Goal: Task Accomplishment & Management: Use online tool/utility

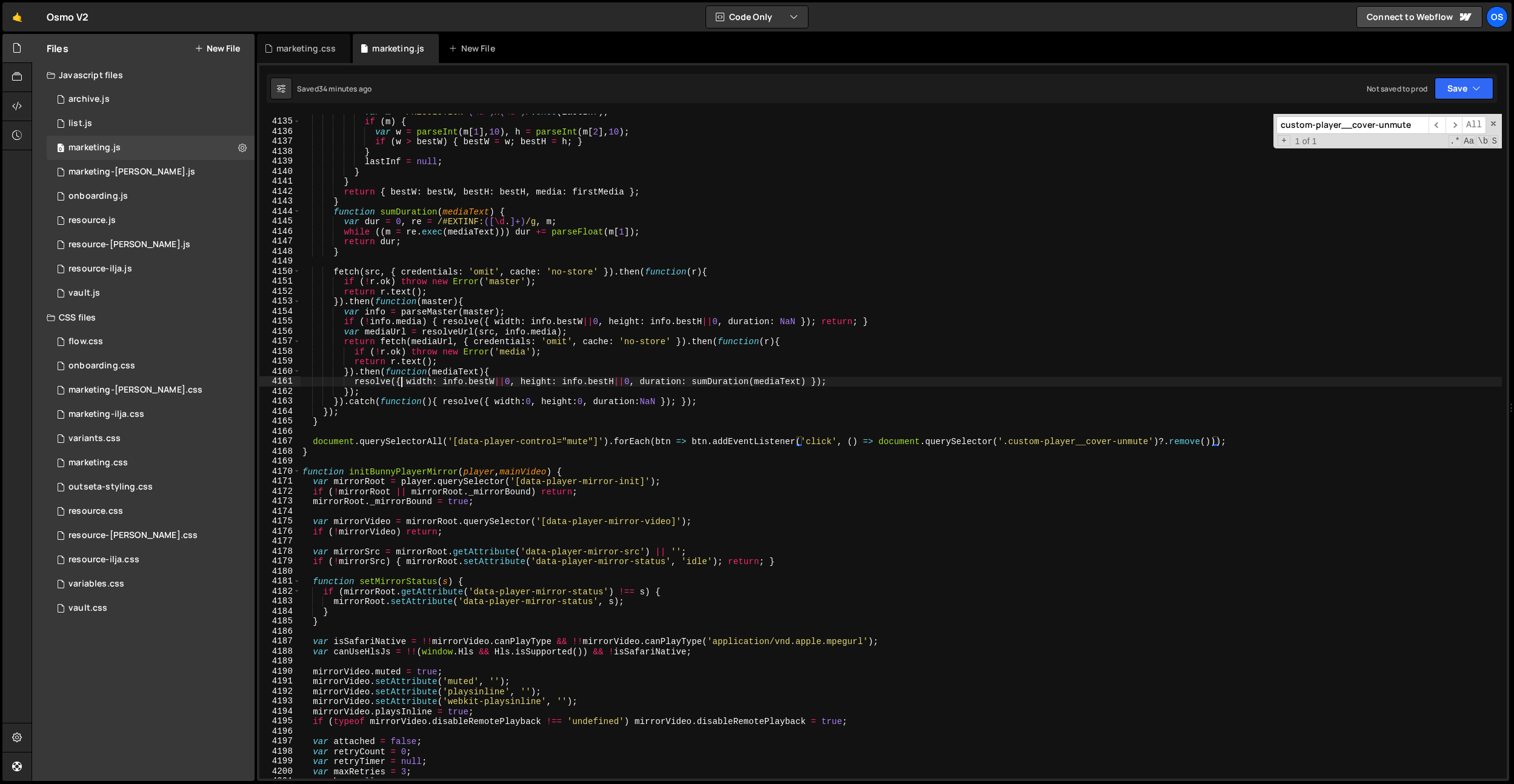
click at [401, 376] on div "var m = /RESOLUTION= ( \d +) x ( \d +) / . exec ( lastInf ) ; if ( m ) { var w …" at bounding box center [900, 449] width 1201 height 684
click at [299, 471] on span at bounding box center [296, 471] width 7 height 10
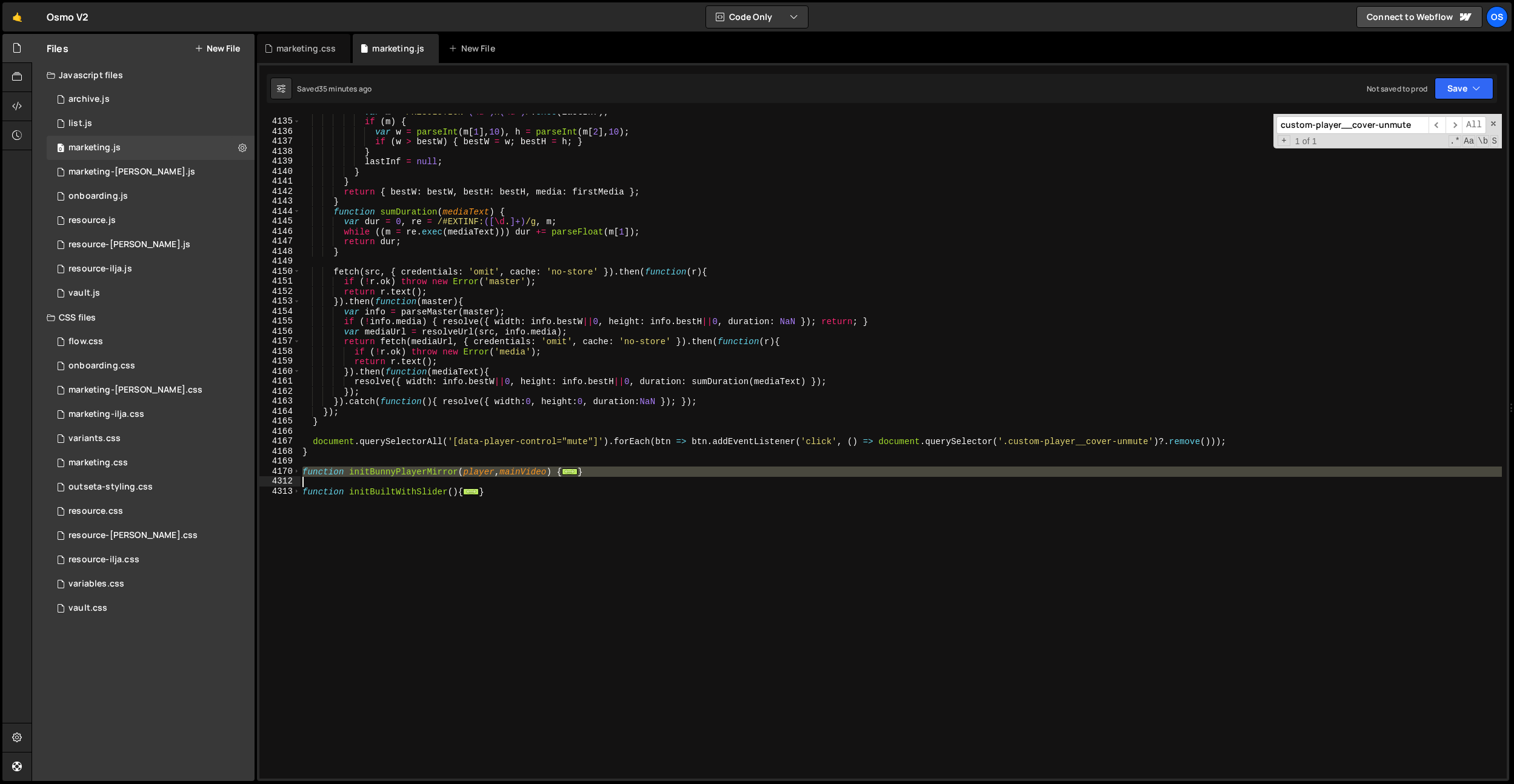
drag, startPoint x: 303, startPoint y: 470, endPoint x: 653, endPoint y: 478, distance: 350.1
click at [653, 478] on div "var m = /RESOLUTION= ( \d +) x ( \d +) / . exec ( lastInf ) ; if ( m ) { var w …" at bounding box center [900, 449] width 1201 height 684
click at [295, 471] on span at bounding box center [296, 471] width 7 height 10
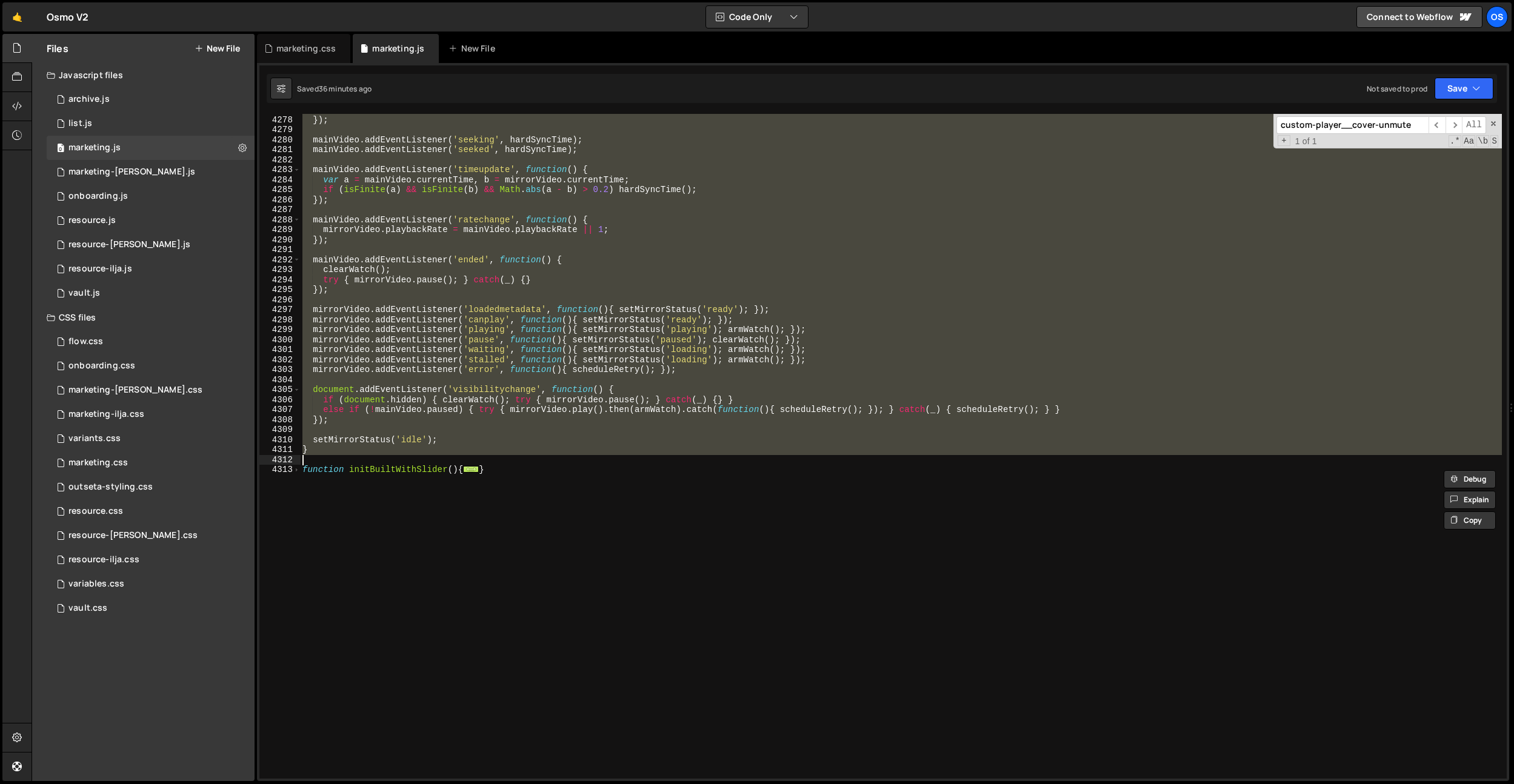
scroll to position [7405, 0]
paste textarea
type textarea "}"
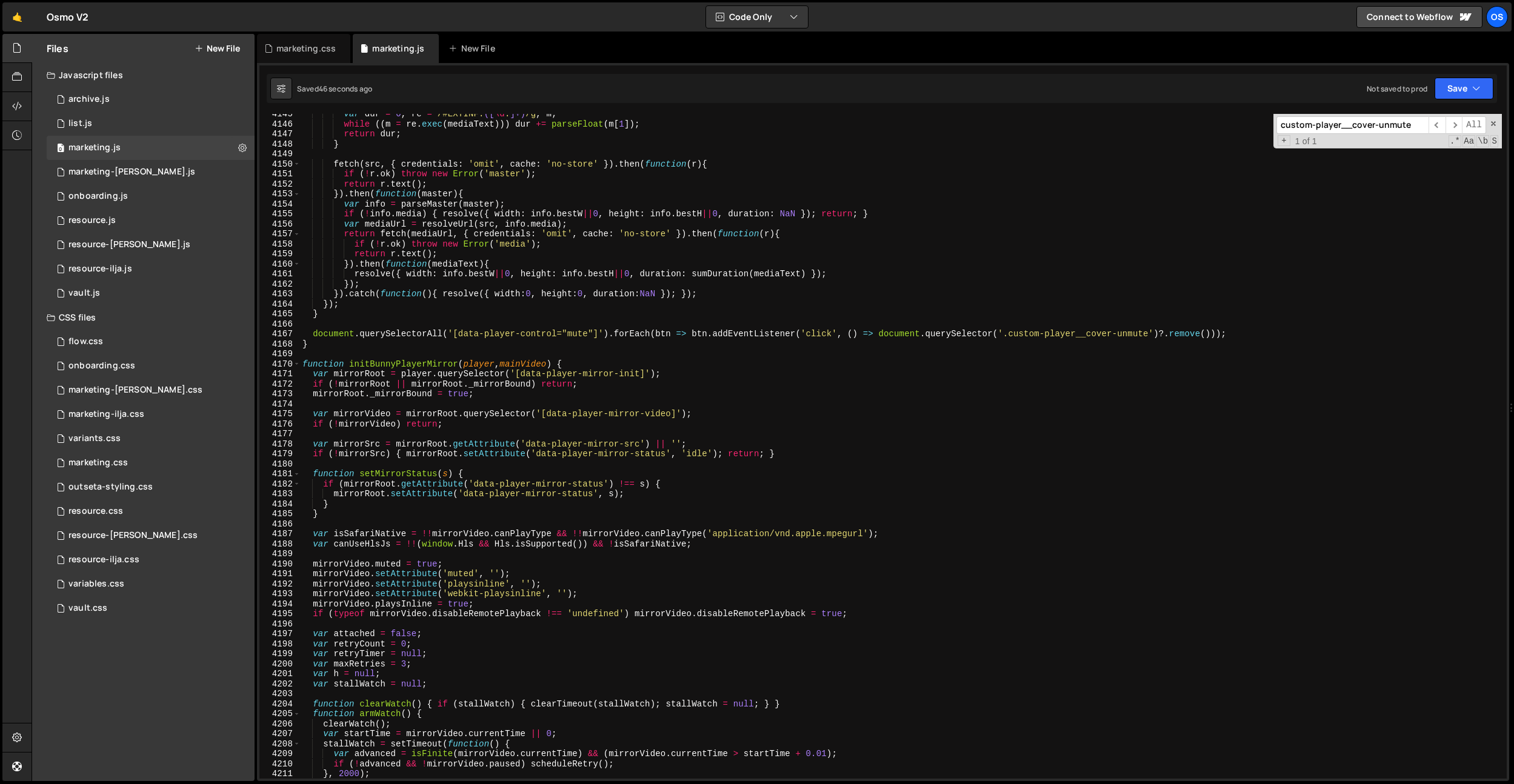
scroll to position [6009, 0]
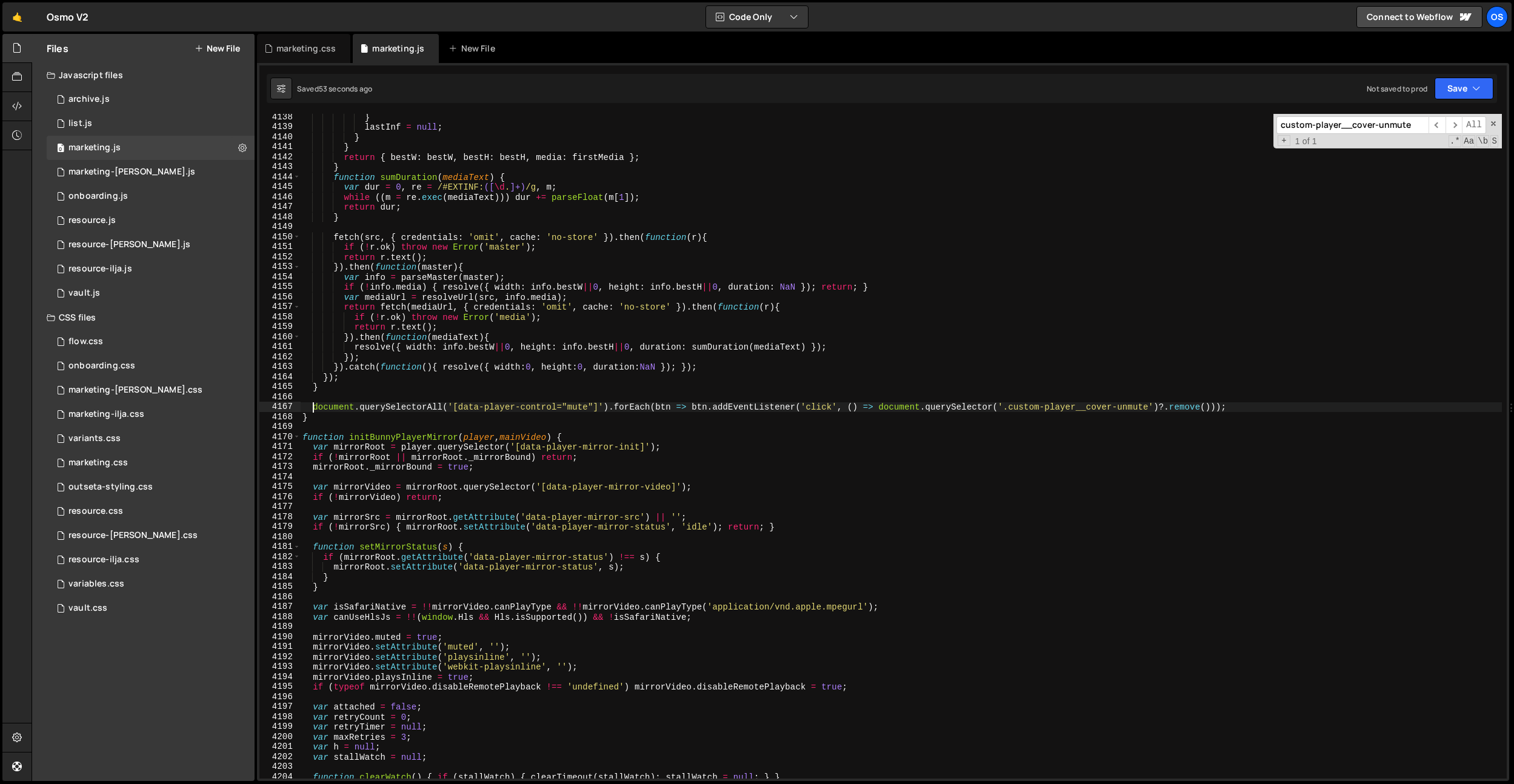
click at [313, 409] on div "} lastInf = null ; } } return { bestW : bestW , bestH : bestH , media : firstMe…" at bounding box center [900, 454] width 1201 height 684
click at [1187, 412] on div "} lastInf = null ; } } return { bestW : bestW , bestH : bestH , media : firstMe…" at bounding box center [900, 454] width 1201 height 684
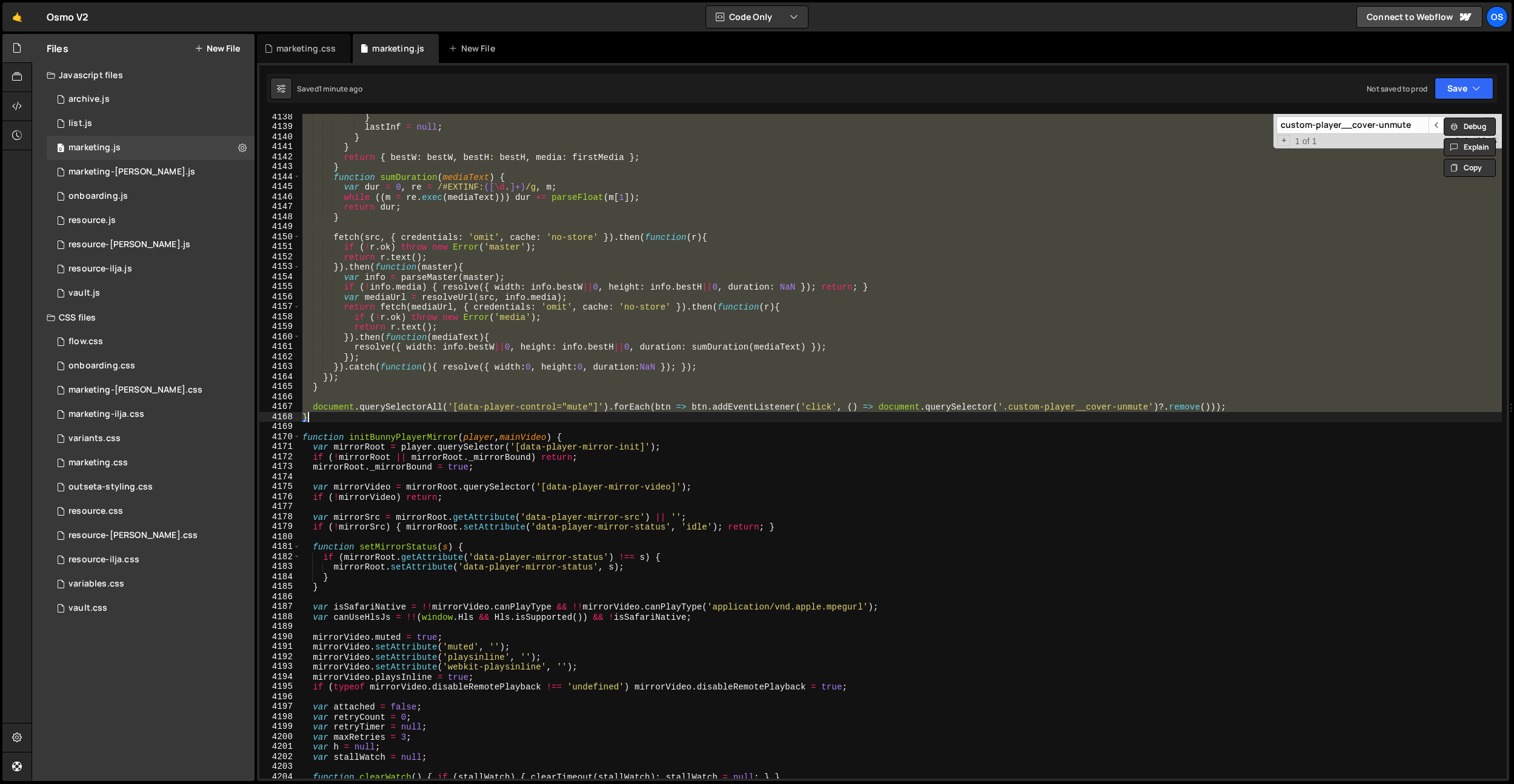
click at [1192, 409] on div "} lastInf = null ; } } return { bestW : bestW , bestH : bestH , media : firstMe…" at bounding box center [900, 446] width 1201 height 665
click at [1192, 409] on div "} lastInf = null ; } } return { bestW : bestW , bestH : bestH , media : firstMe…" at bounding box center [900, 454] width 1201 height 684
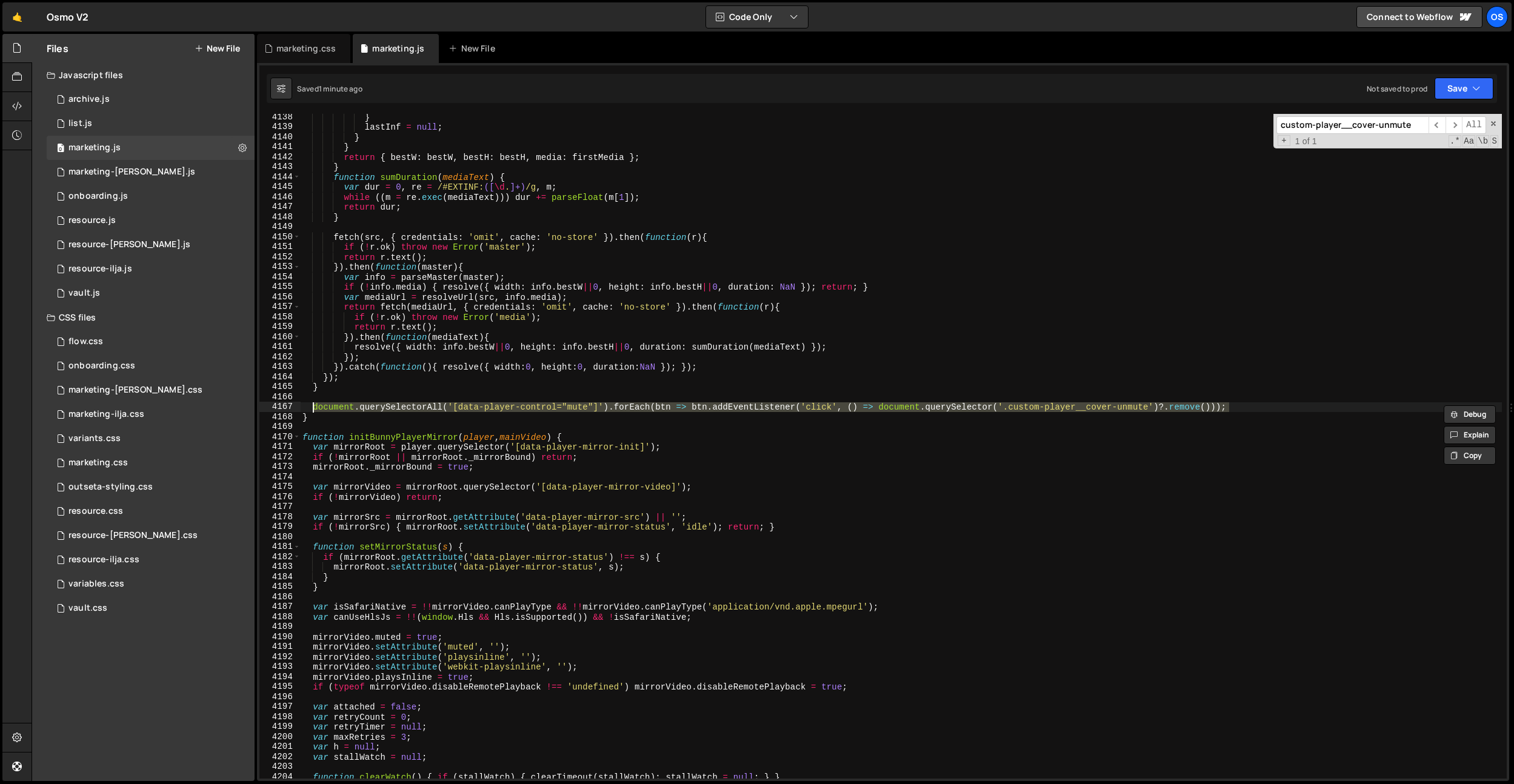
drag, startPoint x: 1250, startPoint y: 408, endPoint x: 315, endPoint y: 409, distance: 935.0
click at [315, 409] on div "} lastInf = null ; } } return { bestW : bestW , bestH : bestH , media : firstMe…" at bounding box center [900, 454] width 1201 height 684
drag, startPoint x: 1143, startPoint y: 411, endPoint x: 1174, endPoint y: 409, distance: 31.1
click at [1143, 411] on div "} lastInf = null ; } } return { bestW : bestW , bestH : bestH , media : firstMe…" at bounding box center [900, 446] width 1201 height 665
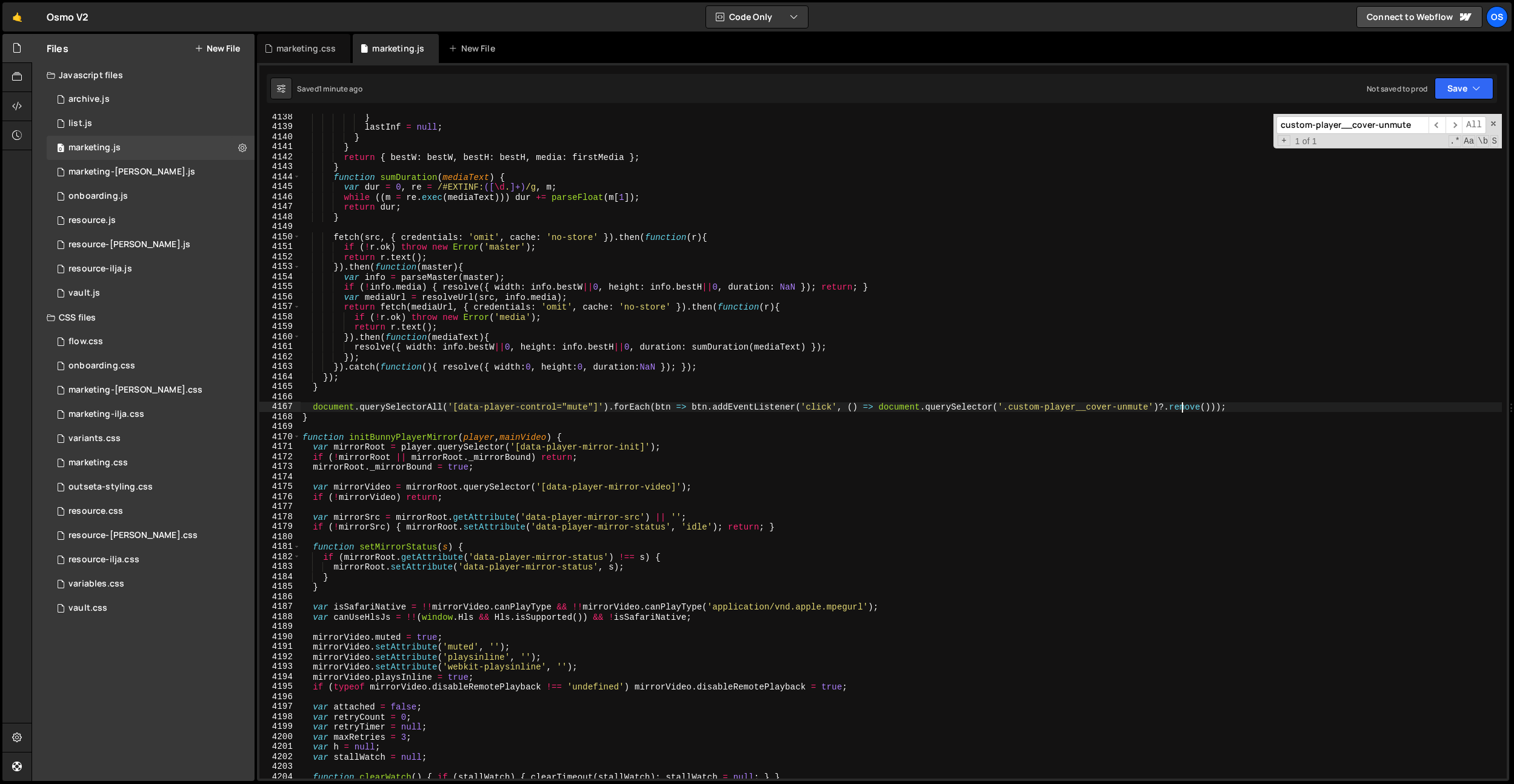
click at [1184, 406] on div "} lastInf = null ; } } return { bestW : bestW , bestH : bestH , media : firstMe…" at bounding box center [900, 454] width 1201 height 684
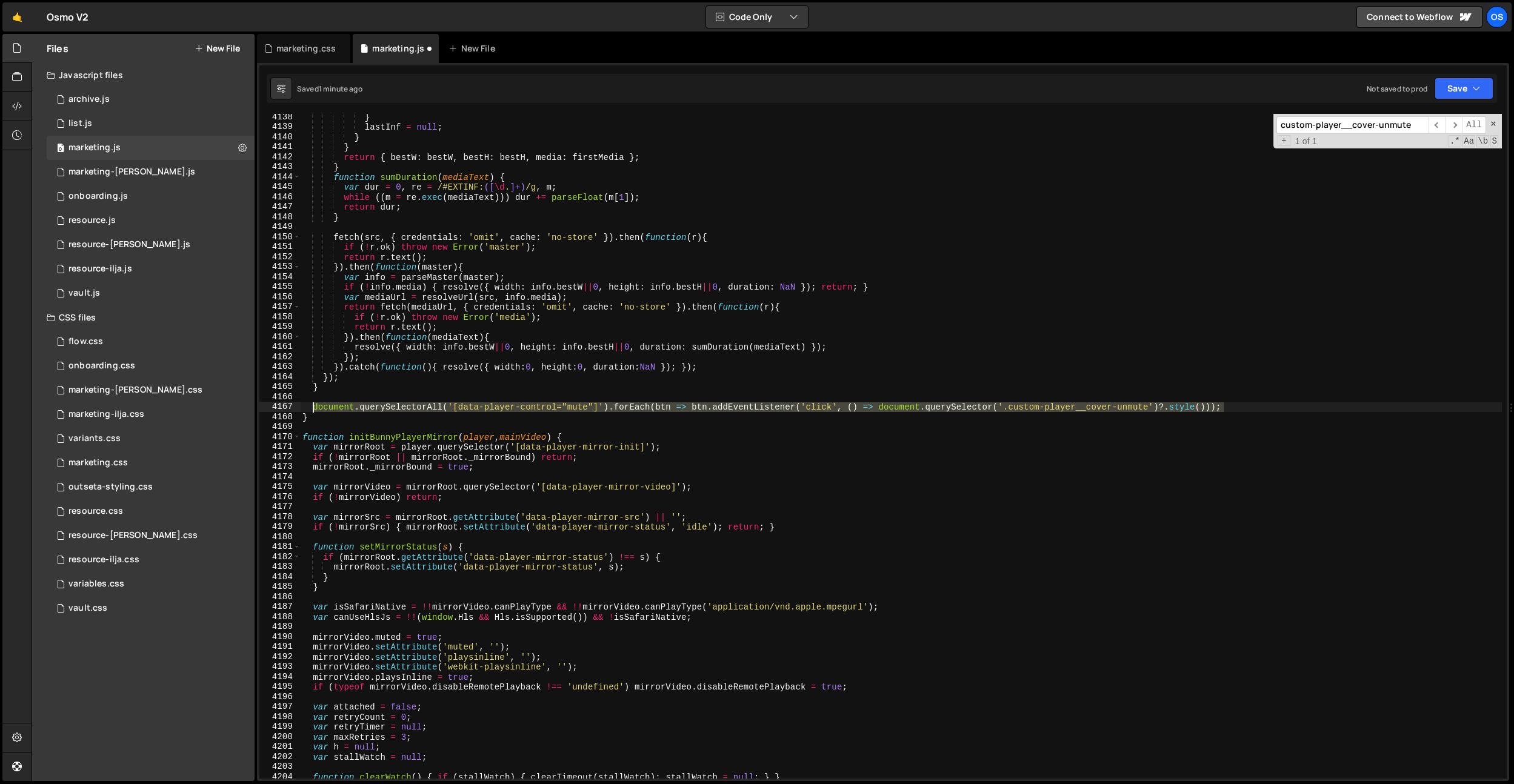
drag, startPoint x: 1235, startPoint y: 407, endPoint x: 314, endPoint y: 409, distance: 921.0
click at [314, 409] on div "} lastInf = null ; } } return { bestW : bestW , bestH : bestH , media : firstMe…" at bounding box center [900, 454] width 1201 height 684
paste textarea "=> b.onclick = () => document.querySelector('.custom-player__cover-unmute')?.st…"
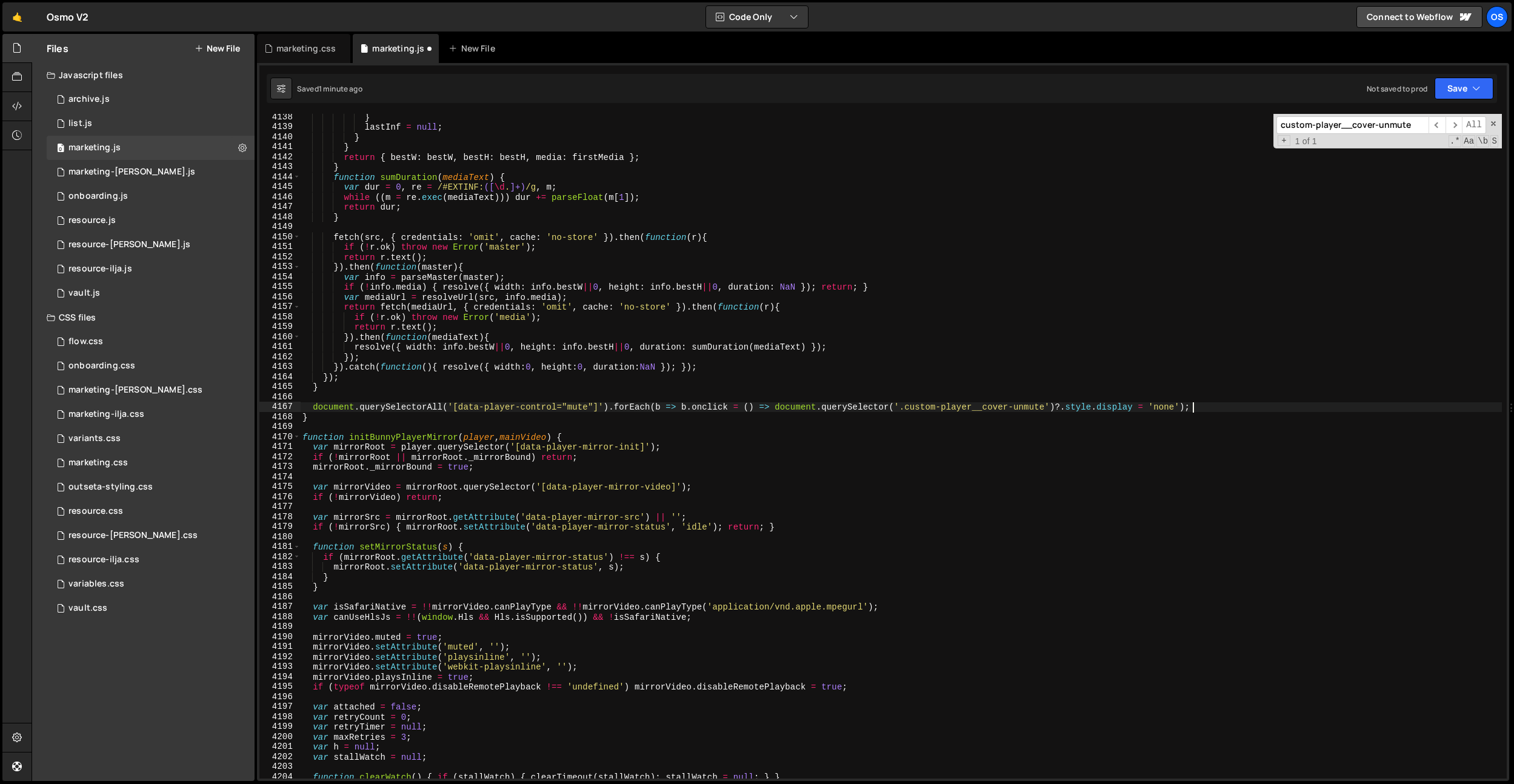
scroll to position [0, 62]
click at [575, 309] on div "} lastInf = null ; } } return { bestW : bestW , bestH : bestH , media : firstMe…" at bounding box center [900, 454] width 1201 height 684
type textarea "document.querySelectorAll('[data-player-control="mute"]').forEach(btn => btn.ad…"
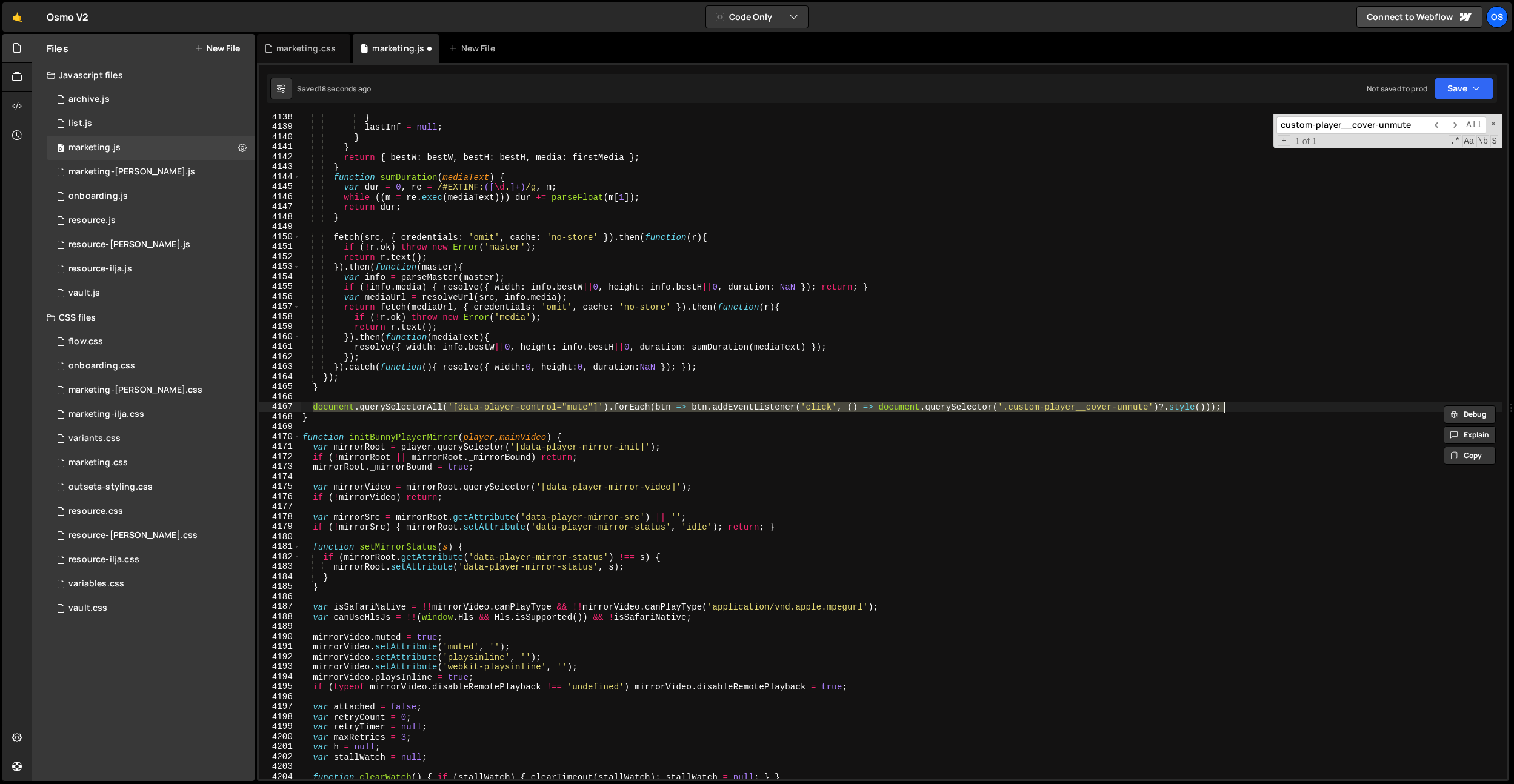
scroll to position [0, 0]
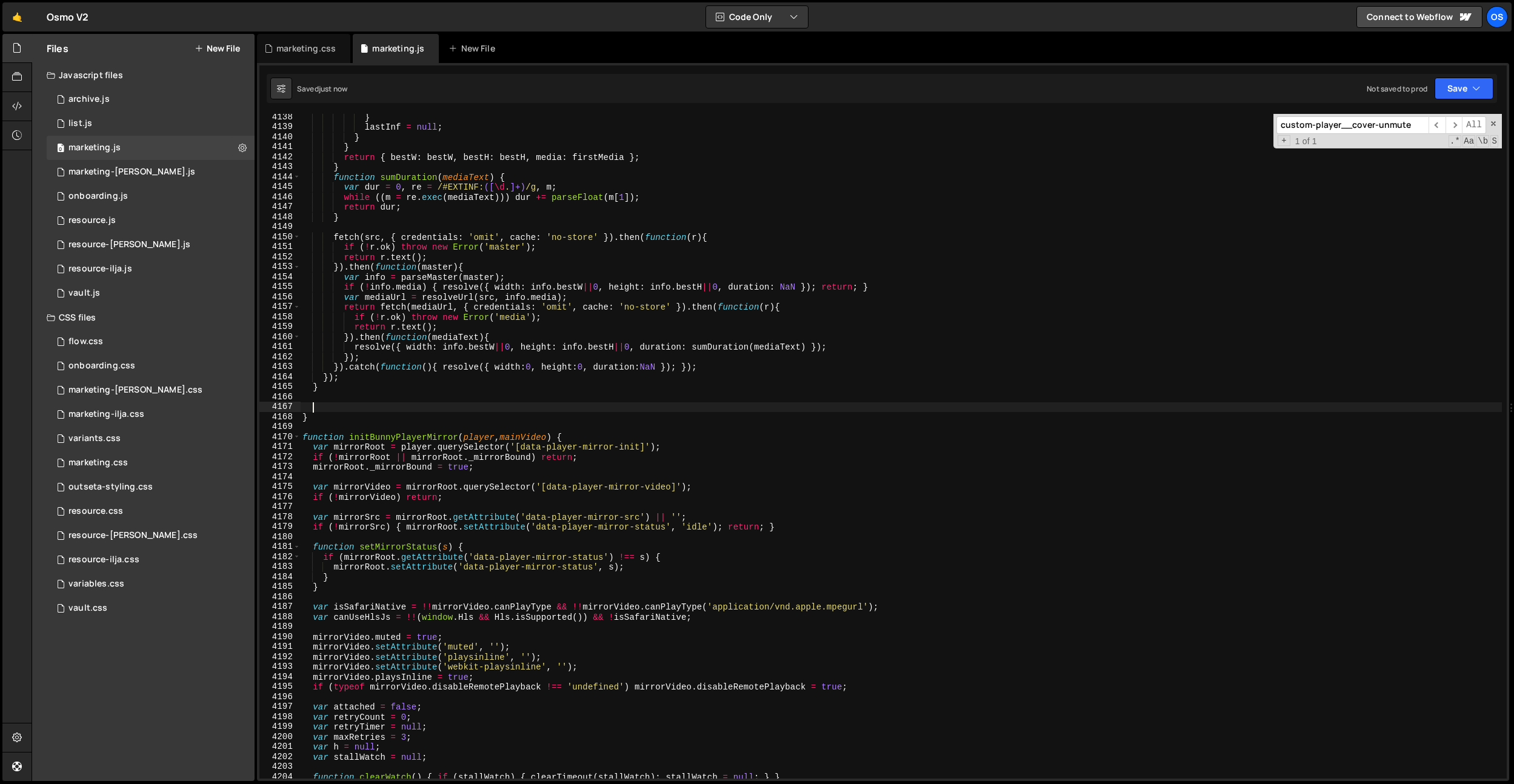
paste textarea ");"
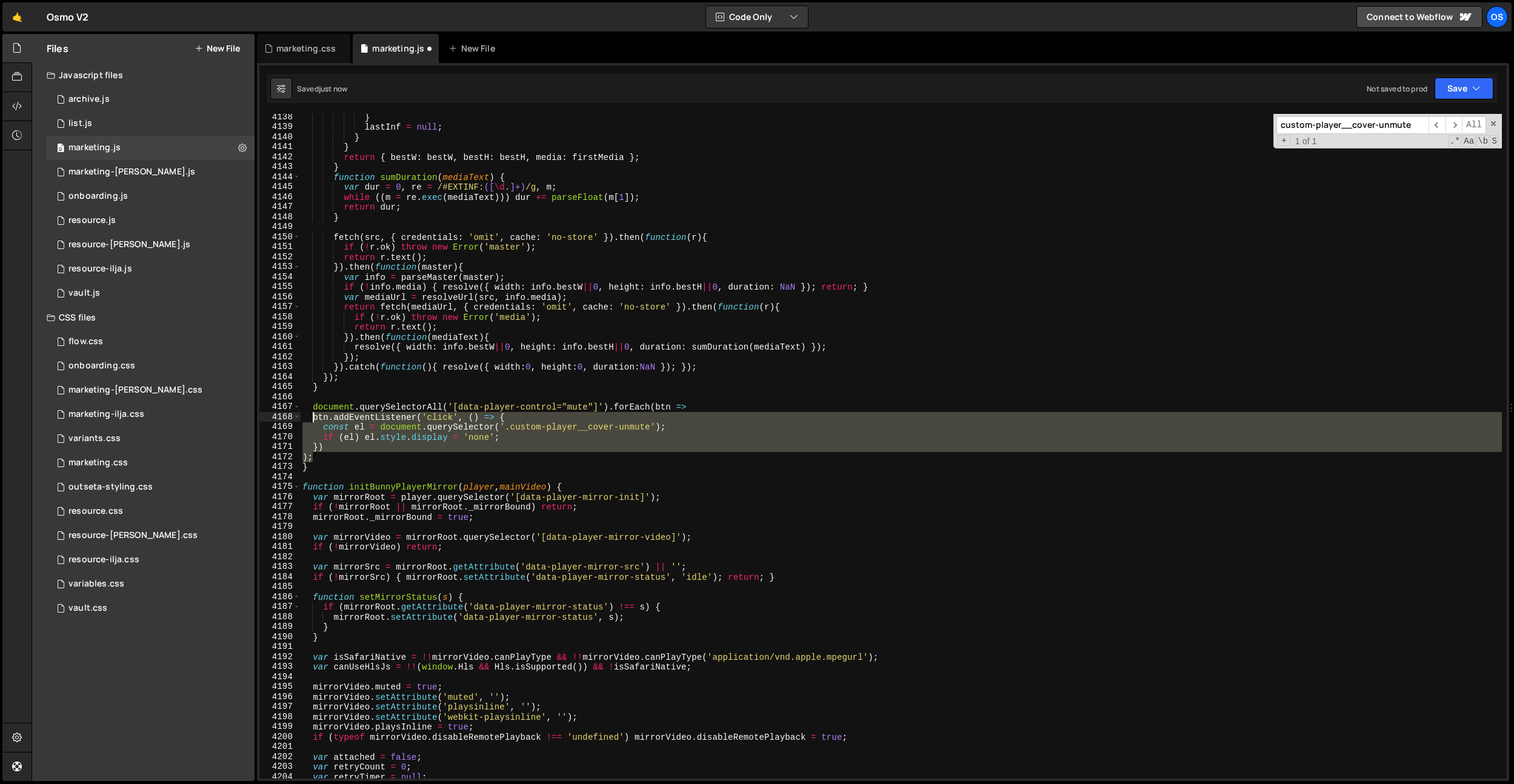
drag, startPoint x: 317, startPoint y: 457, endPoint x: 312, endPoint y: 421, distance: 36.3
click at [312, 421] on div "} lastInf = null ; } } return { bestW : bestW , bestH : bestH , media : firstMe…" at bounding box center [900, 454] width 1201 height 684
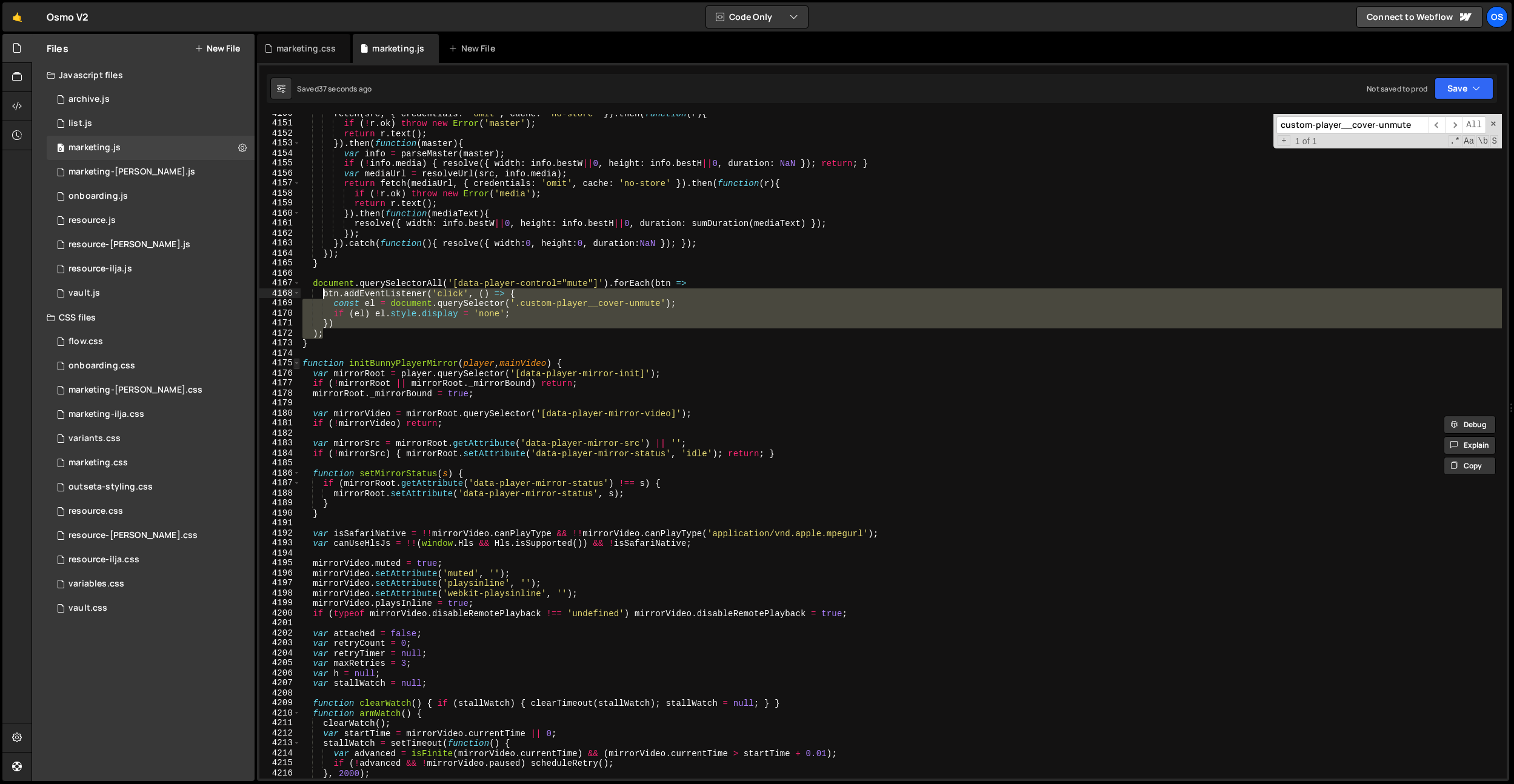
click at [298, 364] on span at bounding box center [296, 362] width 7 height 10
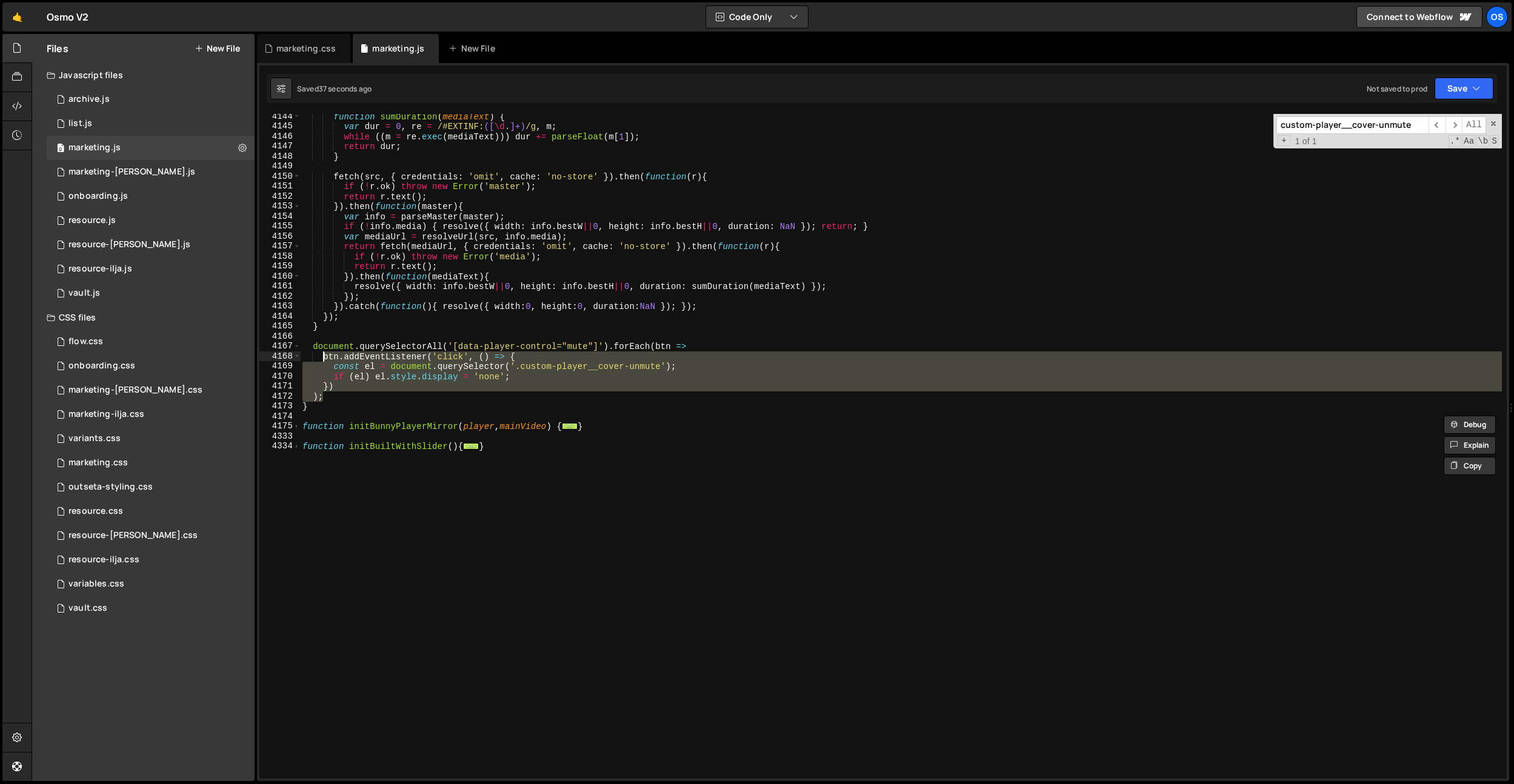
scroll to position [6070, 0]
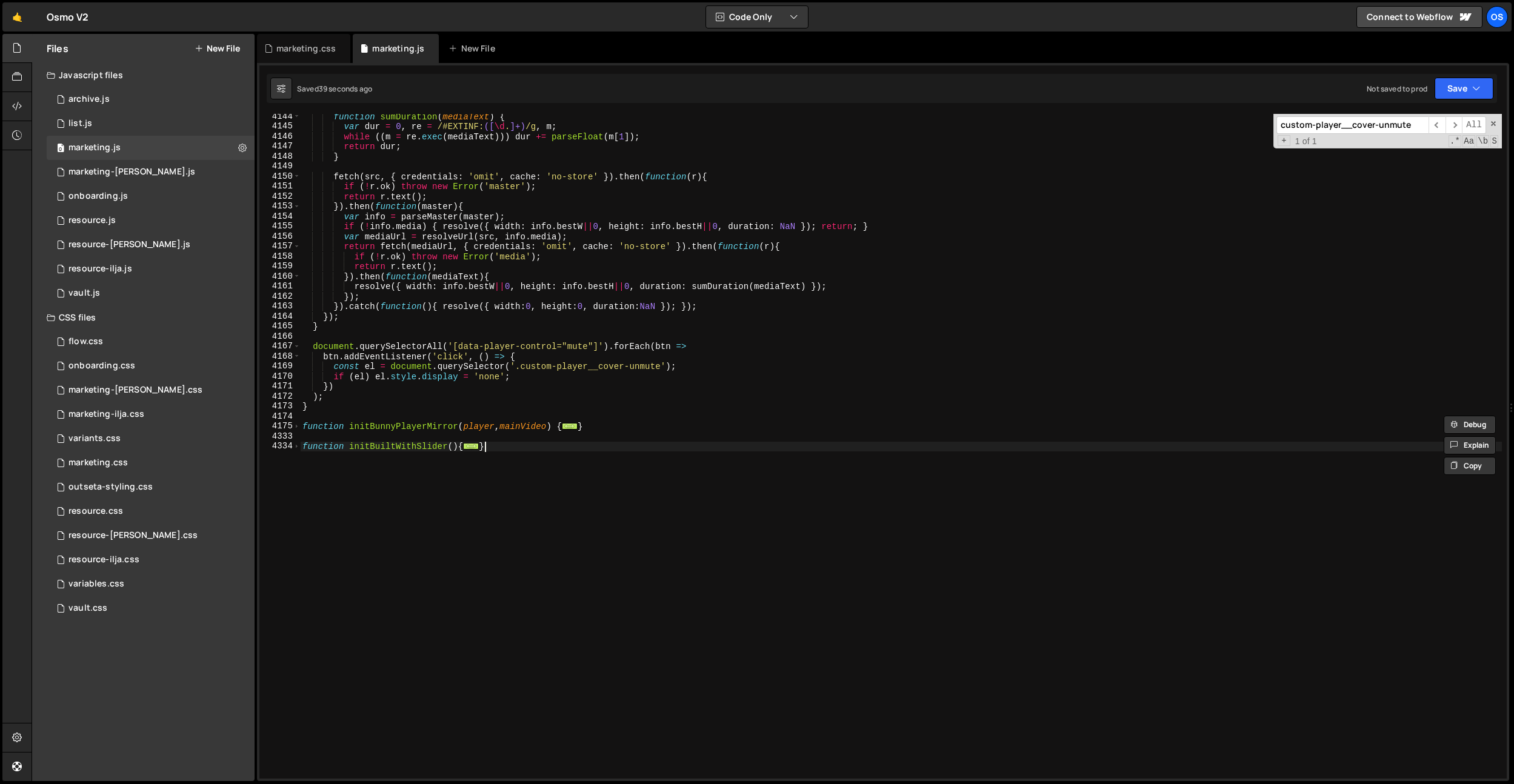
click at [748, 578] on div "function sumDuration ( mediaText ) { var dur = 0 , re = /#EXTINF: ([ \d . ]+) /…" at bounding box center [900, 454] width 1201 height 684
drag, startPoint x: 610, startPoint y: 422, endPoint x: 324, endPoint y: 435, distance: 286.3
click at [289, 423] on div "} [CREDIT_CARD_NUMBER] 4148 4149 4150 4151 4152 4153 4154 4155 4156 4157 4158 4…" at bounding box center [883, 446] width 1247 height 665
paste textarea "}"
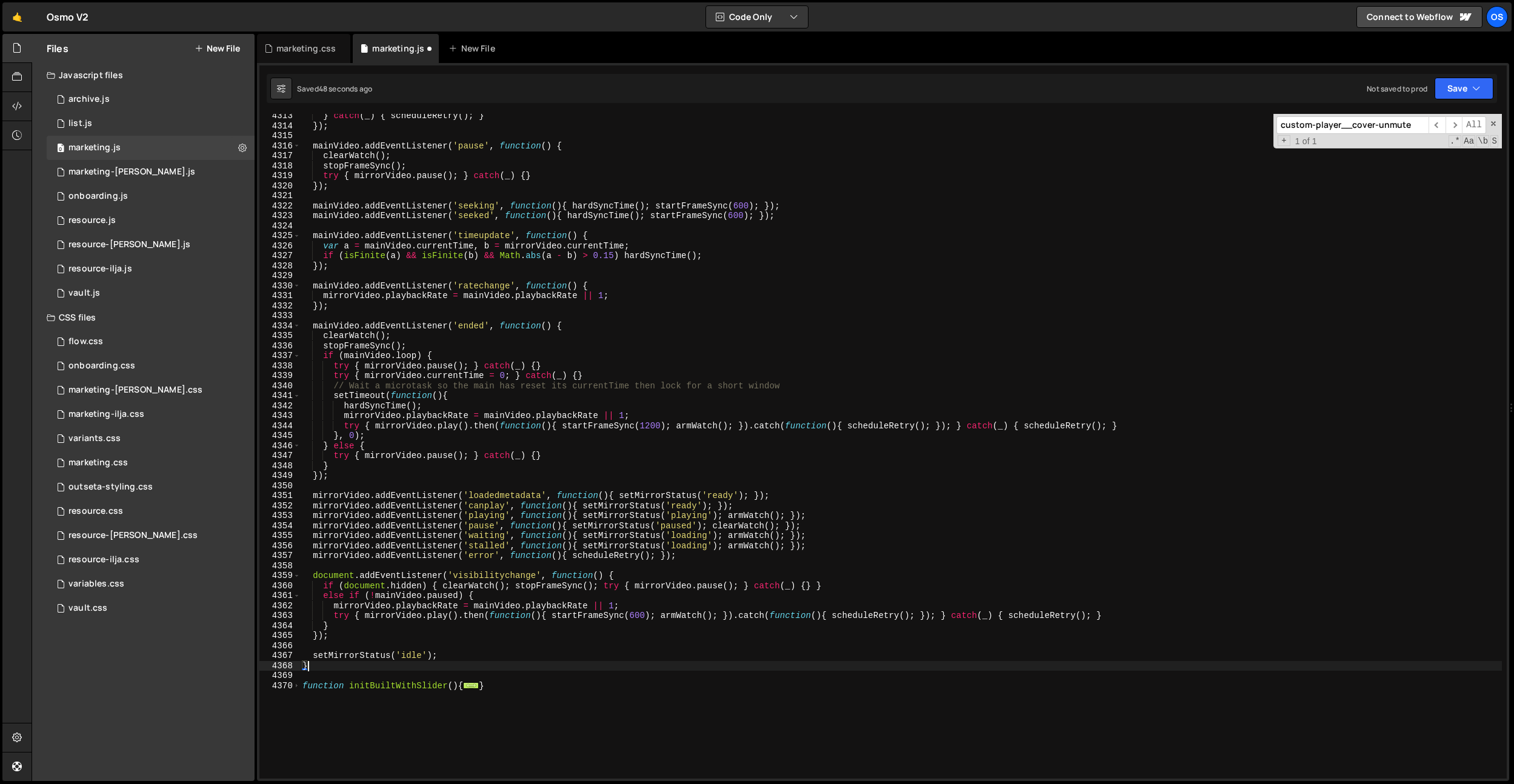
scroll to position [6044, 0]
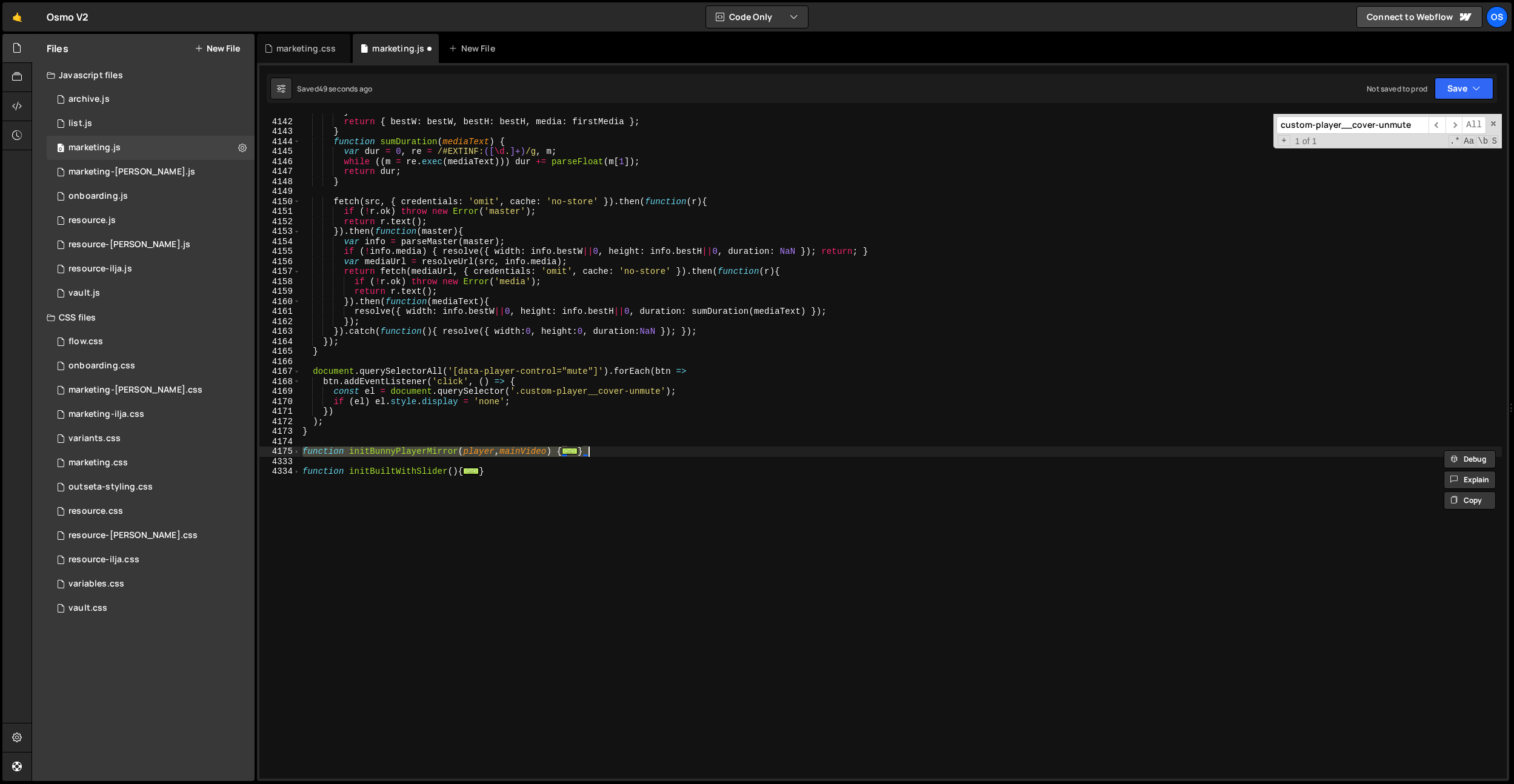
paste textarea
type textarea "}"
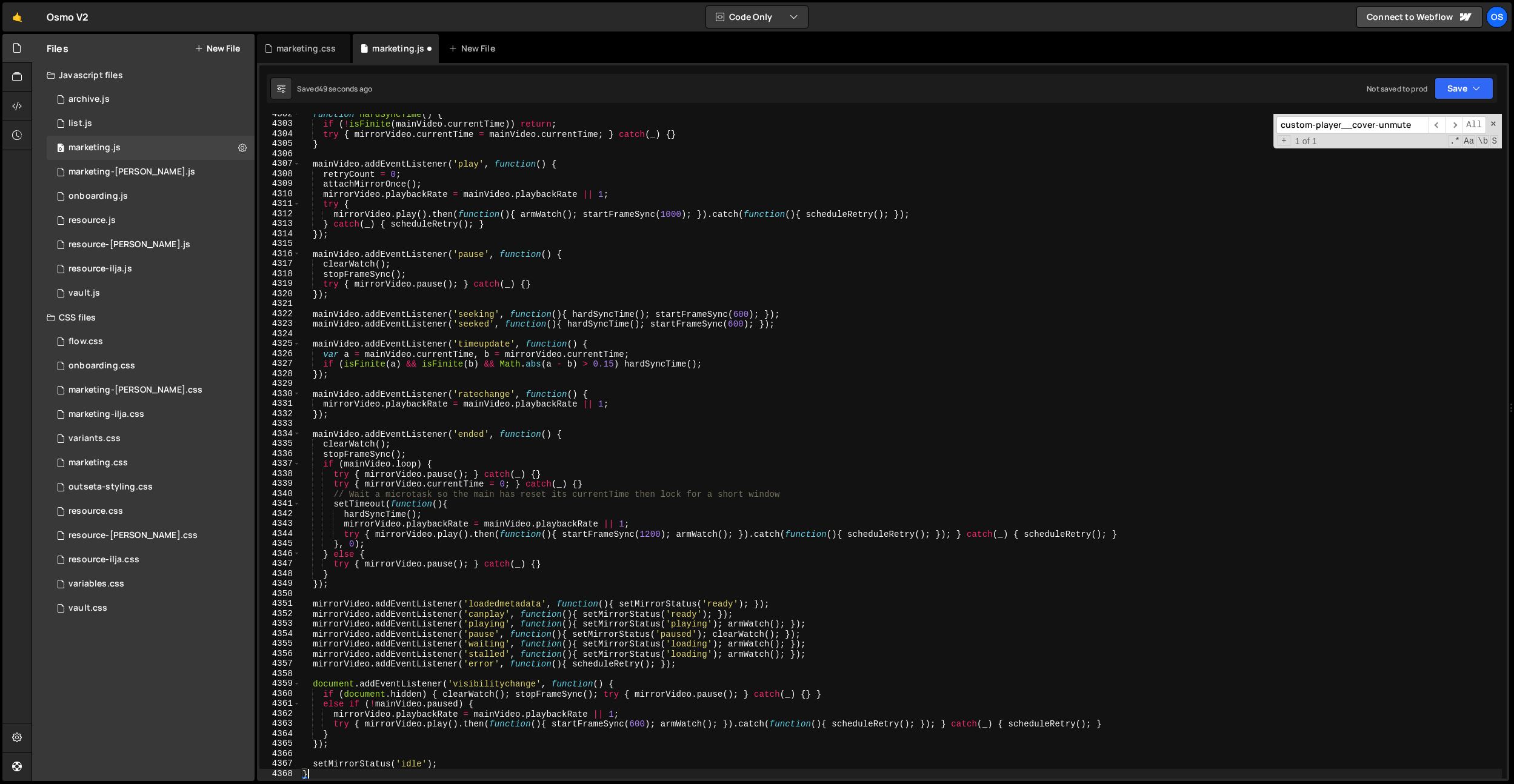
scroll to position [7652, 0]
click at [589, 429] on div "function hardSyncTime ( ) { if ( ! isFinite ( mainVideo . currentTime )) return…" at bounding box center [900, 451] width 1201 height 684
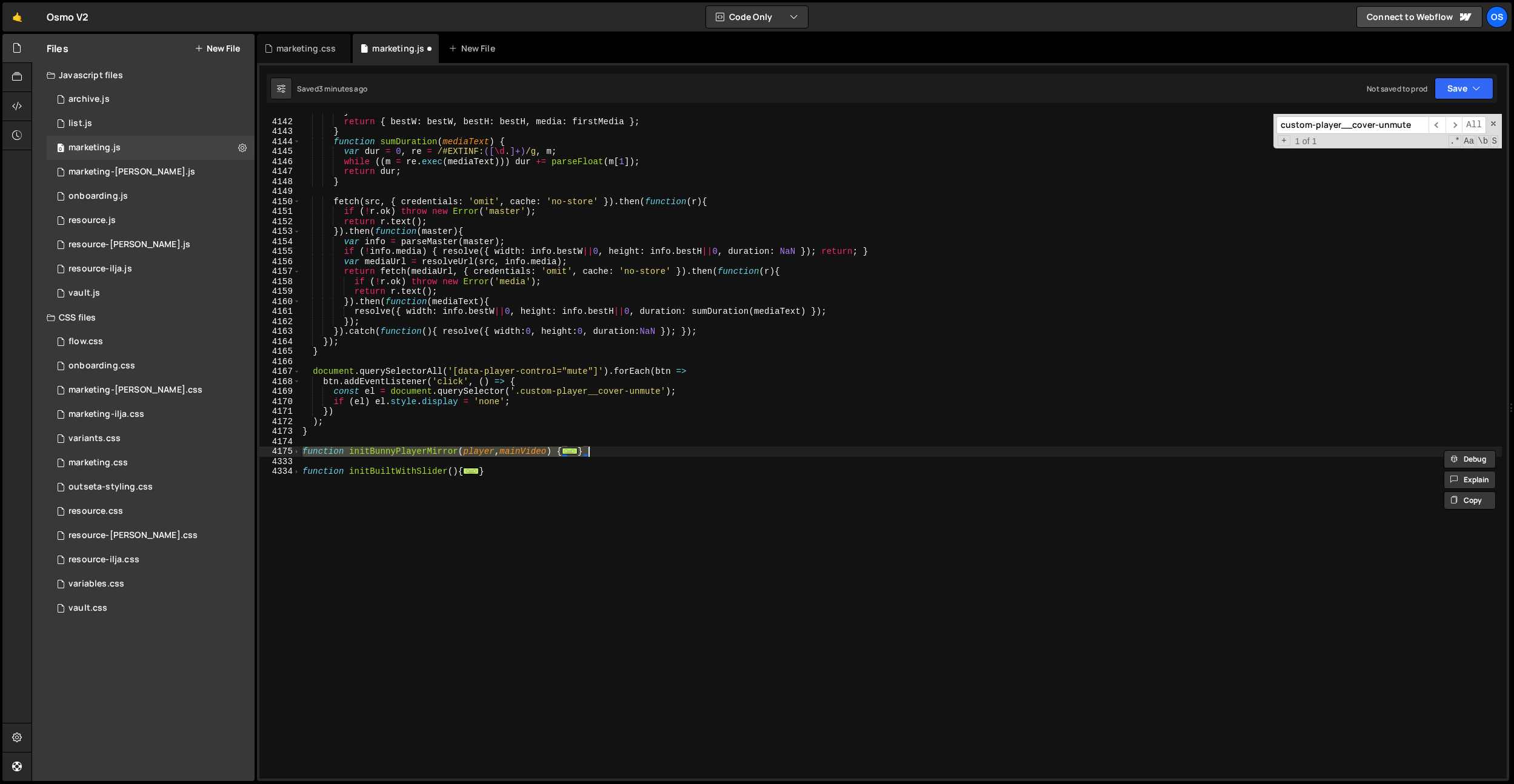
paste textarea
click at [299, 453] on span at bounding box center [296, 451] width 7 height 10
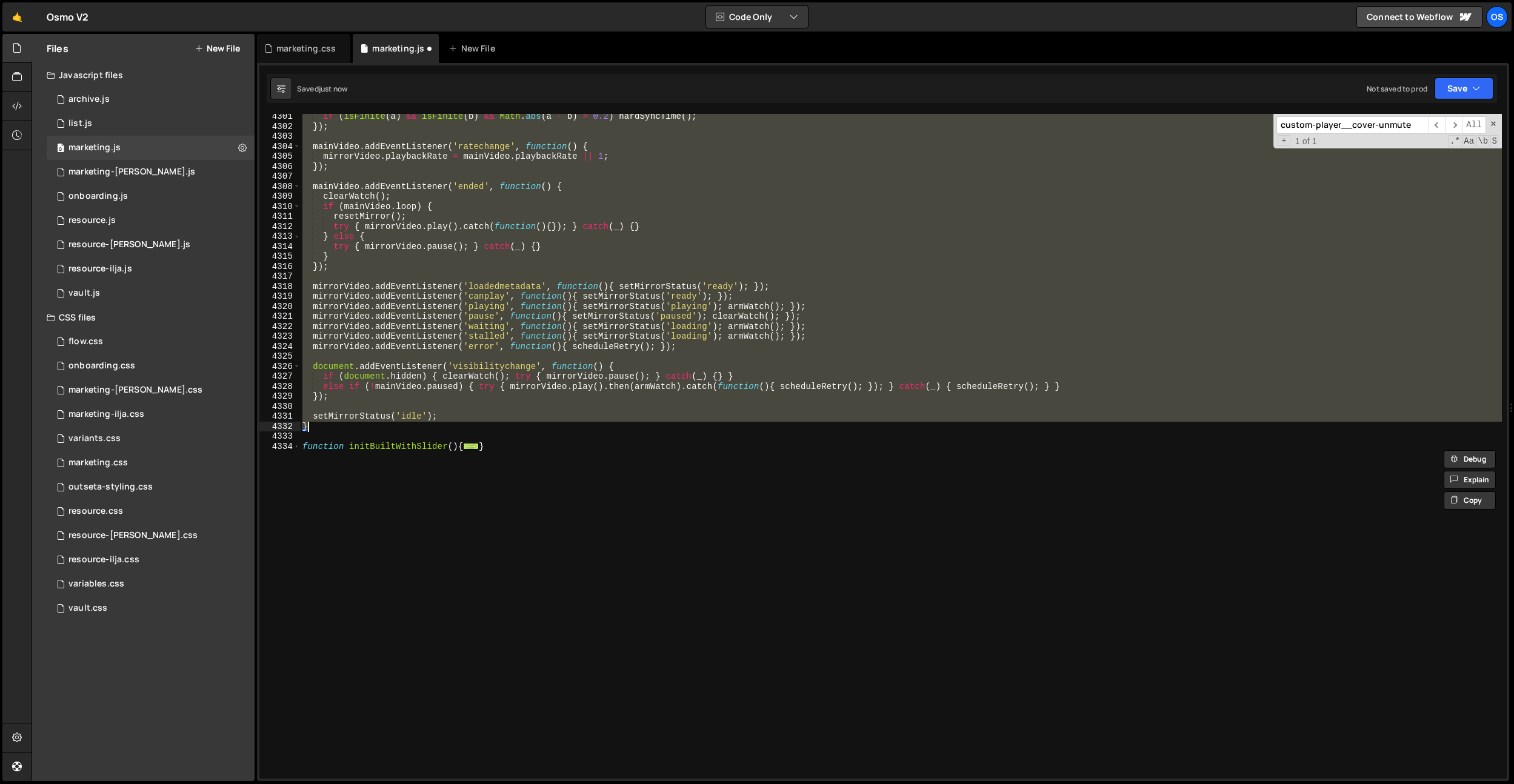
paste textarea
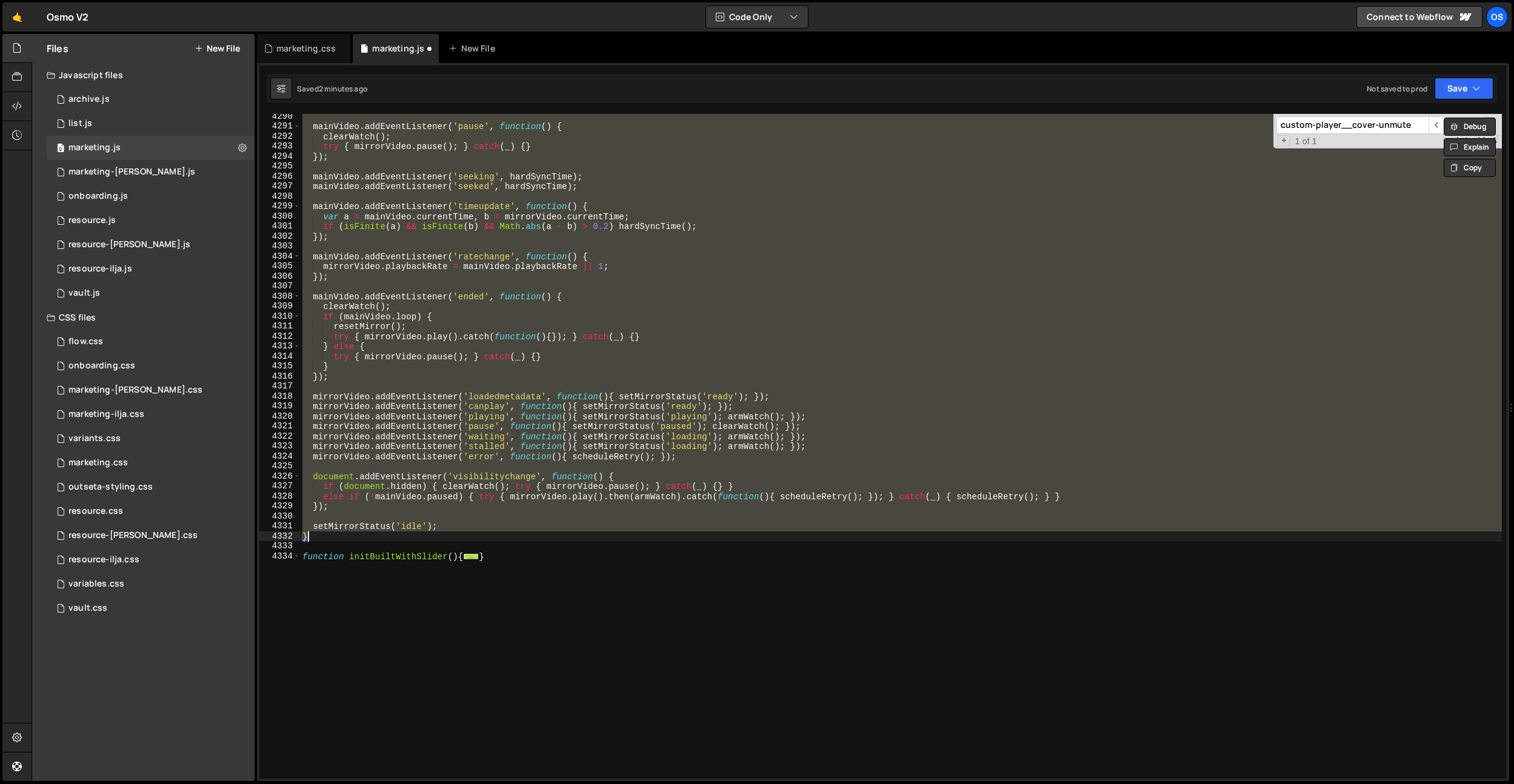
paste textarea
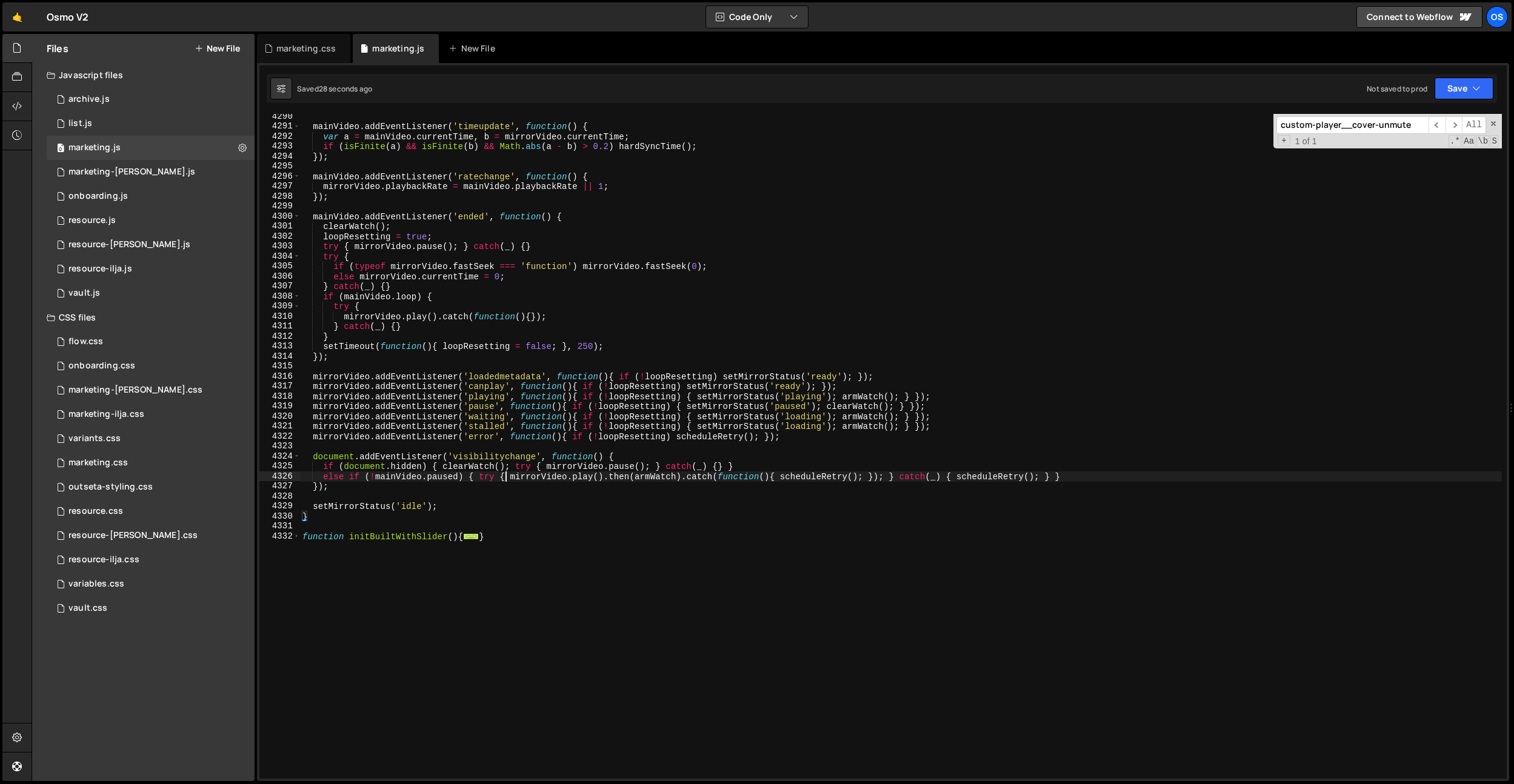
drag, startPoint x: 504, startPoint y: 477, endPoint x: 515, endPoint y: 487, distance: 14.9
click at [504, 477] on div "mainVideo . addEventListener ( 'timeupdate' , function ( ) { var a = mainVideo …" at bounding box center [900, 454] width 1201 height 684
type textarea "else if (!mainVideo.paused) { try { [DOMAIN_NAME]().then(armWatch).catch(functi…"
click at [385, 499] on div "mainVideo . addEventListener ( 'timeupdate' , function ( ) { var a = mainVideo …" at bounding box center [900, 454] width 1201 height 684
click at [368, 513] on div "mainVideo . addEventListener ( 'timeupdate' , function ( ) { var a = mainVideo …" at bounding box center [900, 454] width 1201 height 684
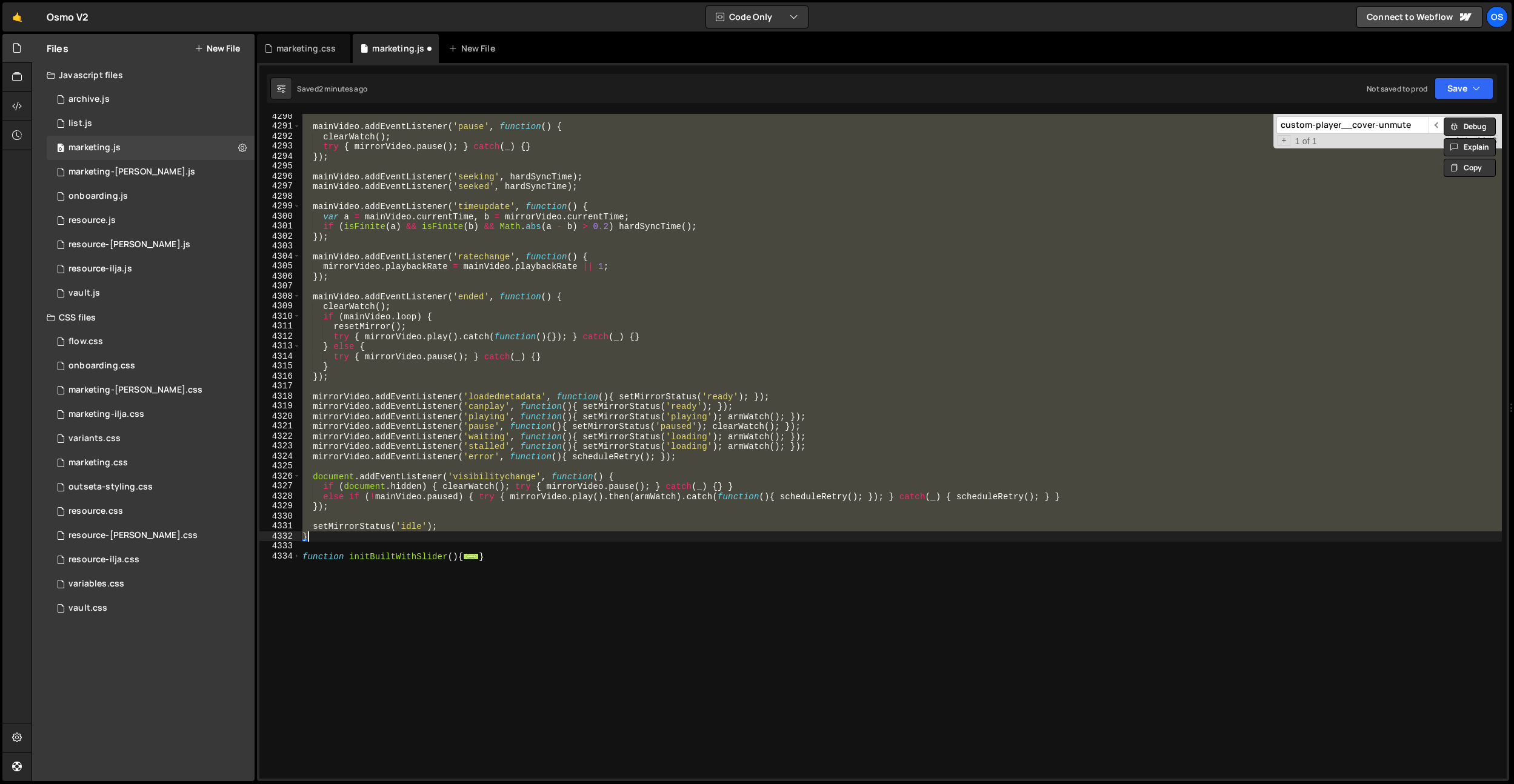
paste textarea
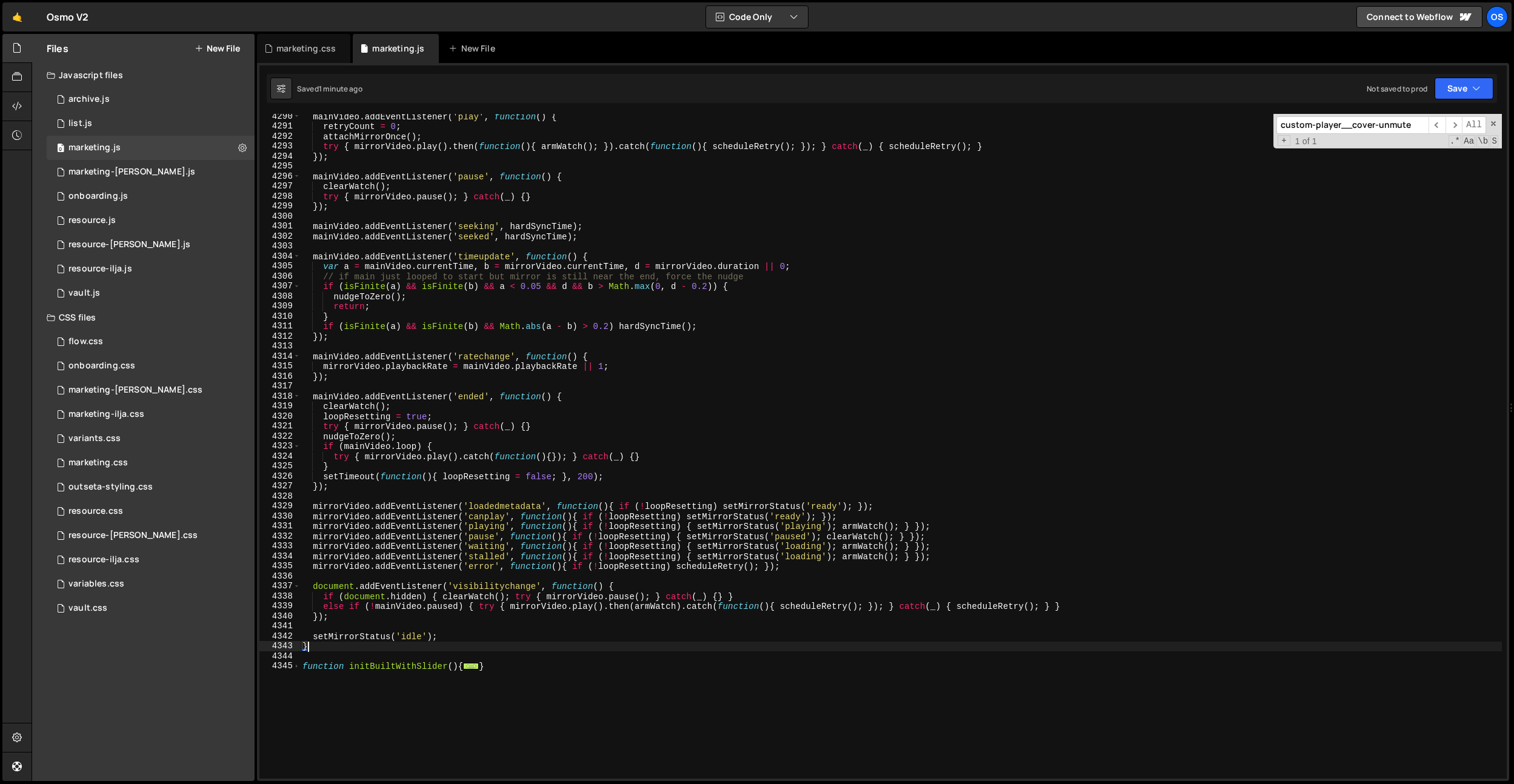
click at [562, 277] on div "mainVideo . addEventListener ( 'play' , function ( ) { retryCount = 0 ; attachM…" at bounding box center [900, 454] width 1201 height 684
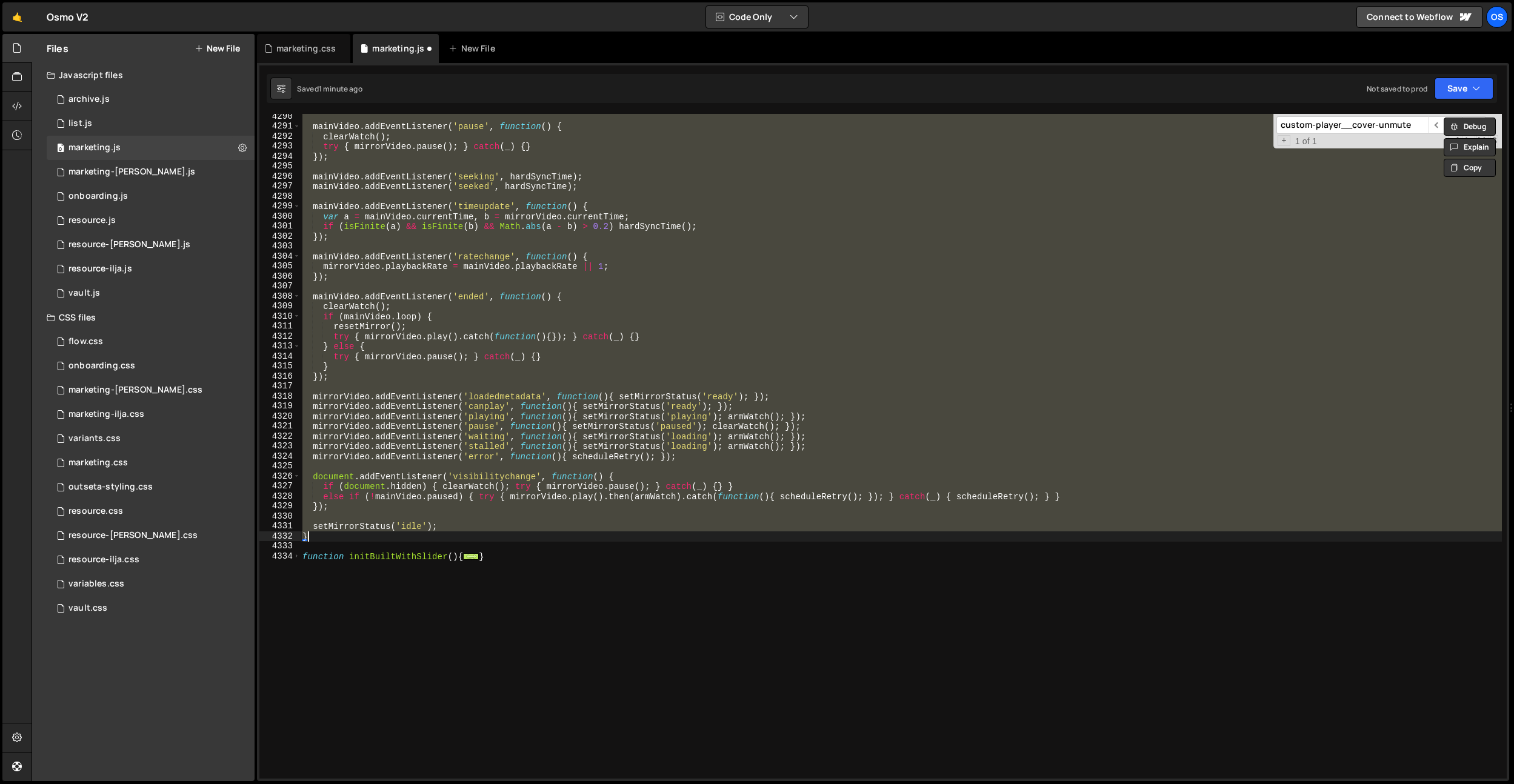
paste textarea
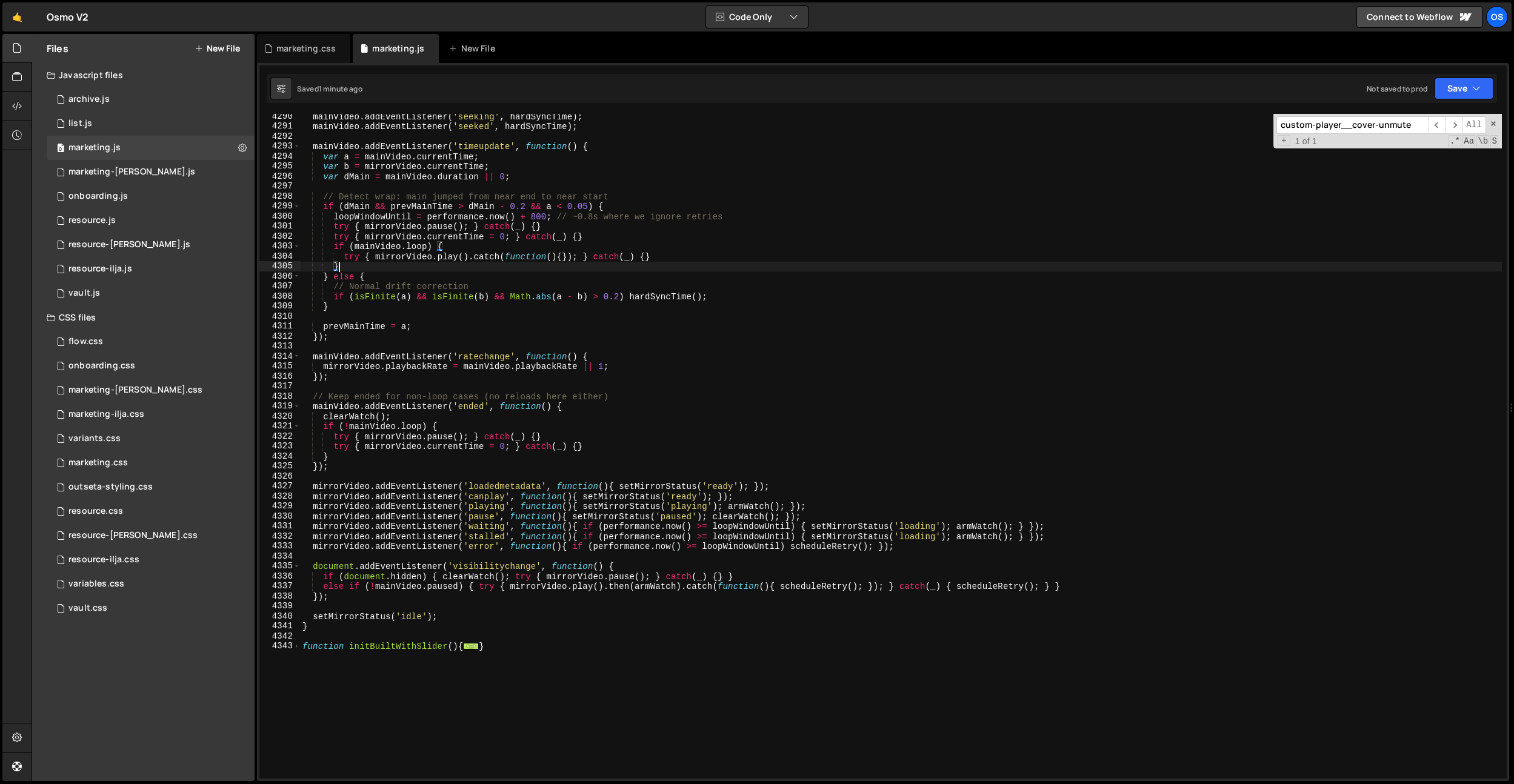
click at [448, 265] on div "mainVideo . addEventListener ( 'seeking' , hardSyncTime ) ; mainVideo . addEven…" at bounding box center [900, 454] width 1201 height 684
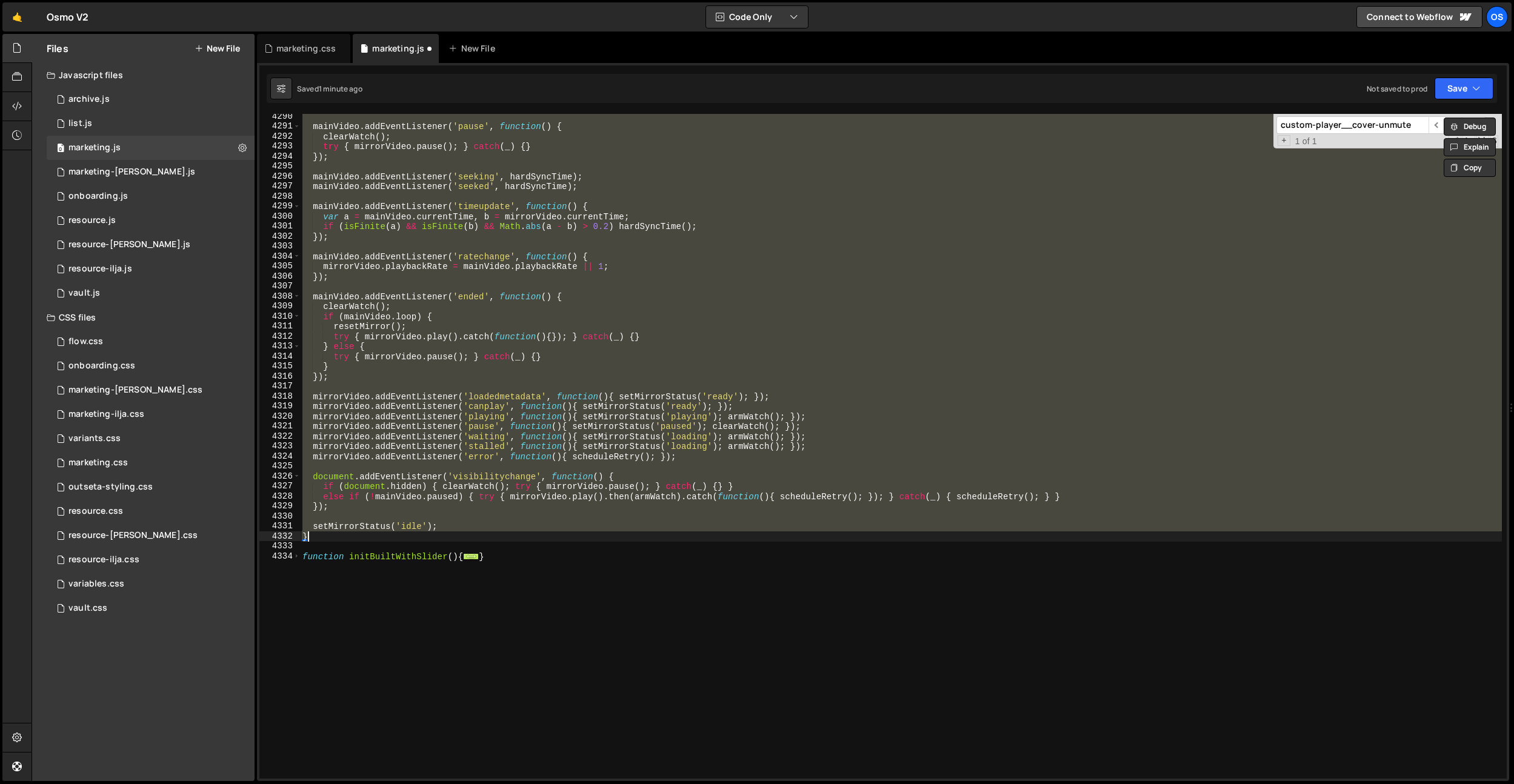
paste textarea
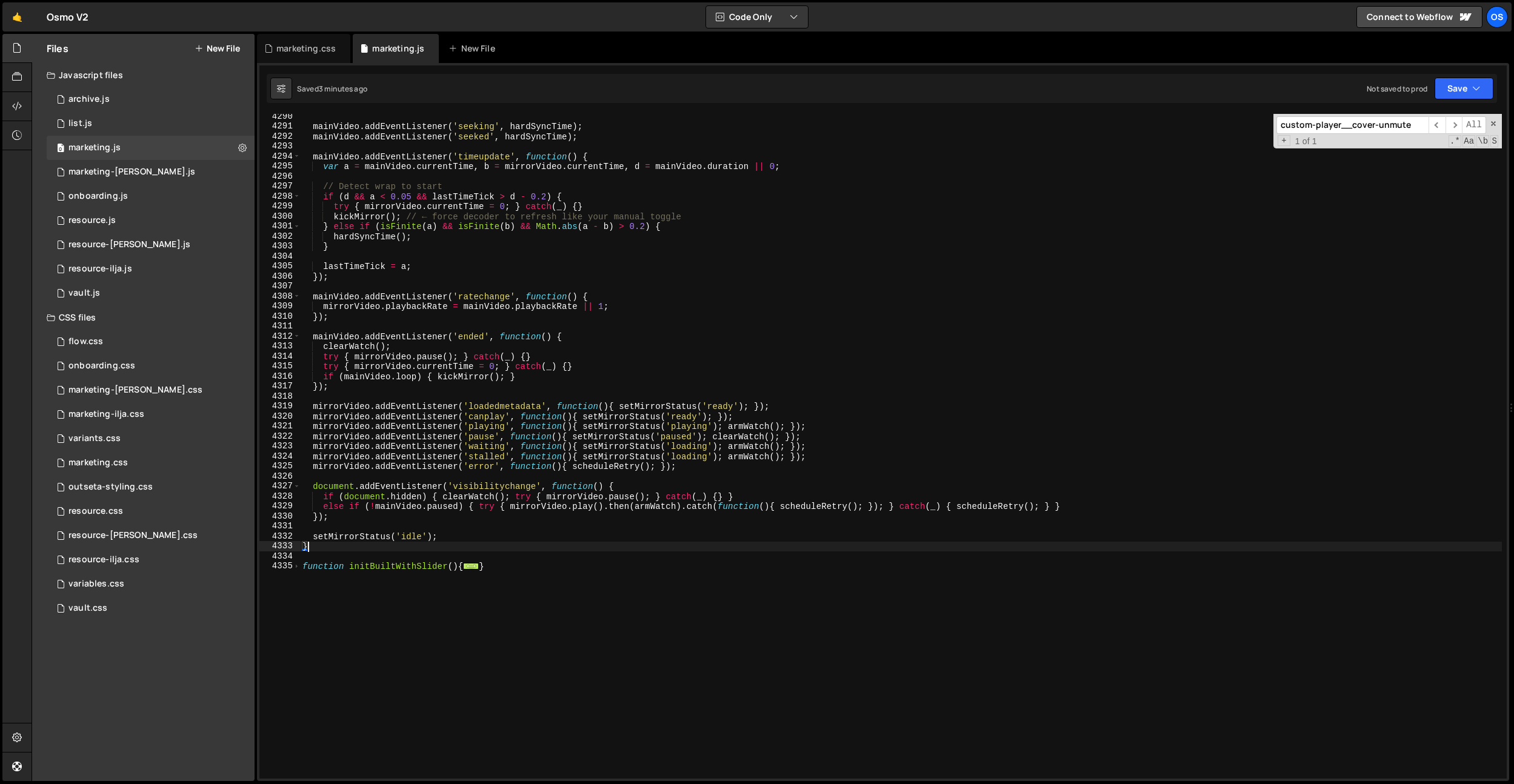
click at [554, 492] on div "mainVideo . addEventListener ( 'seeking' , hardSyncTime ) ; mainVideo . addEven…" at bounding box center [900, 454] width 1201 height 684
type textarea "if (document.hidden) { clearWatch(); try { mirrorVideo.pause(); } catch(_) {} }"
click at [294, 42] on div "marketing.css" at bounding box center [304, 48] width 94 height 29
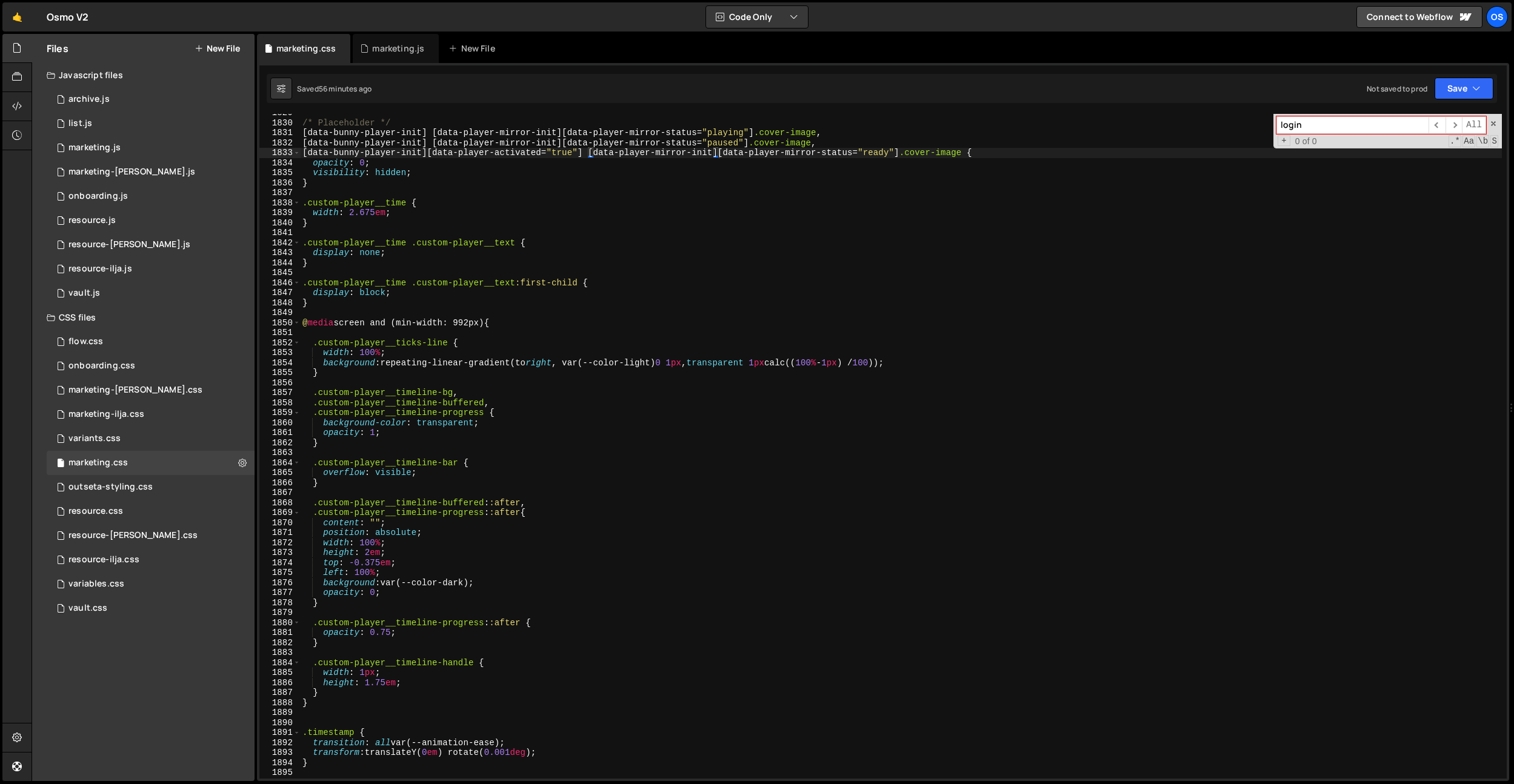
scroll to position [18665, 0]
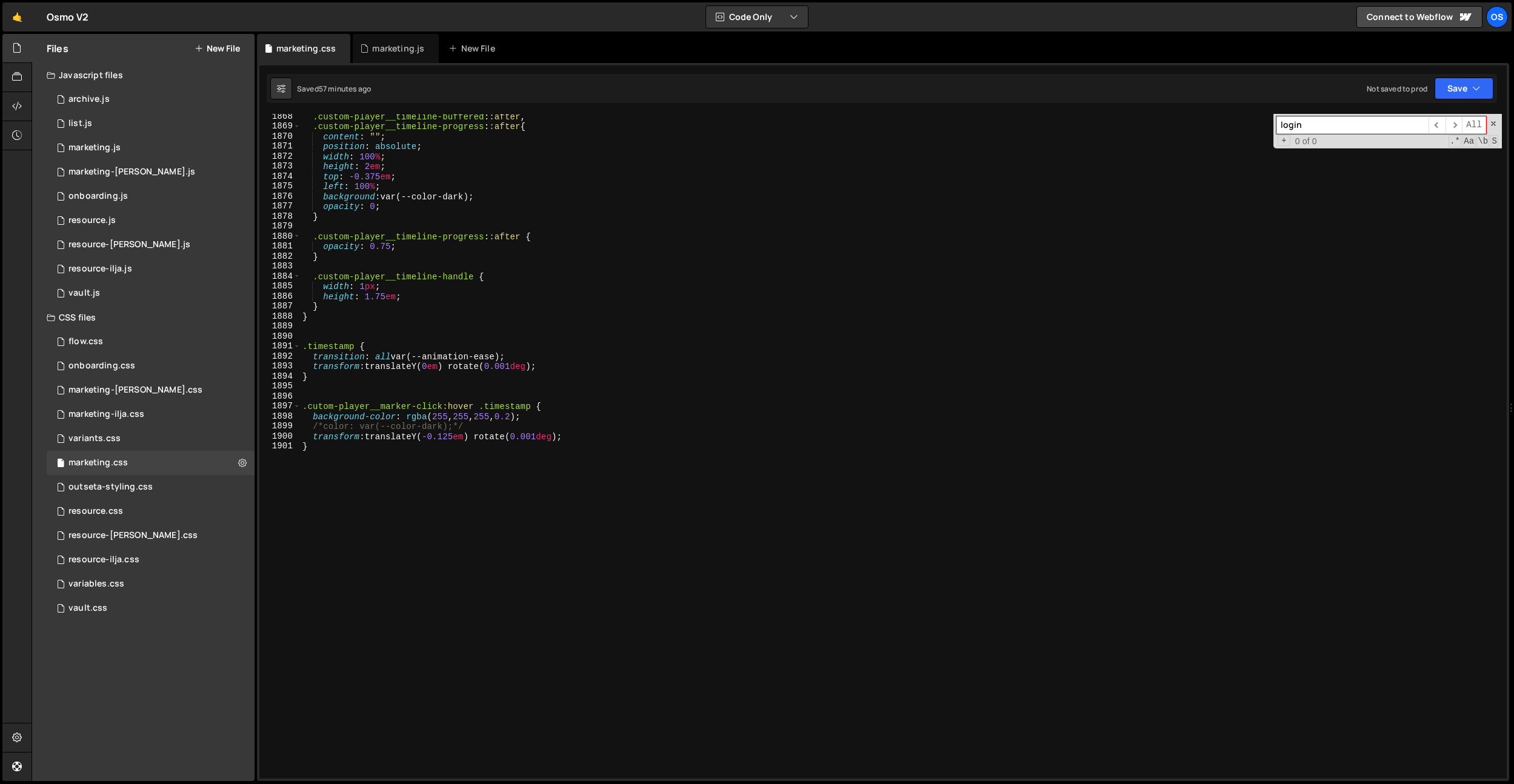
click at [507, 448] on div ".custom-player__timeline-buffered : :after , .custom-player__timeline-progress …" at bounding box center [900, 454] width 1201 height 684
click at [522, 418] on div ".custom-player__timeline-buffered : :after , .custom-player__timeline-progress …" at bounding box center [900, 454] width 1201 height 684
click at [486, 348] on div ".custom-player__timeline-buffered : :after , .custom-player__timeline-progress …" at bounding box center [900, 454] width 1201 height 684
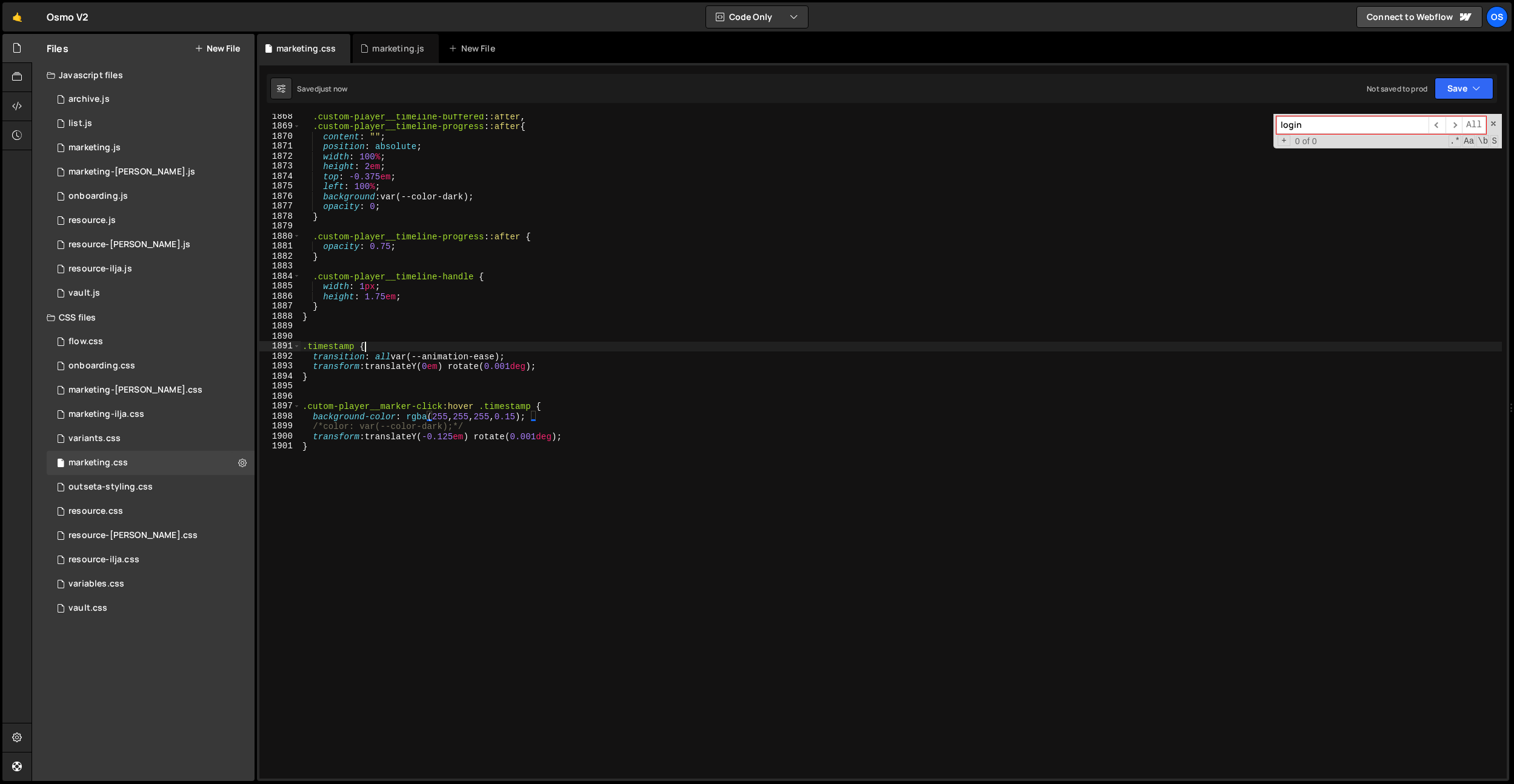
scroll to position [0, 4]
drag, startPoint x: 554, startPoint y: 415, endPoint x: 247, endPoint y: 418, distance: 307.0
click at [247, 418] on div "Files New File Javascript files 0 archive.js 0 0 list.js 0 0 marketing.js 0 0 0…" at bounding box center [772, 408] width 1482 height 747
type textarea "/*background-color: rgba(255, 255, 255, 0.15);*/"
click at [593, 418] on div ".custom-player__timeline-buffered : :after , .custom-player__timeline-progress …" at bounding box center [900, 446] width 1201 height 665
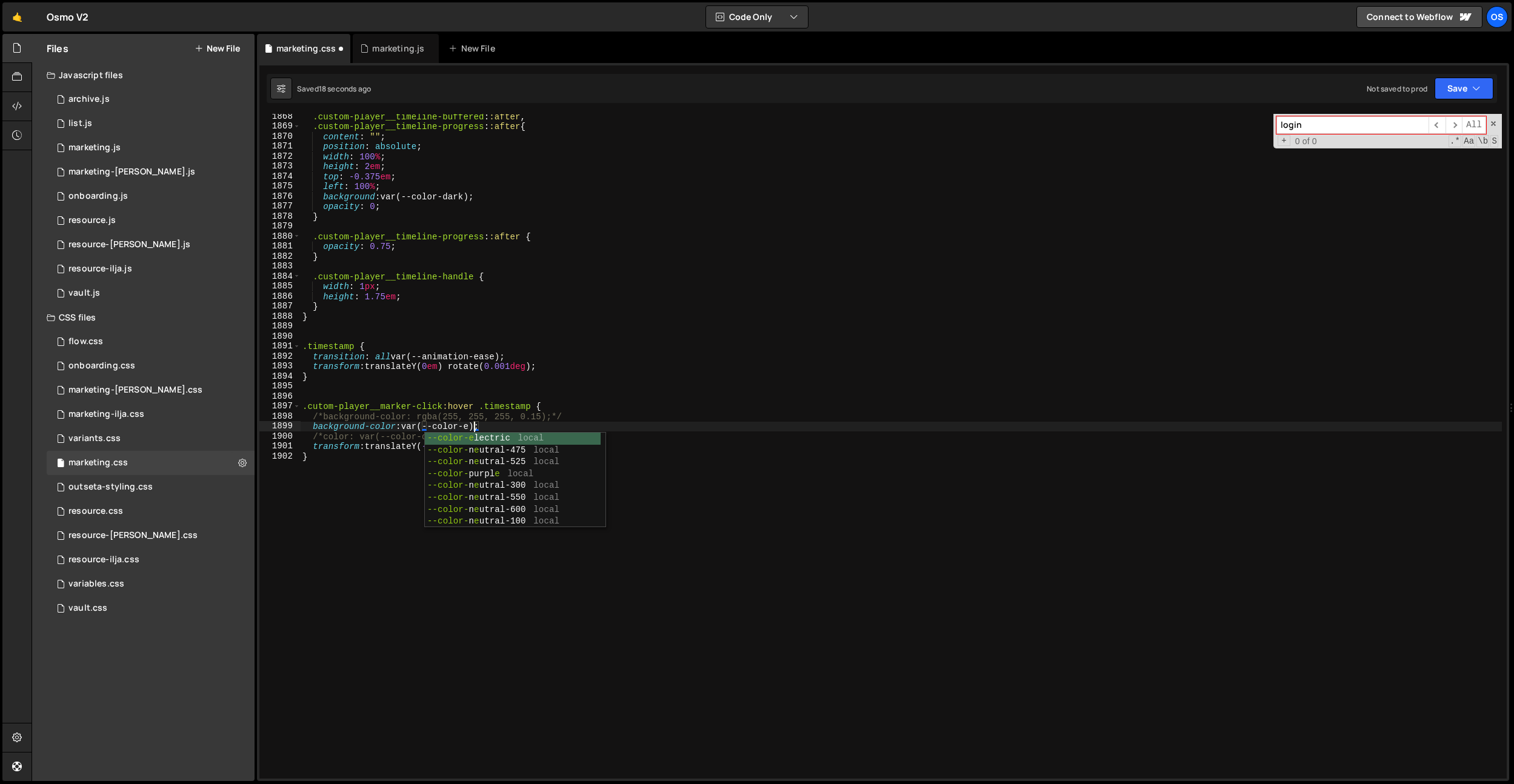
scroll to position [0, 12]
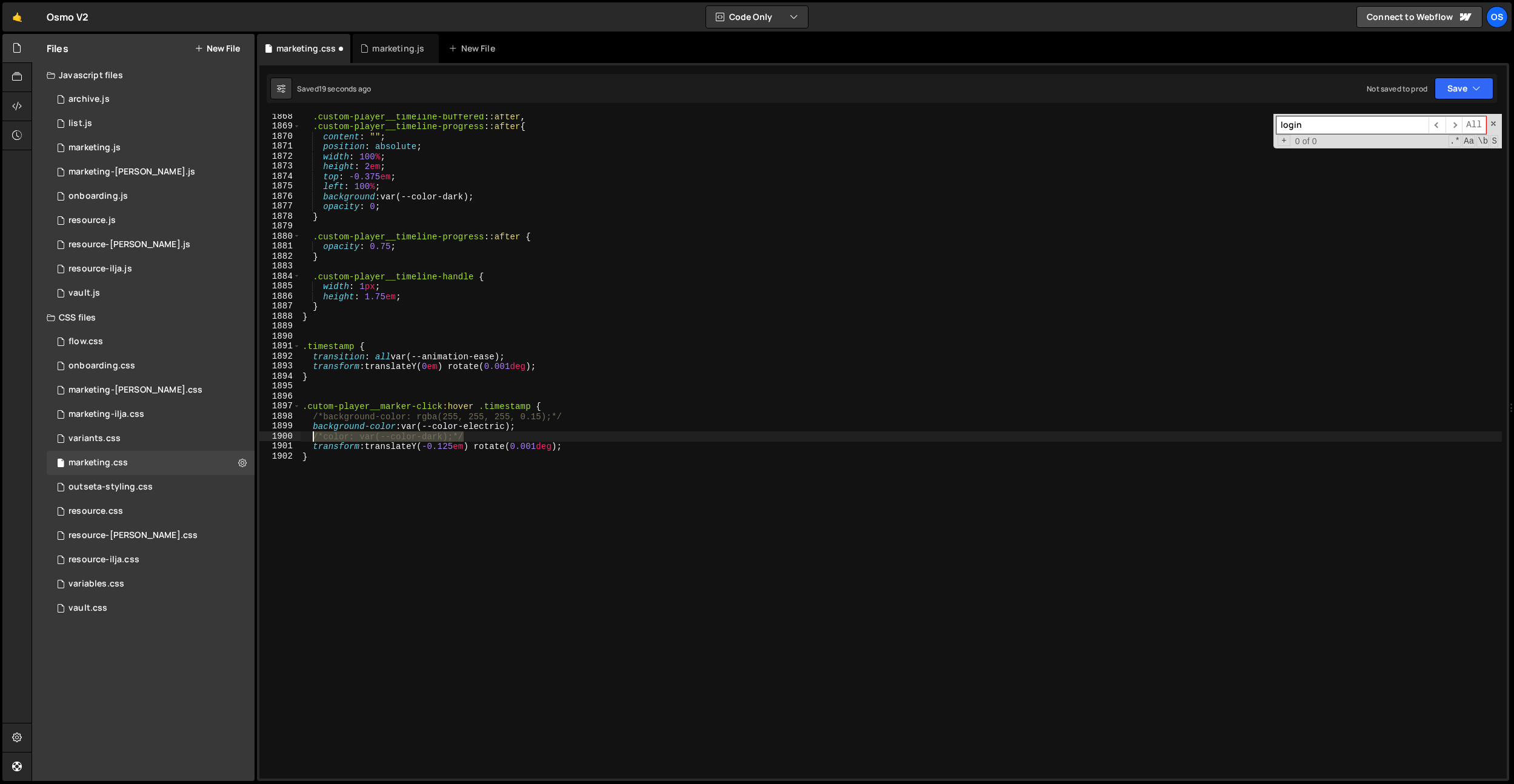
drag, startPoint x: 474, startPoint y: 434, endPoint x: 271, endPoint y: 434, distance: 203.0
click at [271, 434] on div "background-color: var(--color-electric); 1868 1869 1870 1871 1872 1873 1874 187…" at bounding box center [883, 446] width 1247 height 665
type textarea "color: var(--color-dark);"
click at [399, 50] on div "marketing.js" at bounding box center [398, 48] width 52 height 12
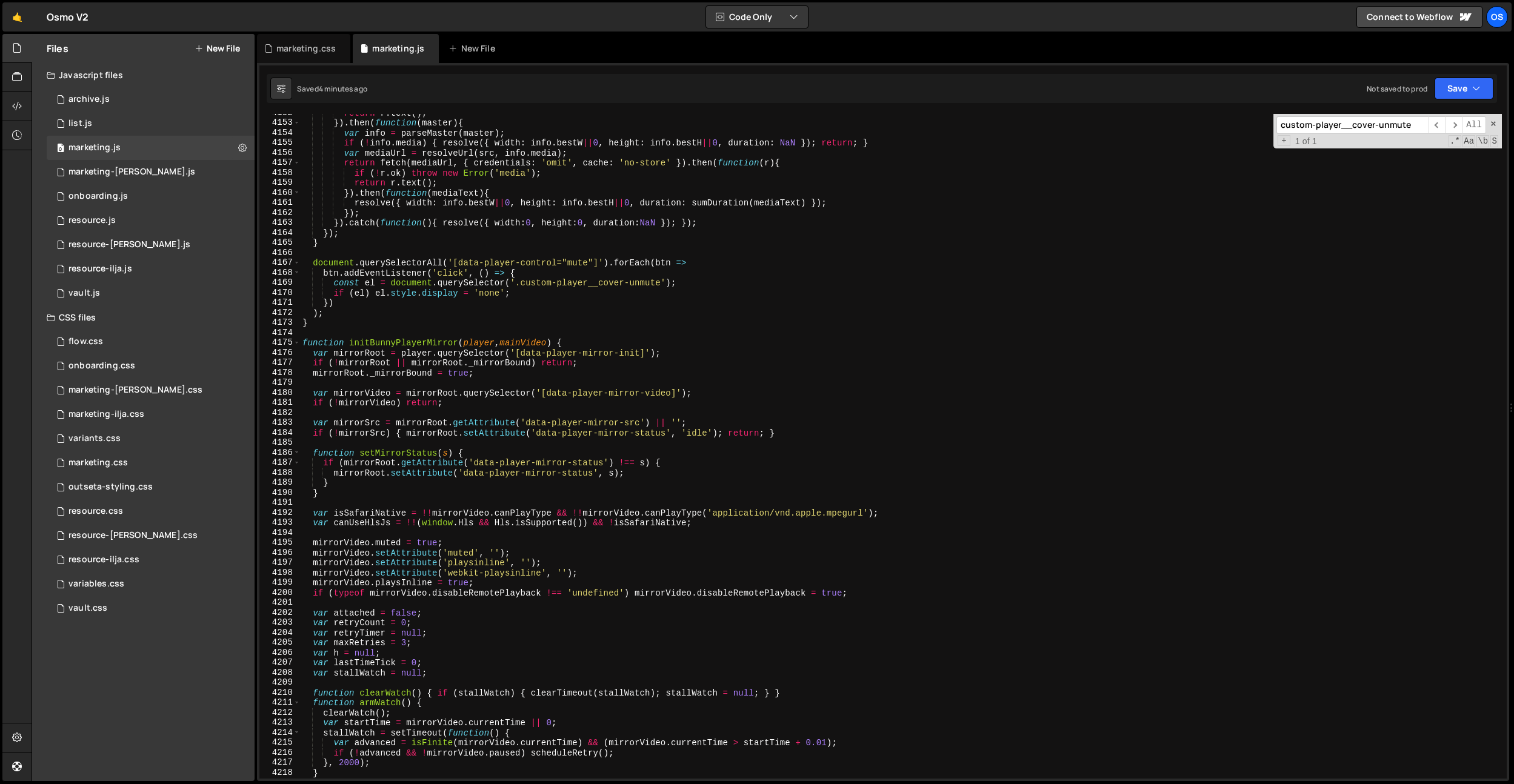
scroll to position [6154, 0]
click at [557, 286] on div "return r . text ( ) ; }) . then ( function ( master ) { var info = parseMaster …" at bounding box center [900, 450] width 1201 height 684
click at [596, 263] on div "return r . text ( ) ; }) . then ( function ( master ) { var info = parseMaster …" at bounding box center [900, 450] width 1201 height 684
click at [599, 262] on div "return r . text ( ) ; }) . then ( function ( master ) { var info = parseMaster …" at bounding box center [900, 450] width 1201 height 684
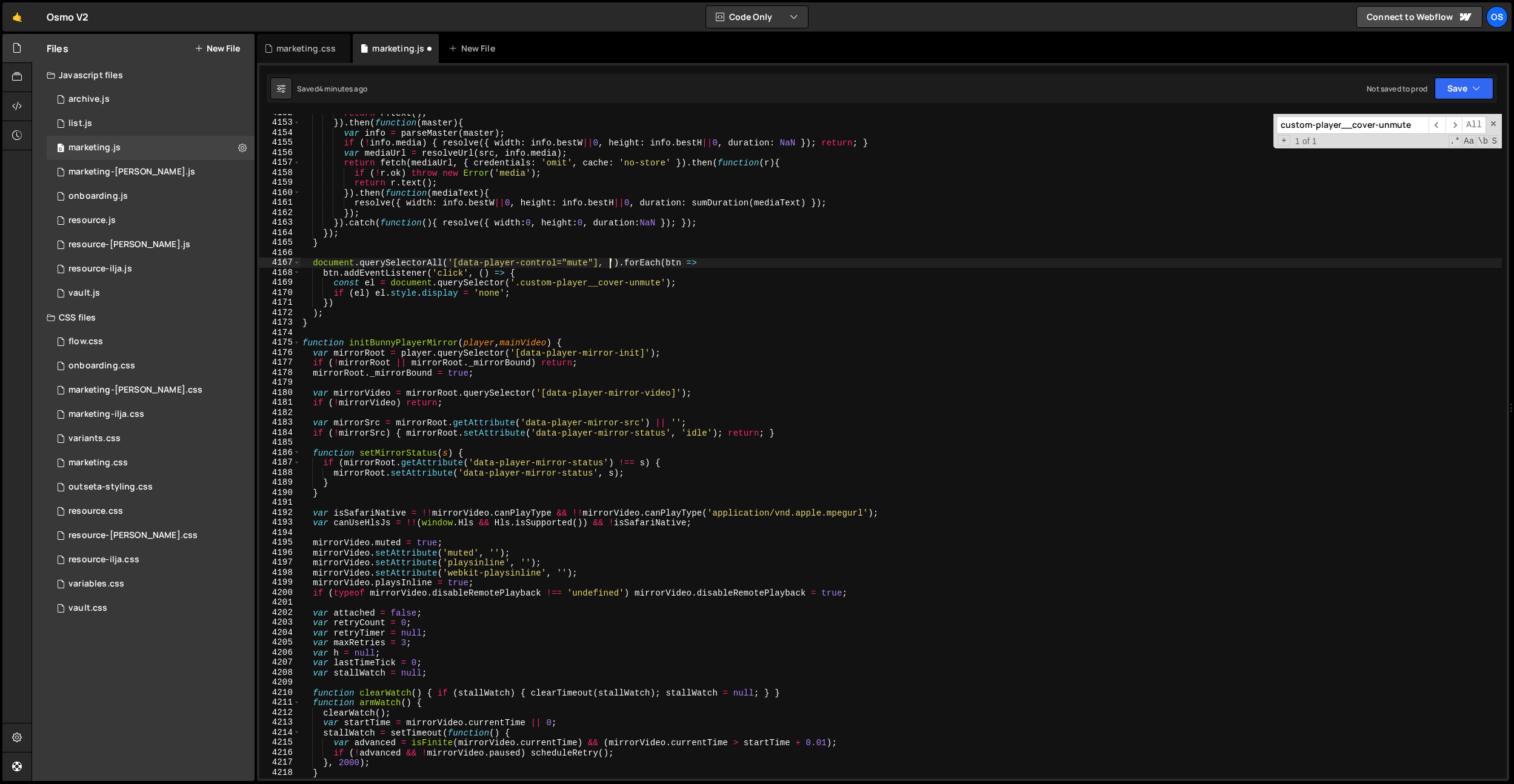
paste textarea "custom-player__interface-bottom"
click at [316, 318] on div "return r . text ( ) ; }) . then ( function ( master ) { var info = parseMaster …" at bounding box center [900, 450] width 1201 height 684
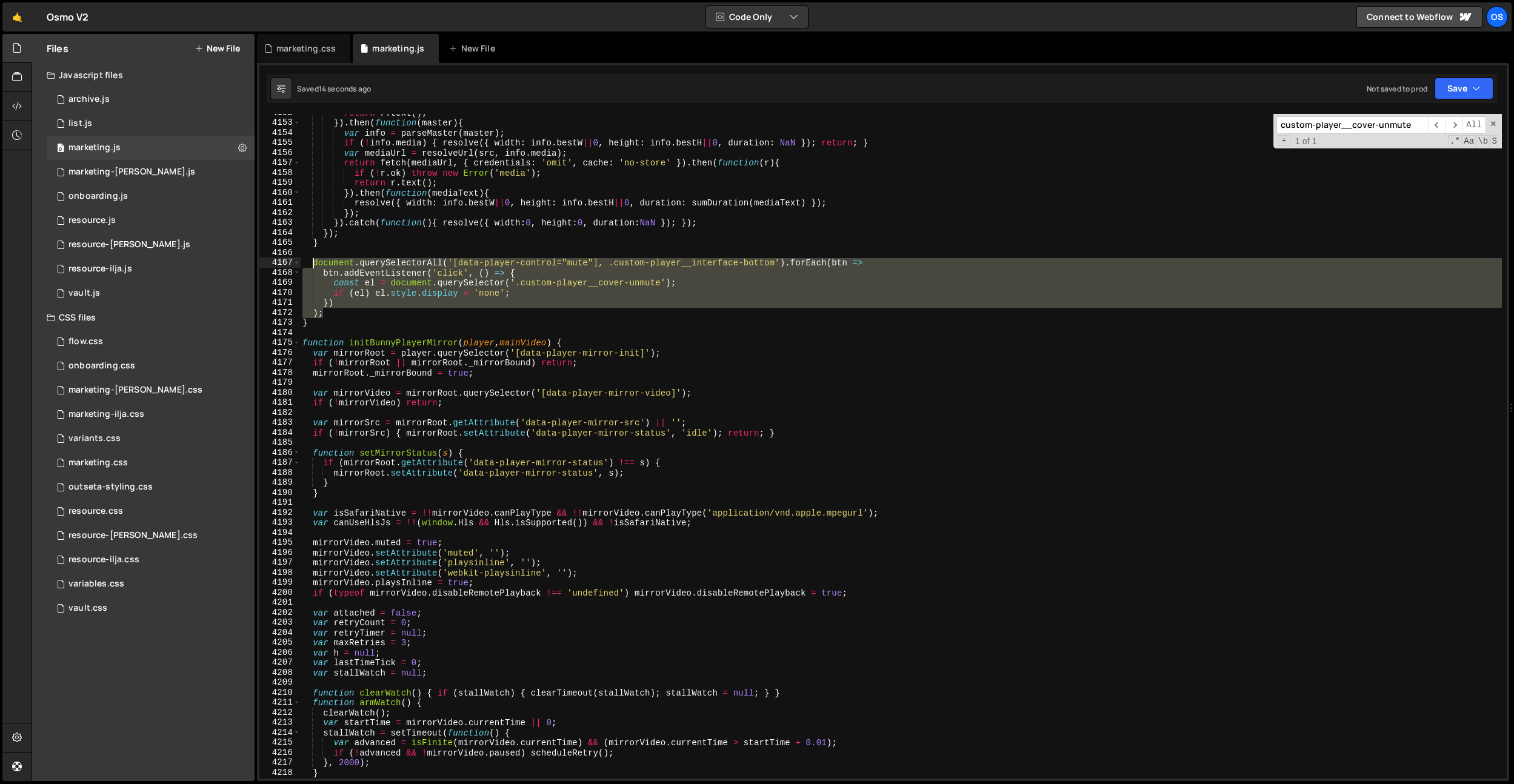
drag, startPoint x: 336, startPoint y: 310, endPoint x: 314, endPoint y: 263, distance: 51.9
click at [313, 262] on div "return r . text ( ) ; }) . then ( function ( master ) { var info = parseMaster …" at bounding box center [900, 450] width 1201 height 684
click at [568, 237] on div "return r . text ( ) ; }) . then ( function ( master ) { var info = parseMaster …" at bounding box center [900, 450] width 1201 height 684
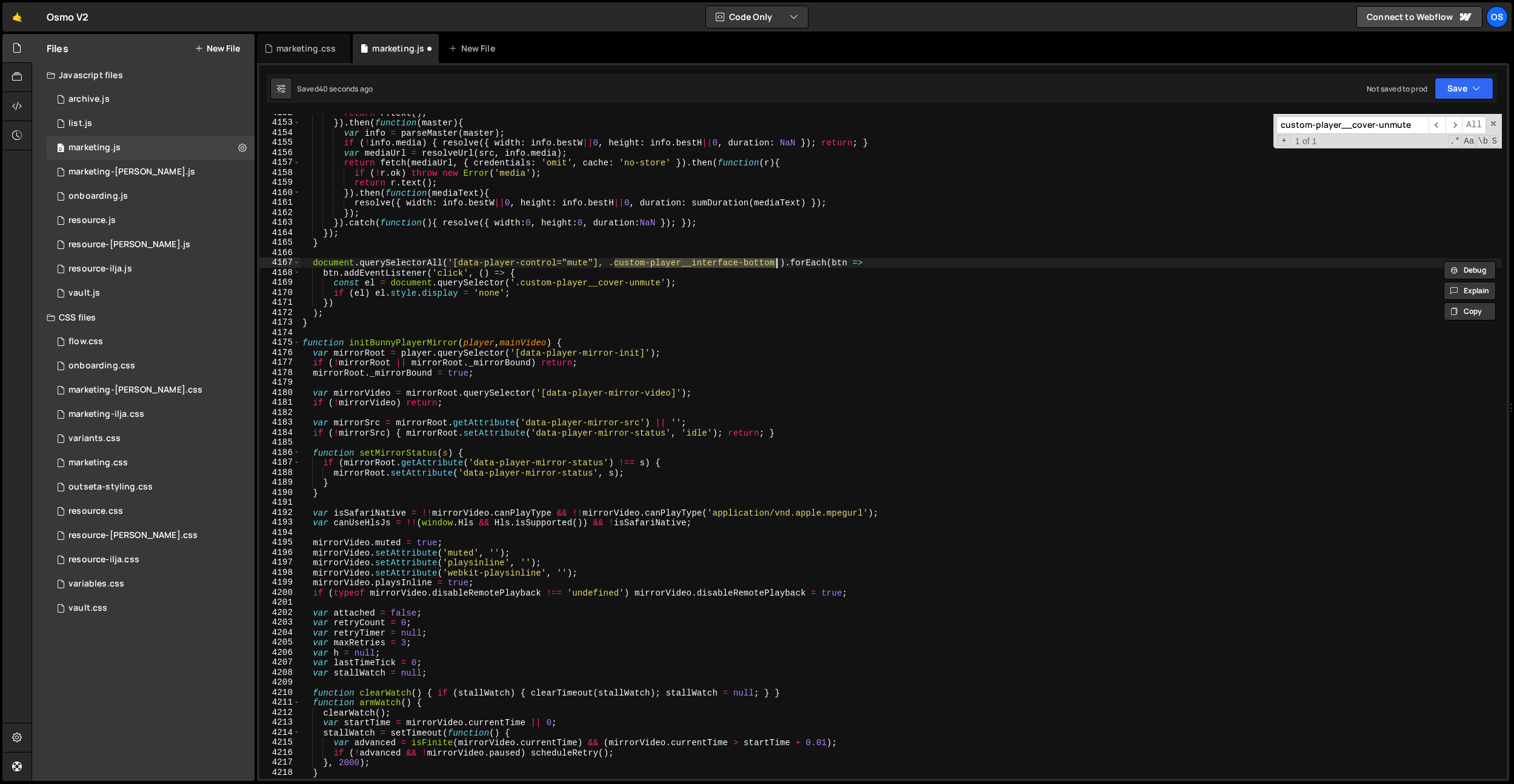
click at [951, 339] on div "return r . text ( ) ; }) . then ( function ( master ) { var info = parseMaster …" at bounding box center [900, 450] width 1201 height 684
drag, startPoint x: 778, startPoint y: 265, endPoint x: 610, endPoint y: 263, distance: 168.0
click at [610, 263] on div "return r . text ( ) ; }) . then ( function ( master ) { var info = parseMaster …" at bounding box center [900, 450] width 1201 height 684
paste textarea "data-player-timeline]"
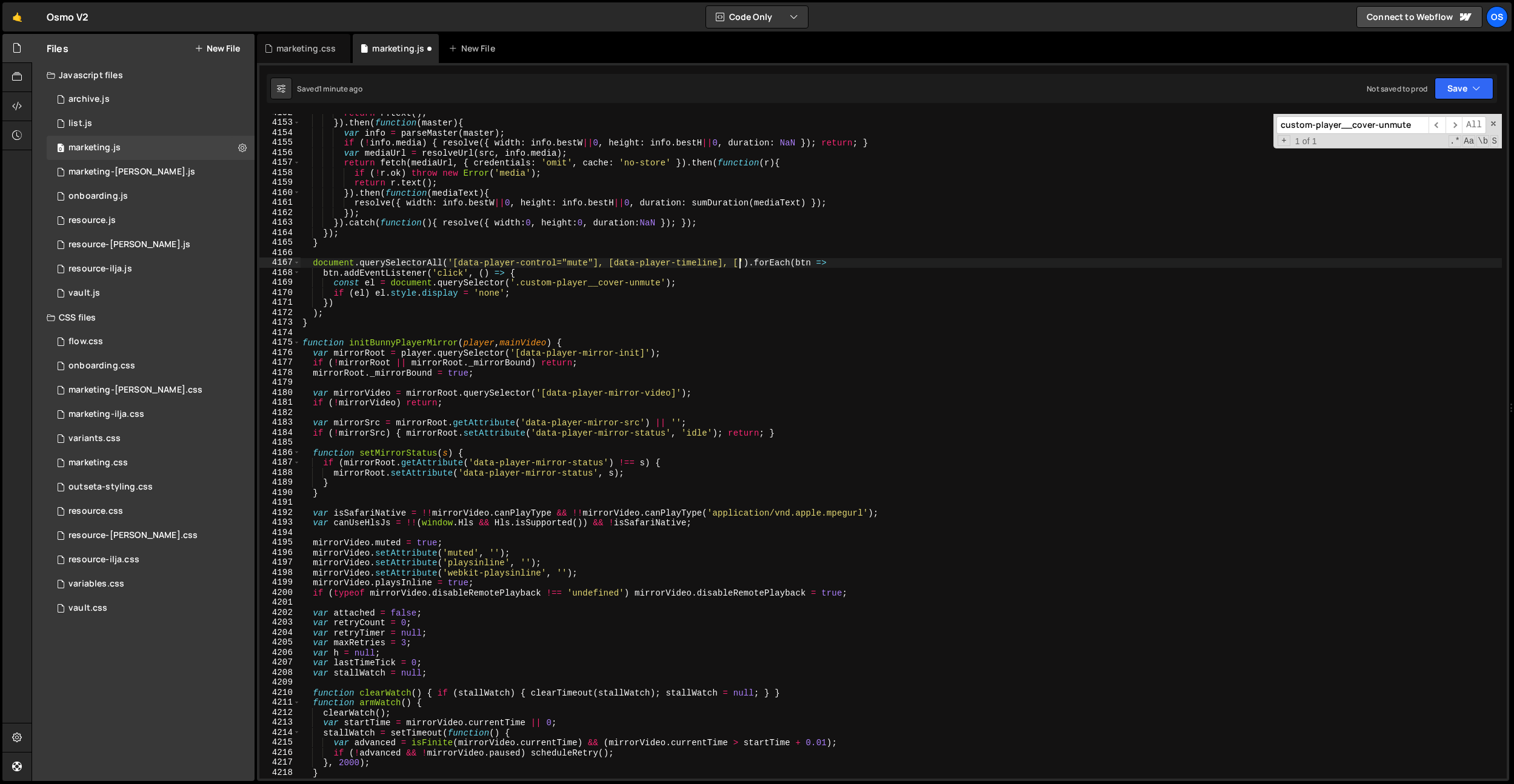
scroll to position [0, 30]
paste textarea "data-player-control-set-time"
paste textarea "data-player-mirror-status"
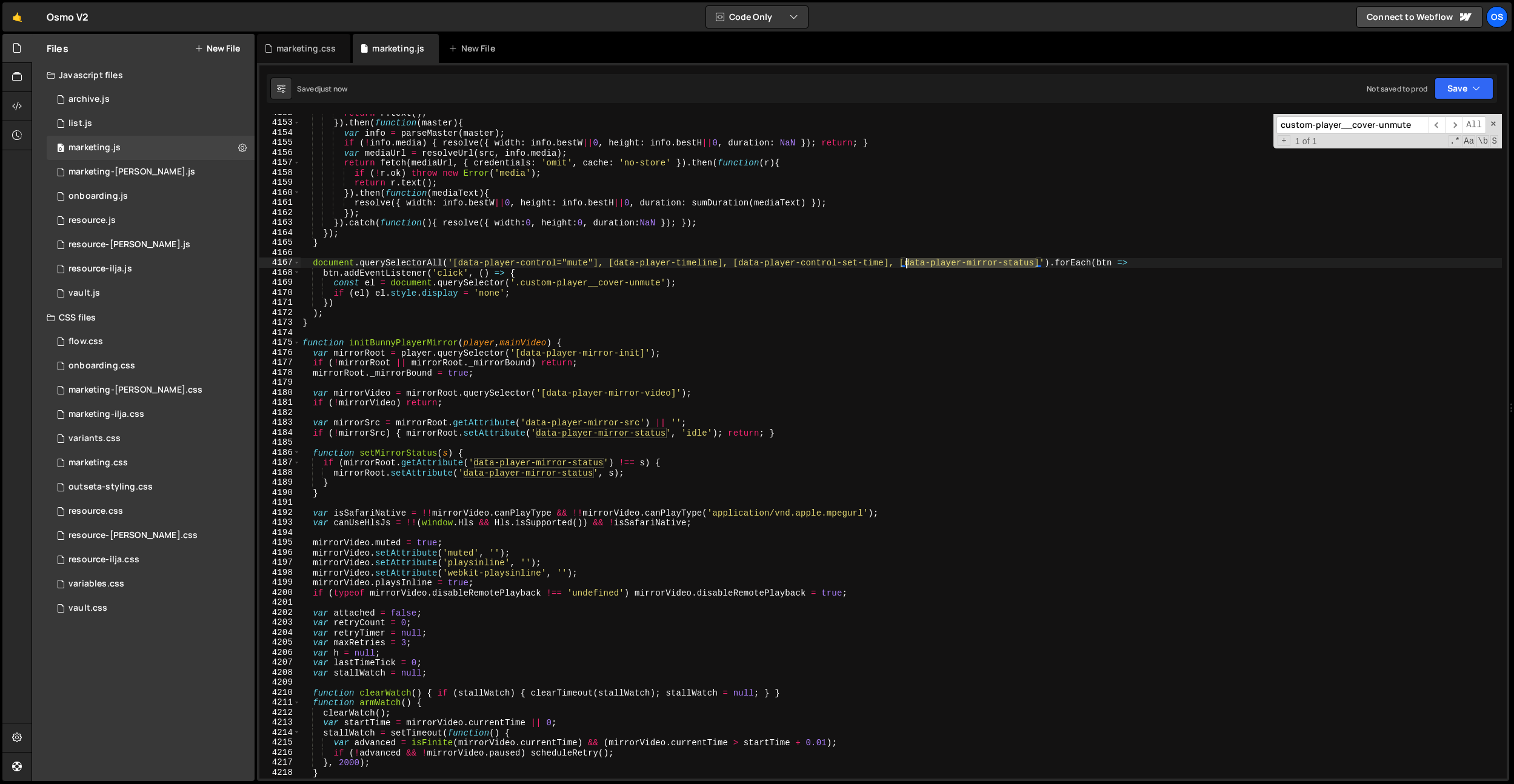
drag, startPoint x: 1038, startPoint y: 263, endPoint x: 907, endPoint y: 264, distance: 131.0
click at [907, 264] on div "return r . text ( ) ; }) . then ( function ( master ) { var info = parseMaster …" at bounding box center [900, 450] width 1201 height 684
paste textarea "init"
type textarea "document.querySelectorAll('[data-player-control="mute"], [data-player-timeline]…"
click at [401, 257] on div "return r . text ( ) ; }) . then ( function ( master ) { var info = parseMaster …" at bounding box center [900, 450] width 1201 height 684
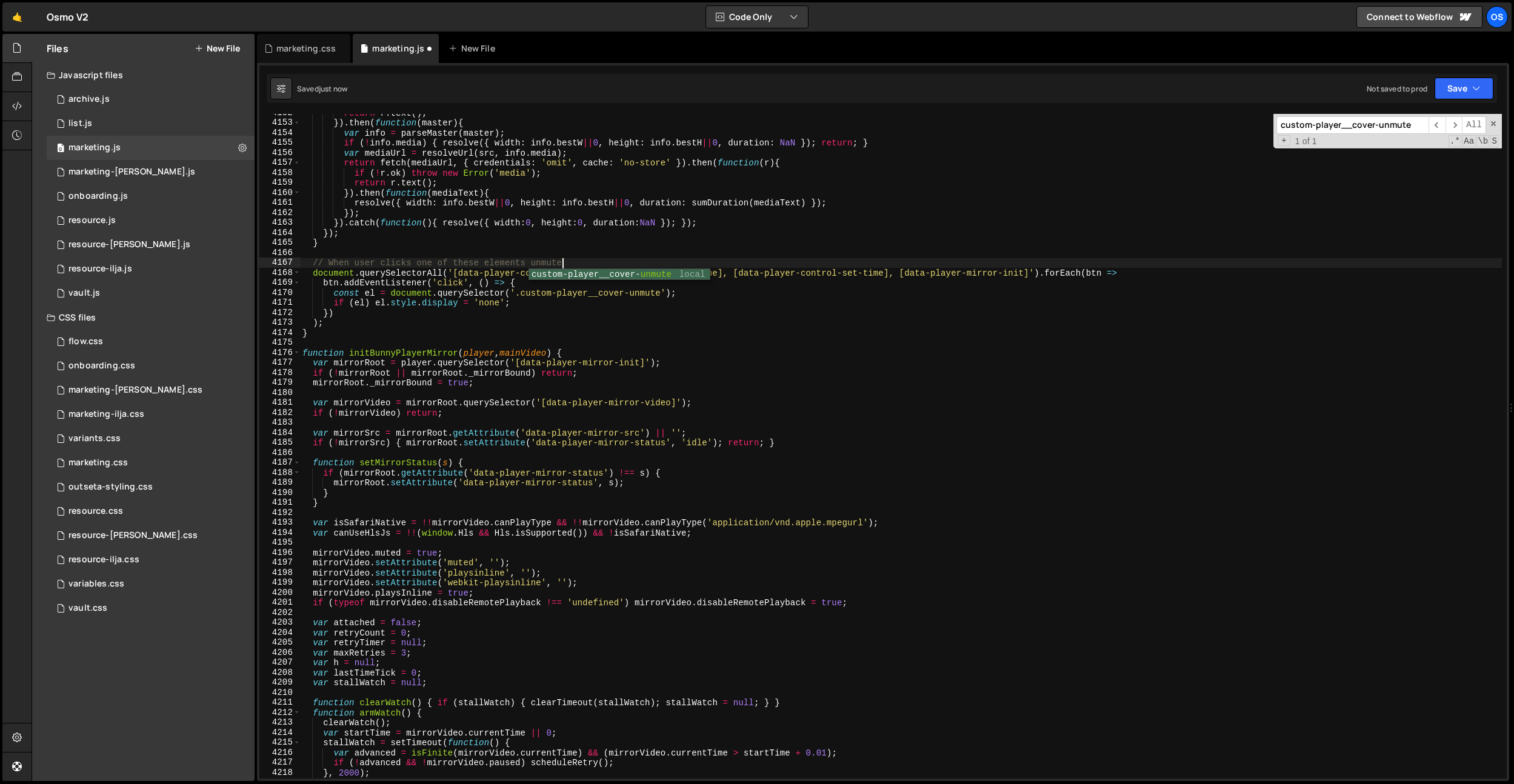
scroll to position [6152, 0]
type textarea "// When user clicks one of these elements unmute"
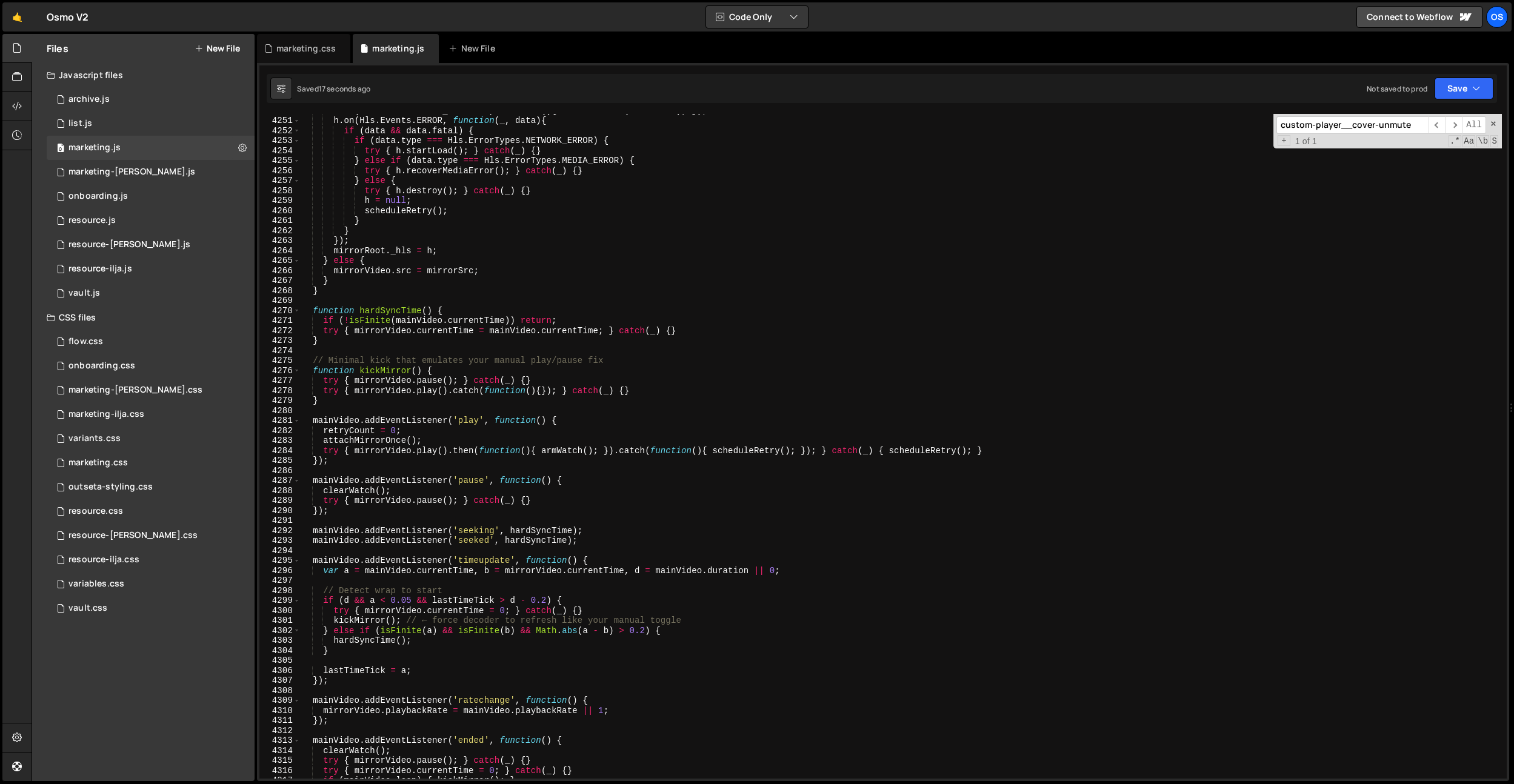
scroll to position [7135, 0]
click at [263, 43] on div "marketing.css" at bounding box center [304, 48] width 94 height 29
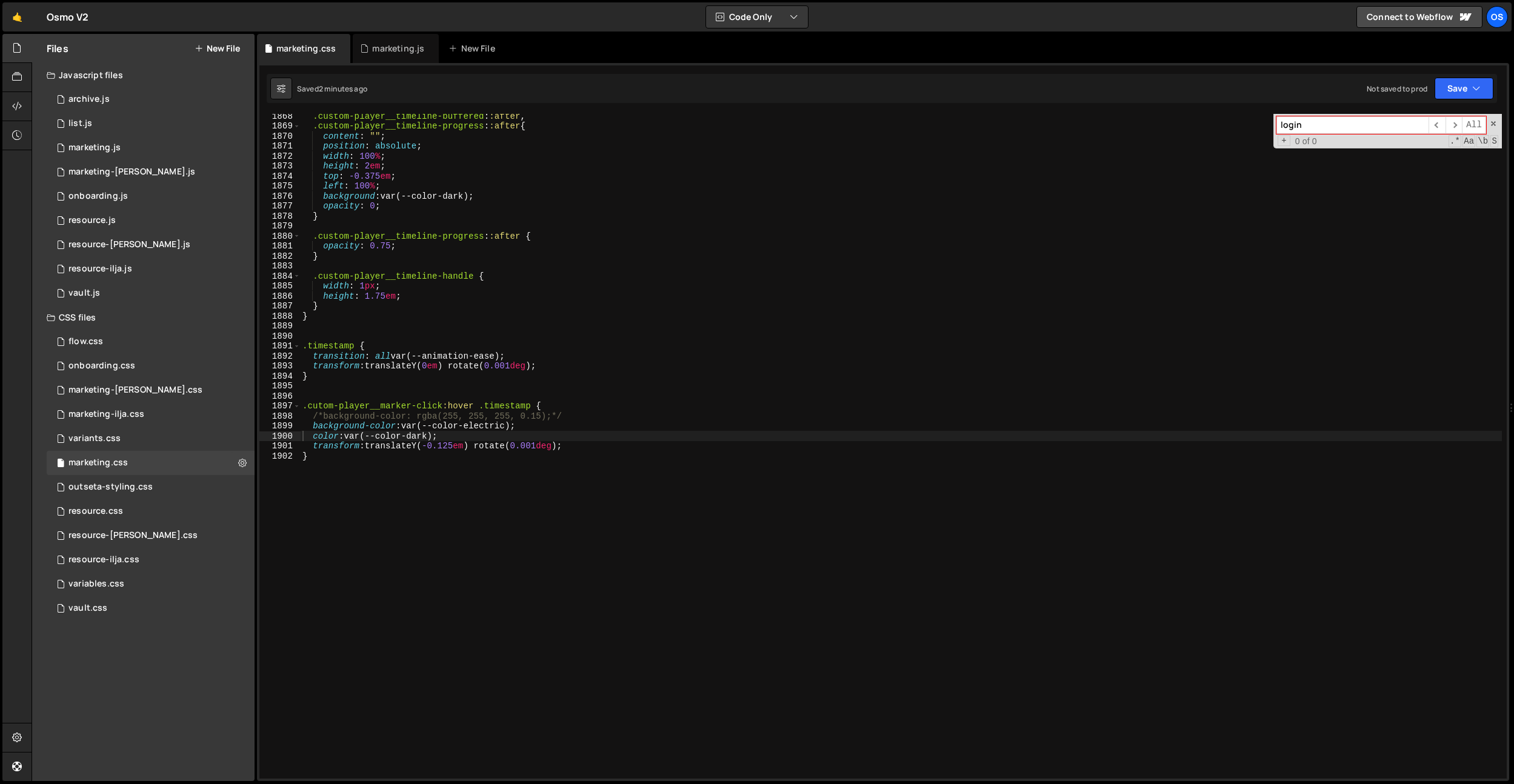
scroll to position [18675, 0]
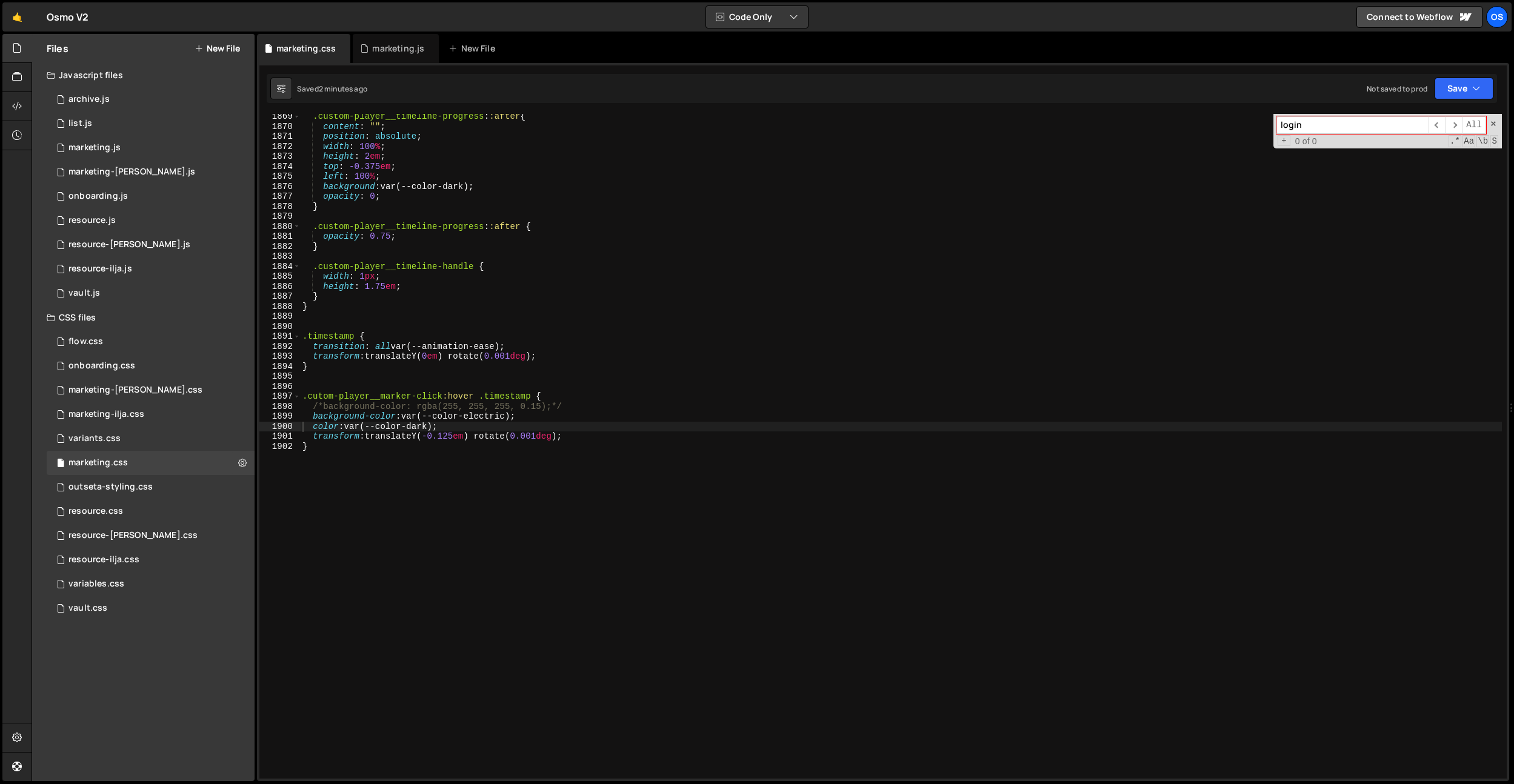
type textarea "}"
click at [440, 450] on div ".custom-player__timeline-progress : :after { content : " " ; position : absolut…" at bounding box center [900, 454] width 1201 height 684
paste textarea "webcam__sound"
type textarea ".webcam__sound"
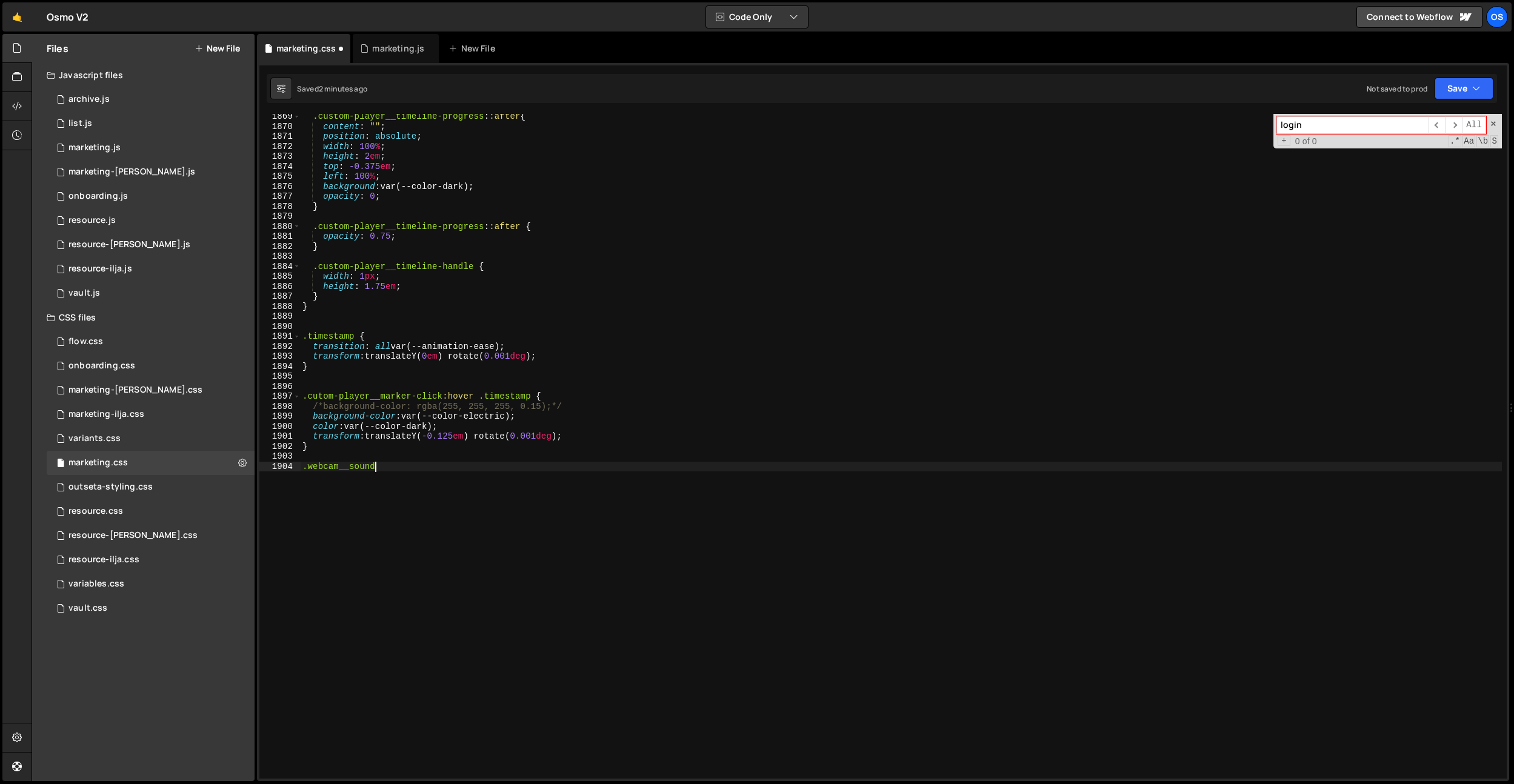
click at [339, 376] on div ".custom-player__timeline-progress : :after { content : " " ; position : absolut…" at bounding box center [900, 454] width 1201 height 684
click at [423, 451] on div ".custom-player__timeline-progress : :after { content : " " ; position : absolut…" at bounding box center [900, 454] width 1201 height 684
type textarea ".webcam__sound {}"
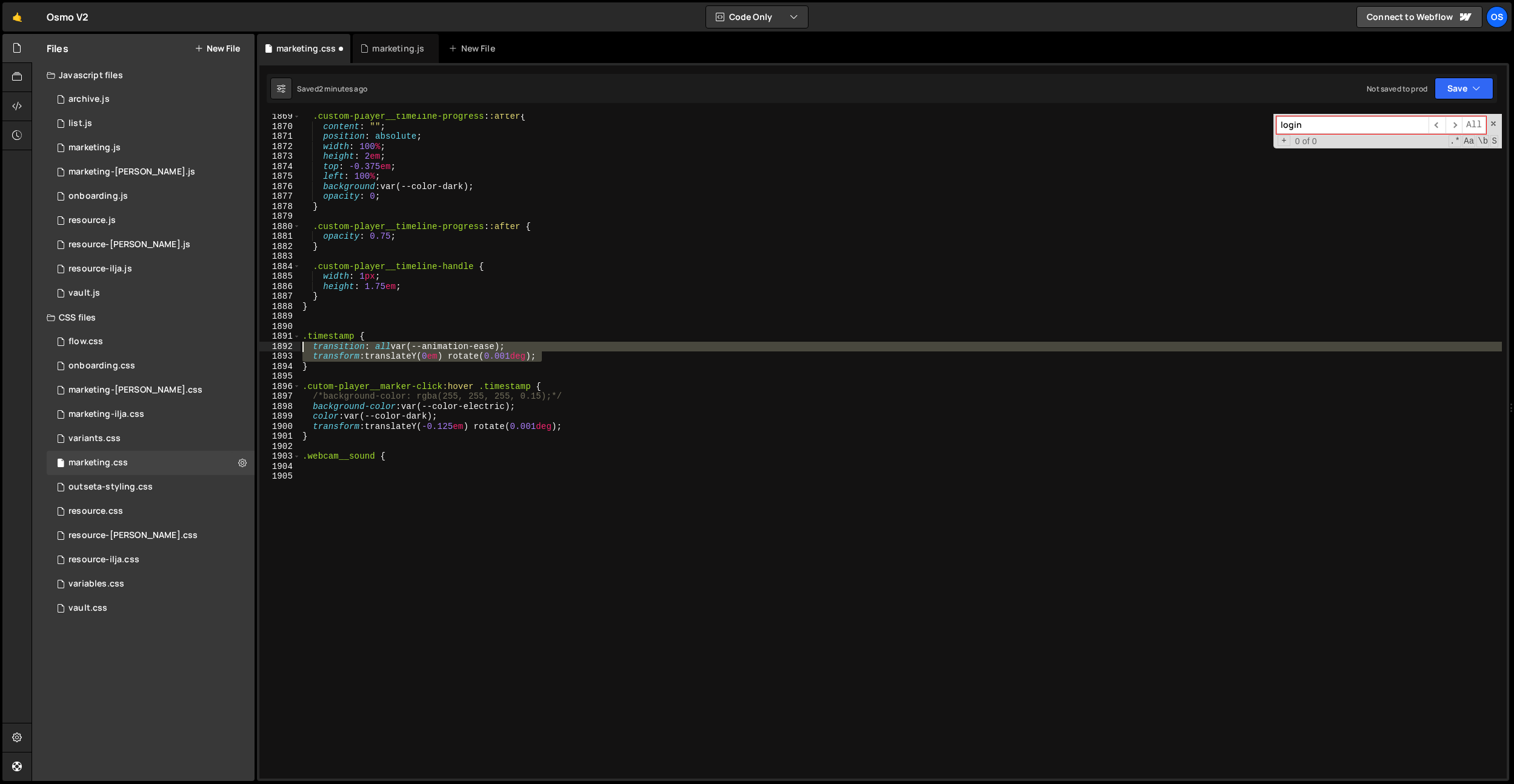
drag, startPoint x: 559, startPoint y: 355, endPoint x: 339, endPoint y: 466, distance: 246.4
click at [281, 344] on div "1869 1870 1871 1872 1873 1874 1875 1876 1877 1878 1879 1880 1881 1882 1883 1884…" at bounding box center [883, 446] width 1247 height 665
type textarea "transition: all var(--animation-ease); transform: translateY(0em) rotate(0.001d…"
click at [317, 468] on div ".custom-player__timeline-progress : :after { content : " " ; position : absolut…" at bounding box center [900, 454] width 1201 height 684
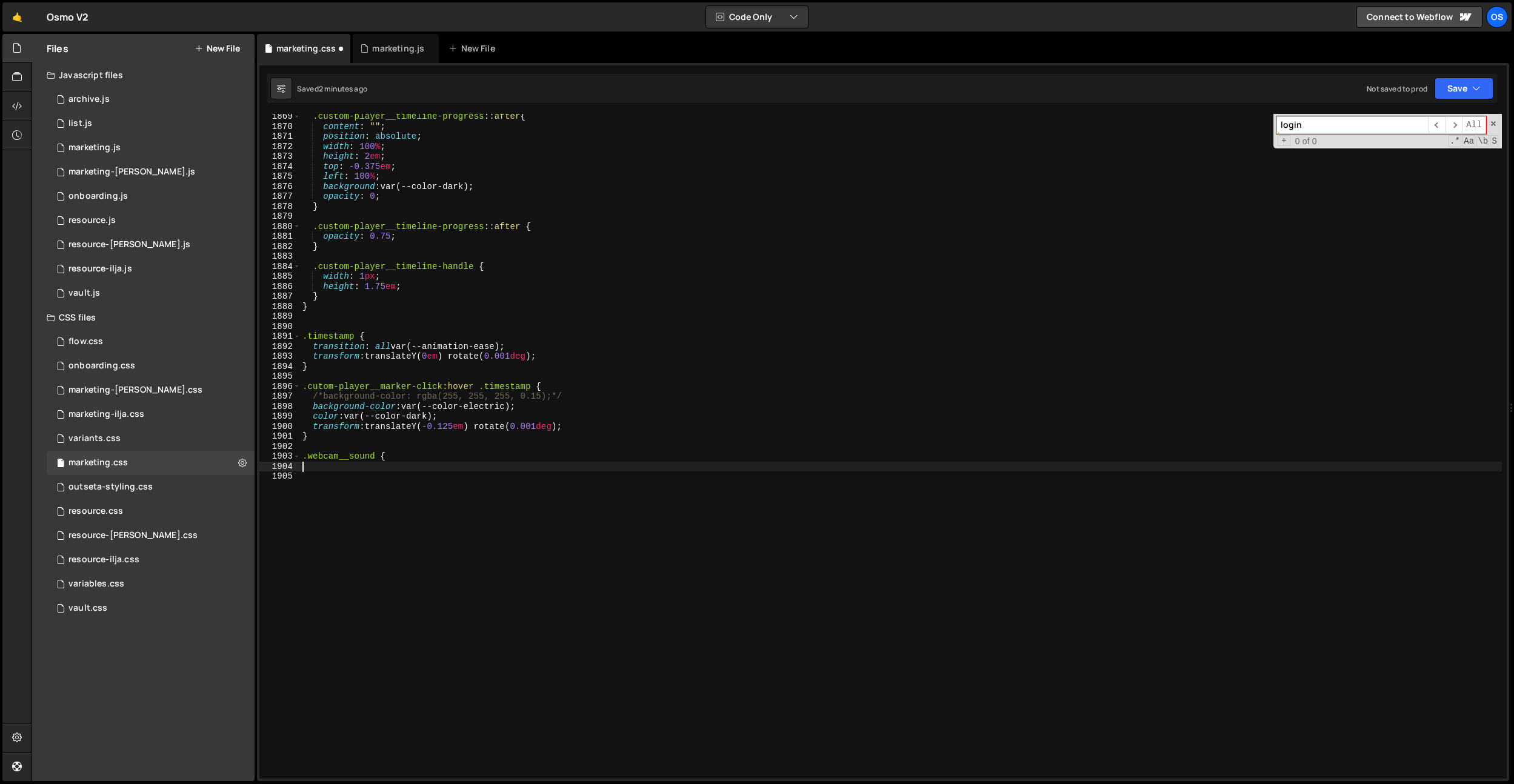
paste textarea "transform: translateY(0em) rotate(0.001deg);"
type textarea "transform: translateY(0em) rotate(0.001deg);"
click at [394, 475] on div ".custom-player__timeline-progress : :after { content : " " ; position : absolut…" at bounding box center [900, 454] width 1201 height 684
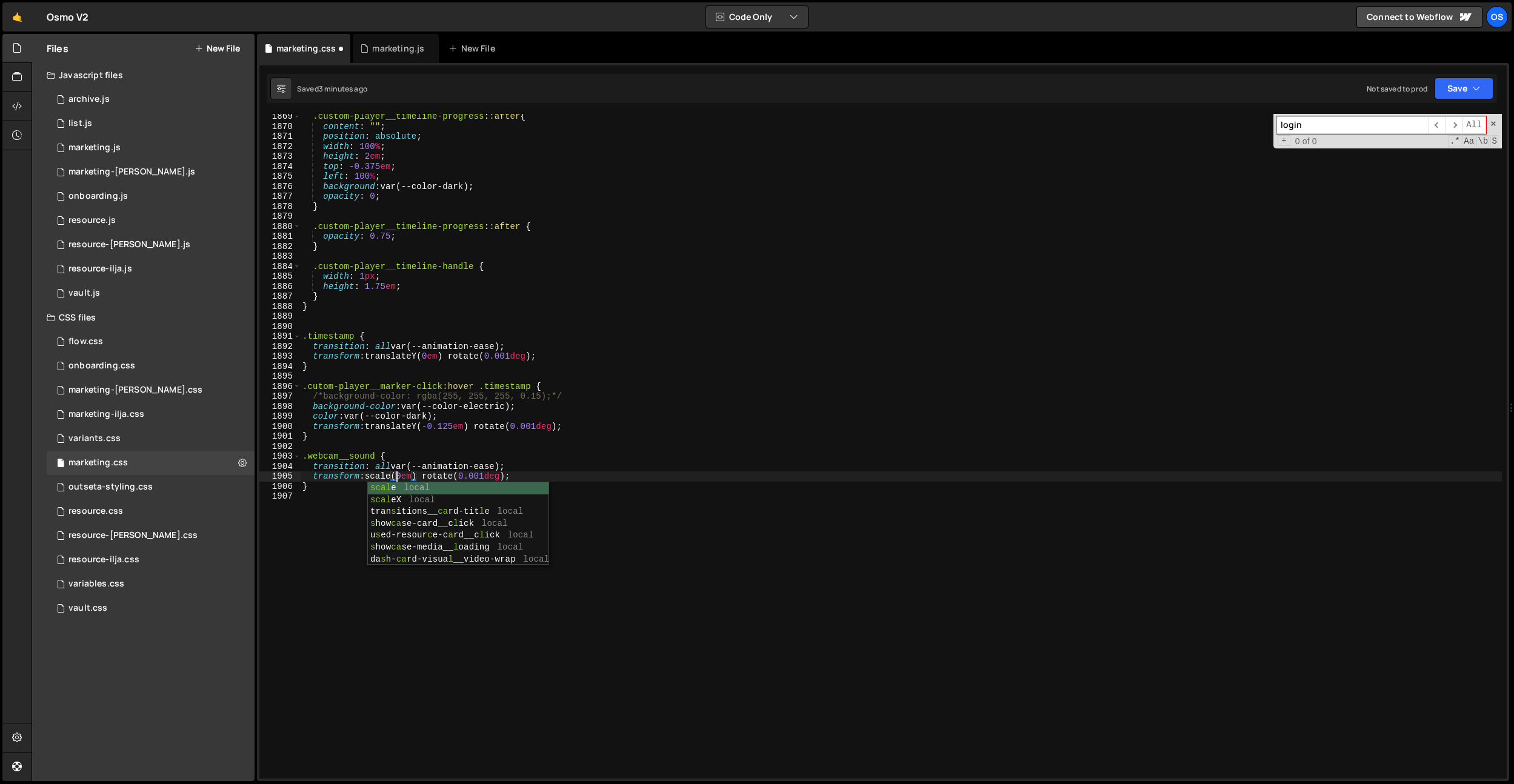
scroll to position [0, 6]
drag, startPoint x: 411, startPoint y: 474, endPoint x: 431, endPoint y: 502, distance: 34.4
click at [411, 475] on div ".custom-player__timeline-progress : :after { content : " " ; position : absolut…" at bounding box center [900, 454] width 1201 height 684
click at [538, 456] on div ".custom-player__timeline-progress : :after { content : " " ; position : absolut…" at bounding box center [900, 454] width 1201 height 684
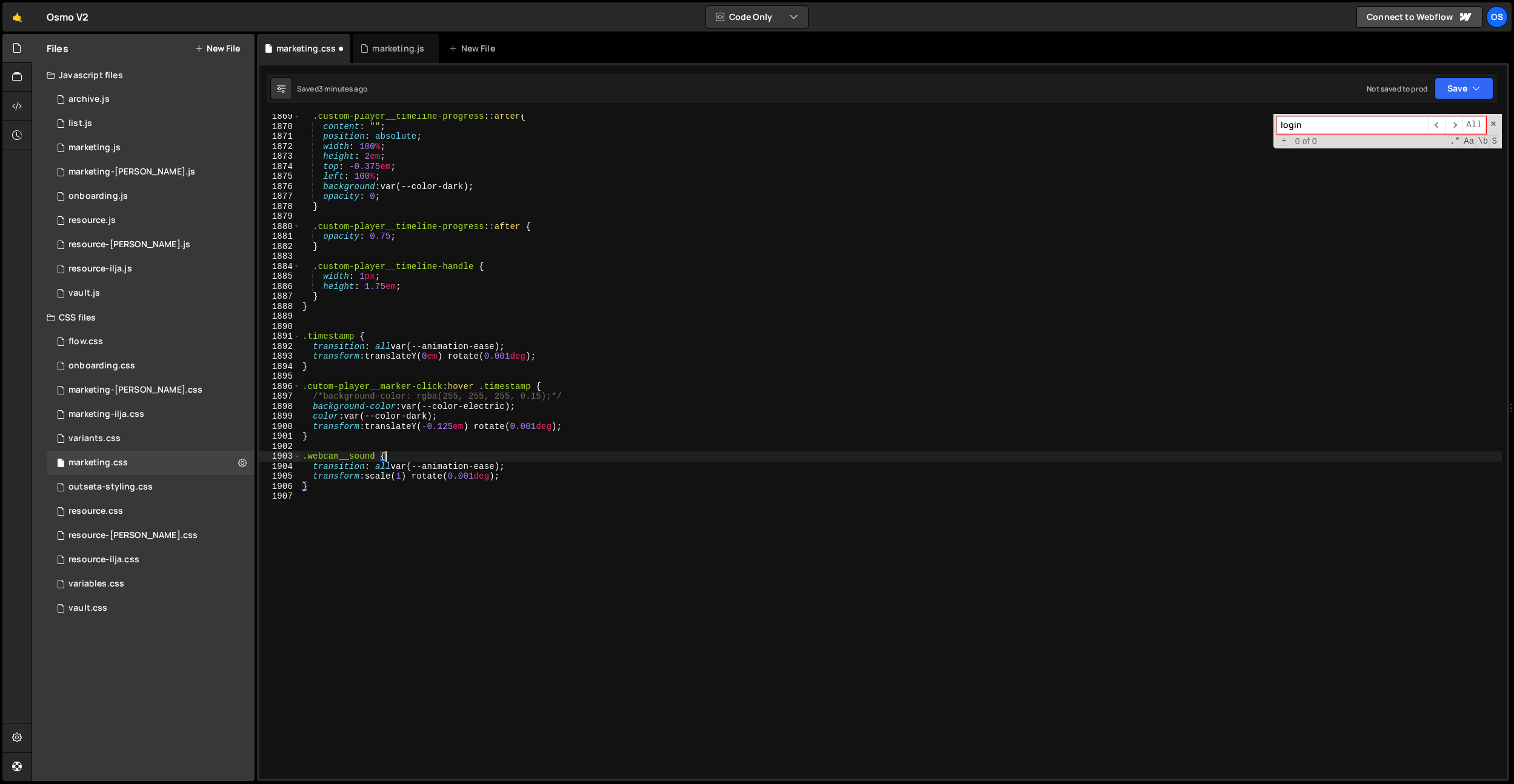
scroll to position [0, 5]
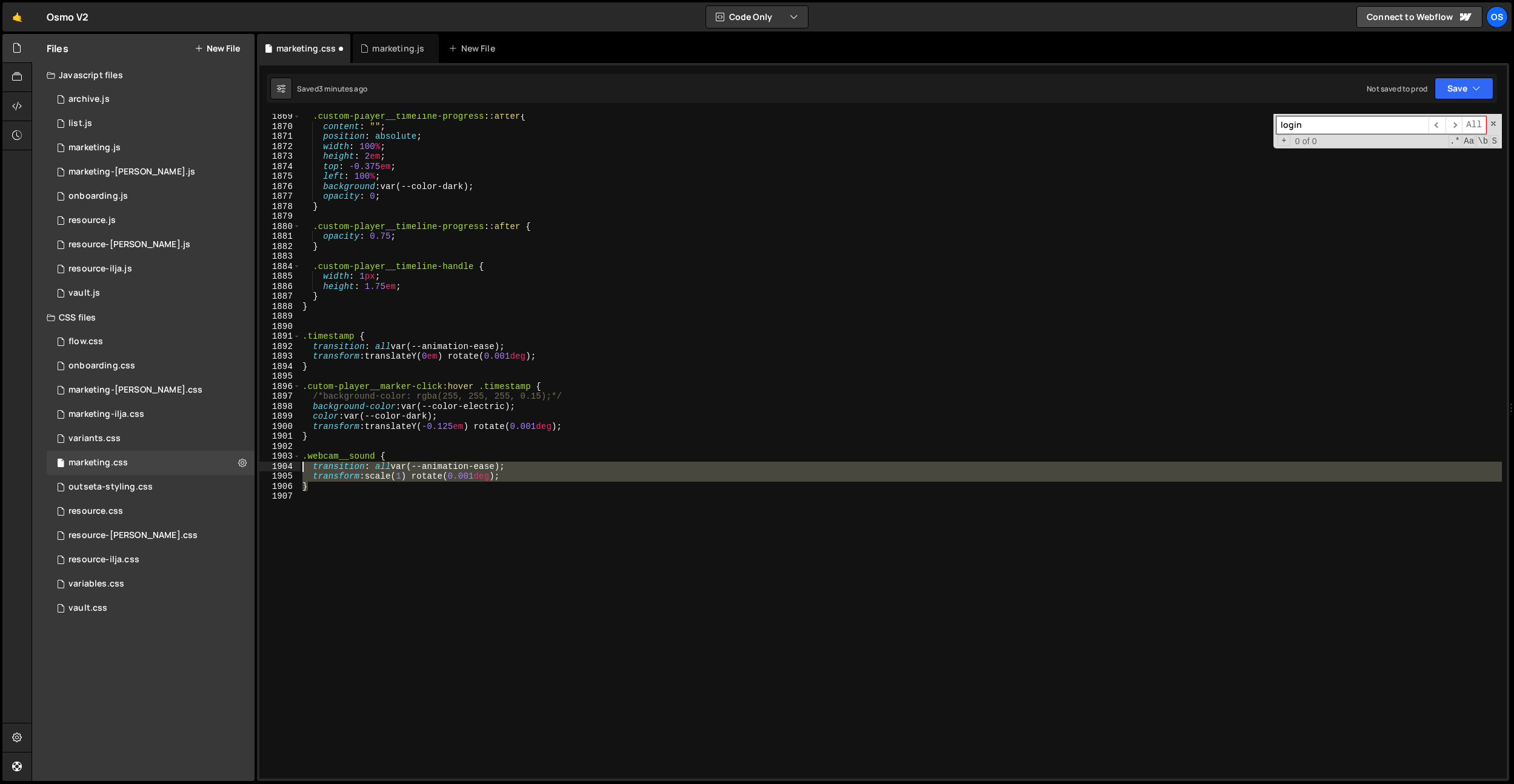
drag, startPoint x: 417, startPoint y: 486, endPoint x: 261, endPoint y: 461, distance: 158.0
click at [261, 461] on div ".webcam__sound { 1869 1870 1871 1872 1873 1874 1875 1876 1877 1878 1879 1880 18…" at bounding box center [883, 446] width 1247 height 665
type textarea "transition: all var(--animation-ease); transform: scale(1) rotate(0.001deg);"
click at [330, 497] on div ".custom-player__timeline-progress : :after { content : " " ; position : absolut…" at bounding box center [900, 454] width 1201 height 684
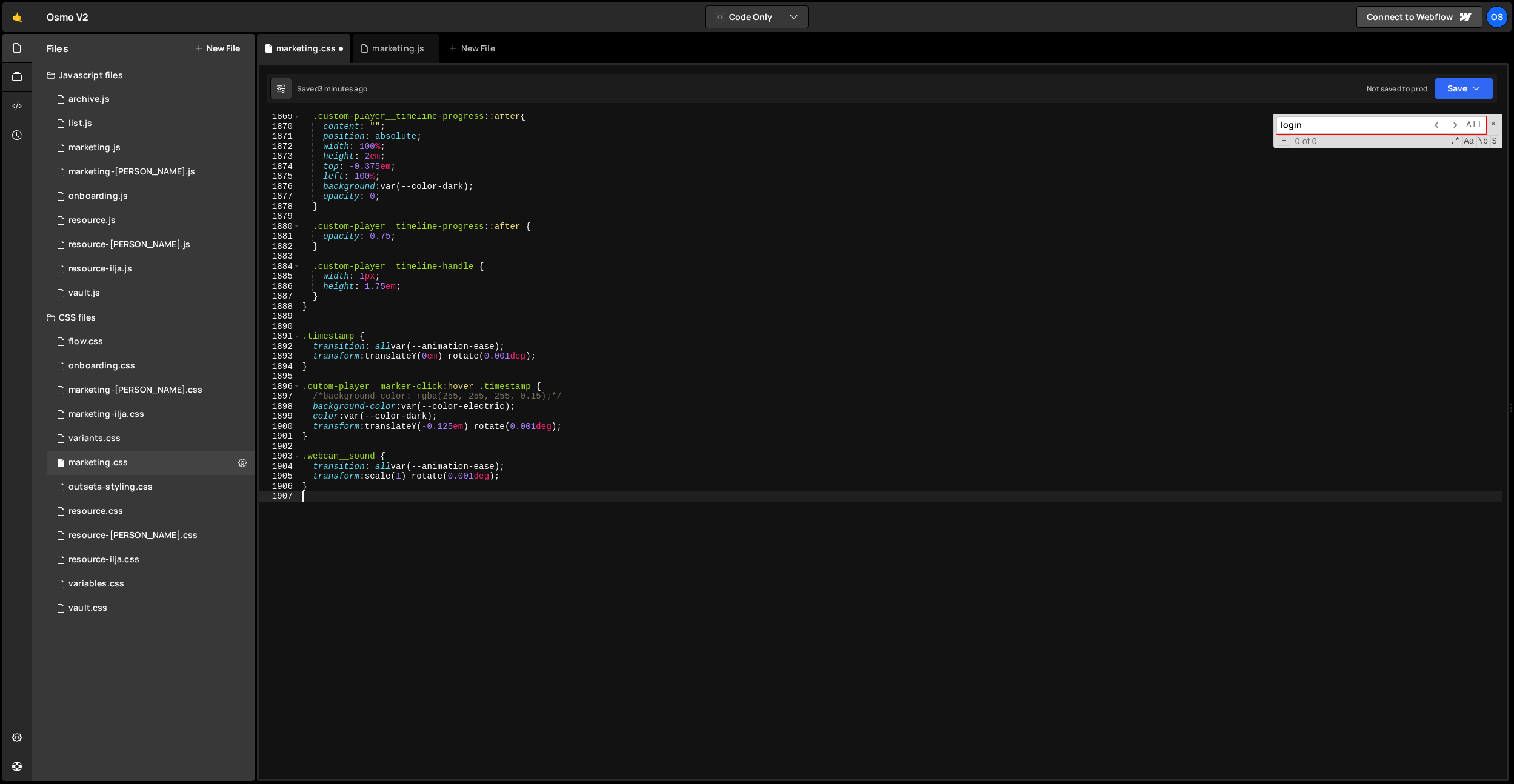
scroll to position [0, 0]
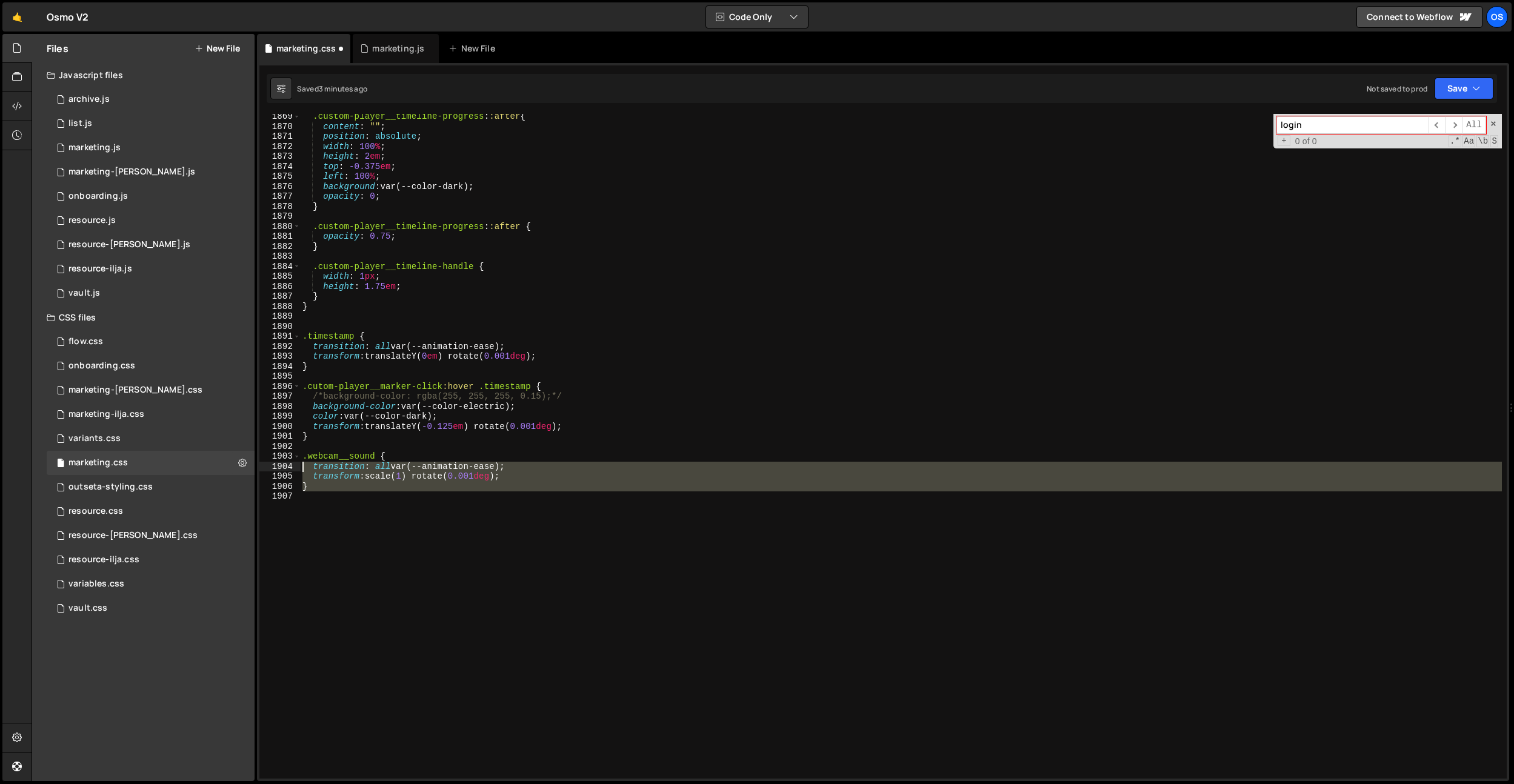
drag, startPoint x: 290, startPoint y: 464, endPoint x: 281, endPoint y: 455, distance: 12.7
click at [281, 455] on div "1869 1870 1871 1872 1873 1874 1875 1876 1877 1878 1879 1880 1881 1882 1883 1884…" at bounding box center [883, 446] width 1247 height 665
type textarea ".webcam__sound { transition: all var(--animation-ease);"
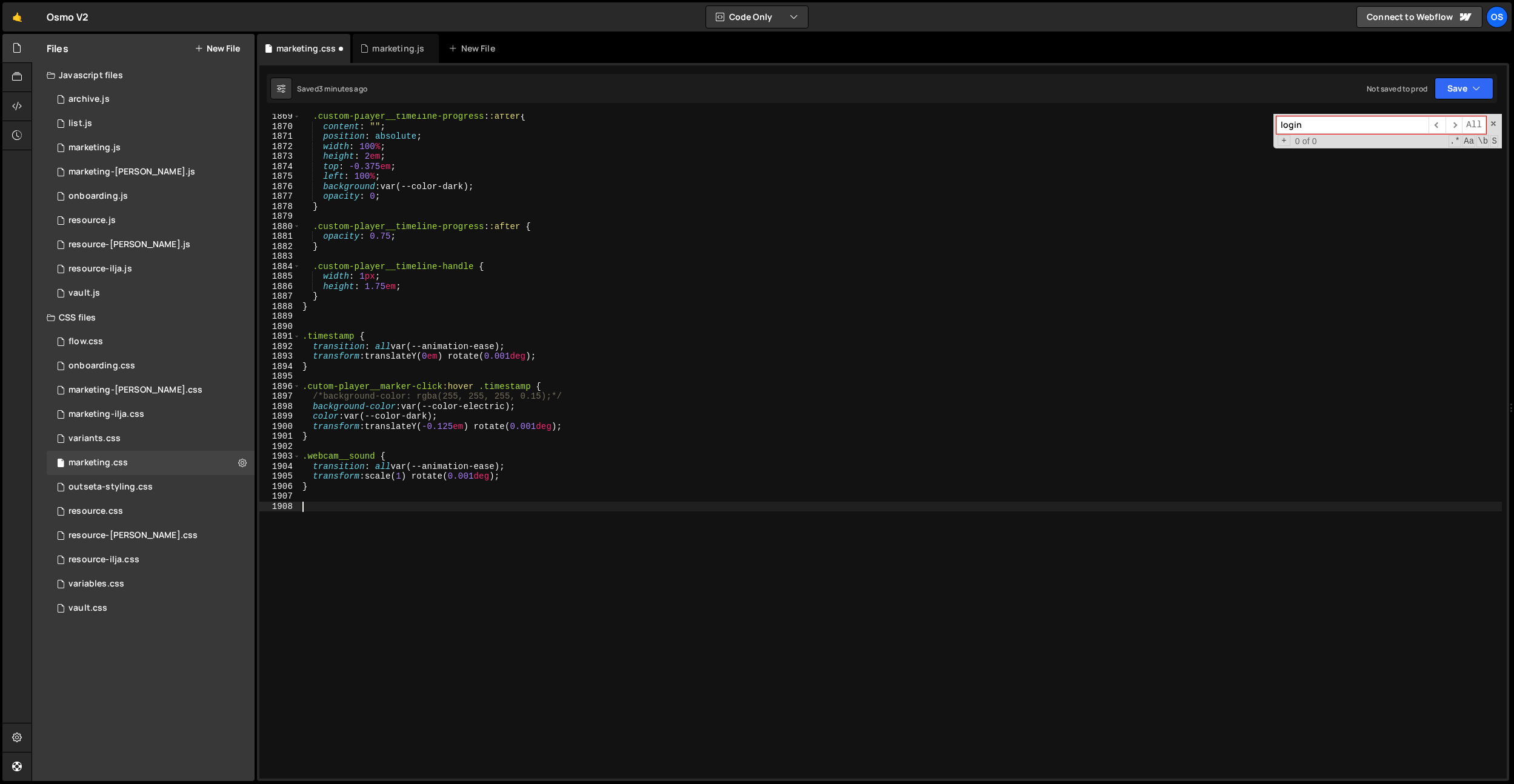
paste textarea ".webcam__sound {"
click at [377, 514] on div ".custom-player__timeline-progress : :after { content : " " ; position : absolut…" at bounding box center [900, 454] width 1201 height 684
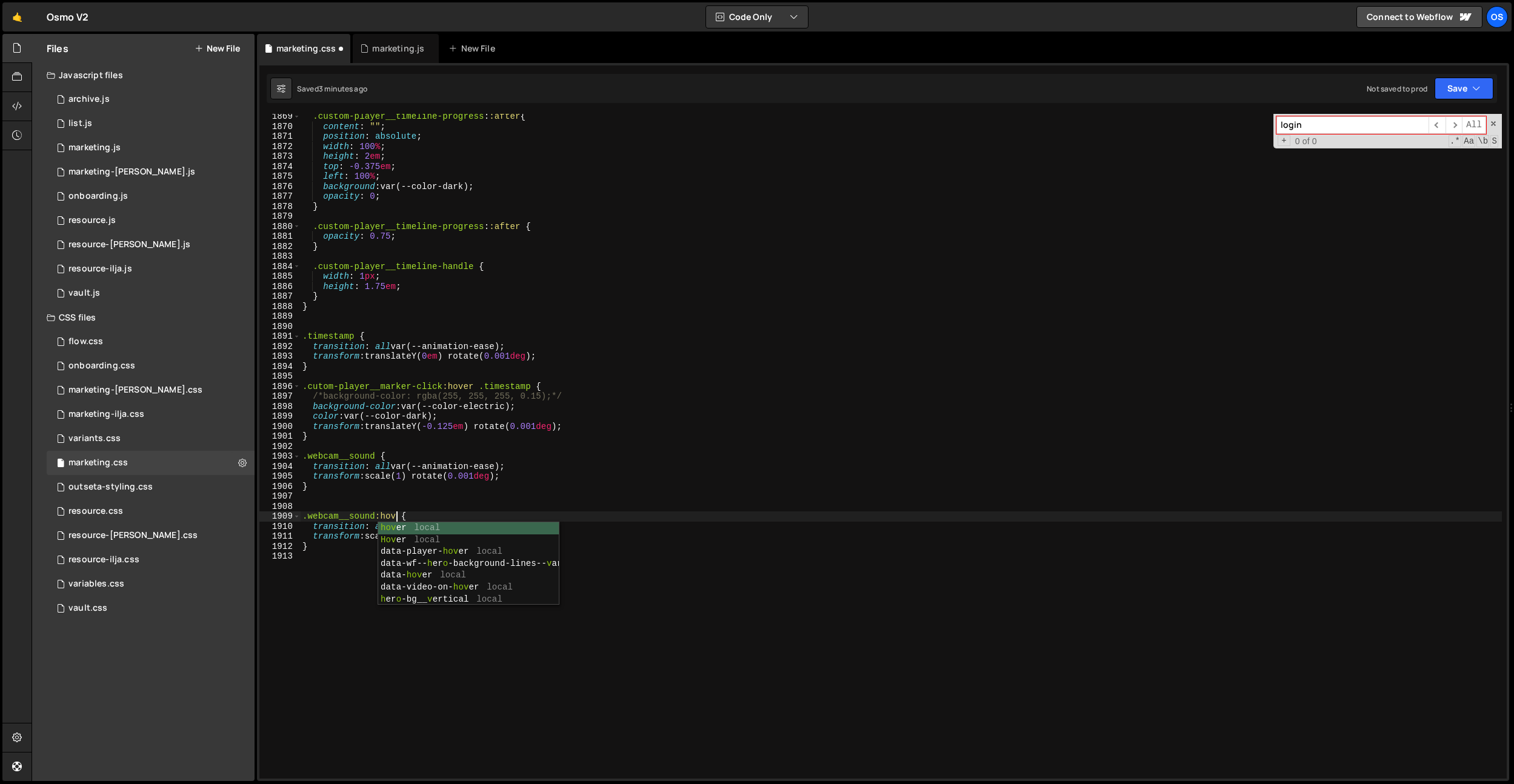
type textarea ".webcam__sound:hover {"
click at [377, 507] on div ".custom-player__timeline-progress : :after { content : " " ; position : absolut…" at bounding box center [900, 454] width 1201 height 684
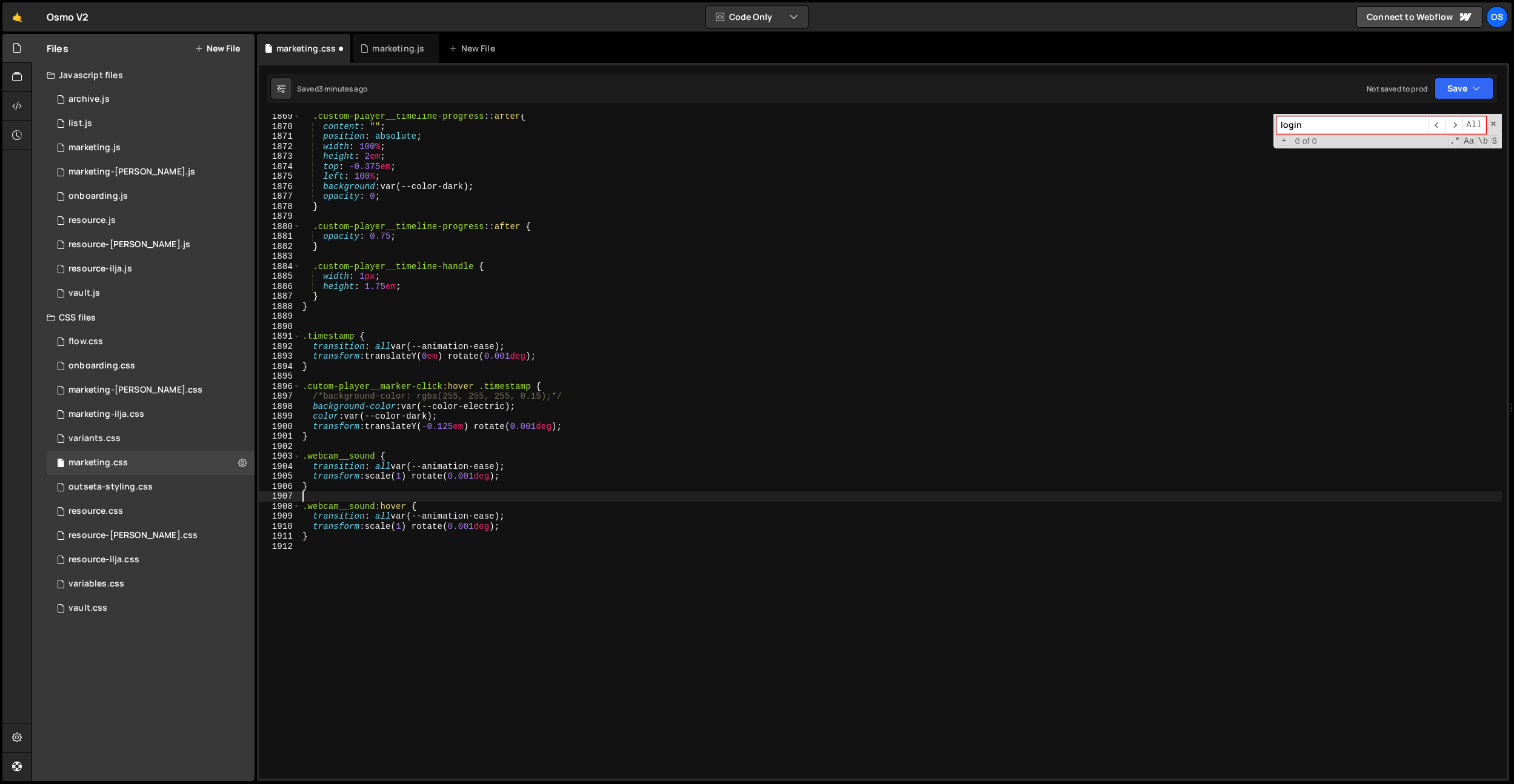
click at [401, 521] on div ".custom-player__timeline-progress : :after { content : " " ; position : absolut…" at bounding box center [900, 454] width 1201 height 684
click at [502, 516] on div ".custom-player__timeline-progress : :after { content : " " ; position : absolut…" at bounding box center [900, 454] width 1201 height 684
click at [490, 516] on div ".custom-player__timeline-progress : :after { content : " " ; position : absolut…" at bounding box center [900, 454] width 1201 height 684
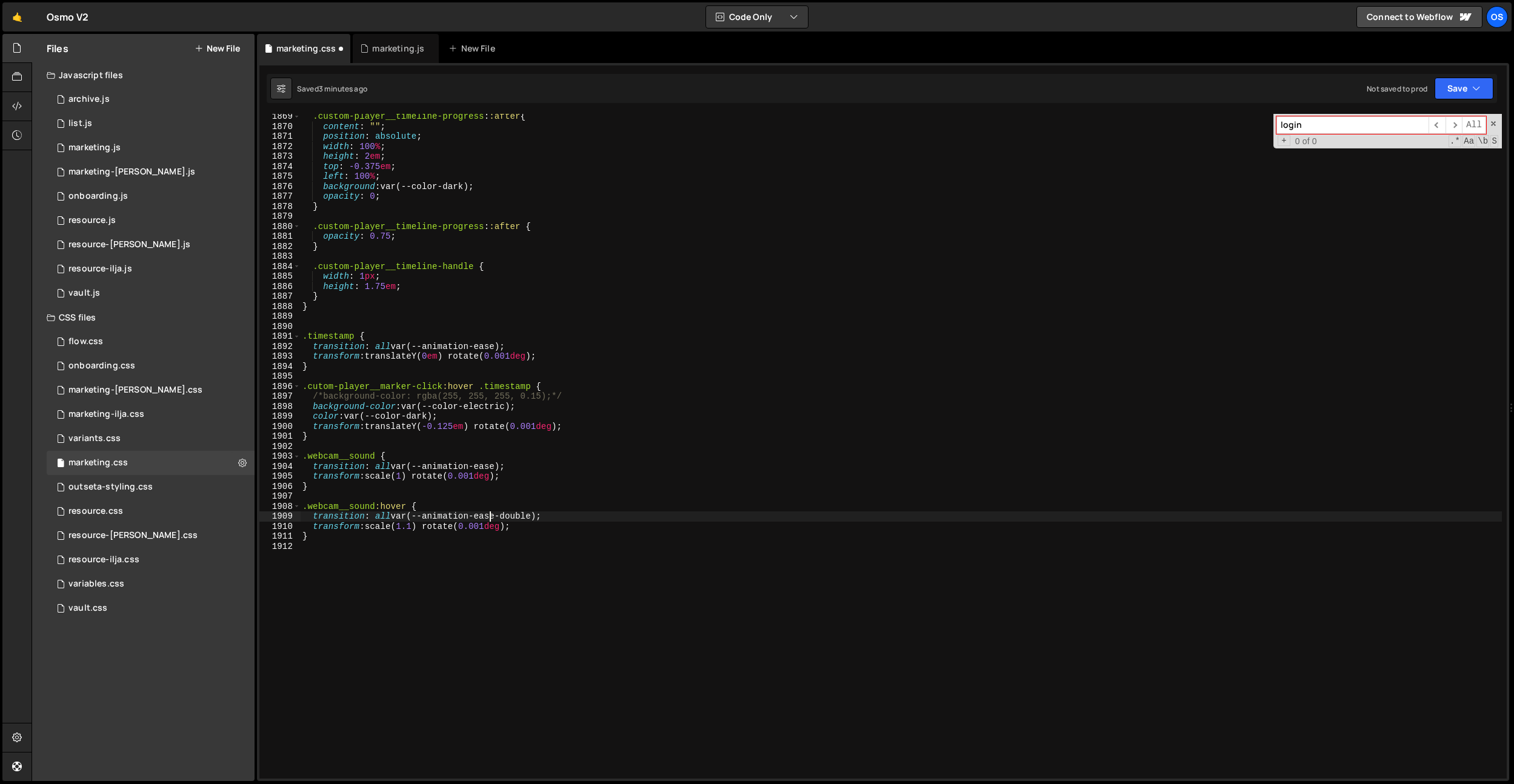
click at [490, 516] on div ".custom-player__timeline-progress : :after { content : " " ; position : absolut…" at bounding box center [900, 454] width 1201 height 684
click at [623, 487] on div ".custom-player__timeline-progress : :after { content : " " ; position : absolut…" at bounding box center [900, 454] width 1201 height 684
drag, startPoint x: 522, startPoint y: 513, endPoint x: 530, endPoint y: 514, distance: 8.1
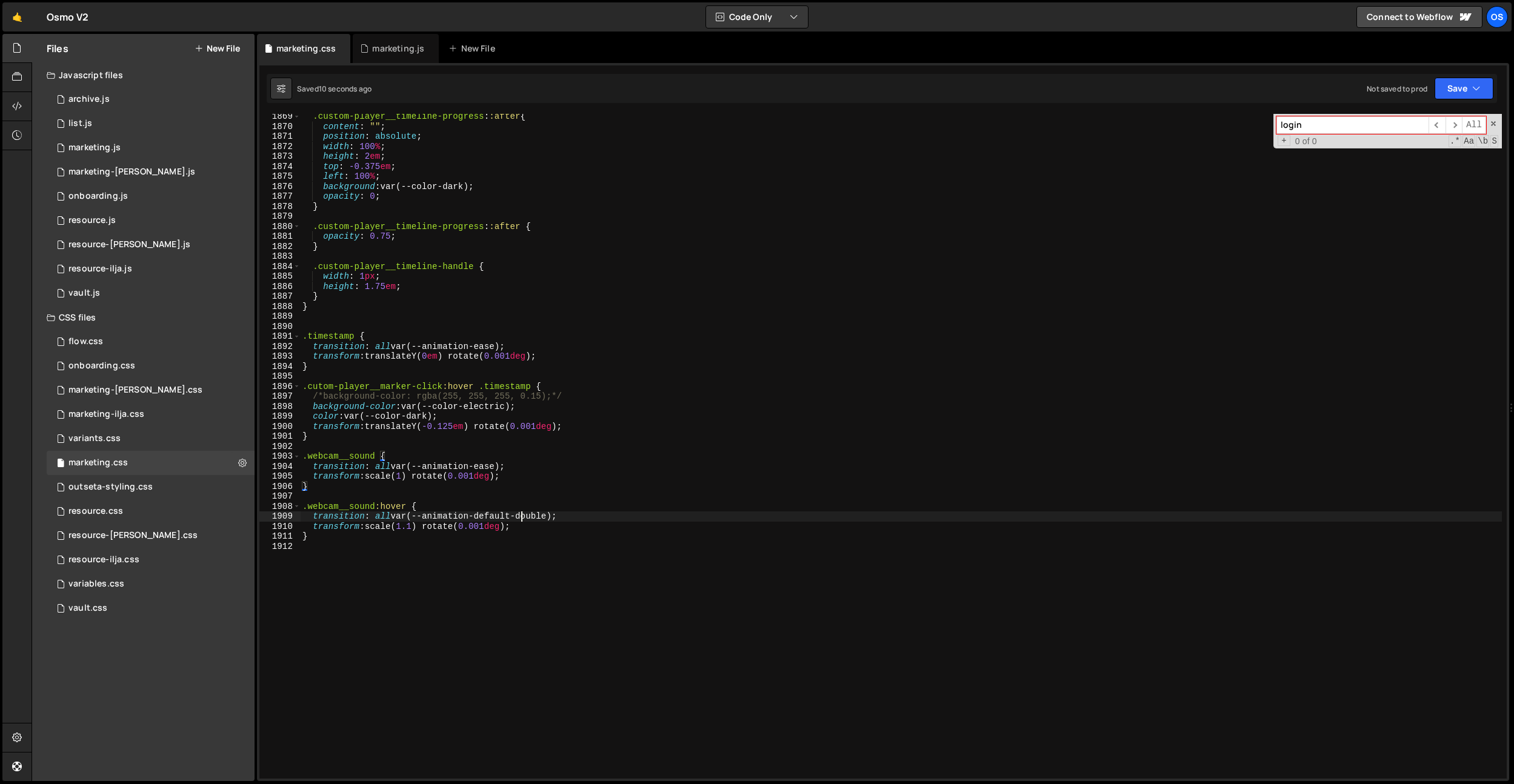
click at [522, 513] on div ".custom-player__timeline-progress : :after { content : " " ; position : absolut…" at bounding box center [900, 454] width 1201 height 684
click at [536, 514] on div ".custom-player__timeline-progress : :after { content : " " ; position : absolut…" at bounding box center [900, 454] width 1201 height 684
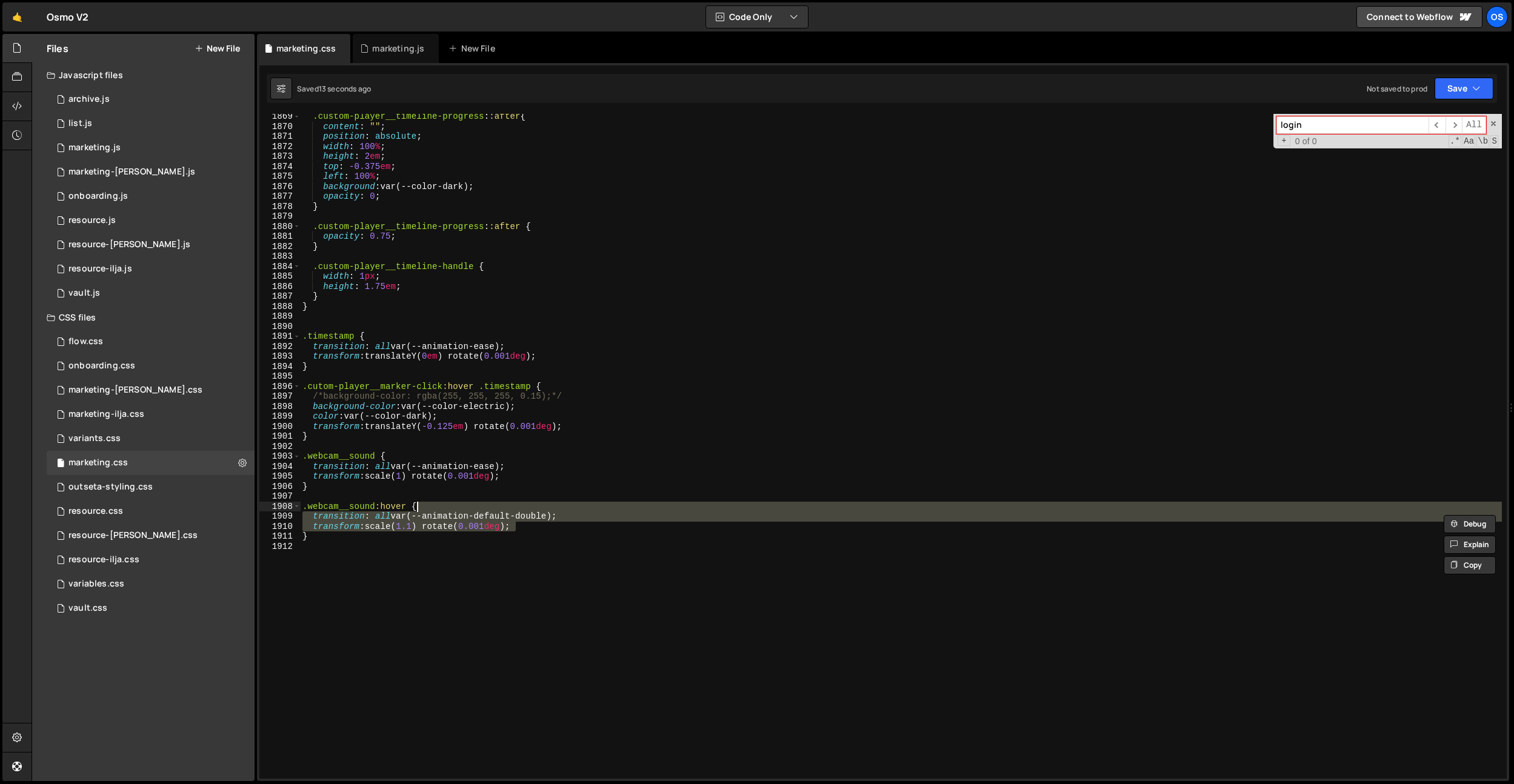
drag, startPoint x: 581, startPoint y: 522, endPoint x: 581, endPoint y: 510, distance: 12.0
click at [581, 510] on div ".custom-player__timeline-progress : :after { content : " " ; position : absolut…" at bounding box center [900, 454] width 1201 height 684
click at [589, 510] on div ".custom-player__timeline-progress : :after { content : " " ; position : absolut…" at bounding box center [900, 446] width 1201 height 665
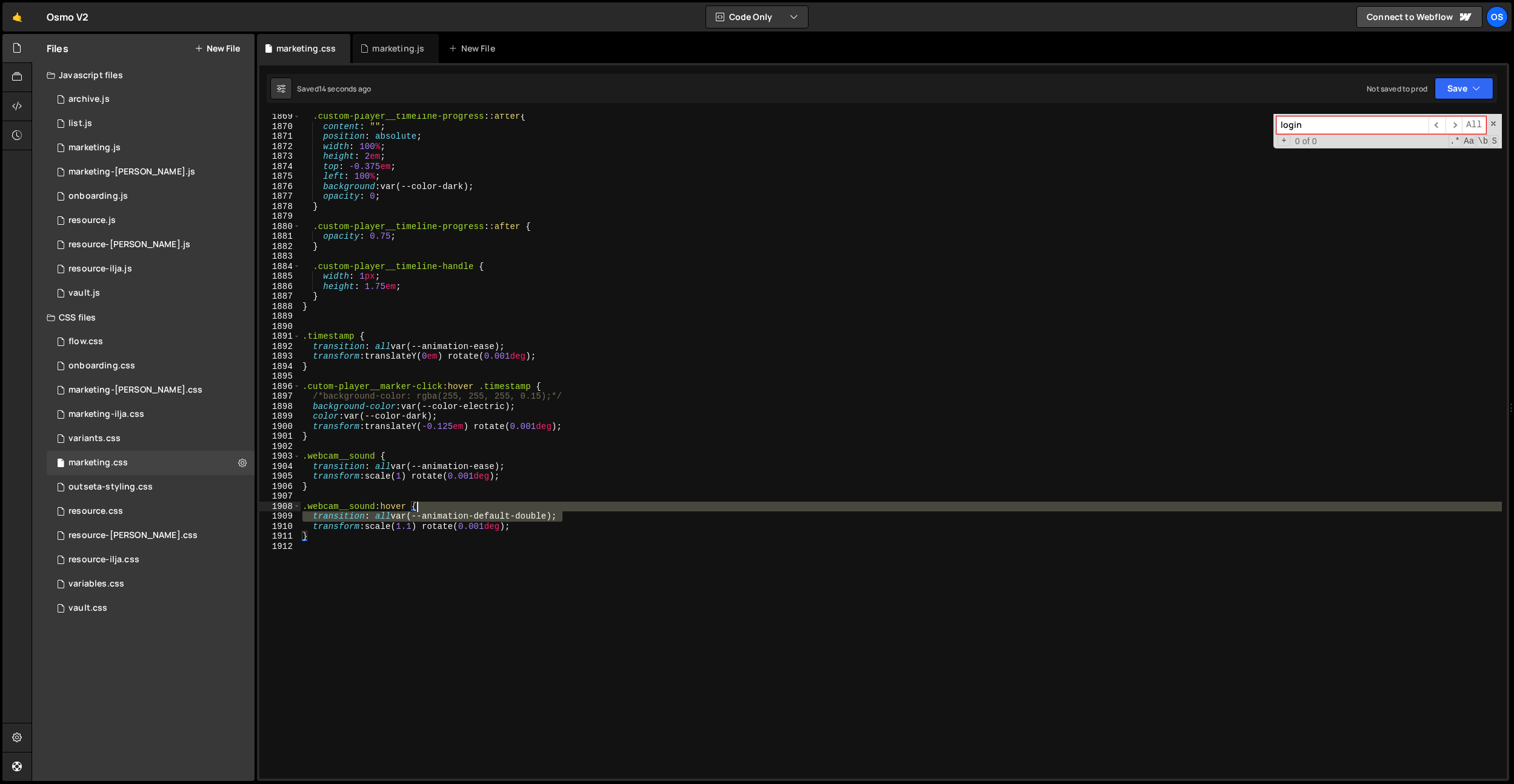
drag, startPoint x: 582, startPoint y: 515, endPoint x: 583, endPoint y: 504, distance: 11.0
click at [583, 504] on div ".custom-player__timeline-progress : :after { content : " " ; position : absolut…" at bounding box center [900, 454] width 1201 height 684
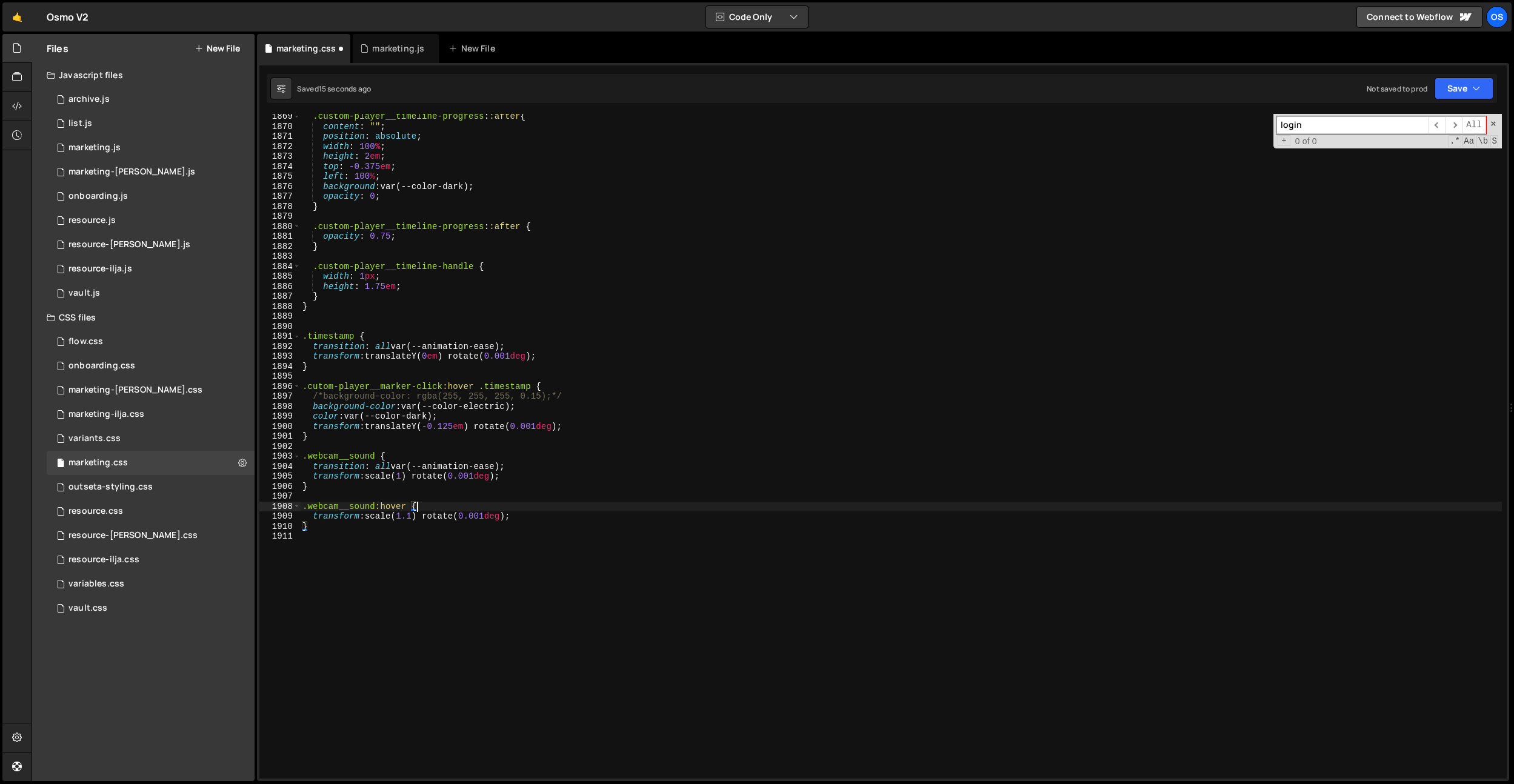
click at [491, 465] on div ".custom-player__timeline-progress : :after { content : " " ; position : absolut…" at bounding box center [900, 454] width 1201 height 684
click at [424, 517] on div ".custom-player__timeline-progress : :after { content : " " ; position : absolut…" at bounding box center [900, 454] width 1201 height 684
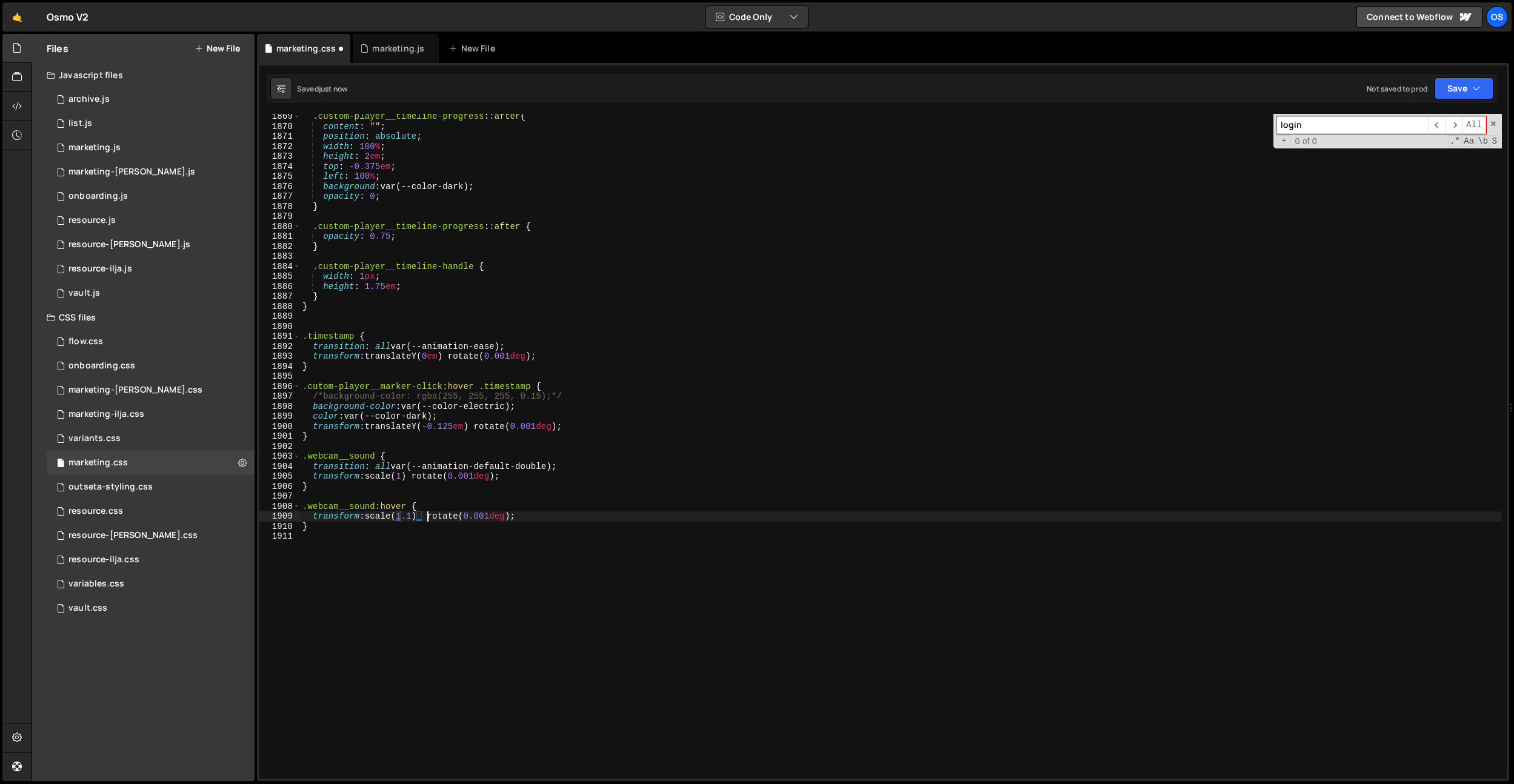
paste textarea "translate(-65%);"
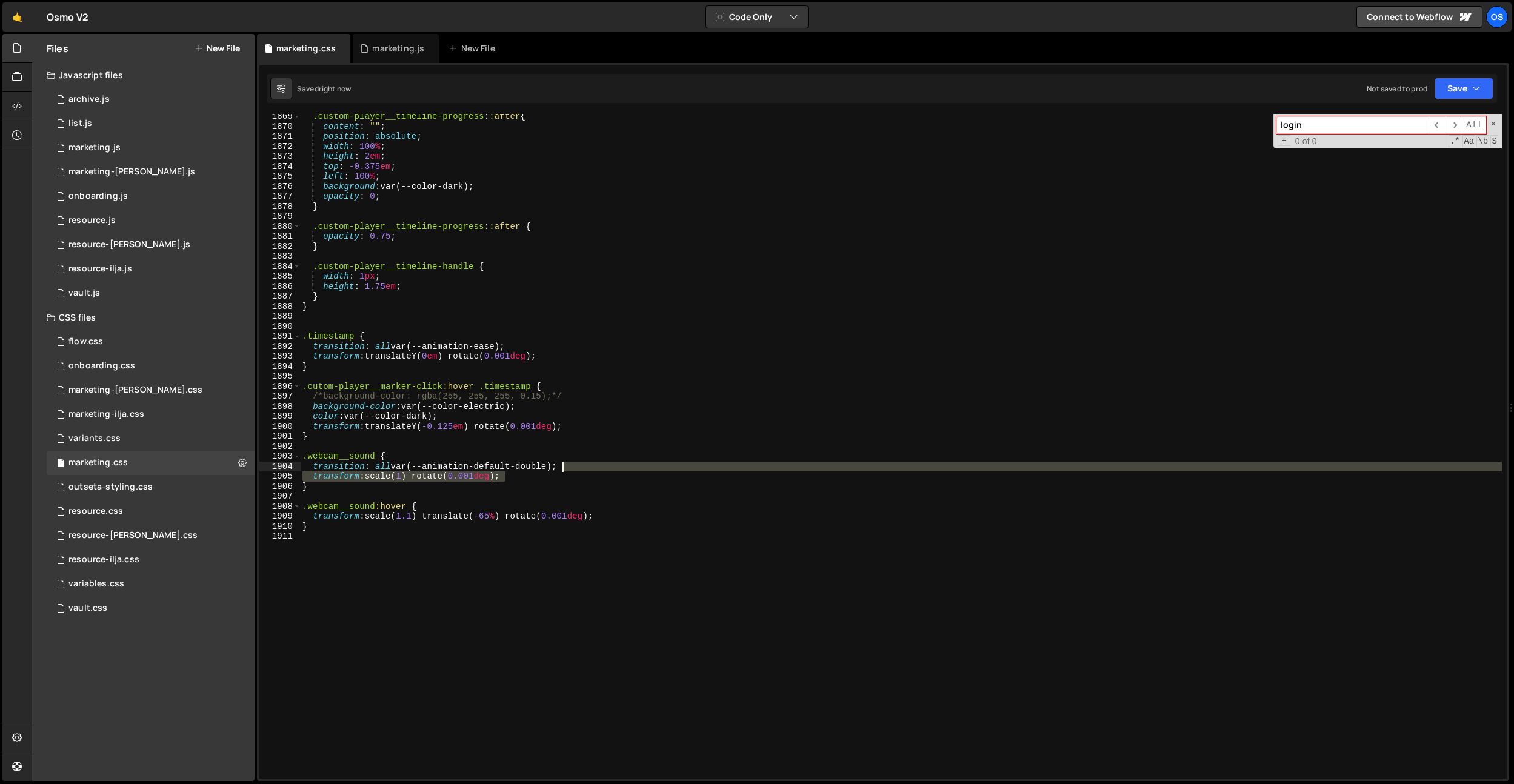
drag, startPoint x: 536, startPoint y: 475, endPoint x: 576, endPoint y: 469, distance: 40.4
click at [576, 469] on div ".custom-player__timeline-progress : :after { content : " " ; position : absolut…" at bounding box center [900, 454] width 1201 height 684
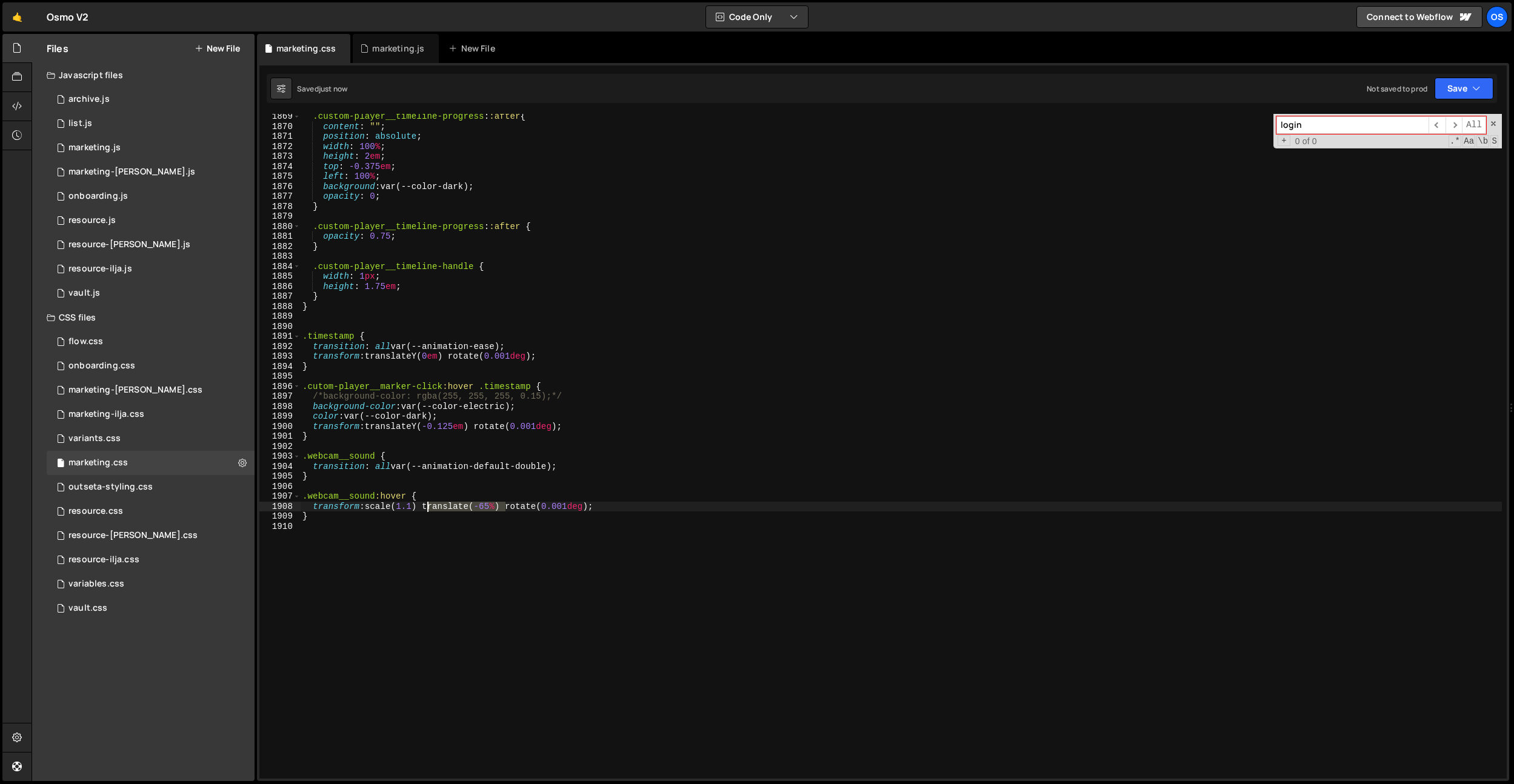
drag, startPoint x: 506, startPoint y: 507, endPoint x: 428, endPoint y: 509, distance: 78.0
click at [428, 509] on div ".custom-player__timeline-progress : :after { content : " " ; position : absolut…" at bounding box center [900, 454] width 1201 height 684
click at [370, 507] on div ".custom-player__timeline-progress : :after { content : " " ; position : absolut…" at bounding box center [900, 454] width 1201 height 684
paste textarea "translate(-65%)"
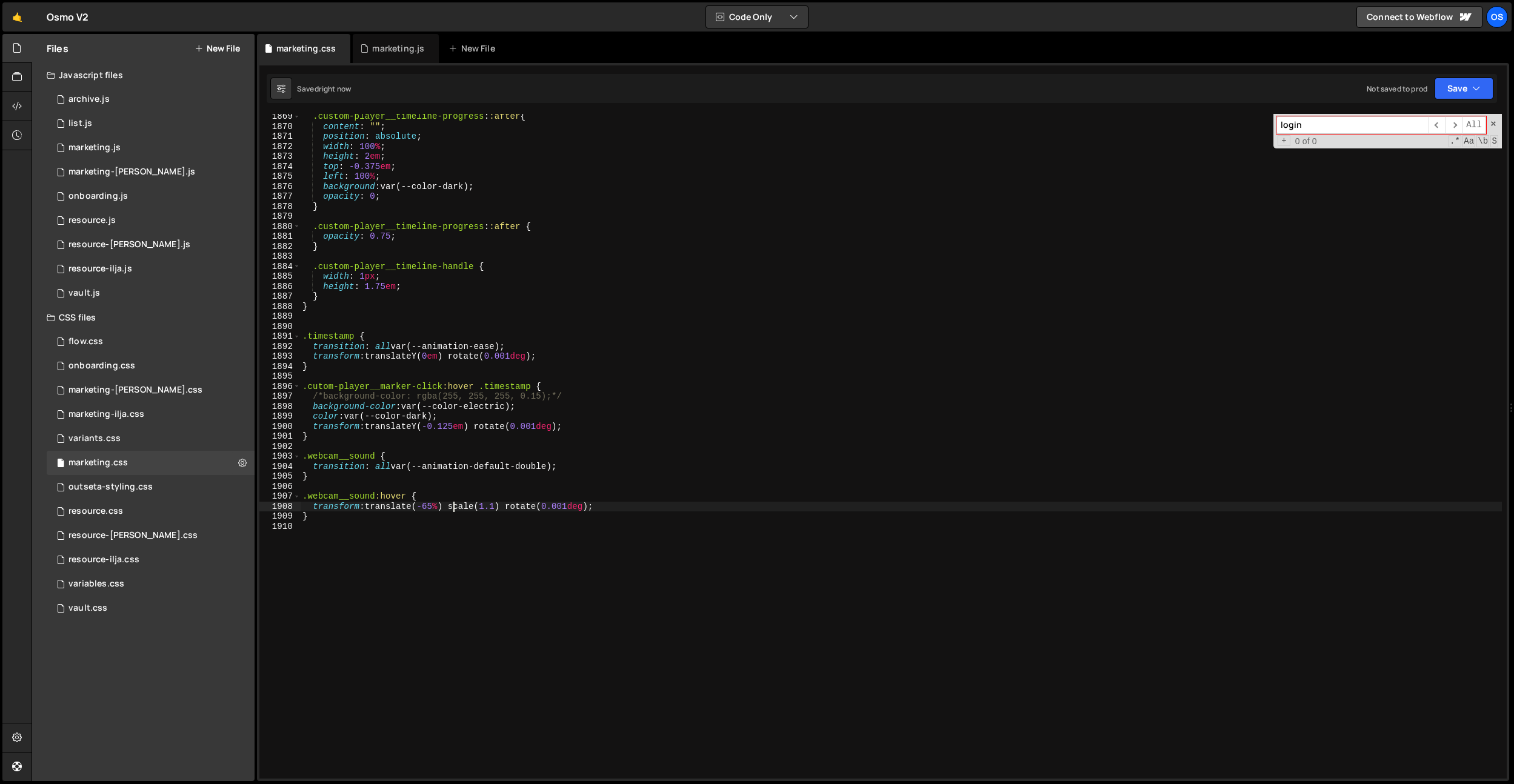
click at [388, 465] on div ".custom-player__timeline-progress : :after { content : " " ; position : absolut…" at bounding box center [900, 454] width 1201 height 684
drag, startPoint x: 670, startPoint y: 473, endPoint x: 608, endPoint y: 466, distance: 62.4
click at [668, 472] on div ".custom-player__timeline-progress : :after { content : " " ; position : absolut…" at bounding box center [900, 454] width 1201 height 684
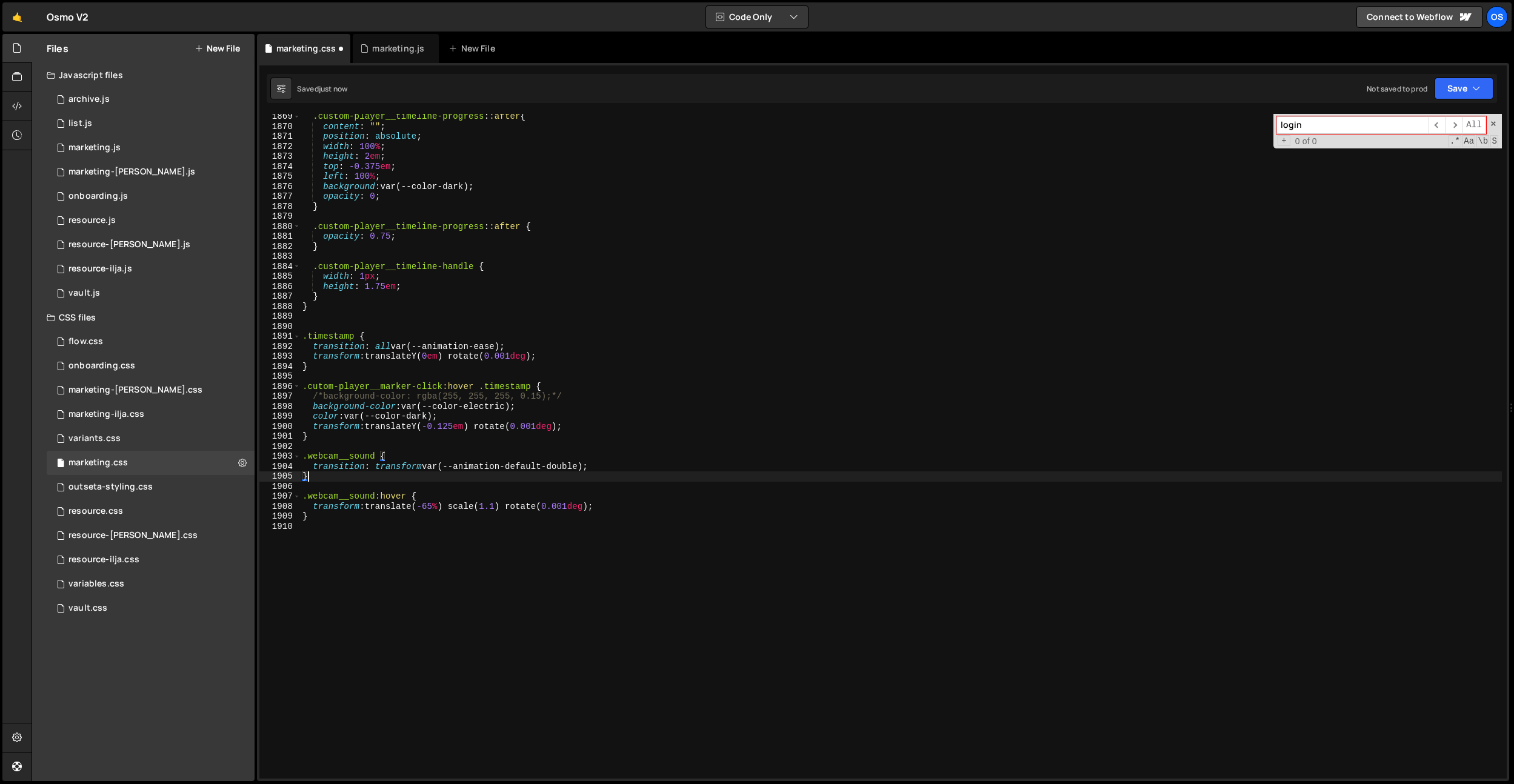
scroll to position [0, 0]
drag, startPoint x: 585, startPoint y: 468, endPoint x: 529, endPoint y: 474, distance: 56.3
click at [510, 464] on div ".custom-player__timeline-progress : :after { content : " " ; position : absolut…" at bounding box center [900, 454] width 1201 height 684
type textarea "transition: transform var(--animation-default-half);"
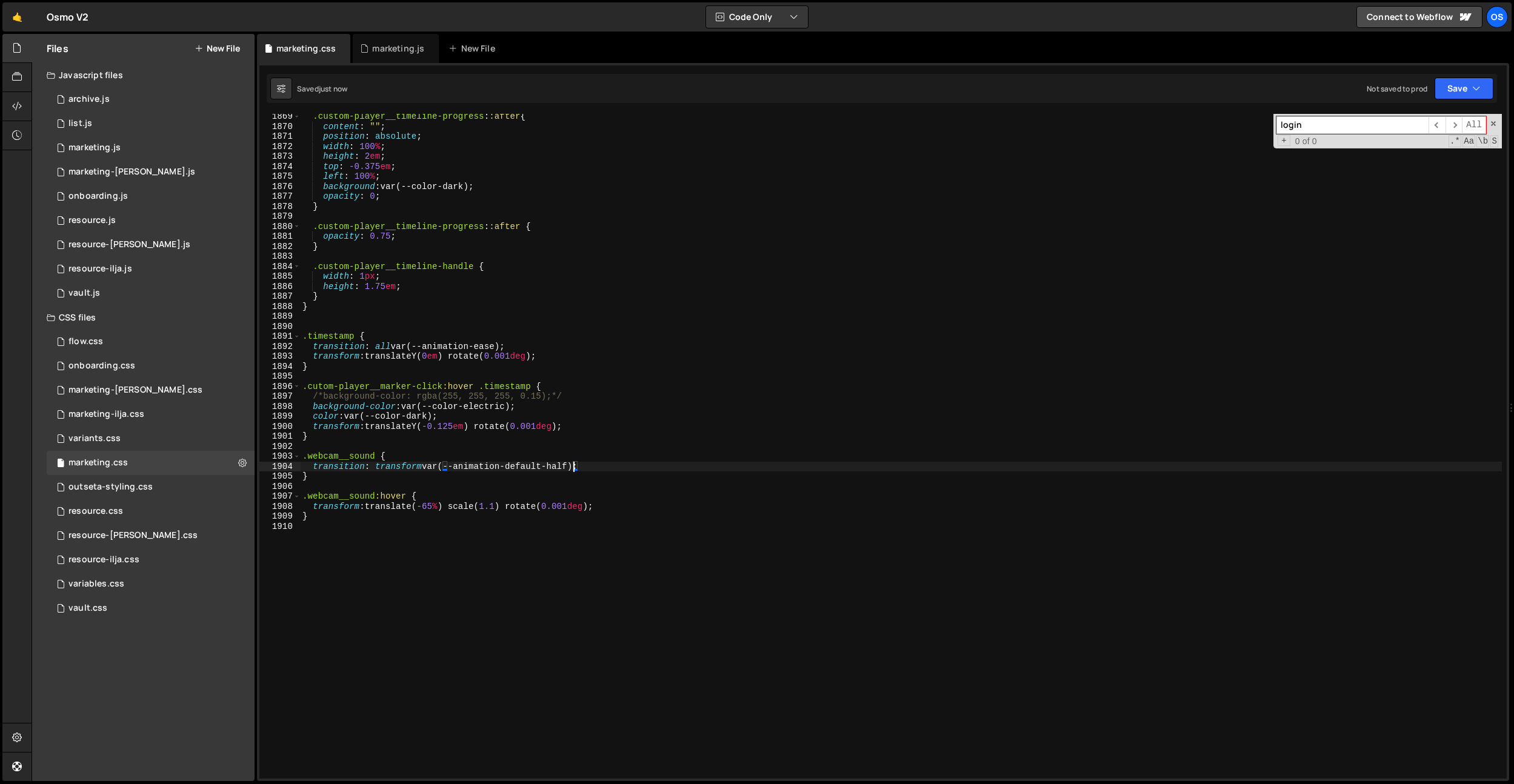
click at [468, 486] on div ".custom-player__timeline-progress : :after { content : " " ; position : absolut…" at bounding box center [900, 454] width 1201 height 684
drag, startPoint x: 572, startPoint y: 463, endPoint x: 451, endPoint y: 475, distance: 121.6
click at [447, 465] on div ".custom-player__timeline-progress : :after { content : " " ; position : absolut…" at bounding box center [900, 454] width 1201 height 684
drag, startPoint x: 503, startPoint y: 345, endPoint x: 418, endPoint y: 347, distance: 85.0
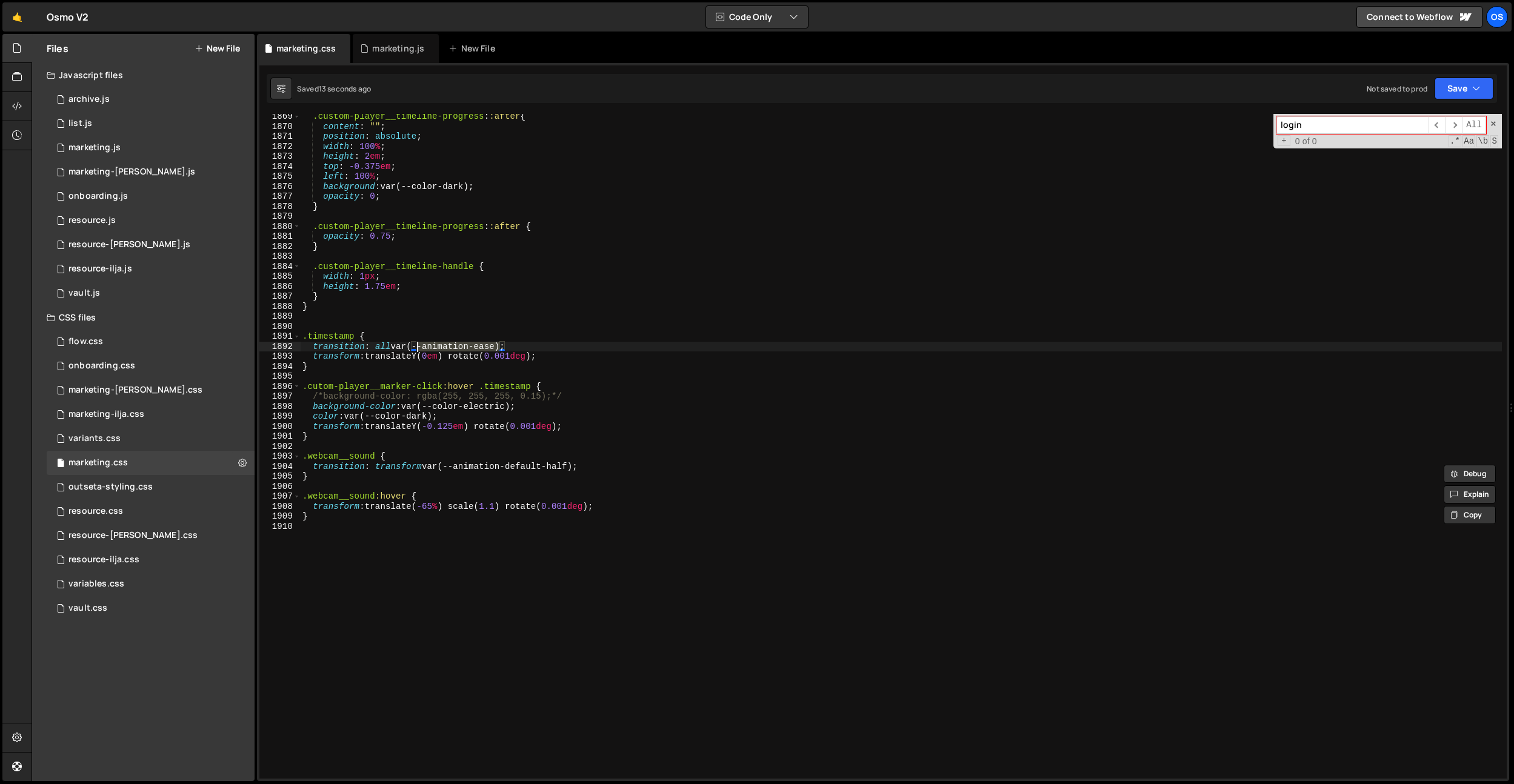
click at [418, 347] on div ".custom-player__timeline-progress : :after { content : " " ; position : absolut…" at bounding box center [900, 454] width 1201 height 684
paste textarea "default-half"
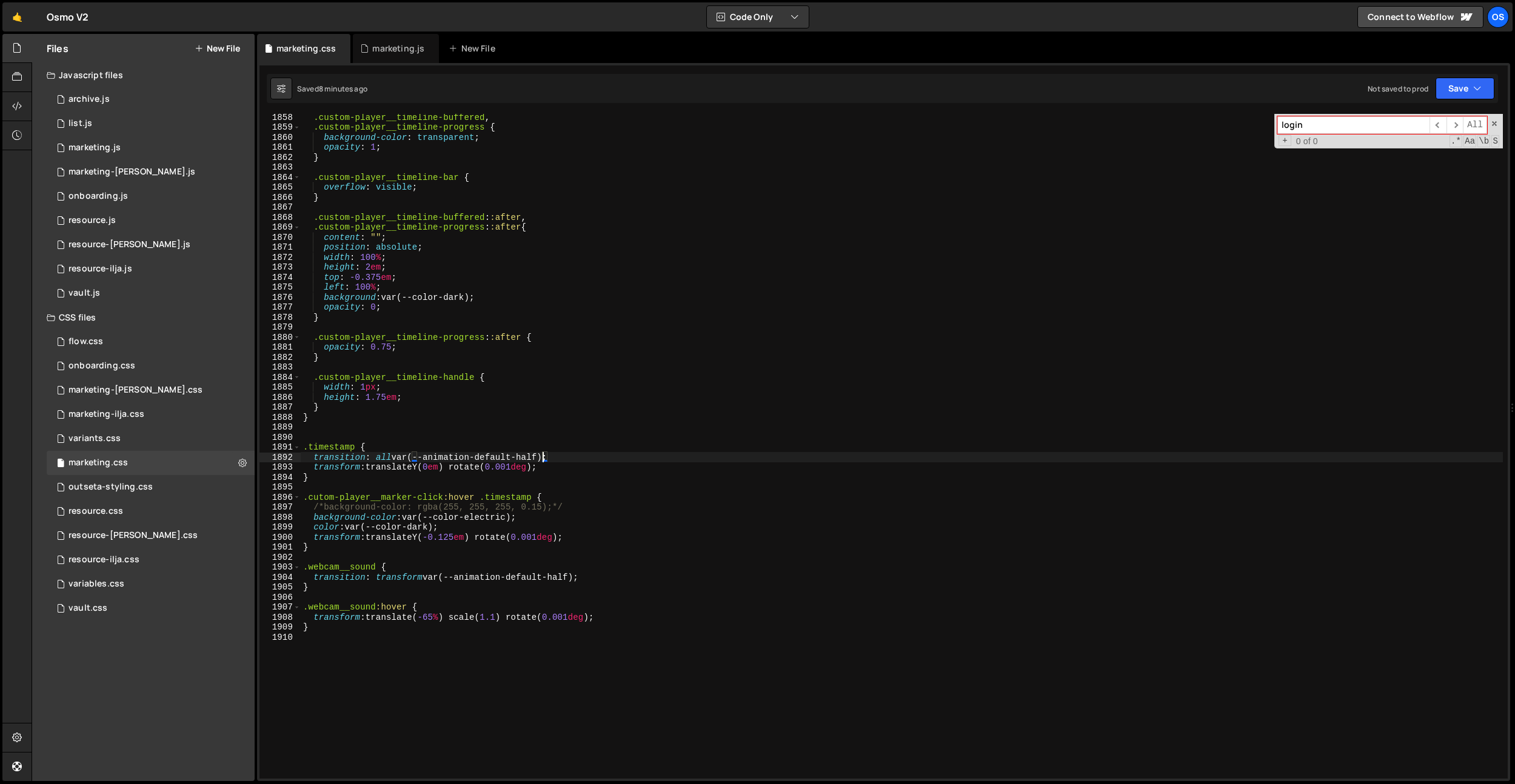
scroll to position [18564, 0]
click at [603, 251] on div ".custom-player__timeline-buffered , .custom-player__timeline-progress { backgro…" at bounding box center [901, 454] width 1202 height 684
type textarea "position: absolute;"
paste input ".custom-player__timeline-handle"
type input ".custom-player__timeline-handle"
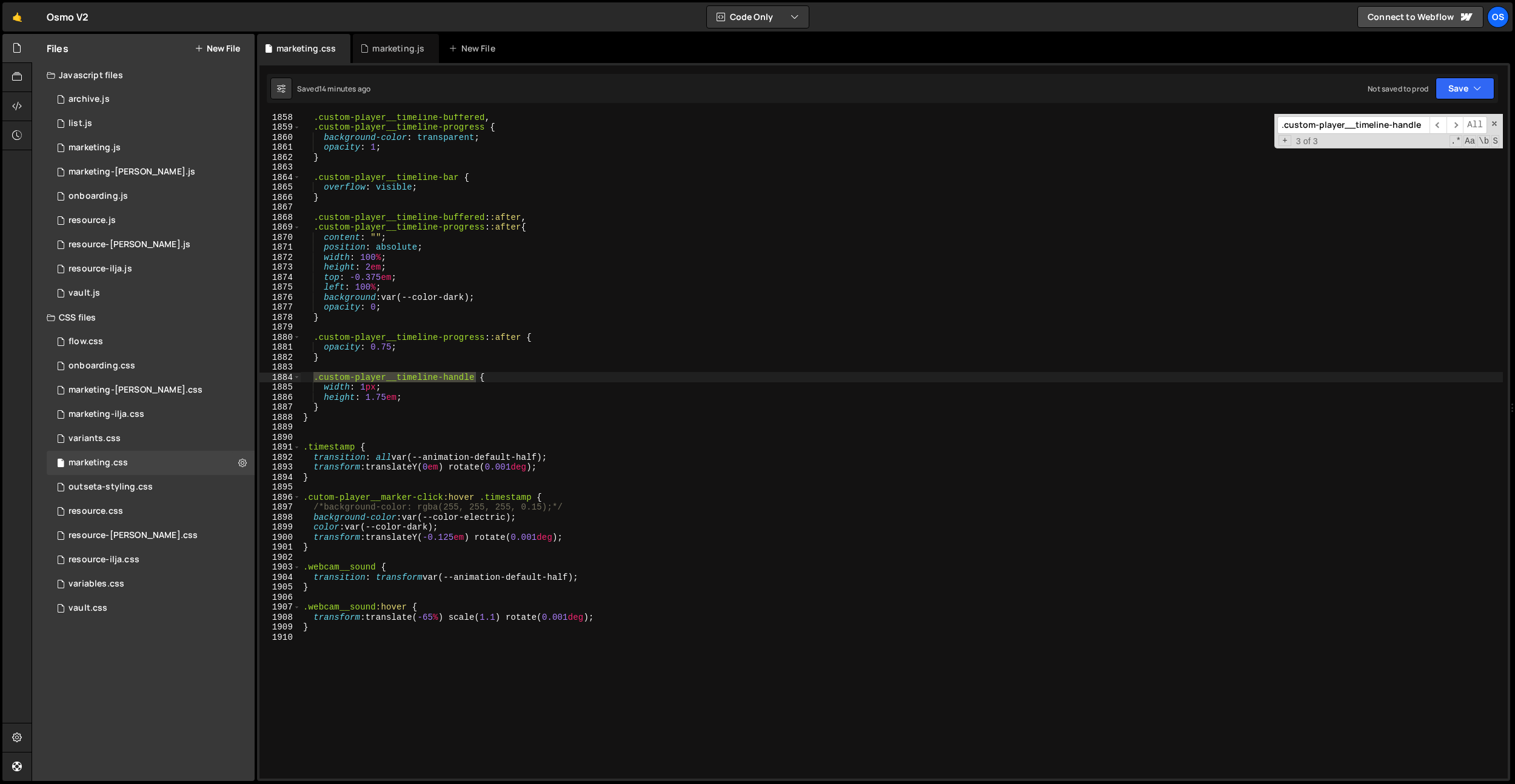
click at [505, 320] on div ".custom-player__timeline-buffered , .custom-player__timeline-progress { backgro…" at bounding box center [901, 454] width 1202 height 684
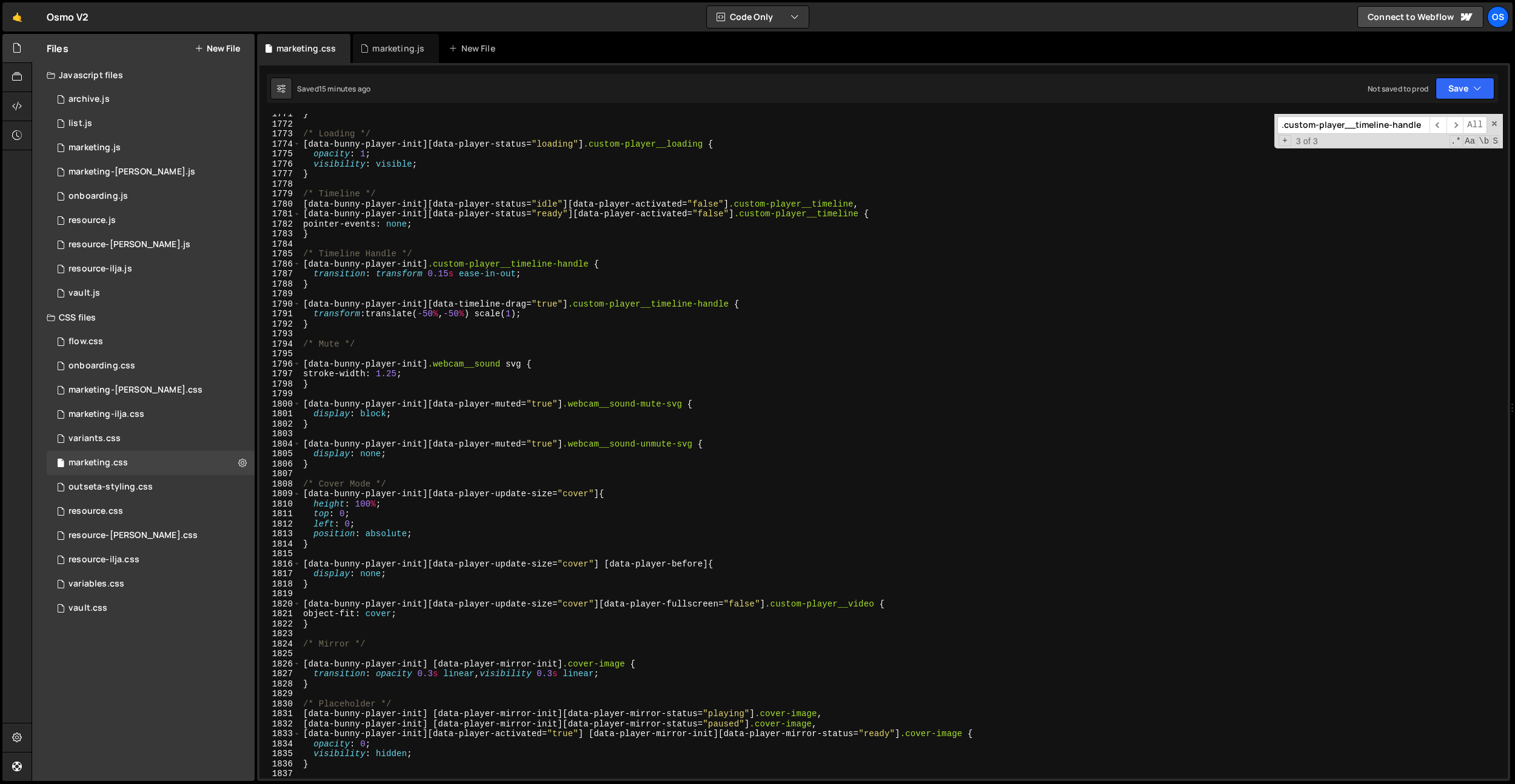
scroll to position [17698, 0]
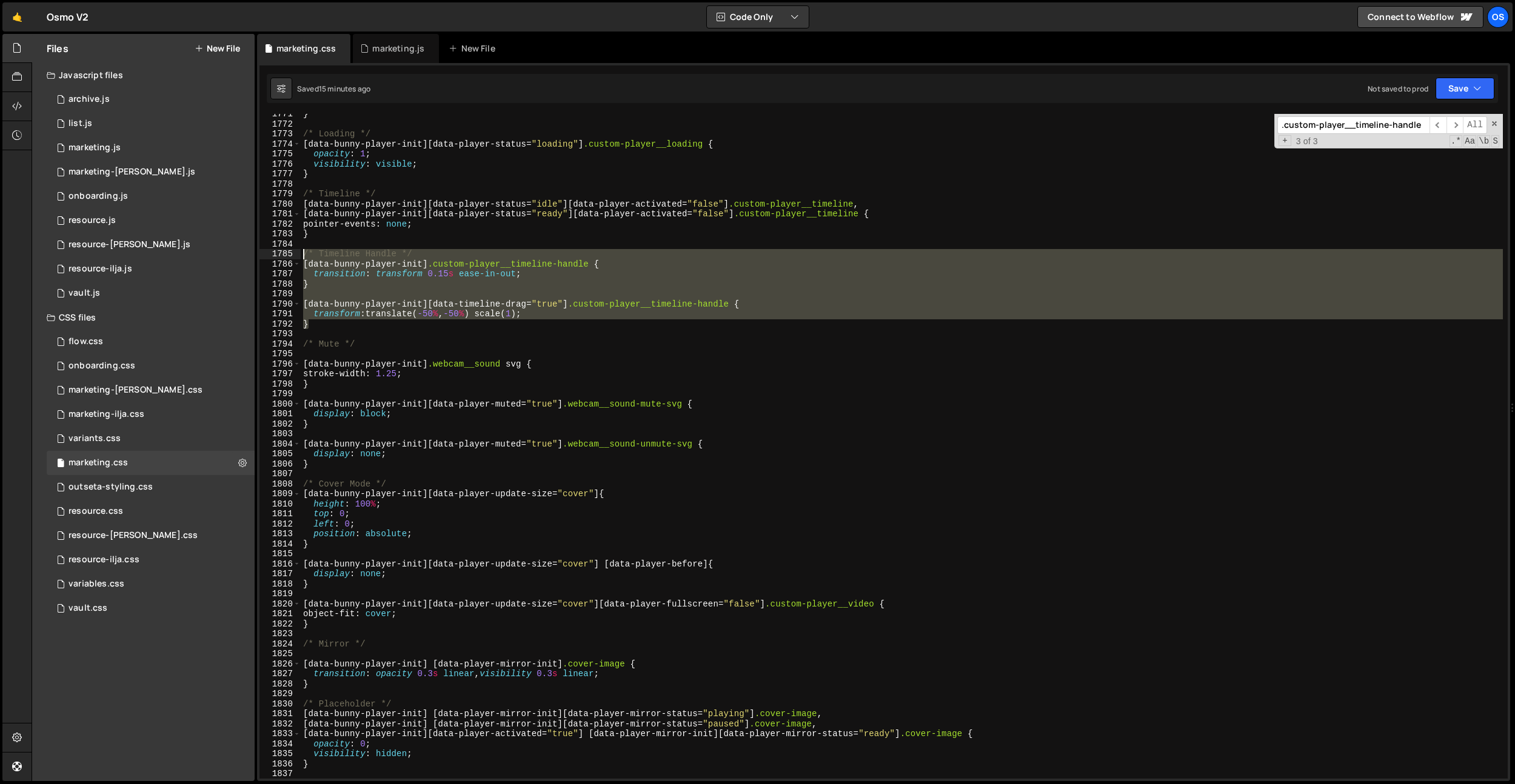
drag, startPoint x: 354, startPoint y: 325, endPoint x: 288, endPoint y: 253, distance: 97.7
click at [288, 253] on div "} 1771 1772 1773 1774 1775 1776 1777 1778 1779 1780 1781 1782 1783 1784 1785 17…" at bounding box center [883, 446] width 1248 height 665
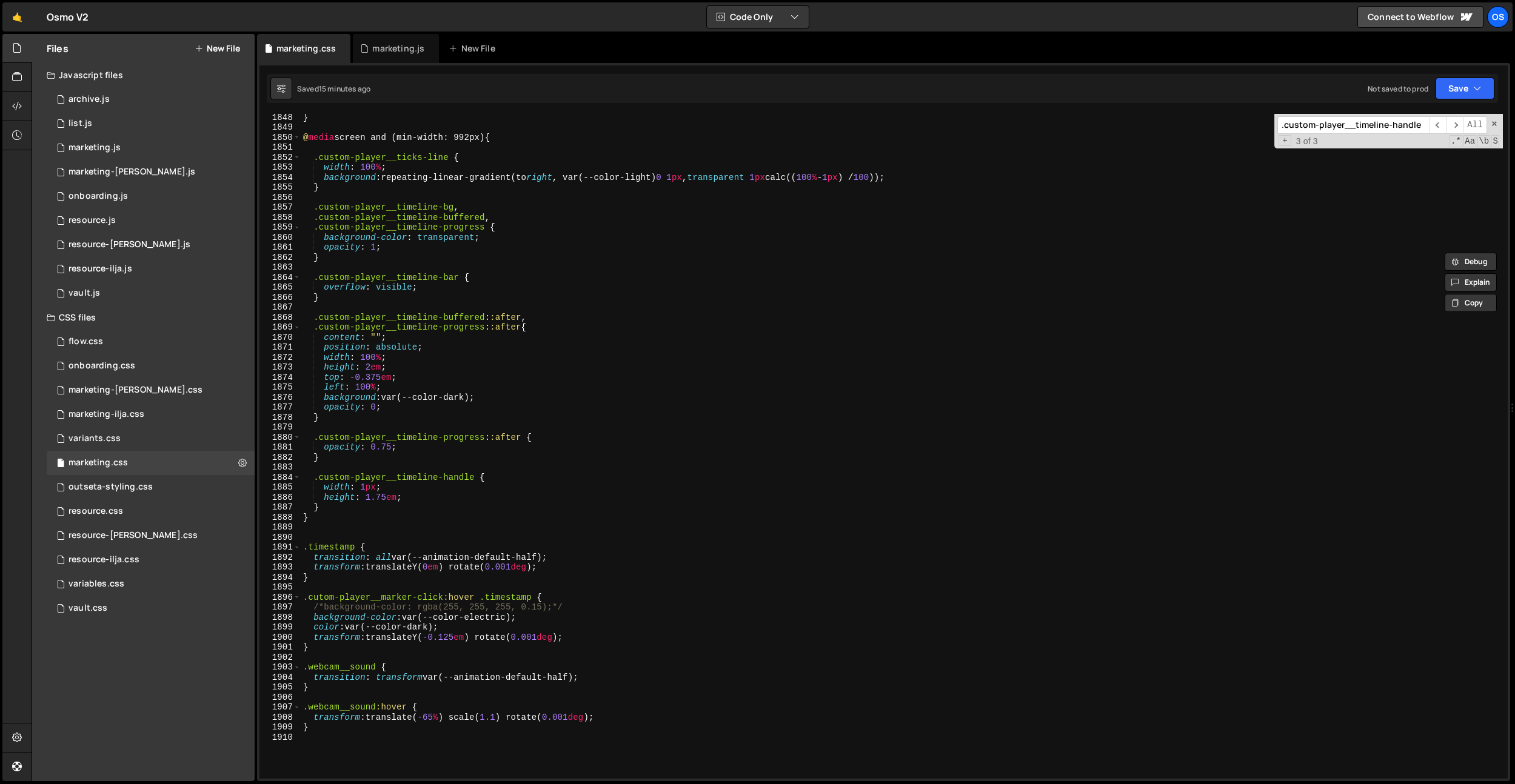
scroll to position [18464, 0]
click at [352, 515] on div "} @ media screen and (min-width: 992px) { .custom-player__ticks-line { width : …" at bounding box center [901, 454] width 1202 height 684
click at [353, 510] on div "} @ media screen and (min-width: 992px) { .custom-player__ticks-line { width : …" at bounding box center [901, 454] width 1202 height 684
type textarea "}"
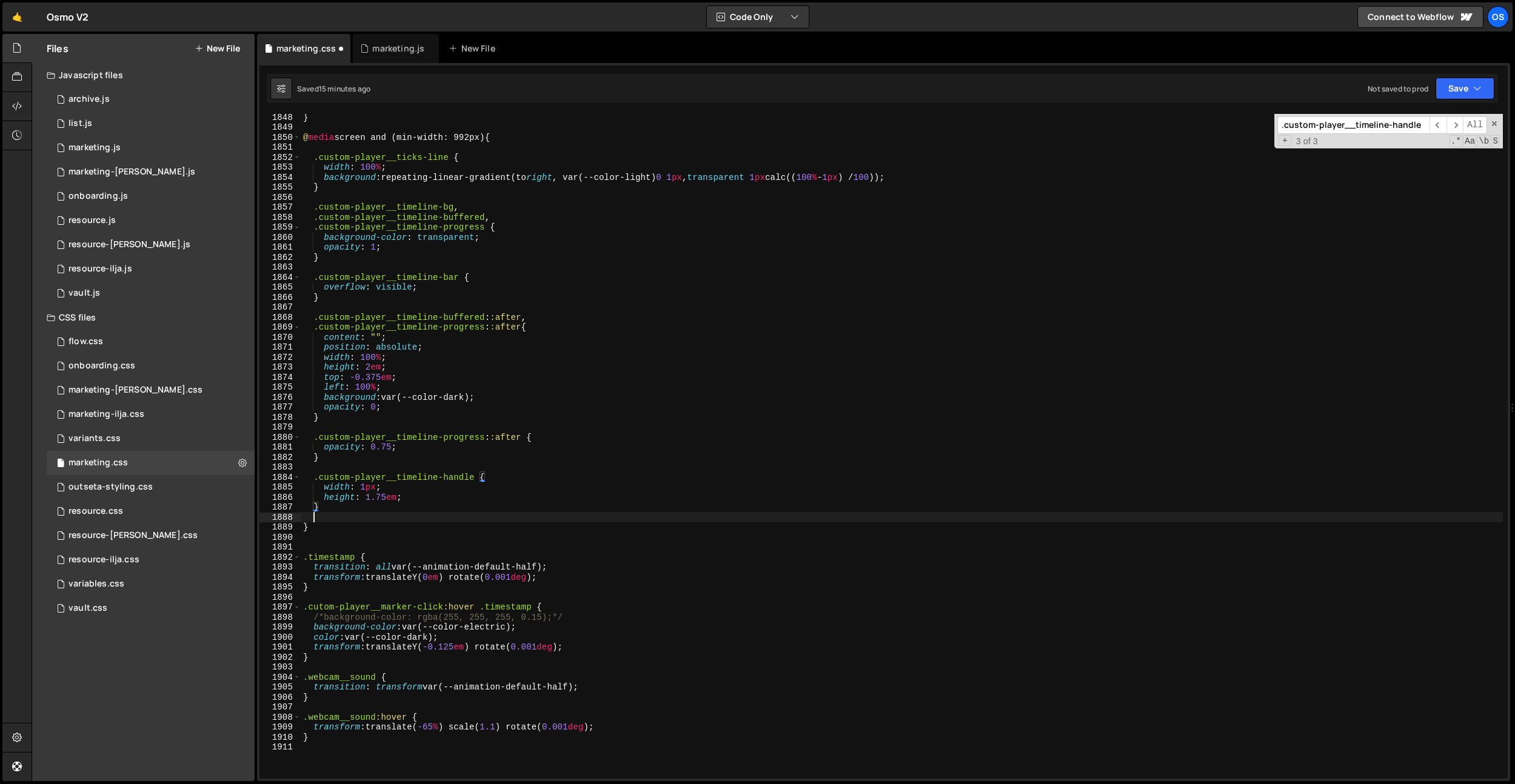
paste textarea "}"
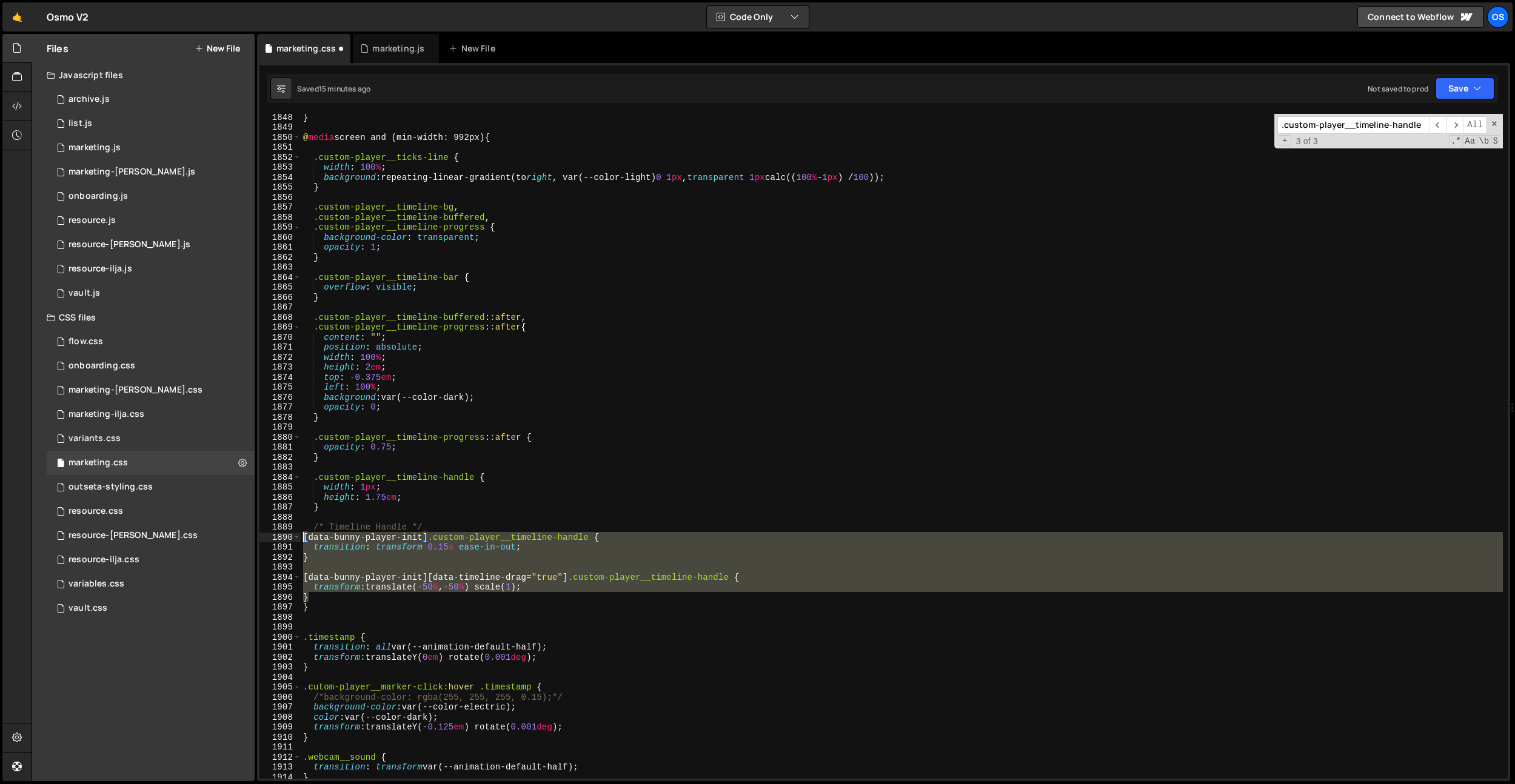
drag, startPoint x: 316, startPoint y: 600, endPoint x: 284, endPoint y: 535, distance: 72.4
click at [284, 535] on div "} 1848 1849 1850 1851 1852 1853 1854 1855 1856 1857 1858 1859 1860 1861 1862 18…" at bounding box center [883, 446] width 1248 height 665
click at [484, 443] on div "} @ media screen and (min-width: 992px) { .custom-player__ticks-line { width : …" at bounding box center [901, 454] width 1202 height 684
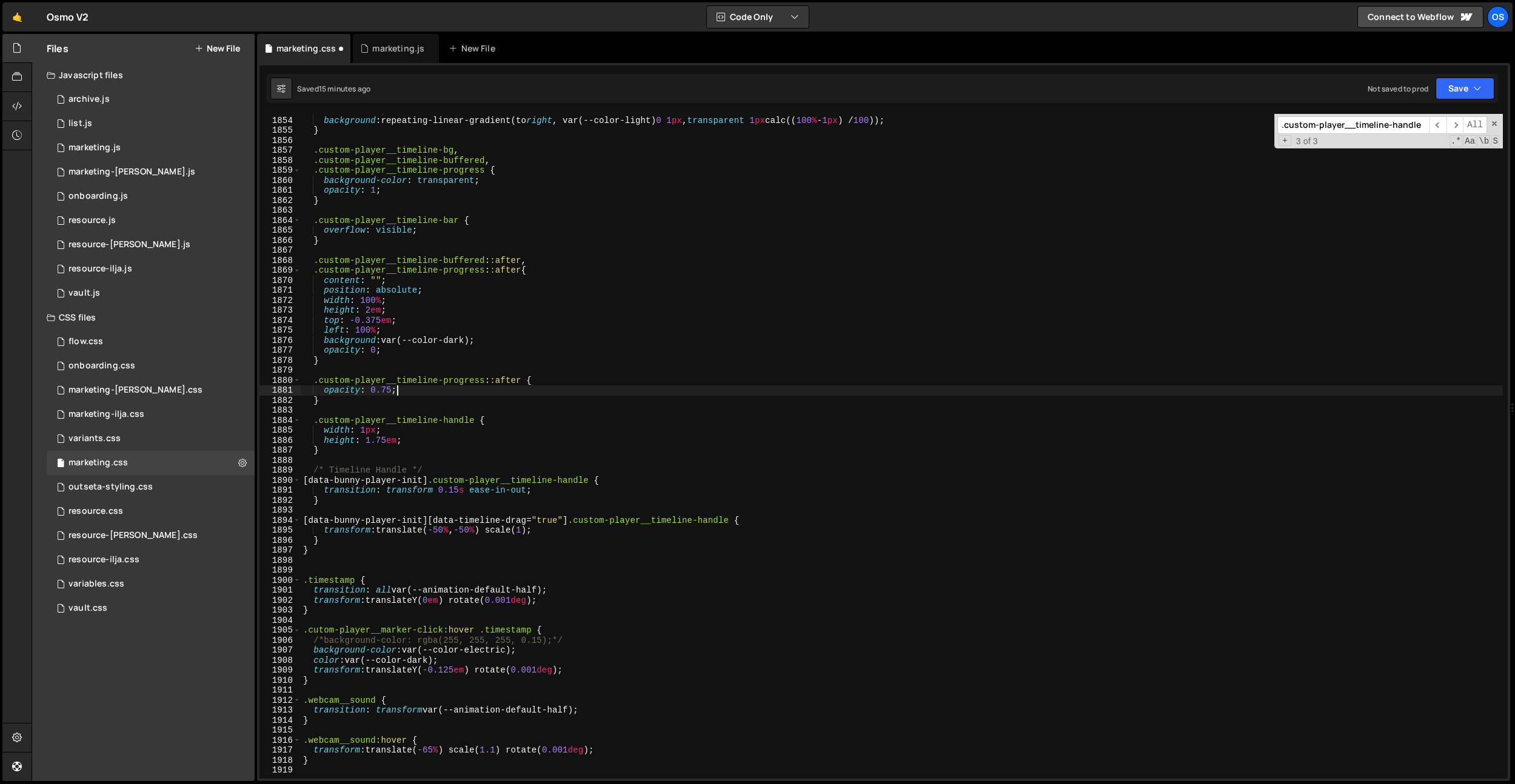
scroll to position [18553, 0]
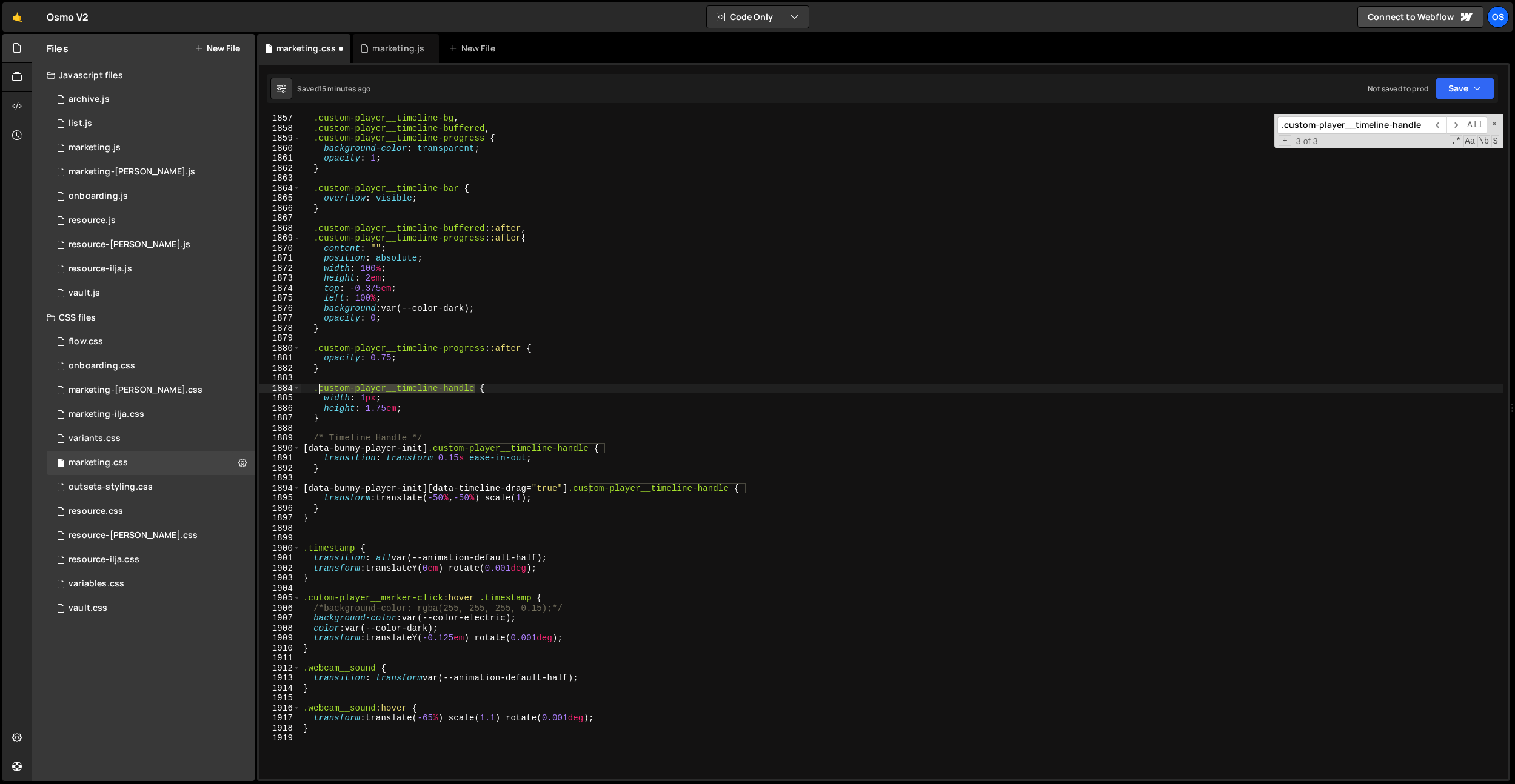
drag, startPoint x: 475, startPoint y: 388, endPoint x: 320, endPoint y: 388, distance: 155.0
click at [320, 388] on div ".custom-player__timeline-bg , .custom-player__timeline-buffered , .custom-playe…" at bounding box center [901, 455] width 1202 height 684
click at [493, 386] on div ".custom-player__timeline-bg , .custom-player__timeline-buffered , .custom-playe…" at bounding box center [901, 455] width 1202 height 684
type textarea ".custom-player__timeline-handle {"
paste input
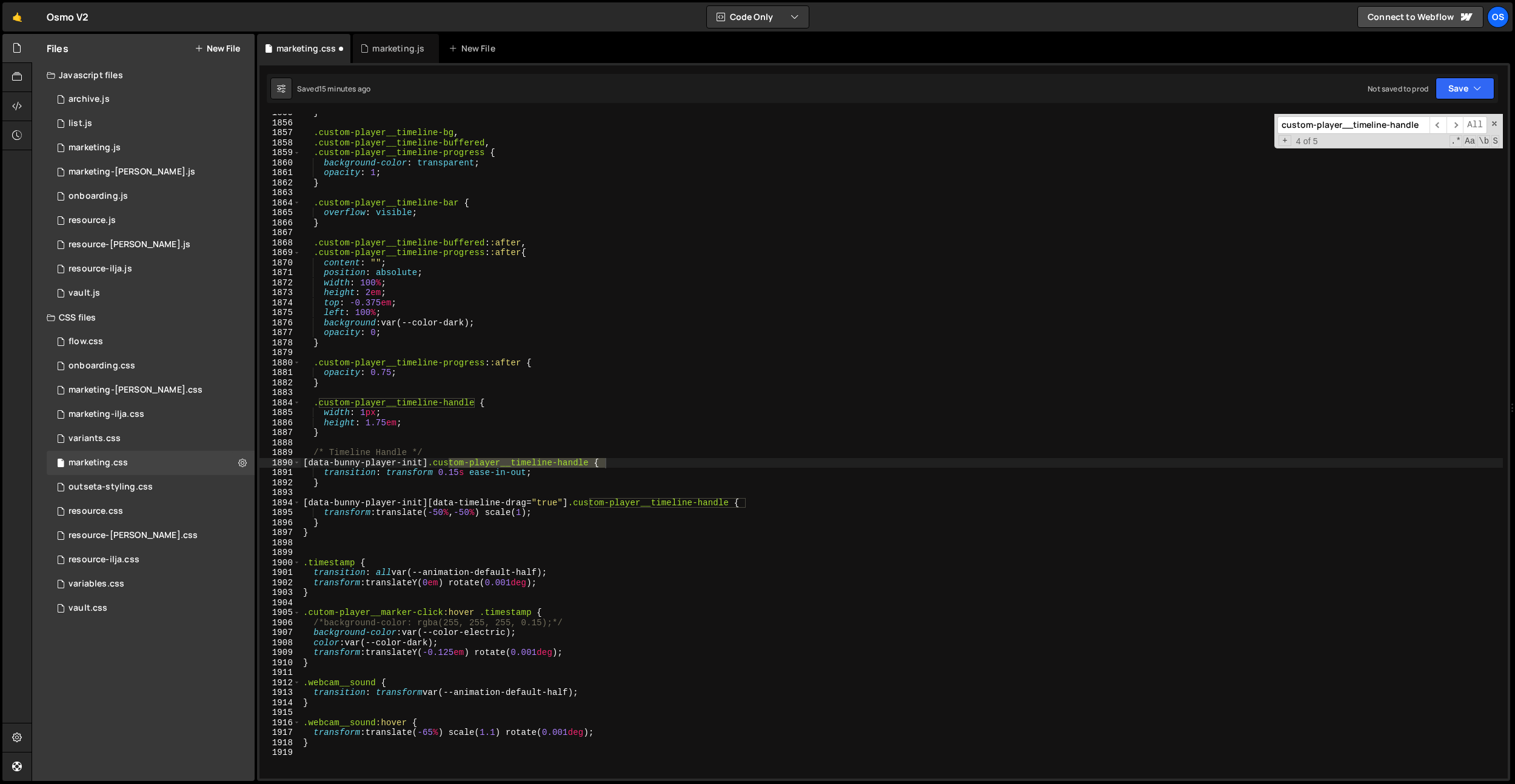
scroll to position [18517, 0]
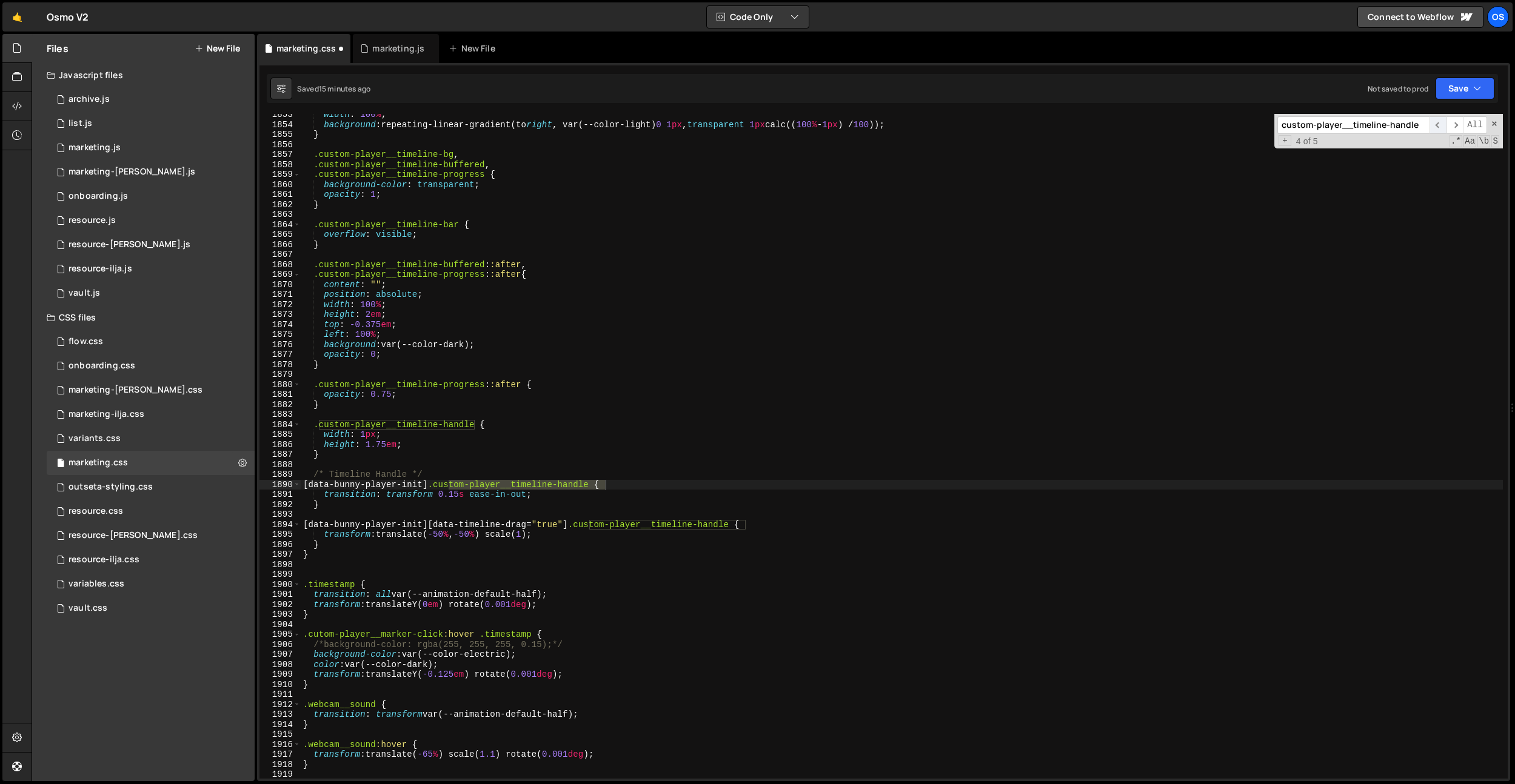
type input "custom-player__timeline-handle"
click at [1444, 125] on span "​" at bounding box center [1438, 125] width 17 height 18
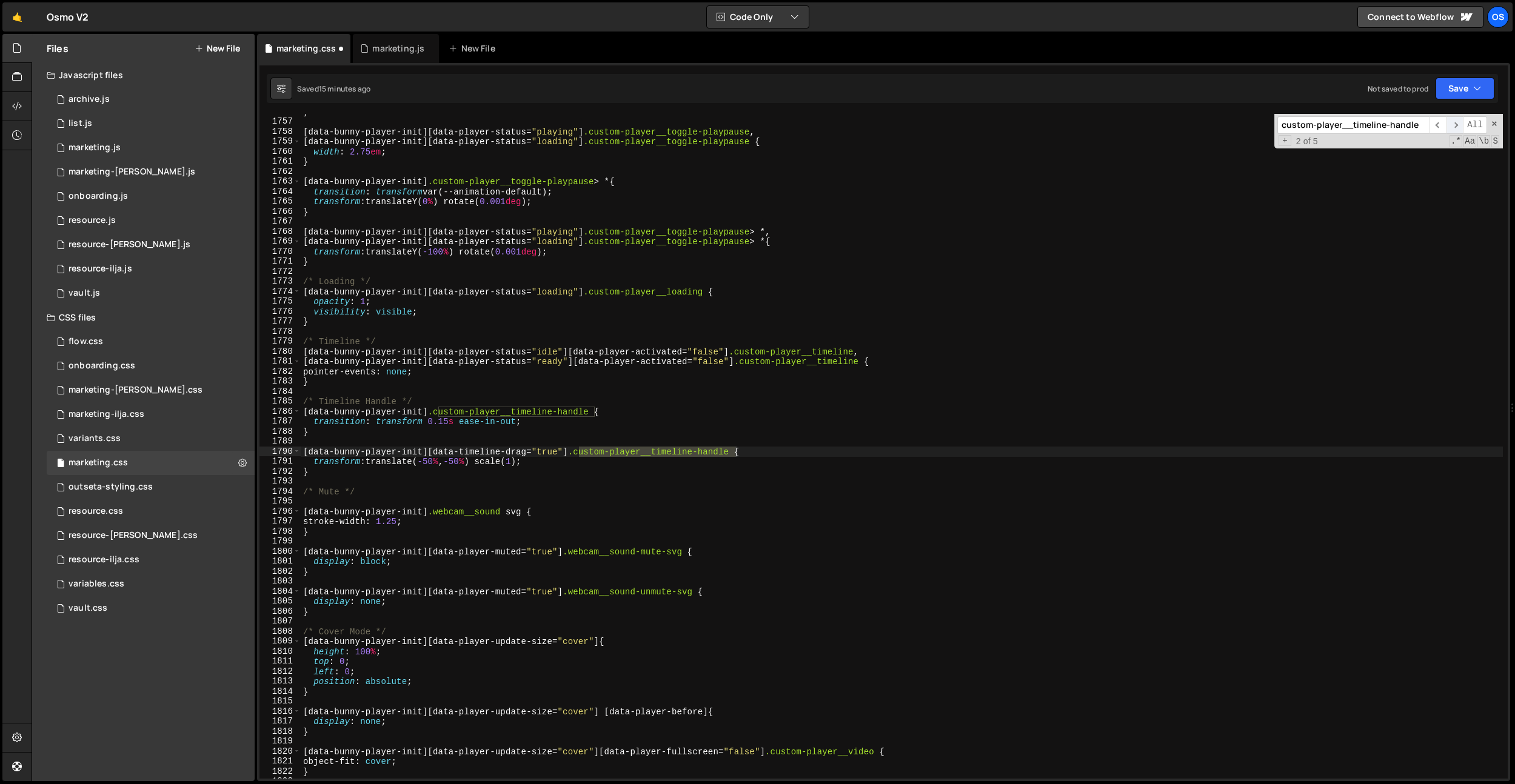
click at [1452, 125] on span "​" at bounding box center [1455, 125] width 17 height 18
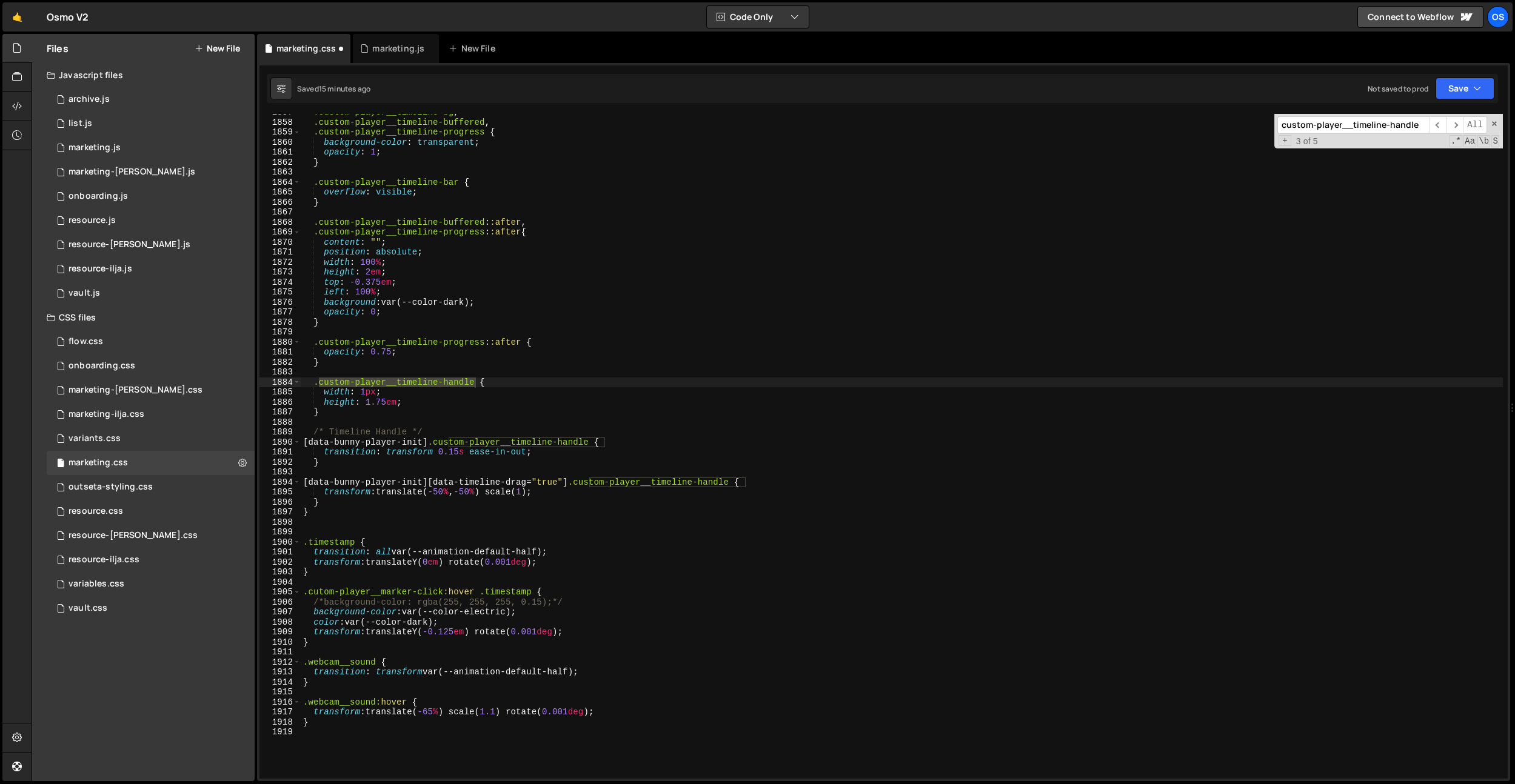
scroll to position [18559, 0]
click at [515, 383] on div ".custom-player__timeline-bg , .custom-player__timeline-buffered , .custom-playe…" at bounding box center [901, 450] width 1202 height 684
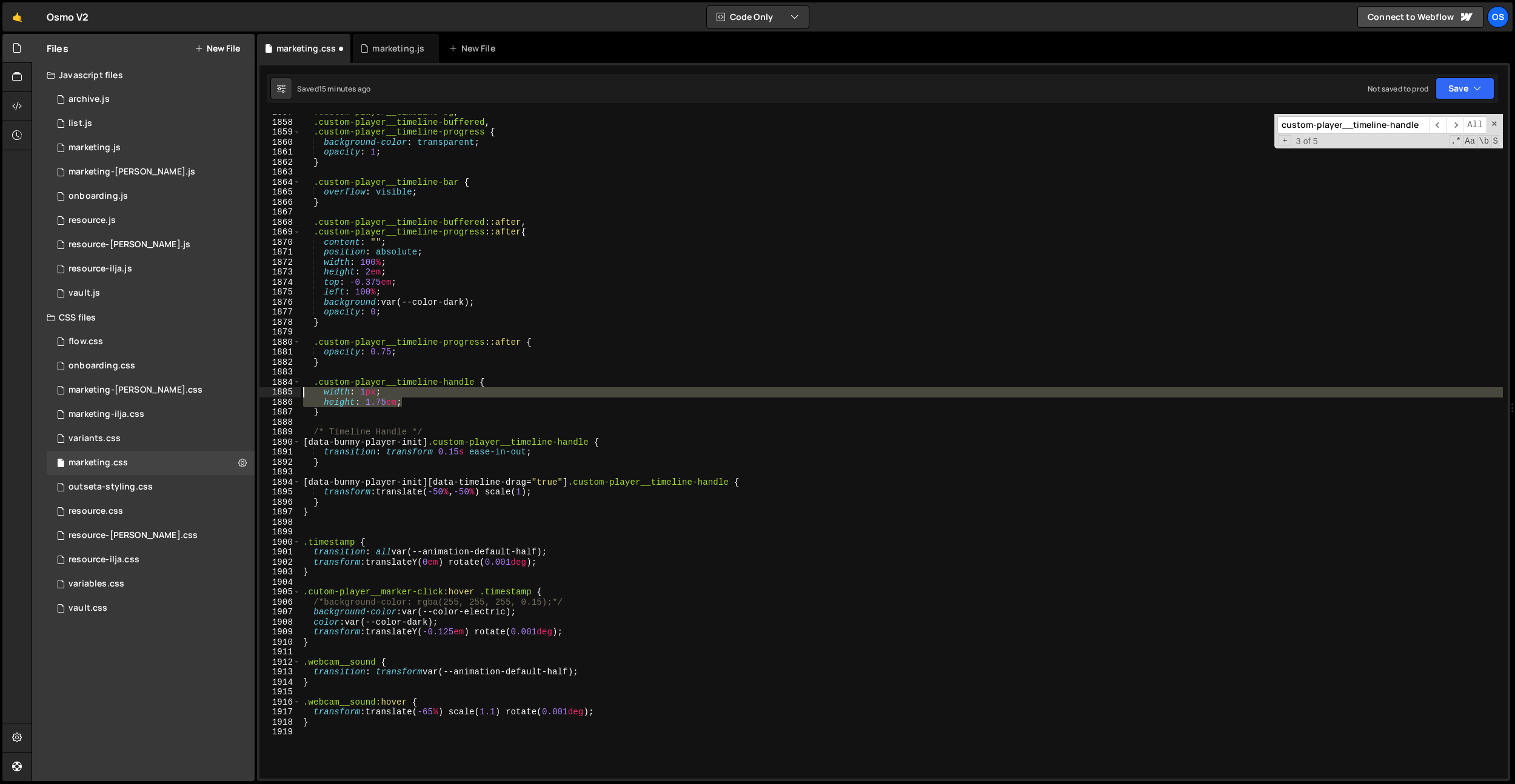
drag, startPoint x: 407, startPoint y: 401, endPoint x: 513, endPoint y: 431, distance: 110.2
click at [278, 390] on div ".custom-player__timeline-handle { 1857 1858 1859 1860 1861 1862 1863 1864 1865 …" at bounding box center [883, 446] width 1248 height 665
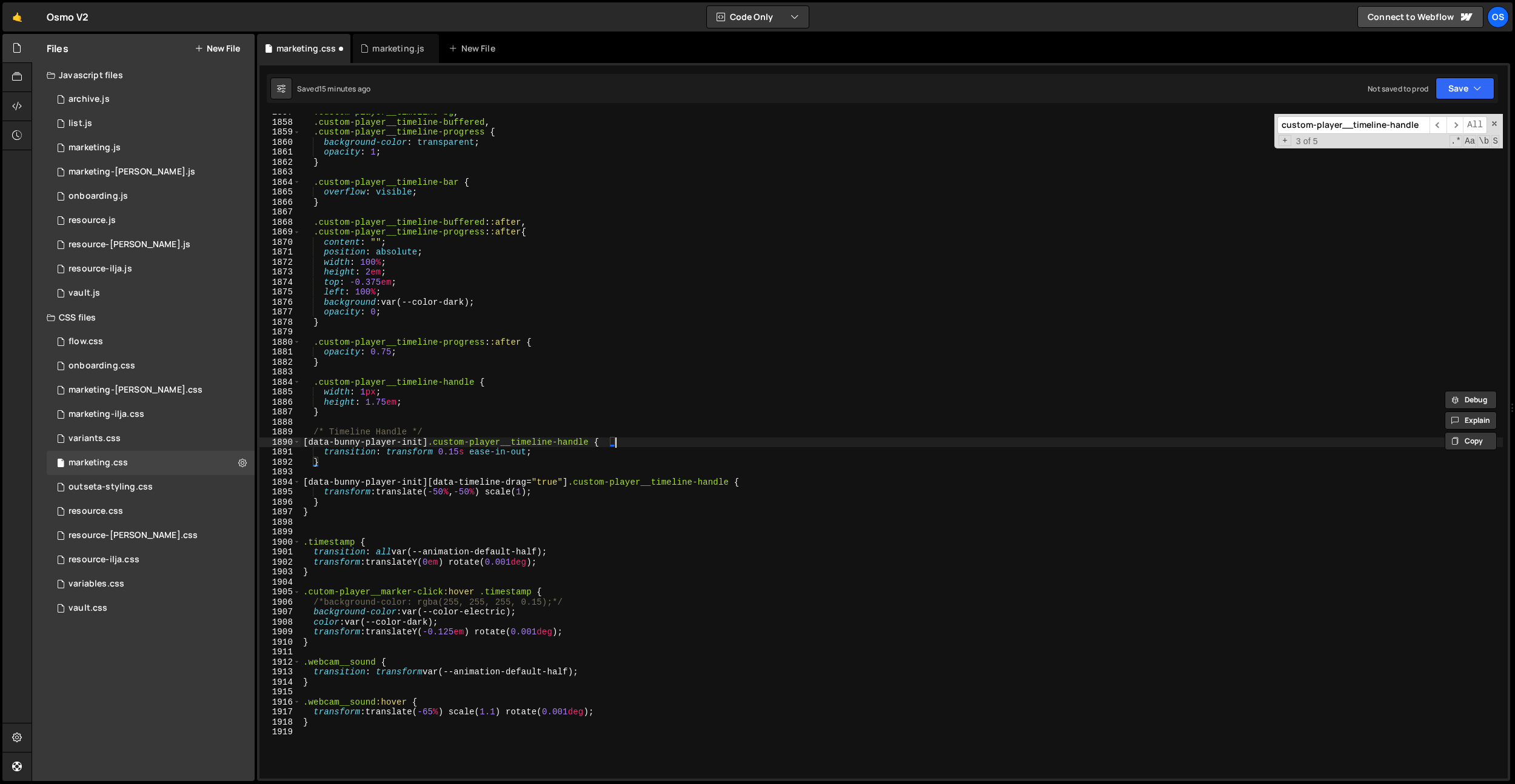
click at [620, 442] on div ".custom-player__timeline-bg , .custom-player__timeline-buffered , .custom-playe…" at bounding box center [901, 450] width 1202 height 684
type textarea "[data-bunny-player-init] .custom-player__timeline-handle {"
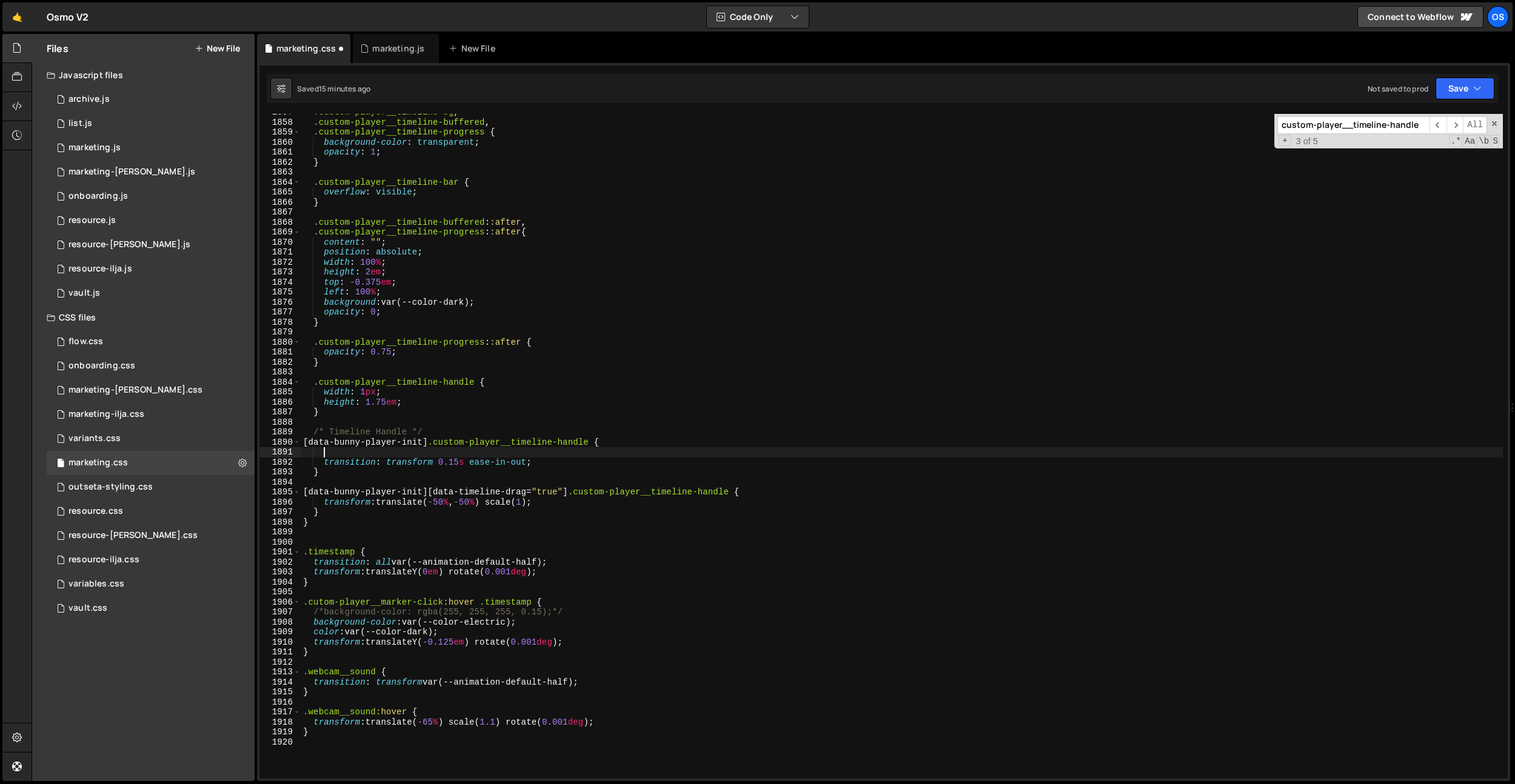
scroll to position [0, 1]
paste textarea "height: 1.75em;"
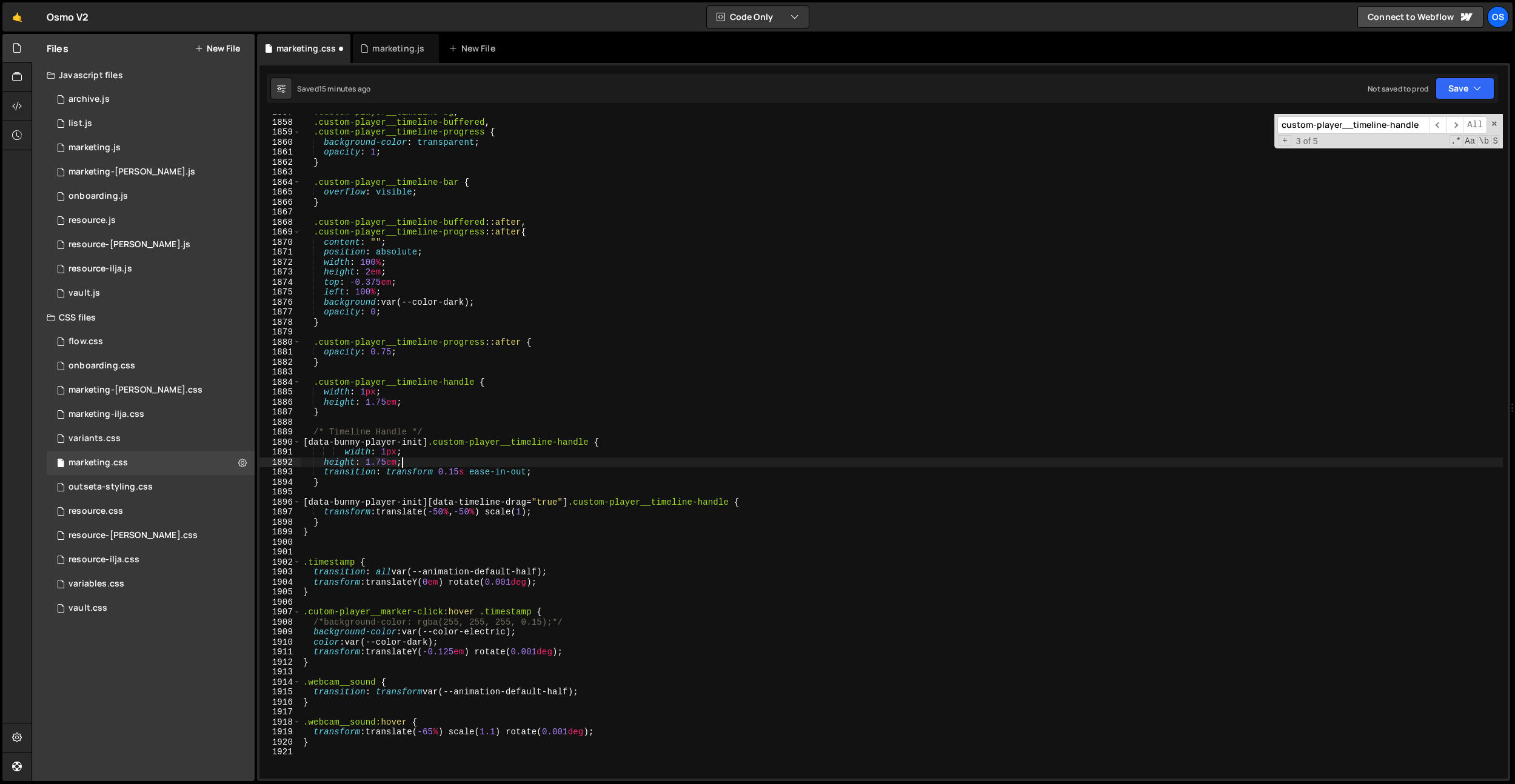
click at [344, 453] on div ".custom-player__timeline-bg , .custom-player__timeline-buffered , .custom-playe…" at bounding box center [901, 450] width 1202 height 684
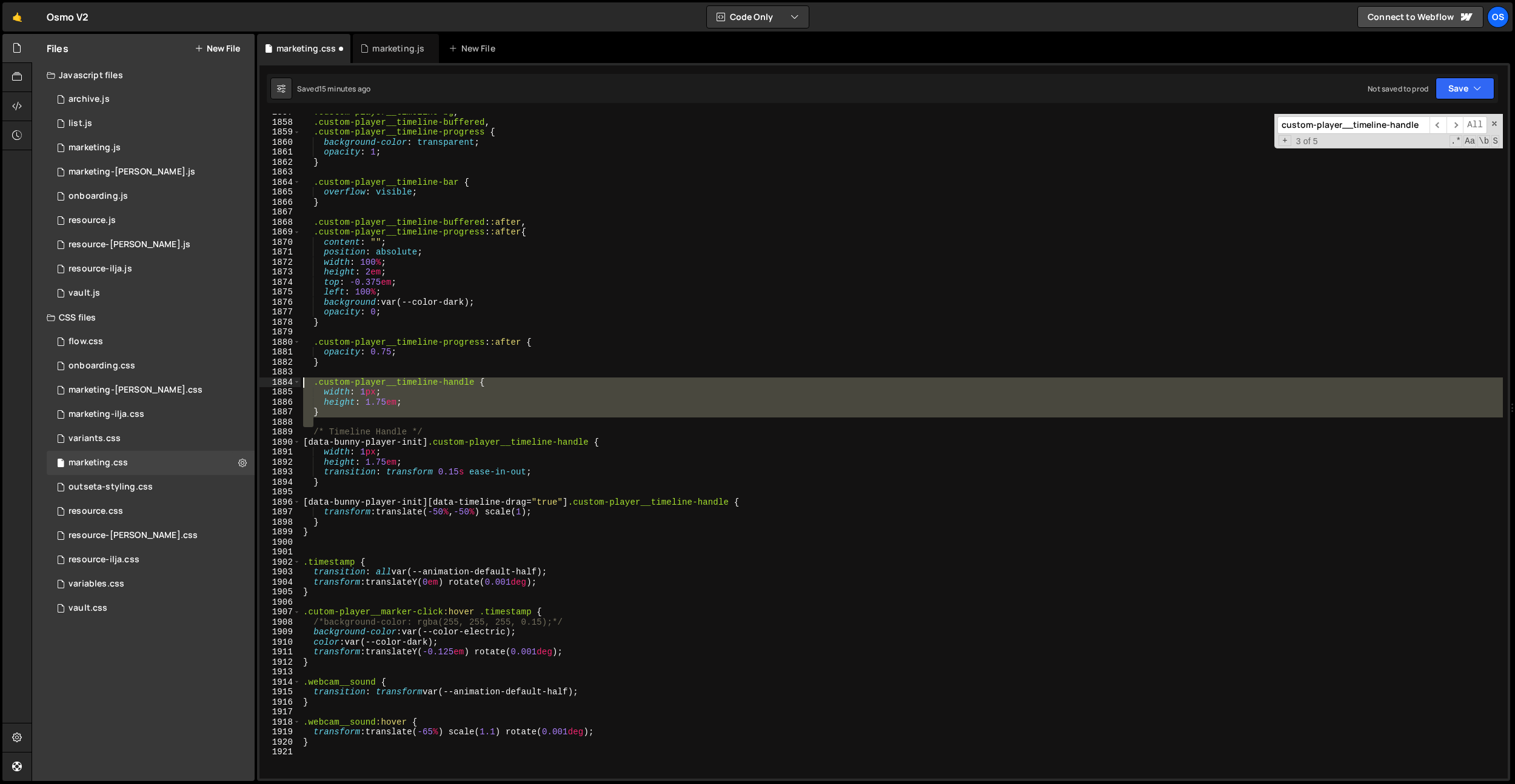
drag, startPoint x: 354, startPoint y: 420, endPoint x: 288, endPoint y: 378, distance: 78.2
click at [288, 378] on div "width: 1px; 1857 1858 1859 1860 1861 1862 1863 1864 1865 1866 1867 1868 1869 18…" at bounding box center [883, 446] width 1248 height 665
type textarea ".custom-player__timeline-handle { width: 1px;"
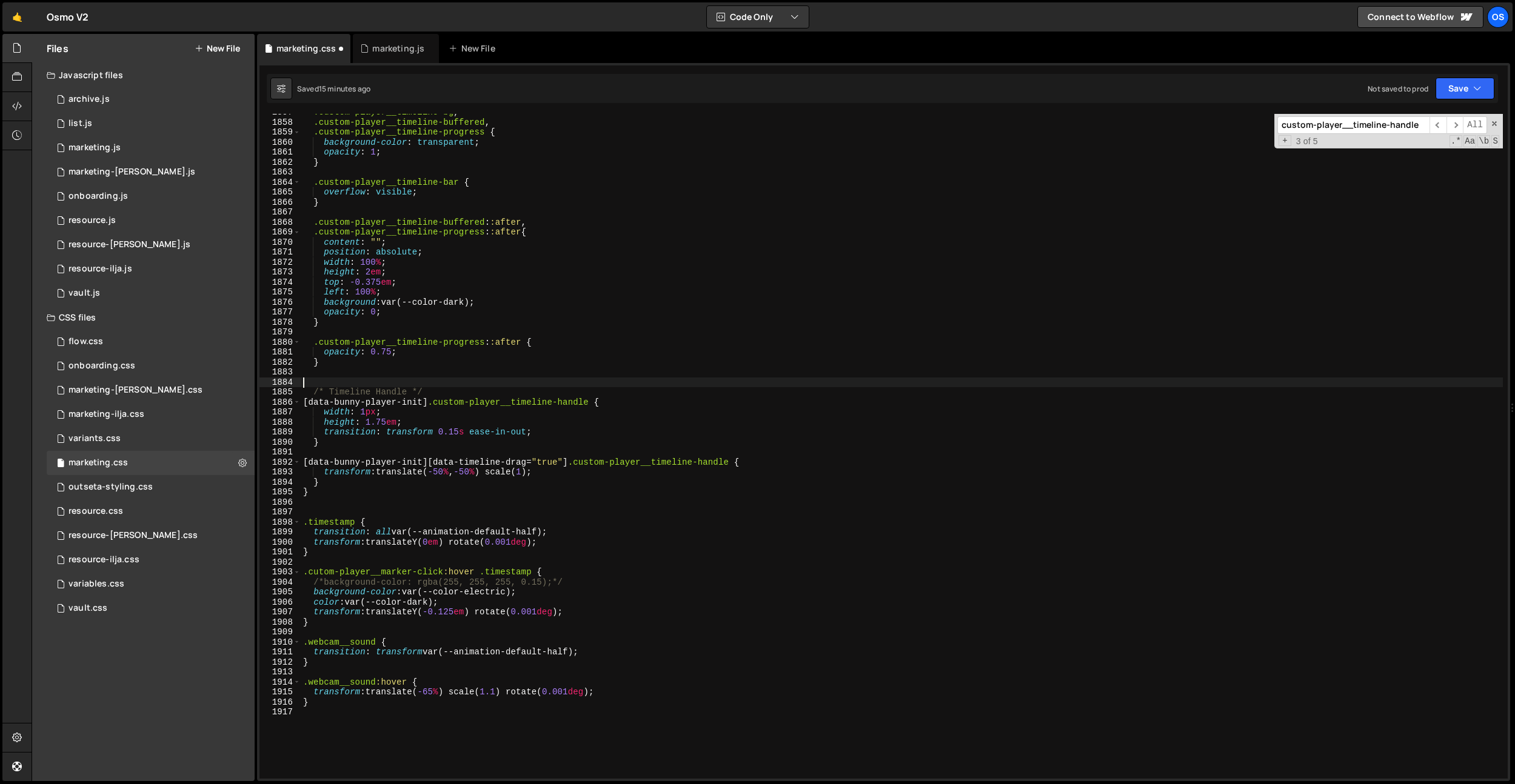
scroll to position [0, 0]
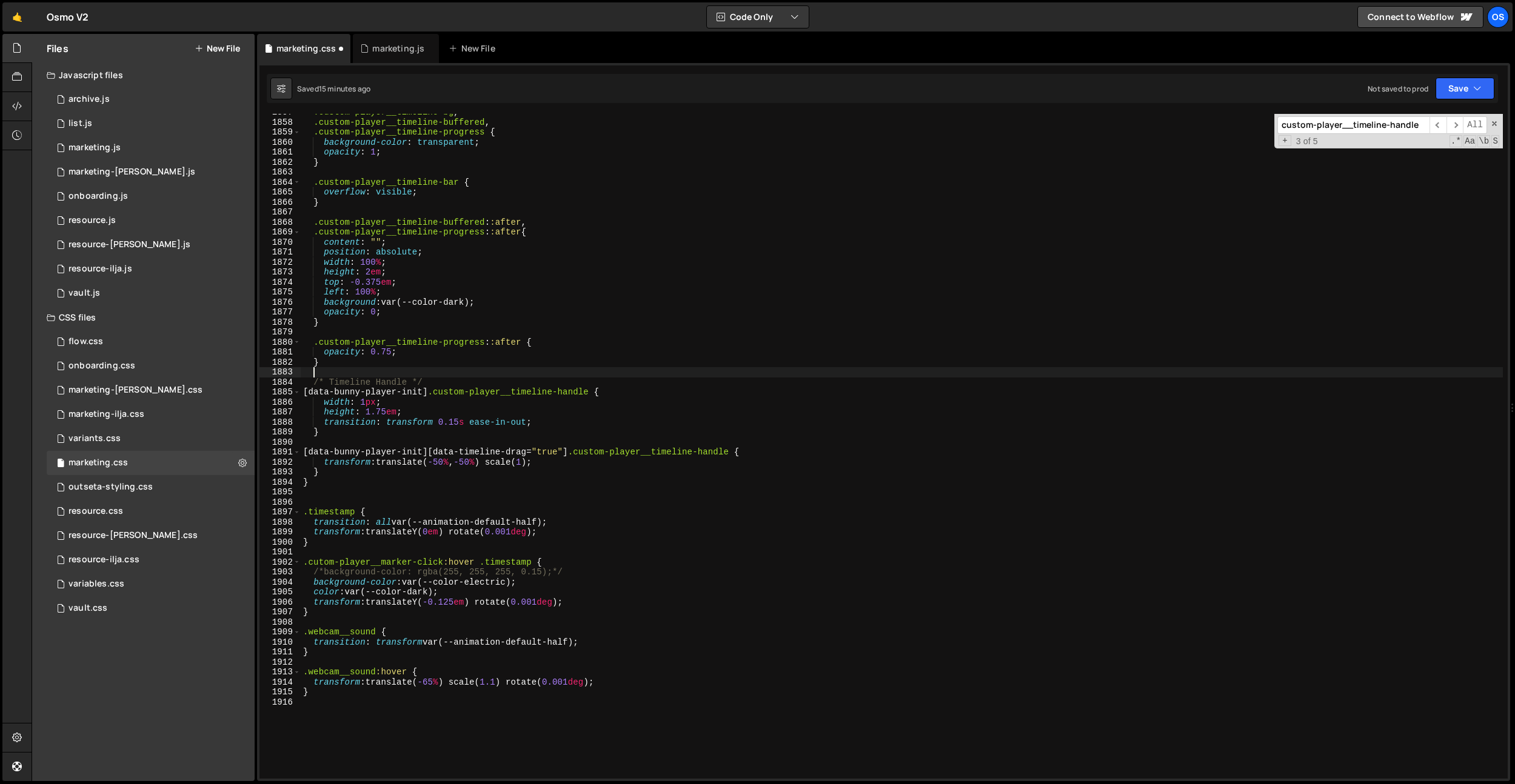
type textarea "/* Timeline Handle */"
click at [492, 381] on div ".custom-player__timeline-bg , .custom-player__timeline-buffered , .custom-playe…" at bounding box center [901, 450] width 1202 height 684
drag, startPoint x: 457, startPoint y: 380, endPoint x: 187, endPoint y: 386, distance: 270.1
click at [187, 386] on div "Files New File Javascript files 0 archive.js 0 0 list.js 0 0 marketing.js 0 0 0…" at bounding box center [773, 408] width 1483 height 747
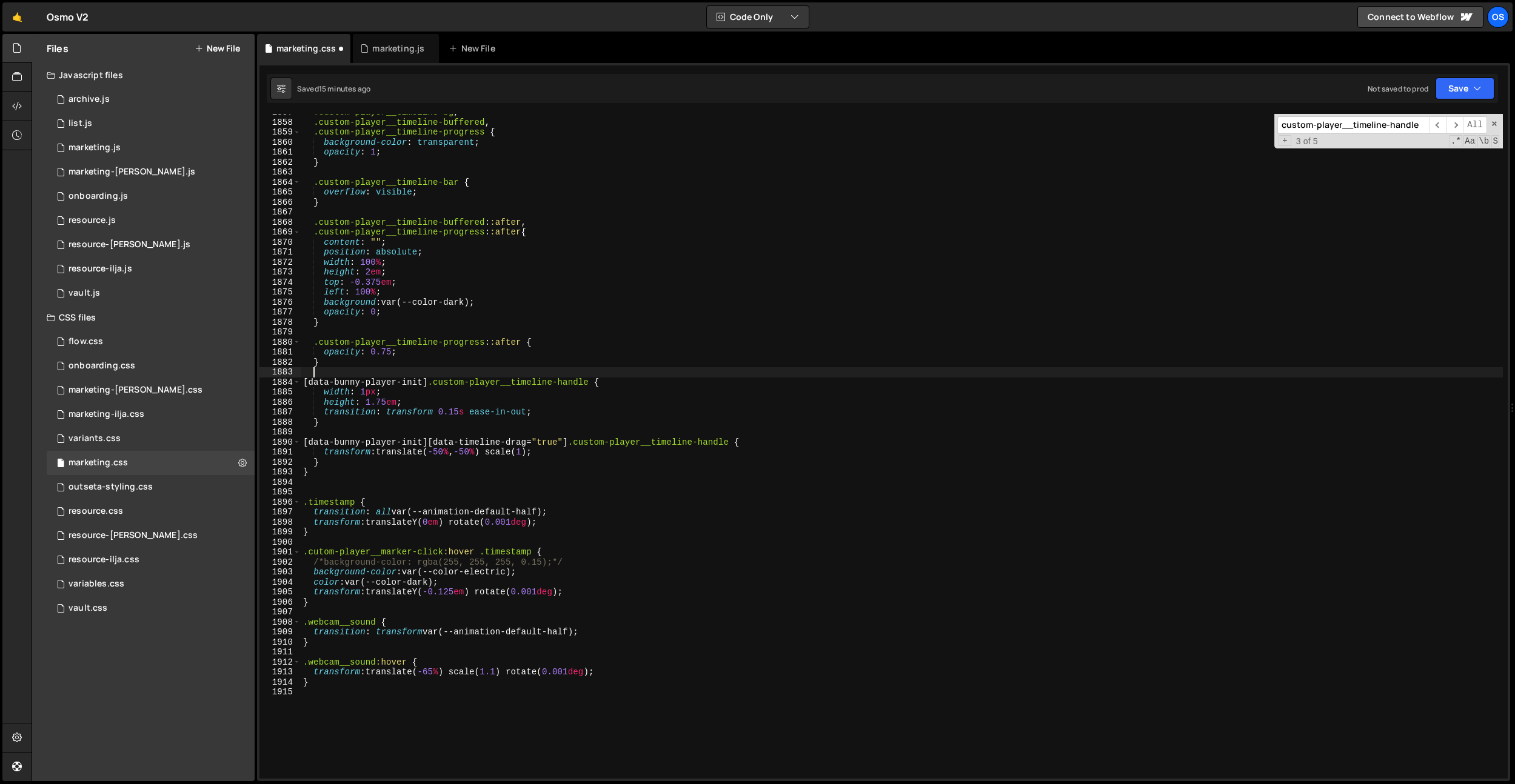
click at [462, 408] on div ".custom-player__timeline-bg , .custom-player__timeline-buffered , .custom-playe…" at bounding box center [901, 450] width 1202 height 684
click at [390, 404] on div ".custom-player__timeline-bg , .custom-player__timeline-buffered , .custom-playe…" at bounding box center [901, 450] width 1202 height 684
click at [385, 404] on div ".custom-player__timeline-bg , .custom-player__timeline-buffered , .custom-playe…" at bounding box center [901, 450] width 1202 height 684
drag, startPoint x: 553, startPoint y: 450, endPoint x: 325, endPoint y: 450, distance: 228.0
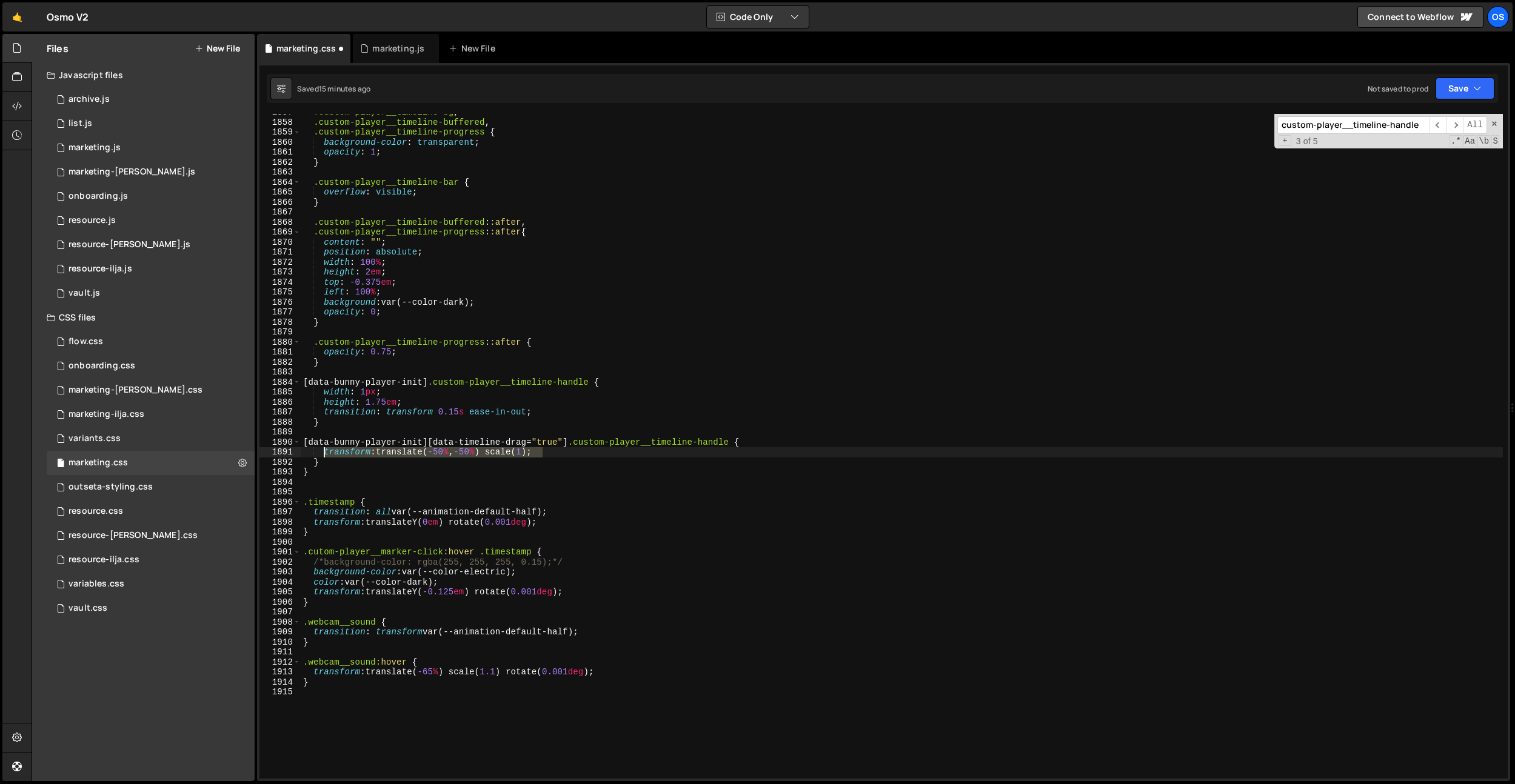
click at [324, 452] on div ".custom-player__timeline-bg , .custom-player__timeline-buffered , .custom-playe…" at bounding box center [901, 450] width 1202 height 684
click at [385, 401] on div ".custom-player__timeline-bg , .custom-player__timeline-buffered , .custom-playe…" at bounding box center [901, 450] width 1202 height 684
click at [565, 409] on div ".custom-player__timeline-bg , .custom-player__timeline-buffered , .custom-playe…" at bounding box center [901, 450] width 1202 height 684
type textarea "transition: transform 0.15s ease-in-out;"
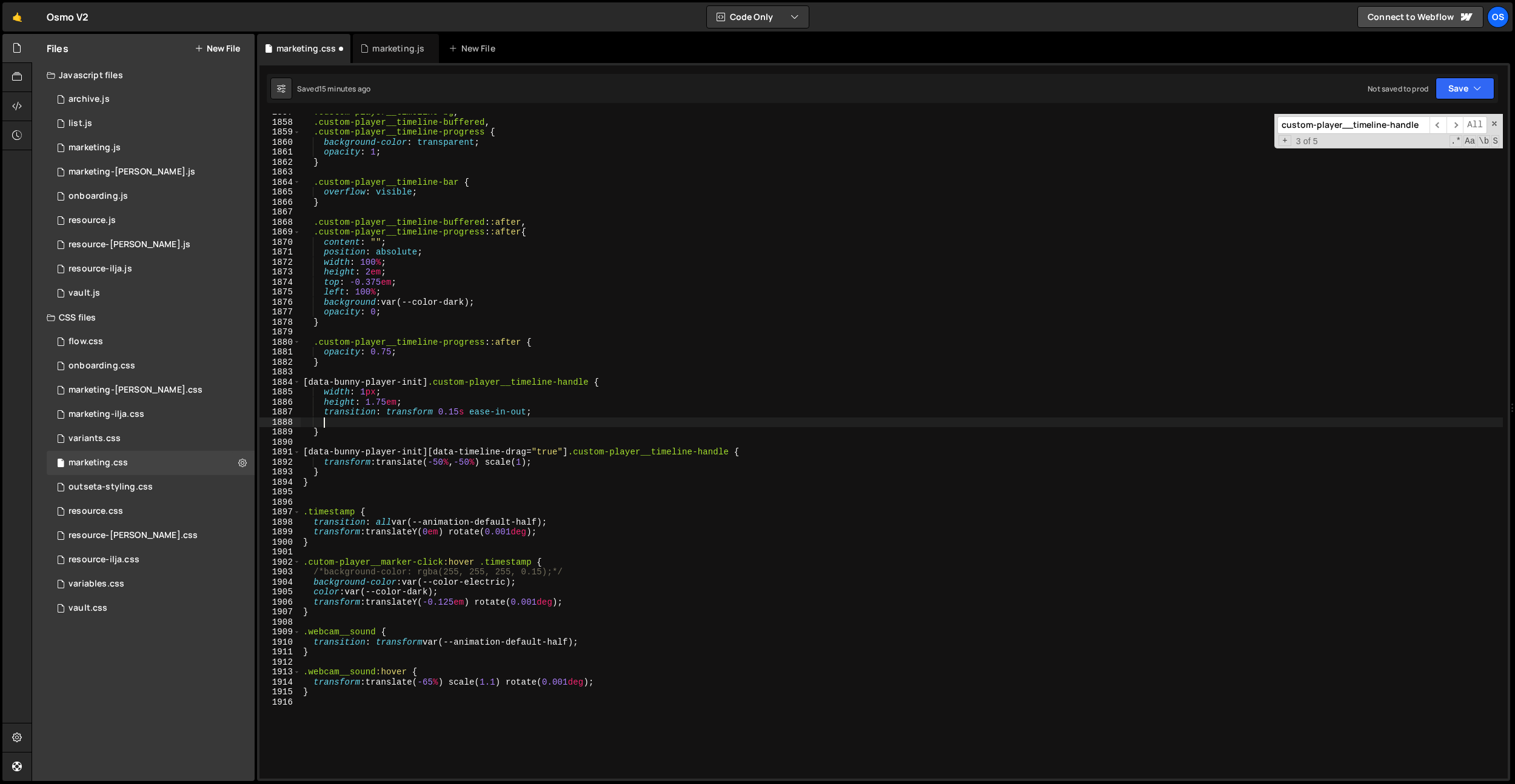
scroll to position [0, 1]
paste textarea "transform: translate(-50%, -50%) scale(1);"
click at [533, 425] on div ".custom-player__timeline-bg , .custom-player__timeline-buffered , .custom-playe…" at bounding box center [901, 450] width 1202 height 684
click at [545, 407] on div ".custom-player__timeline-bg , .custom-player__timeline-buffered , .custom-playe…" at bounding box center [901, 450] width 1202 height 684
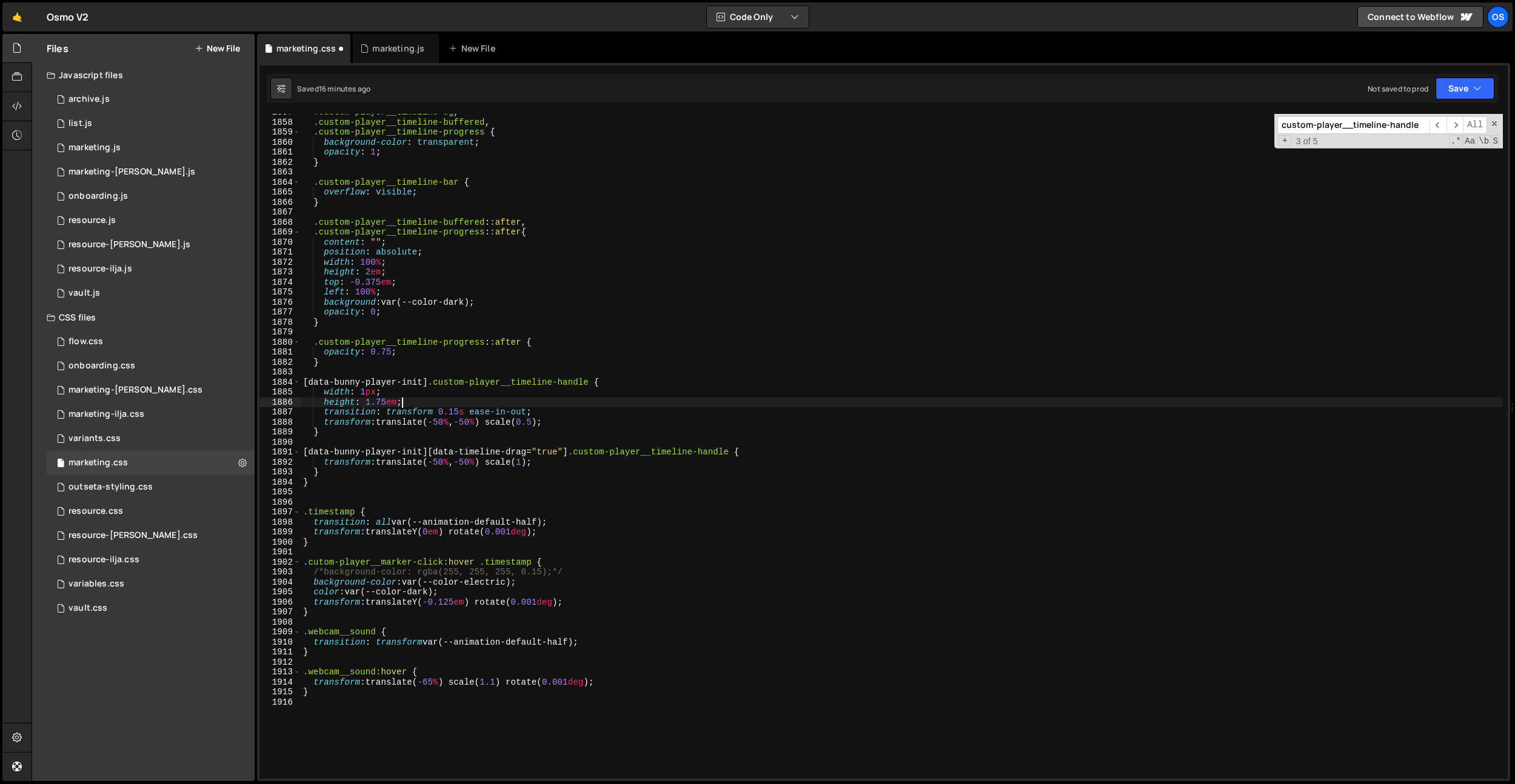
click at [521, 420] on div ".custom-player__timeline-bg , .custom-player__timeline-buffered , .custom-playe…" at bounding box center [901, 450] width 1202 height 684
click at [529, 350] on div ".custom-player__timeline-bg , .custom-player__timeline-buffered , .custom-playe…" at bounding box center [901, 450] width 1202 height 684
click at [520, 464] on div ".custom-player__timeline-bg , .custom-player__timeline-buffered , .custom-playe…" at bounding box center [901, 450] width 1202 height 684
click at [556, 415] on div ".custom-player__timeline-bg , .custom-player__timeline-buffered , .custom-playe…" at bounding box center [901, 450] width 1202 height 684
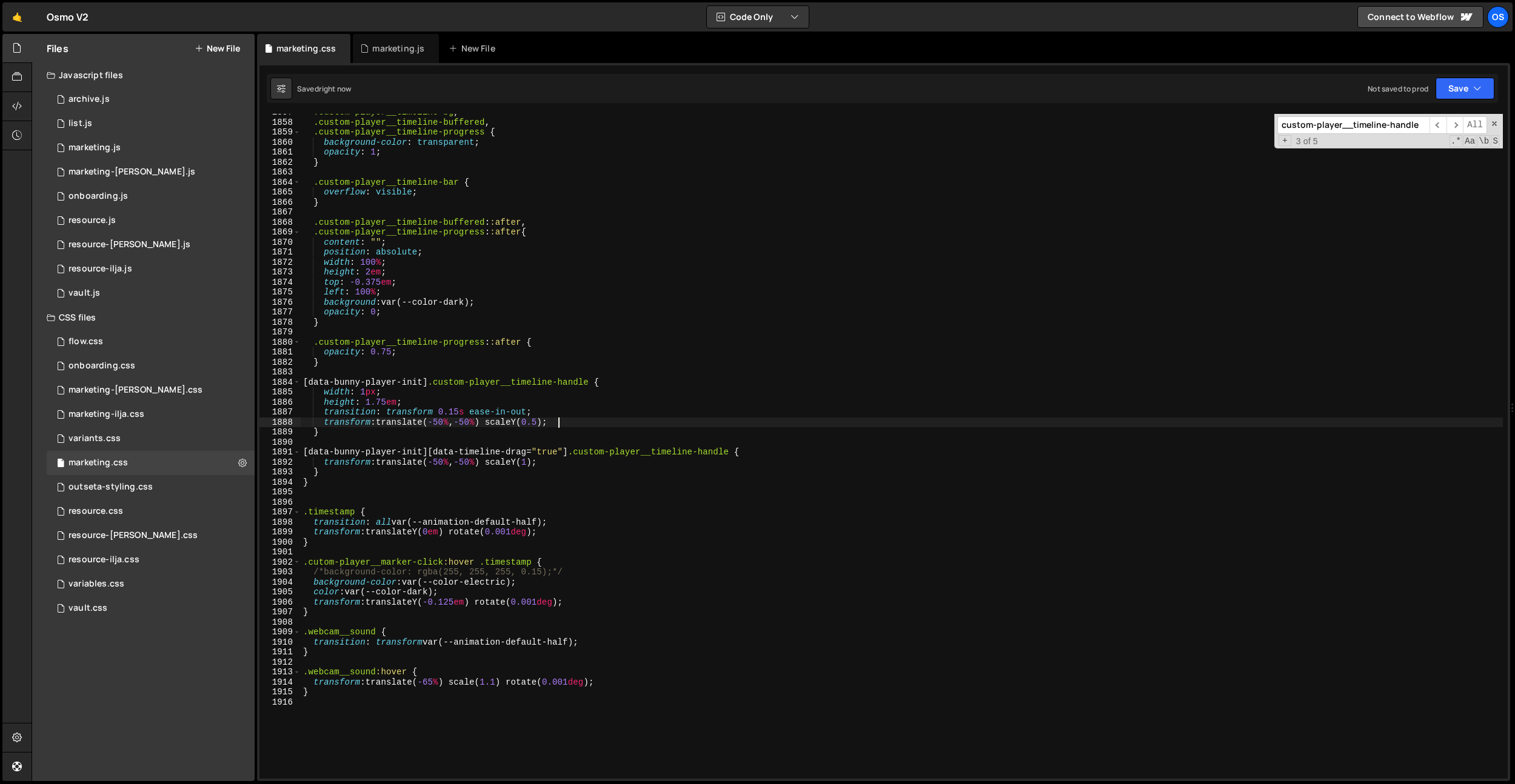
click at [571, 418] on div ".custom-player__timeline-bg , .custom-player__timeline-buffered , .custom-playe…" at bounding box center [901, 450] width 1202 height 684
click at [625, 395] on div ".custom-player__timeline-bg , .custom-player__timeline-buffered , .custom-playe…" at bounding box center [901, 450] width 1202 height 684
click at [618, 404] on div ".custom-player__timeline-bg , .custom-player__timeline-buffered , .custom-playe…" at bounding box center [901, 450] width 1202 height 684
click at [465, 389] on div ".custom-player__timeline-bg , .custom-player__timeline-buffered , .custom-playe…" at bounding box center [901, 450] width 1202 height 684
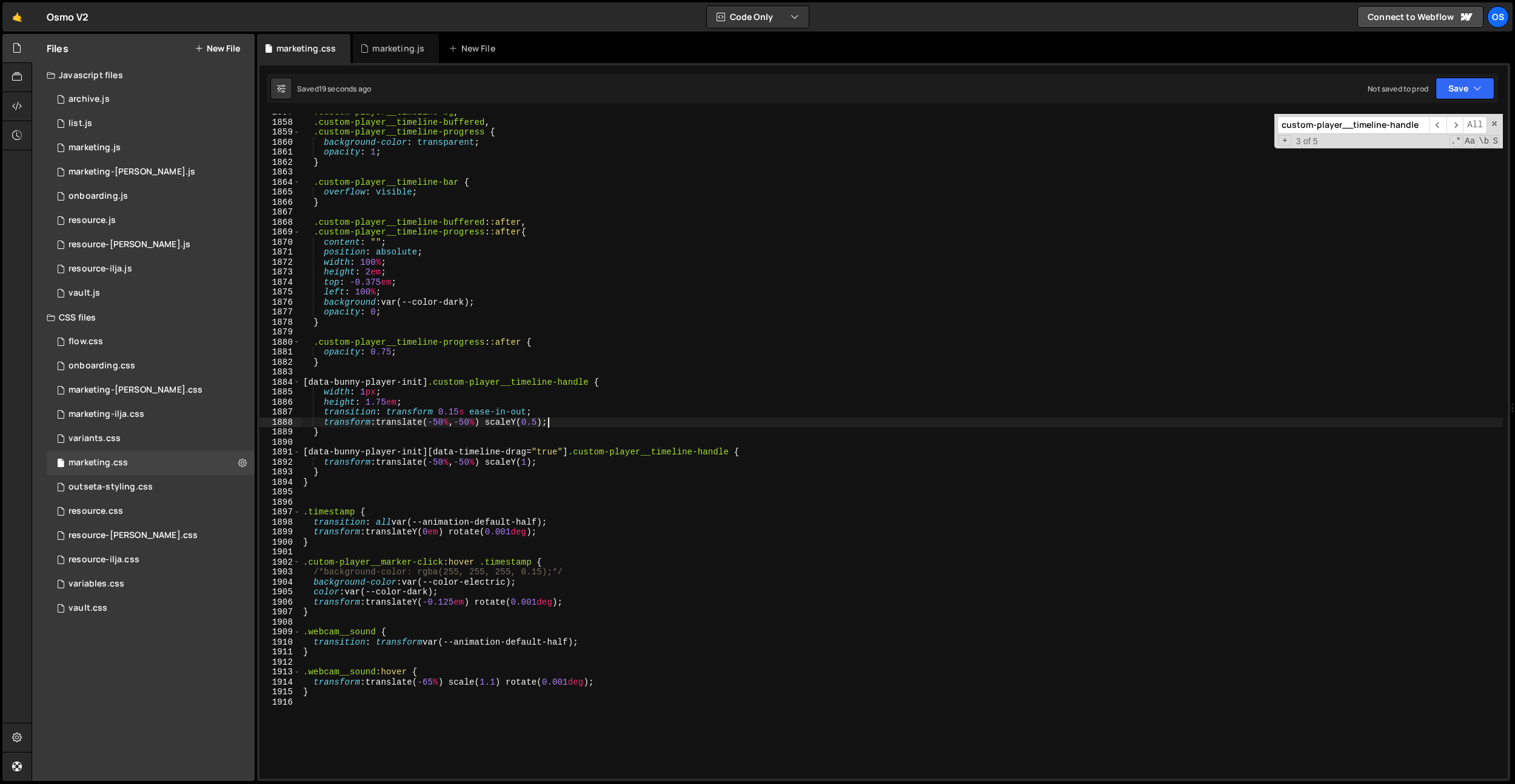
click at [546, 422] on div ".custom-player__timeline-bg , .custom-player__timeline-buffered , .custom-playe…" at bounding box center [901, 450] width 1202 height 684
click at [607, 303] on div ".custom-player__timeline-bg , .custom-player__timeline-buffered , .custom-playe…" at bounding box center [901, 450] width 1202 height 684
click at [547, 416] on div ".custom-player__timeline-bg , .custom-player__timeline-buffered , .custom-playe…" at bounding box center [901, 450] width 1202 height 684
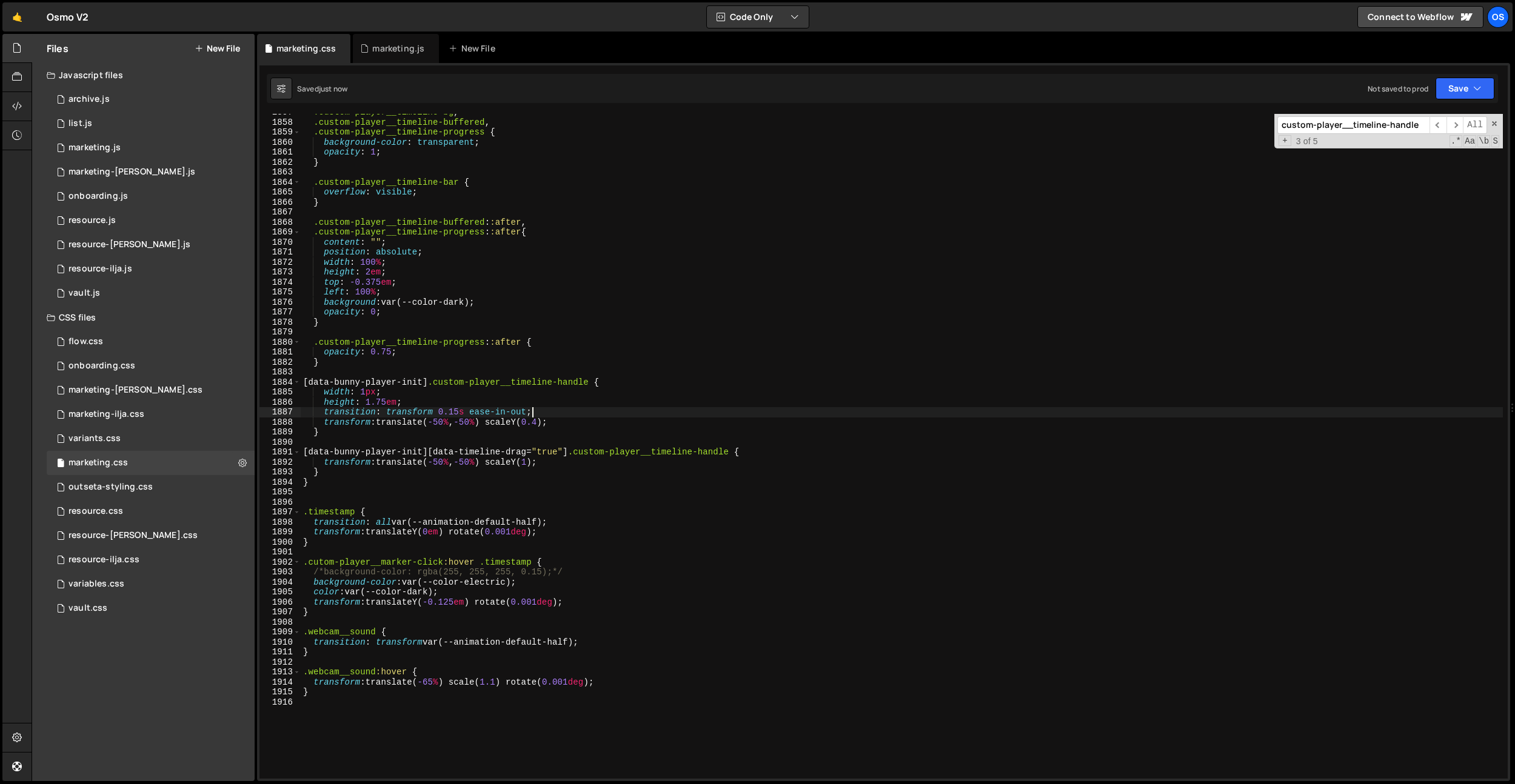
click at [547, 420] on div ".custom-player__timeline-bg , .custom-player__timeline-buffered , .custom-playe…" at bounding box center [901, 450] width 1202 height 684
click at [433, 338] on div ".custom-player__timeline-bg , .custom-player__timeline-buffered , .custom-playe…" at bounding box center [901, 450] width 1202 height 684
click at [434, 426] on div ".custom-player__timeline-bg , .custom-player__timeline-buffered , .custom-playe…" at bounding box center [901, 450] width 1202 height 684
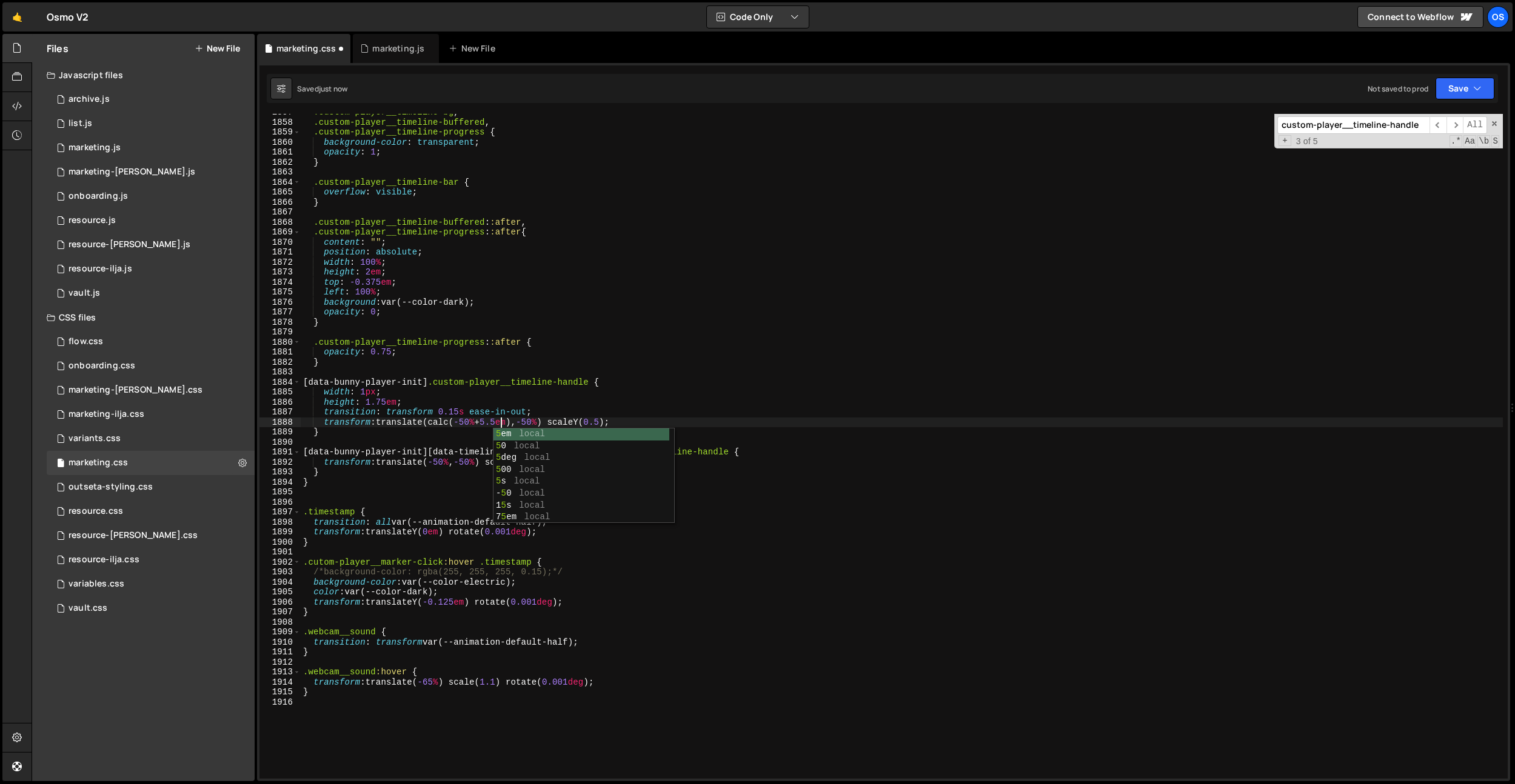
scroll to position [0, 14]
drag, startPoint x: 525, startPoint y: 423, endPoint x: 433, endPoint y: 423, distance: 92.0
click at [433, 423] on div ".custom-player__timeline-bg , .custom-player__timeline-buffered , .custom-playe…" at bounding box center [901, 450] width 1202 height 684
click at [478, 399] on div ".custom-player__timeline-bg , .custom-player__timeline-buffered , .custom-playe…" at bounding box center [901, 450] width 1202 height 684
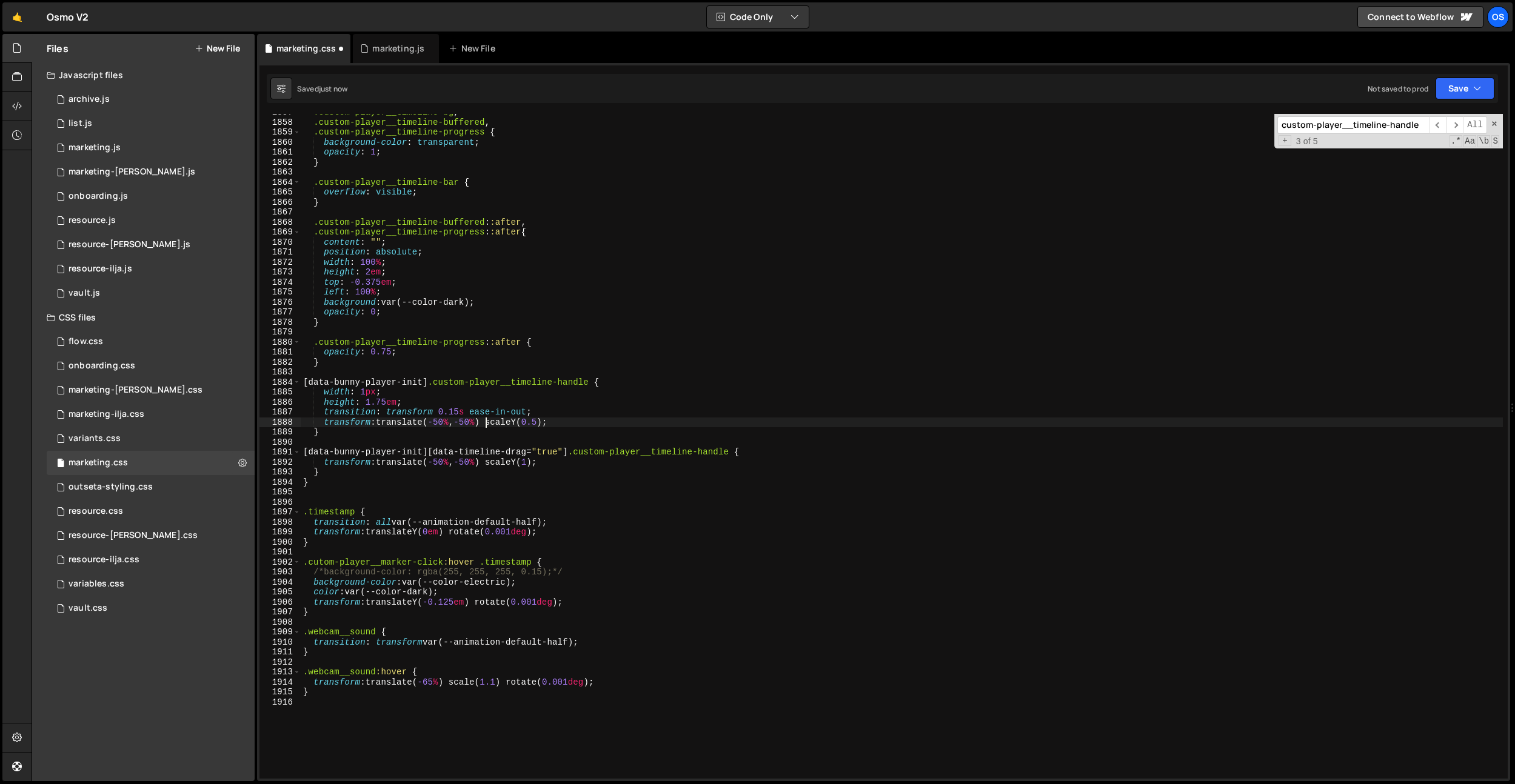
click at [485, 418] on div ".custom-player__timeline-bg , .custom-player__timeline-buffered , .custom-playe…" at bounding box center [901, 450] width 1202 height 684
paste textarea "calc(-50% + 0.5em)"
drag, startPoint x: 575, startPoint y: 425, endPoint x: 464, endPoint y: 424, distance: 111.0
click at [464, 424] on div ".custom-player__timeline-bg , .custom-player__timeline-buffered , .custom-playe…" at bounding box center [901, 450] width 1202 height 684
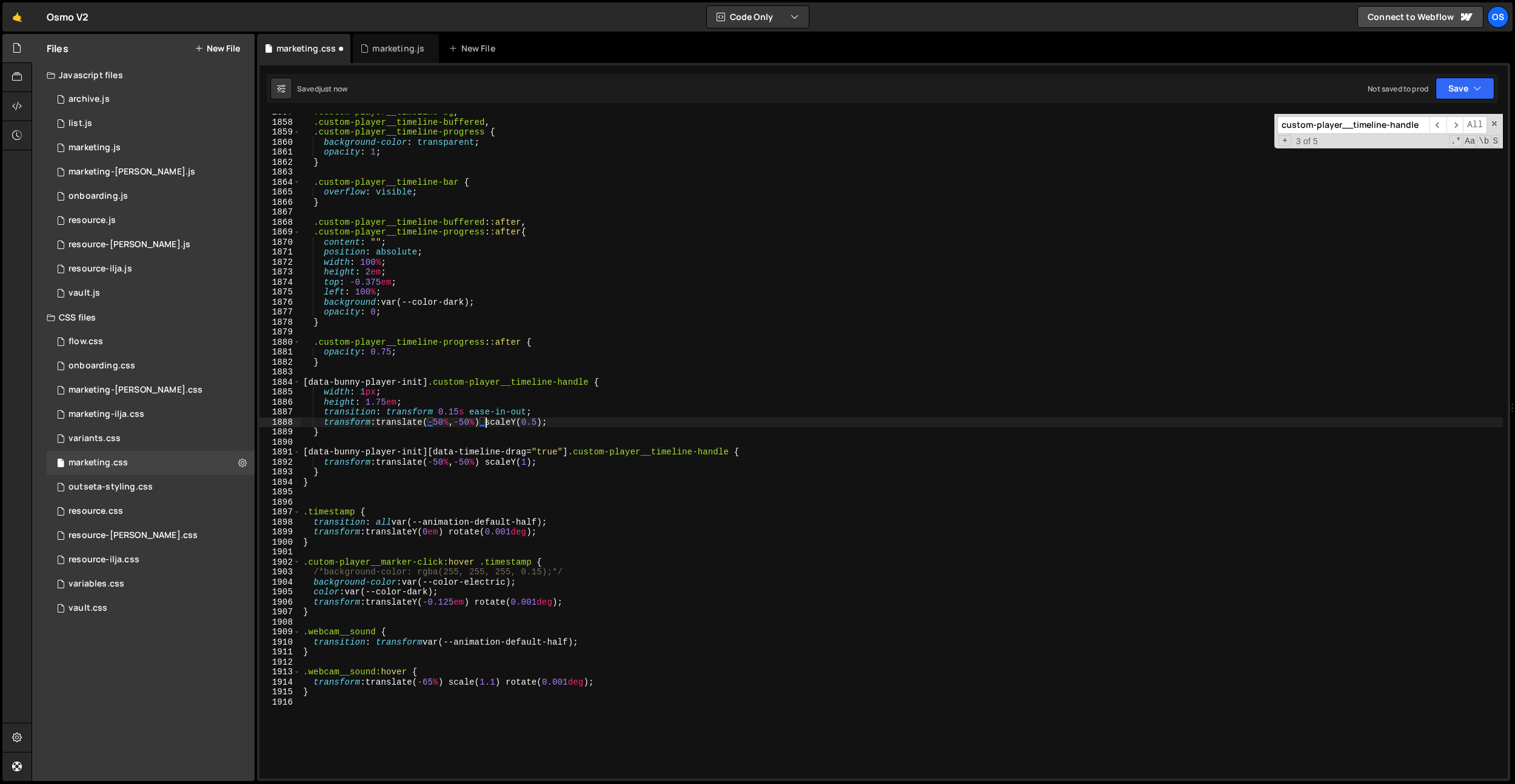
scroll to position [0, 12]
click at [543, 390] on div ".custom-player__timeline-bg , .custom-player__timeline-buffered , .custom-playe…" at bounding box center [901, 450] width 1202 height 684
click at [547, 420] on div ".custom-player__timeline-bg , .custom-player__timeline-buffered , .custom-playe…" at bounding box center [901, 450] width 1202 height 684
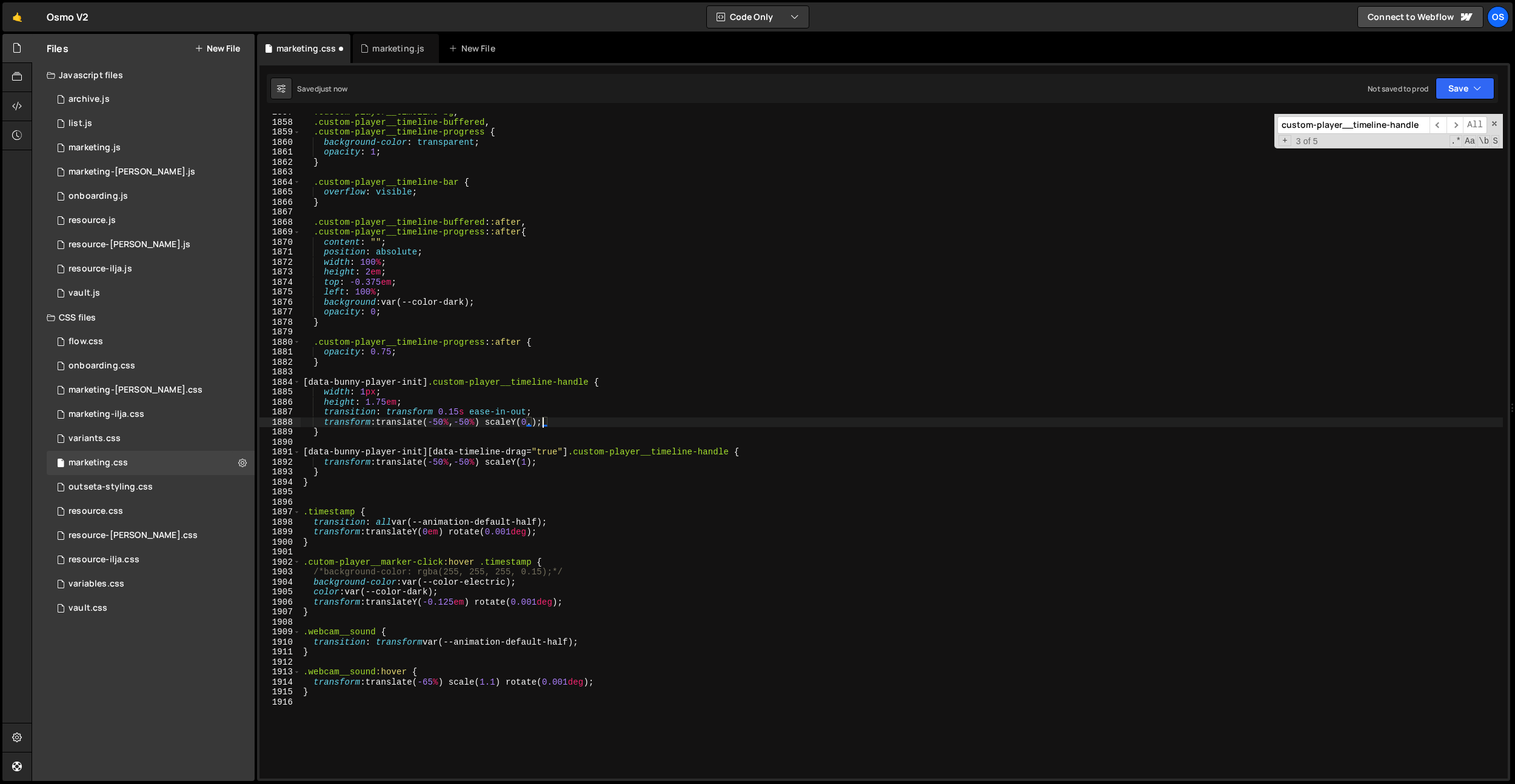
scroll to position [0, 17]
drag, startPoint x: 540, startPoint y: 633, endPoint x: 569, endPoint y: 663, distance: 41.7
click at [542, 633] on div ".custom-player__timeline-bg , .custom-player__timeline-buffered , .custom-playe…" at bounding box center [901, 450] width 1202 height 684
type textarea ".webcam__sound {"
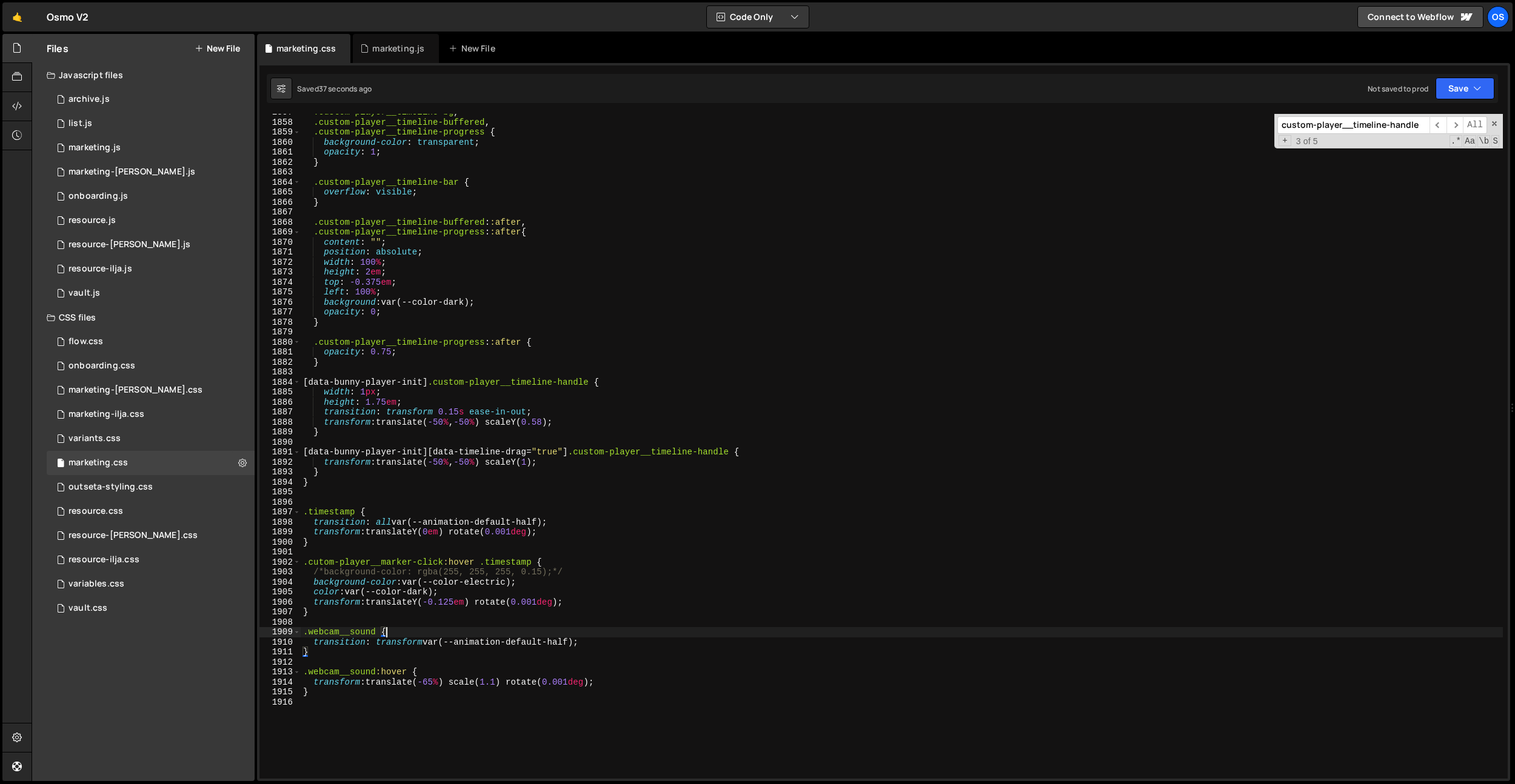
click at [483, 620] on div ".custom-player__timeline-bg , .custom-player__timeline-buffered , .custom-playe…" at bounding box center [901, 450] width 1202 height 684
click at [509, 561] on div ".custom-player__timeline-bg , .custom-player__timeline-buffered , .custom-playe…" at bounding box center [901, 450] width 1202 height 684
click at [465, 482] on div ".custom-player__timeline-bg , .custom-player__timeline-buffered , .custom-playe…" at bounding box center [901, 450] width 1202 height 684
click at [550, 426] on div ".custom-player__timeline-bg , .custom-player__timeline-buffered , .custom-playe…" at bounding box center [901, 450] width 1202 height 684
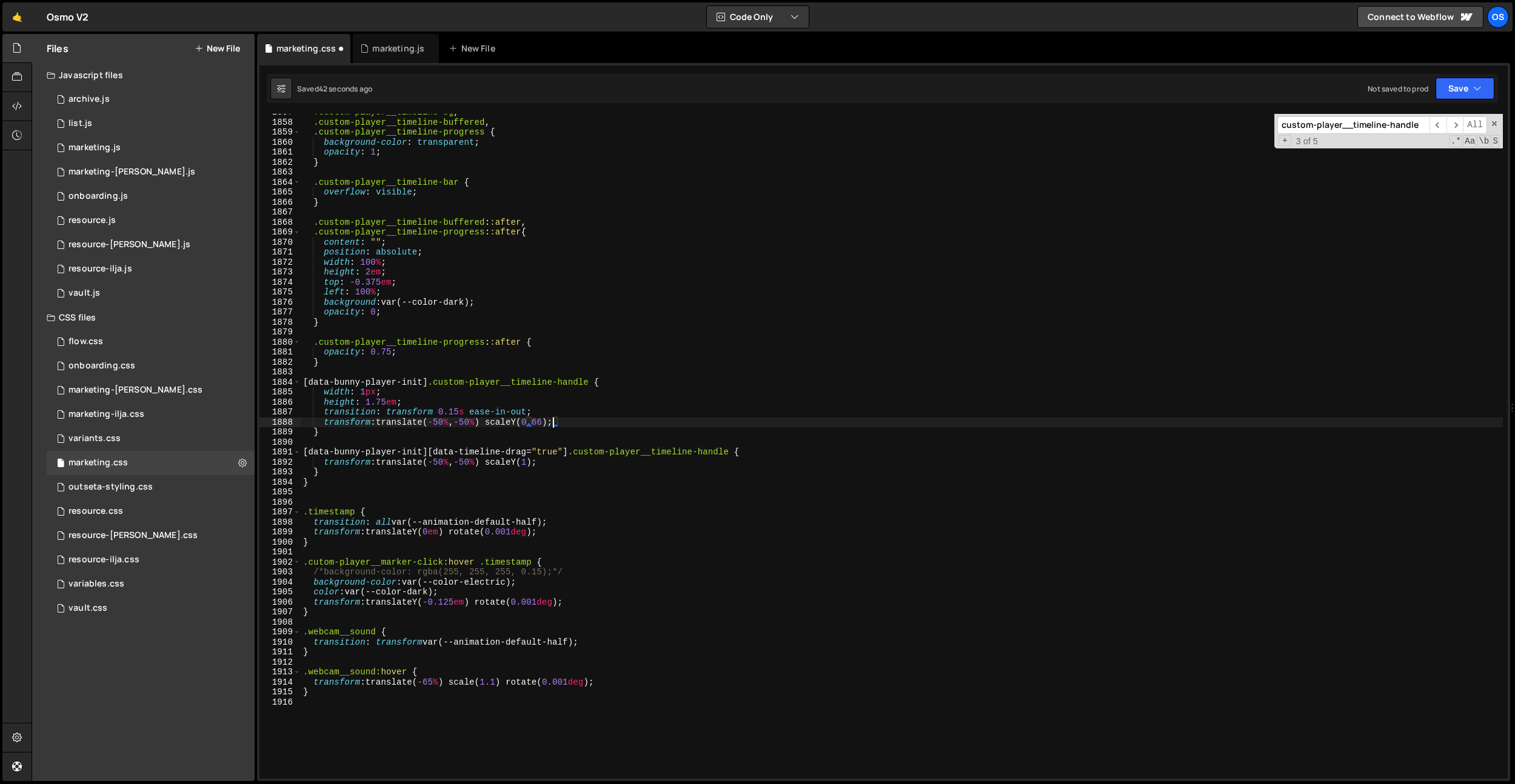
scroll to position [0, 17]
click at [923, 487] on div ".custom-player__timeline-bg , .custom-player__timeline-buffered , .custom-playe…" at bounding box center [901, 450] width 1202 height 684
click at [502, 406] on div ".custom-player__timeline-bg , .custom-player__timeline-buffered , .custom-playe…" at bounding box center [901, 450] width 1202 height 684
click at [453, 423] on div ".custom-player__timeline-bg , .custom-player__timeline-buffered , .custom-playe…" at bounding box center [901, 450] width 1202 height 684
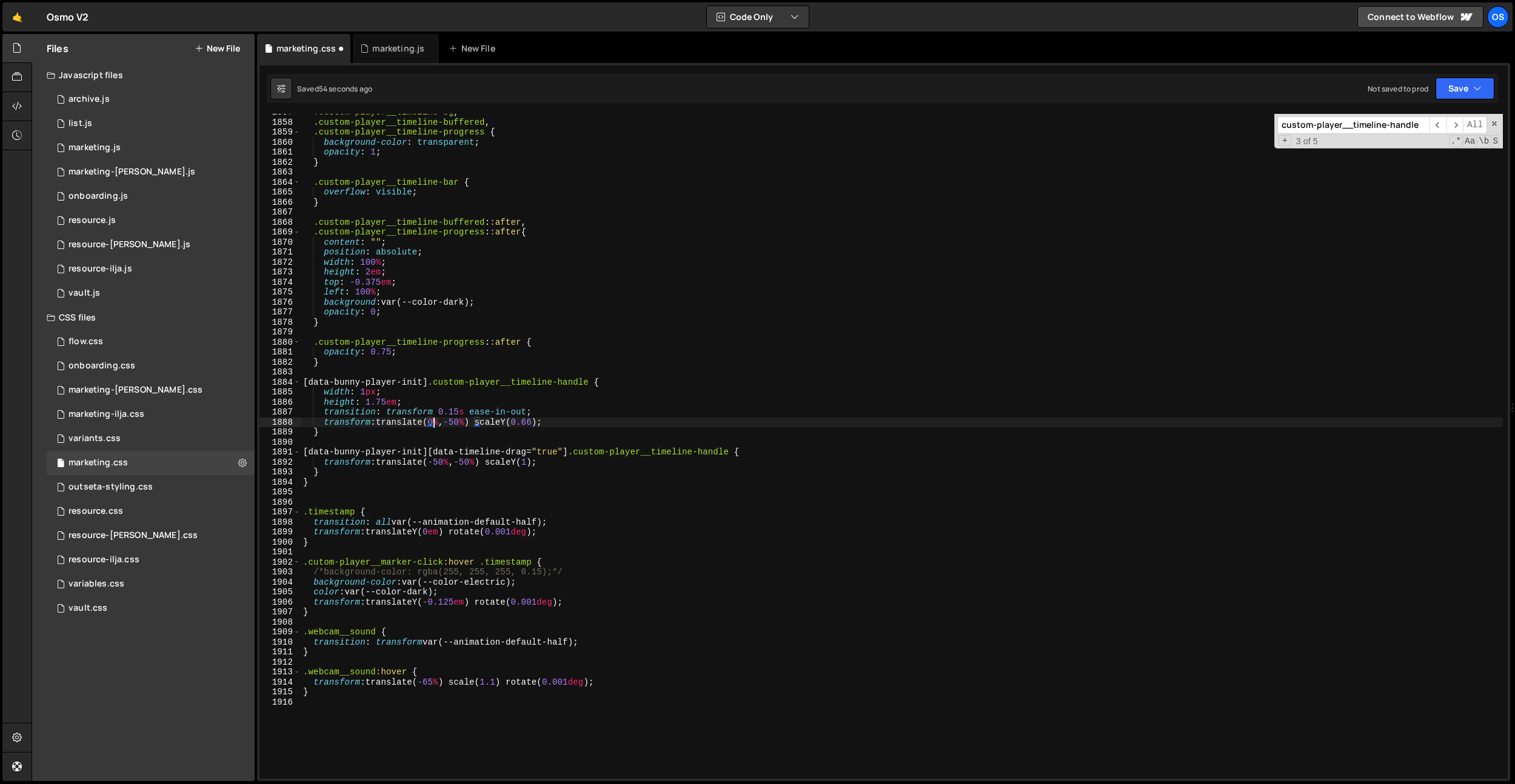
click at [440, 463] on div ".custom-player__timeline-bg , .custom-player__timeline-buffered , .custom-playe…" at bounding box center [901, 450] width 1202 height 684
type textarea "transform: translate(-50%, -50%) scaleY(0.66);"
click at [396, 45] on div "marketing.js" at bounding box center [398, 48] width 52 height 12
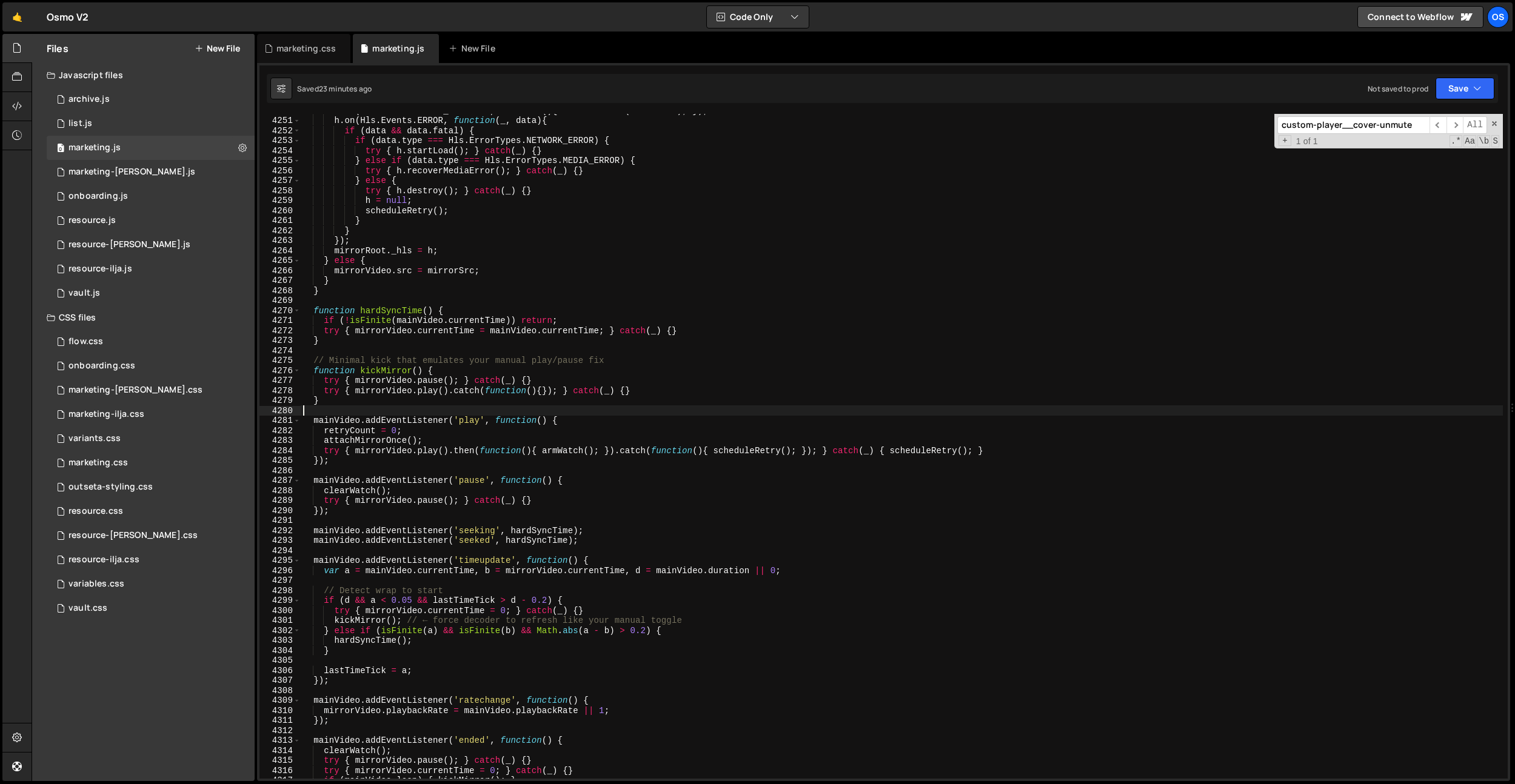
click at [632, 410] on div "h . on ( Hls . Events . MEDIA_ATTACHED , function ( ) { h . loadSource ( mirror…" at bounding box center [901, 447] width 1202 height 684
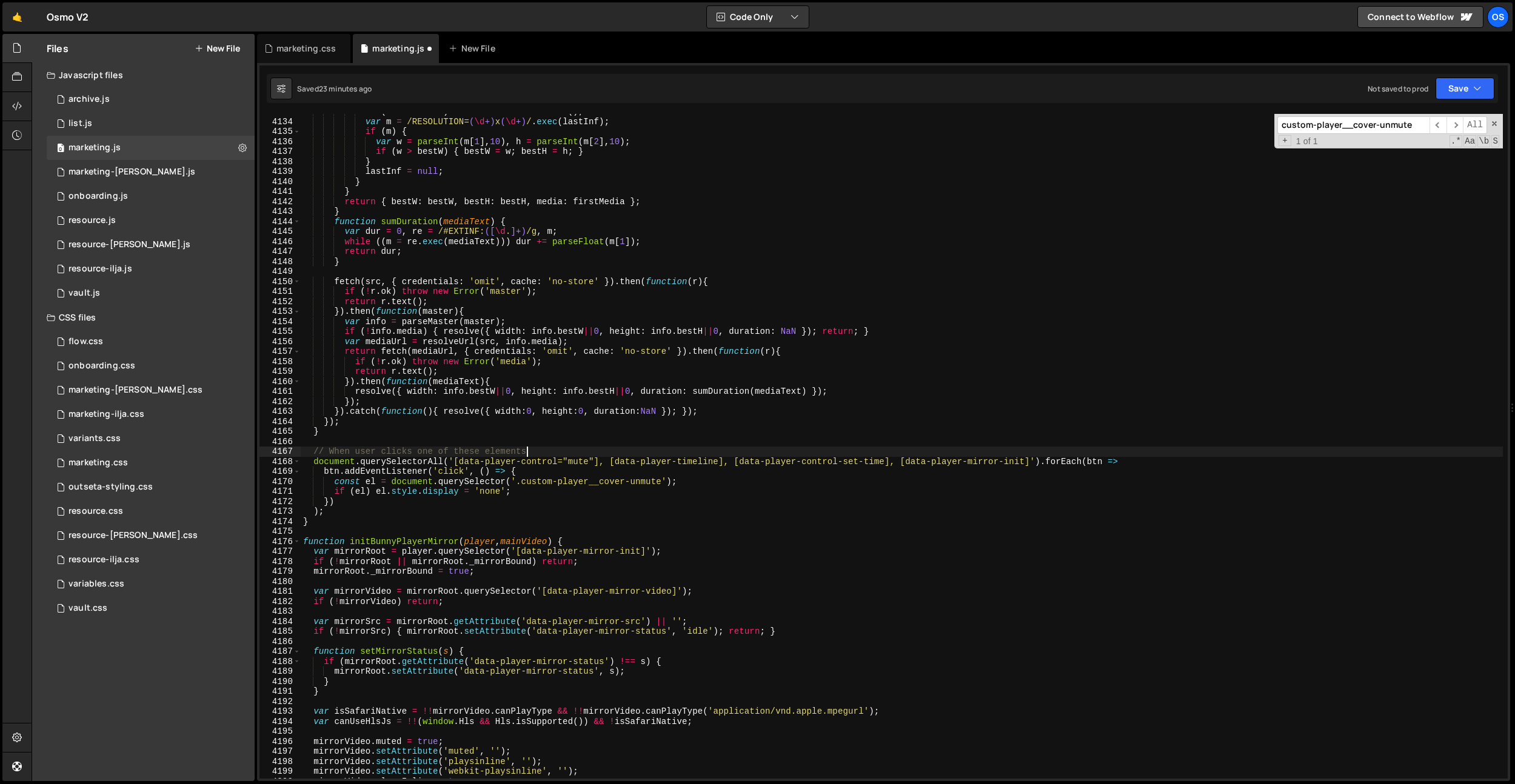
scroll to position [5965, 0]
click at [642, 369] on div "if ( ! firstMedia ) firstMedia = line . trim ( ) ; var m = /RESOLUTION= ( \d +)…" at bounding box center [901, 449] width 1202 height 684
drag, startPoint x: 663, startPoint y: 482, endPoint x: 516, endPoint y: 483, distance: 147.0
click at [516, 483] on div "if ( ! firstMedia ) firstMedia = line . trim ( ) ; var m = /RESOLUTION= ( \d +)…" at bounding box center [901, 449] width 1202 height 684
drag, startPoint x: 611, startPoint y: 463, endPoint x: 1032, endPoint y: 458, distance: 421.0
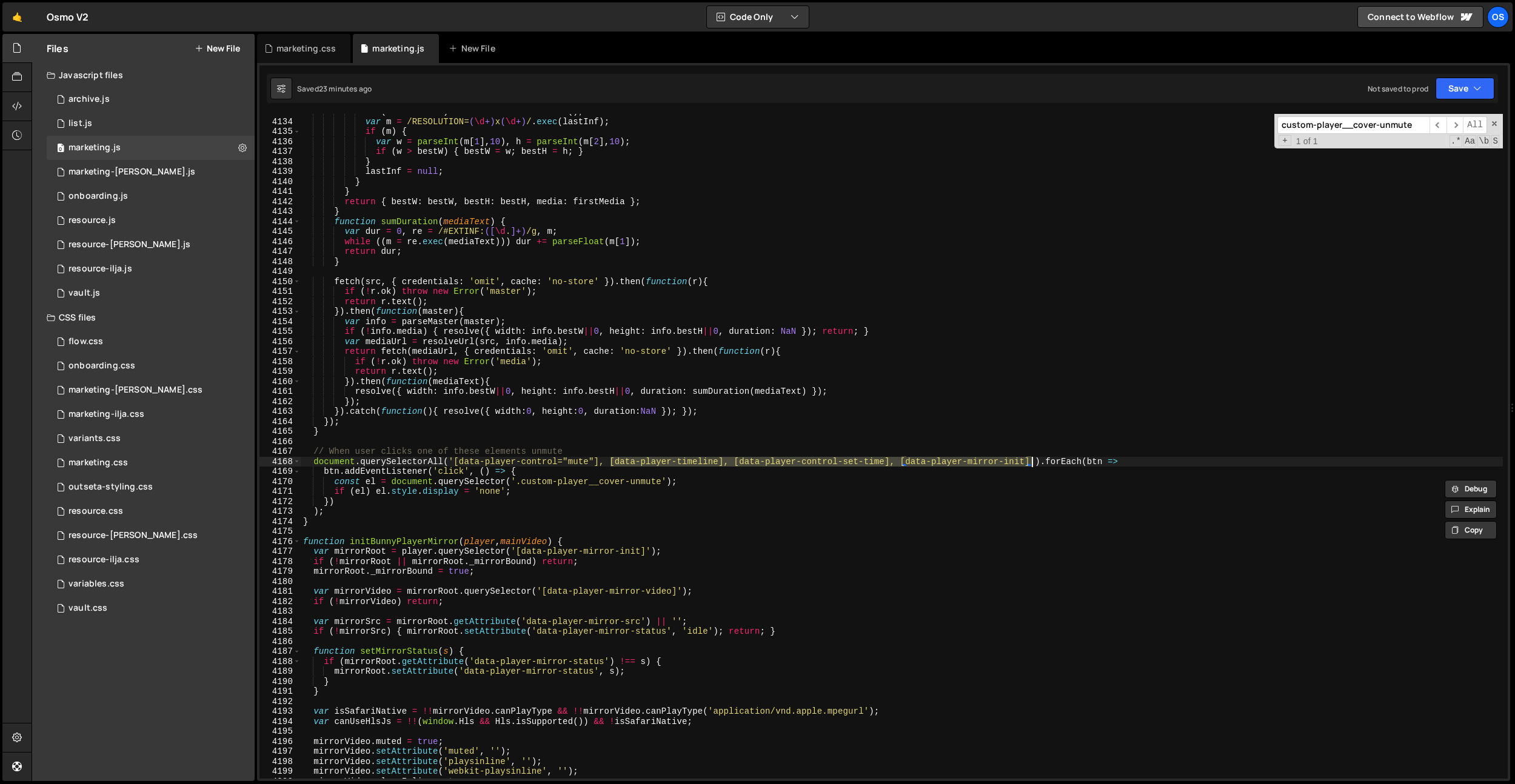
click at [1032, 458] on div "if ( ! firstMedia ) firstMedia = line . trim ( ) ; var m = /RESOLUTION= ( \d +)…" at bounding box center [901, 449] width 1202 height 684
paste textarea ".custom-player__cover-unmute"
click at [1028, 459] on div "if ( ! firstMedia ) firstMedia = line . trim ( ) ; var m = /RESOLUTION= ( \d +)…" at bounding box center [901, 449] width 1202 height 684
click at [785, 509] on div "if ( ! firstMedia ) firstMedia = line . trim ( ) ; var m = /RESOLUTION= ( \d +)…" at bounding box center [901, 449] width 1202 height 684
click at [766, 483] on div "if ( ! firstMedia ) firstMedia = line . trim ( ) ; var m = /RESOLUTION= ( \d +)…" at bounding box center [901, 449] width 1202 height 684
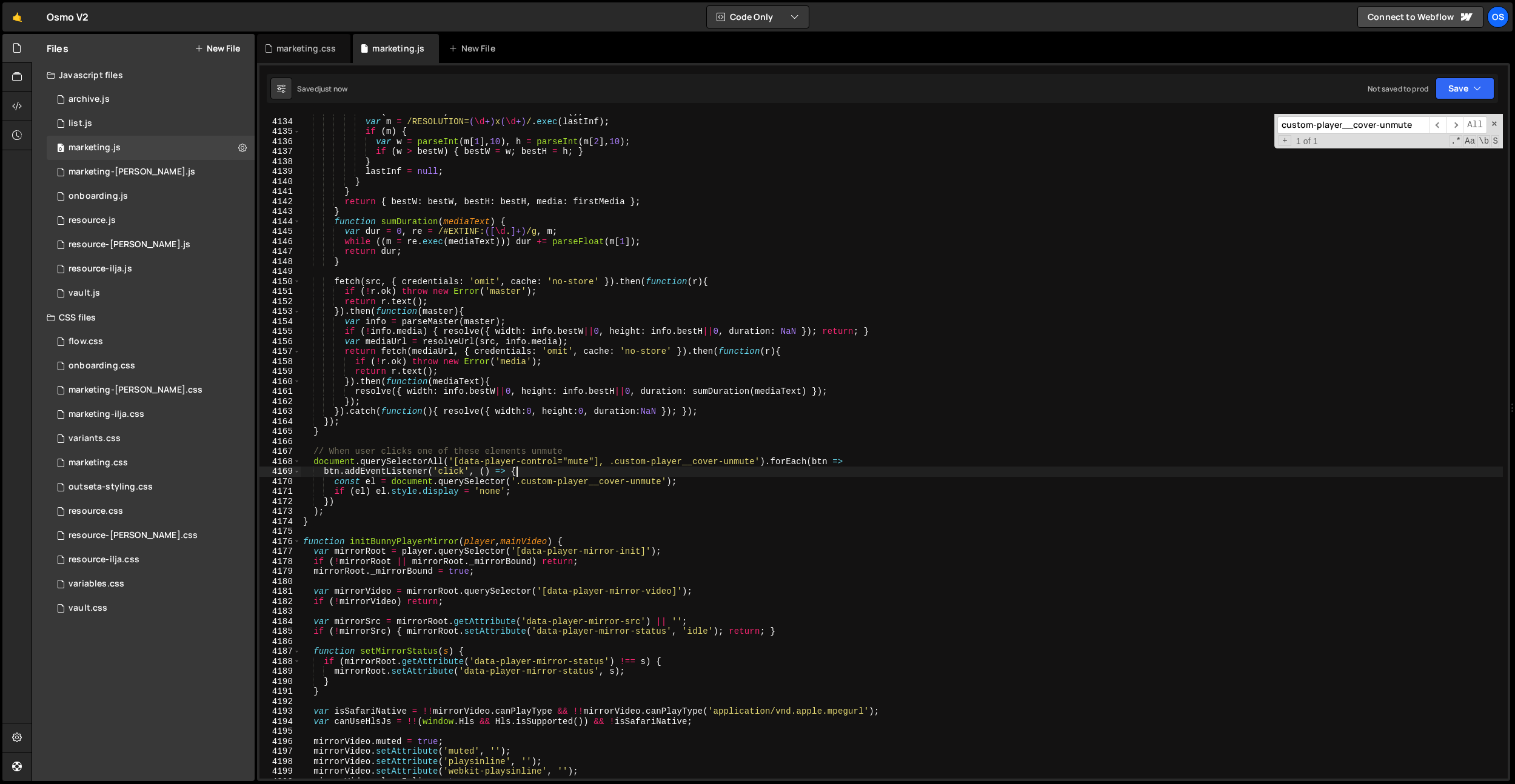
click at [666, 473] on div "if ( ! firstMedia ) firstMedia = line . trim ( ) ; var m = /RESOLUTION= ( \d +)…" at bounding box center [901, 449] width 1202 height 684
drag, startPoint x: 758, startPoint y: 463, endPoint x: 601, endPoint y: 461, distance: 157.0
click at [601, 461] on div "if ( ! firstMedia ) firstMedia = line . trim ( ) ; var m = /RESOLUTION= ( \d +)…" at bounding box center [901, 449] width 1202 height 684
click at [431, 457] on div "if ( ! firstMedia ) firstMedia = line . trim ( ) ; var m = /RESOLUTION= ( \d +)…" at bounding box center [901, 449] width 1202 height 684
click at [503, 479] on div "if ( ! firstMedia ) firstMedia = line . trim ( ) ; var m = /RESOLUTION= ( \d +)…" at bounding box center [901, 449] width 1202 height 684
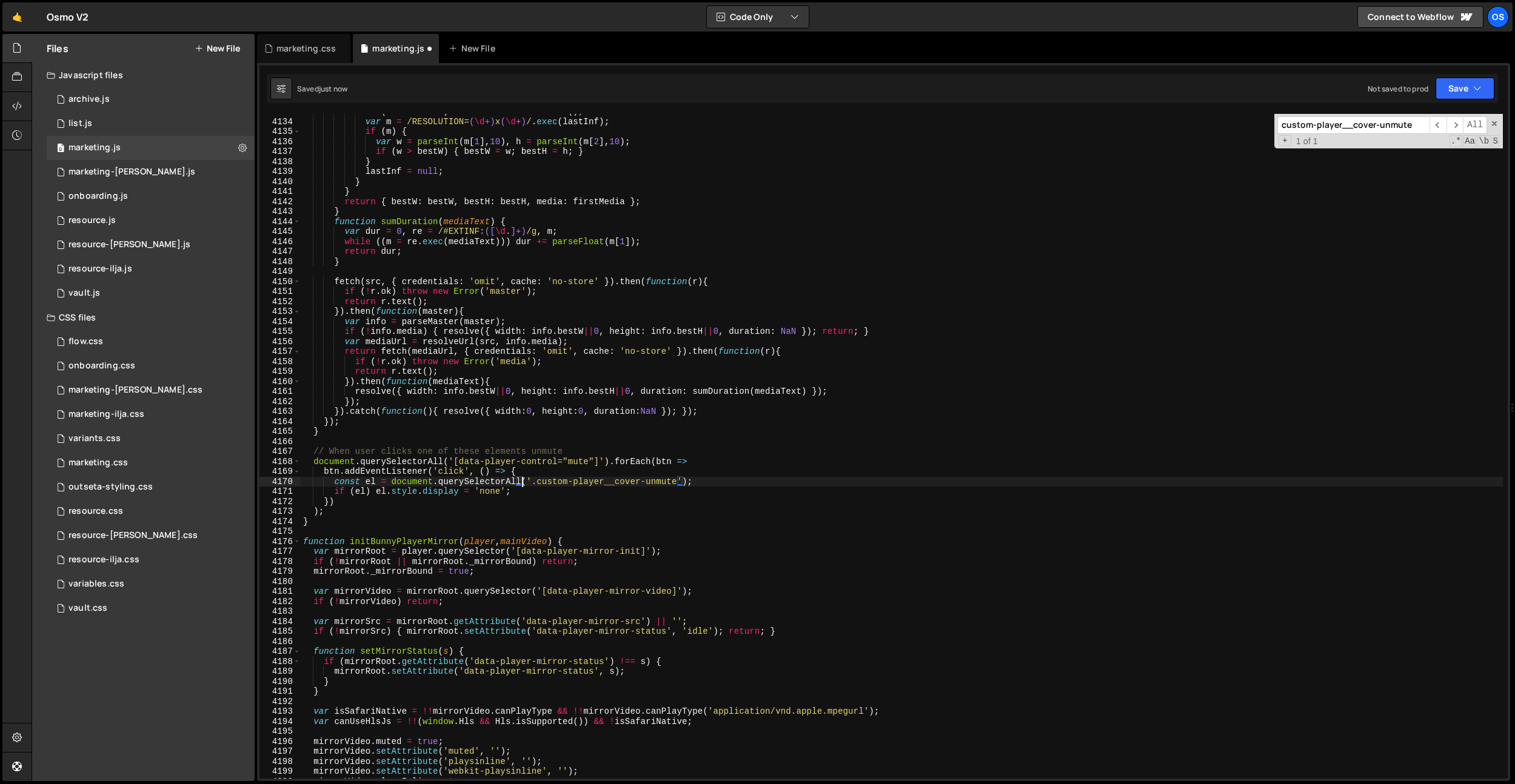
scroll to position [0, 15]
click at [565, 411] on div "if ( ! firstMedia ) firstMedia = line . trim ( ) ; var m = /RESOLUTION= ( \d +)…" at bounding box center [901, 449] width 1202 height 684
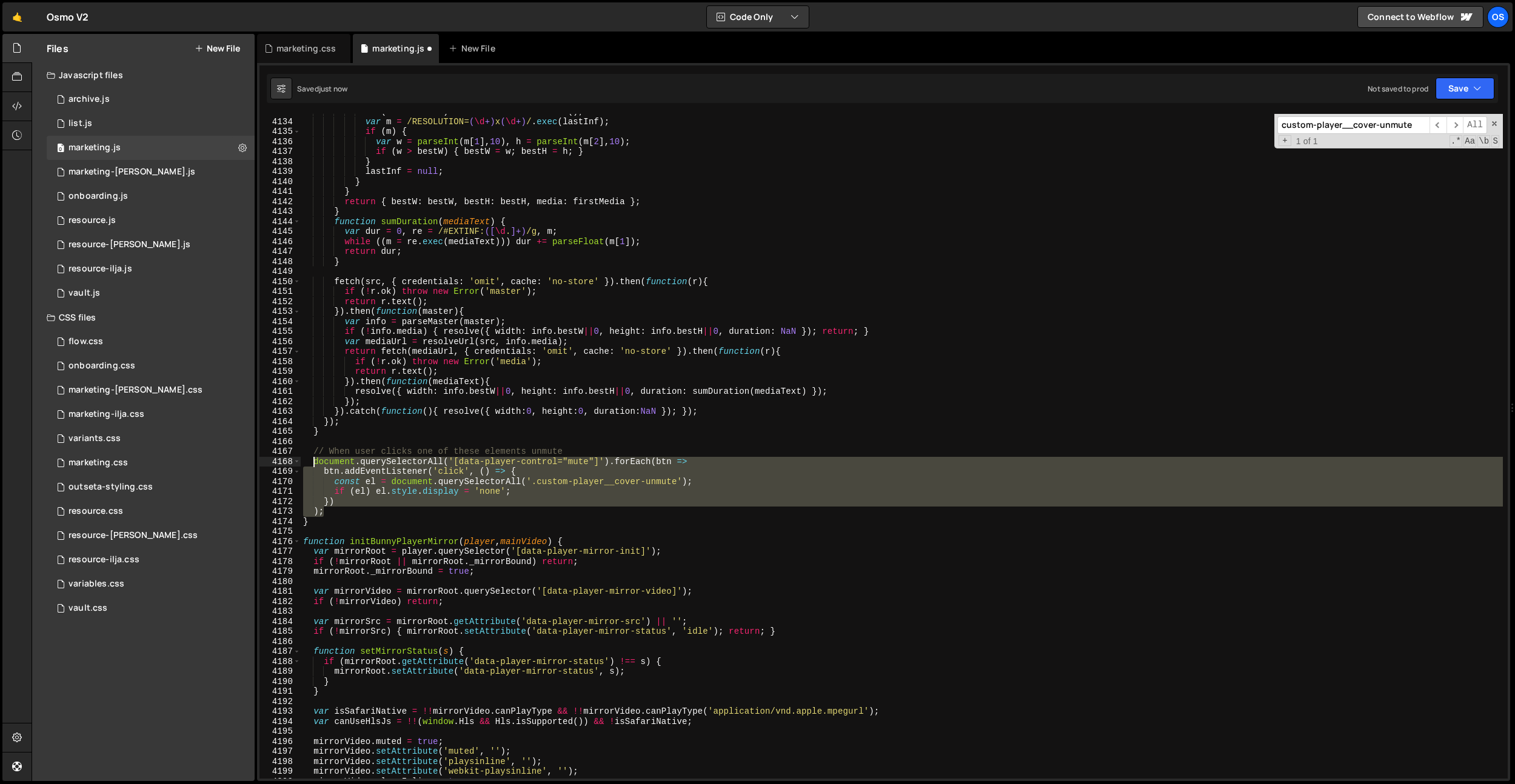
drag, startPoint x: 331, startPoint y: 513, endPoint x: 314, endPoint y: 464, distance: 51.9
click at [314, 464] on div "if ( ! firstMedia ) firstMedia = line . trim ( ) ; var m = /RESOLUTION= ( \d +)…" at bounding box center [901, 449] width 1202 height 684
paste textarea ");"
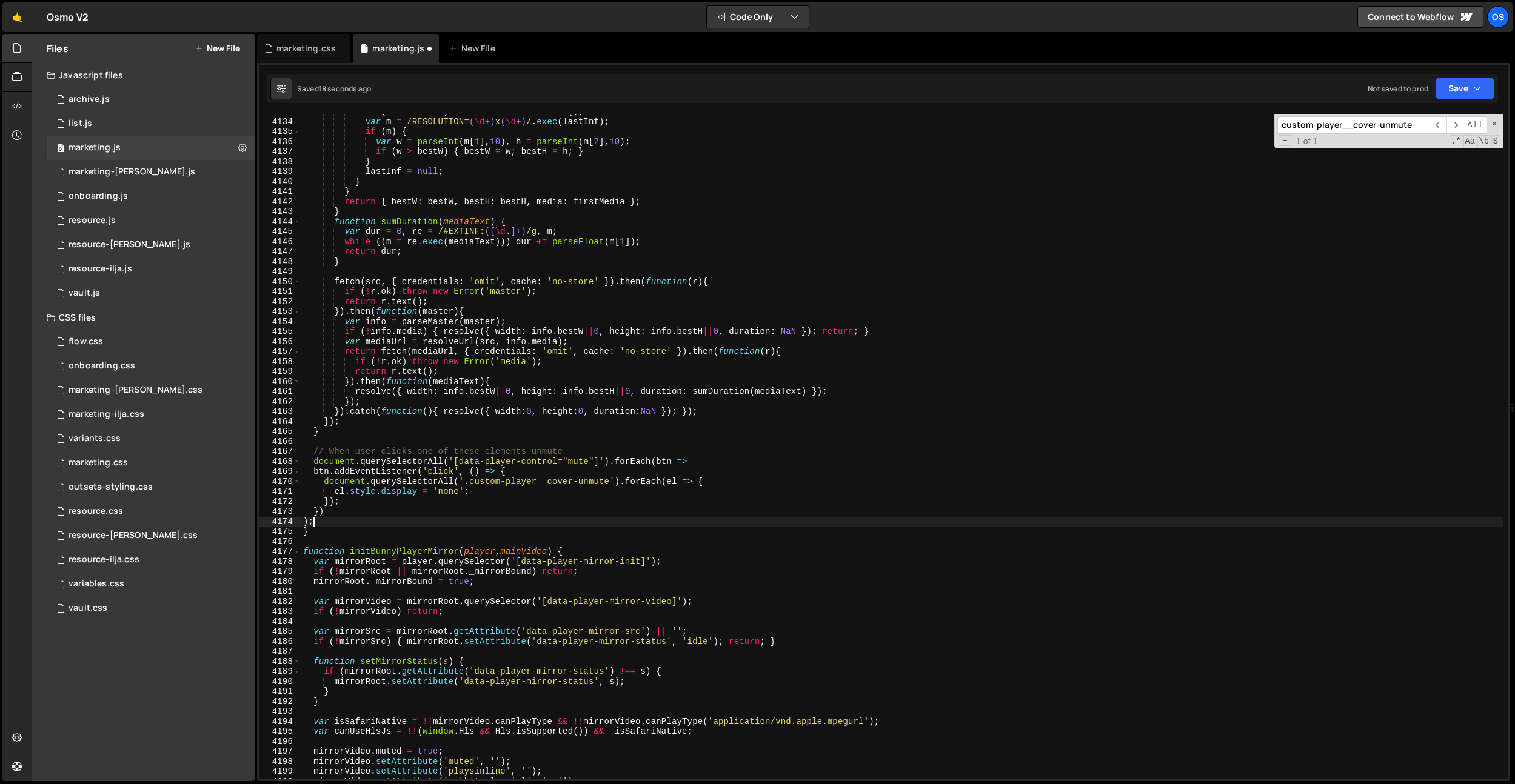
scroll to position [0, 0]
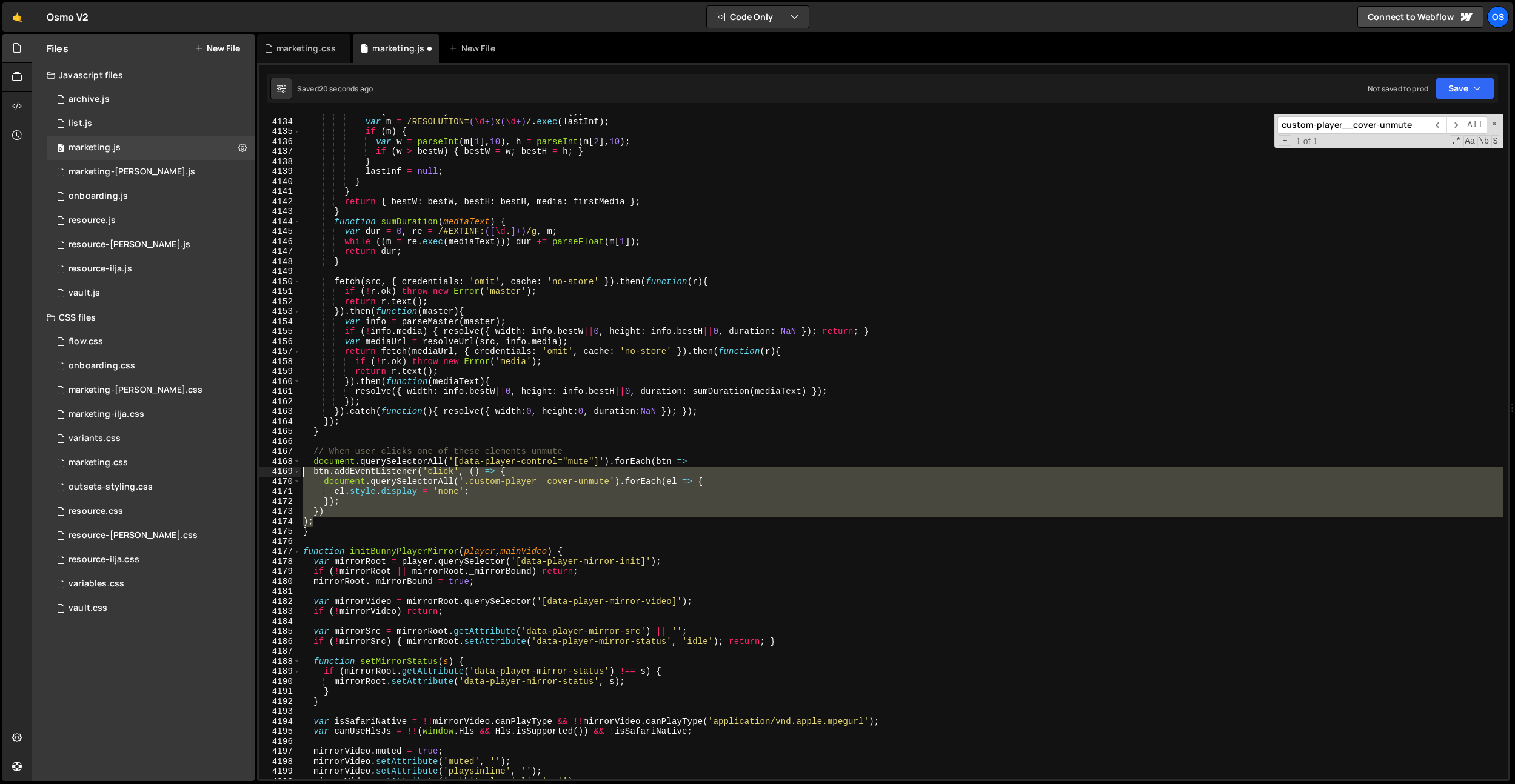
drag, startPoint x: 322, startPoint y: 521, endPoint x: 415, endPoint y: 491, distance: 97.7
click at [299, 475] on div "); 4133 4134 4135 4136 4137 4138 4139 4140 4141 4142 4143 4144 4145 4146 4147 4…" at bounding box center [883, 446] width 1248 height 665
click at [447, 500] on div "if ( ! firstMedia ) firstMedia = line . trim ( ) ; var m = /RESOLUTION= ( \d +)…" at bounding box center [901, 446] width 1202 height 665
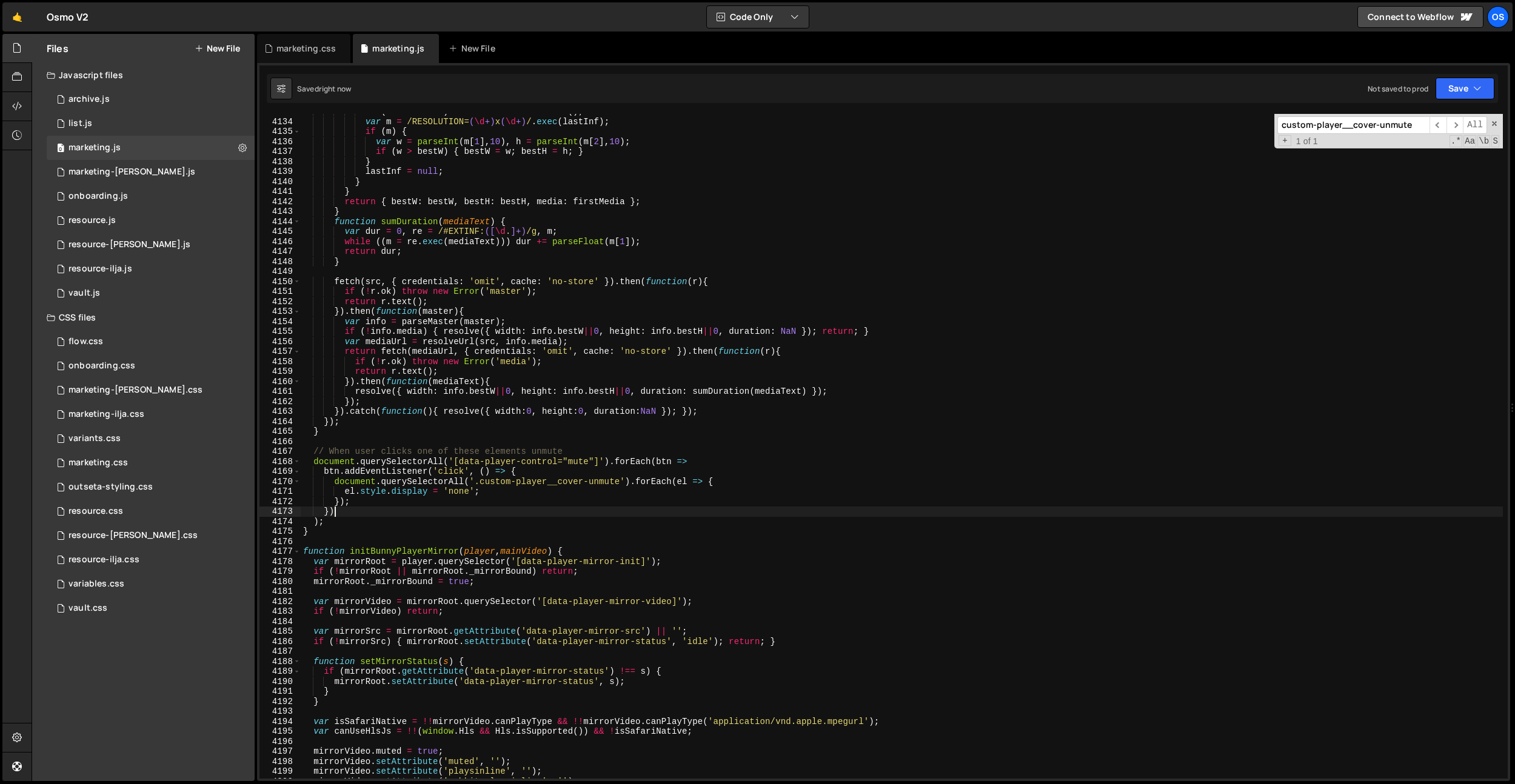
click at [508, 507] on div "if ( ! firstMedia ) firstMedia = line . trim ( ) ; var m = /RESOLUTION= ( \d +)…" at bounding box center [901, 449] width 1202 height 684
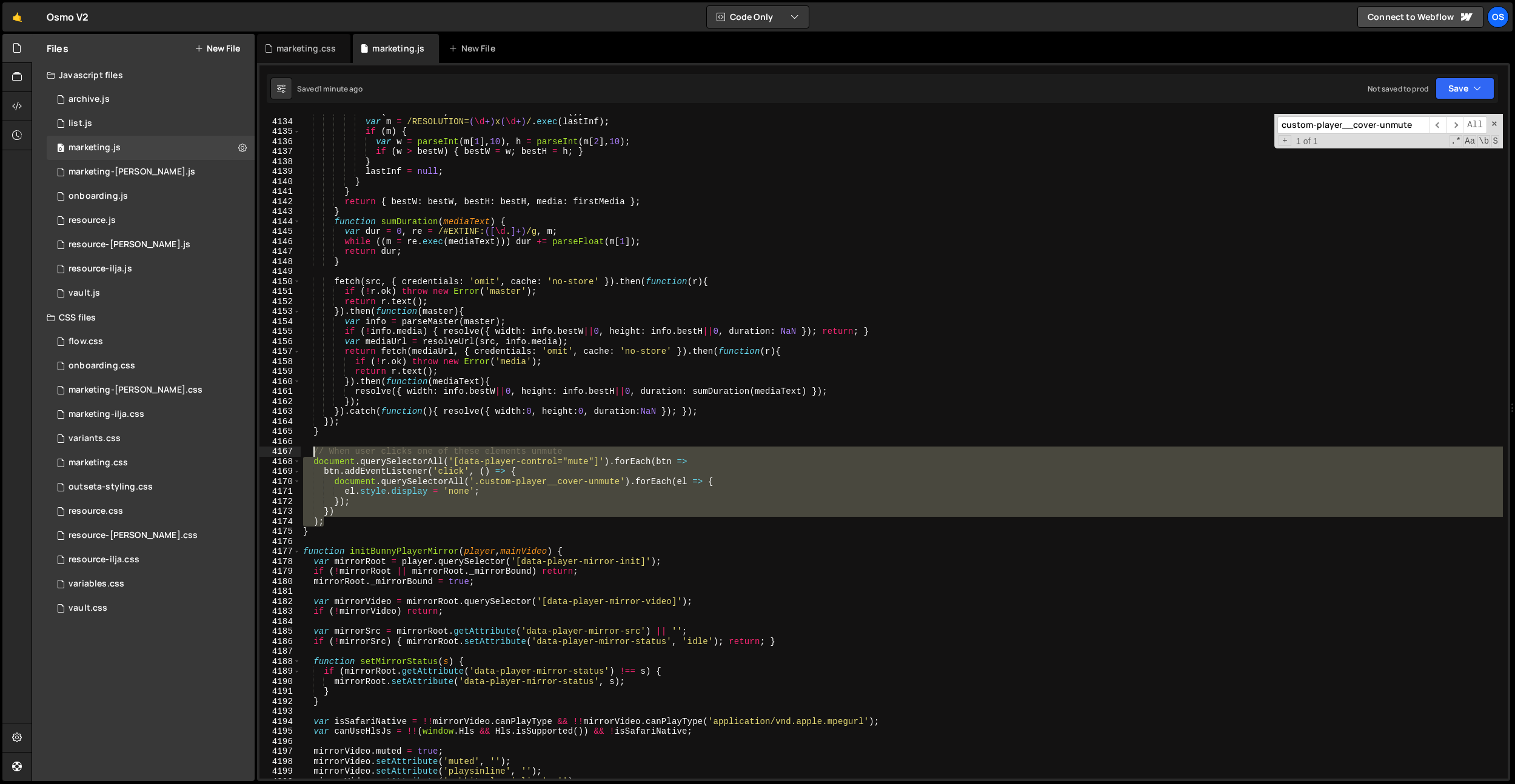
drag, startPoint x: 334, startPoint y: 512, endPoint x: 314, endPoint y: 454, distance: 61.4
click at [314, 454] on div "if ( ! firstMedia ) firstMedia = line . trim ( ) ; var m = /RESOLUTION= ( \d +)…" at bounding box center [901, 449] width 1202 height 684
type textarea "// When user clicks one of these elements unmute document.querySelectorAll('[da…"
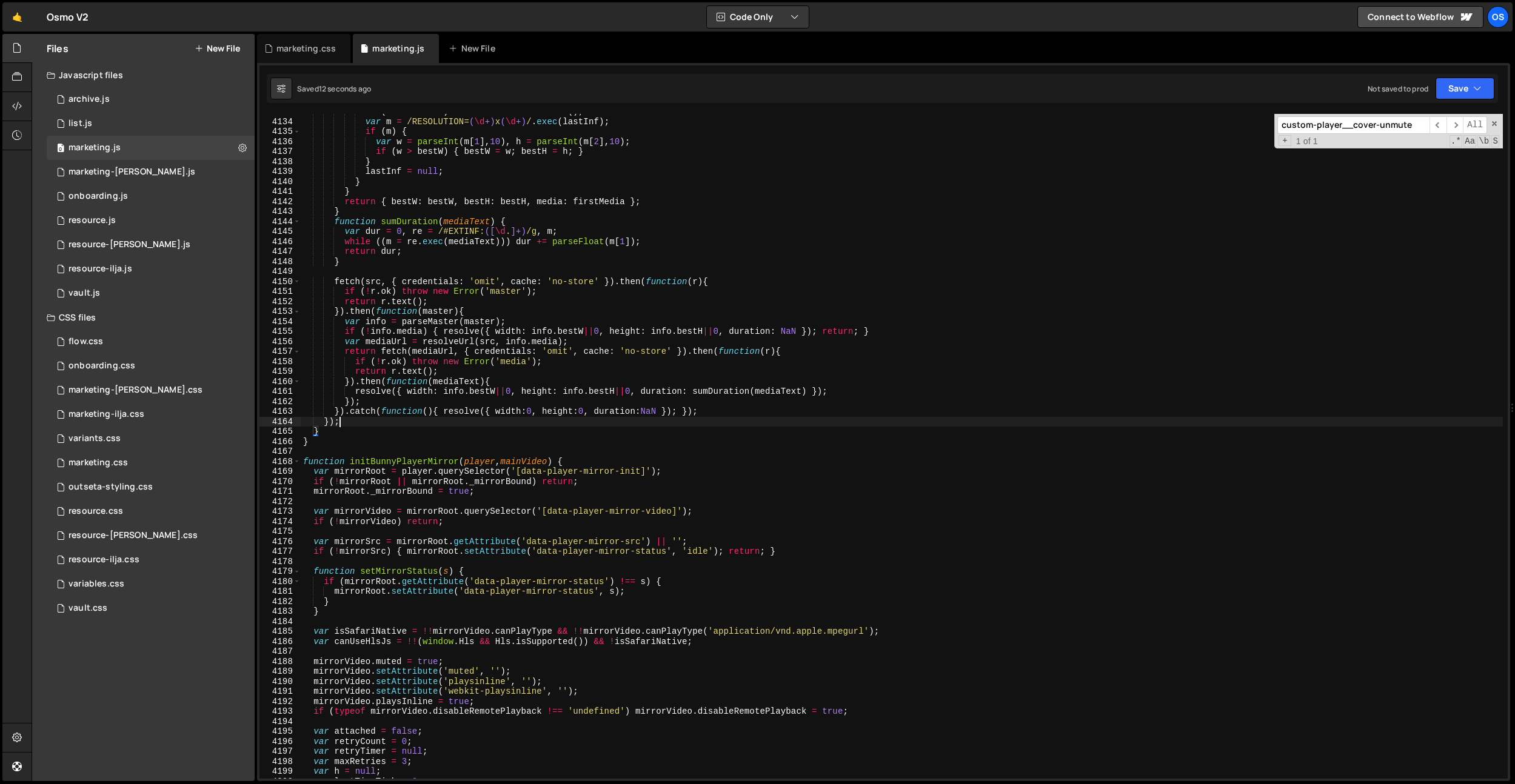
click at [546, 417] on div "if ( ! firstMedia ) firstMedia = line . trim ( ) ; var m = /RESOLUTION= ( \d +)…" at bounding box center [901, 449] width 1202 height 684
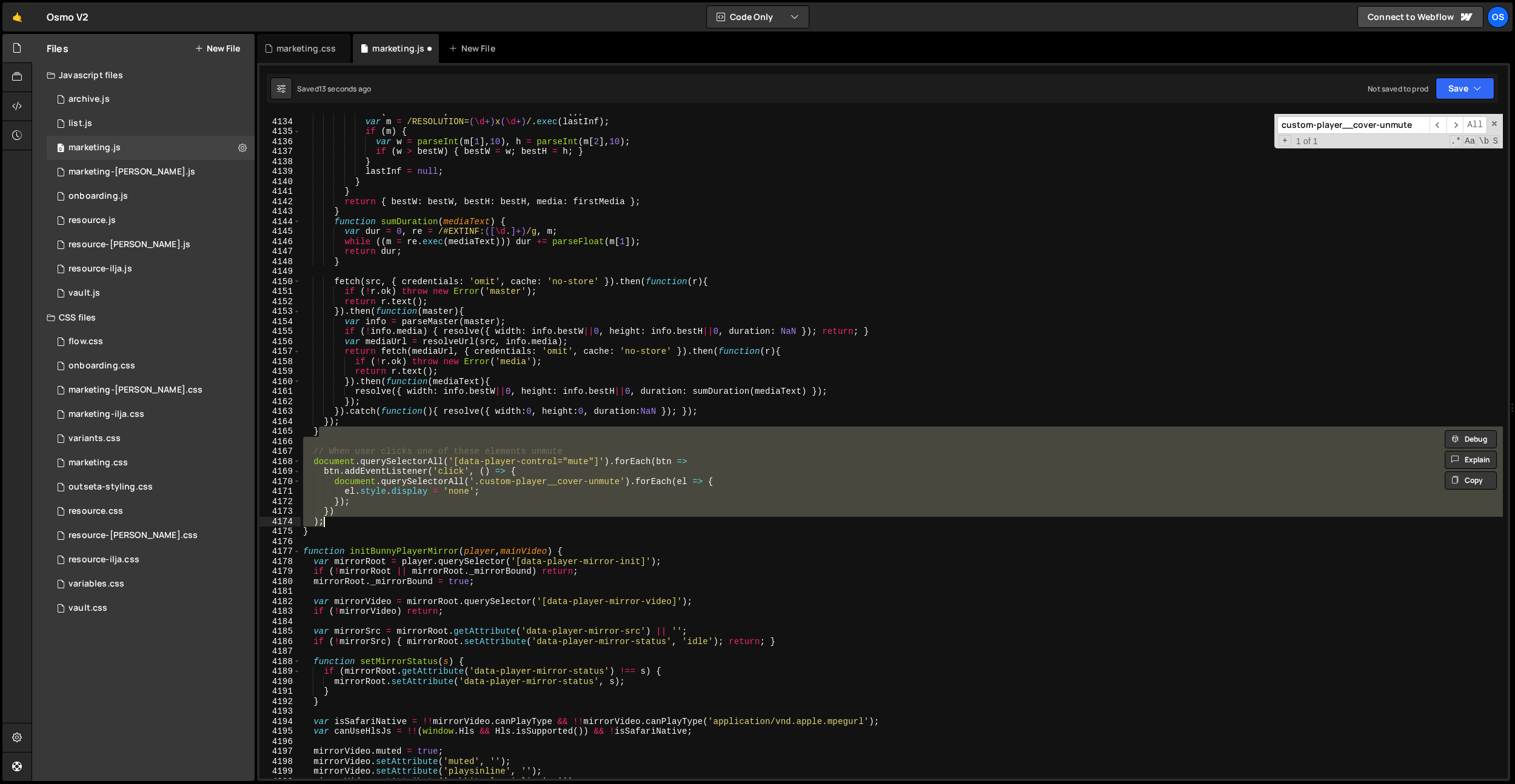
click at [593, 487] on div "if ( ! firstMedia ) firstMedia = line . trim ( ) ; var m = /RESOLUTION= ( \d +)…" at bounding box center [901, 446] width 1202 height 665
type textarea "el.style.display = 'none';"
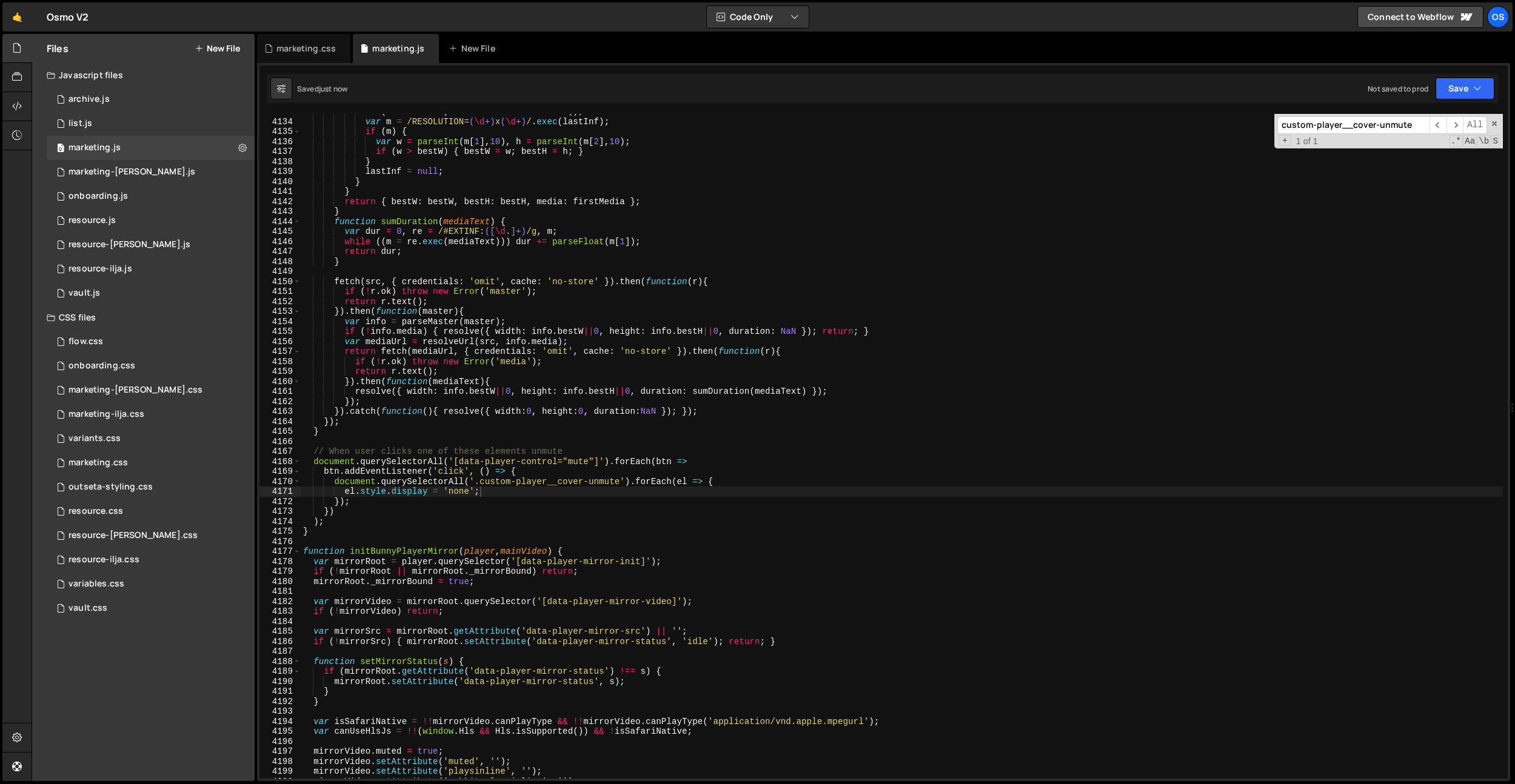
scroll to position [5965, 0]
click at [570, 442] on div "if ( ! firstMedia ) firstMedia = line . trim ( ) ; var m = /RESOLUTION= ( \d +)…" at bounding box center [901, 449] width 1202 height 684
click at [600, 464] on div "if ( ! firstMedia ) firstMedia = line . trim ( ) ; var m = /RESOLUTION= ( \d +)…" at bounding box center [901, 449] width 1202 height 684
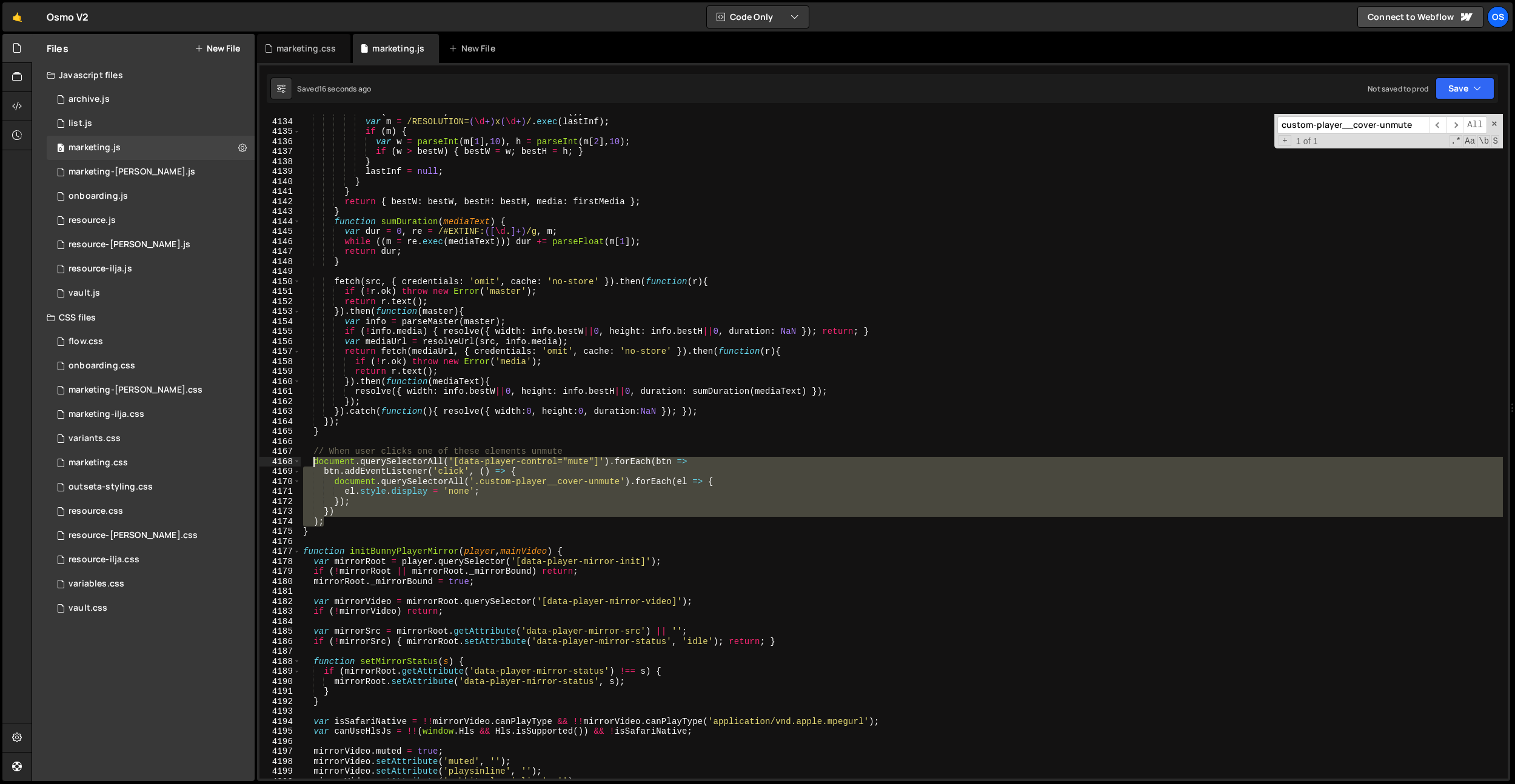
drag, startPoint x: 324, startPoint y: 521, endPoint x: 313, endPoint y: 462, distance: 60.0
click at [313, 462] on div "if ( ! firstMedia ) firstMedia = line . trim ( ) ; var m = /RESOLUTION= ( \d +)…" at bounding box center [901, 449] width 1202 height 684
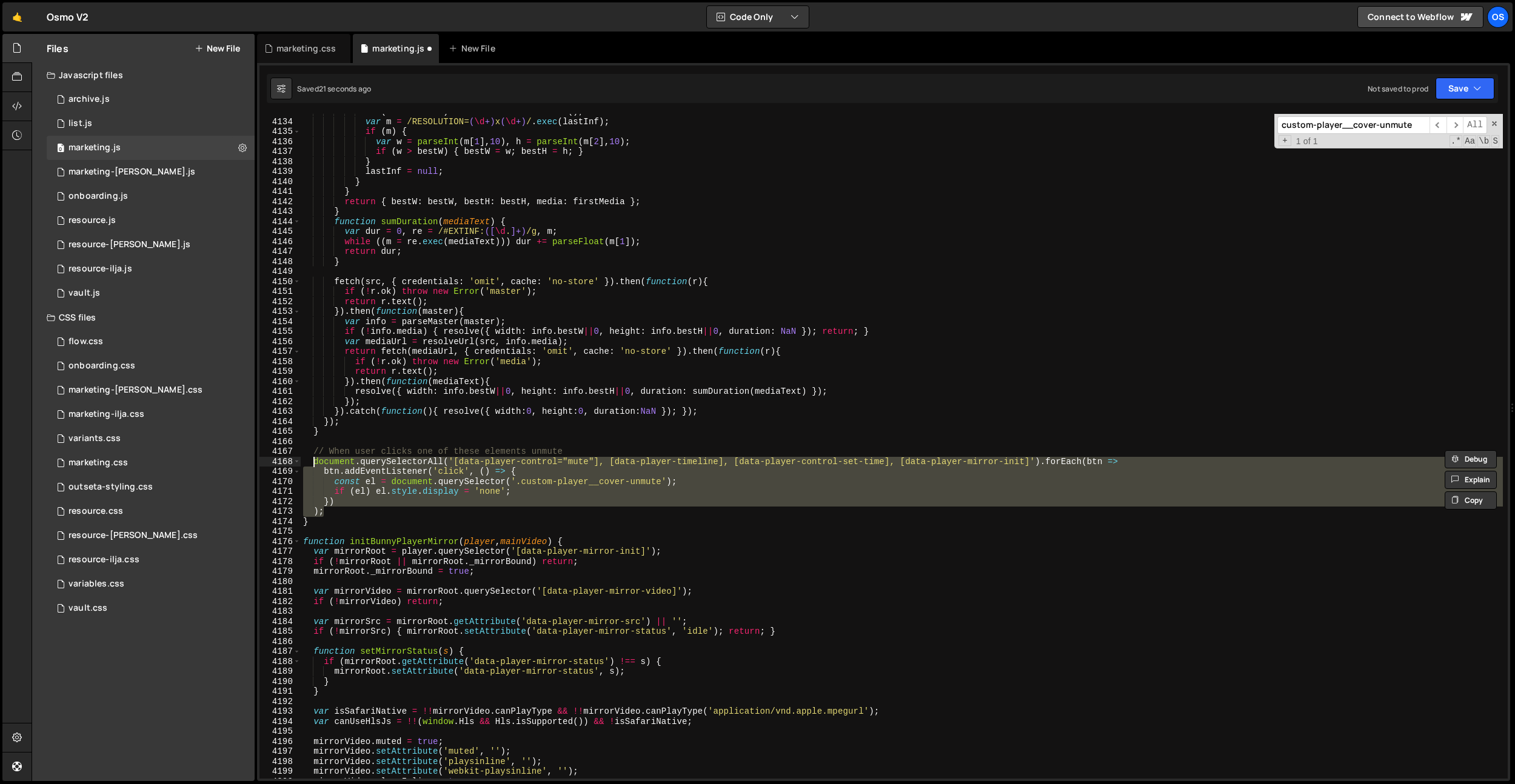
drag, startPoint x: 342, startPoint y: 510, endPoint x: 319, endPoint y: 469, distance: 47.0
click at [316, 462] on div "if ( ! firstMedia ) firstMedia = line . trim ( ) ; var m = /RESOLUTION= ( \d +)…" at bounding box center [901, 449] width 1202 height 684
type textarea ");"
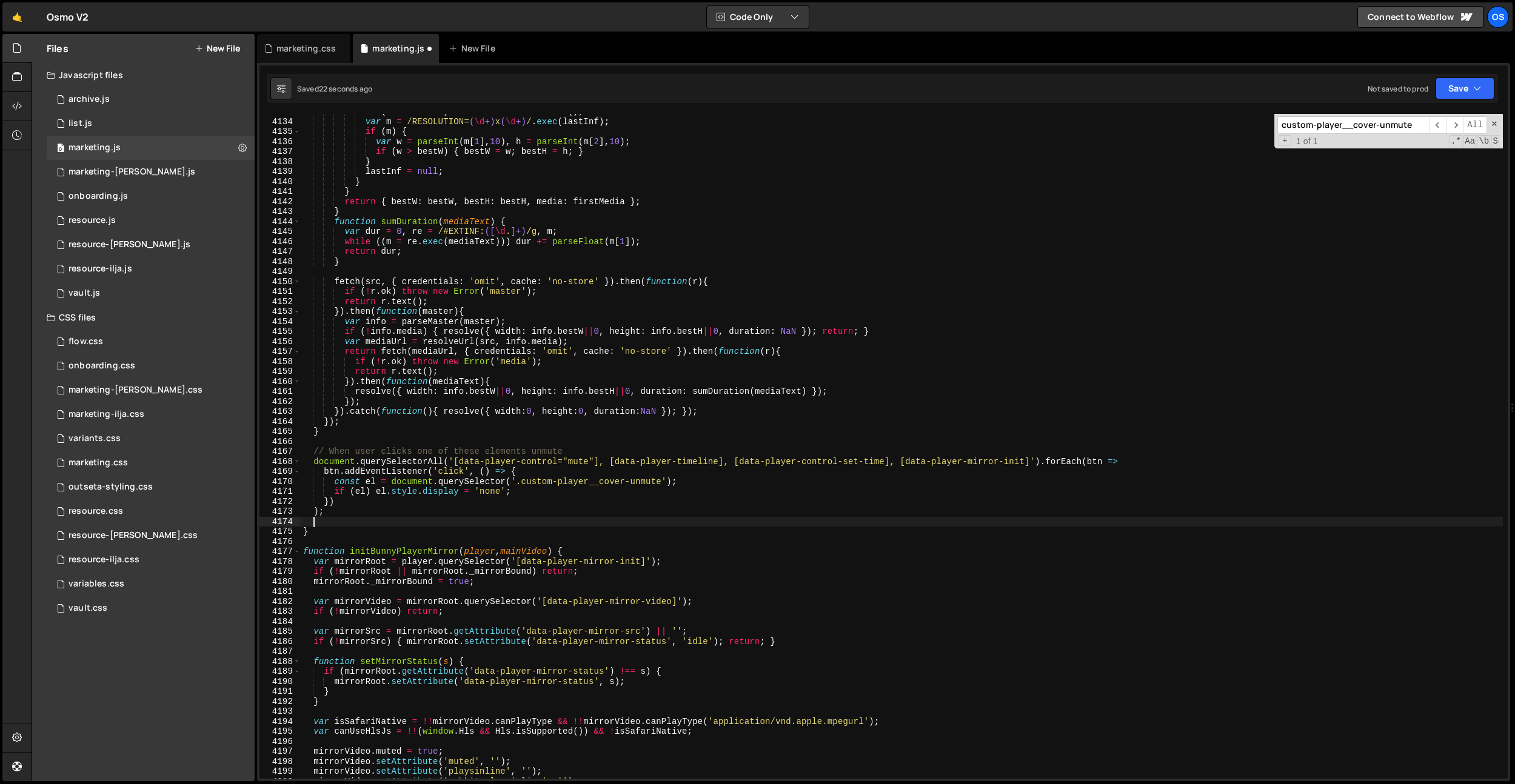
paste textarea ");"
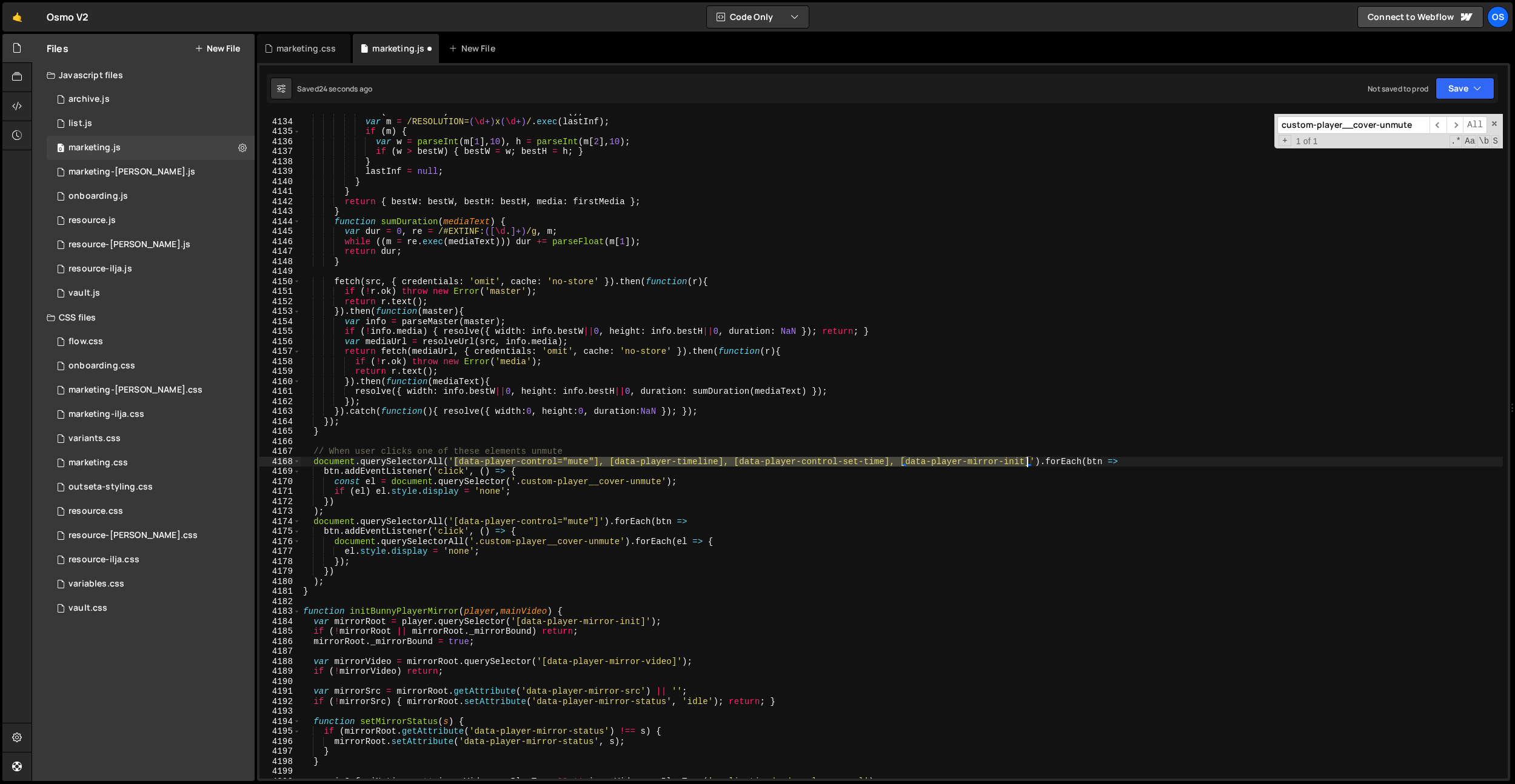
drag, startPoint x: 455, startPoint y: 462, endPoint x: 1028, endPoint y: 461, distance: 573.0
click at [1030, 461] on div "if ( ! firstMedia ) firstMedia = line . trim ( ) ; var m = /RESOLUTION= ( \d +)…" at bounding box center [901, 449] width 1202 height 684
paste textarea "})"
drag, startPoint x: 600, startPoint y: 524, endPoint x: 438, endPoint y: 504, distance: 163.2
click at [455, 523] on div "if ( ! firstMedia ) firstMedia = line . trim ( ) ; var m = /RESOLUTION= ( \d +)…" at bounding box center [901, 449] width 1202 height 684
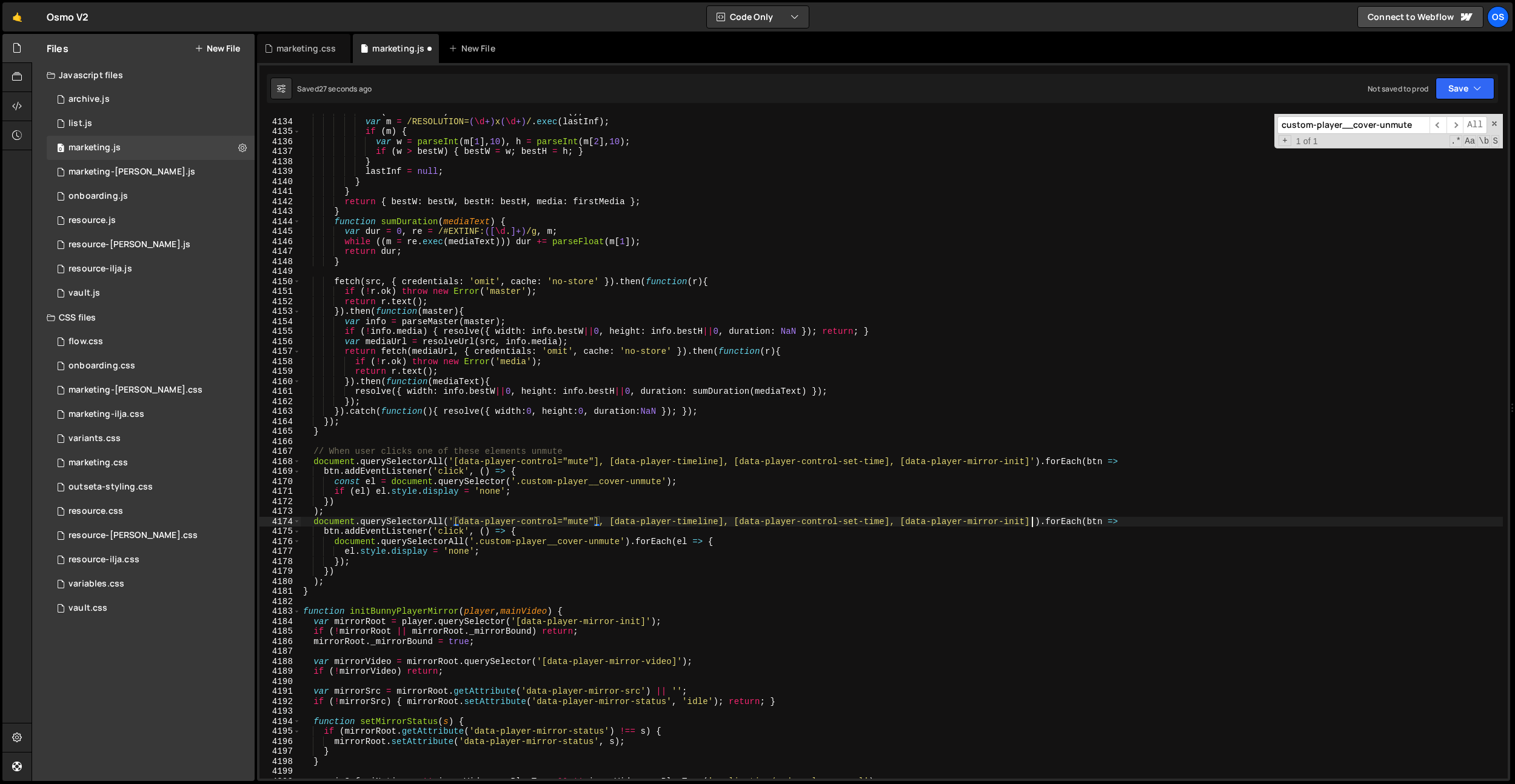
click at [433, 501] on div "if ( ! firstMedia ) firstMedia = line . trim ( ) ; var m = /RESOLUTION= ( \d +)…" at bounding box center [901, 449] width 1202 height 684
click at [379, 508] on div "if ( ! firstMedia ) firstMedia = line . trim ( ) ; var m = /RESOLUTION= ( \d +)…" at bounding box center [901, 449] width 1202 height 684
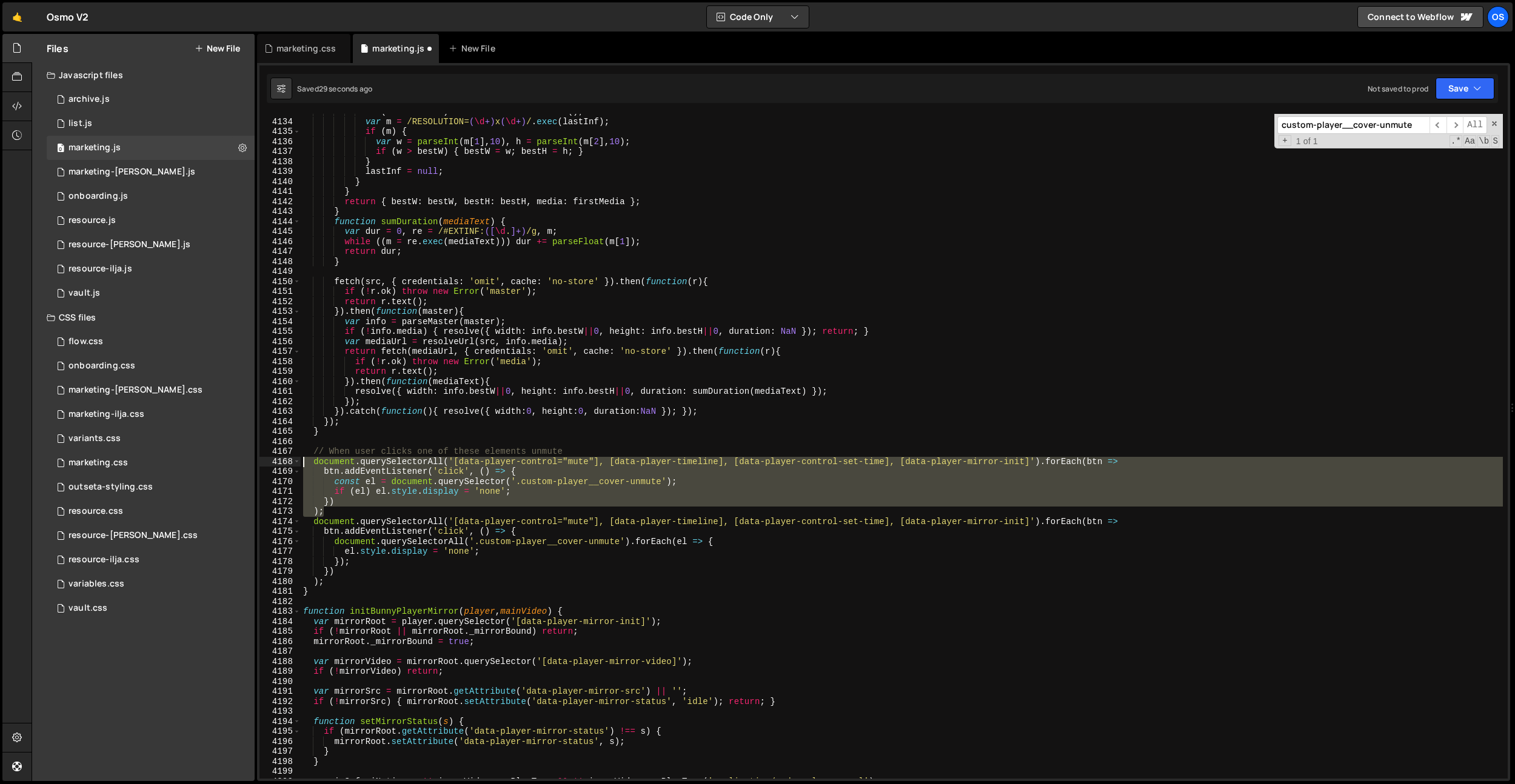
drag, startPoint x: 359, startPoint y: 505, endPoint x: 290, endPoint y: 457, distance: 84.1
click at [290, 457] on div "); 4133 4134 4135 4136 4137 4138 4139 4140 4141 4142 4143 4144 4145 4146 4147 4…" at bounding box center [883, 446] width 1248 height 665
type textarea "document.querySelectorAll('[data-player-control="mute"], [data-player-timeline]…"
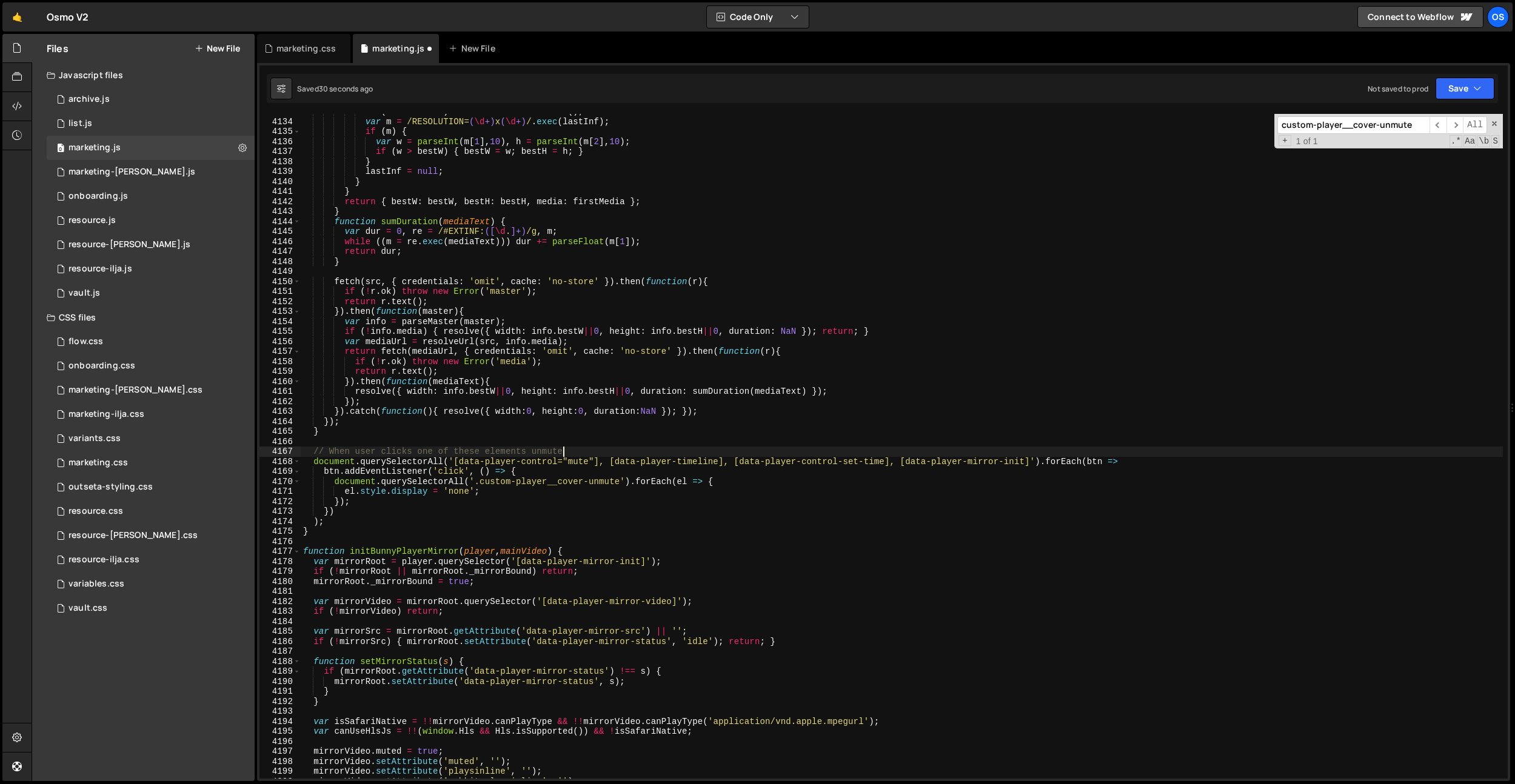
click at [377, 472] on div "if ( ! firstMedia ) firstMedia = line . trim ( ) ; var m = /RESOLUTION= ( \d +)…" at bounding box center [901, 449] width 1202 height 684
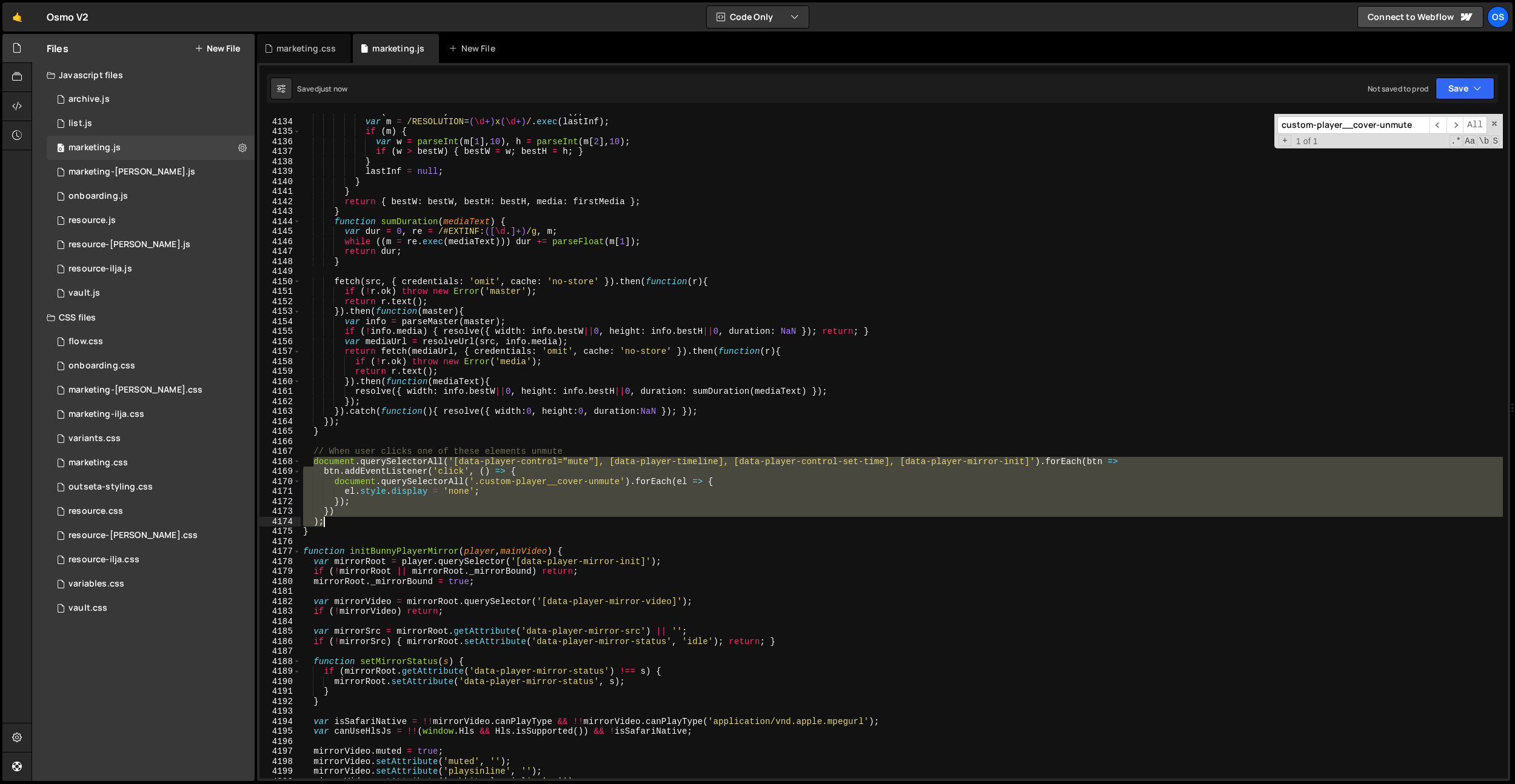
drag, startPoint x: 313, startPoint y: 460, endPoint x: 350, endPoint y: 525, distance: 74.8
click at [350, 525] on div "if ( ! firstMedia ) firstMedia = line . trim ( ) ; var m = /RESOLUTION= ( \d +)…" at bounding box center [901, 449] width 1202 height 684
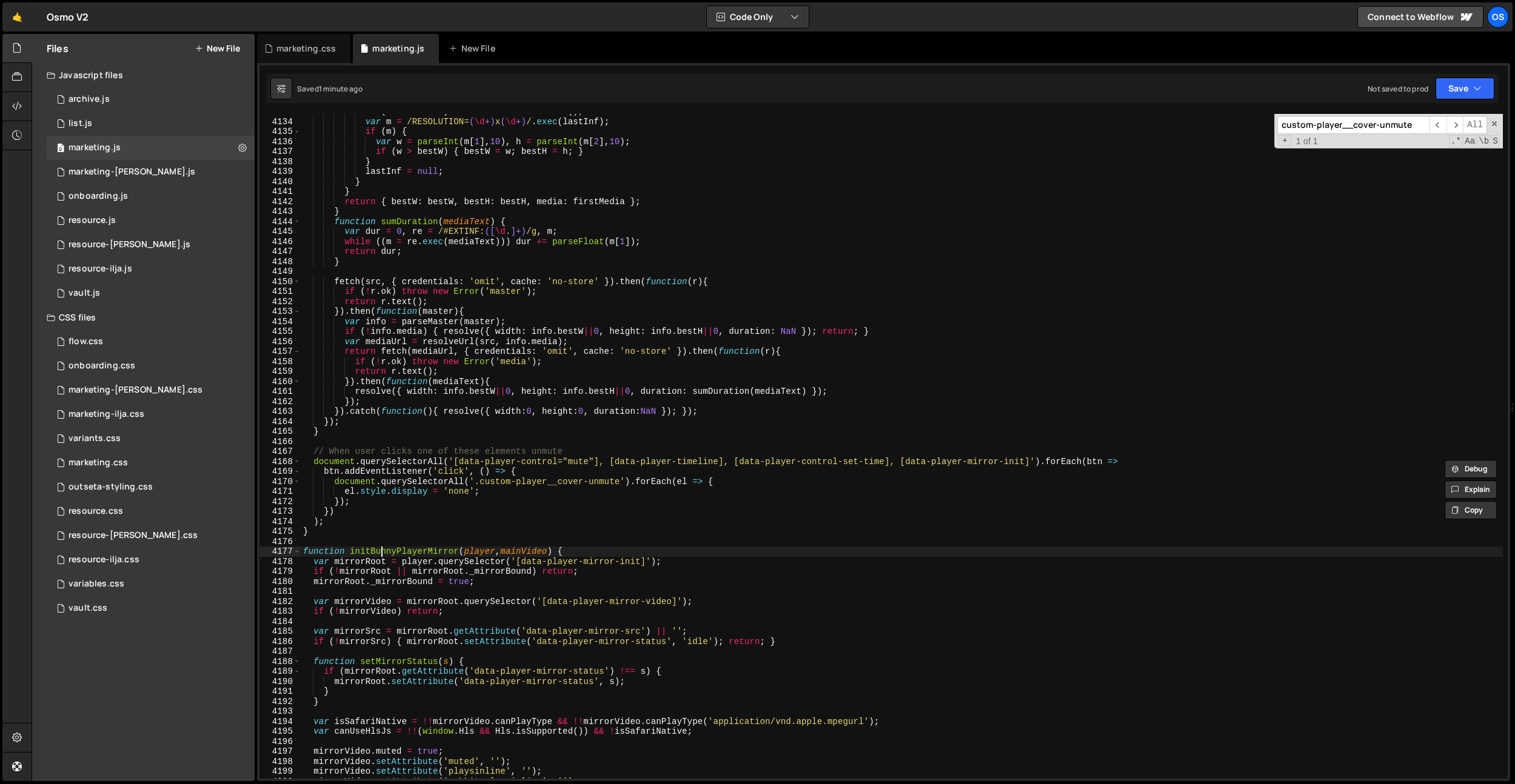
drag, startPoint x: 381, startPoint y: 554, endPoint x: 388, endPoint y: 554, distance: 7.0
click at [381, 554] on div "if ( ! firstMedia ) firstMedia = line . trim ( ) ; var m = /RESOLUTION= ( \d +)…" at bounding box center [901, 449] width 1202 height 684
click at [388, 554] on div "if ( ! firstMedia ) firstMedia = line . trim ( ) ; var m = /RESOLUTION= ( \d +)…" at bounding box center [901, 449] width 1202 height 684
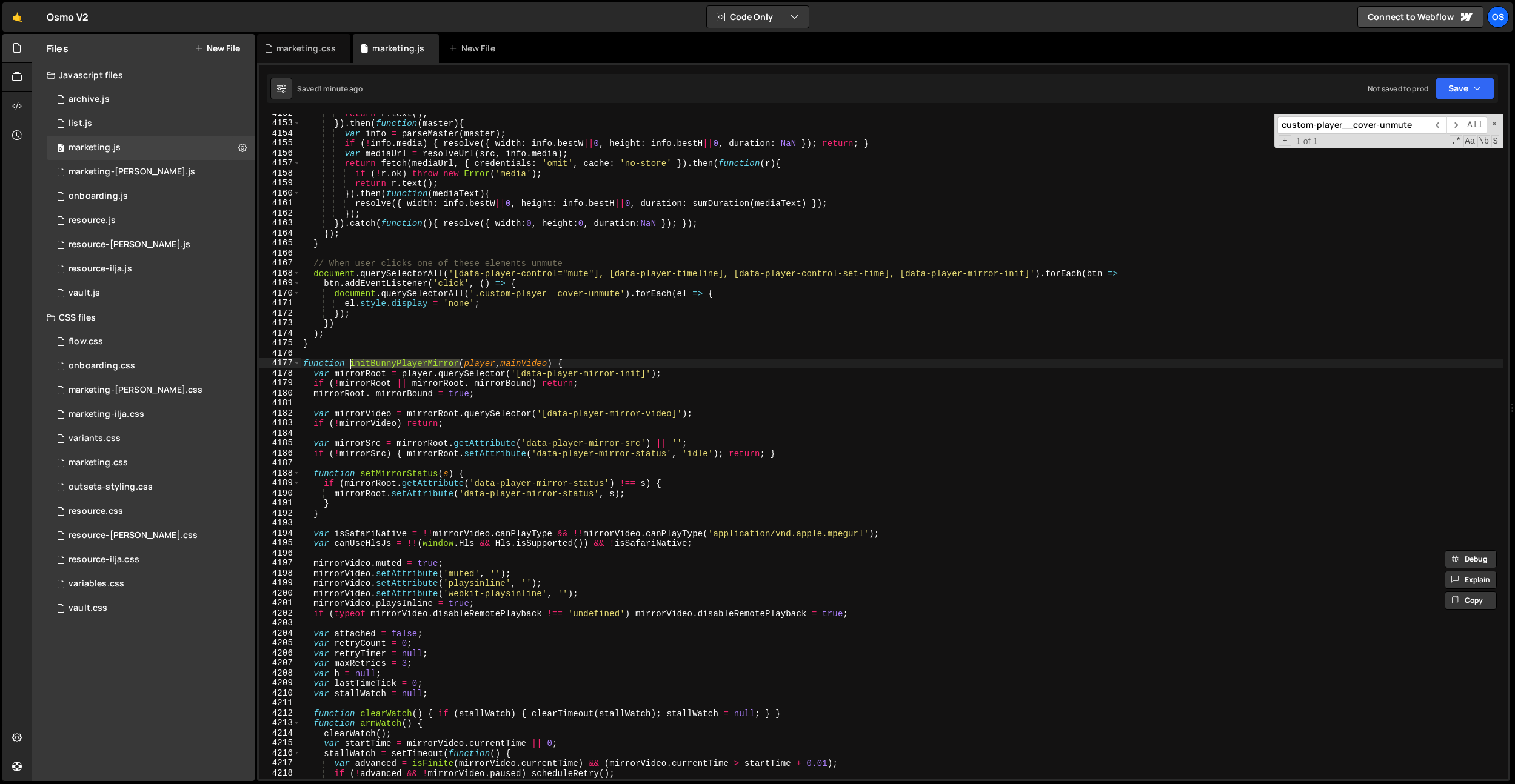
scroll to position [6153, 0]
click at [348, 339] on div "return r . text ( ) ; }) . then ( function ( master ) { var info = parseMaster …" at bounding box center [901, 450] width 1202 height 684
type textarea "}"
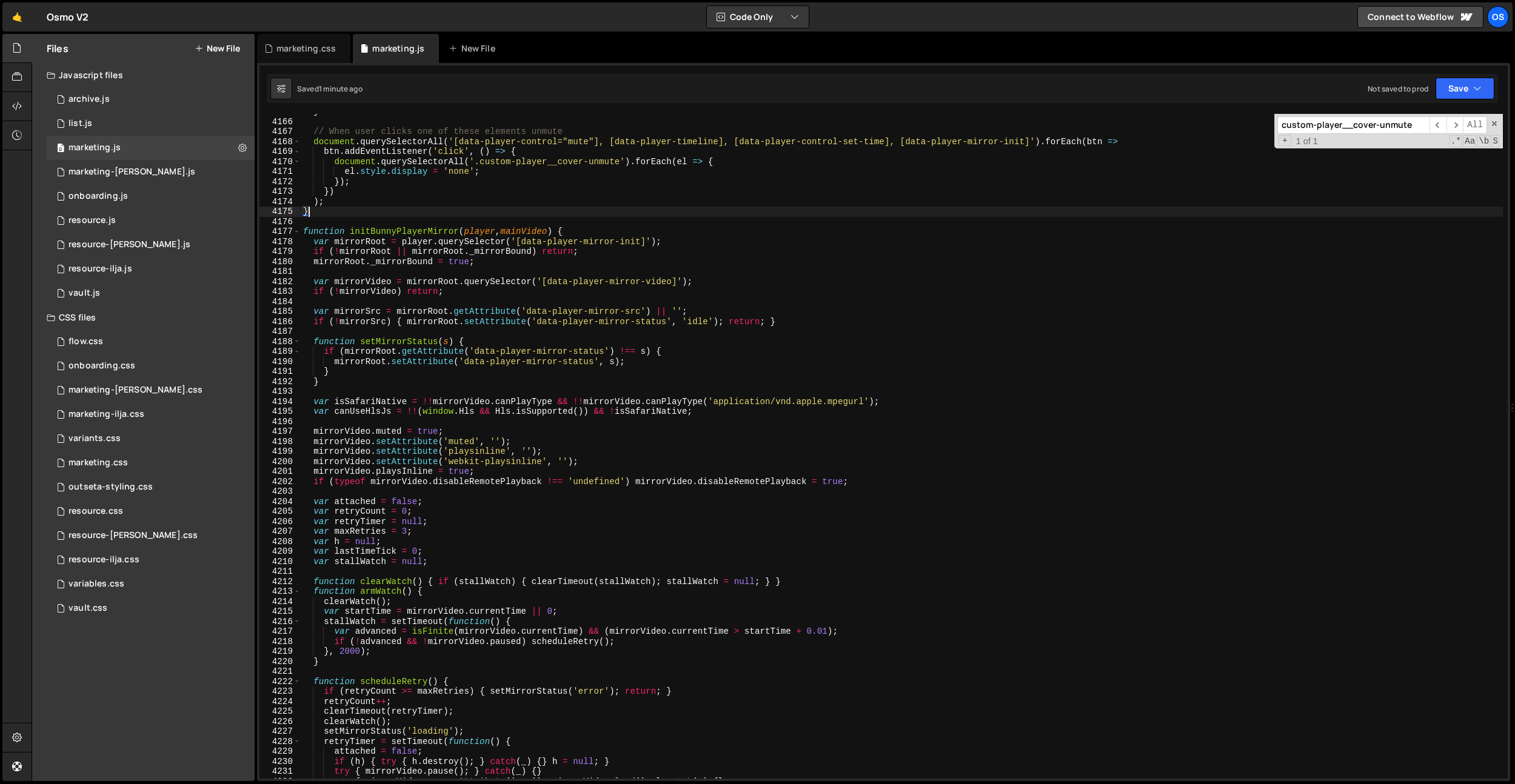
scroll to position [5991, 0]
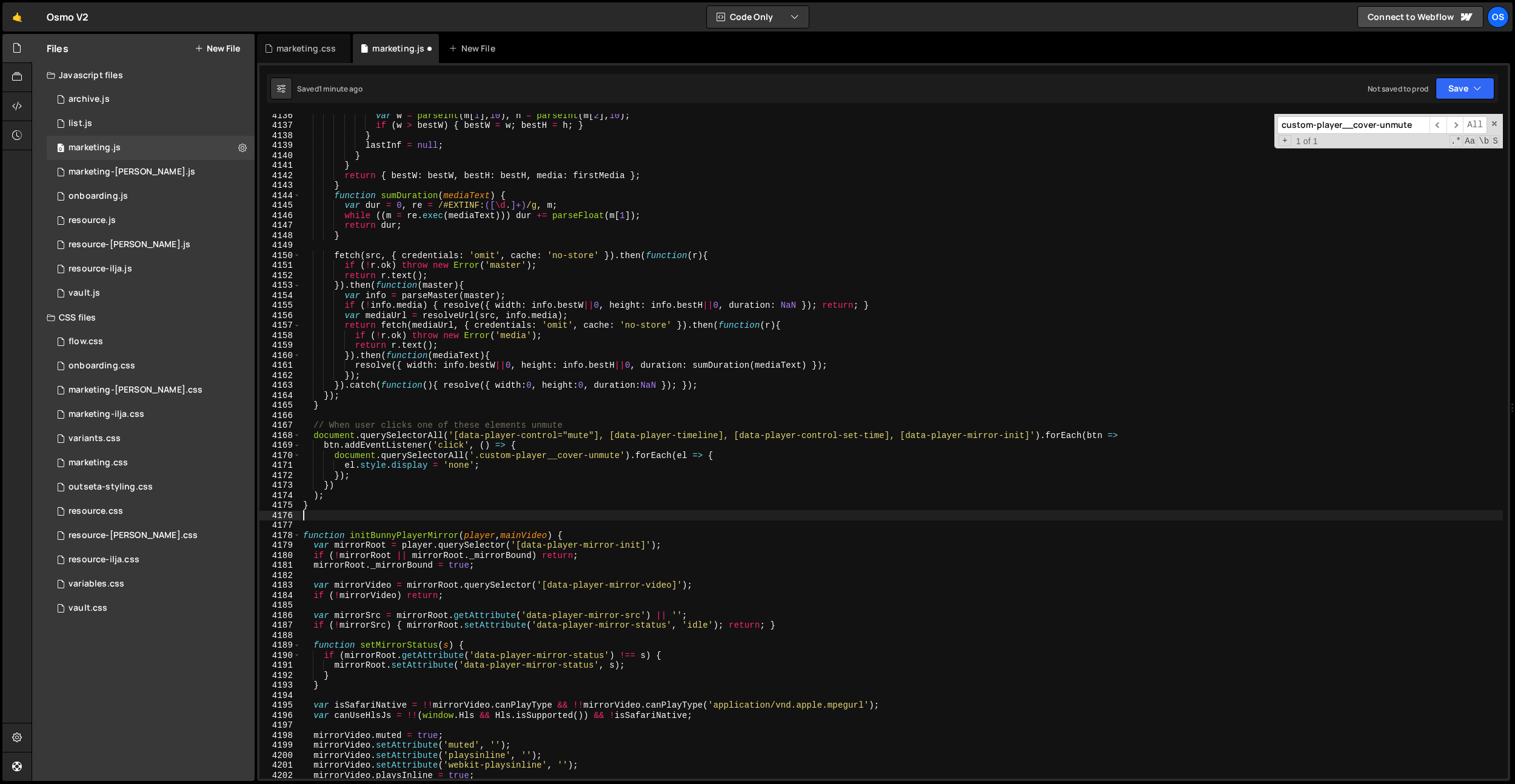
paste textarea "}"
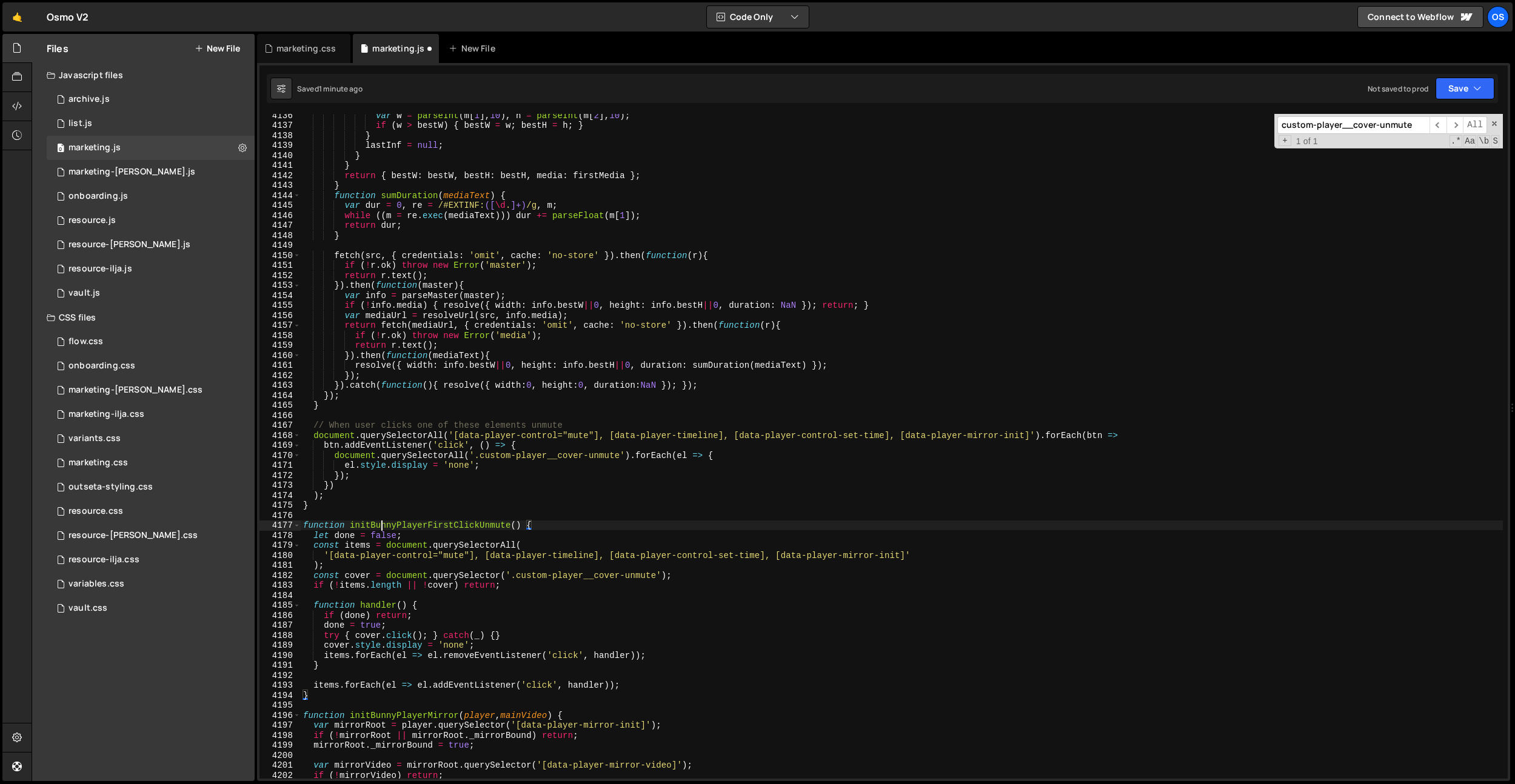
click at [379, 522] on div "var w = parseInt ( m [ 1 ] , 10 ) , h = parseInt ( m [ 2 ] , 10 ) ; if ( w > be…" at bounding box center [901, 452] width 1202 height 684
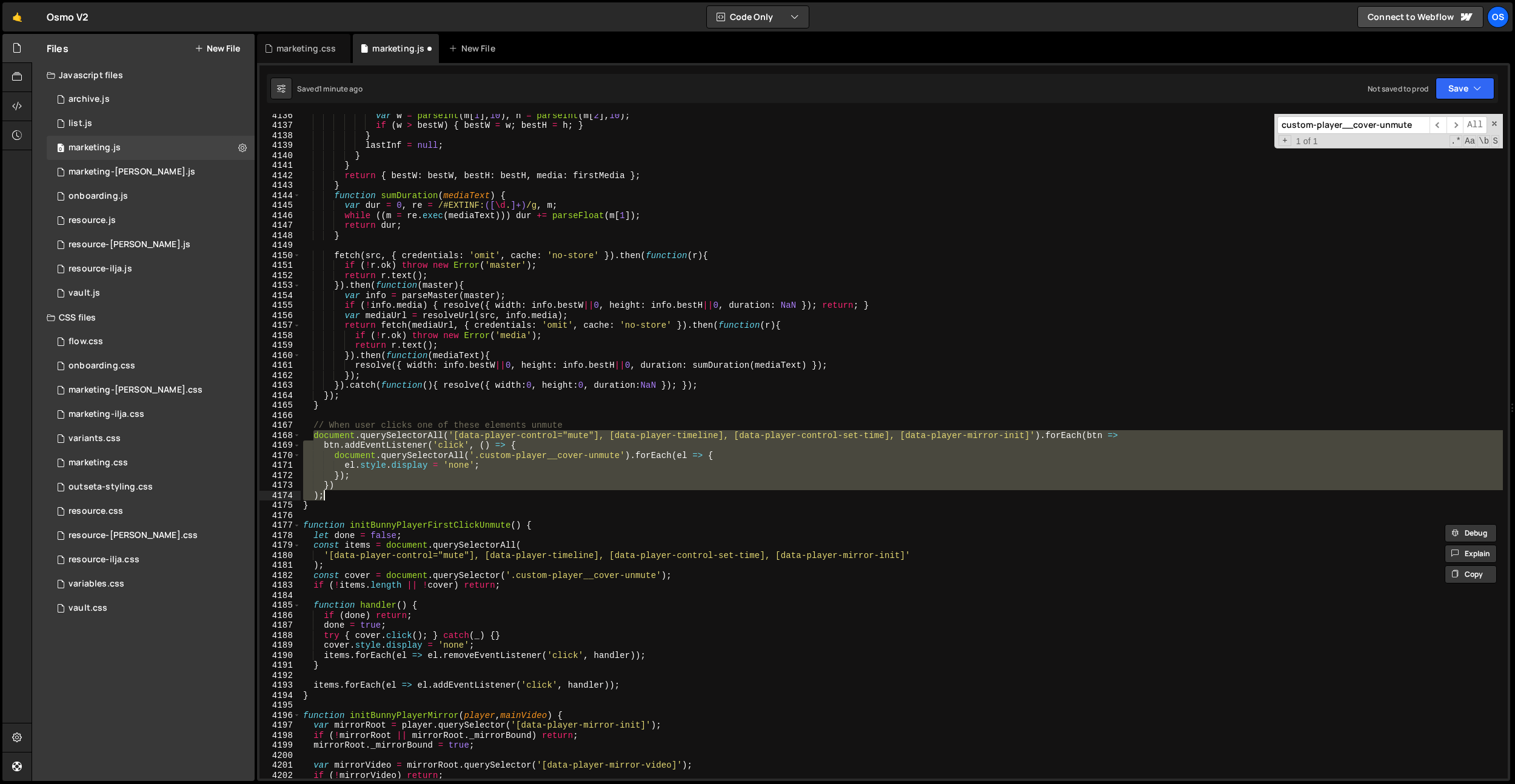
drag, startPoint x: 314, startPoint y: 436, endPoint x: 339, endPoint y: 494, distance: 63.2
click at [339, 494] on div "var w = parseInt ( m [ 1 ] , 10 ) , h = parseInt ( m [ 2 ] , 10 ) ; if ( w > be…" at bounding box center [901, 452] width 1202 height 684
paste textarea "initBunnyPlayerFirstClickUnmute"
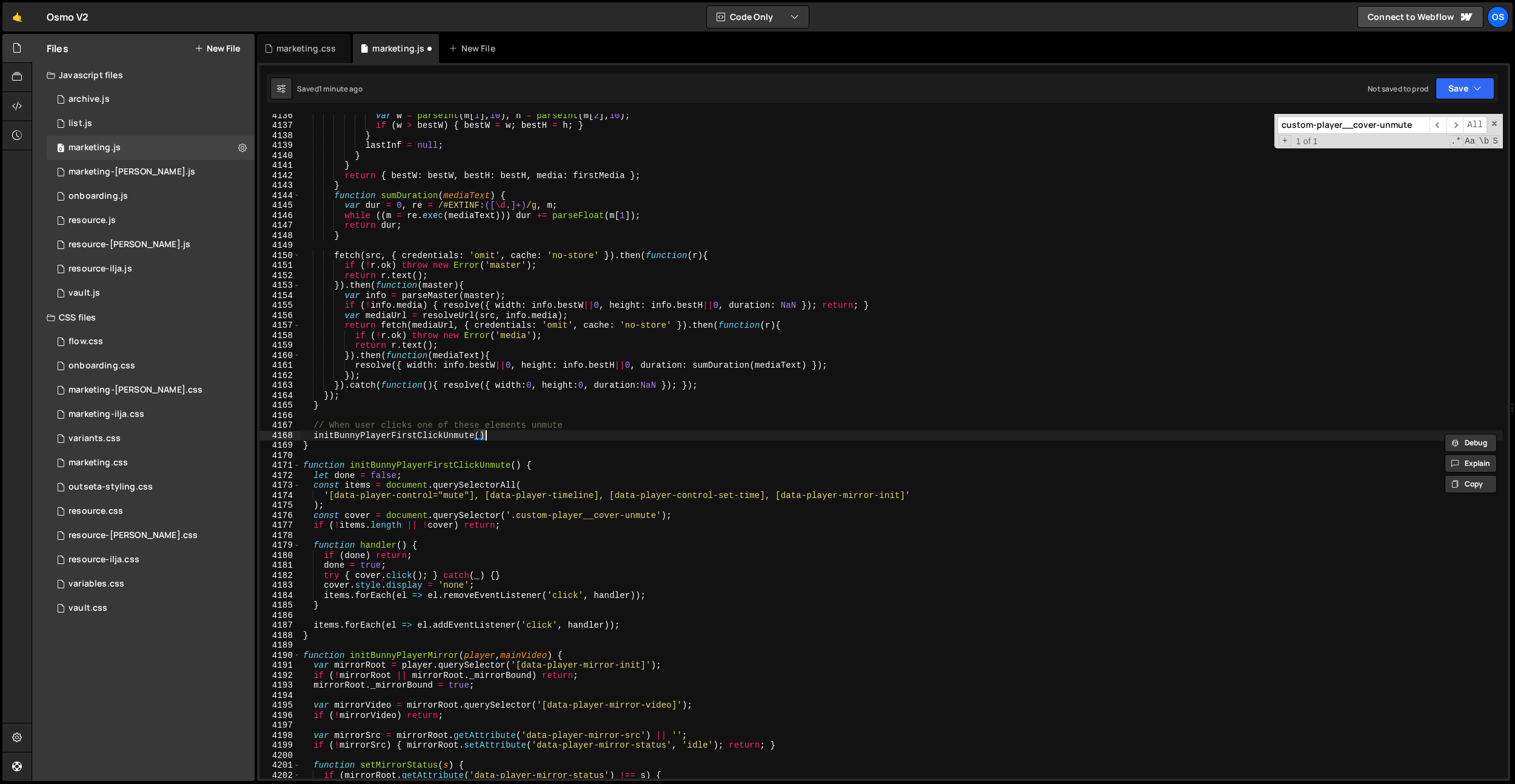
type textarea "initBunnyPlayerFirstClickUnmute(;"
click at [588, 418] on div "var w = parseInt ( m [ 1 ] , 10 ) , h = parseInt ( m [ 2 ] , 10 ) ; if ( w > be…" at bounding box center [901, 452] width 1202 height 684
click at [588, 422] on div "var w = parseInt ( m [ 1 ] , 10 ) , h = parseInt ( m [ 2 ] , 10 ) ; if ( w > be…" at bounding box center [901, 452] width 1202 height 684
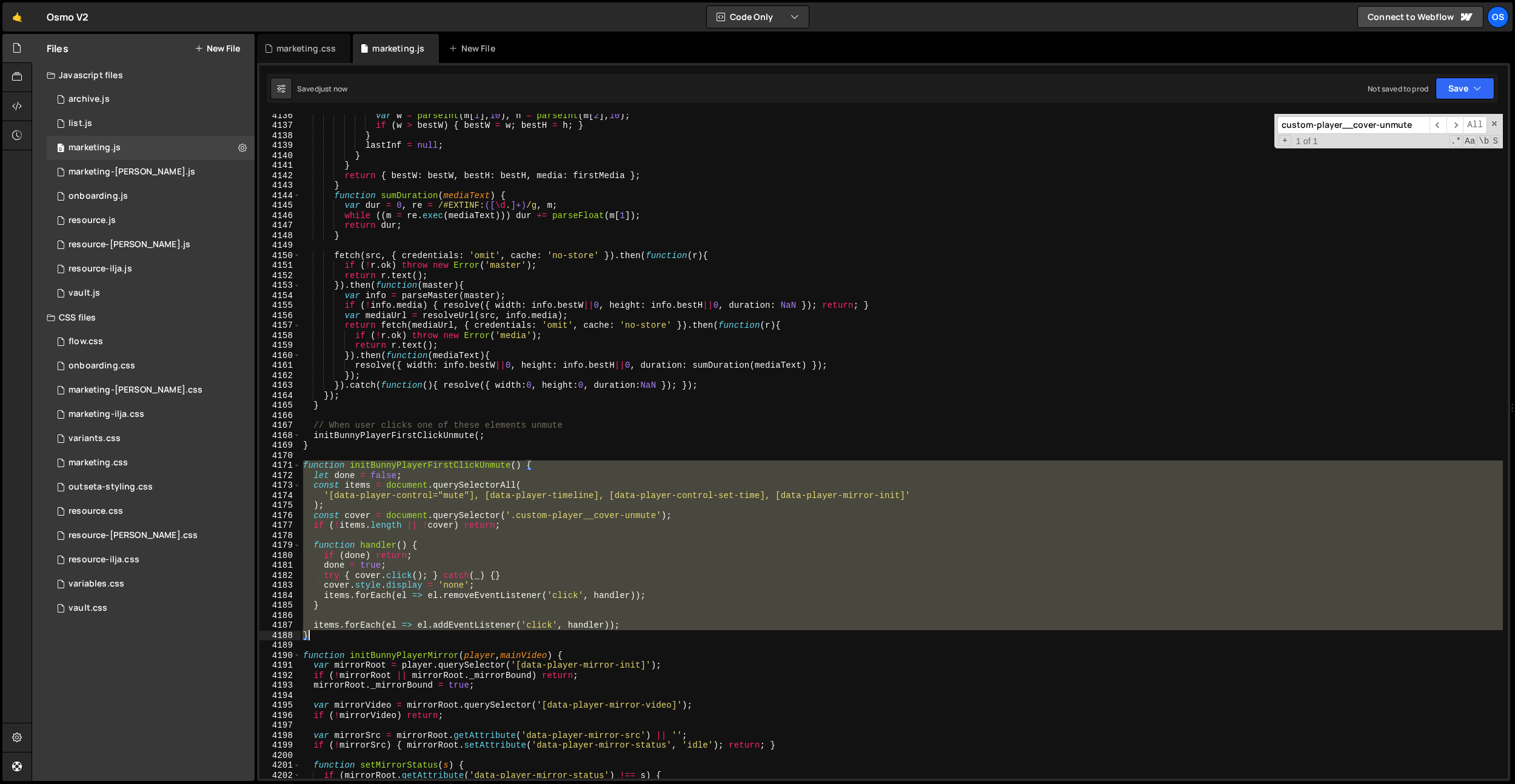
drag, startPoint x: 303, startPoint y: 467, endPoint x: 374, endPoint y: 639, distance: 186.1
click at [374, 639] on div "var w = parseInt ( m [ 1 ] , 10 ) , h = parseInt ( m [ 2 ] , 10 ) ; if ( w > be…" at bounding box center [901, 452] width 1202 height 684
type textarea "items.forEach(el => el.addEventListener('click', handler)); }"
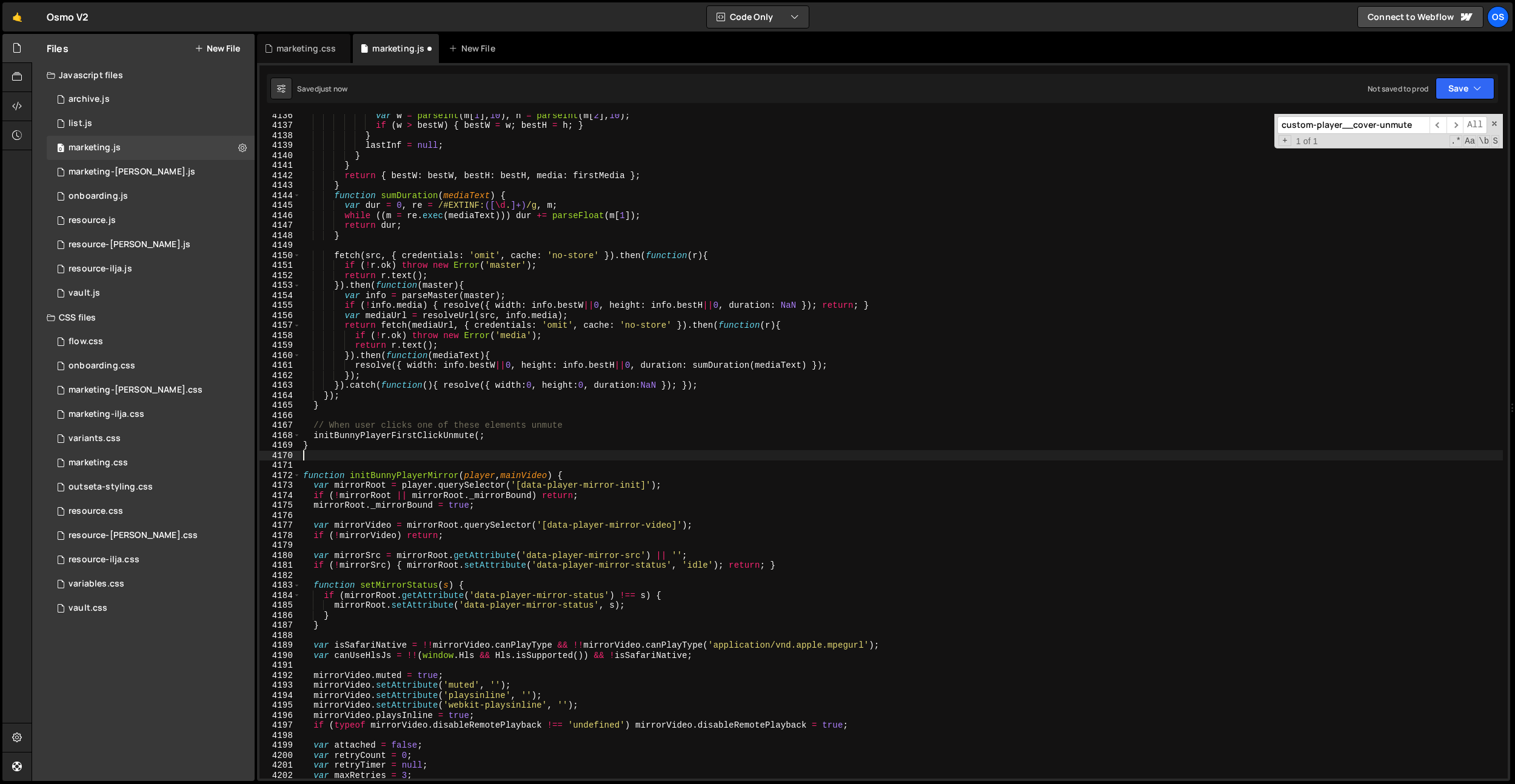
click at [539, 434] on div "var w = parseInt ( m [ 1 ] , 10 ) , h = parseInt ( m [ 2 ] , 10 ) ; if ( w > be…" at bounding box center [901, 452] width 1202 height 684
type textarea "initBunnyPlayerFirstClickUnmute();"
click at [581, 411] on div "var w = parseInt ( m [ 1 ] , 10 ) , h = parseInt ( m [ 2 ] , 10 ) ; if ( w > be…" at bounding box center [901, 452] width 1202 height 684
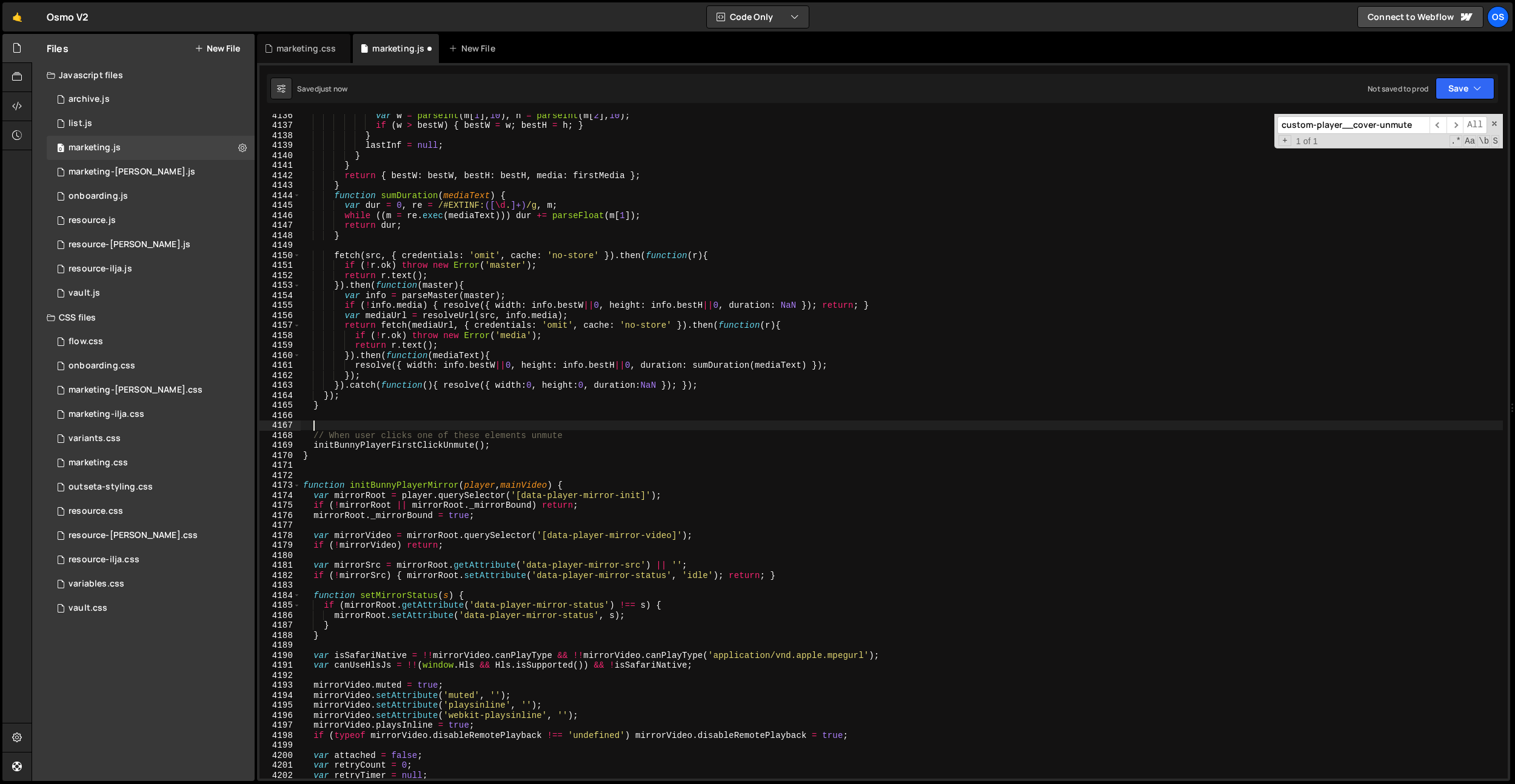
paste textarea "}"
type textarea "}"
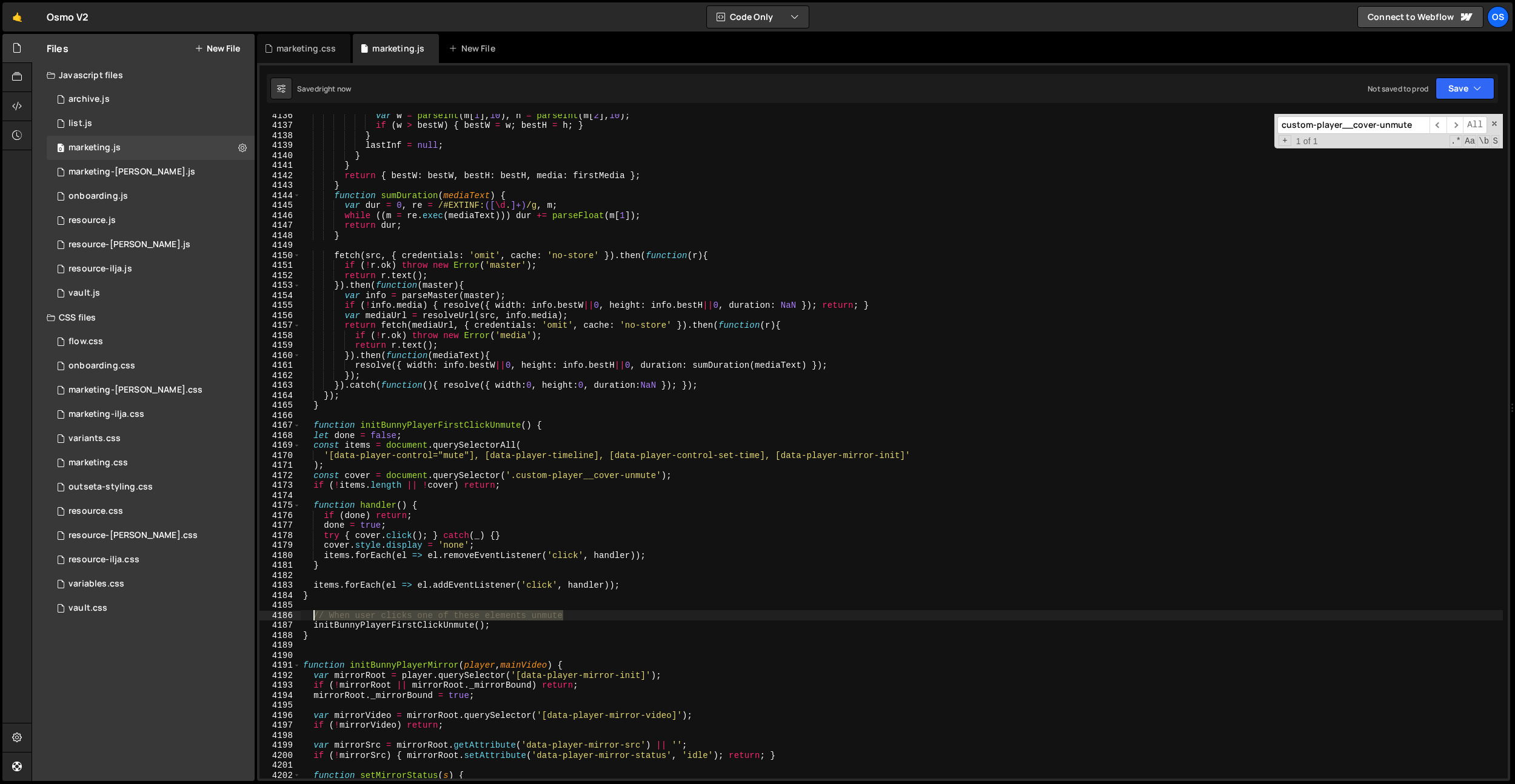
drag, startPoint x: 576, startPoint y: 614, endPoint x: 315, endPoint y: 615, distance: 261.0
click at [315, 615] on div "var w = parseInt ( m [ 1 ] , 10 ) , h = parseInt ( m [ 2 ] , 10 ) ; if ( w > be…" at bounding box center [901, 452] width 1202 height 684
type textarea "// When user clicks one of these elements unmute"
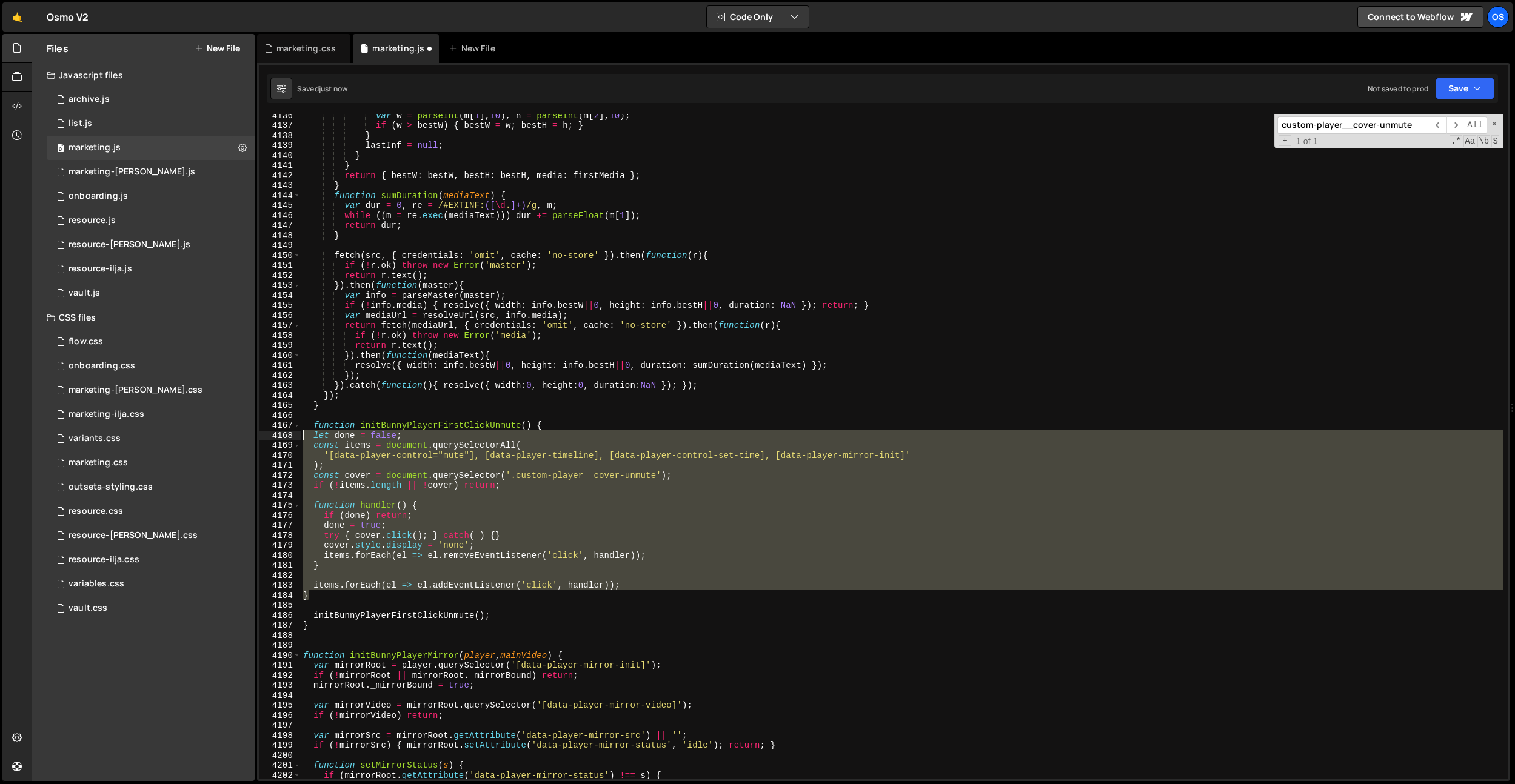
drag, startPoint x: 328, startPoint y: 600, endPoint x: 391, endPoint y: 411, distance: 199.2
click at [292, 437] on div "4136 4137 4138 4139 4140 4141 4142 4143 4144 4145 4146 4147 4148 4149 4150 4151…" at bounding box center [883, 446] width 1248 height 665
type textarea "let done = false; const items = document.querySelectorAll("
click at [390, 411] on div "var w = parseInt ( m [ 1 ] , 10 ) , h = parseInt ( m [ 2 ] , 10 ) ; if ( w > be…" at bounding box center [901, 452] width 1202 height 684
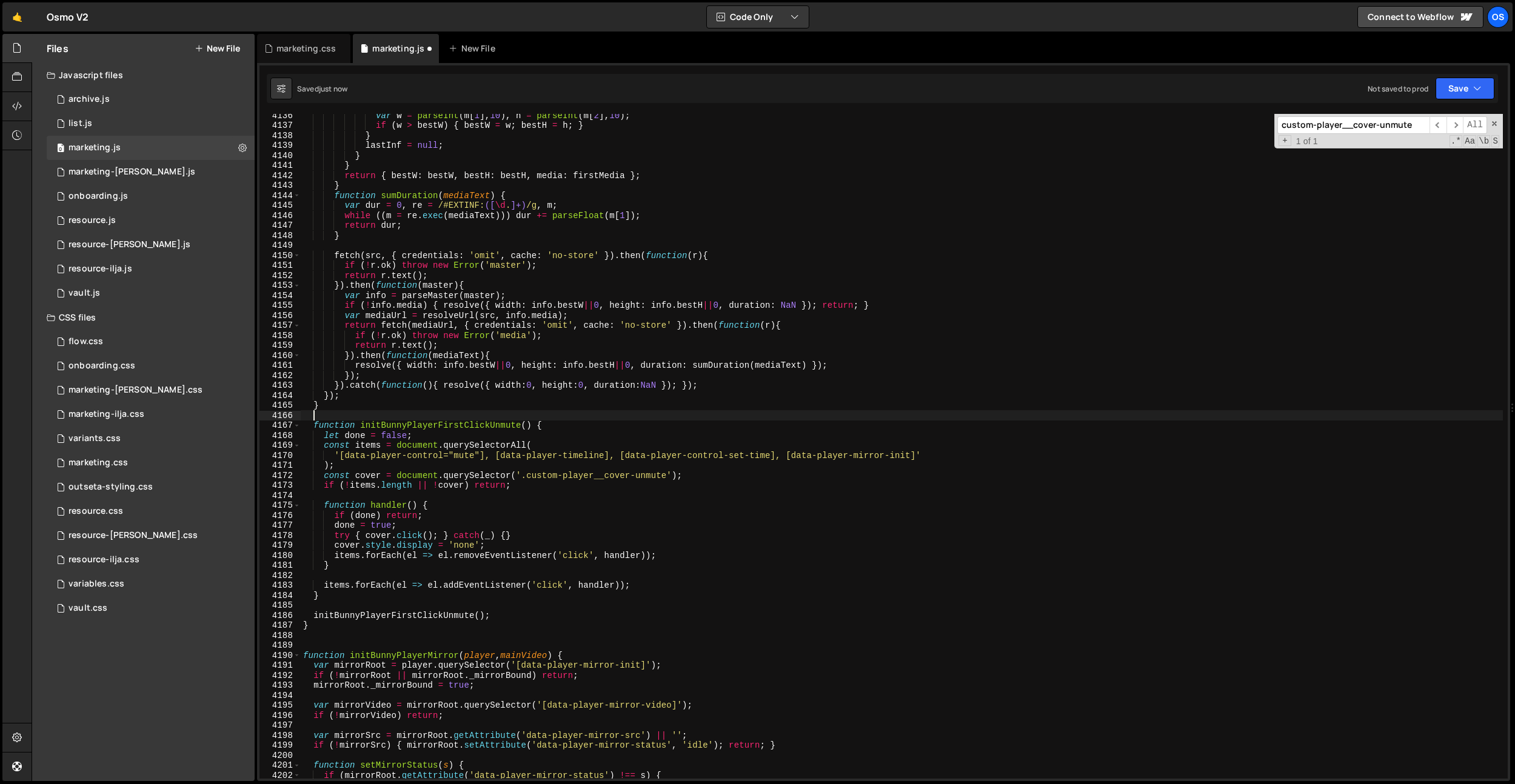
paste textarea "// When user clicks one of these elements unmute"
type textarea "// When user clicks one of these elements unmute"
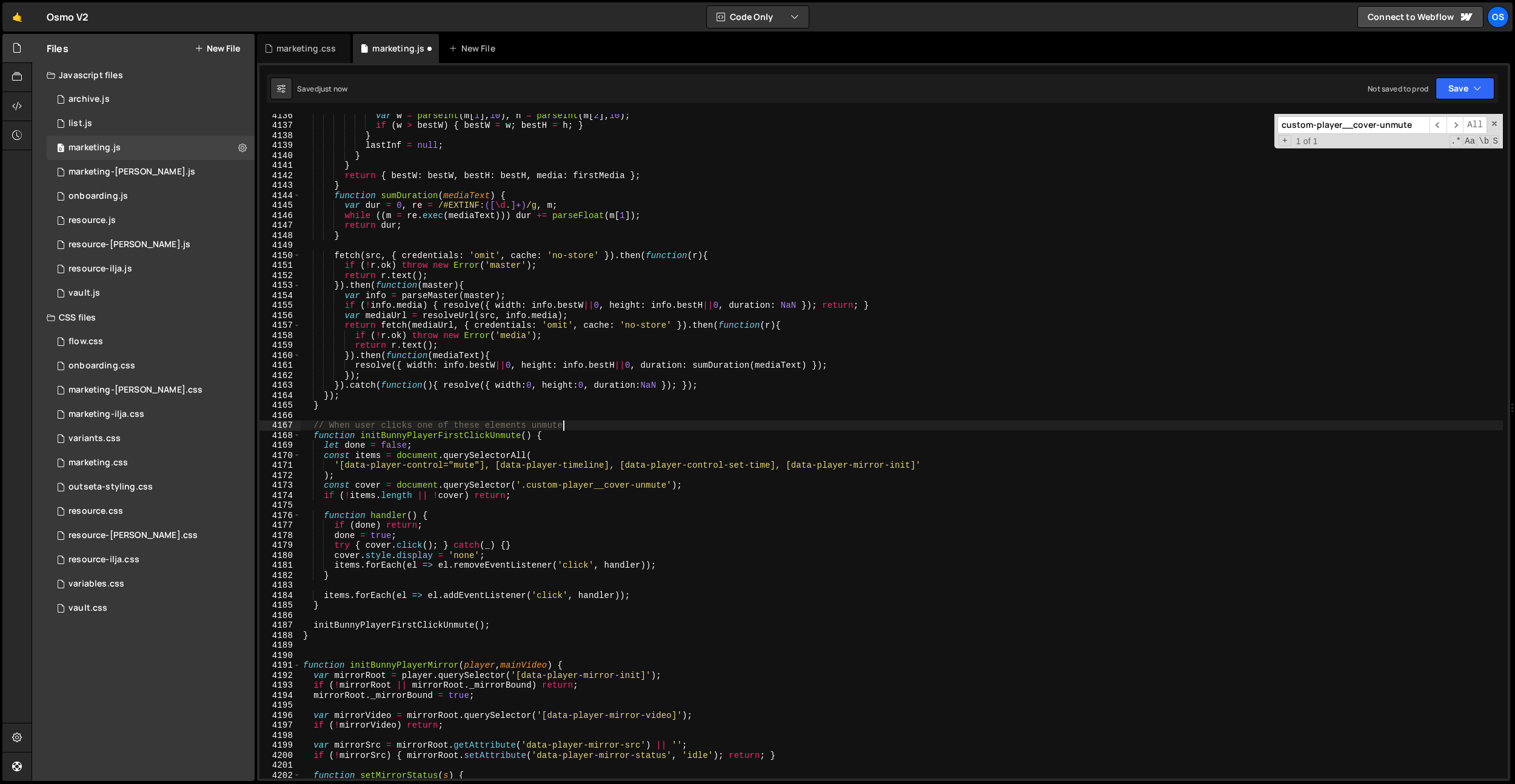
click at [347, 617] on div "var w = parseInt ( m [ 1 ] , 10 ) , h = parseInt ( m [ 2 ] , 10 ) ; if ( w > be…" at bounding box center [901, 452] width 1202 height 684
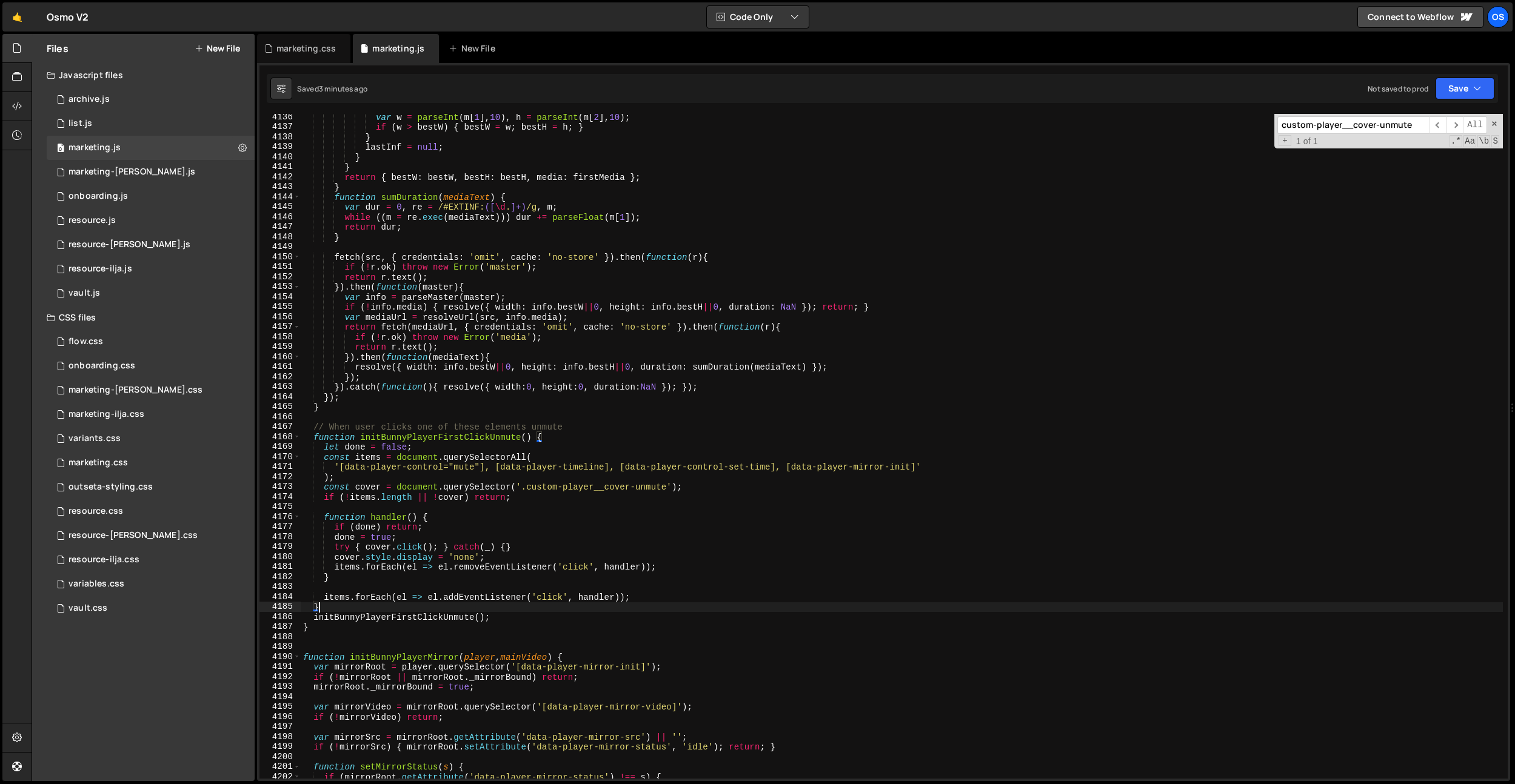
scroll to position [5989, 0]
drag, startPoint x: 670, startPoint y: 565, endPoint x: 336, endPoint y: 567, distance: 334.0
click at [336, 567] on div "var w = parseInt ( m [ 1 ] , 10 ) , h = parseInt ( m [ 2 ] , 10 ) ; if ( w > be…" at bounding box center [901, 454] width 1202 height 684
type textarea "items.forEach(el => el.removeEventListener('click', handler));"
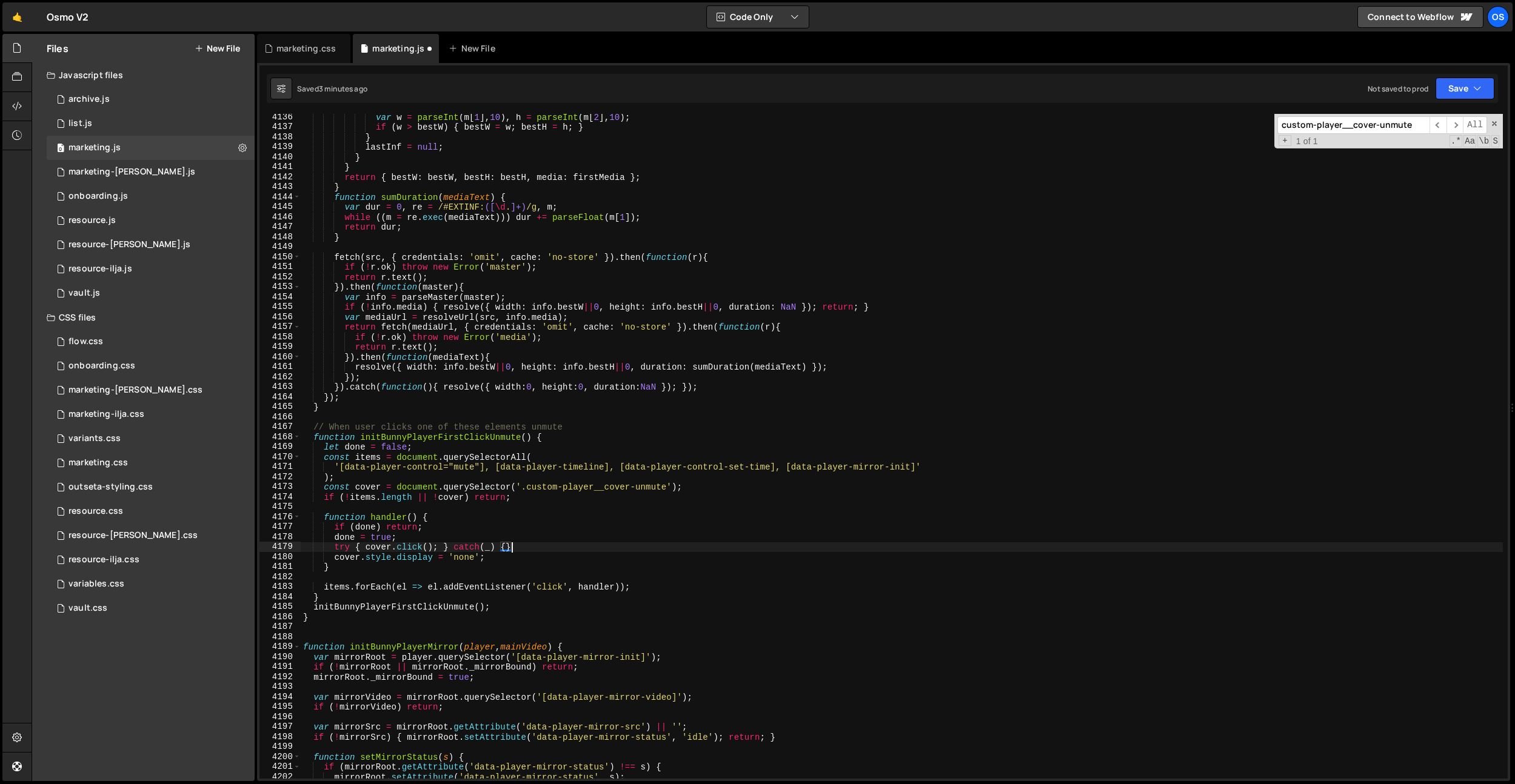
click at [526, 547] on div "var w = parseInt ( m [ 1 ] , 10 ) , h = parseInt ( m [ 2 ] , 10 ) ; if ( w > be…" at bounding box center [901, 454] width 1202 height 684
type textarea "try { cover.click(); } catch(_) {}"
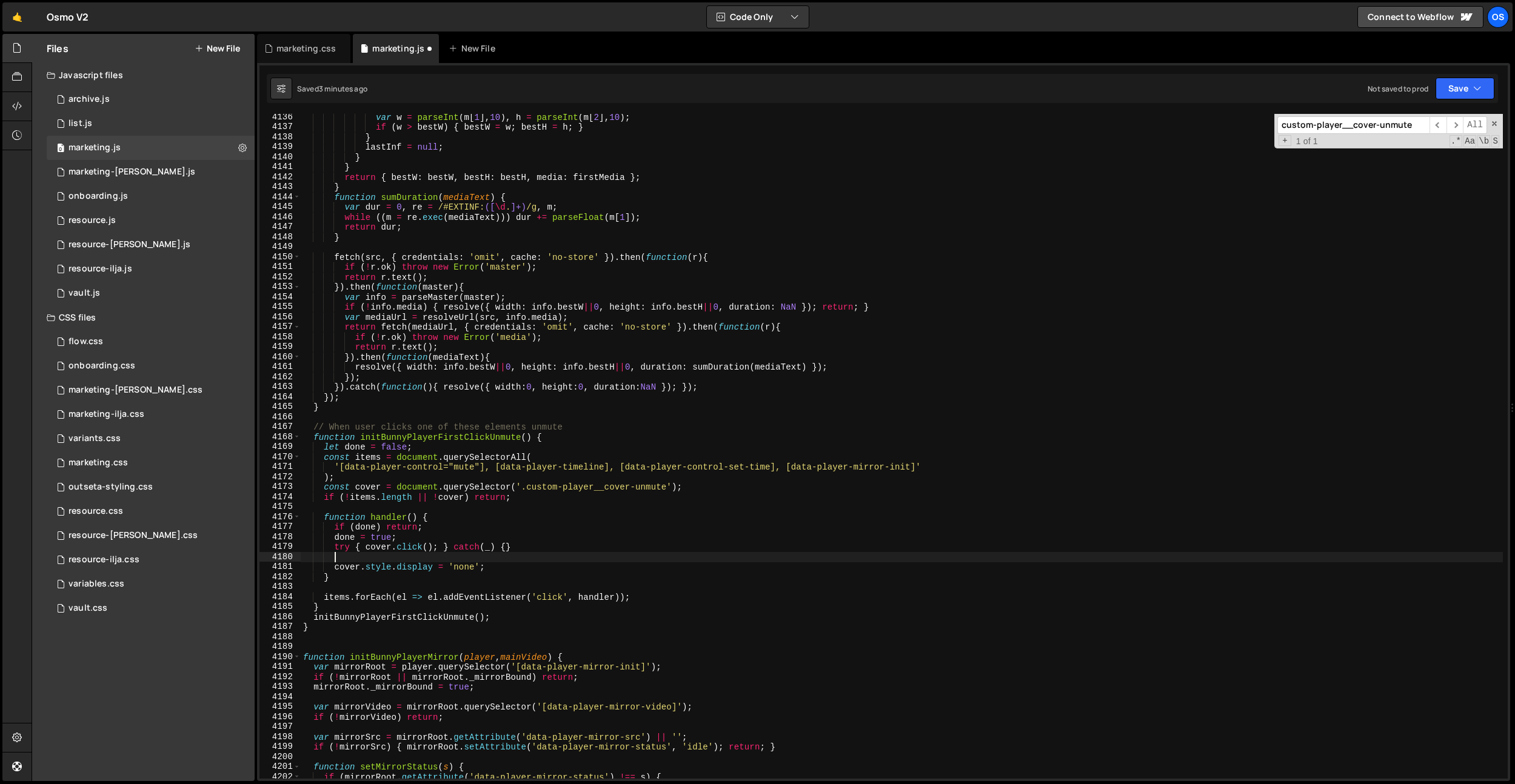
paste textarea "items.forEach(el => el.removeEventListener('click', handler));"
type textarea "items.forEach(el => el.removeEventListener('click', handler));"
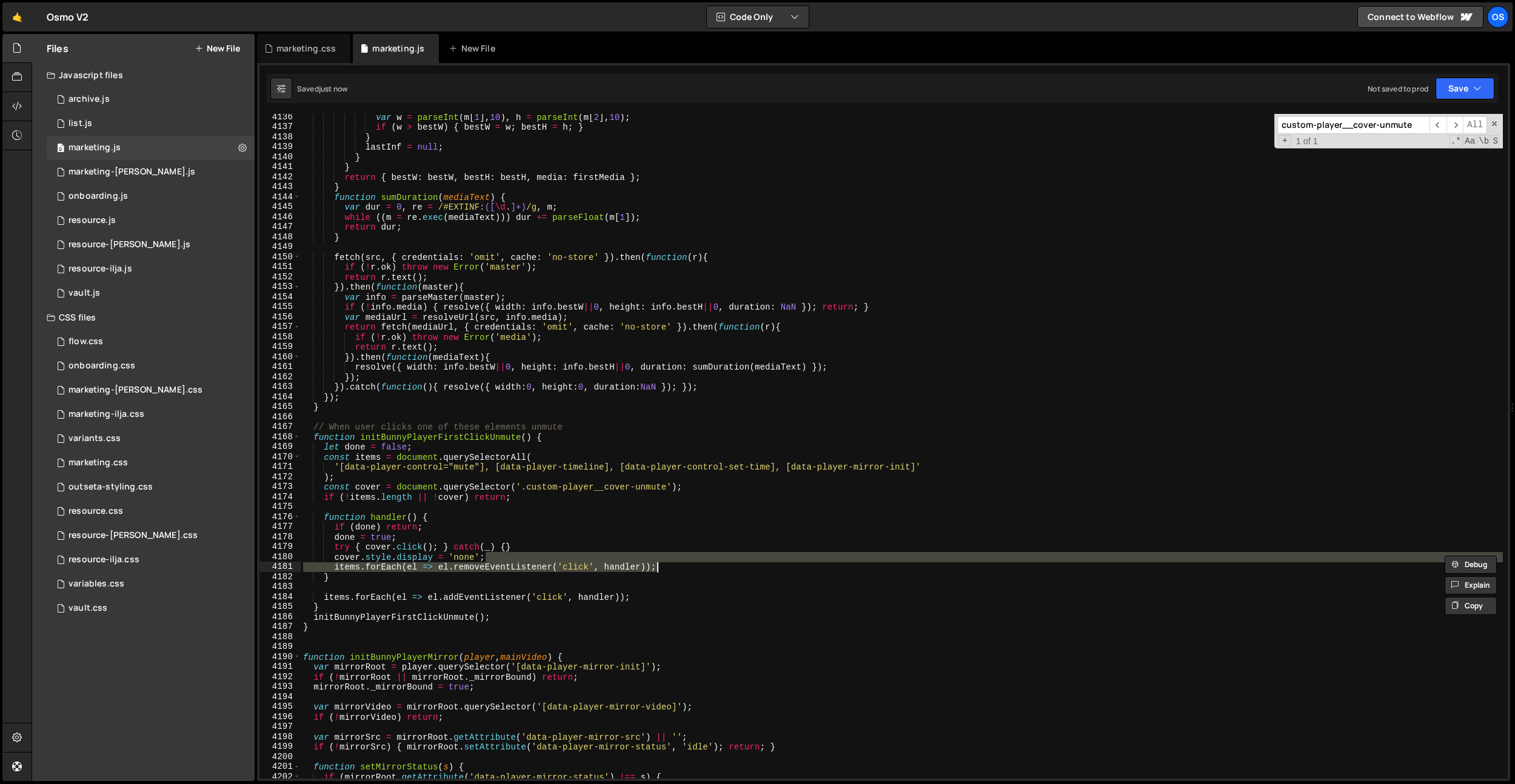
click at [501, 431] on div "var w = parseInt ( m [ 1 ] , 10 ) , h = parseInt ( m [ 2 ] , 10 ) ; if ( w > be…" at bounding box center [901, 454] width 1202 height 684
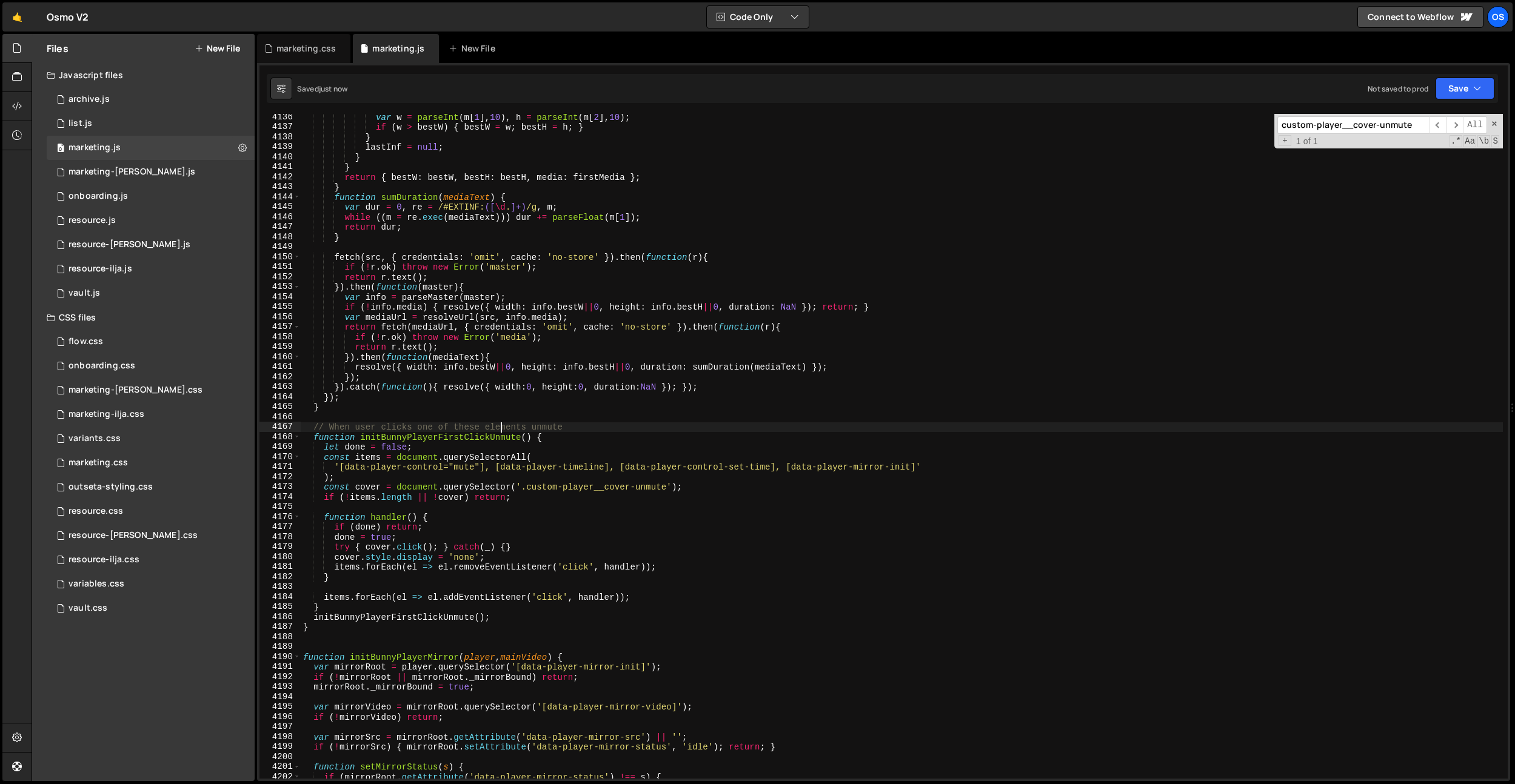
click at [492, 440] on div "var w = parseInt ( m [ 1 ] , 10 ) , h = parseInt ( m [ 2 ] , 10 ) ; if ( w > be…" at bounding box center [901, 454] width 1202 height 684
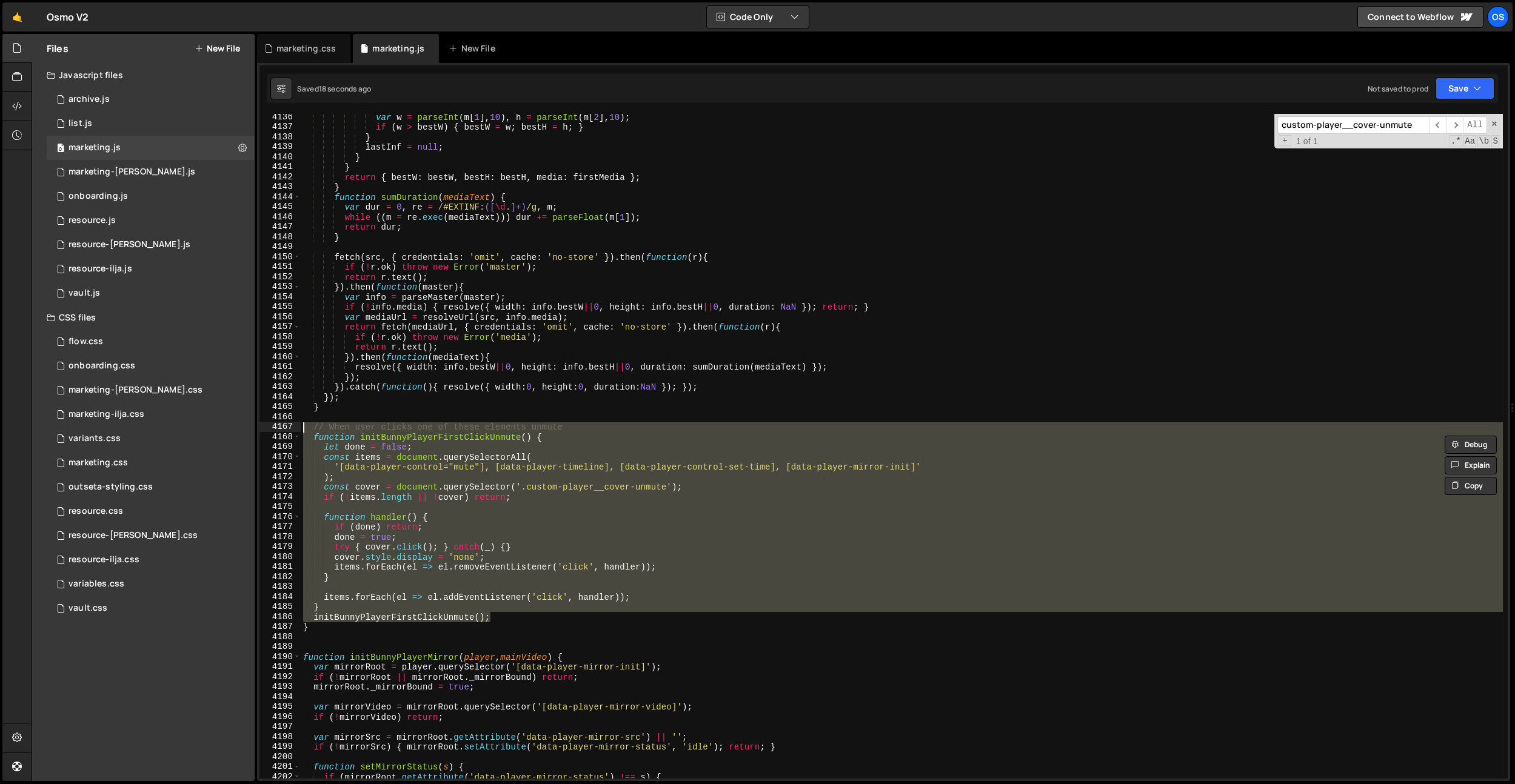
drag, startPoint x: 497, startPoint y: 619, endPoint x: 303, endPoint y: 430, distance: 270.8
click at [303, 430] on div "var w = parseInt ( m [ 1 ] , 10 ) , h = parseInt ( m [ 2 ] , 10 ) ; if ( w > be…" at bounding box center [901, 454] width 1202 height 684
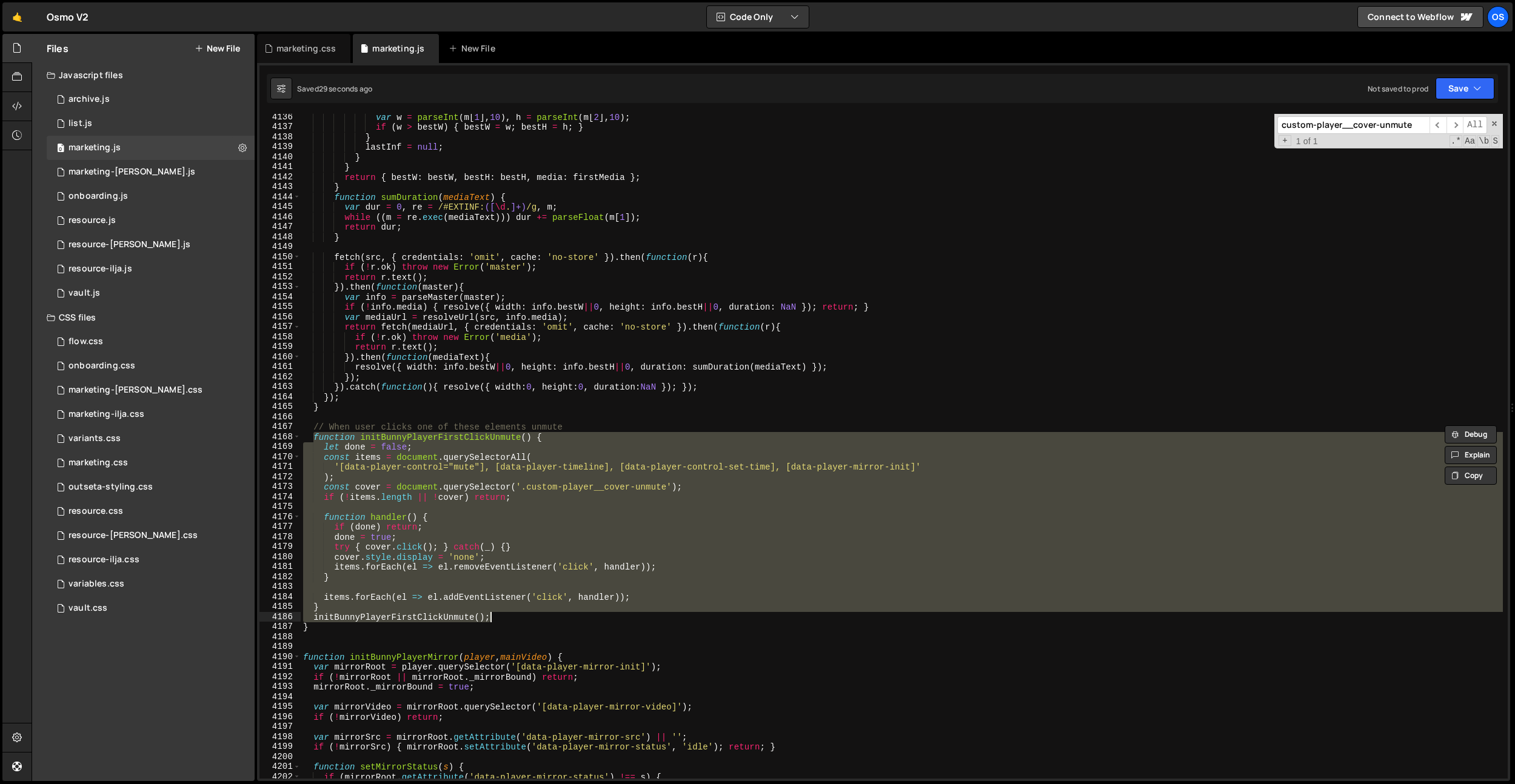
drag, startPoint x: 313, startPoint y: 436, endPoint x: 520, endPoint y: 619, distance: 276.3
click at [520, 619] on div "var w = parseInt ( m [ 1 ] , 10 ) , h = parseInt ( m [ 2 ] , 10 ) ; if ( w > be…" at bounding box center [901, 454] width 1202 height 684
paste textarea "})"
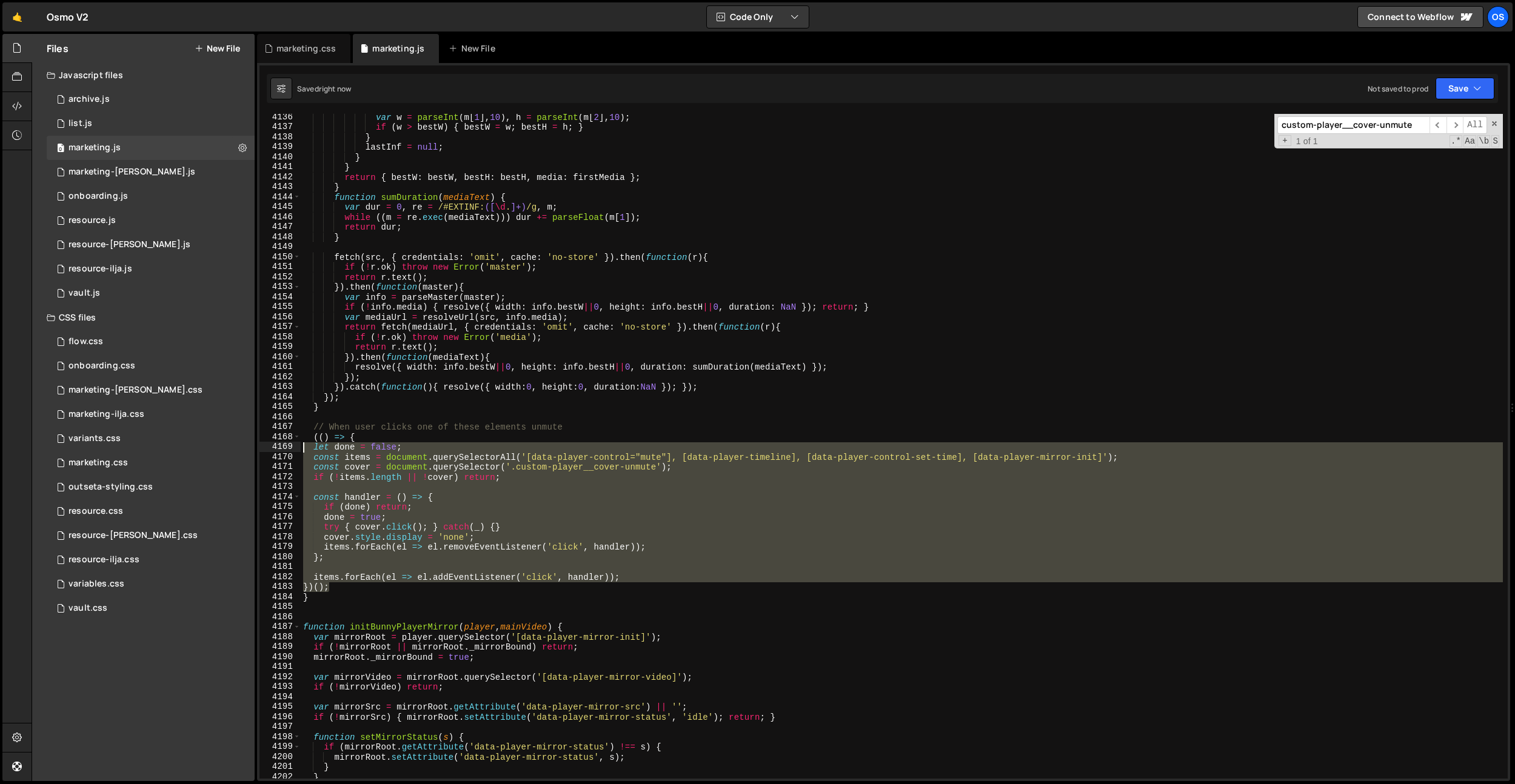
drag, startPoint x: 340, startPoint y: 589, endPoint x: 274, endPoint y: 445, distance: 158.4
click at [274, 445] on div "})(); 4136 4137 4138 4139 4140 4141 4142 4143 4144 4145 4146 4147 4148 4149 415…" at bounding box center [883, 446] width 1248 height 665
click at [473, 482] on div "var w = parseInt ( m [ 1 ] , 10 ) , h = parseInt ( m [ 2 ] , 10 ) ; if ( w > be…" at bounding box center [901, 446] width 1202 height 665
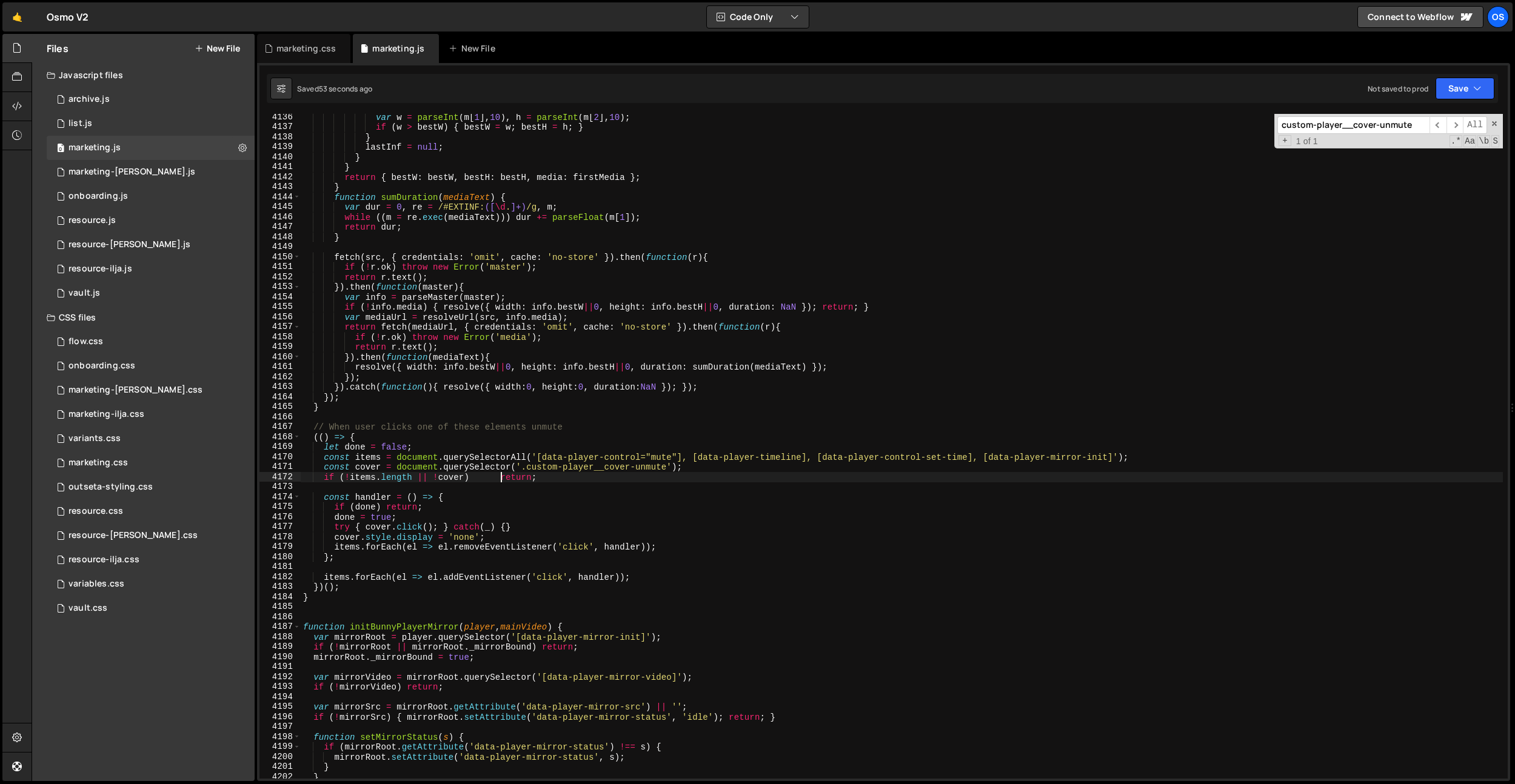
click at [483, 425] on div "var w = parseInt ( m [ 1 ] , 10 ) , h = parseInt ( m [ 2 ] , 10 ) ; if ( w > be…" at bounding box center [901, 454] width 1202 height 684
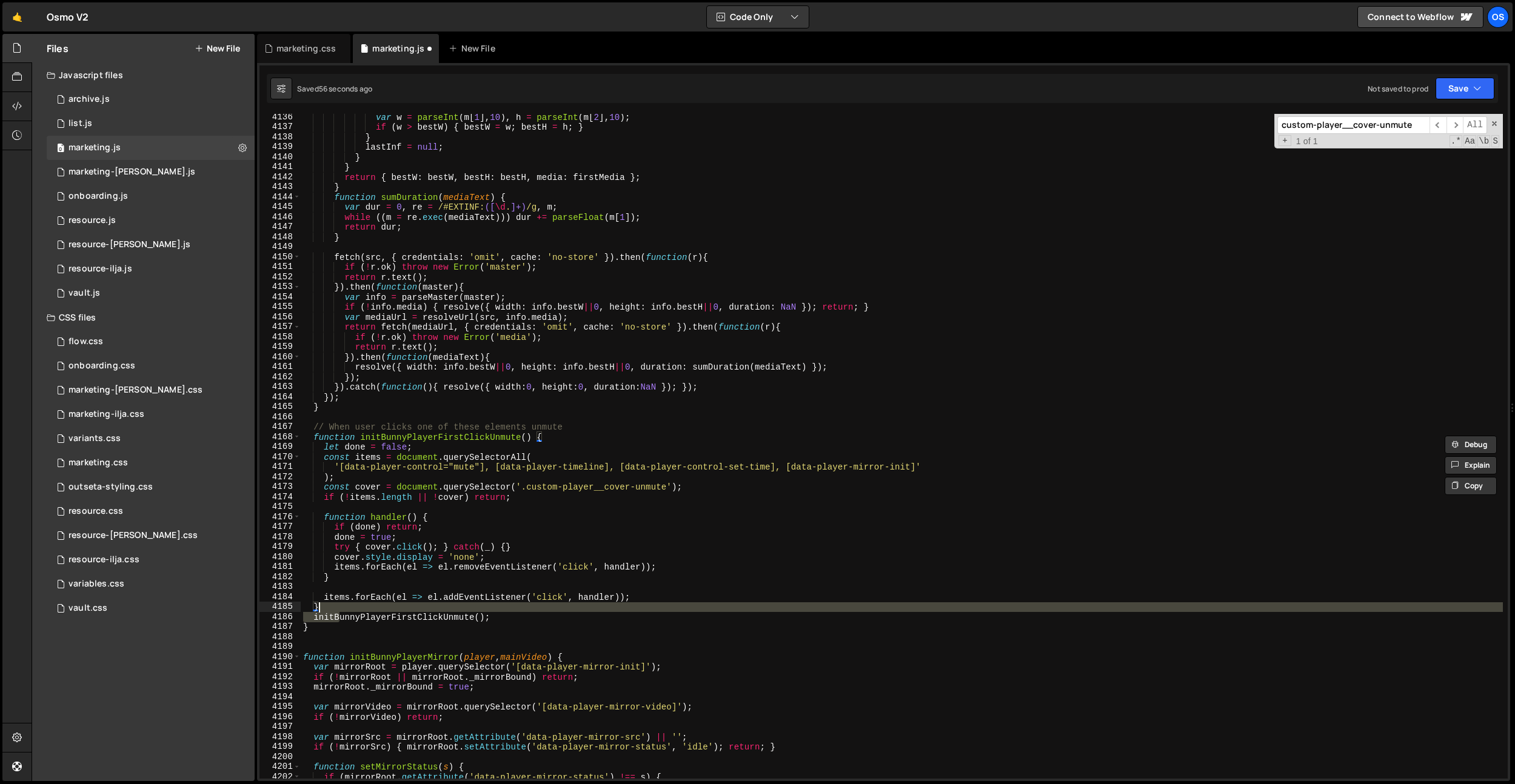
click at [337, 602] on div "var w = parseInt ( m [ 1 ] , 10 ) , h = parseInt ( m [ 2 ] , 10 ) ; if ( w > be…" at bounding box center [901, 454] width 1202 height 684
click at [337, 602] on div "var w = parseInt ( m [ 1 ] , 10 ) , h = parseInt ( m [ 2 ] , 10 ) ; if ( w > be…" at bounding box center [901, 446] width 1202 height 665
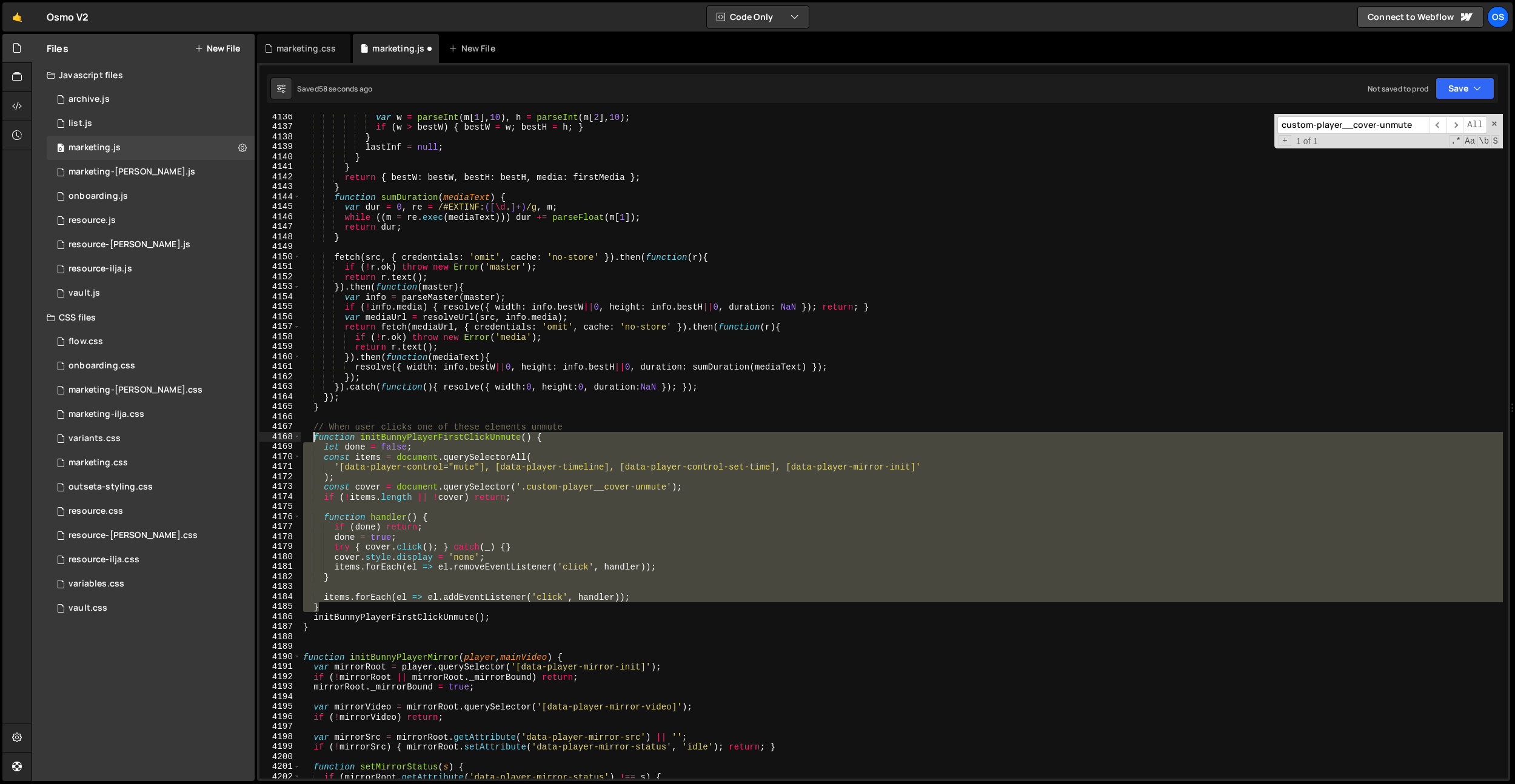
drag, startPoint x: 333, startPoint y: 606, endPoint x: 314, endPoint y: 436, distance: 171.1
click at [314, 436] on div "var w = parseInt ( m [ 1 ] , 10 ) , h = parseInt ( m [ 2 ] , 10 ) ; if ( w > be…" at bounding box center [901, 454] width 1202 height 684
paste textarea "}"
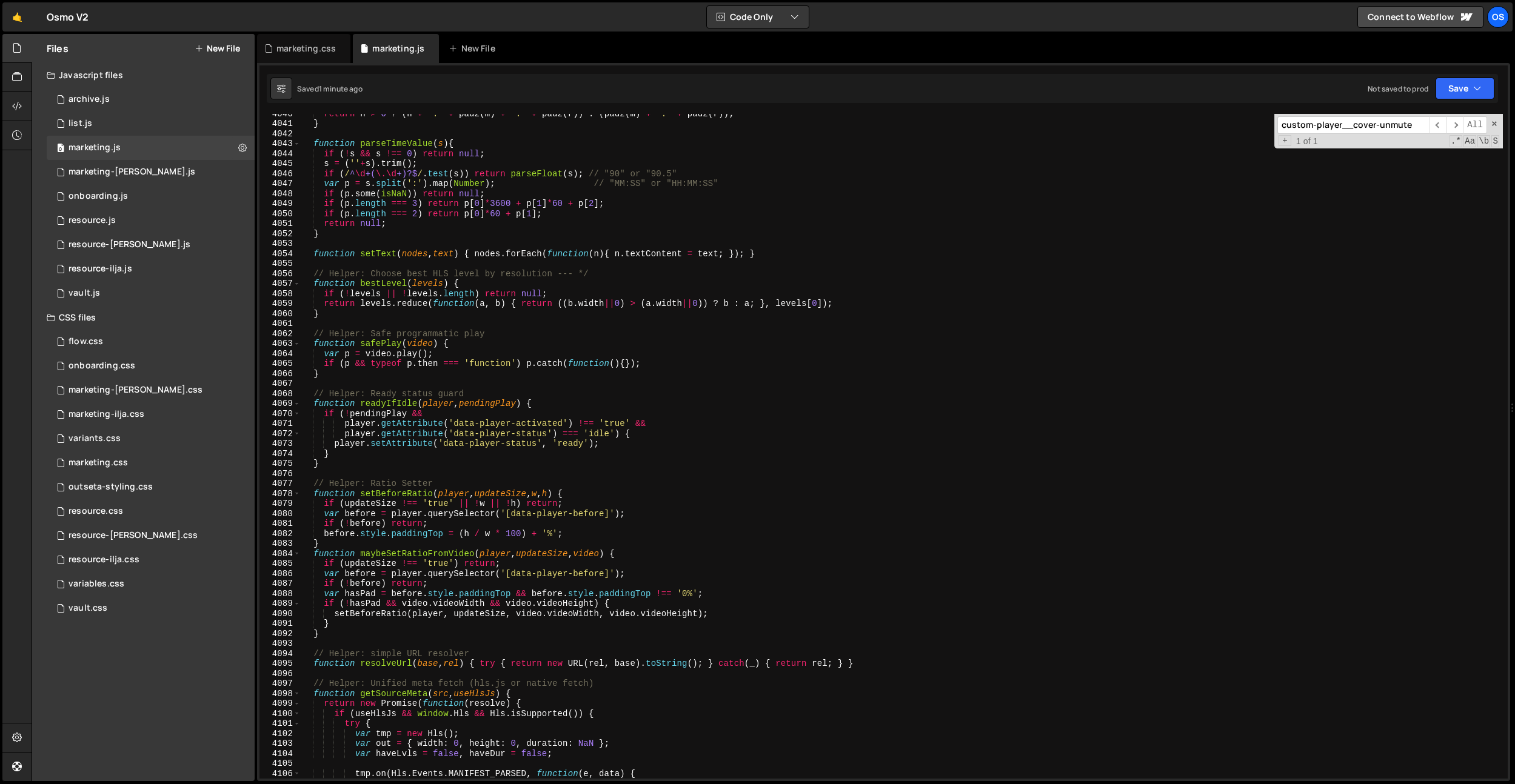
scroll to position [5033, 0]
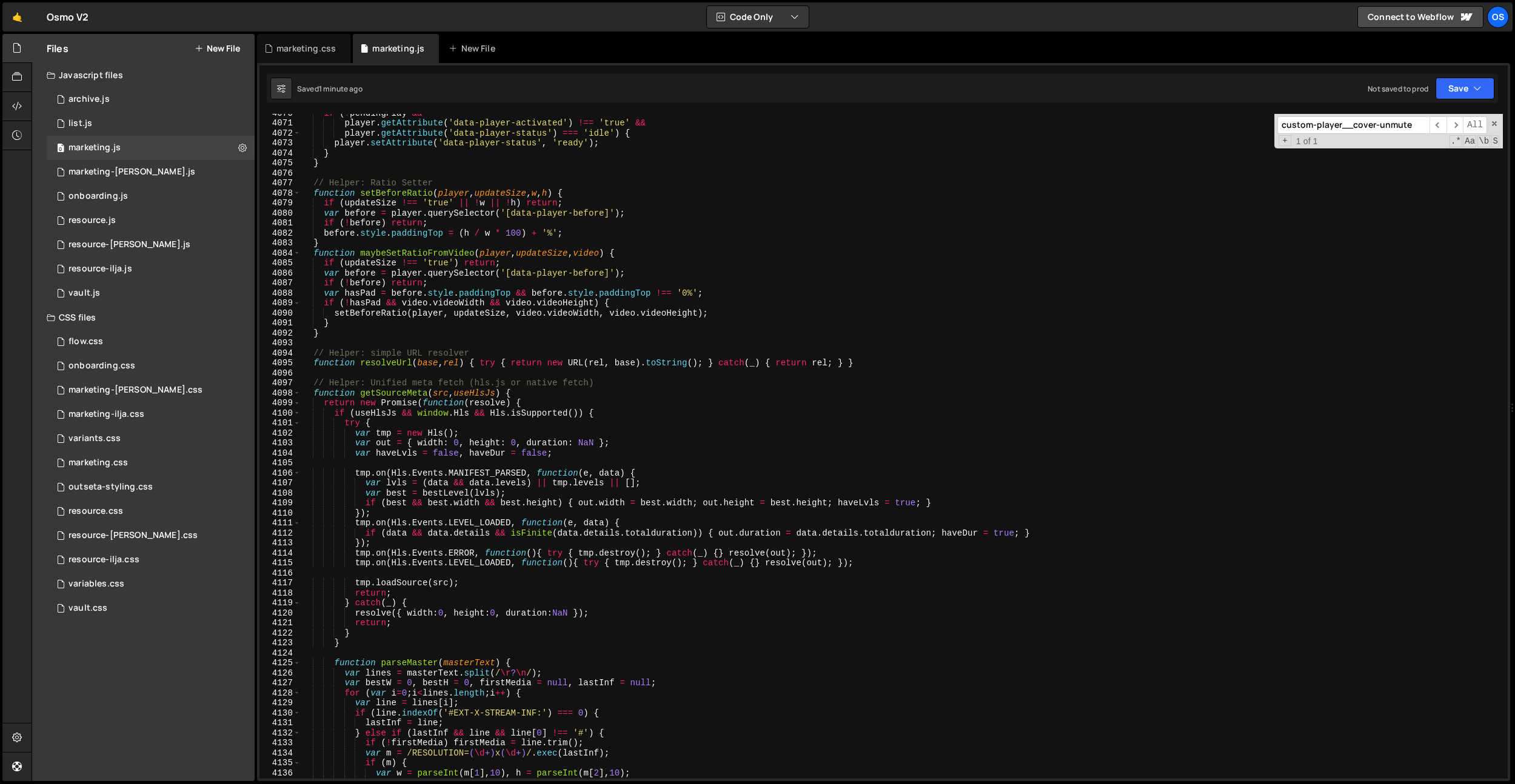
click at [707, 288] on div "if ( ! pendingPlay && player . getAttribute ( 'data-player-activated' ) !== 'tr…" at bounding box center [901, 450] width 1202 height 684
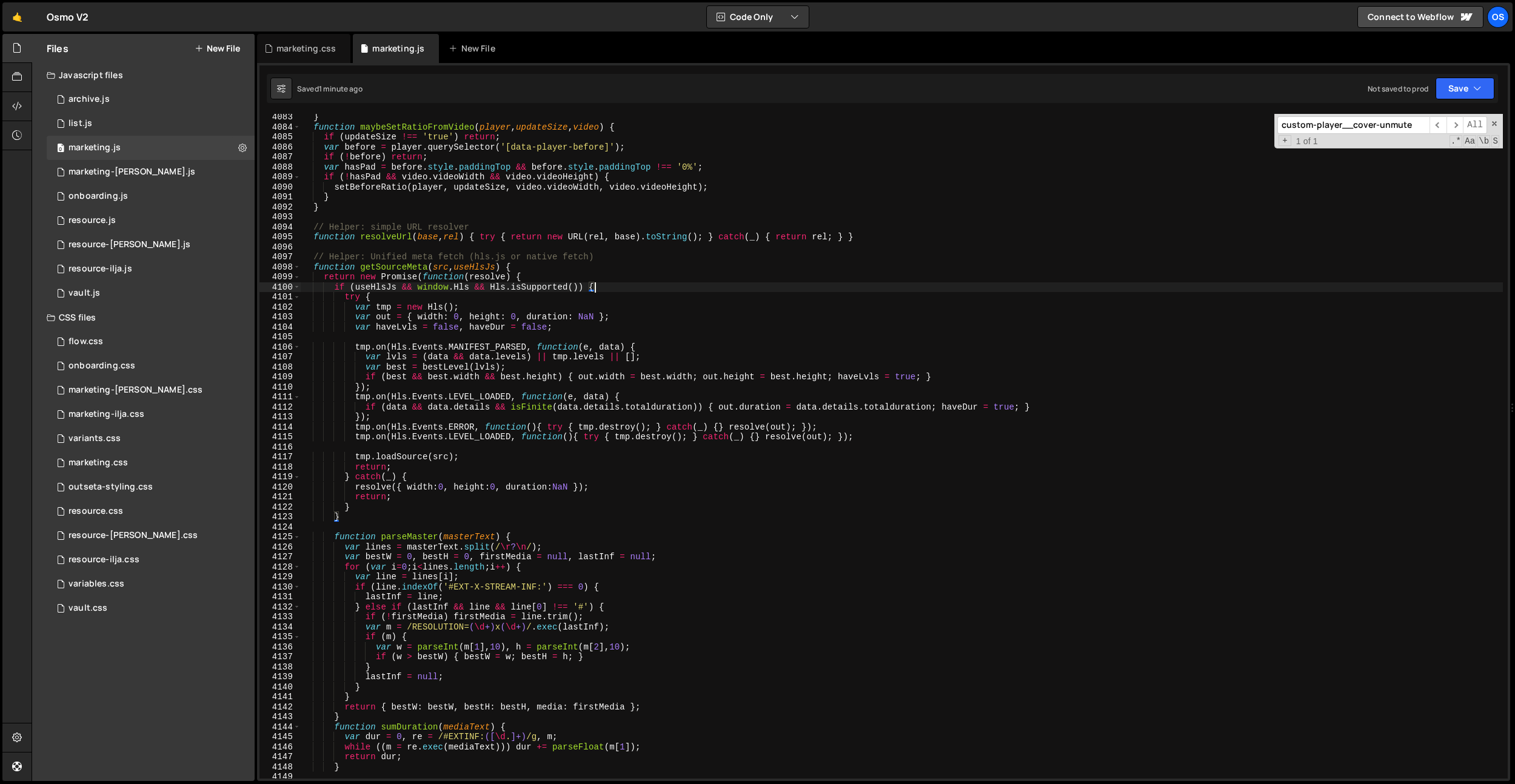
scroll to position [6155, 0]
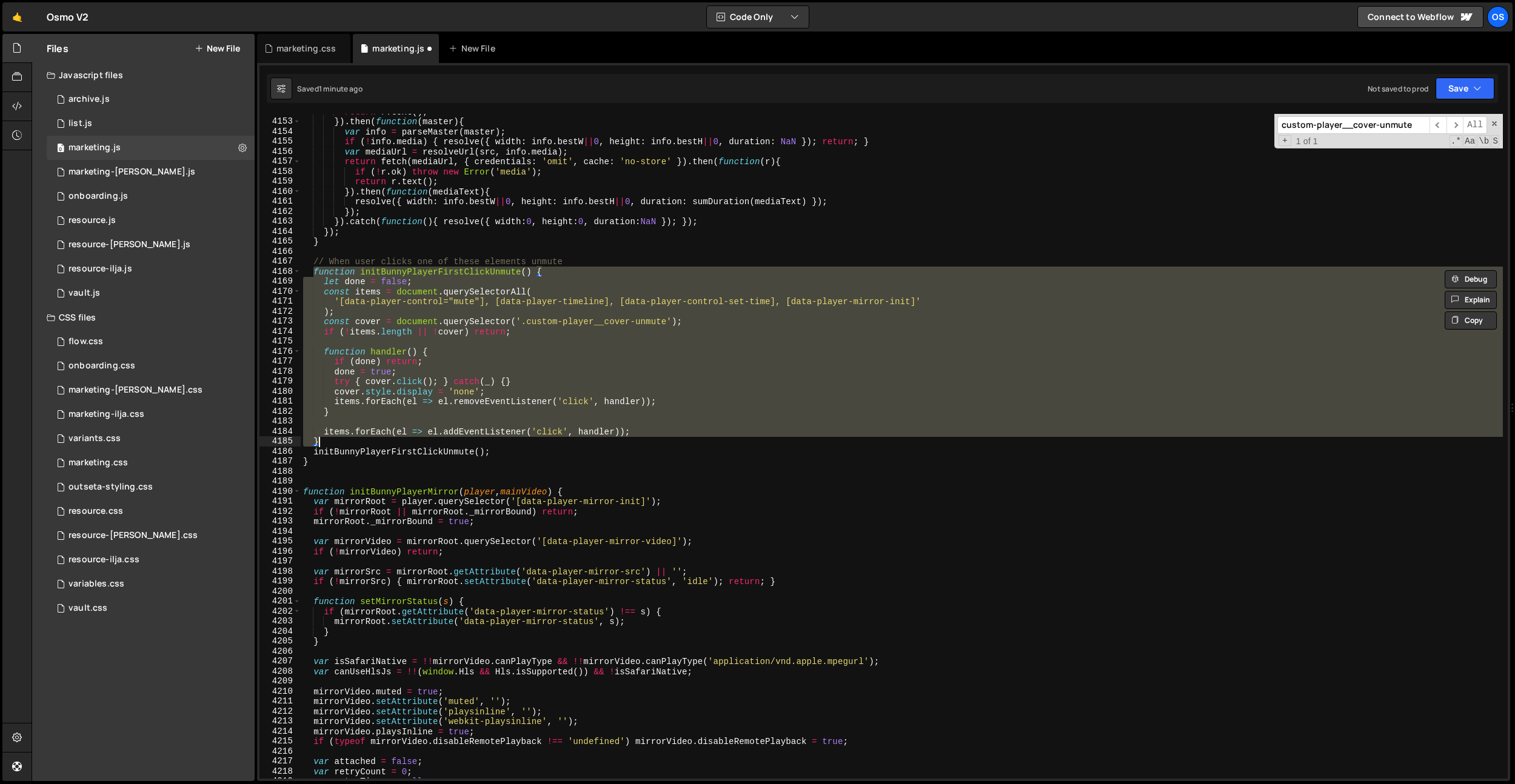
paste textarea
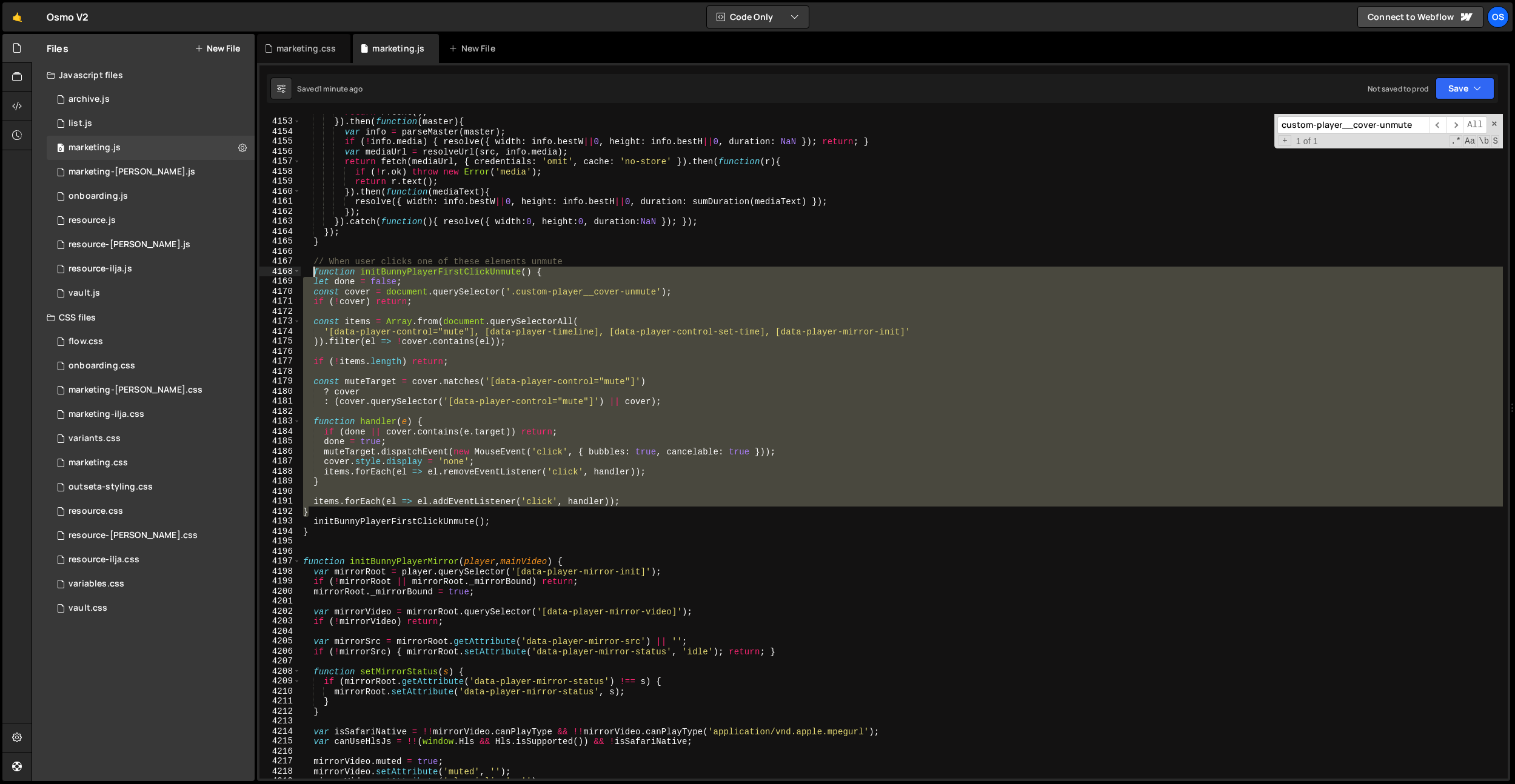
drag, startPoint x: 322, startPoint y: 510, endPoint x: 314, endPoint y: 272, distance: 238.1
click at [314, 272] on div "return r . text ( ) ; }) . then ( function ( master ) { var info = parseMaster …" at bounding box center [901, 449] width 1202 height 684
paste textarea "}"
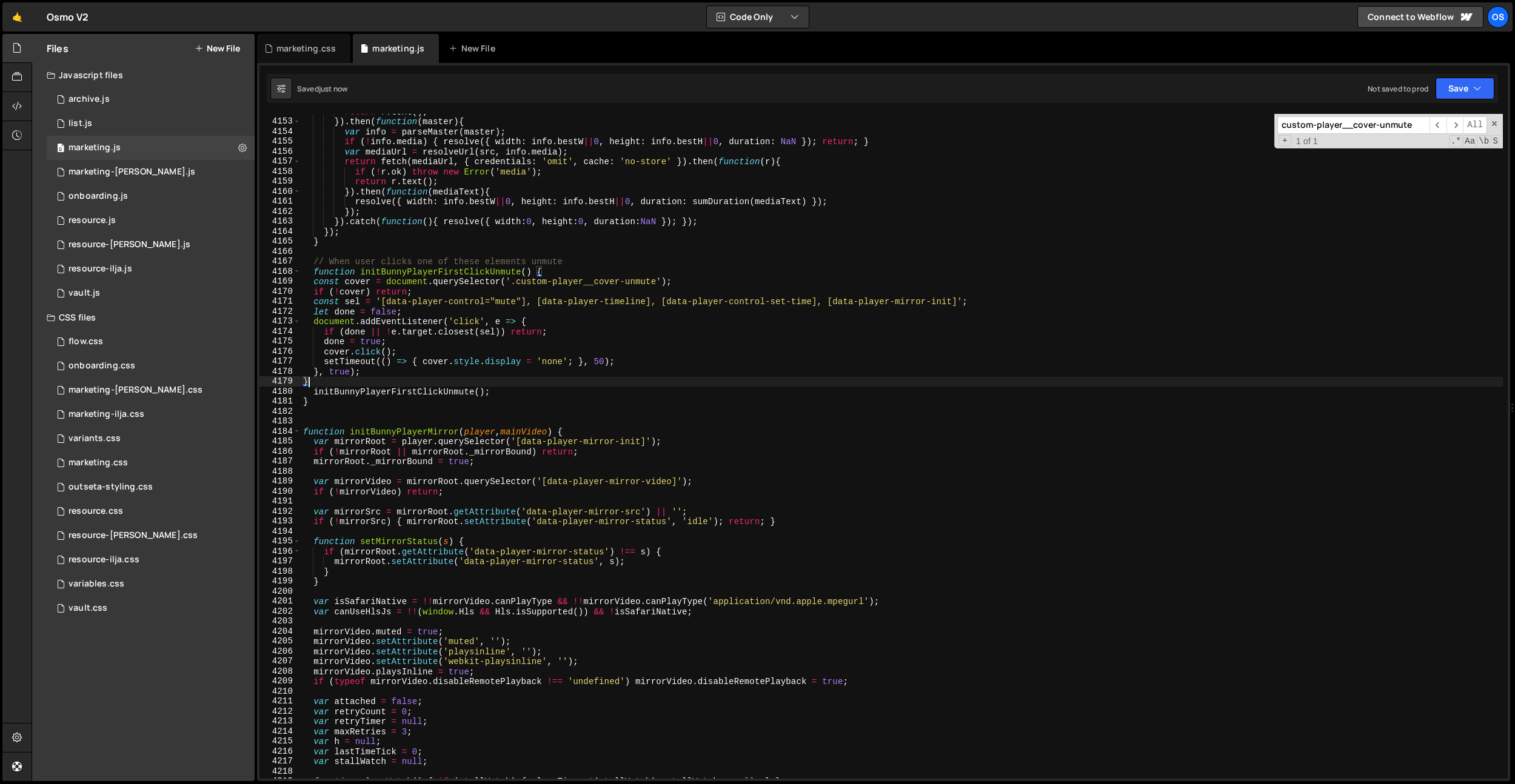
click at [600, 360] on div "return r . text ( ) ; }) . then ( function ( master ) { var info = parseMaster …" at bounding box center [901, 449] width 1202 height 684
click at [424, 366] on div "return r . text ( ) ; }) . then ( function ( master ) { var info = parseMaster …" at bounding box center [901, 449] width 1202 height 684
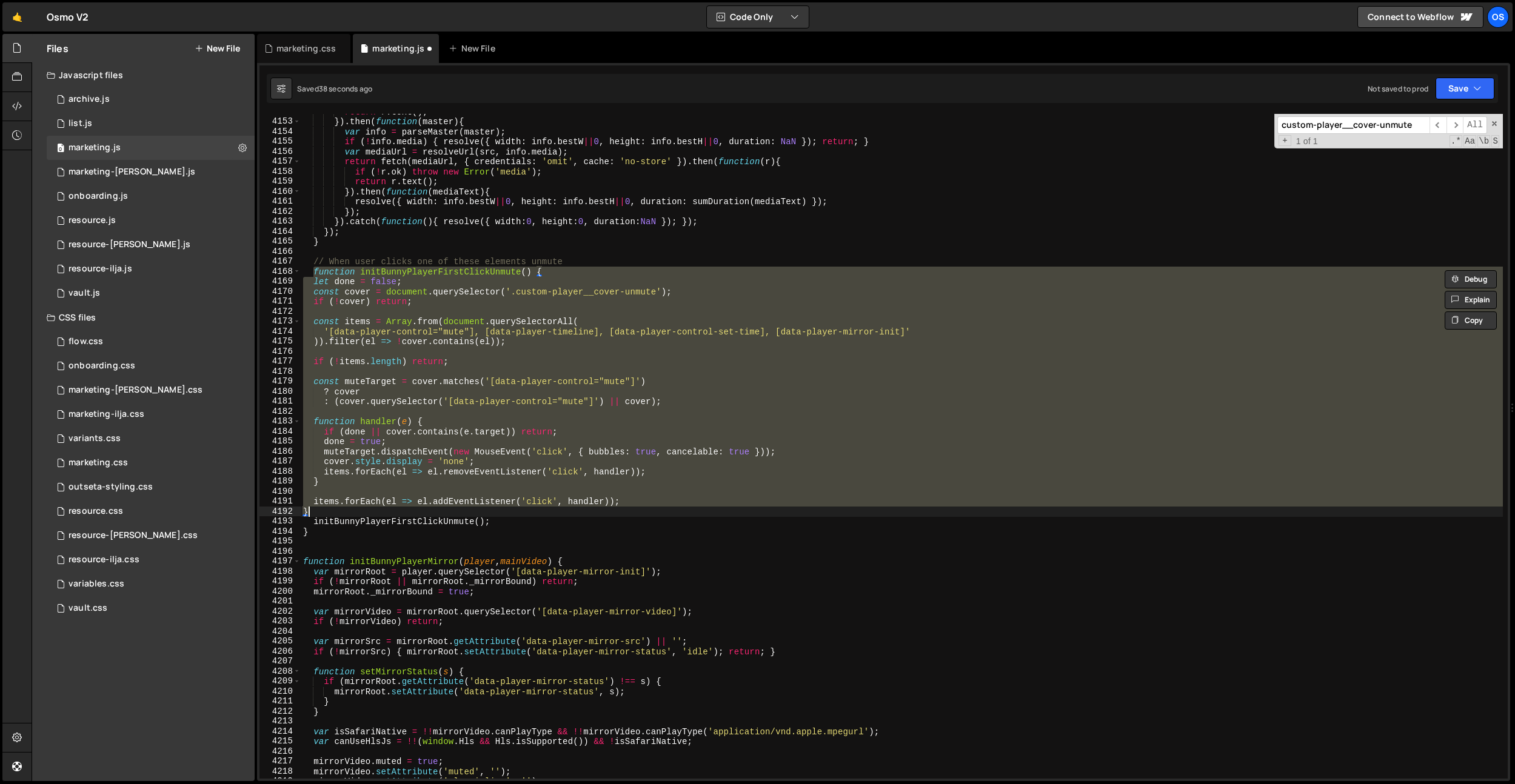
paste textarea
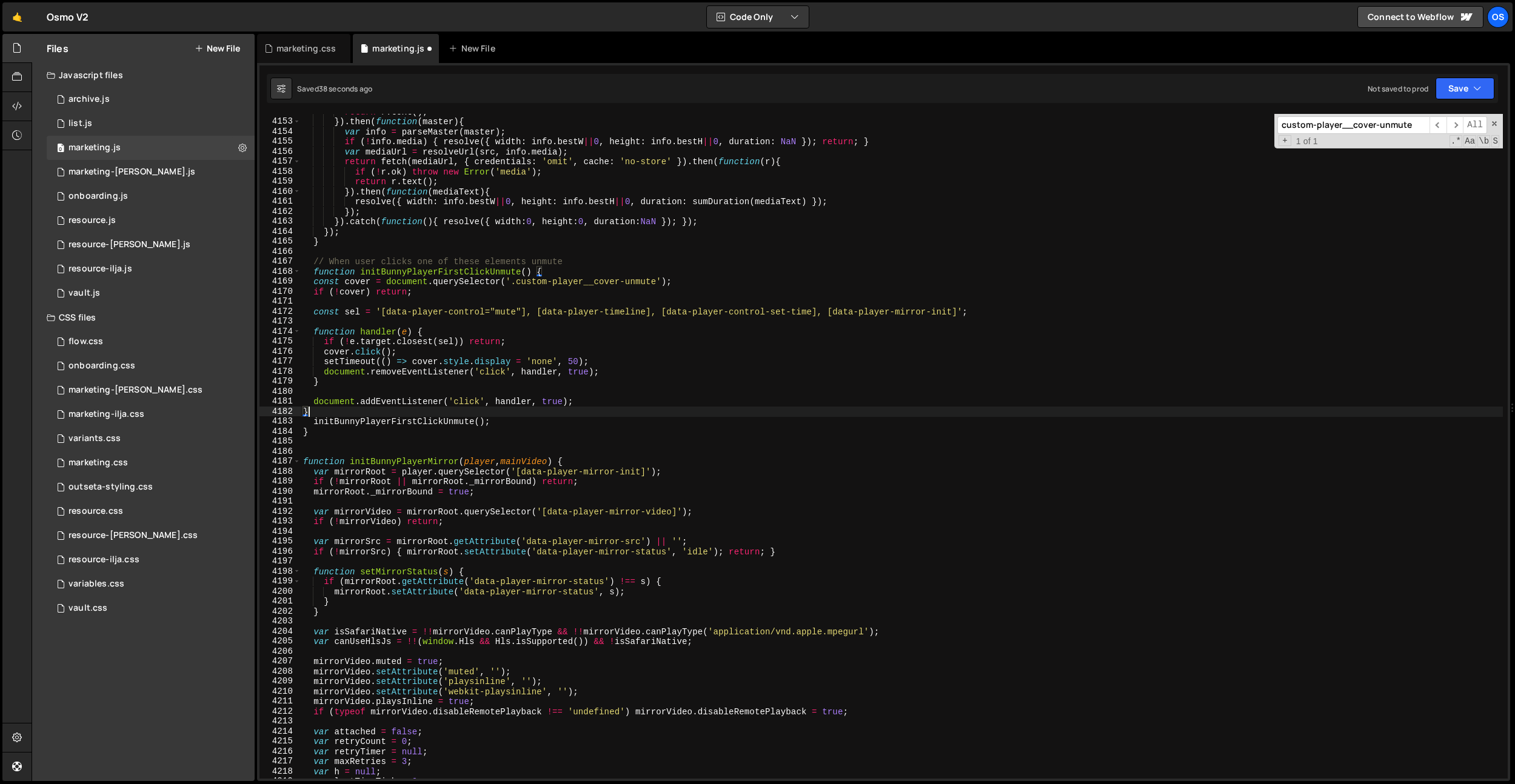
scroll to position [0, 0]
click at [529, 293] on div "return r . text ( ) ; }) . then ( function ( master ) { var info = parseMaster …" at bounding box center [901, 449] width 1202 height 684
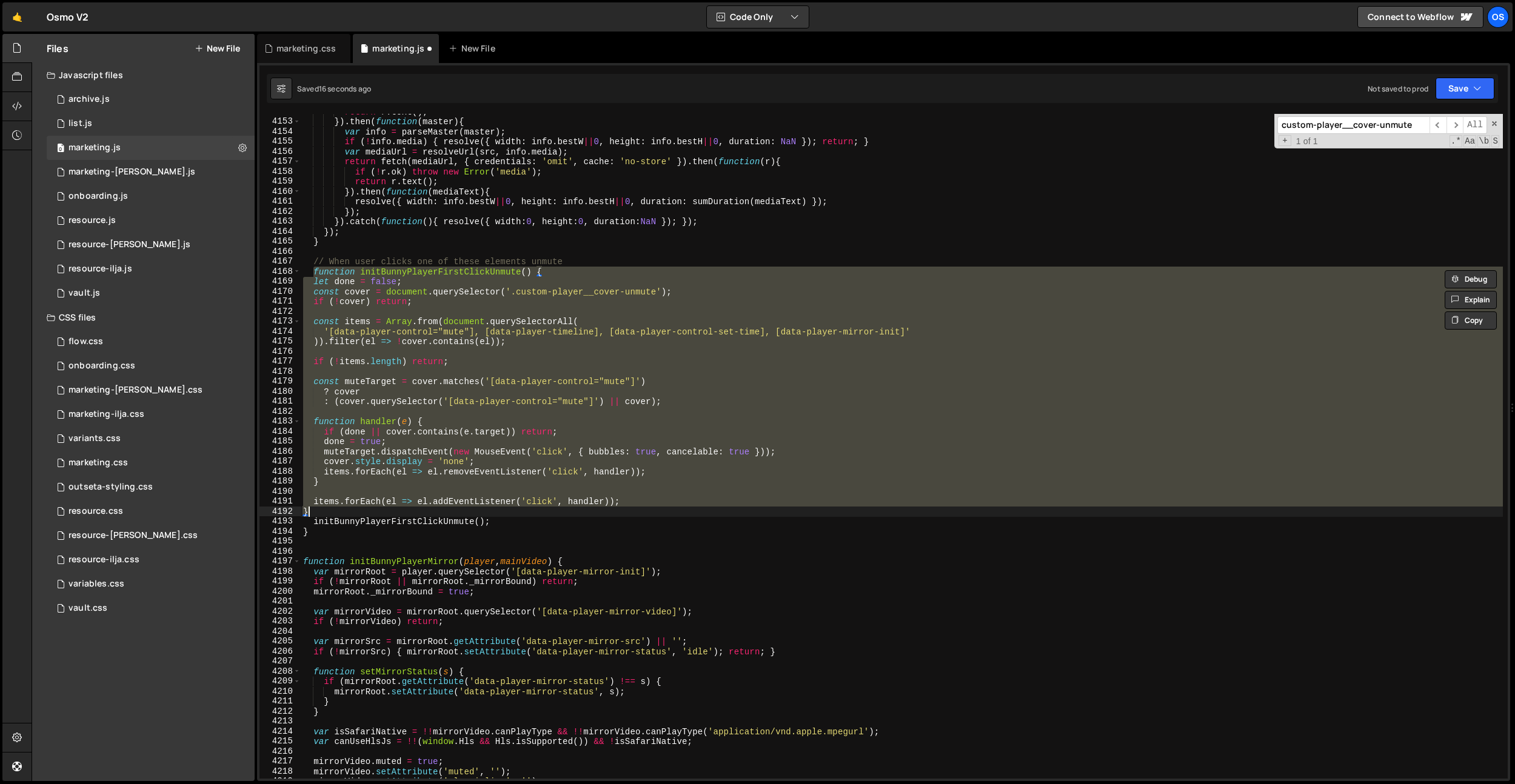
paste textarea
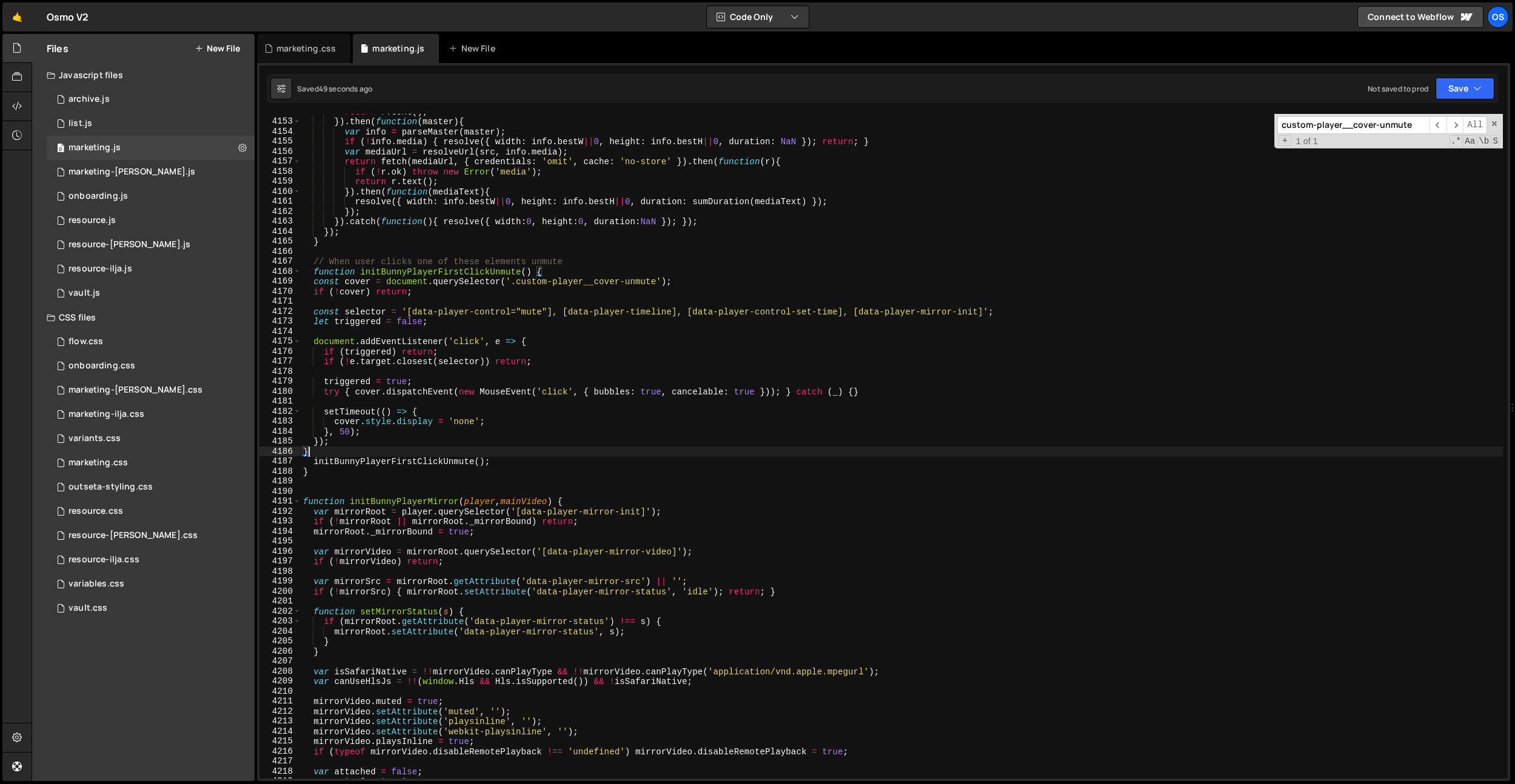
click at [483, 433] on div "return r . text ( ) ; }) . then ( function ( master ) { var info = parseMaster …" at bounding box center [901, 449] width 1202 height 684
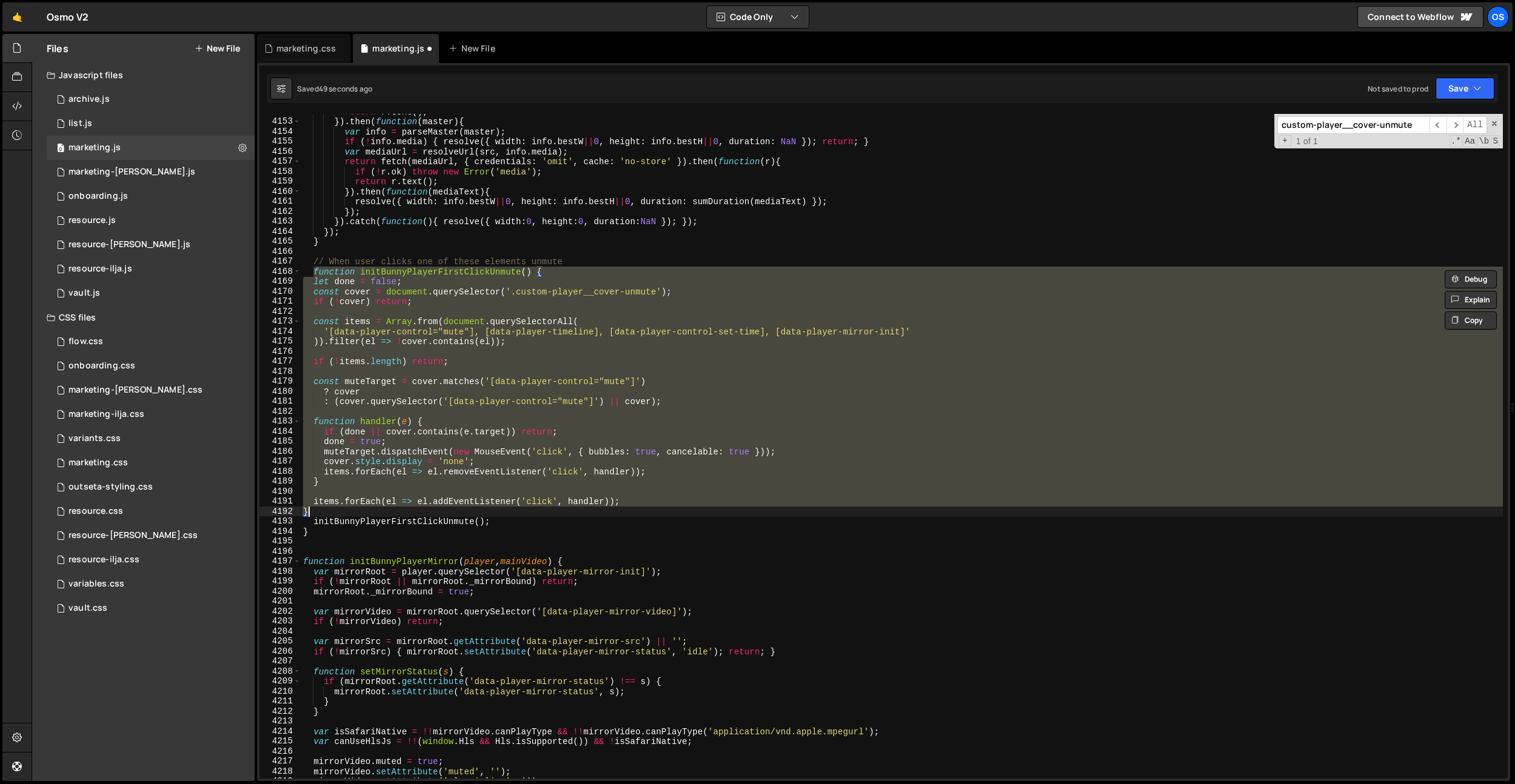
paste textarea
type textarea "}"
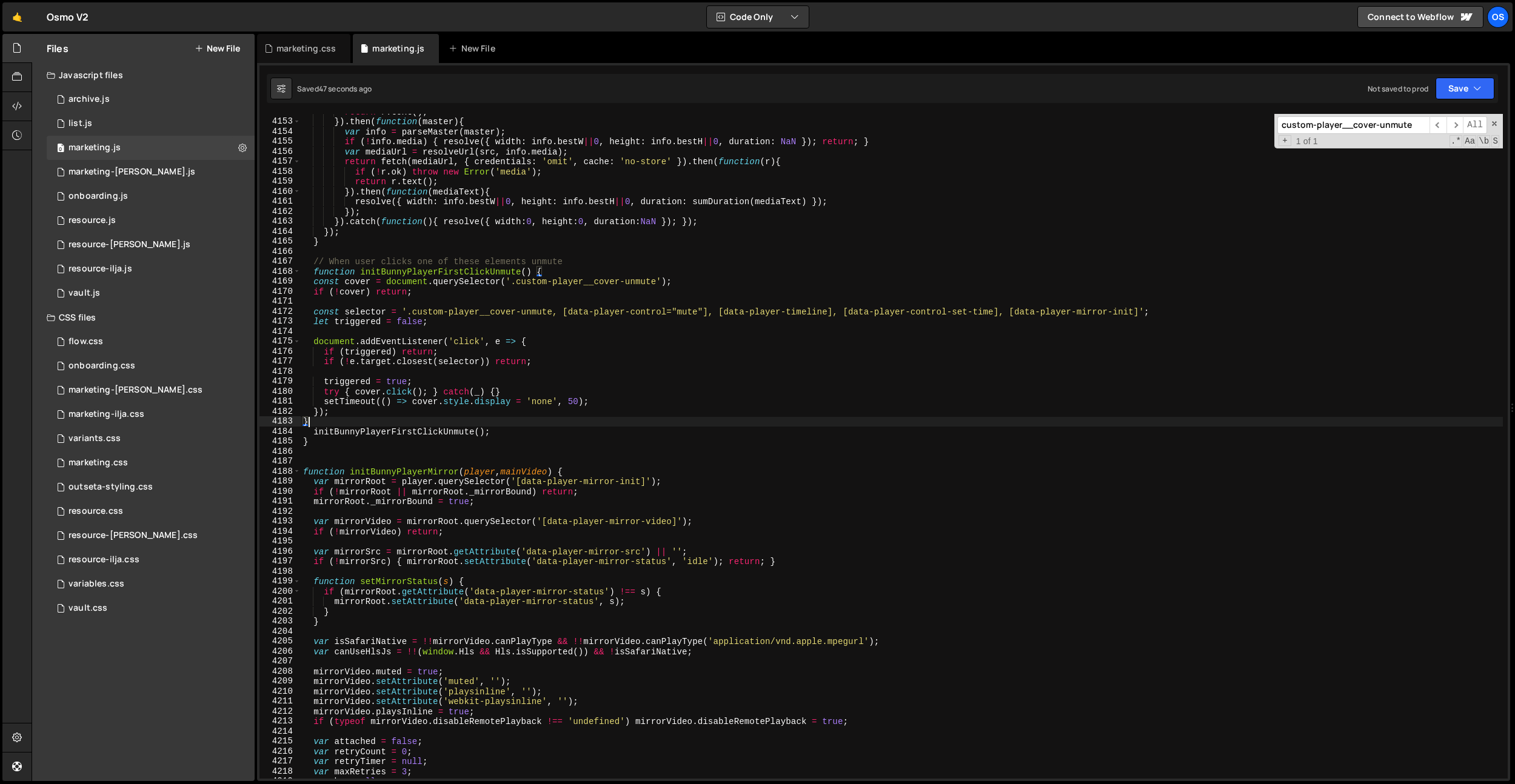
click at [688, 333] on div "return r . text ( ) ; }) . then ( function ( master ) { var info = parseMaster …" at bounding box center [901, 449] width 1202 height 684
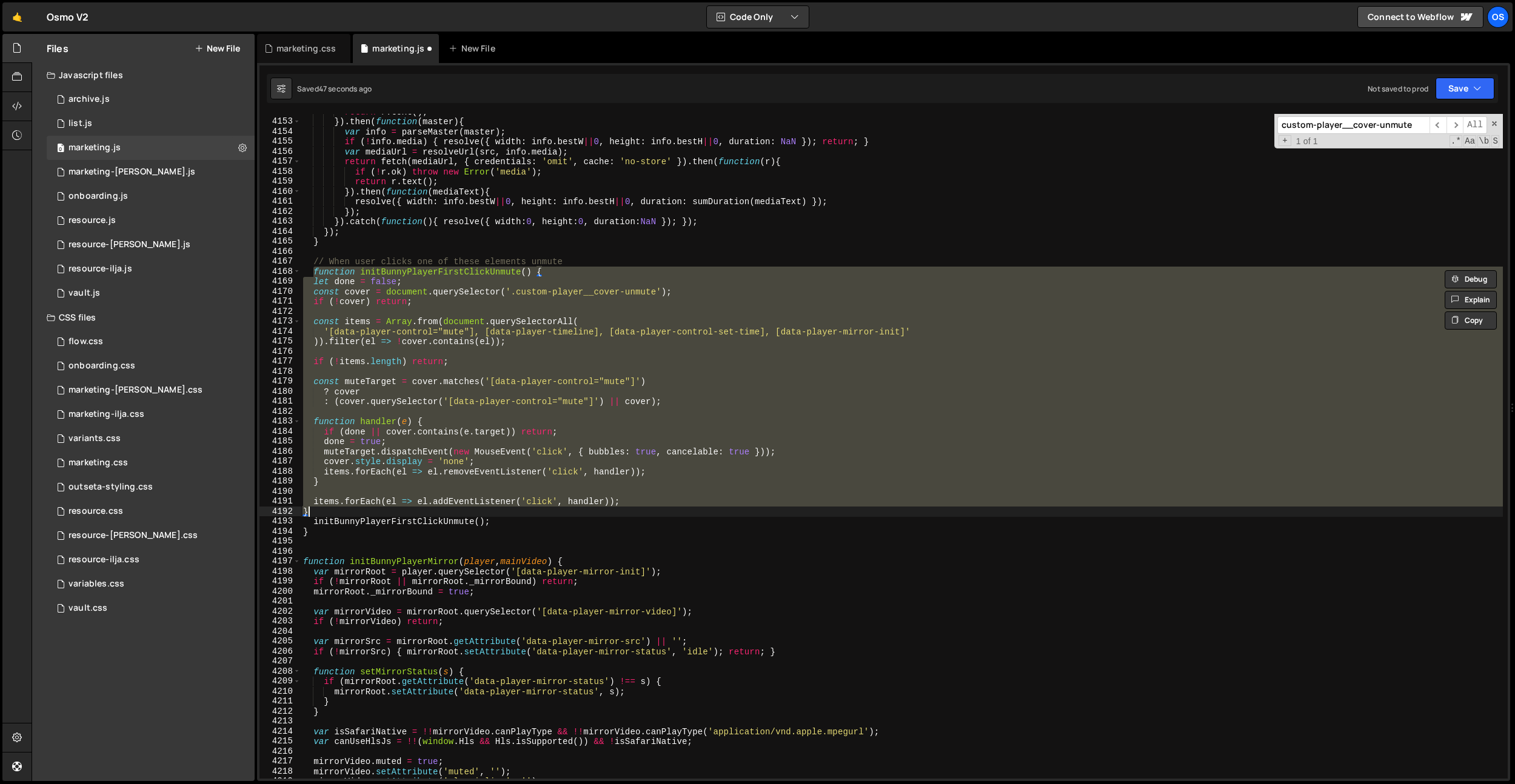
paste textarea
type textarea "}"
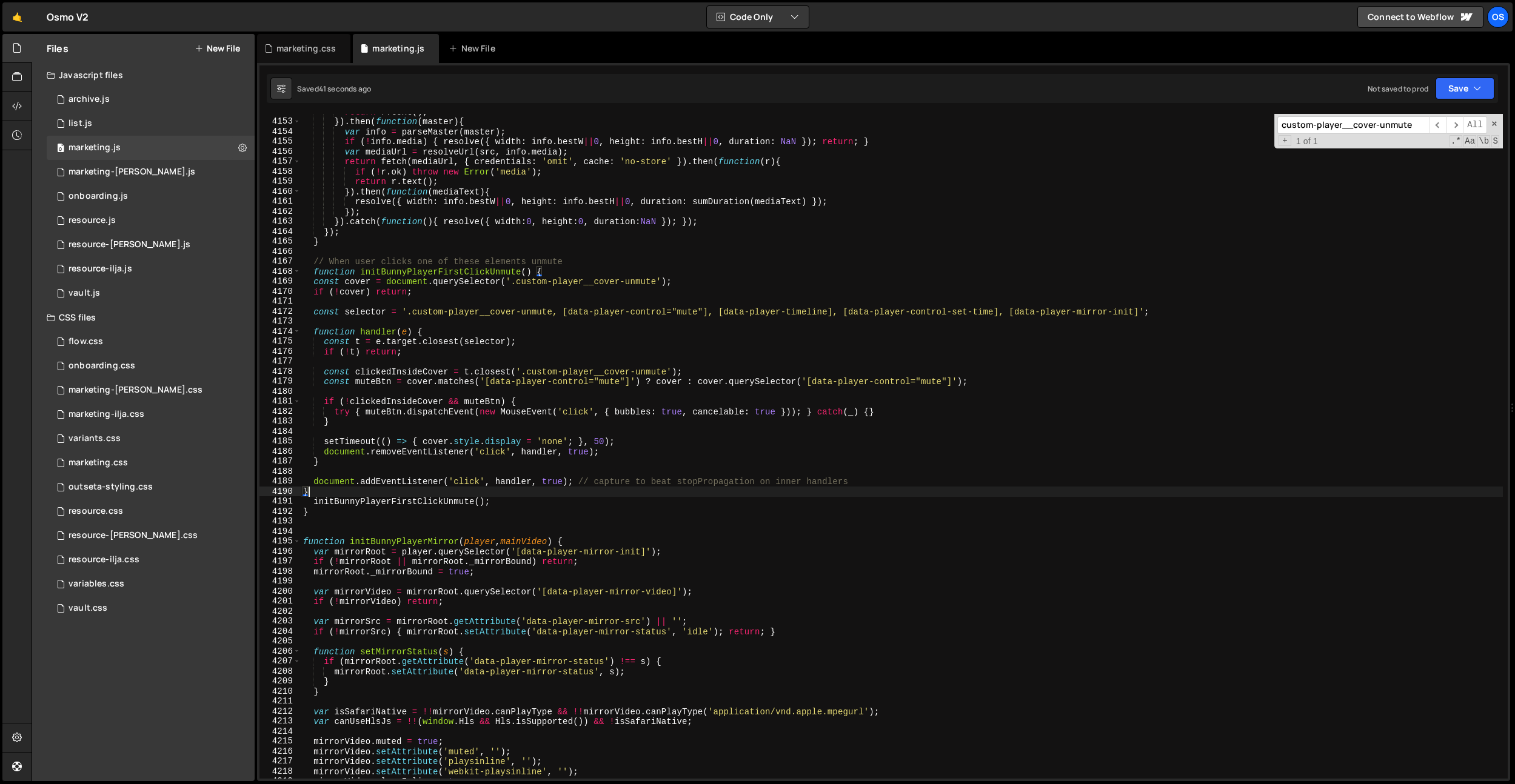
click at [490, 431] on div "return r . text ( ) ; }) . then ( function ( master ) { var info = parseMaster …" at bounding box center [901, 449] width 1202 height 684
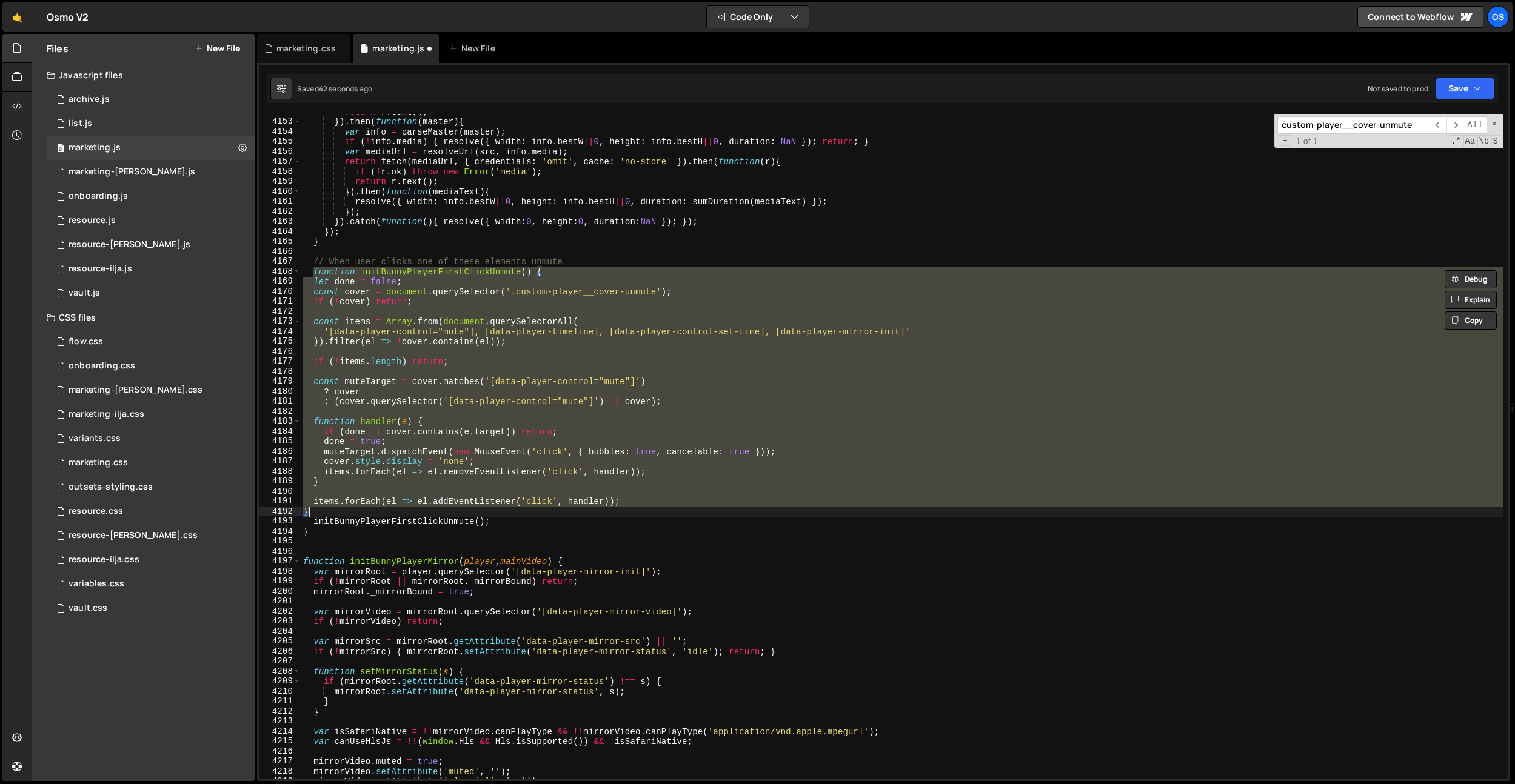
paste textarea
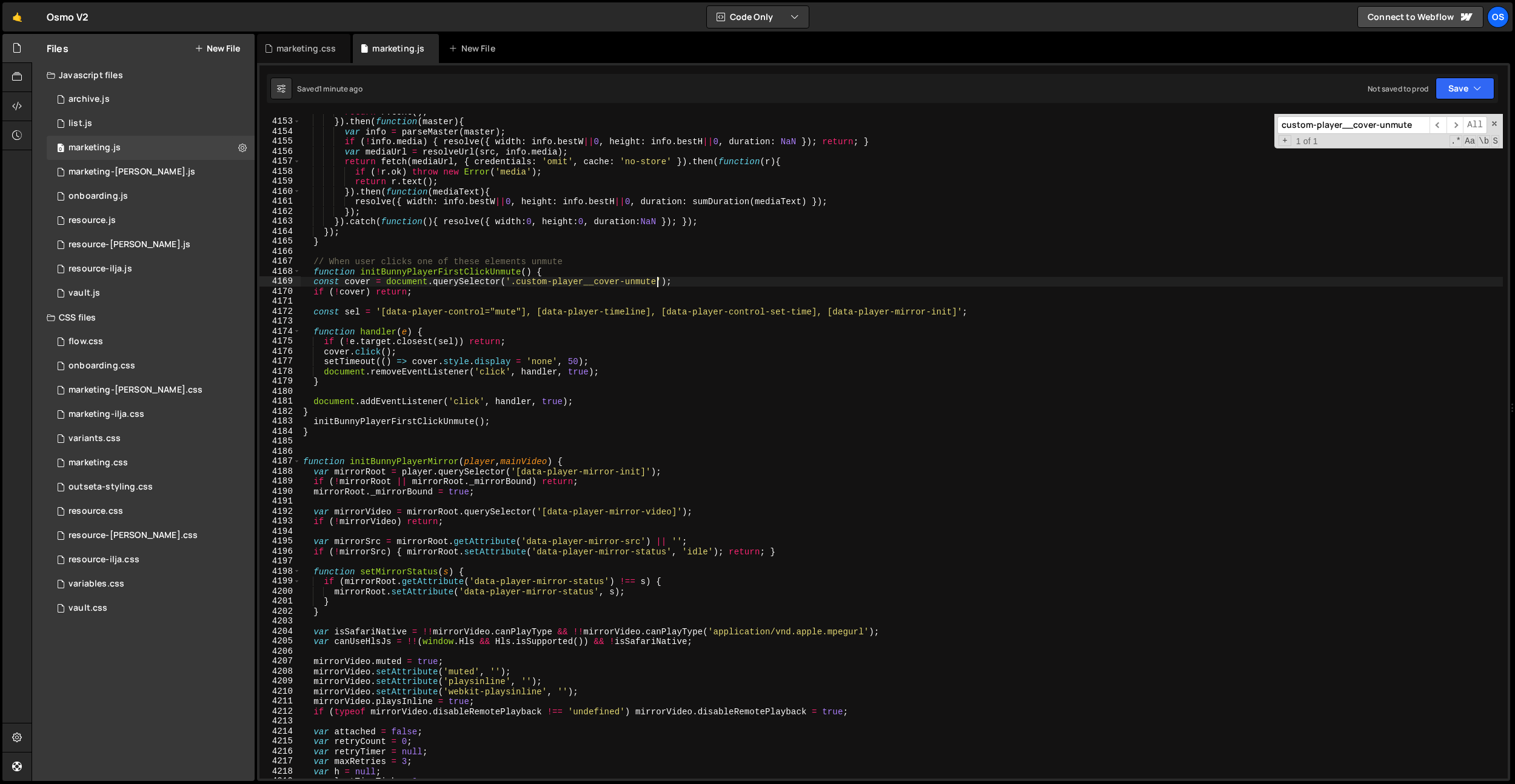
click at [657, 281] on div "return r . text ( ) ; }) . then ( function ( master ) { var info = parseMaster …" at bounding box center [901, 449] width 1202 height 684
type textarea "const cover = document.querySelector('.custom-player__cover-unmute');"
click at [680, 280] on div "return r . text ( ) ; }) . then ( function ( master ) { var info = parseMaster …" at bounding box center [901, 449] width 1202 height 684
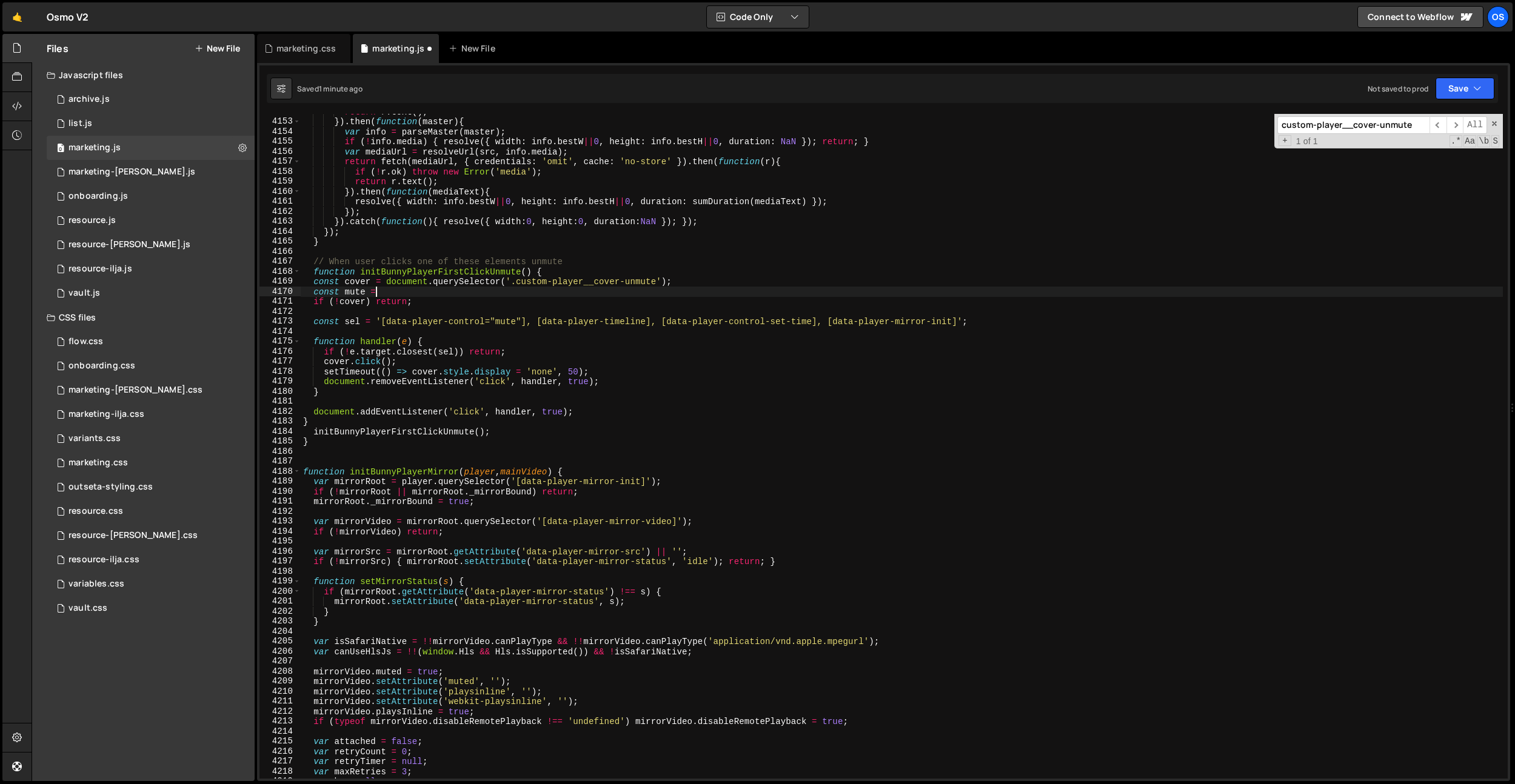
scroll to position [0, 5]
paste textarea "custom-player__cover-unmute-hidden"
drag, startPoint x: 694, startPoint y: 282, endPoint x: 650, endPoint y: 290, distance: 44.7
click at [657, 283] on div "return r . text ( ) ; }) . then ( function ( master ) { var info = parseMaster …" at bounding box center [901, 449] width 1202 height 684
click at [645, 293] on div "return r . text ( ) ; }) . then ( function ( master ) { var info = parseMaster …" at bounding box center [901, 449] width 1202 height 684
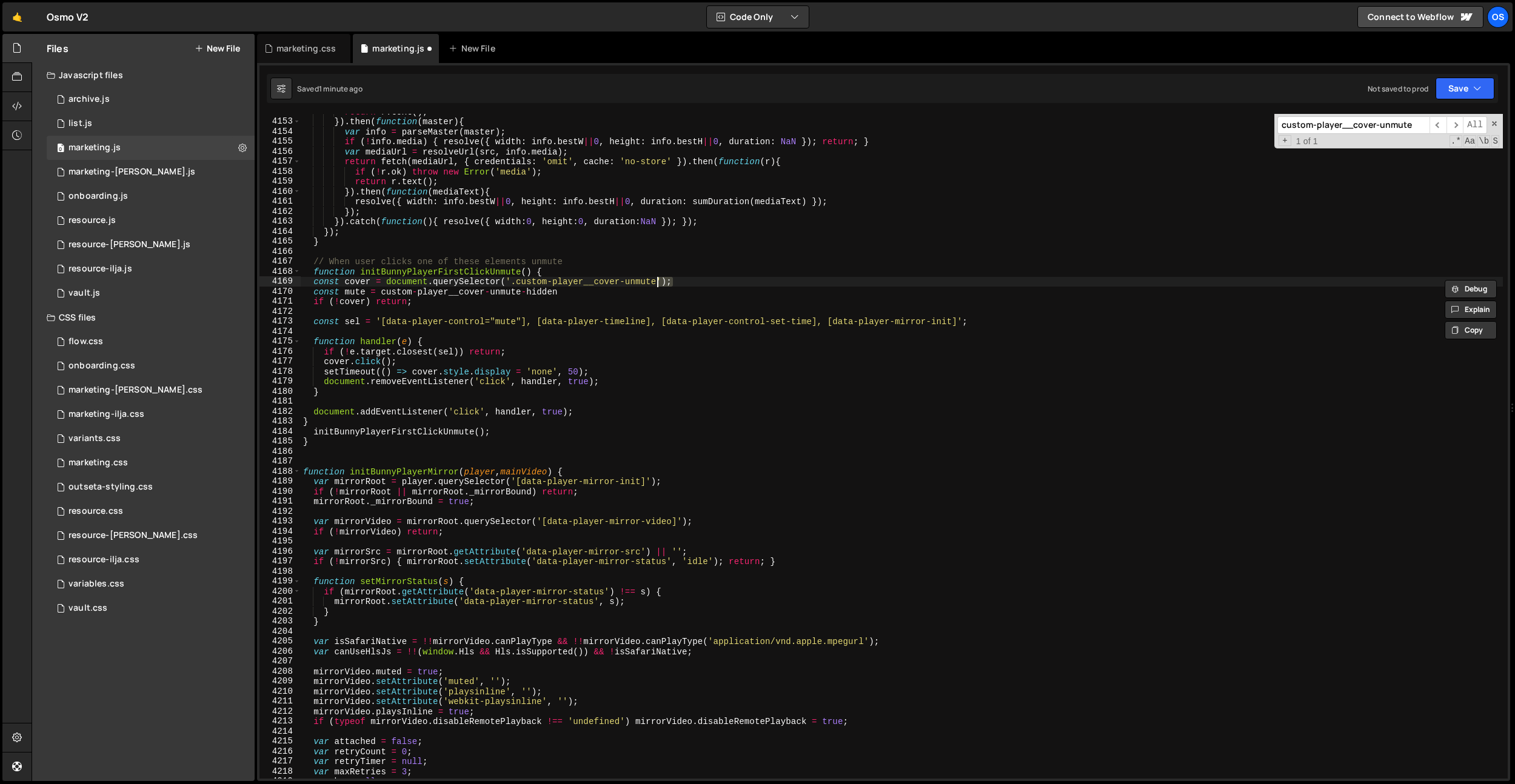
paste textarea "');"
drag, startPoint x: 388, startPoint y: 284, endPoint x: 431, endPoint y: 280, distance: 43.2
click at [513, 279] on div "return r . text ( ) ; }) . then ( function ( master ) { var info = parseMaster …" at bounding box center [901, 449] width 1202 height 684
click at [374, 282] on div "return r . text ( ) ; }) . then ( function ( master ) { var info = parseMaster …" at bounding box center [901, 449] width 1202 height 684
click at [359, 281] on div "return r . text ( ) ; }) . then ( function ( master ) { var info = parseMaster …" at bounding box center [901, 449] width 1202 height 684
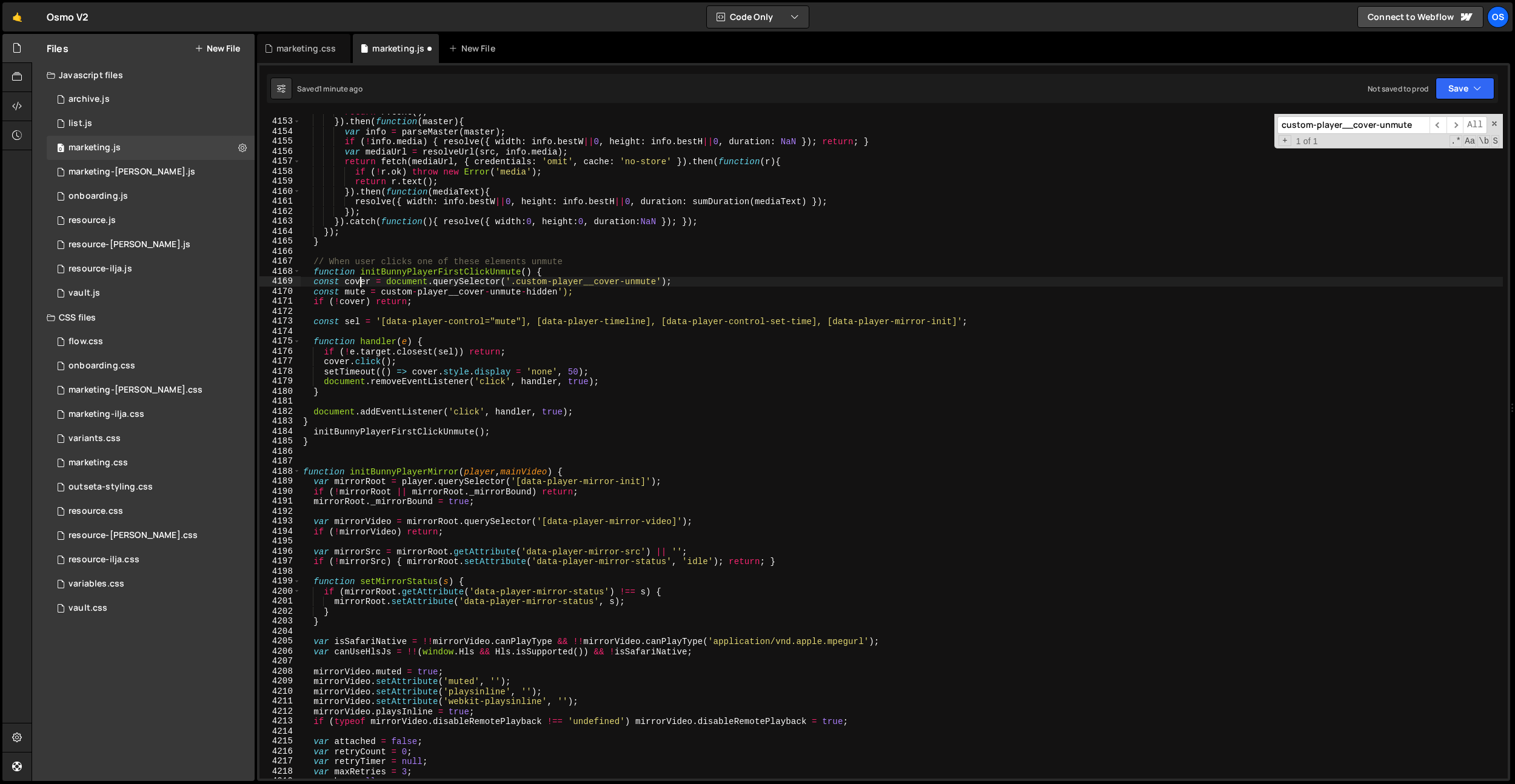
click at [359, 281] on div "return r . text ( ) ; }) . then ( function ( master ) { var info = parseMaster …" at bounding box center [901, 449] width 1202 height 684
click at [381, 290] on div "return r . text ( ) ; }) . then ( function ( master ) { var info = parseMaster …" at bounding box center [901, 449] width 1202 height 684
paste textarea "overc"
drag, startPoint x: 505, startPoint y: 279, endPoint x: 394, endPoint y: 290, distance: 111.5
click at [428, 281] on div "return r . text ( ) ; }) . then ( function ( master ) { var info = parseMaster …" at bounding box center [901, 449] width 1202 height 684
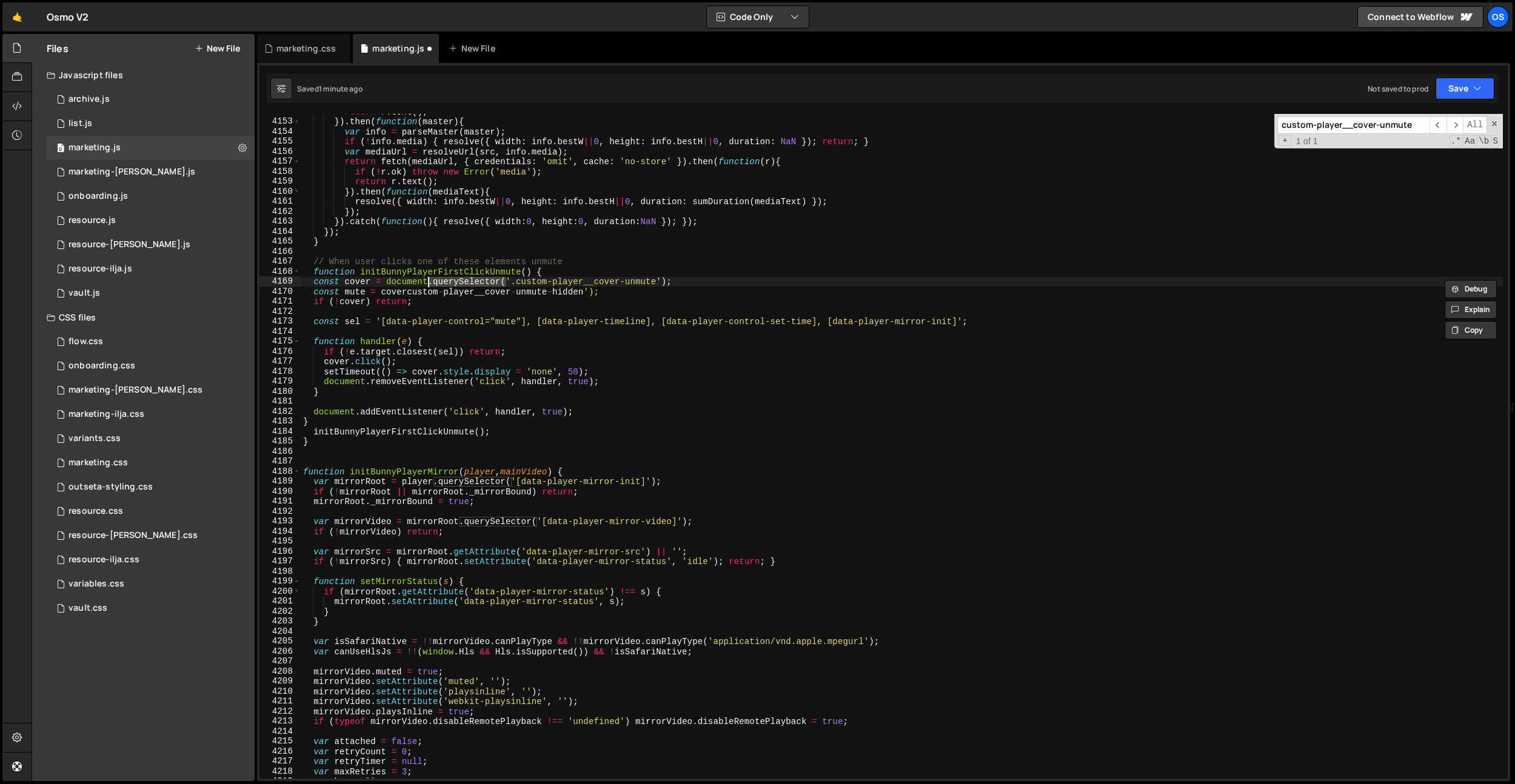
click at [381, 292] on div "return r . text ( ) ; }) . then ( function ( master ) { var info = parseMaster …" at bounding box center [901, 449] width 1202 height 684
paste textarea ".querySelector("
type textarea "const mute = cover.querySelector('custom-player__cover-unmute-hidden');"
click at [540, 253] on div "return r . text ( ) ; }) . then ( function ( master ) { var info = parseMaster …" at bounding box center [901, 449] width 1202 height 684
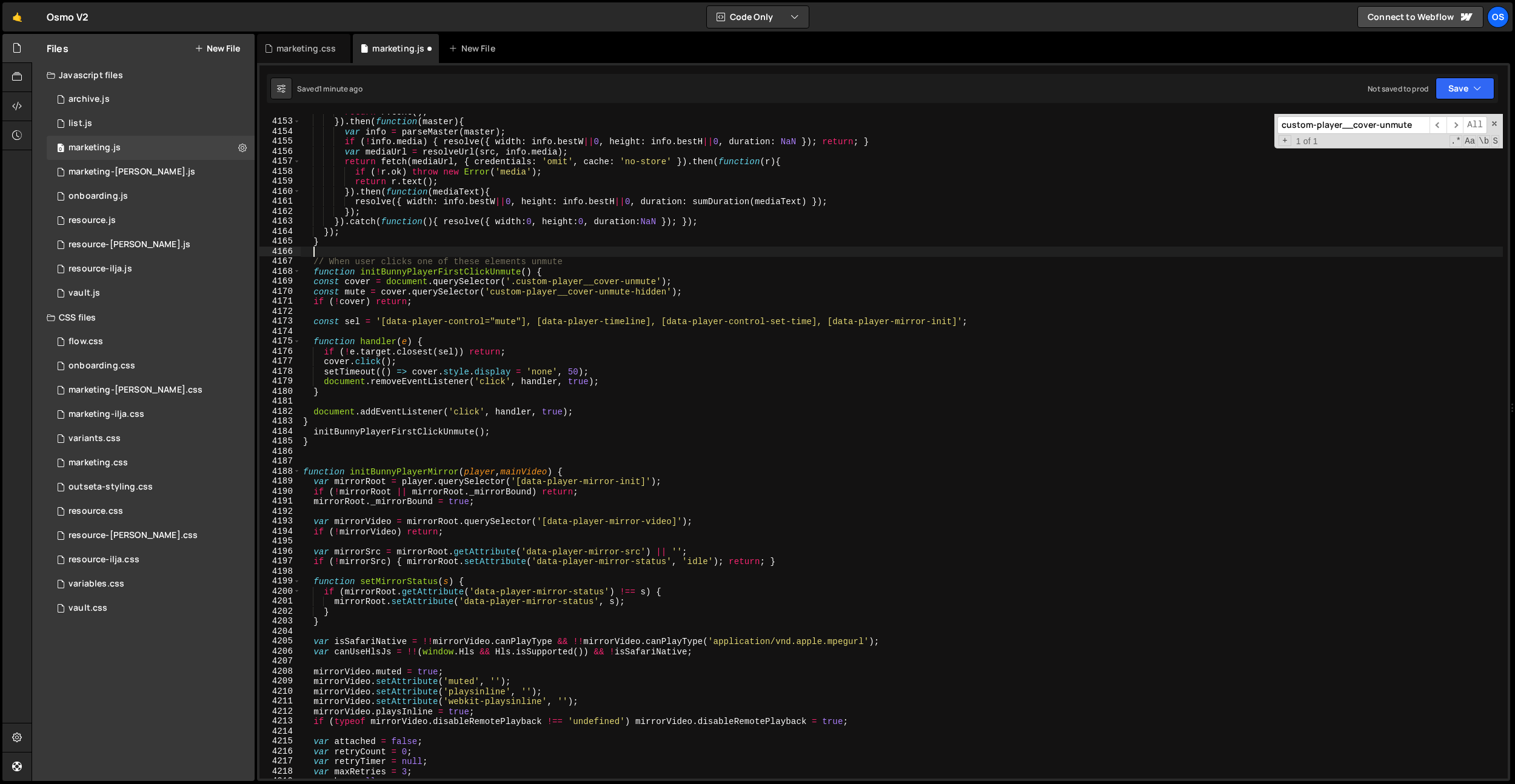
scroll to position [0, 0]
click at [496, 291] on div "return r . text ( ) ; }) . then ( function ( master ) { var info = parseMaster …" at bounding box center [901, 449] width 1202 height 684
type textarea "const mute = cover.querySelector('.custom-player__cover-unmute-hidden');"
drag, startPoint x: 562, startPoint y: 250, endPoint x: 514, endPoint y: 263, distance: 49.7
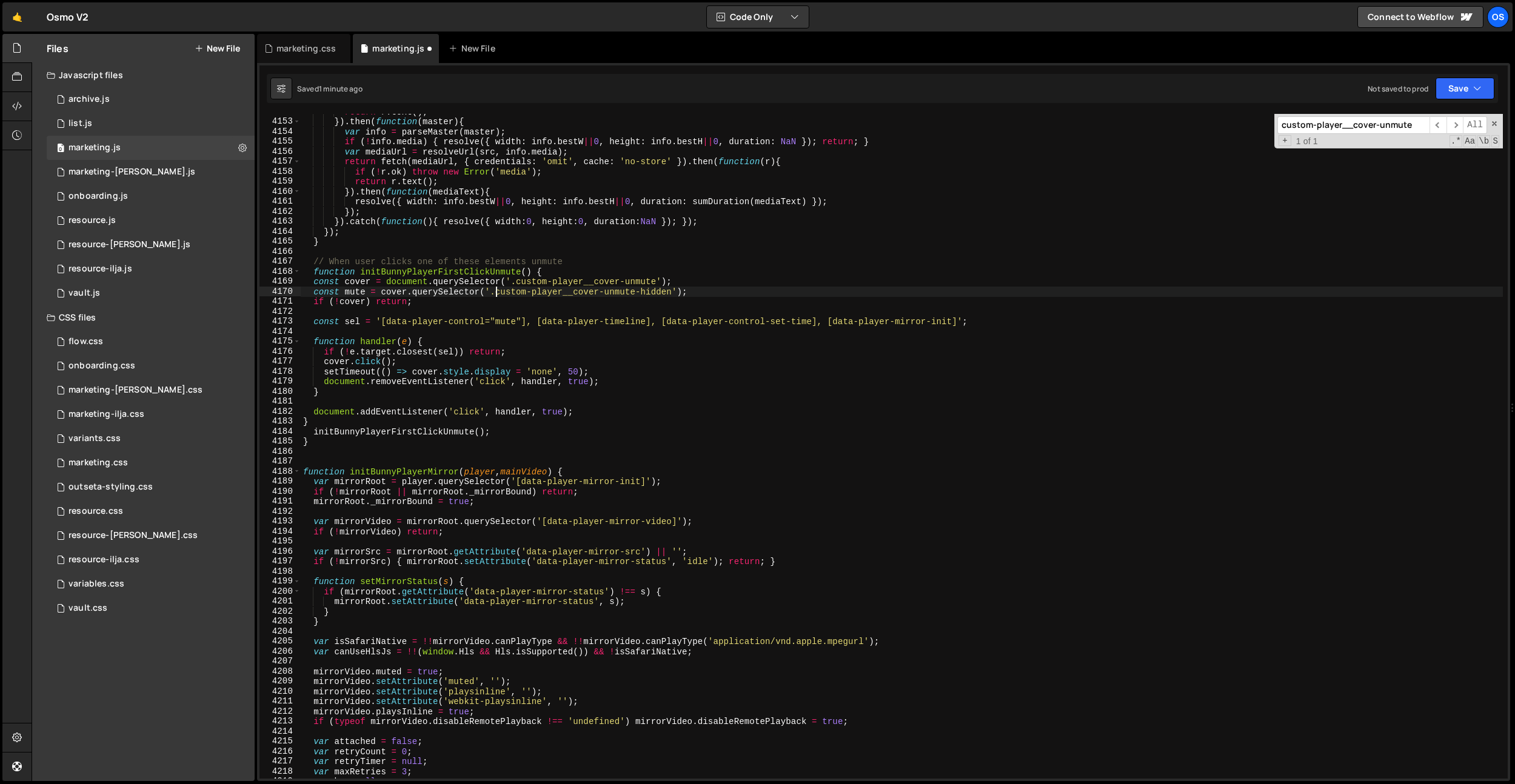
click at [562, 250] on div "return r . text ( ) ; }) . then ( function ( master ) { var info = parseMaster …" at bounding box center [901, 449] width 1202 height 684
click at [363, 292] on div "return r . text ( ) ; }) . then ( function ( master ) { var info = parseMaster …" at bounding box center [901, 449] width 1202 height 684
click at [358, 291] on div "return r . text ( ) ; }) . then ( function ( master ) { var info = parseMaster …" at bounding box center [901, 446] width 1202 height 665
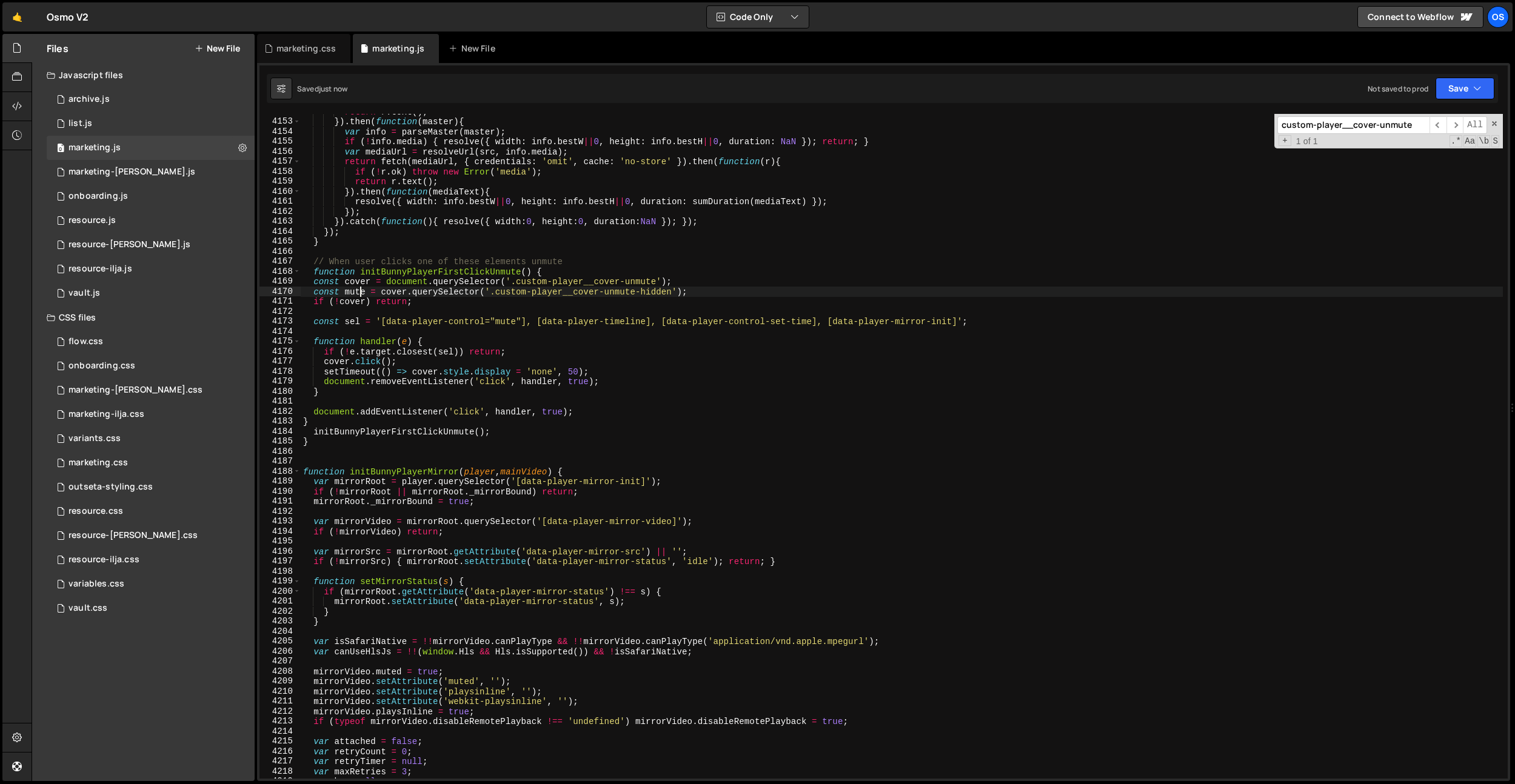
click at [358, 291] on div "return r . text ( ) ; }) . then ( function ( master ) { var info = parseMaster …" at bounding box center [901, 449] width 1202 height 684
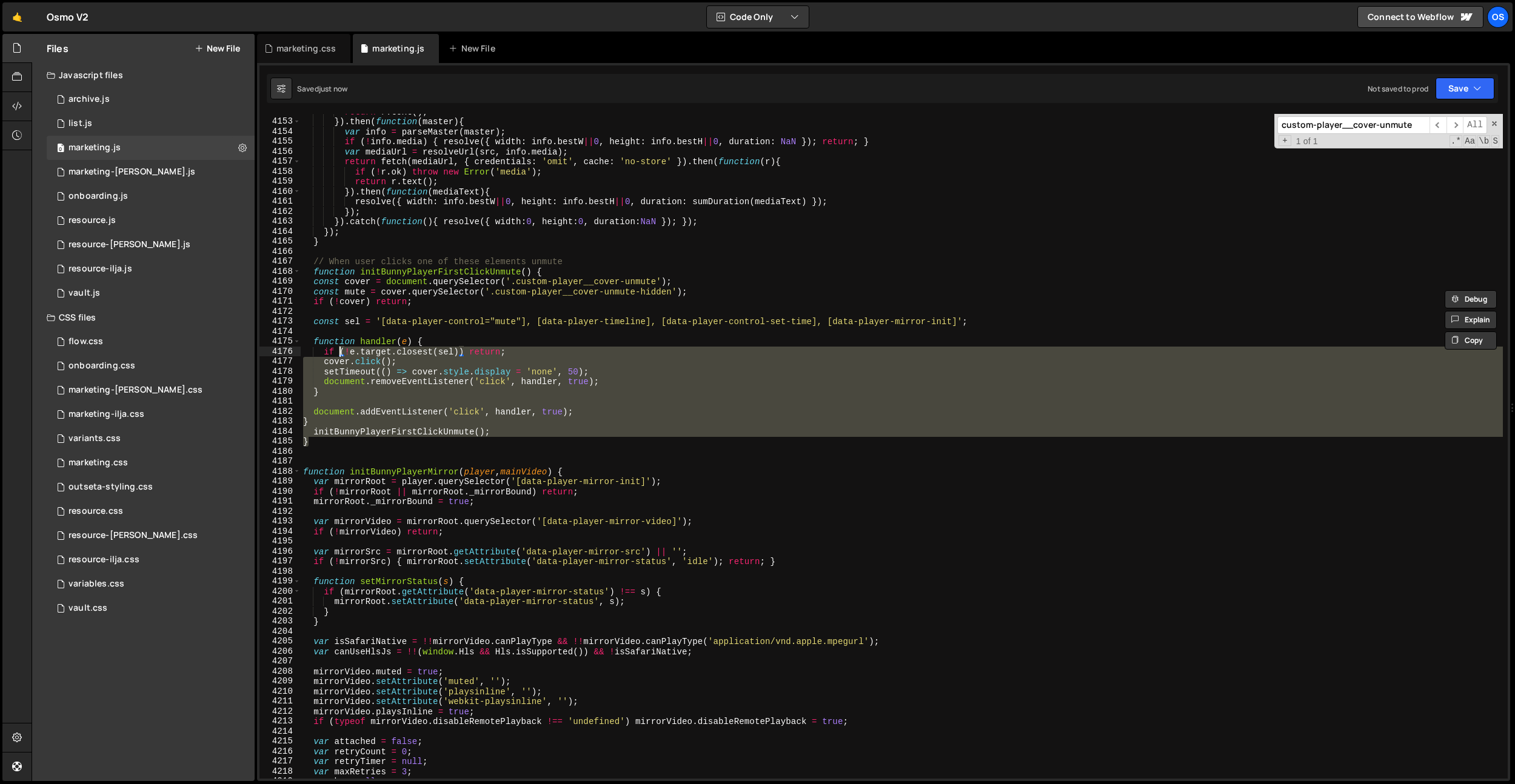
drag, startPoint x: 336, startPoint y: 439, endPoint x: 332, endPoint y: 420, distance: 19.4
click at [342, 348] on div "return r . text ( ) ; }) . then ( function ( master ) { var info = parseMaster …" at bounding box center [901, 449] width 1202 height 684
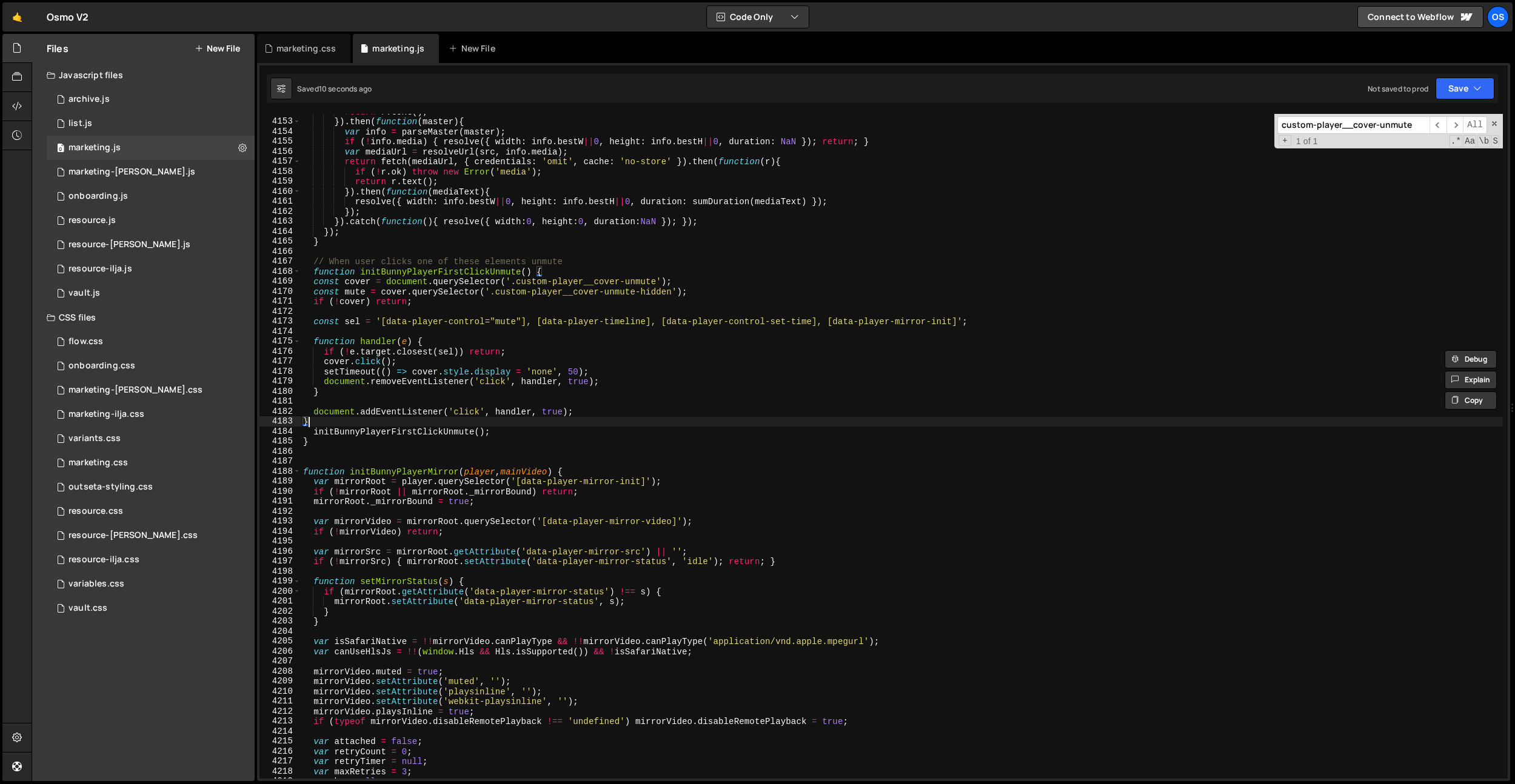
drag, startPoint x: 314, startPoint y: 420, endPoint x: 313, endPoint y: 434, distance: 14.0
click at [314, 420] on div "return r . text ( ) ; }) . then ( function ( master ) { var info = parseMaster …" at bounding box center [901, 449] width 1202 height 684
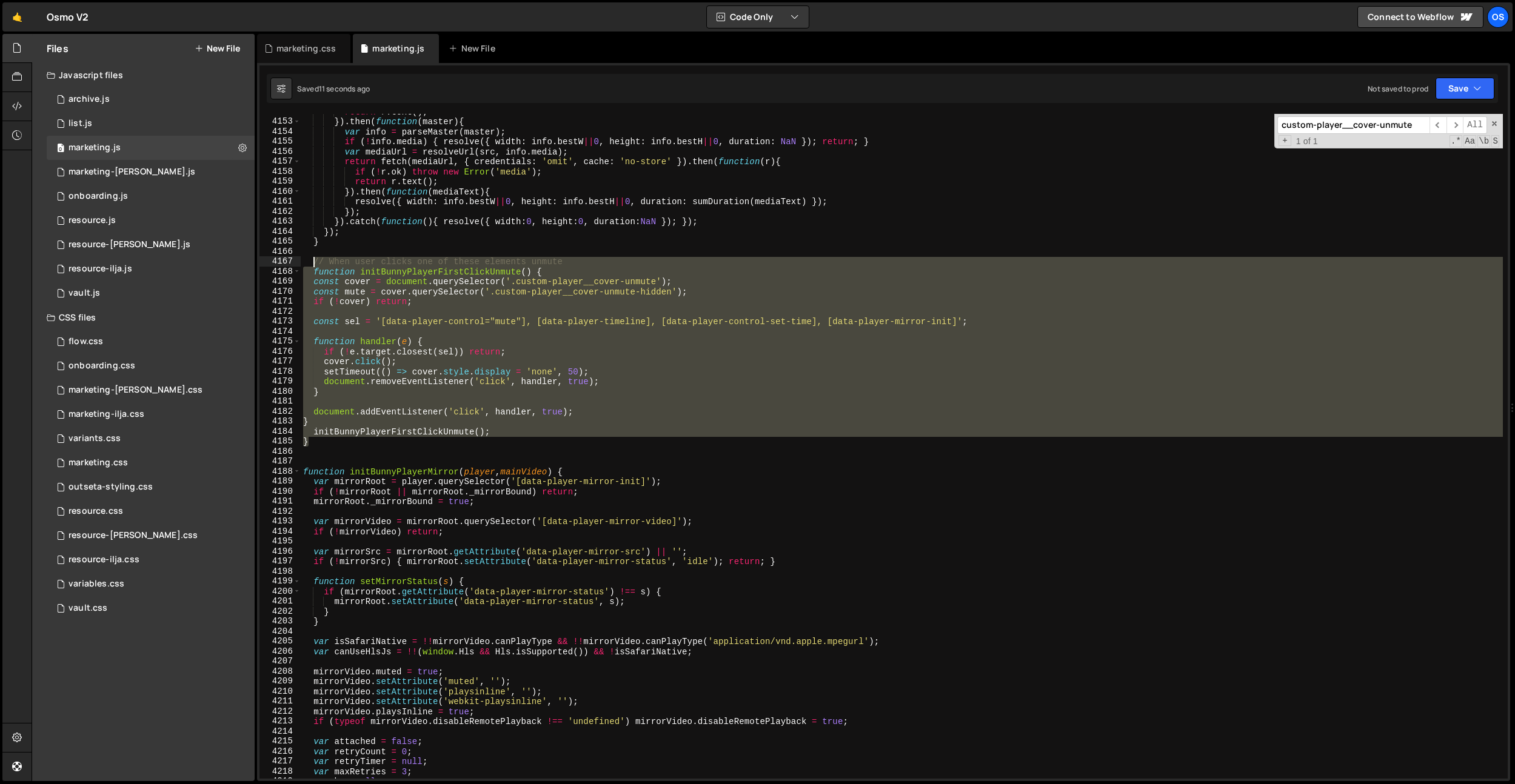
drag, startPoint x: 311, startPoint y: 440, endPoint x: 315, endPoint y: 261, distance: 179.0
click at [315, 261] on div "return r . text ( ) ; }) . then ( function ( master ) { var info = parseMaster …" at bounding box center [901, 449] width 1202 height 684
click at [380, 436] on div "return r . text ( ) ; }) . then ( function ( master ) { var info = parseMaster …" at bounding box center [901, 446] width 1202 height 665
drag, startPoint x: 497, startPoint y: 432, endPoint x: 313, endPoint y: 260, distance: 251.9
click at [313, 260] on div "return r . text ( ) ; }) . then ( function ( master ) { var info = parseMaster …" at bounding box center [901, 449] width 1202 height 684
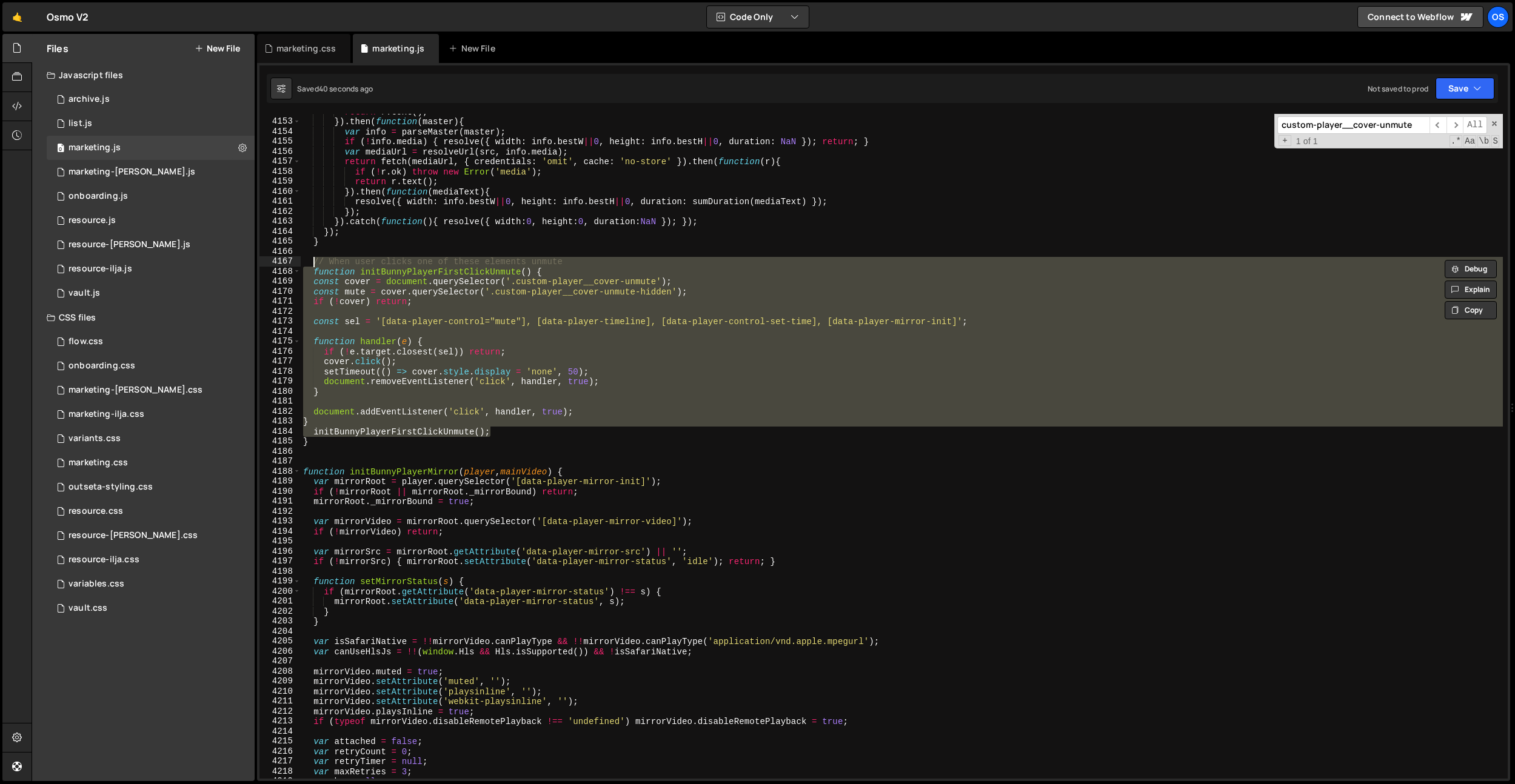
paste textarea "initBunnyPlayerFirstClickUnmute();"
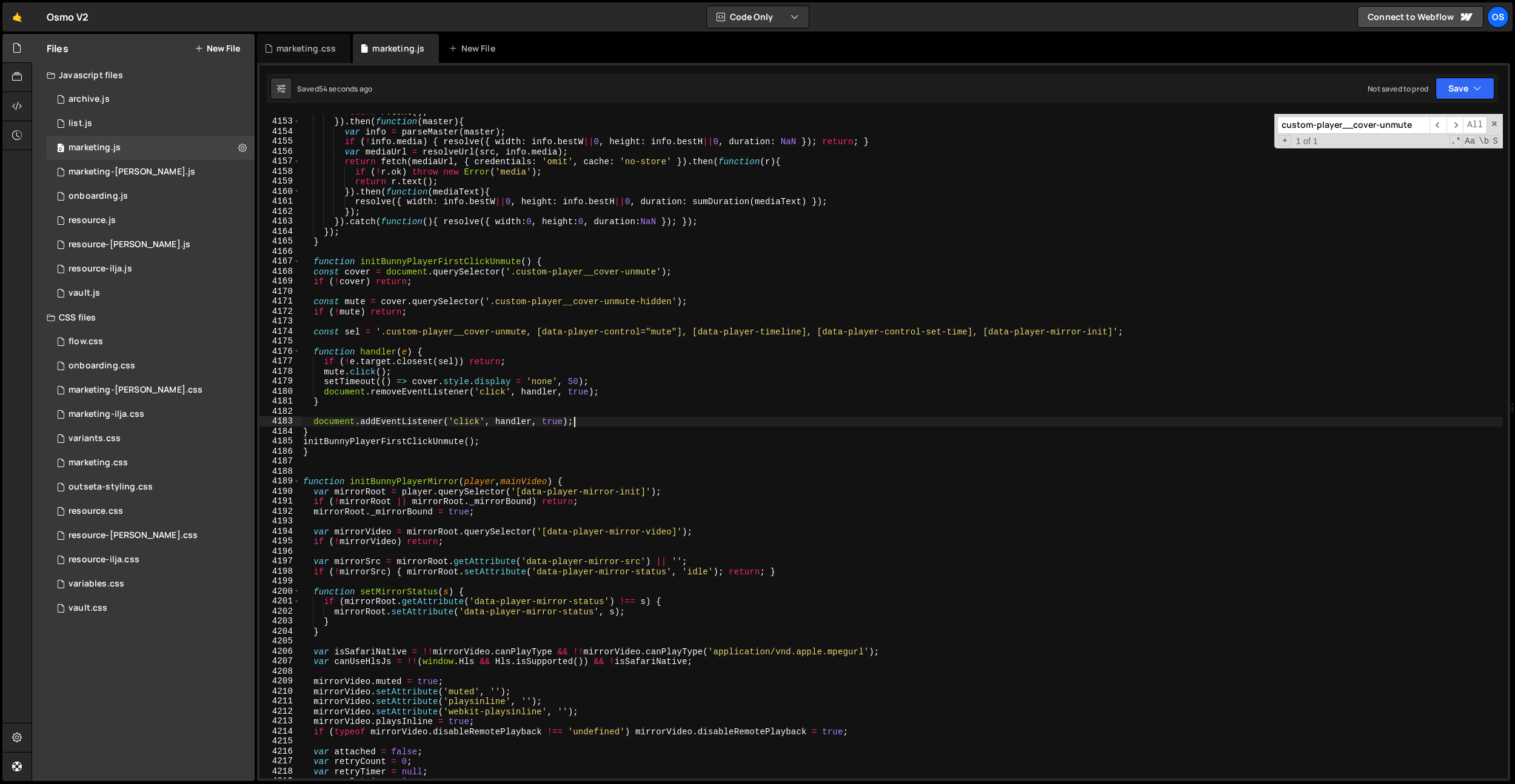
click at [590, 422] on div "return r . text ( ) ; }) . then ( function ( master ) { var info = parseMaster …" at bounding box center [901, 449] width 1202 height 684
click at [664, 300] on div "return r . text ( ) ; }) . then ( function ( master ) { var info = parseMaster …" at bounding box center [901, 449] width 1202 height 684
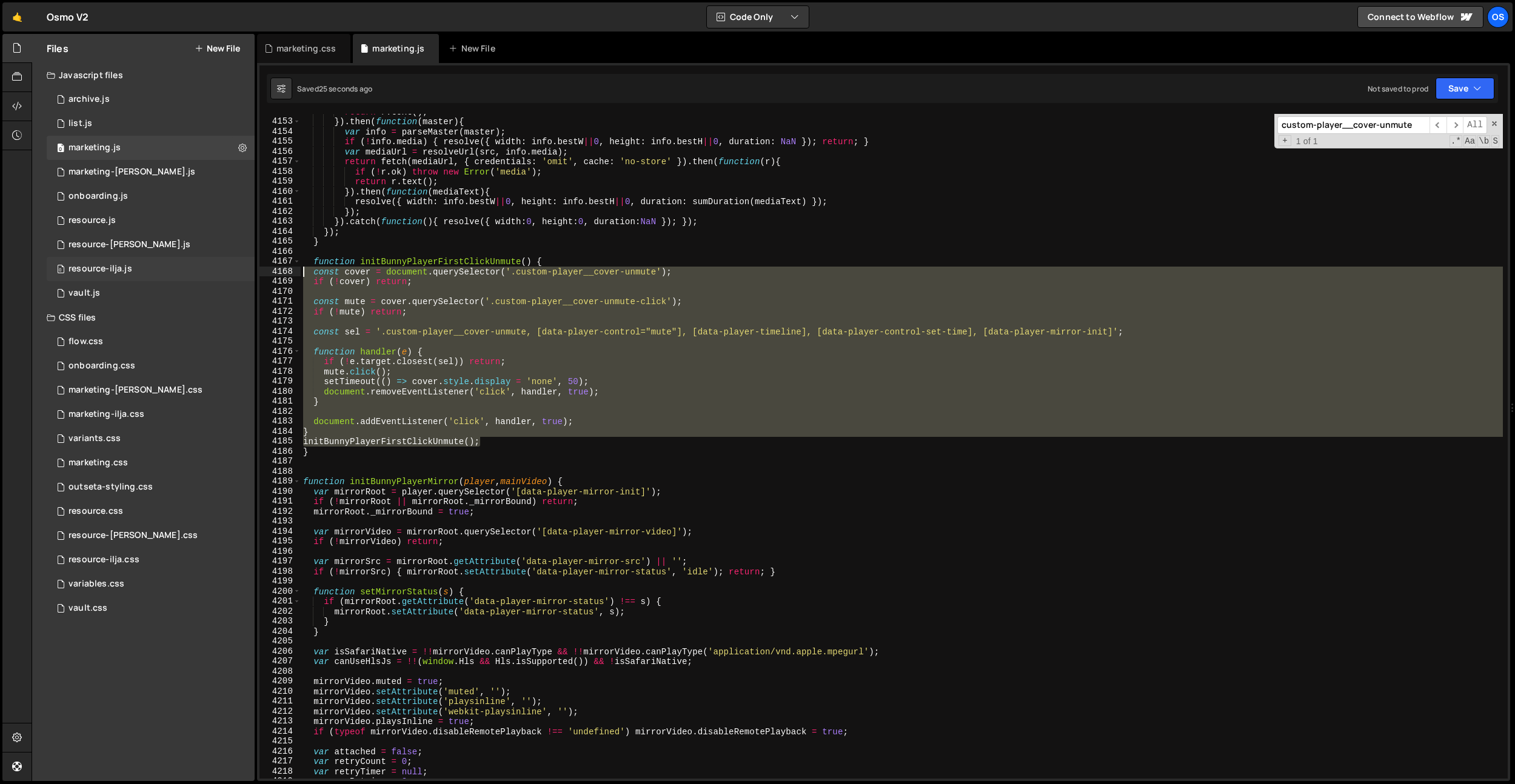
drag, startPoint x: 489, startPoint y: 442, endPoint x: 246, endPoint y: 270, distance: 297.7
click at [246, 270] on div "Files New File Javascript files 0 archive.js 0 0 list.js 0 0 marketing.js 0 0 0…" at bounding box center [773, 408] width 1483 height 747
click at [520, 241] on div "return r . text ( ) ; }) . then ( function ( master ) { var info = parseMaster …" at bounding box center [901, 449] width 1202 height 684
type textarea "}"
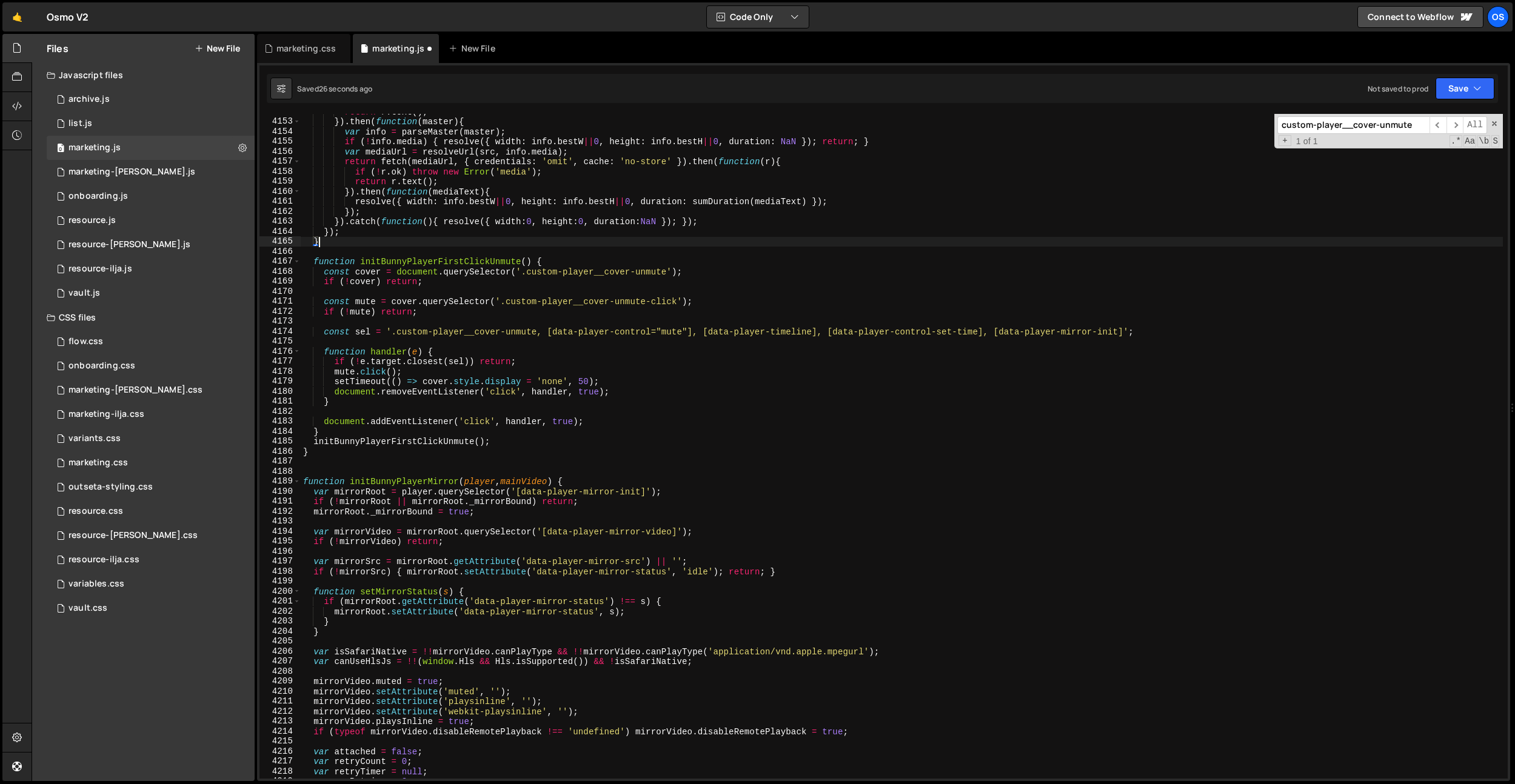
scroll to position [0, 1]
click at [348, 245] on div "return r . text ( ) ; }) . then ( function ( master ) { var info = parseMaster …" at bounding box center [901, 449] width 1202 height 684
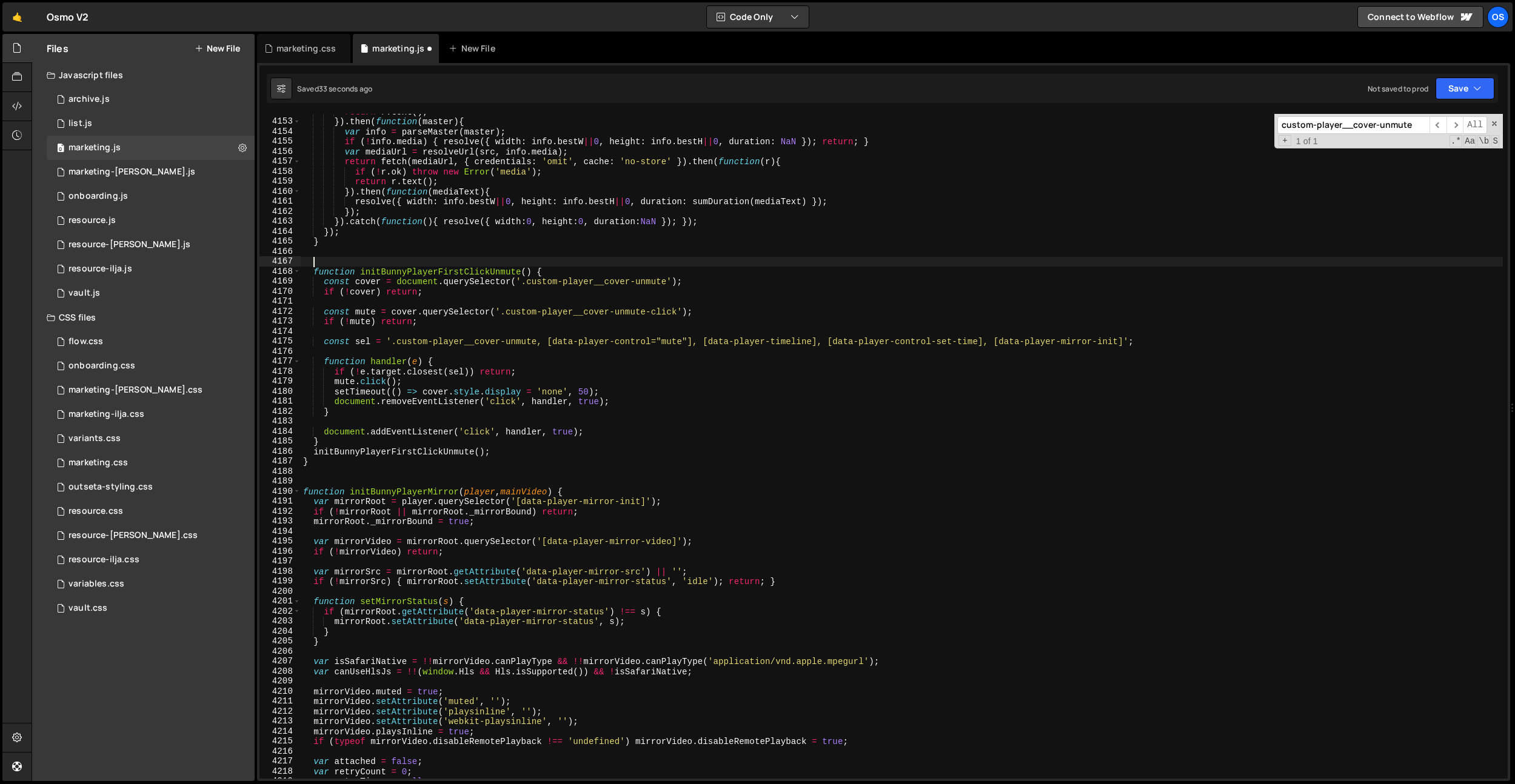
paste textarea "// When user clicks one of these elements unmute"
click at [703, 358] on div "return r . text ( ) ; }) . then ( function ( master ) { var info = parseMaster …" at bounding box center [901, 449] width 1202 height 684
click at [697, 344] on div "return r . text ( ) ; }) . then ( function ( master ) { var info = parseMaster …" at bounding box center [901, 449] width 1202 height 684
drag, startPoint x: 693, startPoint y: 344, endPoint x: 542, endPoint y: 347, distance: 151.0
click at [557, 346] on div "return r . text ( ) ; }) . then ( function ( master ) { var info = parseMaster …" at bounding box center [901, 449] width 1202 height 684
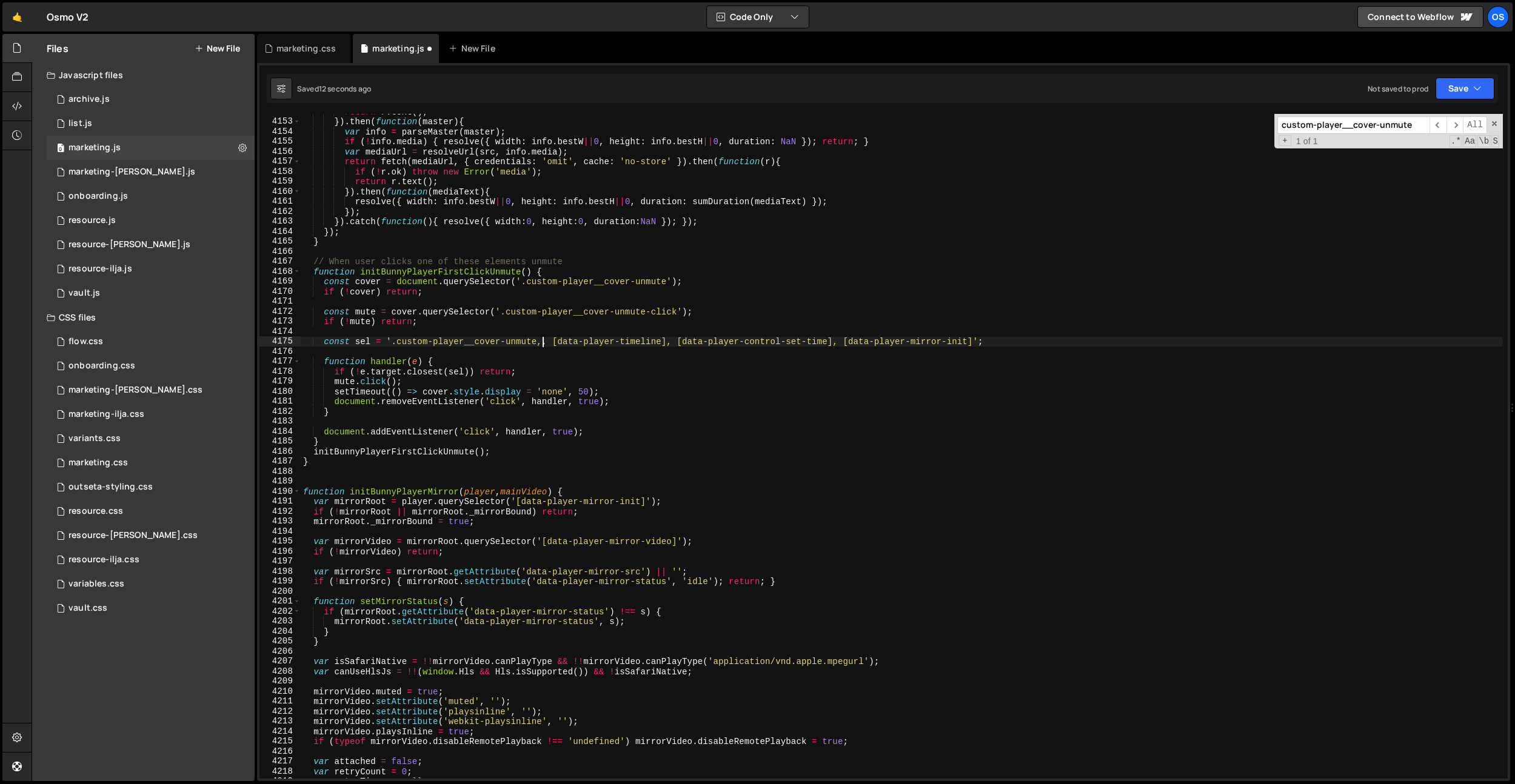
type textarea "const sel = '.custom-player__cover-unmute, [data-player-timeline], [data-player…"
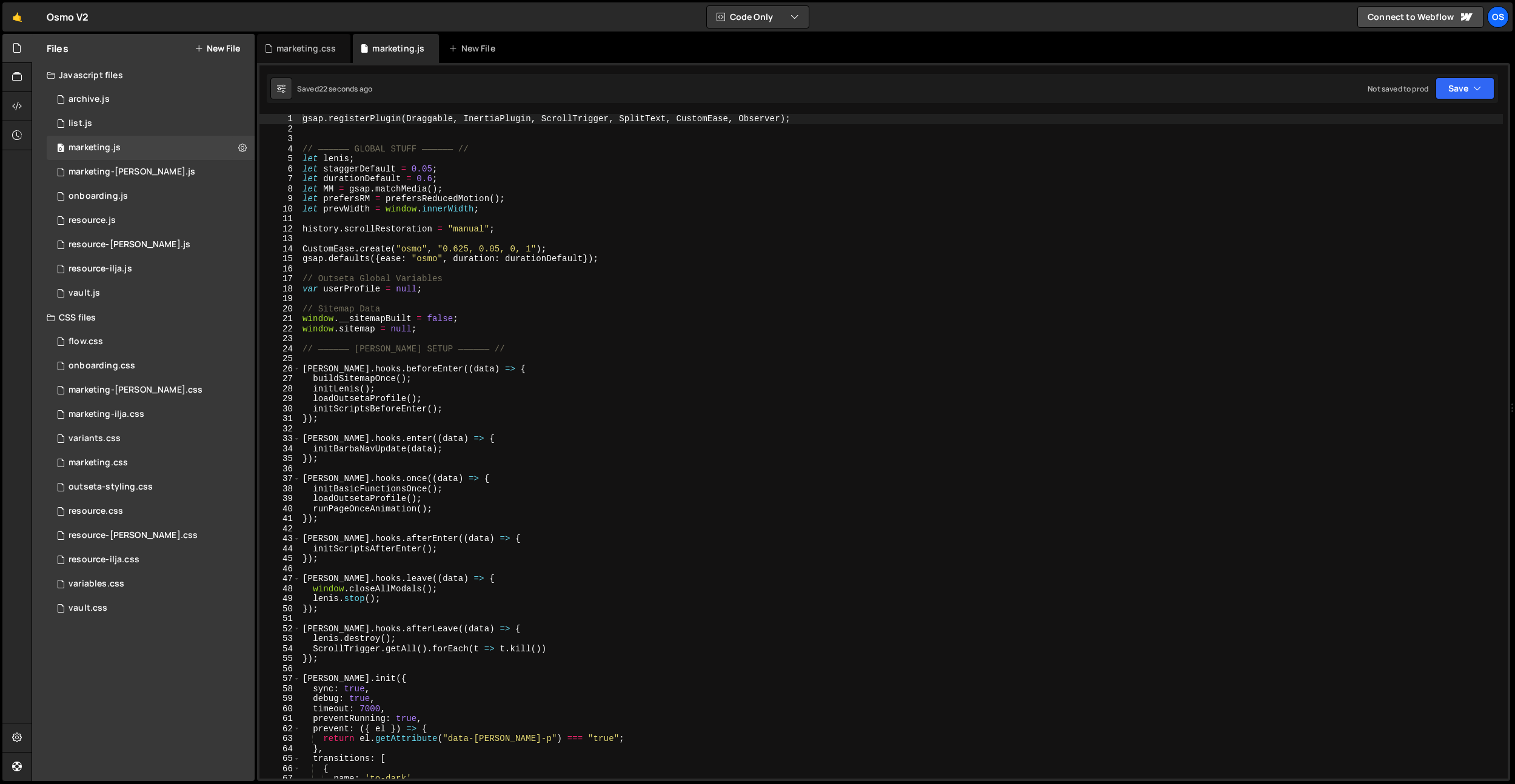
click at [458, 295] on div "gsap . registerPlugin ( Draggable , InertiaPlugin , ScrollTrigger , SplitText ,…" at bounding box center [901, 456] width 1202 height 684
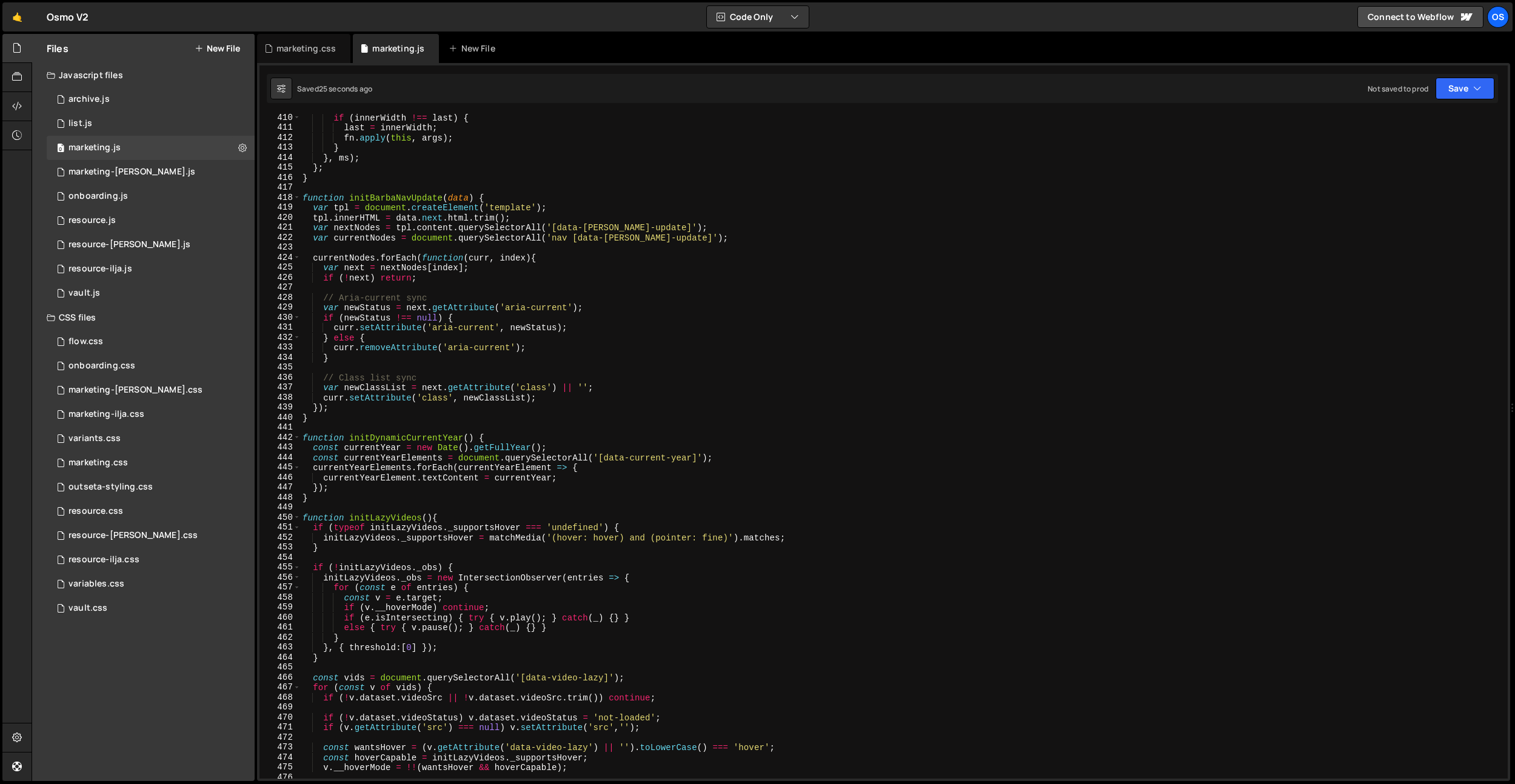
scroll to position [19187, 0]
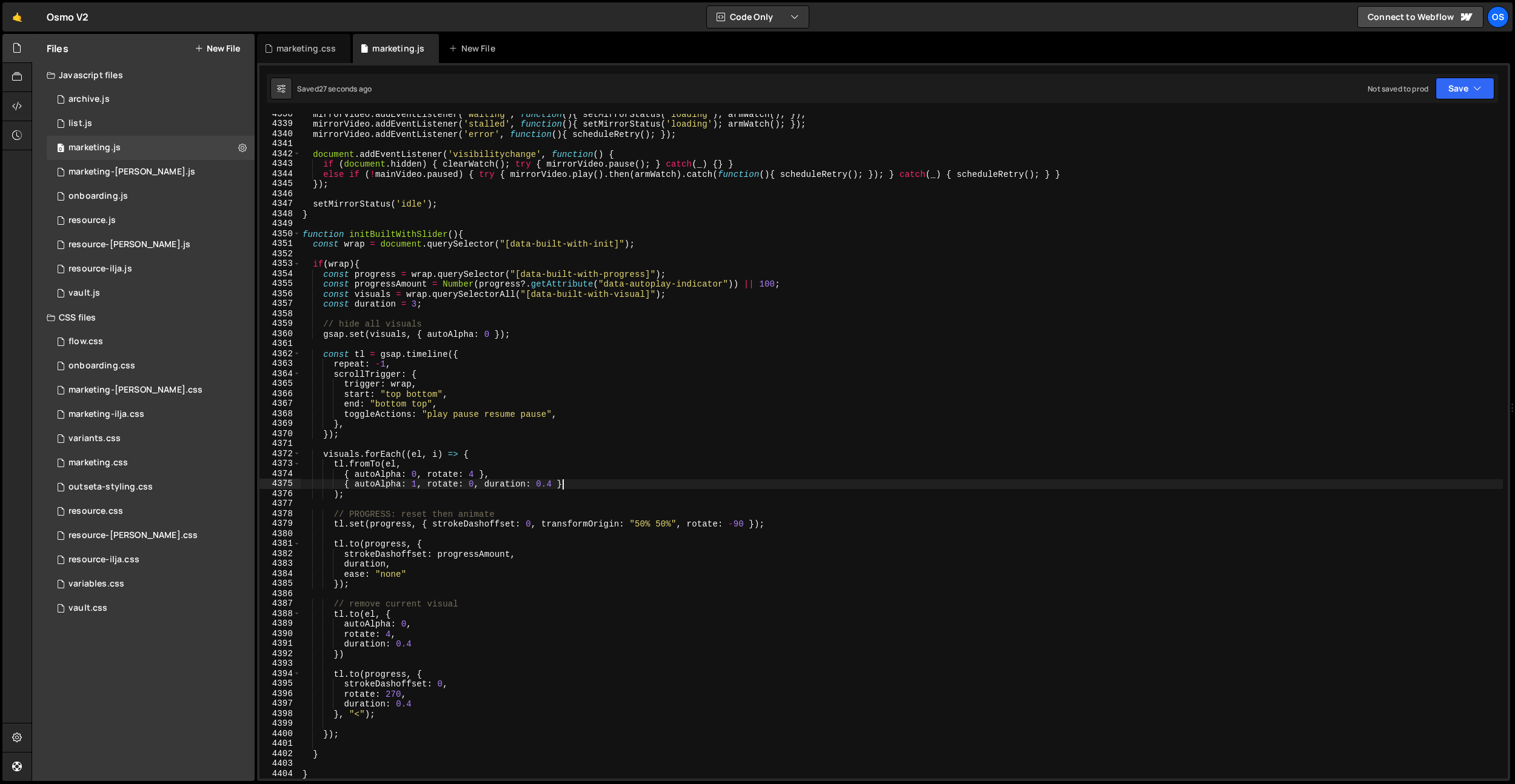
click at [650, 486] on div "mirrorVideo . addEventListener ( 'waiting' , function ( ) { setMirrorStatus ( '…" at bounding box center [901, 451] width 1202 height 684
click at [615, 494] on div "mirrorVideo . addEventListener ( 'waiting' , function ( ) { setMirrorStatus ( '…" at bounding box center [901, 451] width 1202 height 684
type textarea ");"
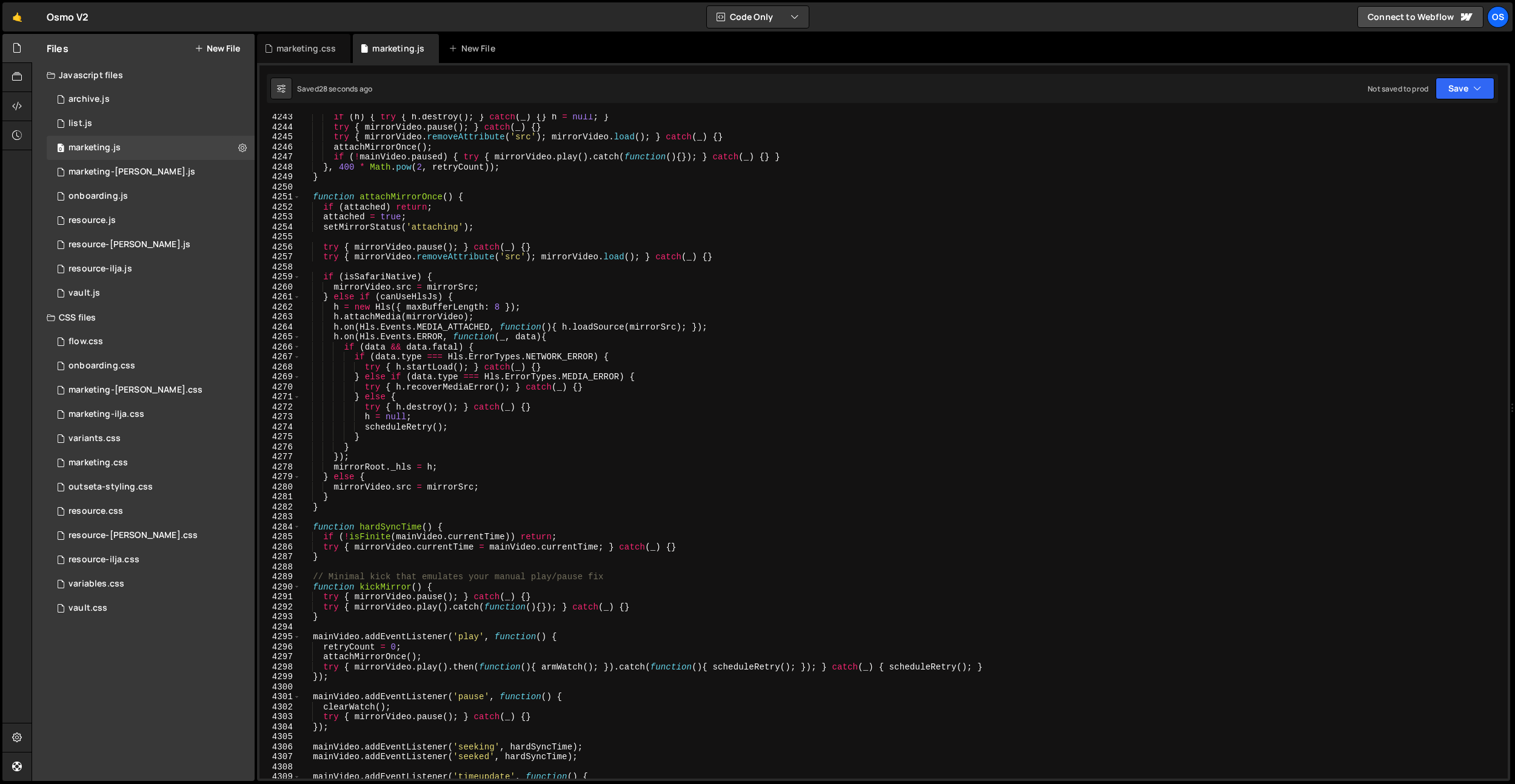
scroll to position [19074, 0]
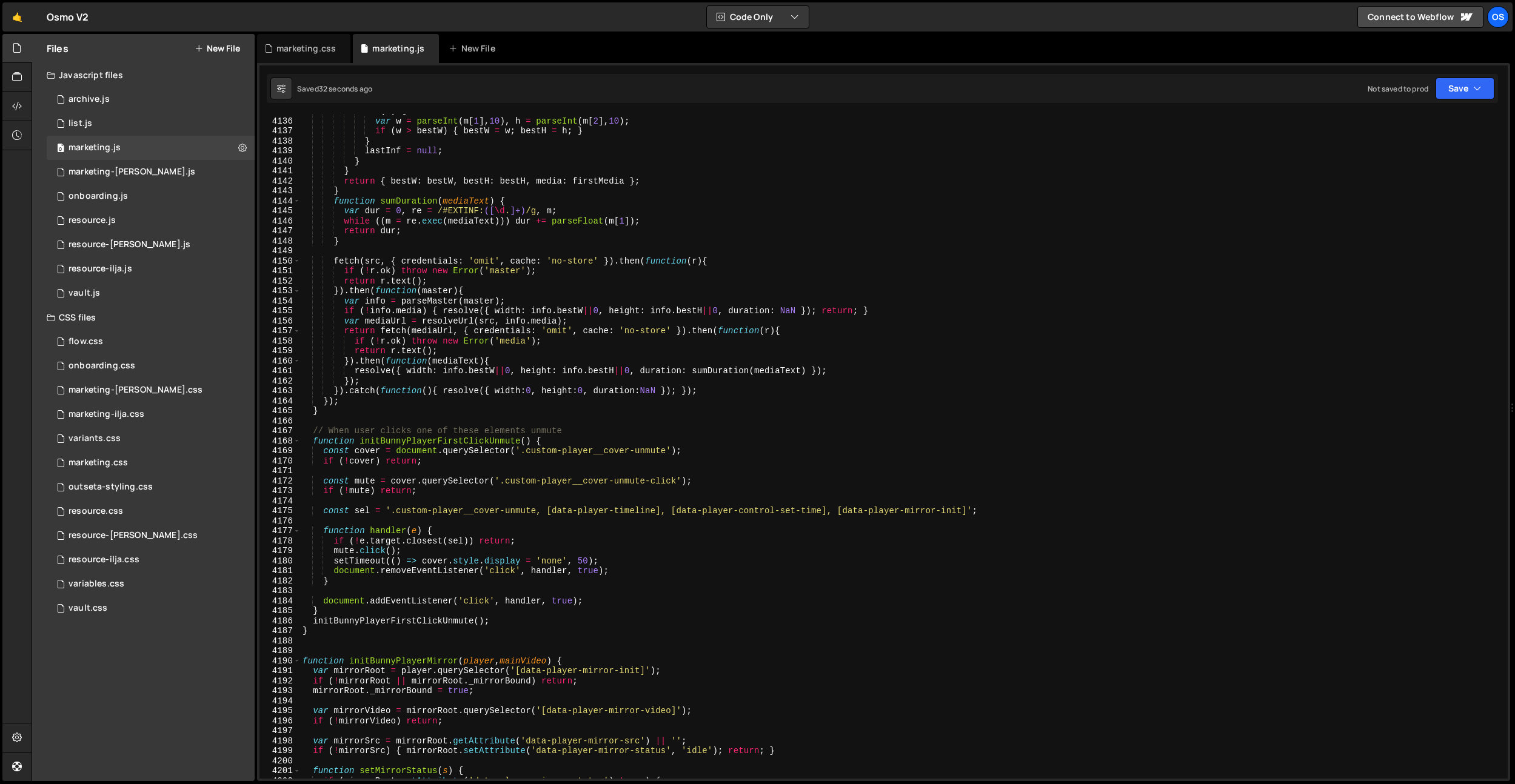
drag, startPoint x: 500, startPoint y: 588, endPoint x: 525, endPoint y: 564, distance: 34.7
click at [502, 586] on div "if ( m ) { var w = parseInt ( m [ 1 ] , 10 ) , h = parseInt ( m [ 2 ] , 10 ) ; …" at bounding box center [901, 448] width 1202 height 684
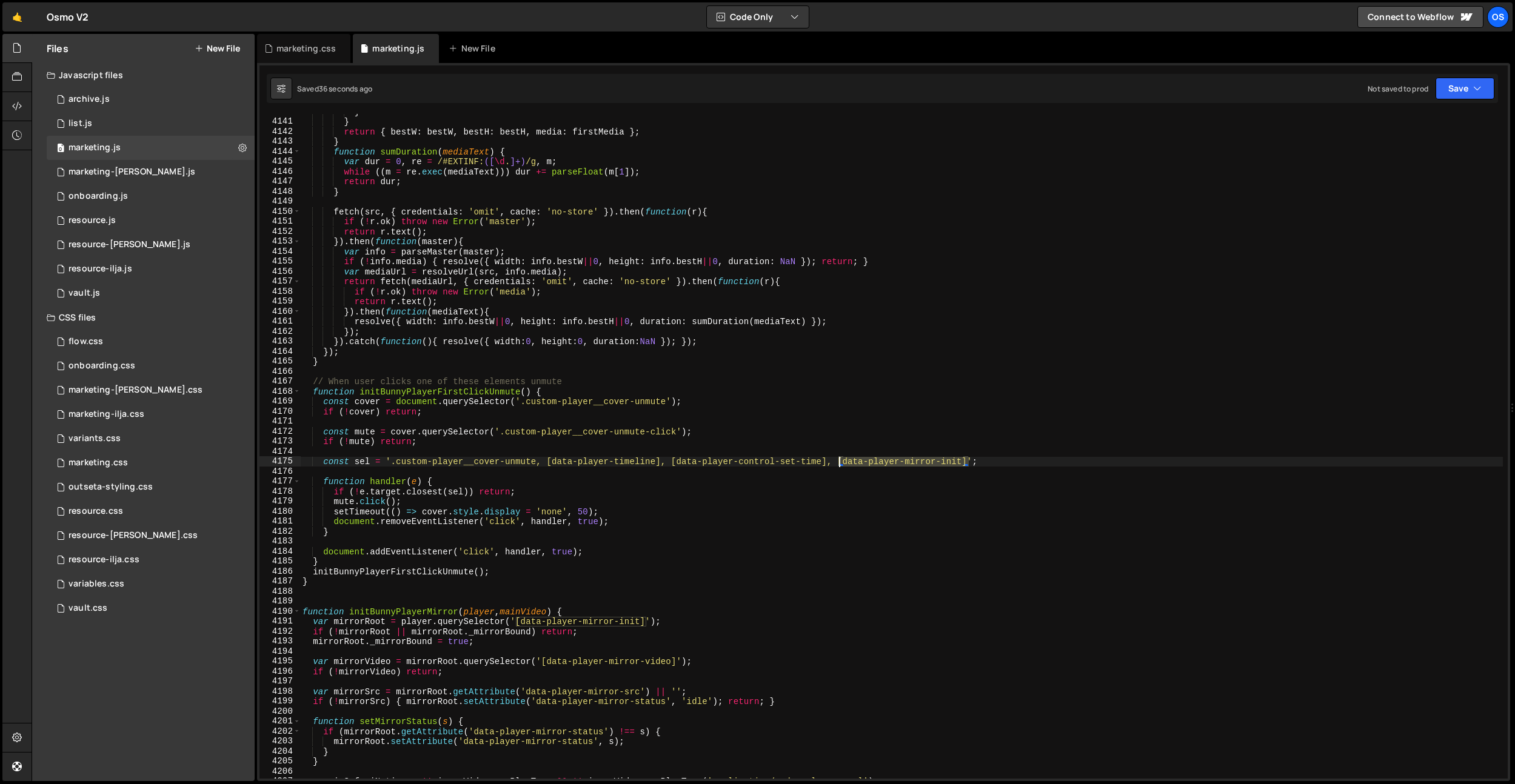
drag, startPoint x: 968, startPoint y: 463, endPoint x: 840, endPoint y: 464, distance: 128.0
click at [840, 464] on div "} } return { bestW : bestW , bestH : bestH , media : firstMedia } ; } function …" at bounding box center [901, 449] width 1202 height 684
paste textarea "webcam__video"
click at [560, 222] on div "} } return { bestW : bestW , bestH : bestH , media : firstMedia } ; } function …" at bounding box center [901, 449] width 1202 height 684
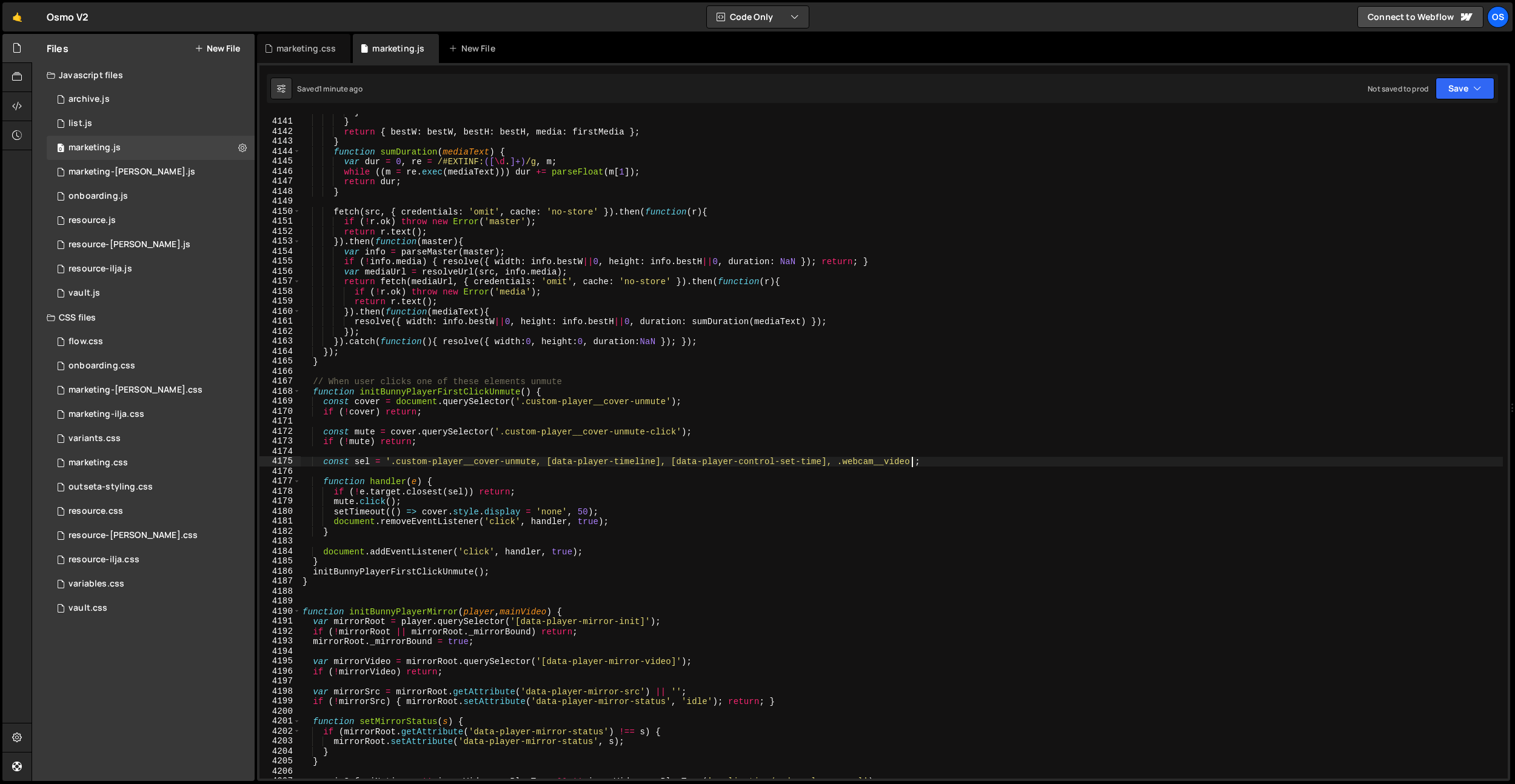
type textarea "if (!r.ok) throw new Error('master');"
click at [287, 51] on div "marketing.css" at bounding box center [306, 48] width 59 height 12
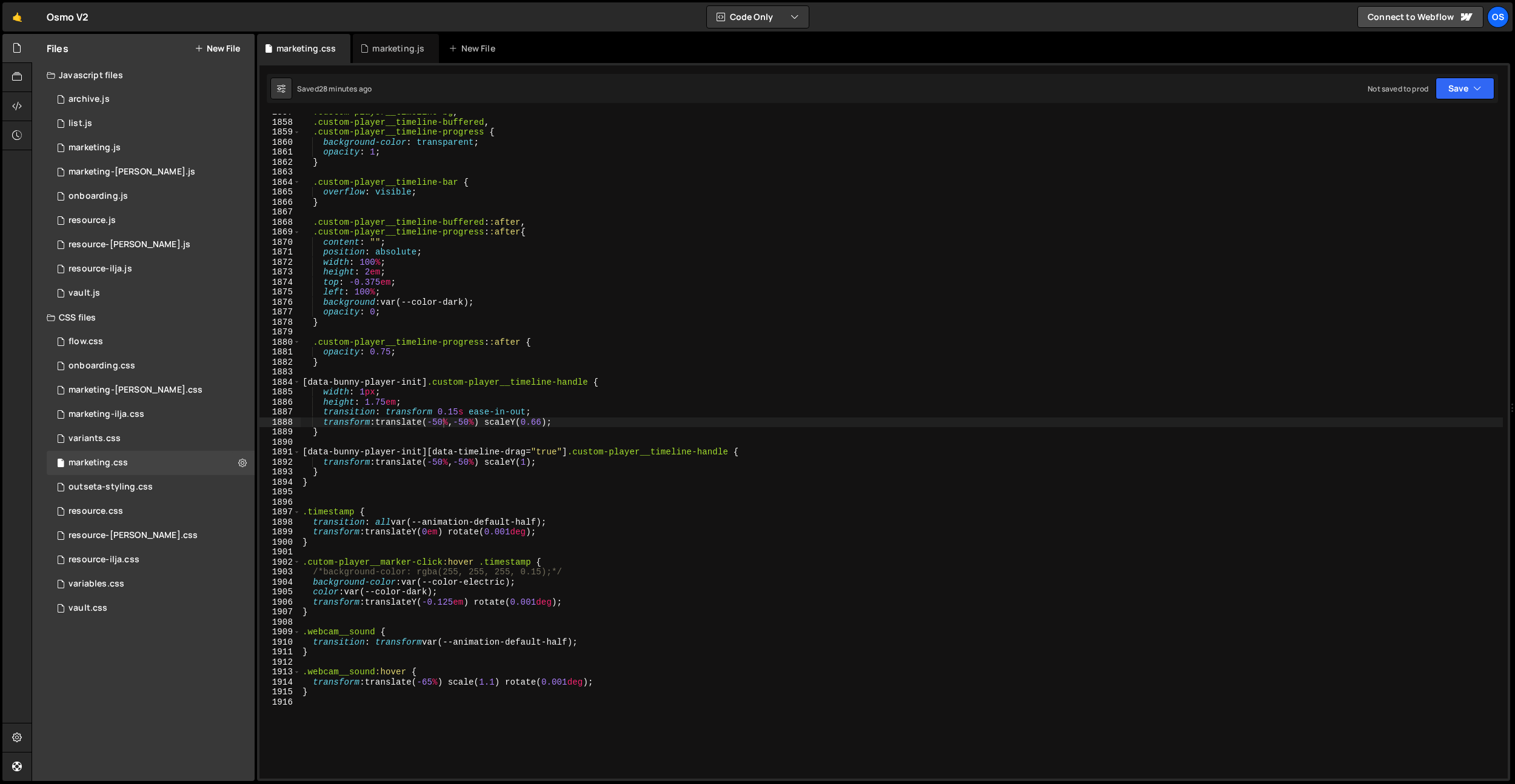
click at [605, 535] on div ".custom-player__timeline-bg , .custom-player__timeline-buffered , .custom-playe…" at bounding box center [901, 450] width 1202 height 684
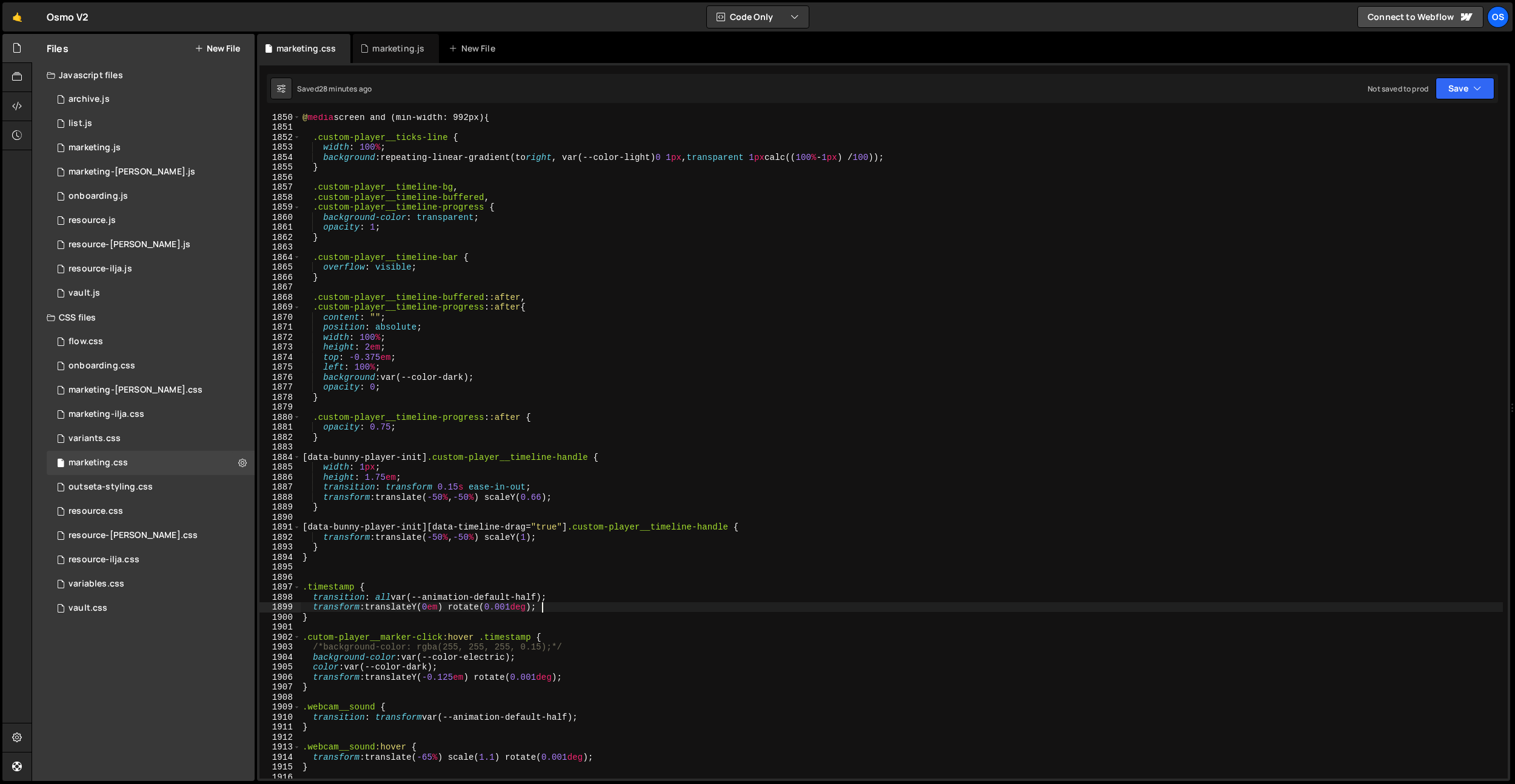
scroll to position [18478, 0]
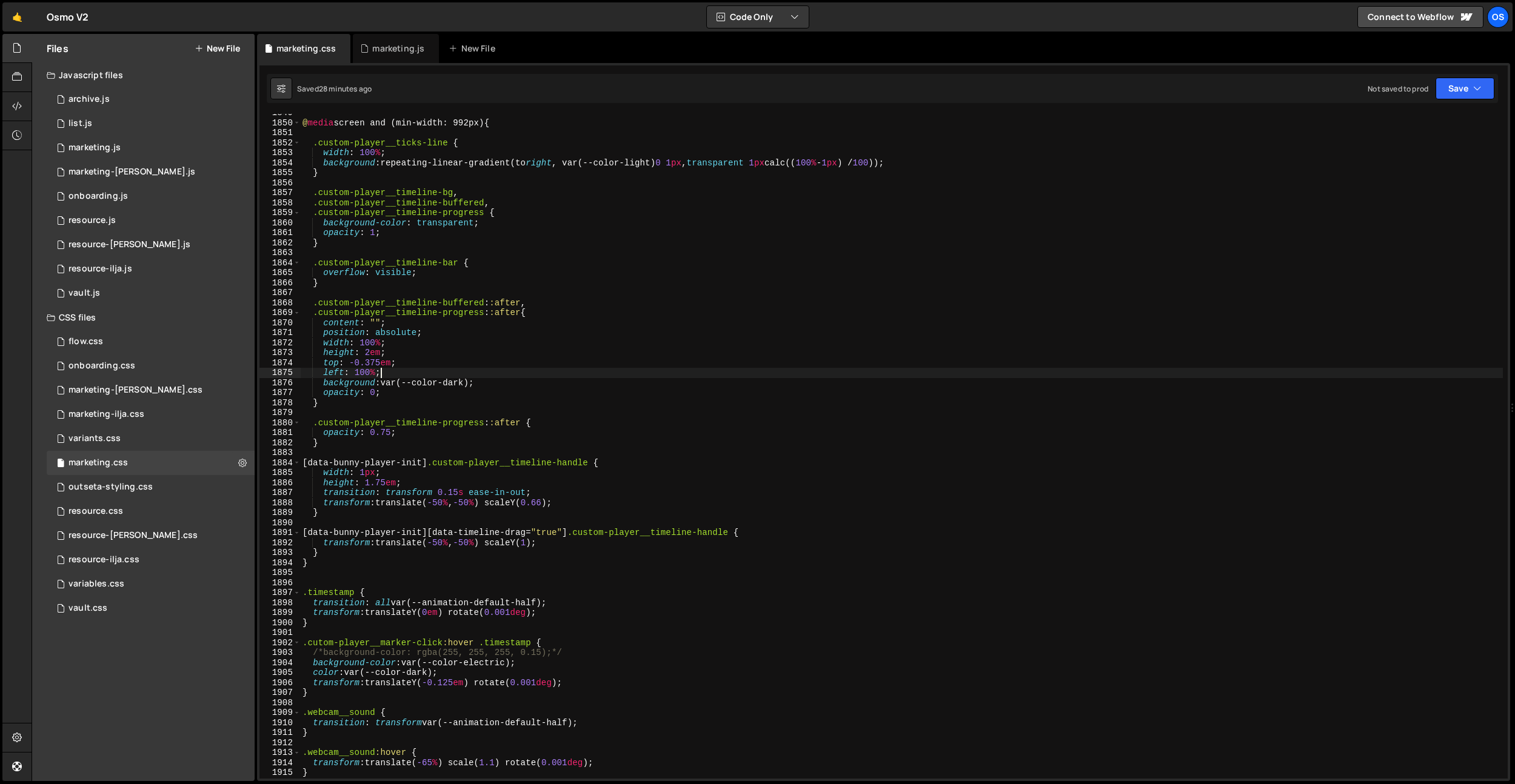
click at [489, 376] on div "@ media screen and (min-width: 992px) { .custom-player__ticks-line { width : 10…" at bounding box center [901, 450] width 1202 height 684
click at [519, 313] on div "@ media screen and (min-width: 992px) { .custom-player__ticks-line { width : 10…" at bounding box center [901, 450] width 1202 height 684
drag, startPoint x: 536, startPoint y: 305, endPoint x: 241, endPoint y: 304, distance: 295.0
click at [241, 304] on div "Files New File Javascript files 0 archive.js 0 0 list.js 0 0 marketing.js 0 0 0…" at bounding box center [773, 408] width 1483 height 747
type textarea ".custom-player__timeline-buffered::after,"
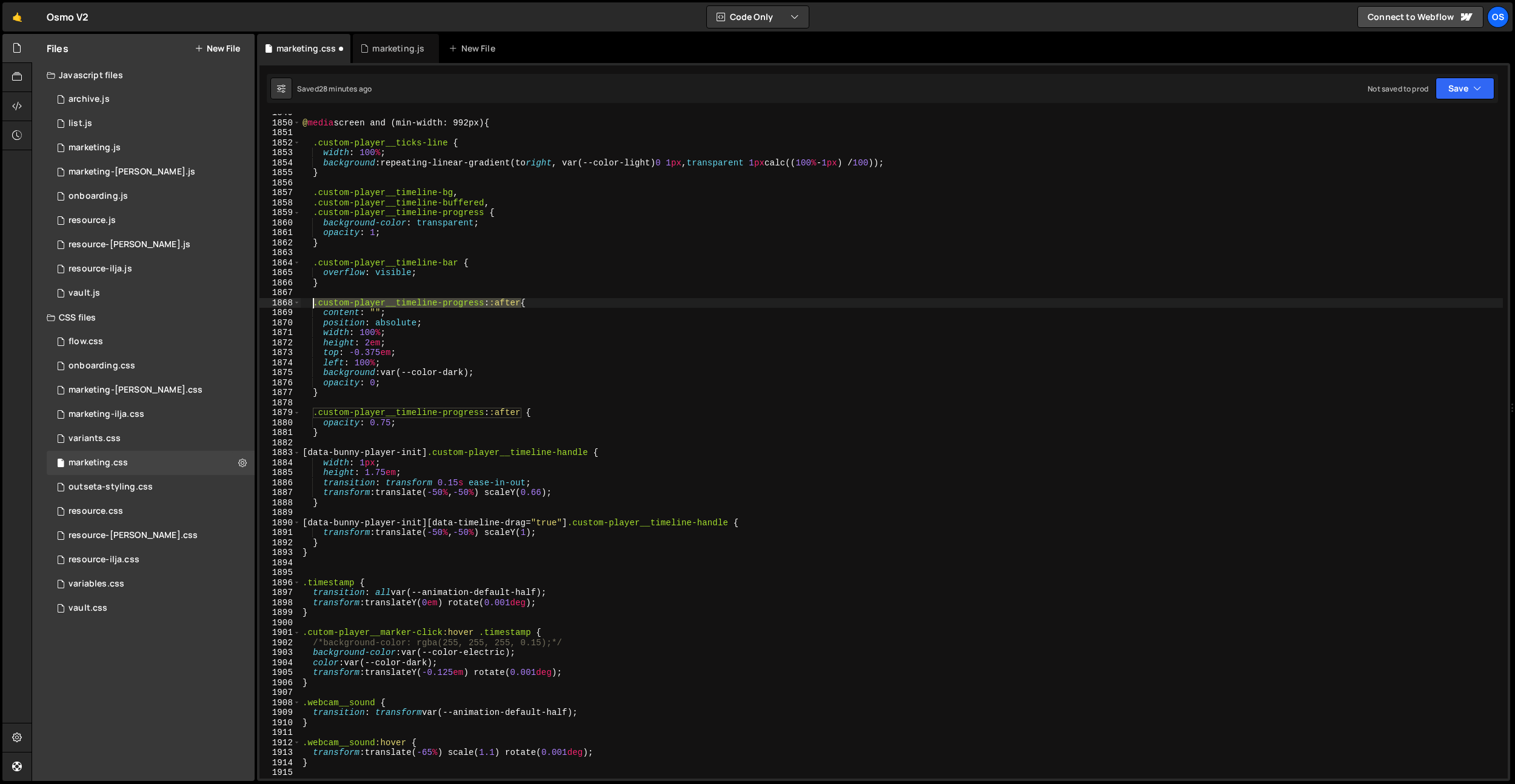
drag, startPoint x: 521, startPoint y: 302, endPoint x: 325, endPoint y: 387, distance: 213.6
click at [313, 301] on div "@ media screen and (min-width: 992px) { .custom-player__ticks-line { width : 10…" at bounding box center [901, 450] width 1202 height 684
click at [328, 396] on div "@ media screen and (min-width: 992px) { .custom-player__ticks-line { width : 10…" at bounding box center [901, 450] width 1202 height 684
type textarea "}"
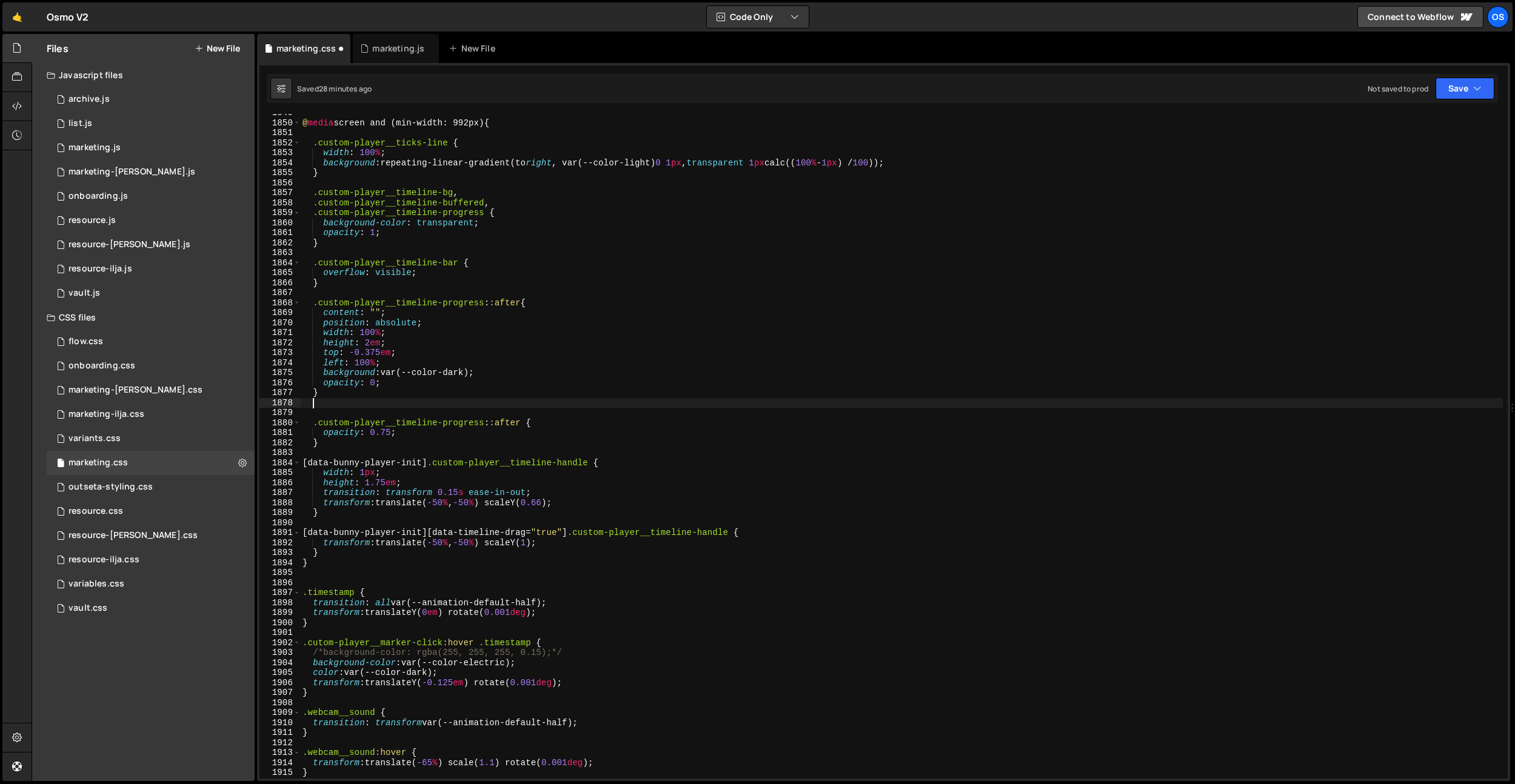
paste textarea ".custom-player__timeline-progress::after"
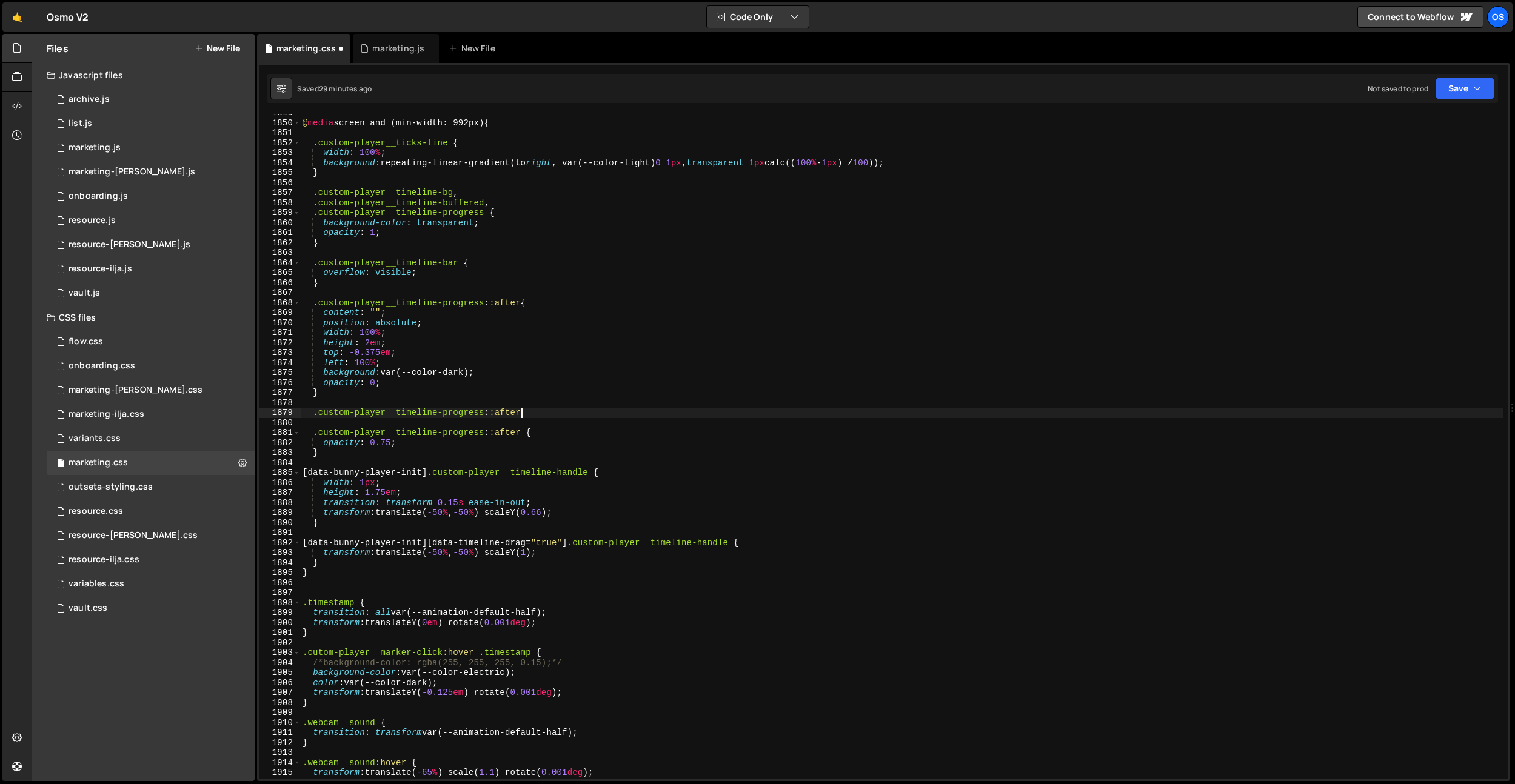
click at [320, 411] on div "@ media screen and (min-width: 992px) { .custom-player__ticks-line { width : 10…" at bounding box center [901, 450] width 1202 height 684
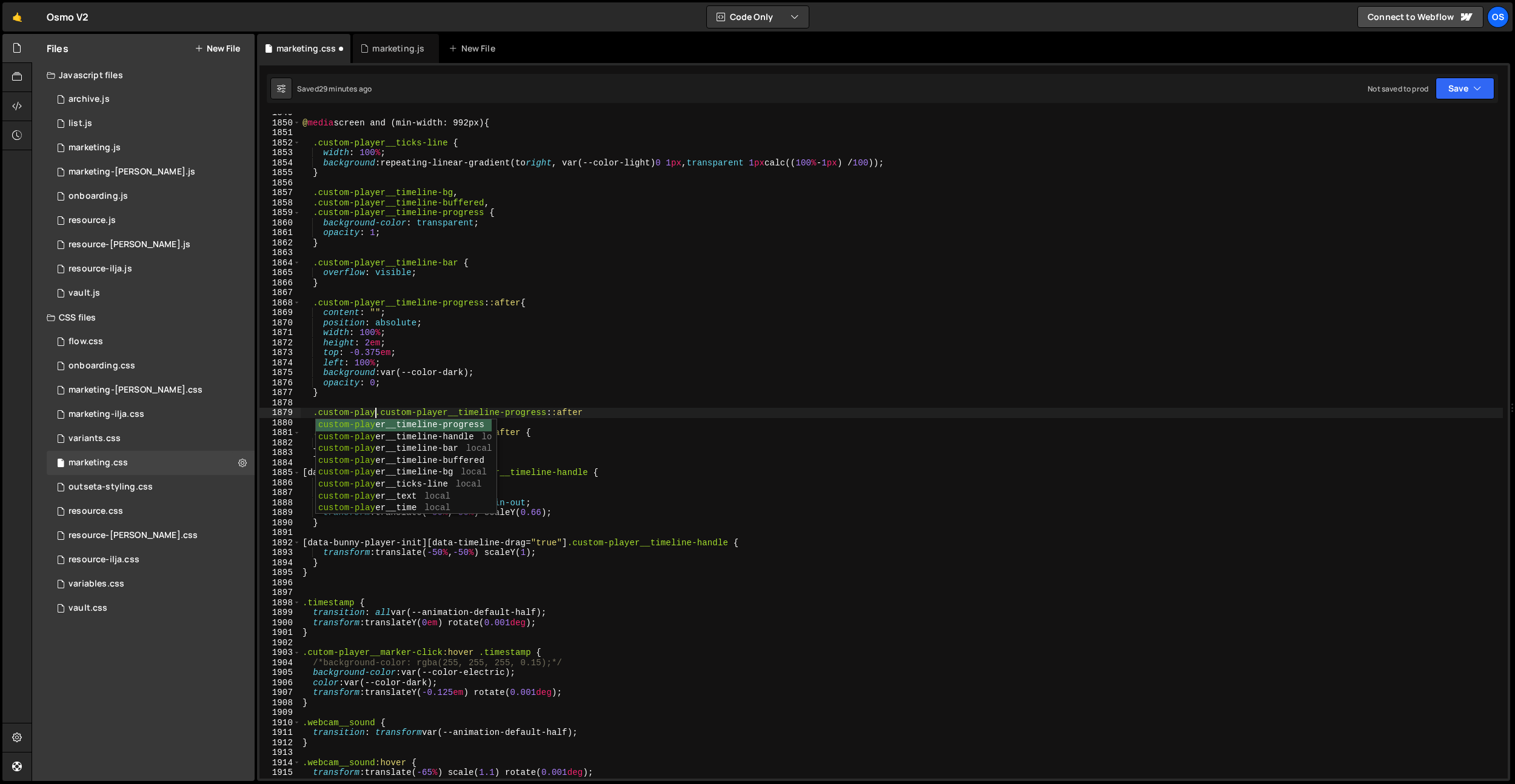
scroll to position [0, 5]
paste textarea "is--purple"
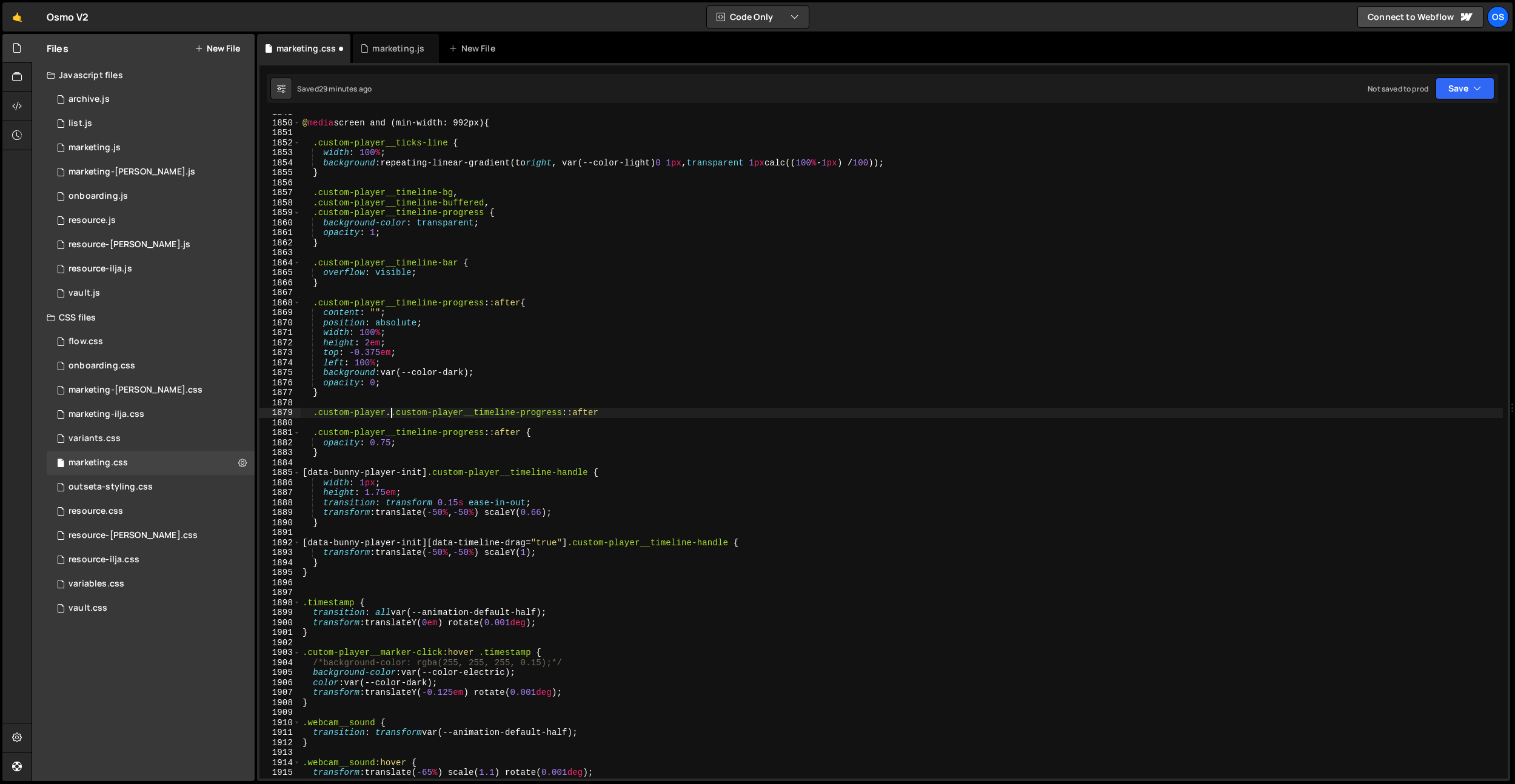
paste textarea "is--purple"
click at [679, 409] on div "@ media screen and (min-width: 992px) { .custom-player__ticks-line { width : 10…" at bounding box center [901, 450] width 1202 height 684
type textarea ".custom-player.is--purple .custom-player__timeline-progress::after {}"
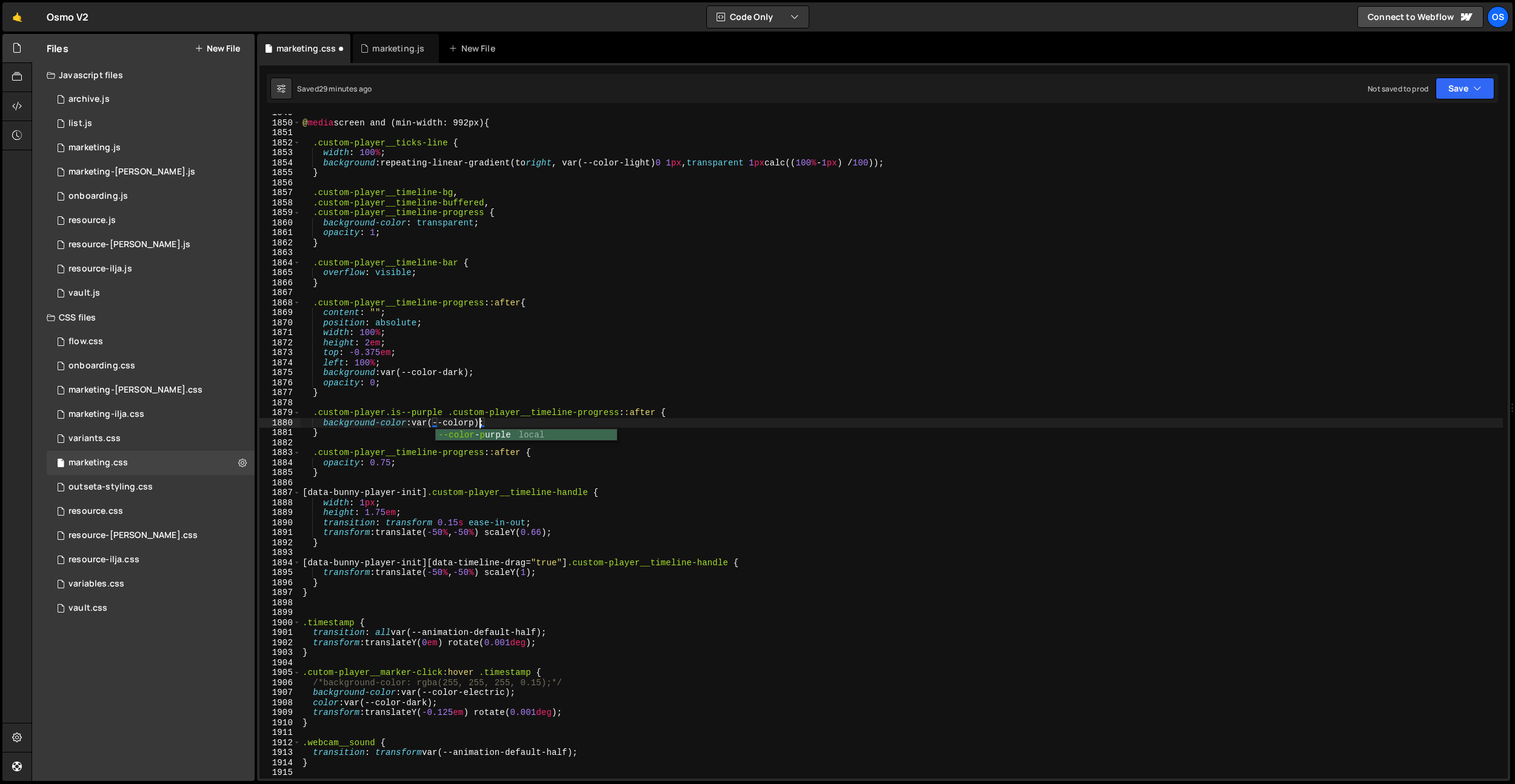
scroll to position [0, 12]
click at [445, 371] on div "@ media screen and (min-width: 992px) { .custom-player__ticks-line { width : 10…" at bounding box center [901, 450] width 1202 height 684
drag, startPoint x: 445, startPoint y: 371, endPoint x: 462, endPoint y: 379, distance: 18.8
click at [446, 372] on div "@ media screen and (min-width: 992px) { .custom-player__ticks-line { width : 10…" at bounding box center [901, 450] width 1202 height 684
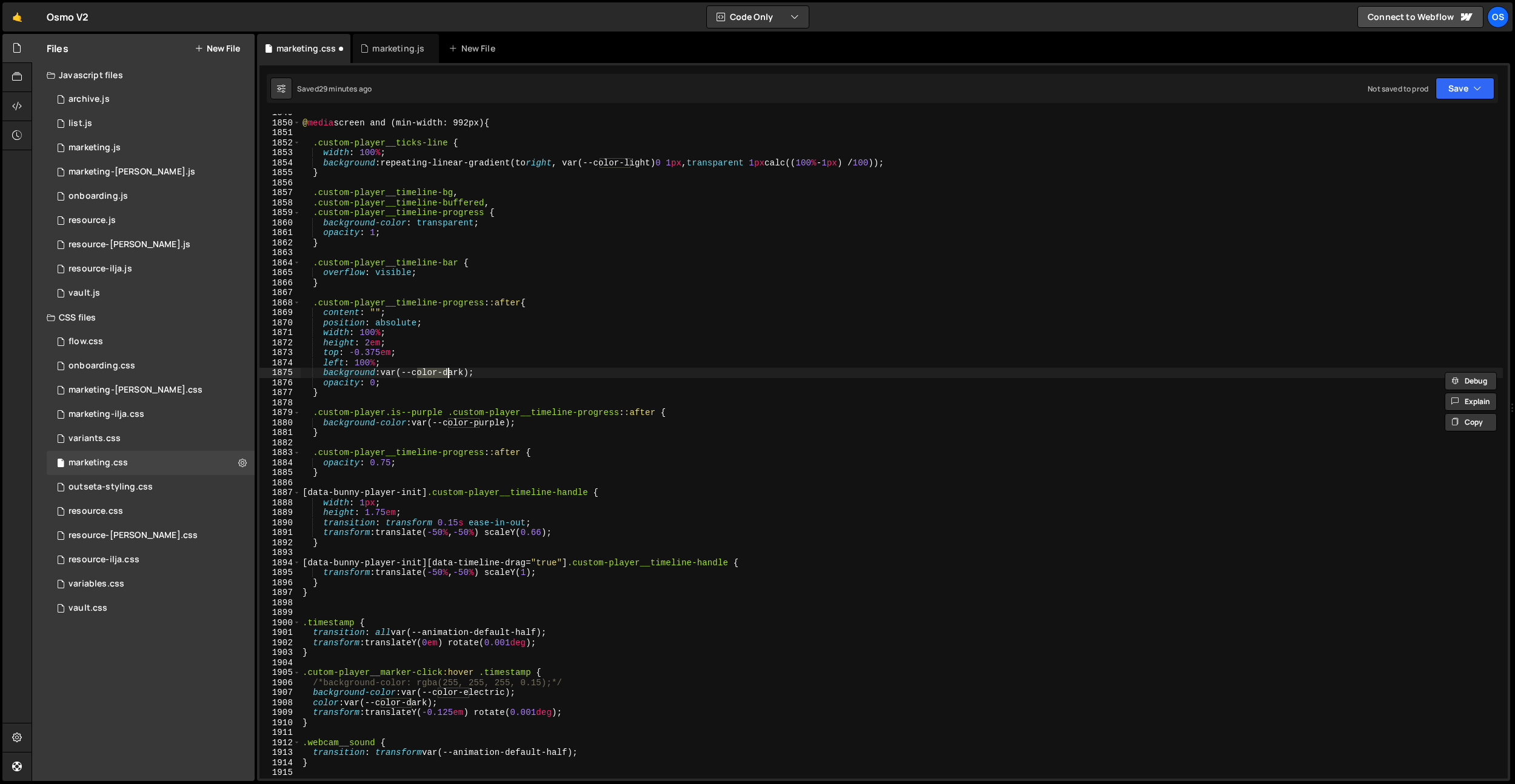
click at [455, 375] on div "@ media screen and (min-width: 992px) { .custom-player__ticks-line { width : 10…" at bounding box center [901, 450] width 1202 height 684
click at [381, 376] on div "@ media screen and (min-width: 992px) { .custom-player__ticks-line { width : 10…" at bounding box center [901, 450] width 1202 height 684
click at [606, 356] on div "@ media screen and (min-width: 992px) { .custom-player__ticks-line { width : 10…" at bounding box center [901, 450] width 1202 height 684
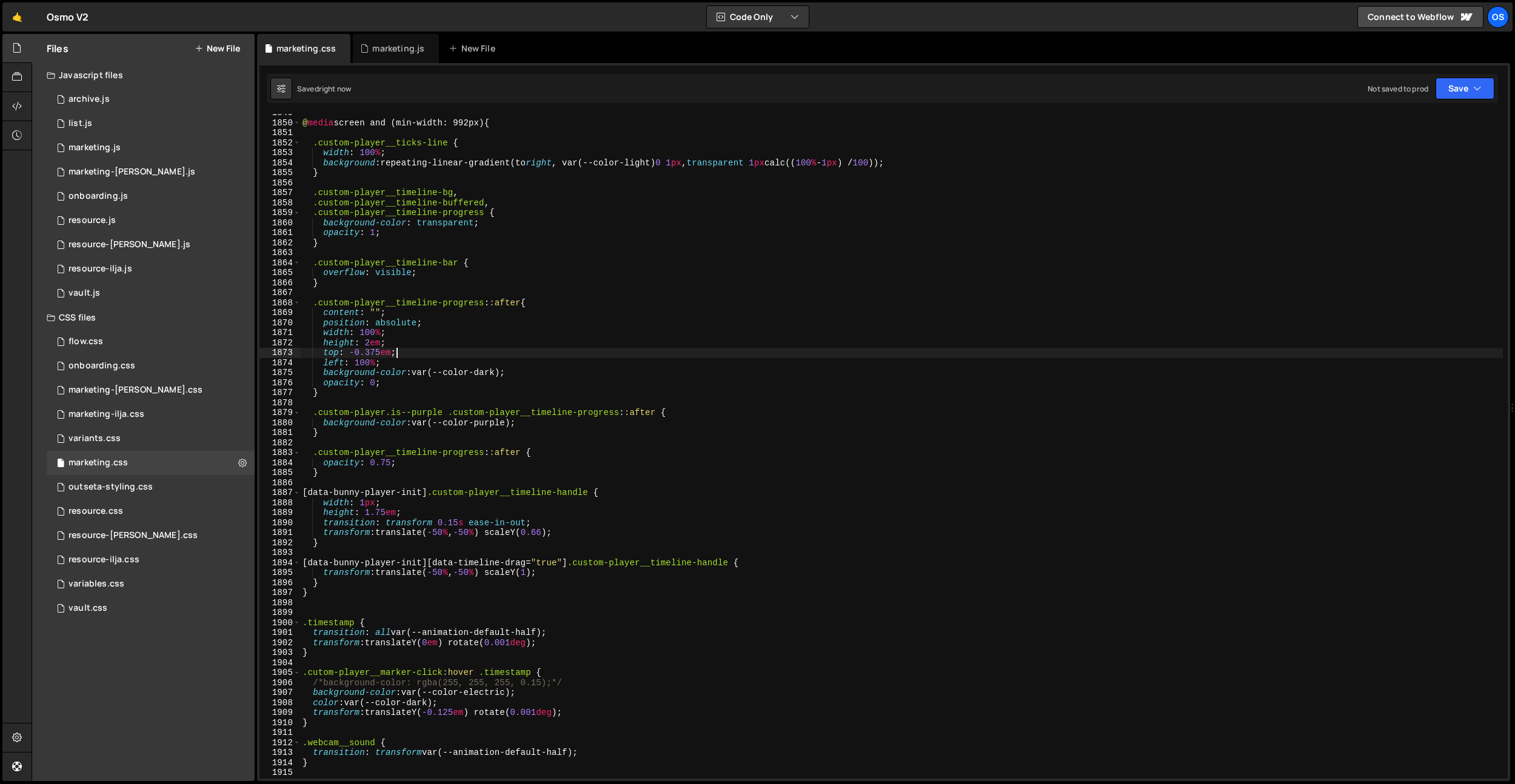
drag, startPoint x: 606, startPoint y: 356, endPoint x: 602, endPoint y: 362, distance: 7.2
click at [606, 356] on div "@ media screen and (min-width: 992px) { .custom-player__ticks-line { width : 10…" at bounding box center [901, 450] width 1202 height 684
click at [442, 323] on div "@ media screen and (min-width: 992px) { .custom-player__ticks-line { width : 10…" at bounding box center [901, 450] width 1202 height 684
click at [412, 396] on div "@ media screen and (min-width: 992px) { .custom-player__ticks-line { width : 10…" at bounding box center [901, 450] width 1202 height 684
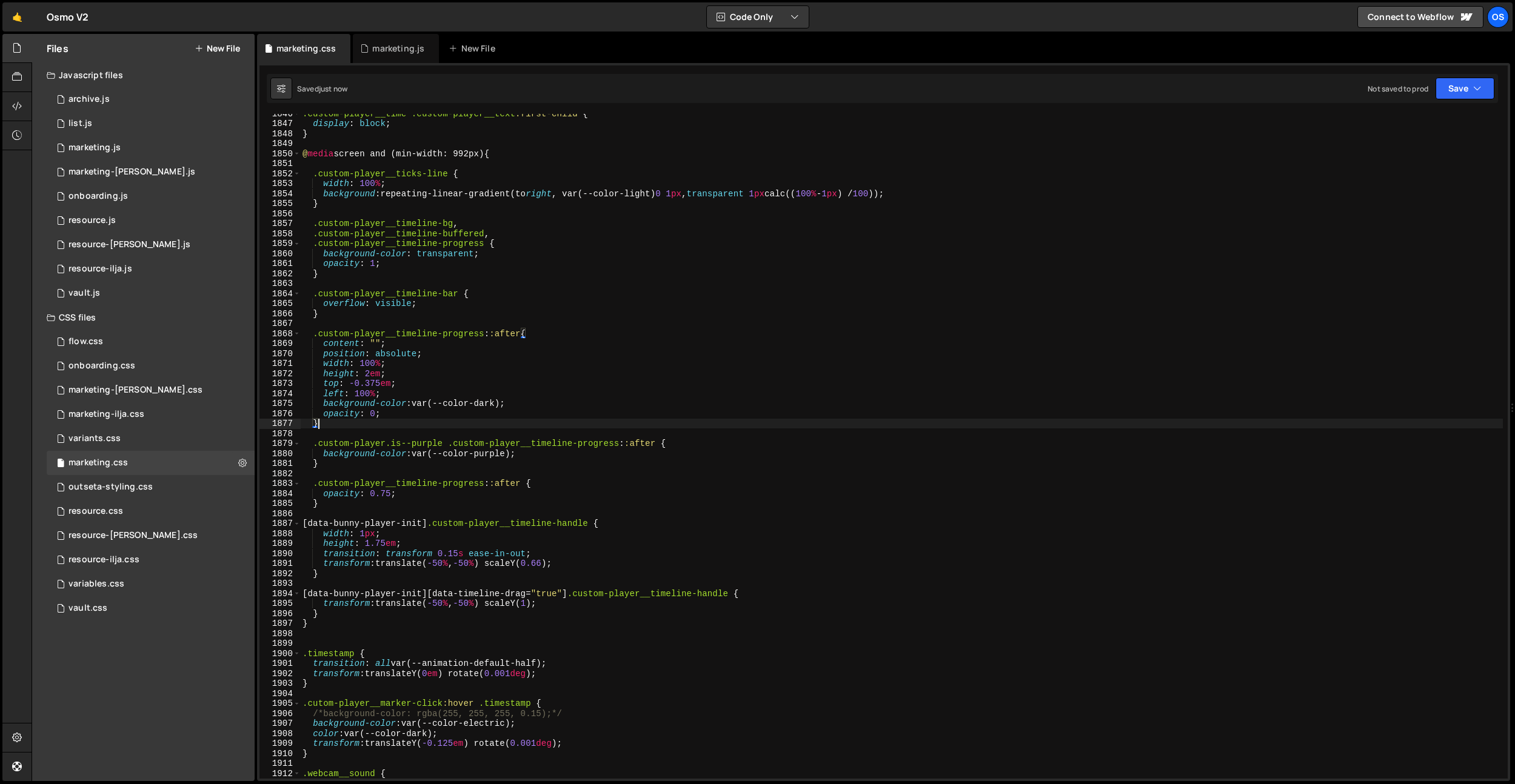
scroll to position [18423, 0]
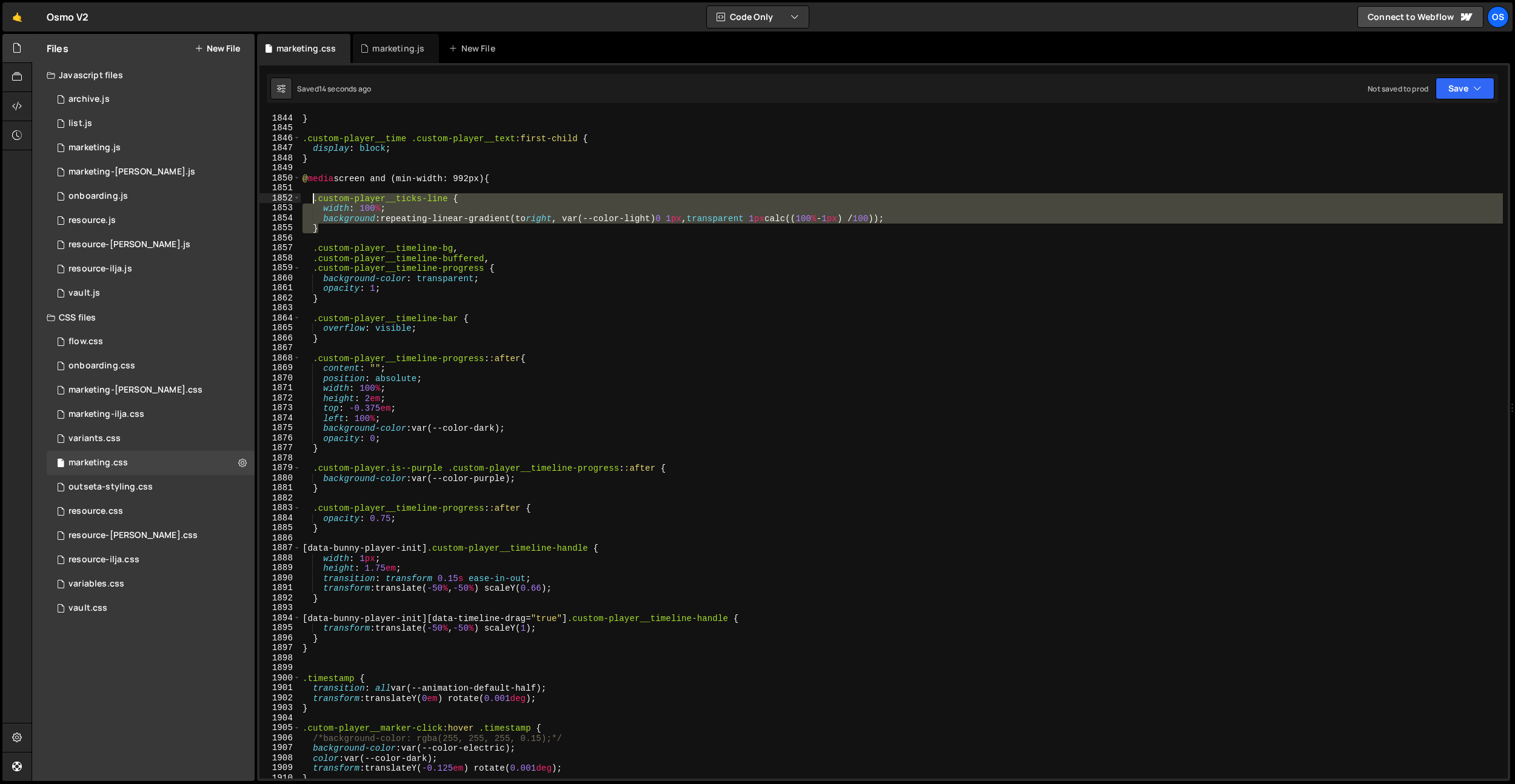
drag, startPoint x: 334, startPoint y: 228, endPoint x: 314, endPoint y: 203, distance: 32.0
click at [314, 203] on div "} .custom-player__time .custom-player__text :first-child { display : block ; } …" at bounding box center [901, 455] width 1202 height 684
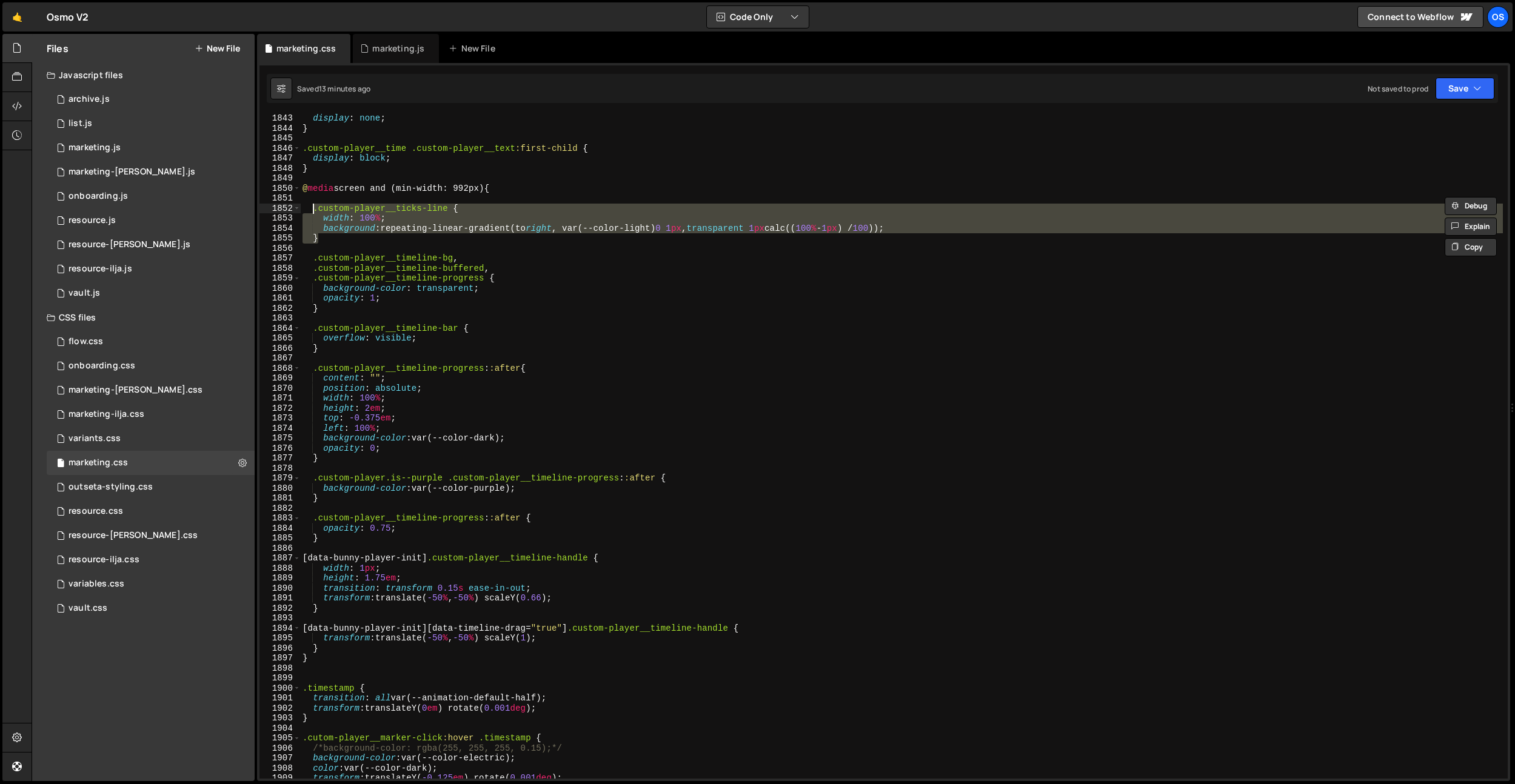
scroll to position [18412, 0]
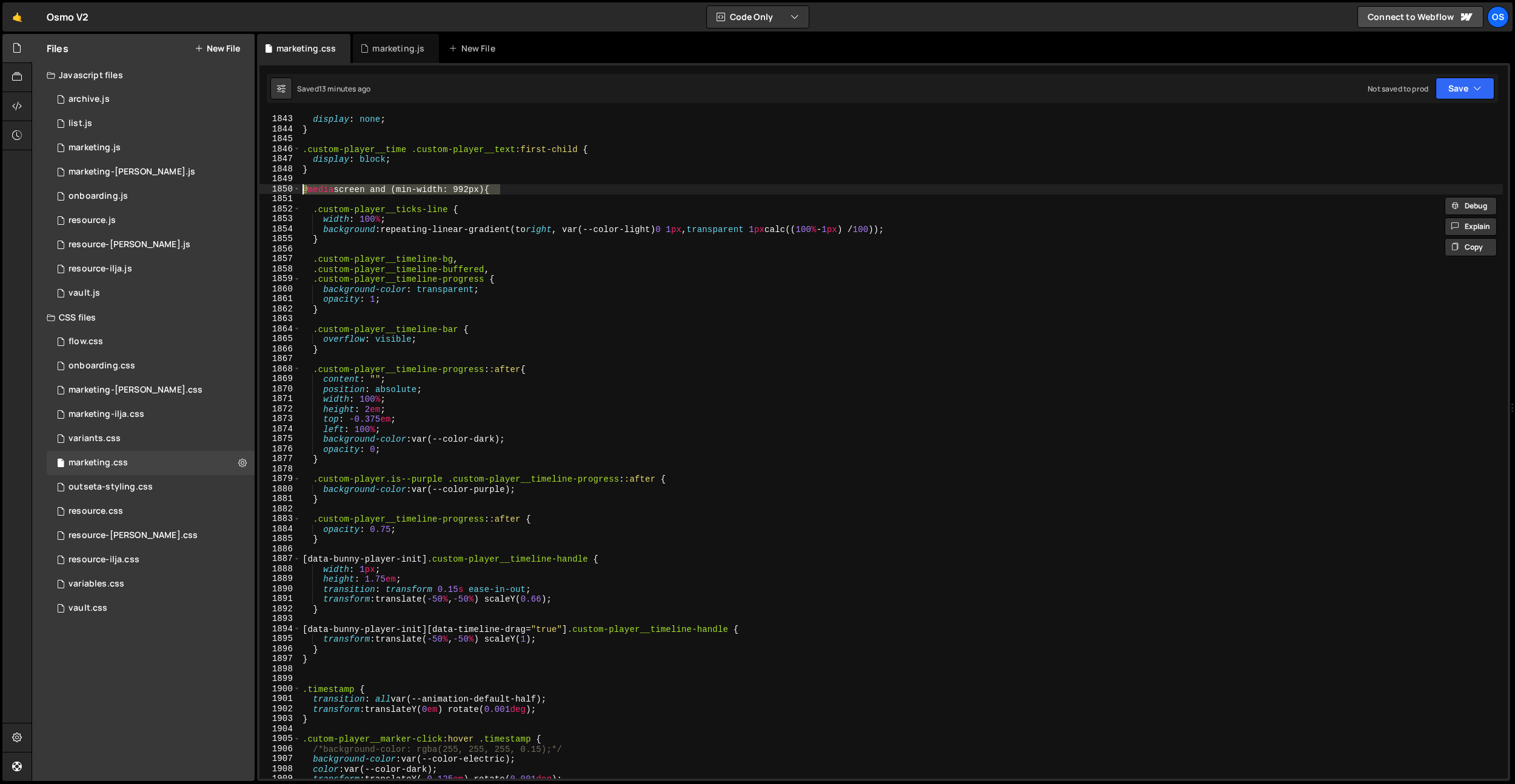
drag, startPoint x: 522, startPoint y: 190, endPoint x: 304, endPoint y: 190, distance: 218.0
click at [304, 190] on div ".custom-player__time .custom-player__text { display : none ; } .custom-player__…" at bounding box center [901, 447] width 1202 height 684
click at [323, 662] on div ".custom-player__time .custom-player__text { display : none ; } .custom-player__…" at bounding box center [901, 447] width 1202 height 684
type textarea "}"
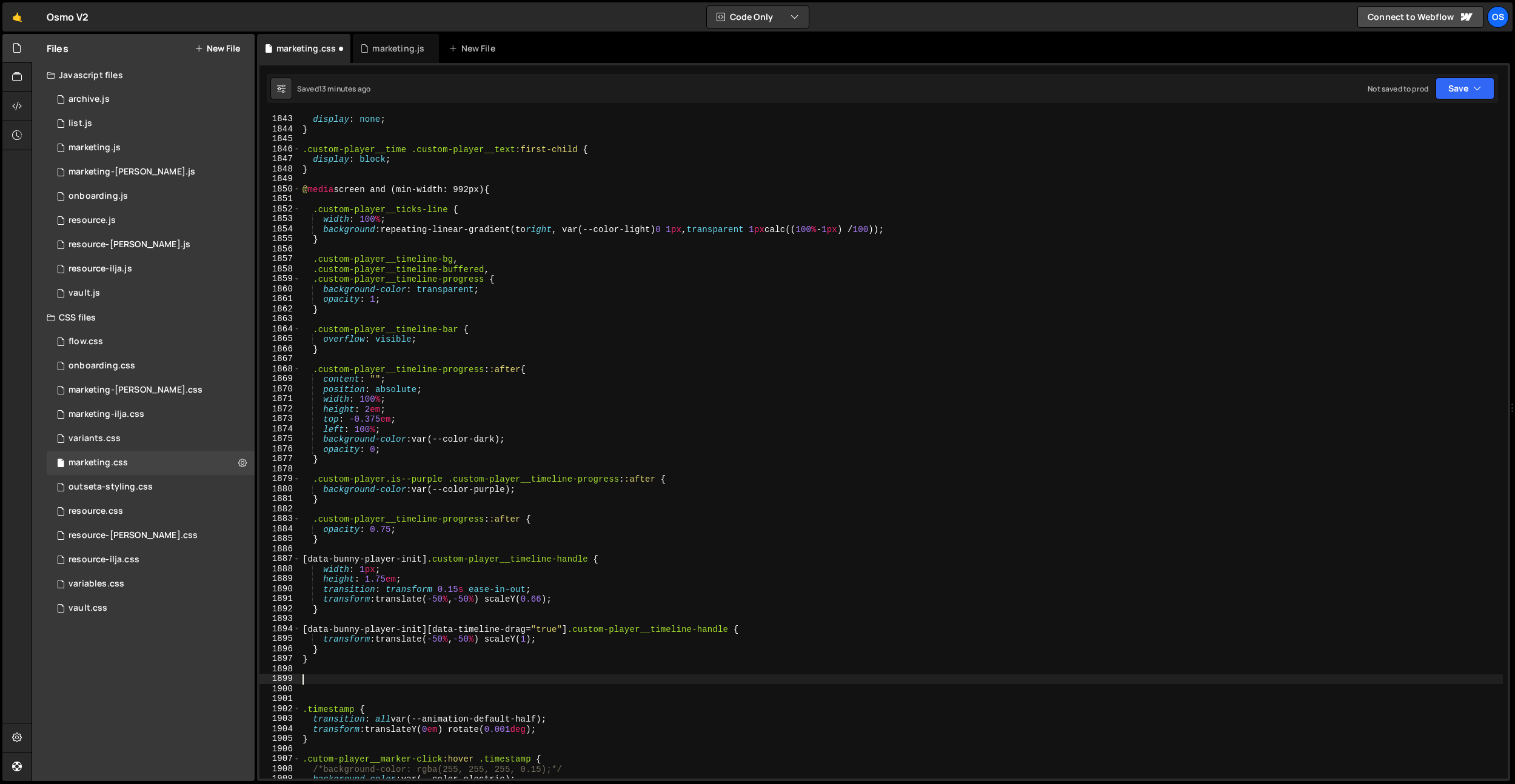
paste textarea "@media screen and (min-width: 992px) {"
type textarea "@media screen and (min-width: 992px) {}"
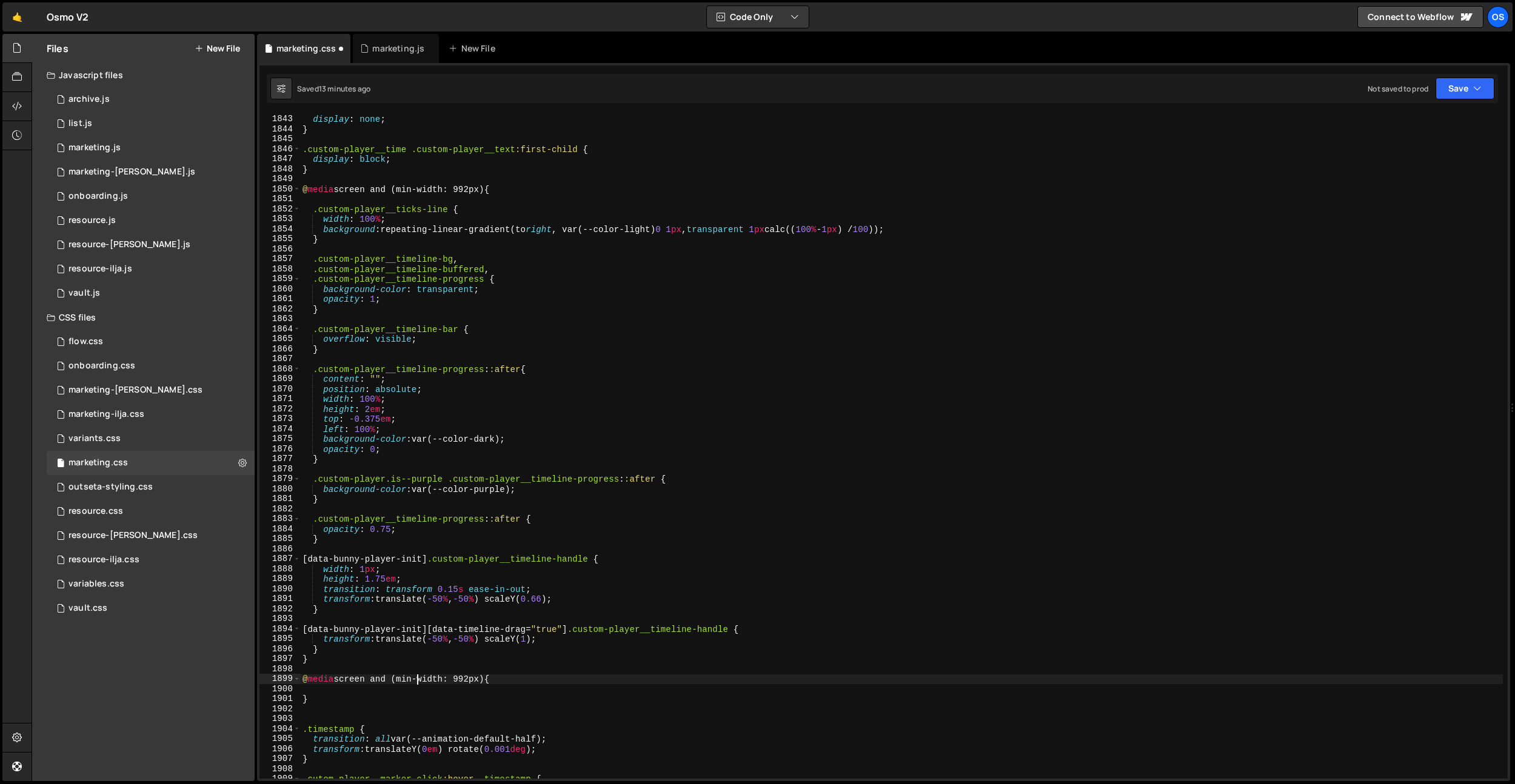
click at [418, 680] on div ".custom-player__time .custom-player__text { display : none ; } .custom-player__…" at bounding box center [901, 447] width 1202 height 684
click at [475, 678] on div ".custom-player__time .custom-player__text { display : none ; } .custom-player__…" at bounding box center [901, 447] width 1202 height 684
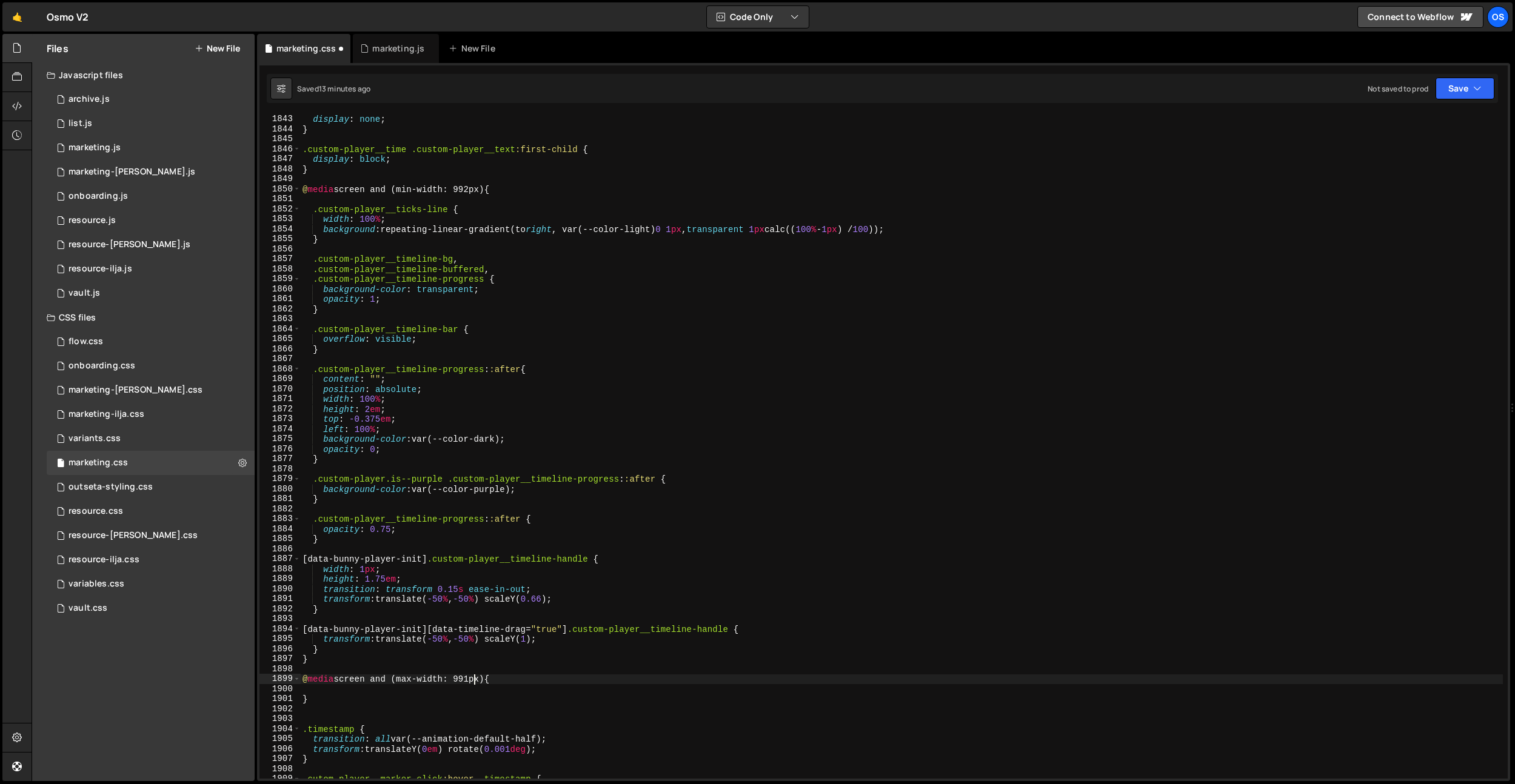
click at [504, 487] on div ".custom-player__time .custom-player__text { display : none ; } .custom-player__…" at bounding box center [901, 447] width 1202 height 684
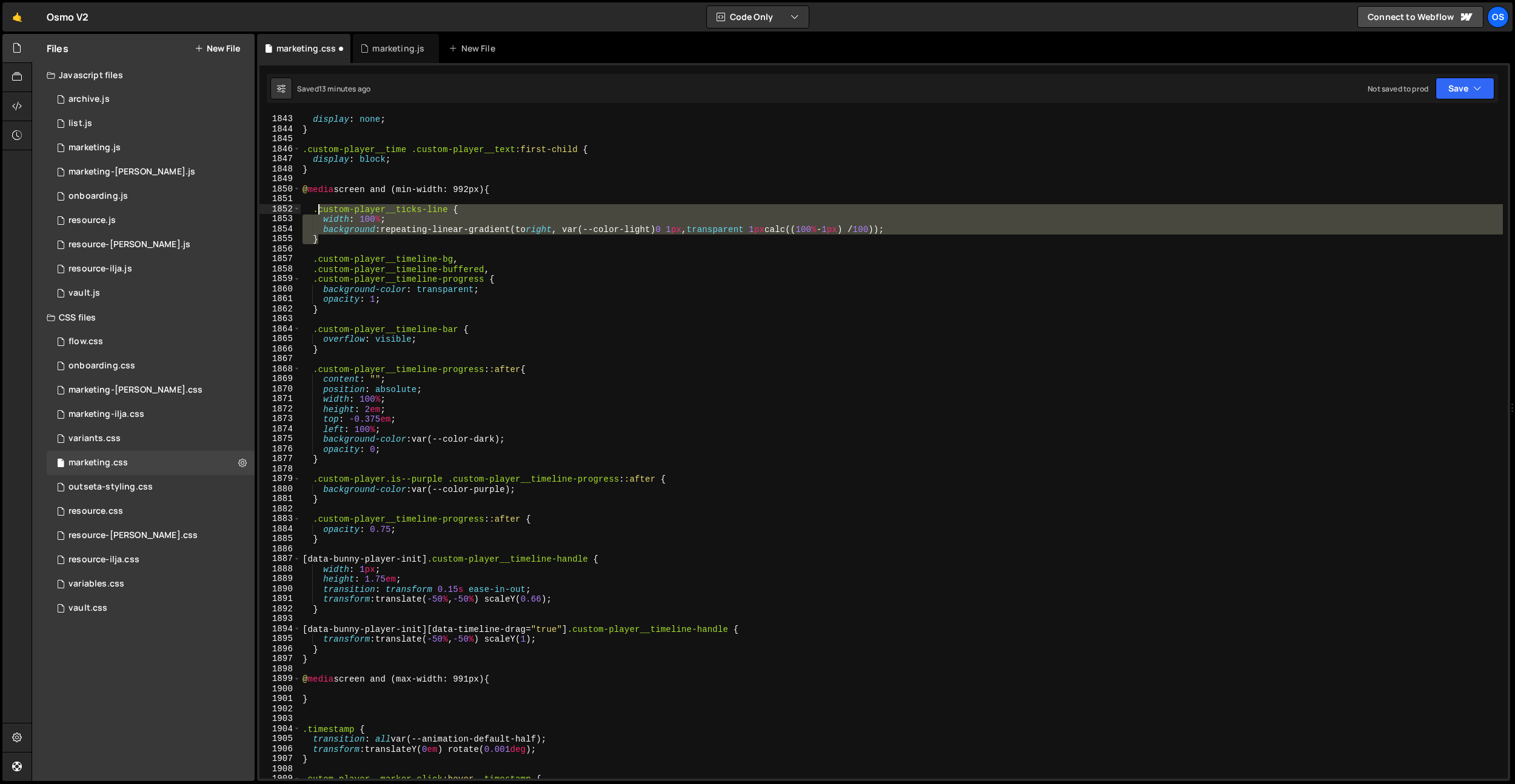
drag, startPoint x: 331, startPoint y: 242, endPoint x: 316, endPoint y: 210, distance: 35.3
click at [316, 210] on div ".custom-player__time .custom-player__text { display : none ; } .custom-player__…" at bounding box center [901, 447] width 1202 height 684
drag, startPoint x: 313, startPoint y: 210, endPoint x: 334, endPoint y: 236, distance: 33.4
click at [334, 236] on div ".custom-player__time .custom-player__text { display : none ; } .custom-player__…" at bounding box center [901, 447] width 1202 height 684
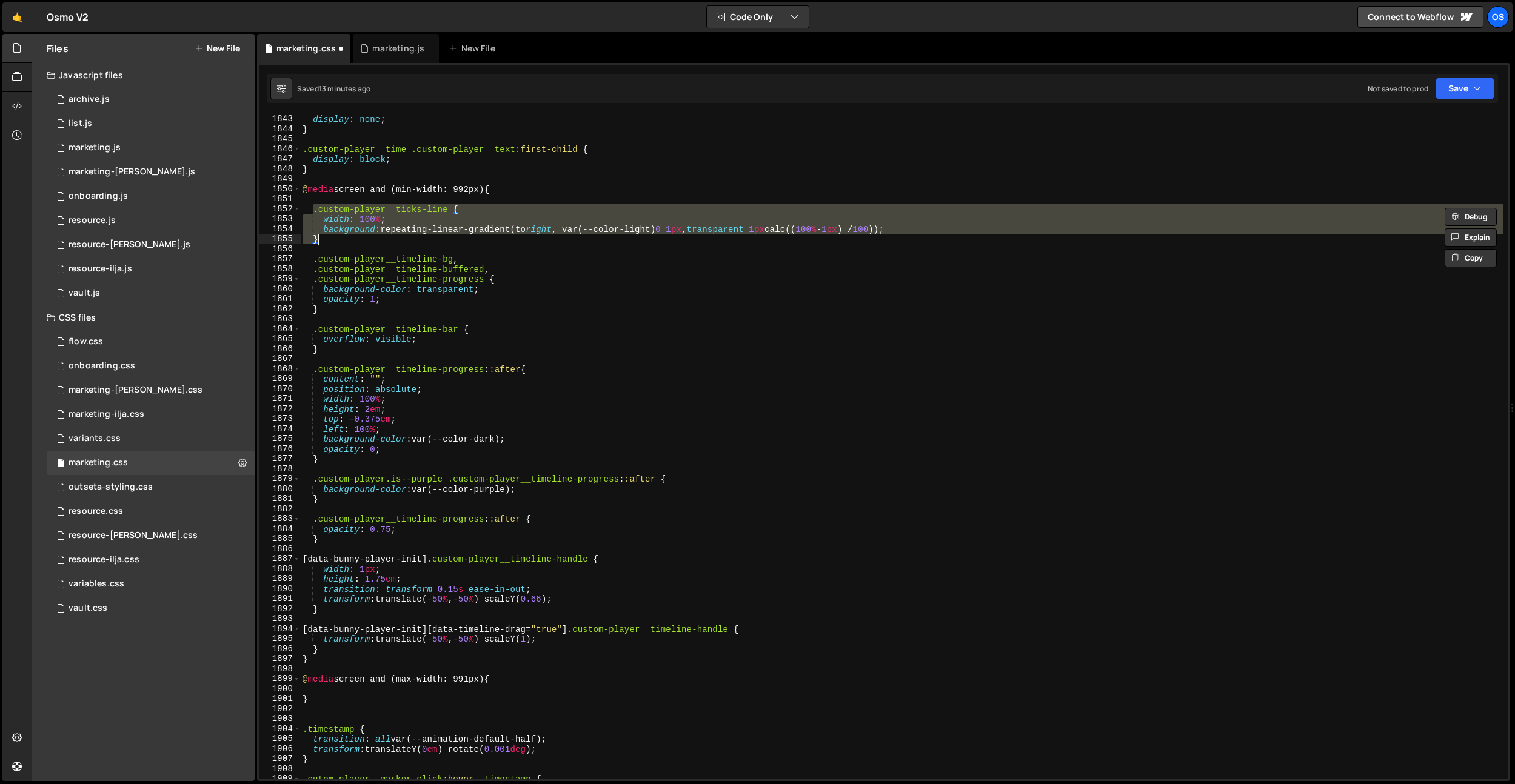
type textarea "background:repeating-linear-gradient(to right, var(--color-light) 0 1px, transp…"
drag, startPoint x: 324, startPoint y: 692, endPoint x: 331, endPoint y: 693, distance: 7.1
click at [324, 692] on div ".custom-player__time .custom-player__text { display : none ; } .custom-player__…" at bounding box center [901, 447] width 1202 height 684
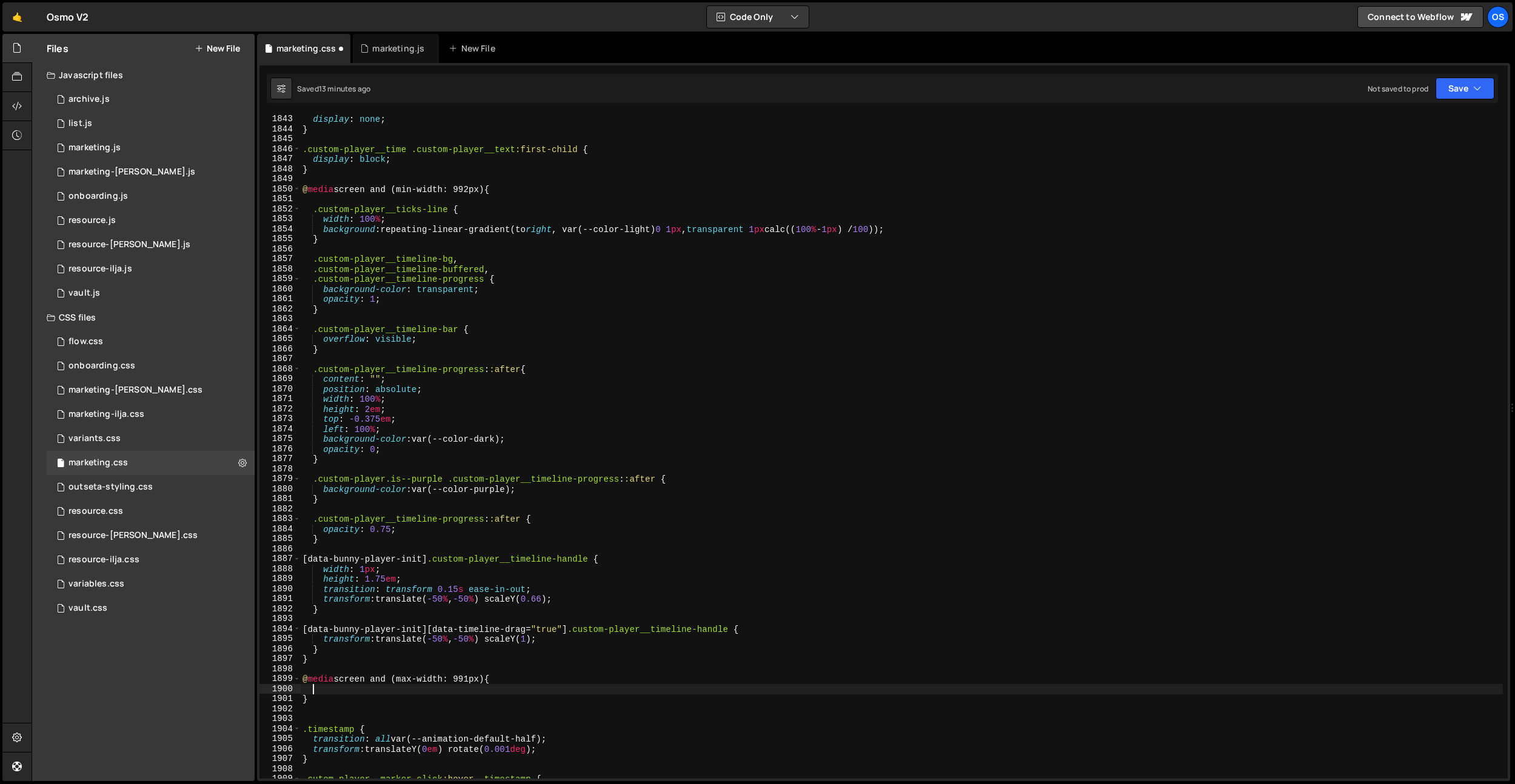
scroll to position [0, 0]
paste textarea "}"
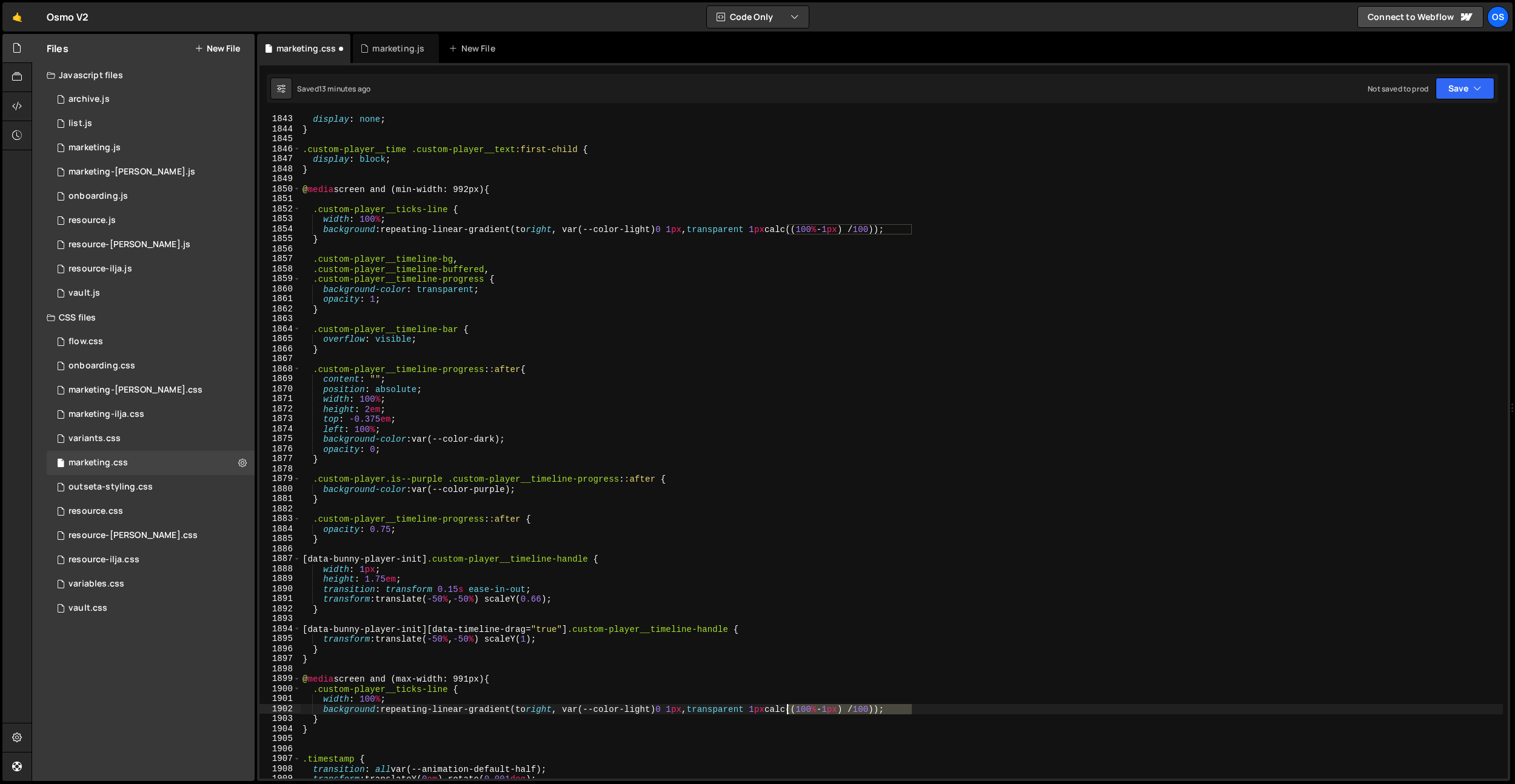
drag, startPoint x: 911, startPoint y: 709, endPoint x: 787, endPoint y: 713, distance: 124.1
click at [787, 713] on div ".custom-player__time .custom-player__text { display : none ; } .custom-player__…" at bounding box center [901, 447] width 1202 height 684
click at [753, 706] on div ".custom-player__time .custom-player__text { display : none ; } .custom-player__…" at bounding box center [901, 447] width 1202 height 684
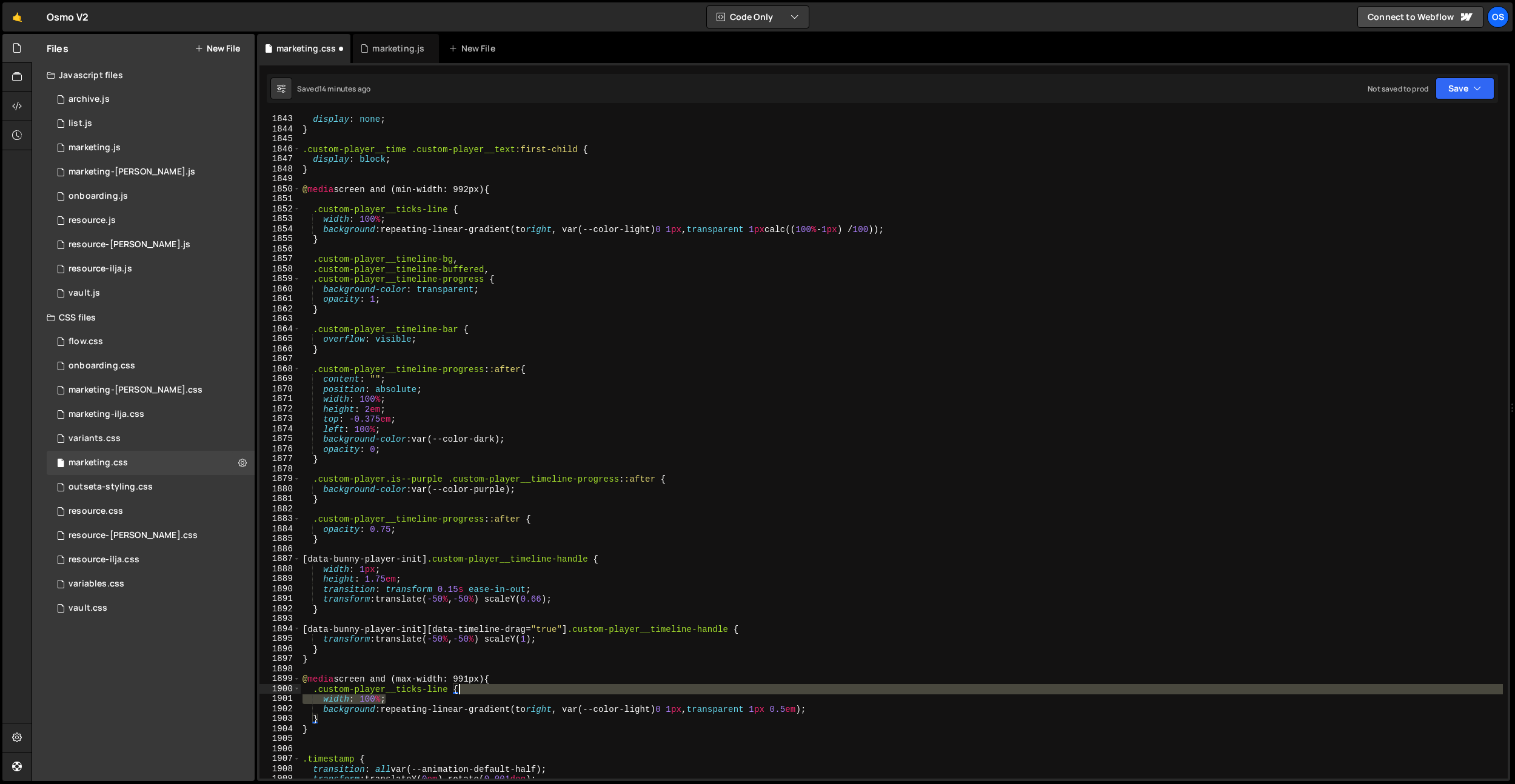
drag, startPoint x: 409, startPoint y: 696, endPoint x: 458, endPoint y: 690, distance: 49.4
click at [458, 690] on div ".custom-player__time .custom-player__text { display : none ; } .custom-player__…" at bounding box center [901, 447] width 1202 height 684
click at [533, 575] on div ".custom-player__time .custom-player__text { display : none ; } .custom-player__…" at bounding box center [901, 447] width 1202 height 684
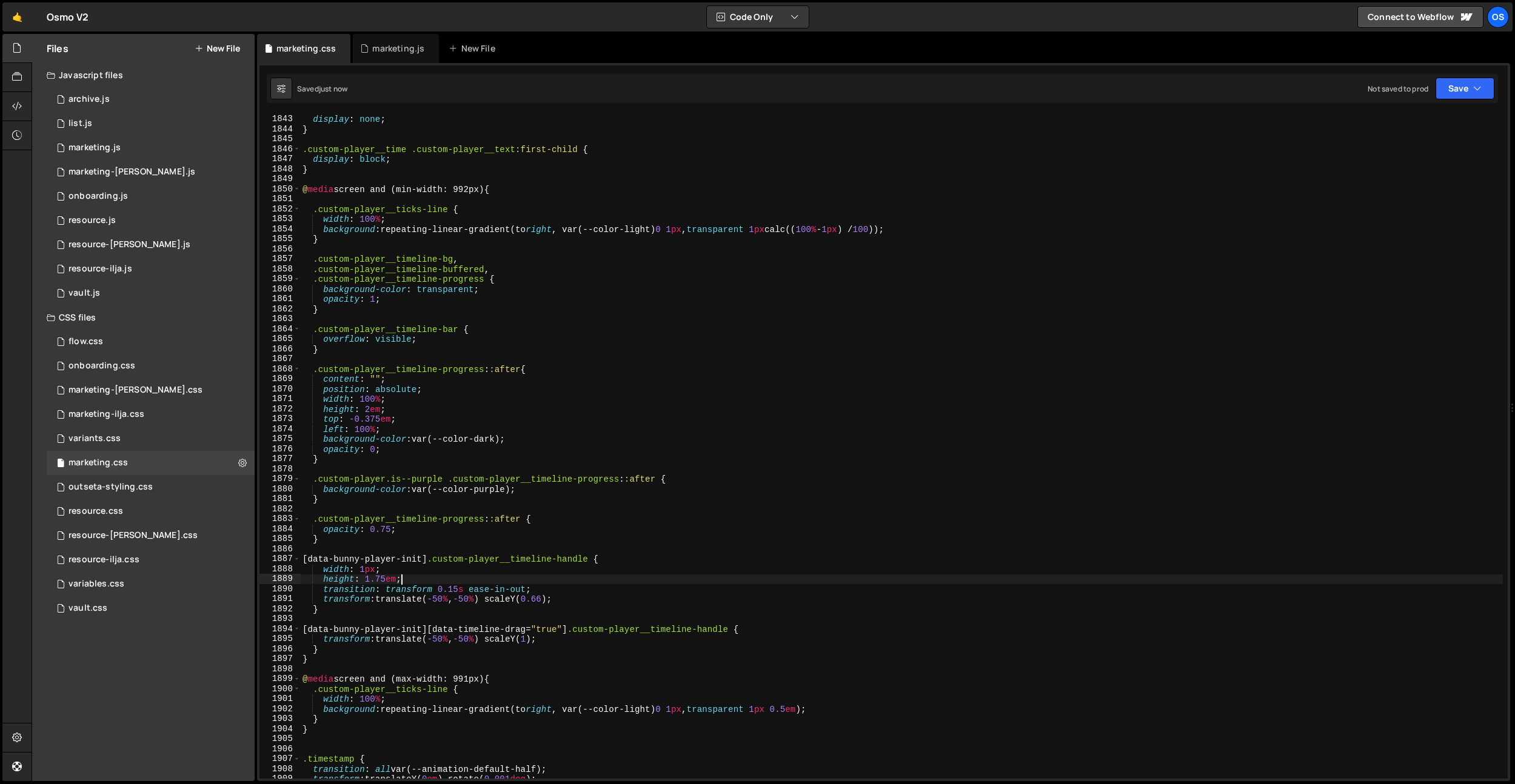
scroll to position [0, 6]
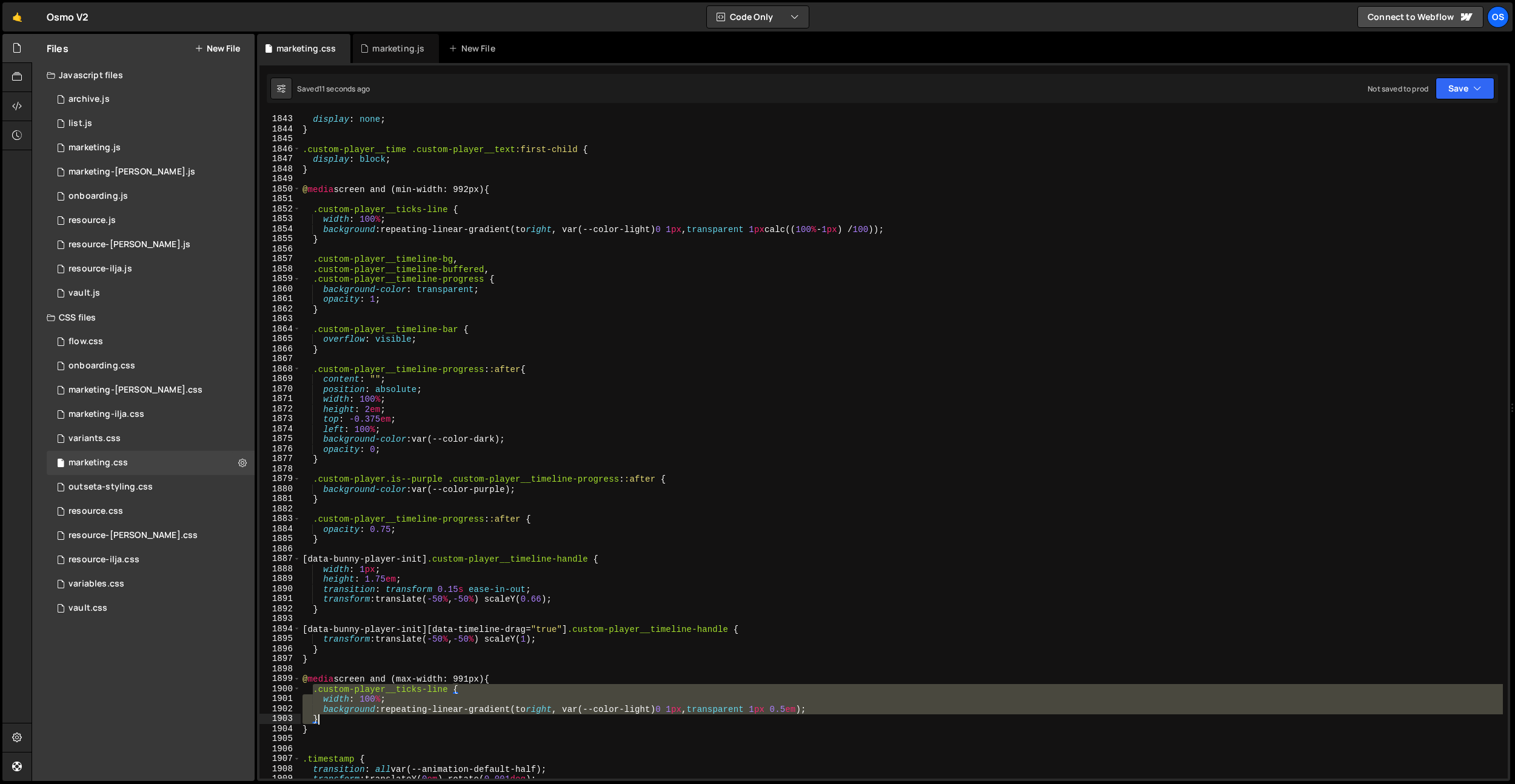
drag, startPoint x: 314, startPoint y: 690, endPoint x: 328, endPoint y: 716, distance: 29.5
click at [328, 716] on div ".custom-player__time .custom-player__text { display : none ; } .custom-player__…" at bounding box center [901, 447] width 1202 height 684
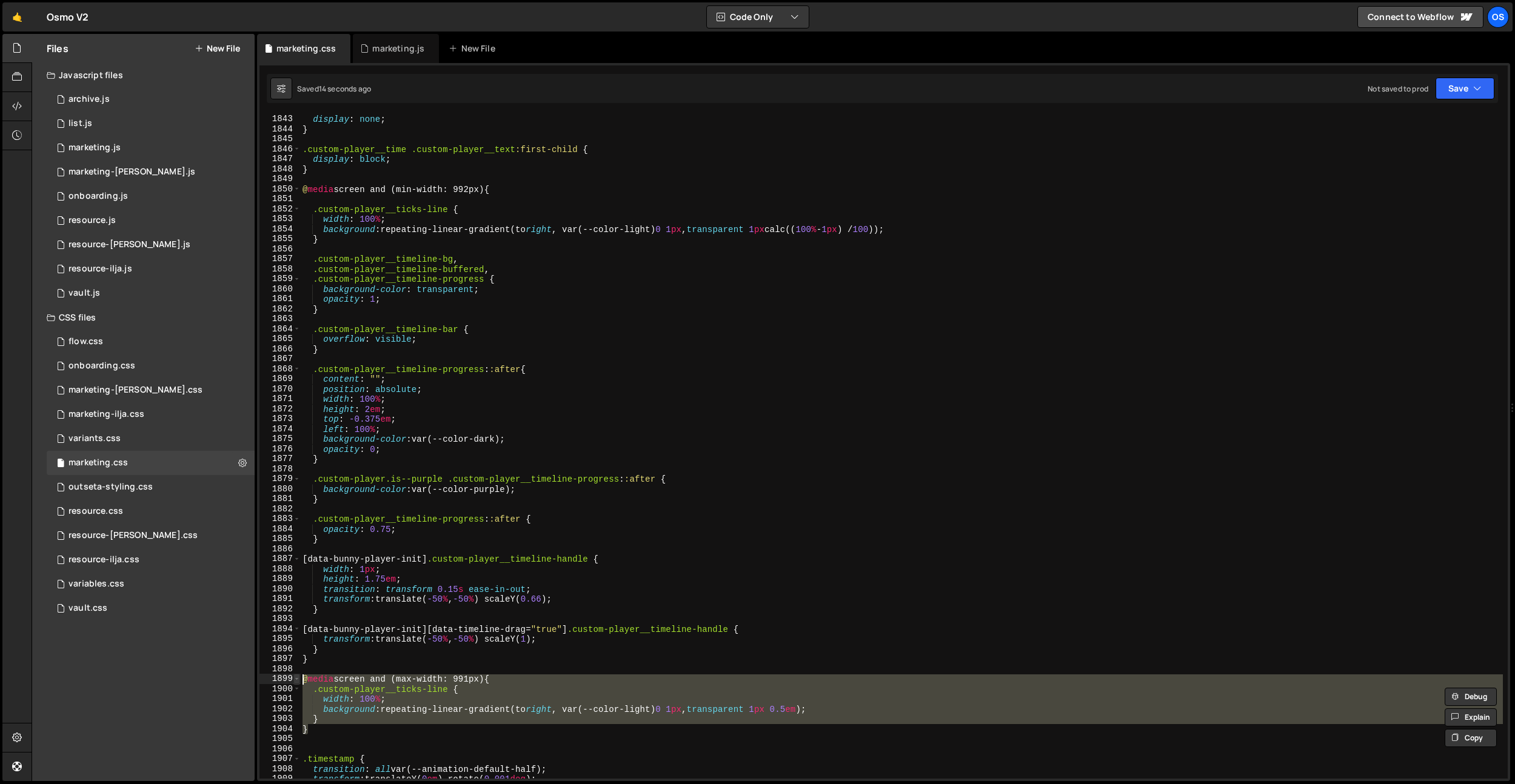
drag, startPoint x: 325, startPoint y: 727, endPoint x: 297, endPoint y: 677, distance: 57.3
click at [297, 677] on div "background:repeating-linear-gradient(to right, var(--color-light) 0 1px, transp…" at bounding box center [883, 446] width 1248 height 665
type textarea "@media screen and (max-width: 991px) { .custom-player__ticks-line {"
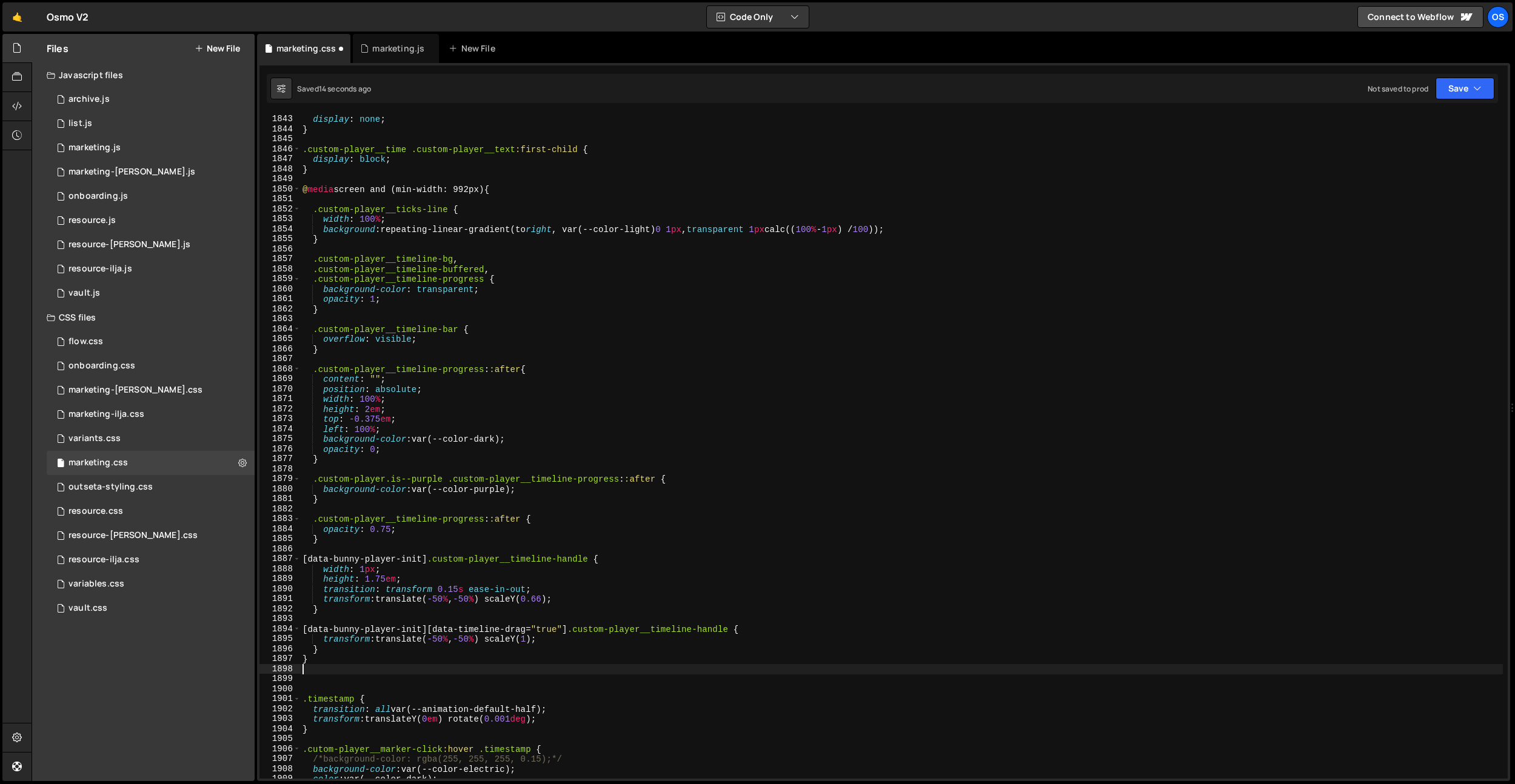
type textarea "}"
click at [399, 172] on div ".custom-player__time .custom-player__text { display : none ; } .custom-player__…" at bounding box center [901, 447] width 1202 height 684
paste textarea "}"
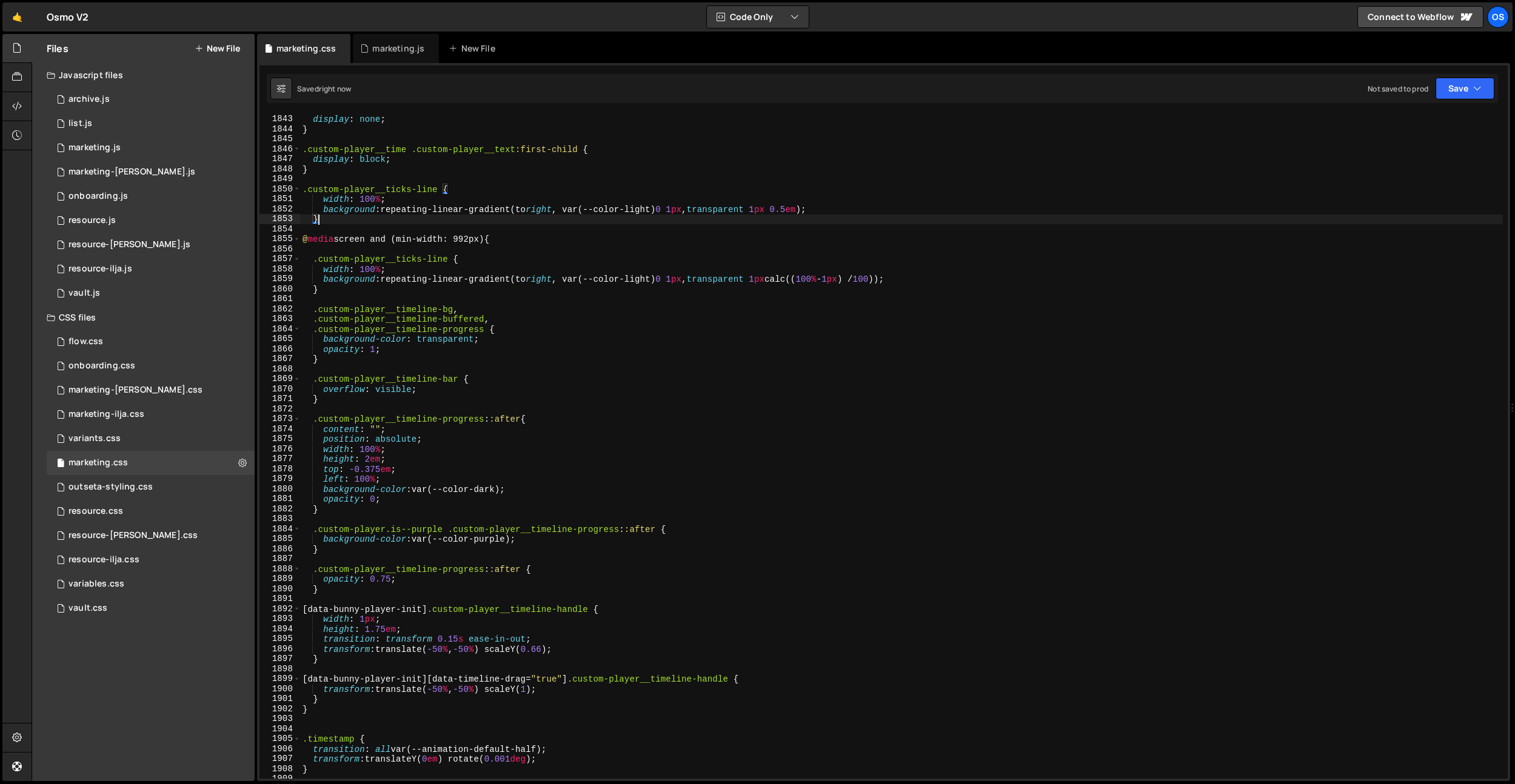
click at [307, 217] on div ".custom-player__time .custom-player__text { display : none ; } .custom-player__…" at bounding box center [901, 447] width 1202 height 684
click at [318, 204] on div ".custom-player__time .custom-player__text { display : none ; } .custom-player__…" at bounding box center [901, 447] width 1202 height 684
type textarea "width: 100%;"
click at [418, 233] on div ".custom-player__time .custom-player__text { display : none ; } .custom-player__…" at bounding box center [901, 447] width 1202 height 684
click at [352, 181] on div ".custom-player__time .custom-player__text { display : none ; } .custom-player__…" at bounding box center [901, 447] width 1202 height 684
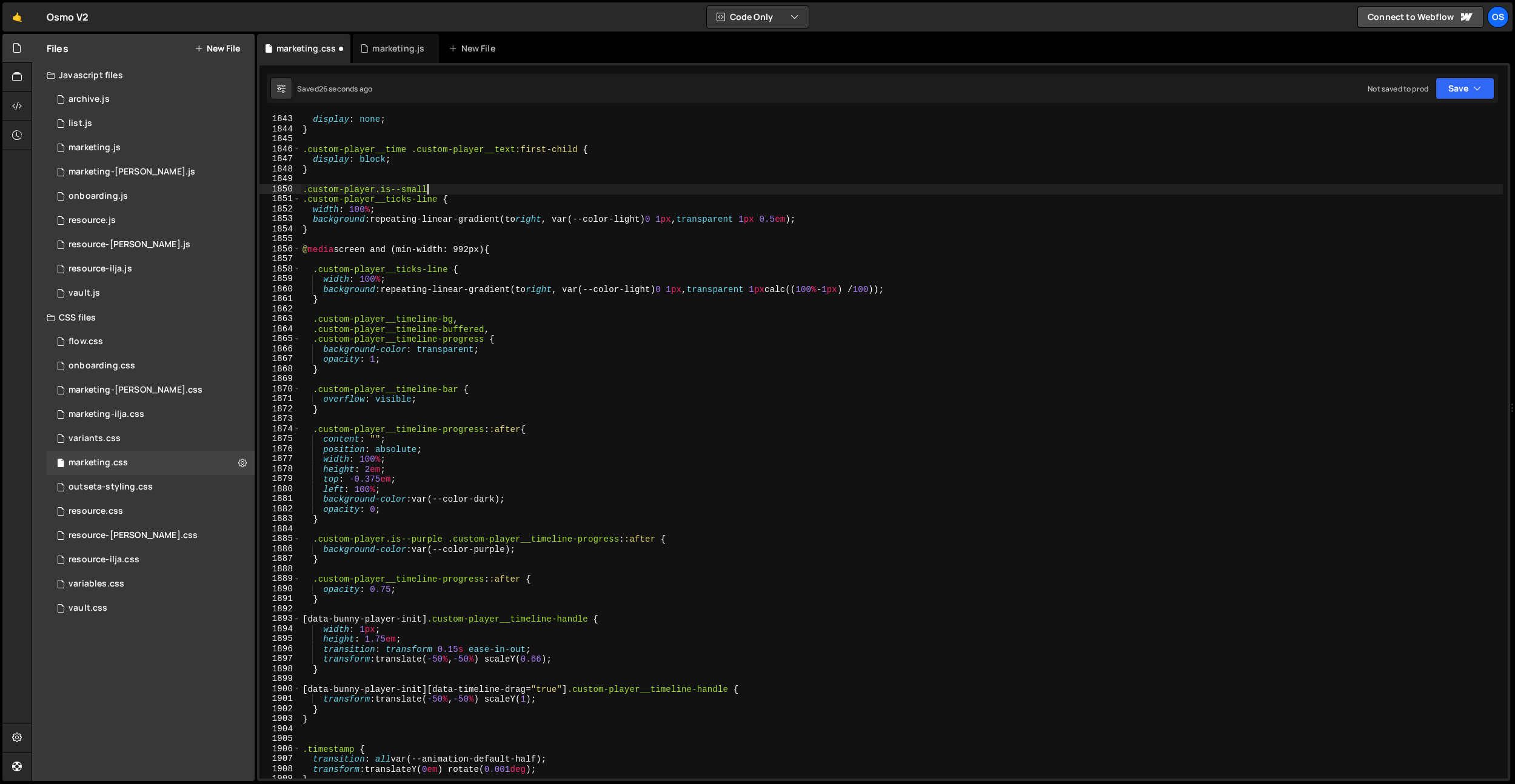
scroll to position [0, 8]
drag, startPoint x: 437, startPoint y: 200, endPoint x: 296, endPoint y: 197, distance: 141.0
click at [296, 197] on div ".custom-player.is--small 1842 1843 1844 1845 1846 1847 1848 1849 1850 1851 1852…" at bounding box center [883, 446] width 1248 height 665
click at [437, 190] on div ".custom-player__time .custom-player__text { display : none ; } .custom-player__…" at bounding box center [901, 447] width 1202 height 684
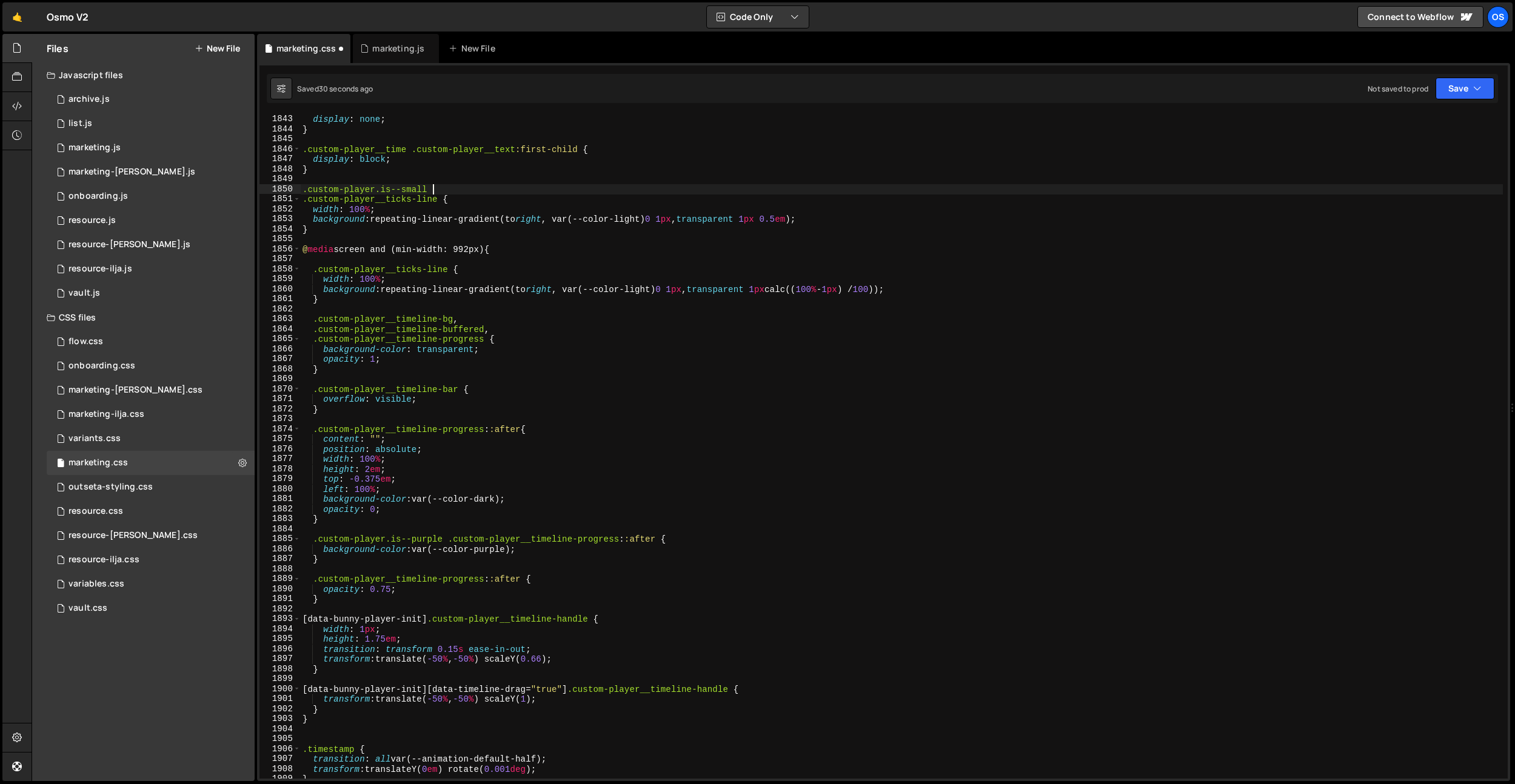
paste textarea ".custom-player__ticks-line"
click at [523, 250] on div ".custom-player__time .custom-player__text { display : none ; } .custom-player__…" at bounding box center [901, 447] width 1202 height 684
click at [328, 315] on div ".custom-player__time .custom-player__text { display : none ; } .custom-player__…" at bounding box center [901, 447] width 1202 height 684
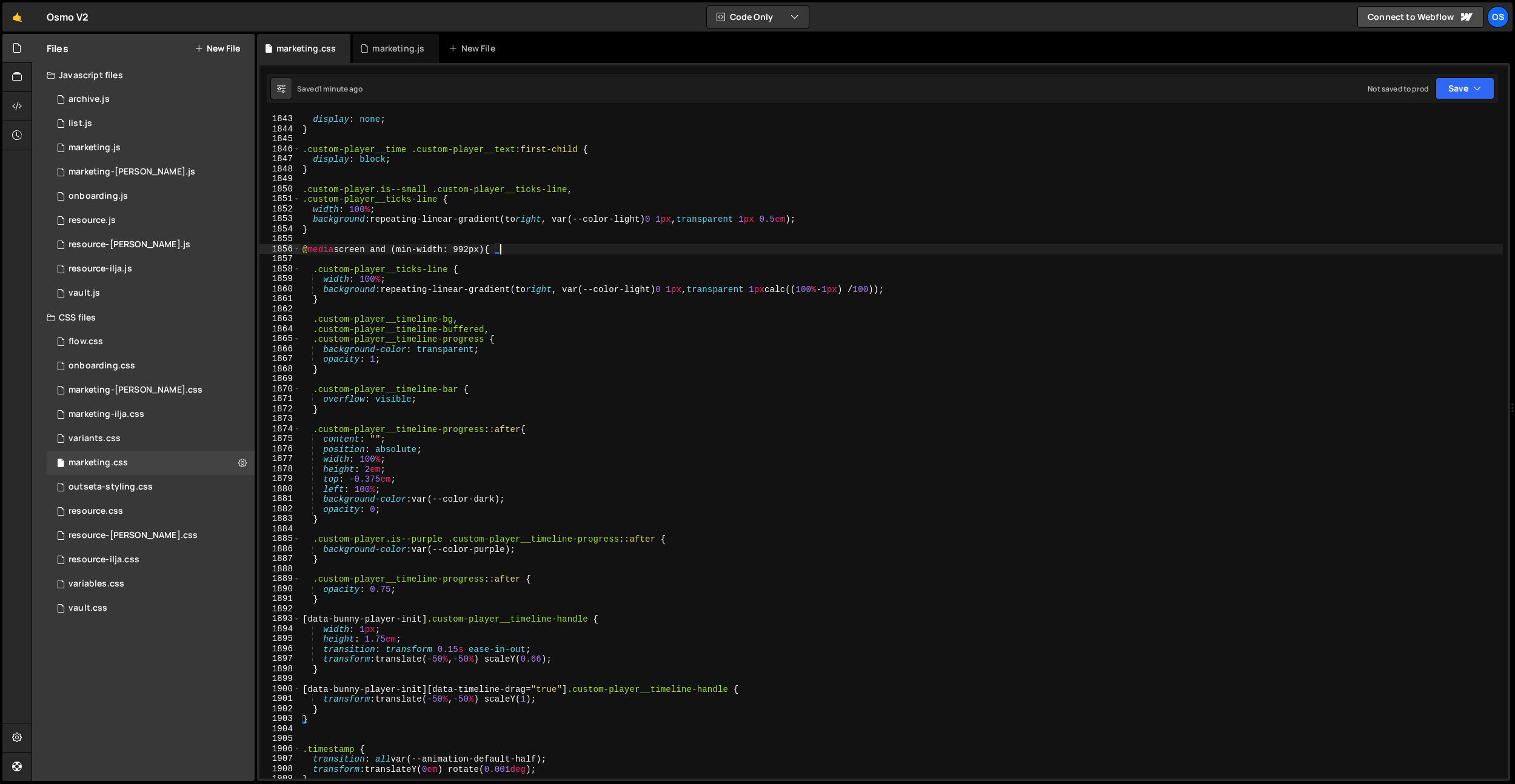
type textarea ".custom-player__timeline-bg,"
click at [312, 264] on div ".custom-player__time .custom-player__text { display : none ; } .custom-player__…" at bounding box center [901, 447] width 1202 height 684
type textarea ".custom-player__ticks-line {"
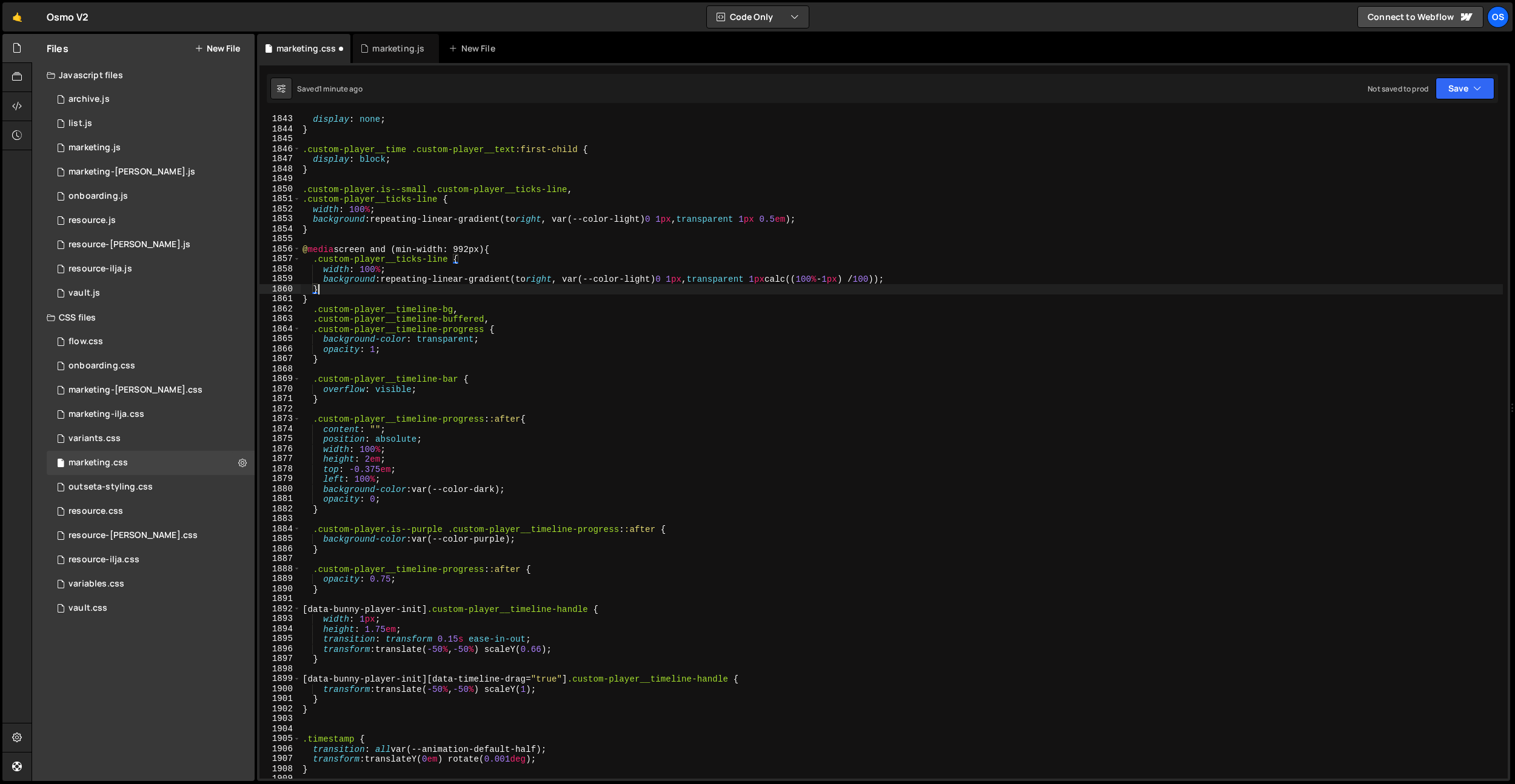
click at [349, 292] on div ".custom-player__time .custom-player__text { display : none ; } .custom-player__…" at bounding box center [901, 447] width 1202 height 684
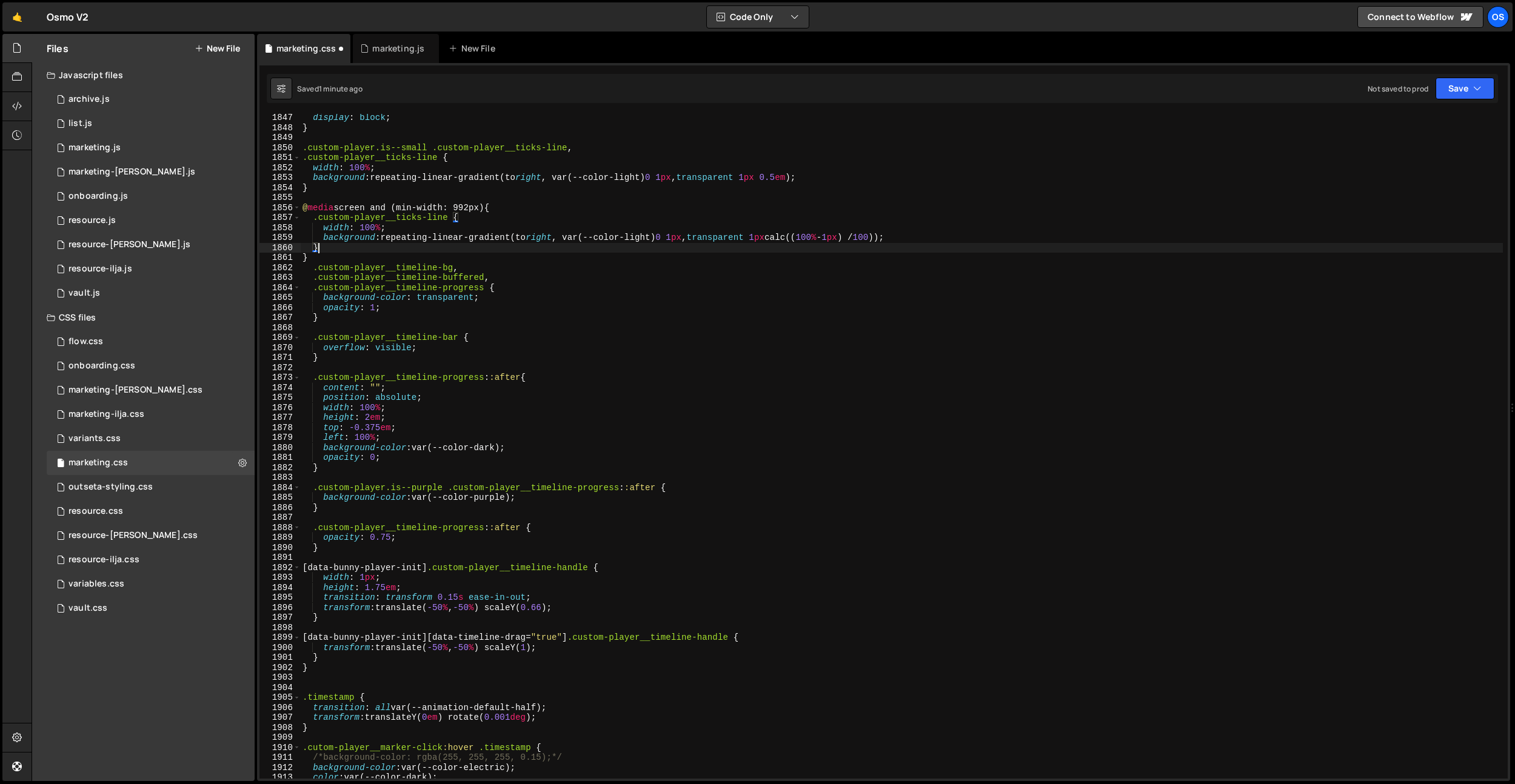
scroll to position [18454, 0]
click at [328, 661] on div "display : block ; } .custom-player.is--small .custom-player__ticks-line , .cust…" at bounding box center [901, 455] width 1202 height 684
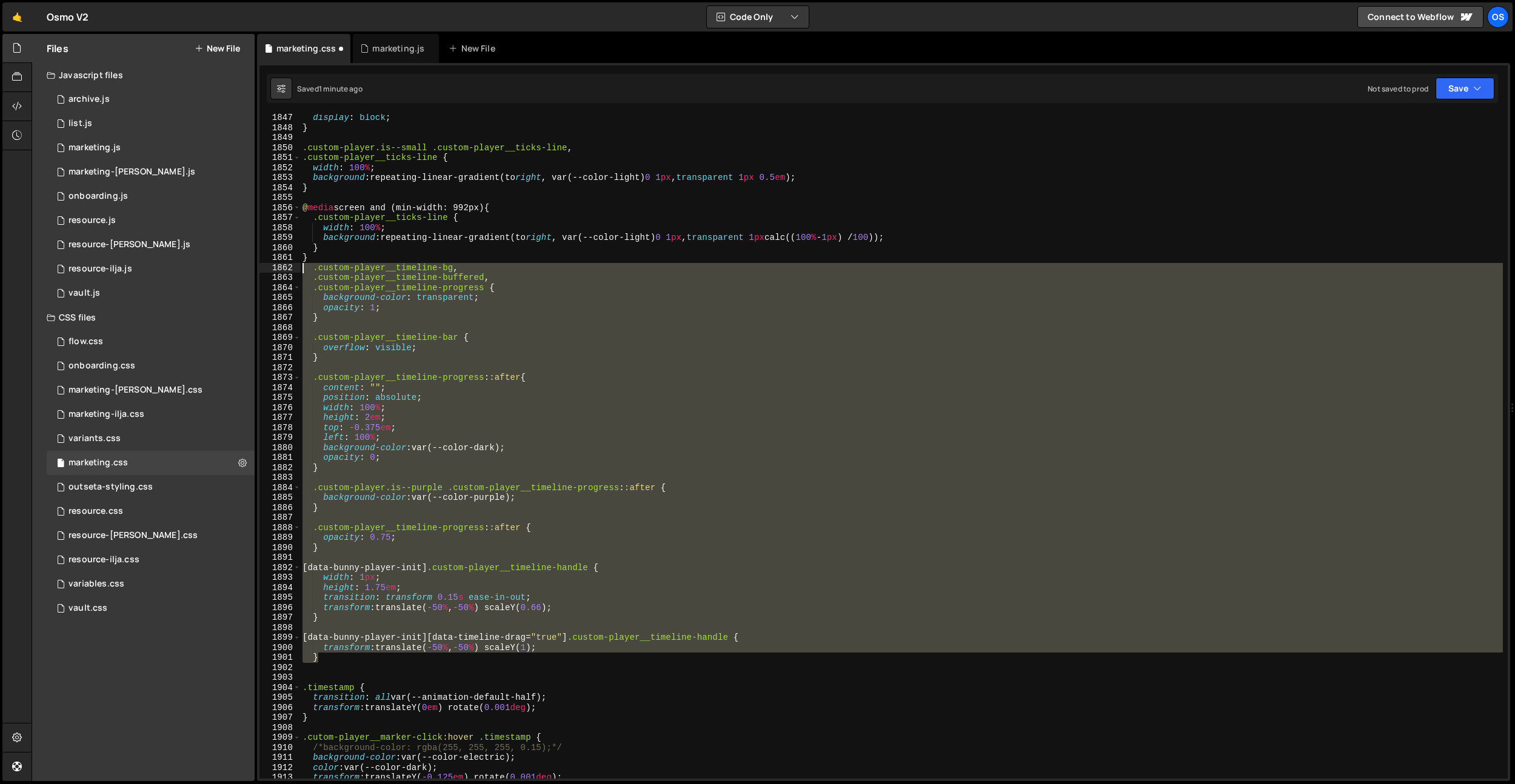
drag, startPoint x: 328, startPoint y: 661, endPoint x: 282, endPoint y: 267, distance: 396.7
click at [282, 267] on div "} 1847 1848 1849 1850 1851 1852 1853 1854 1855 1856 1857 1858 1859 1860 1861 18…" at bounding box center [883, 446] width 1248 height 665
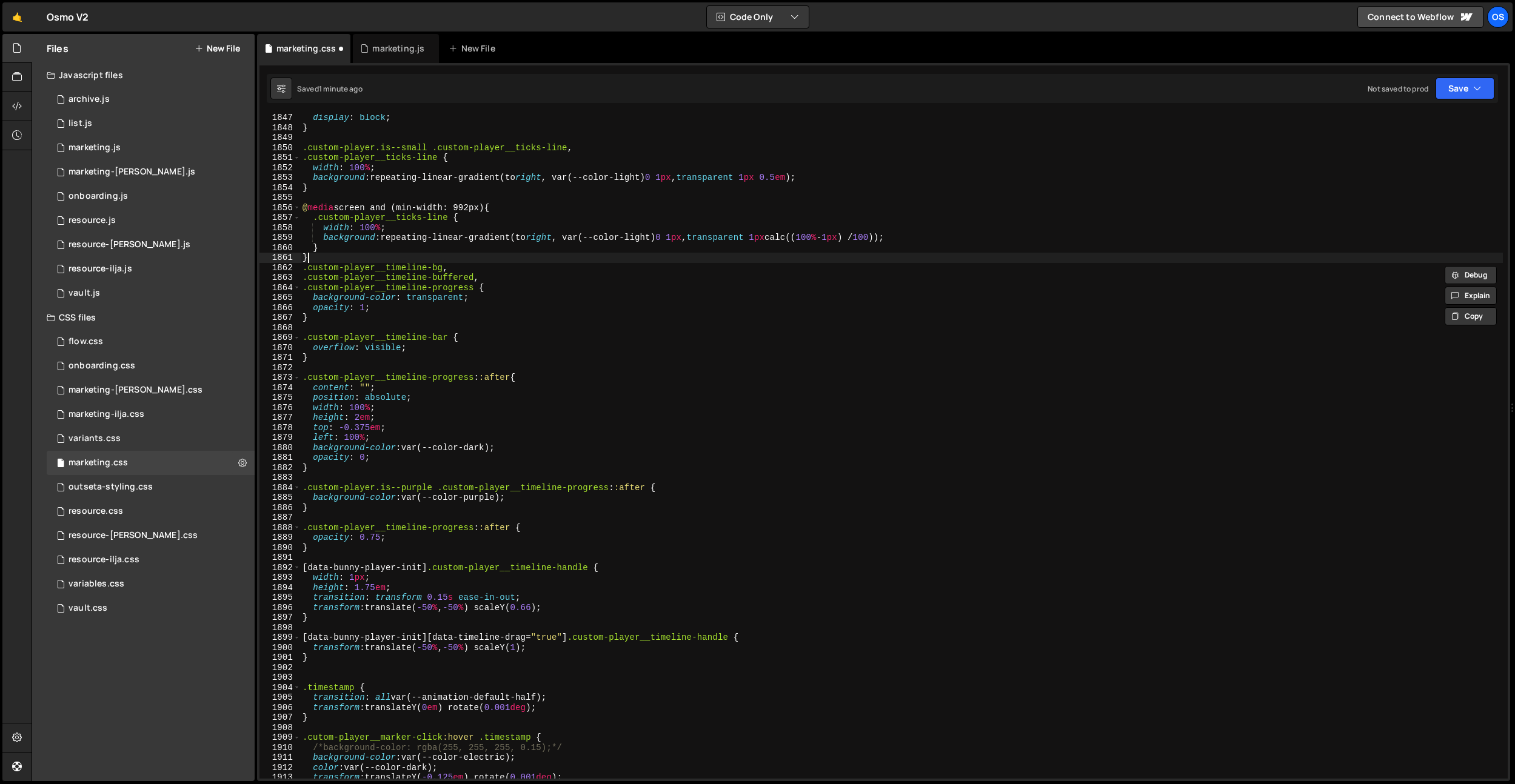
click at [343, 260] on div "display : block ; } .custom-player.is--small .custom-player__ticks-line , .cust…" at bounding box center [901, 455] width 1202 height 684
type textarea "}"
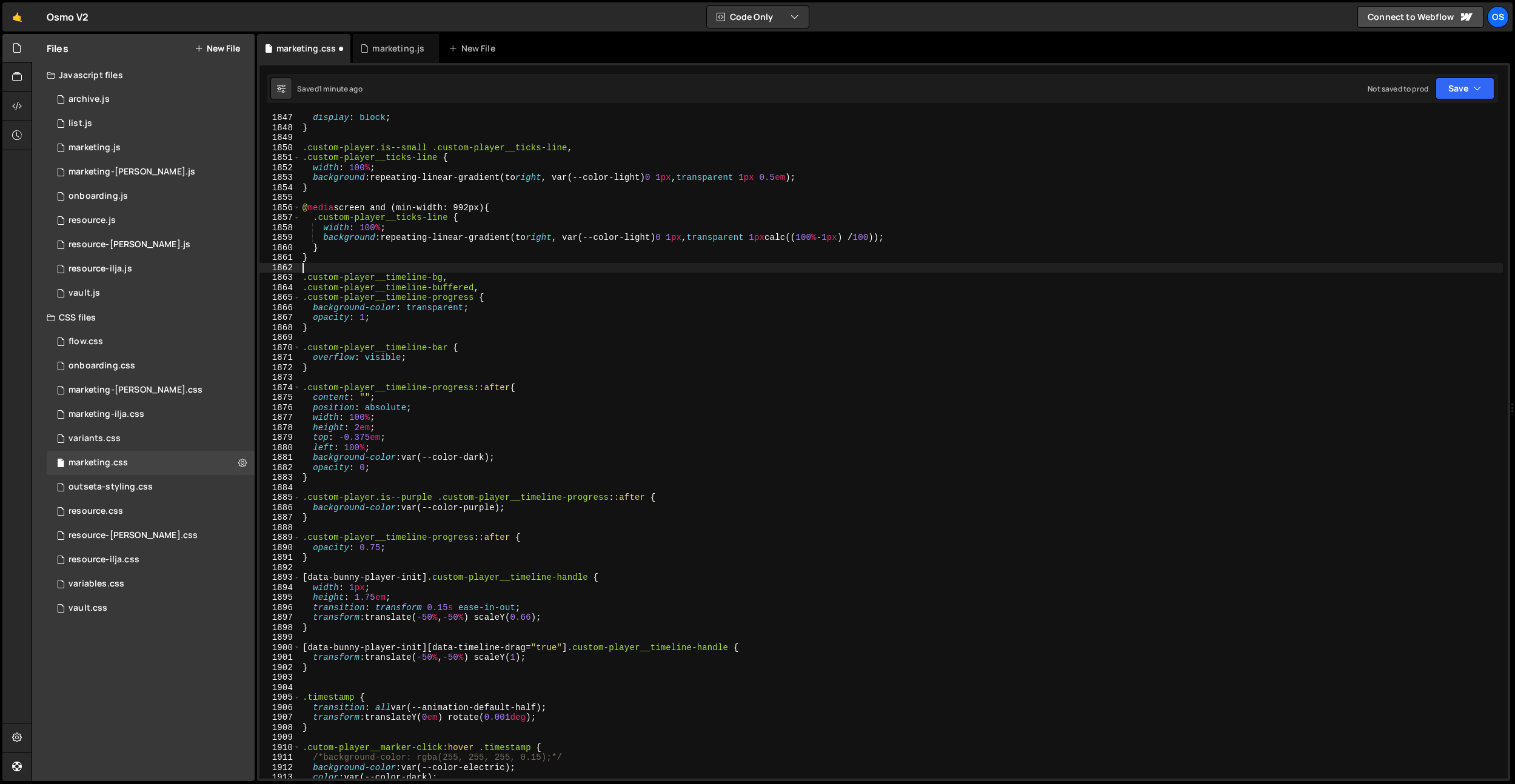
click at [525, 475] on div "display : block ; } .custom-player.is--small .custom-player__ticks-line , .cust…" at bounding box center [901, 455] width 1202 height 684
type textarea "}"
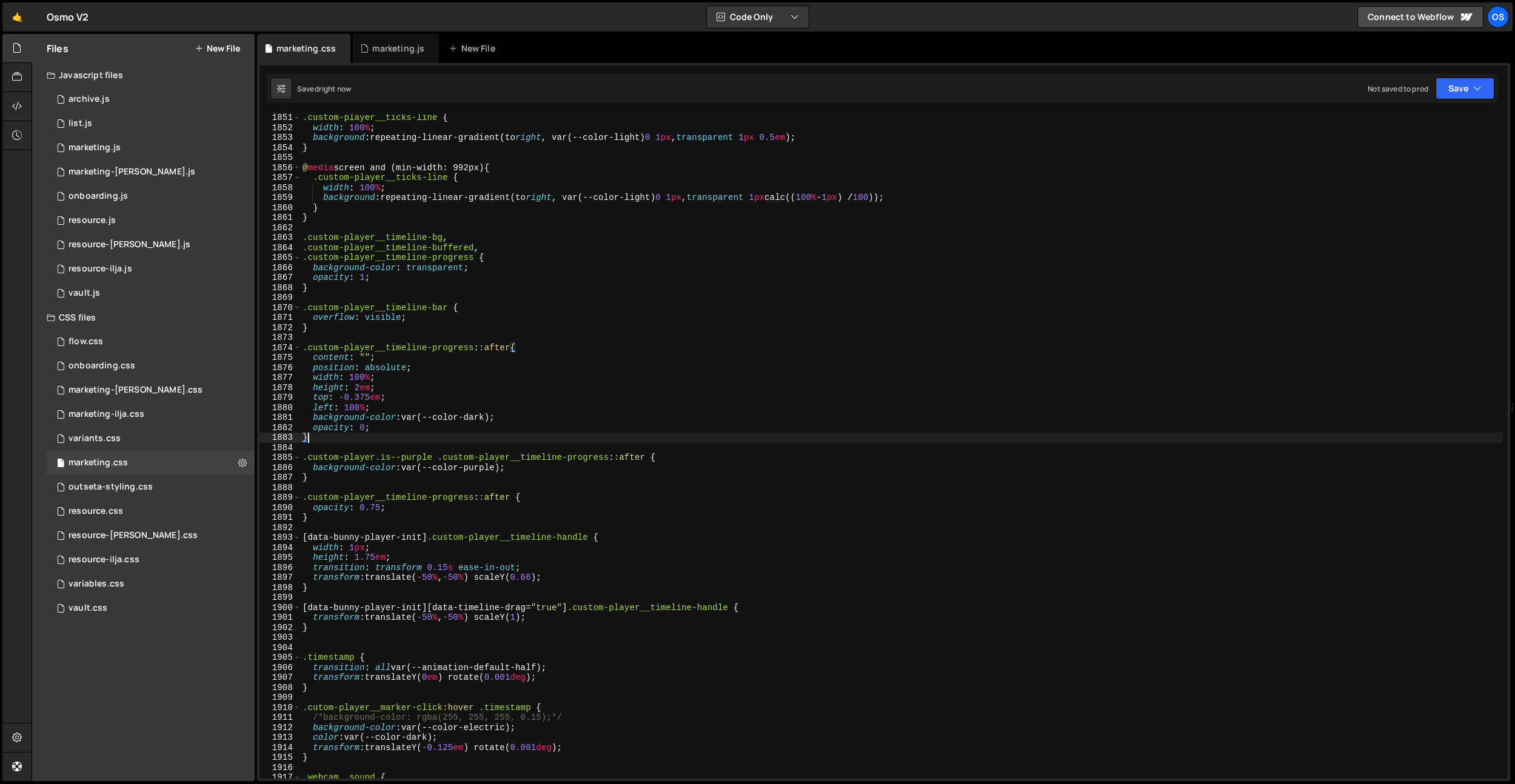
scroll to position [18499, 0]
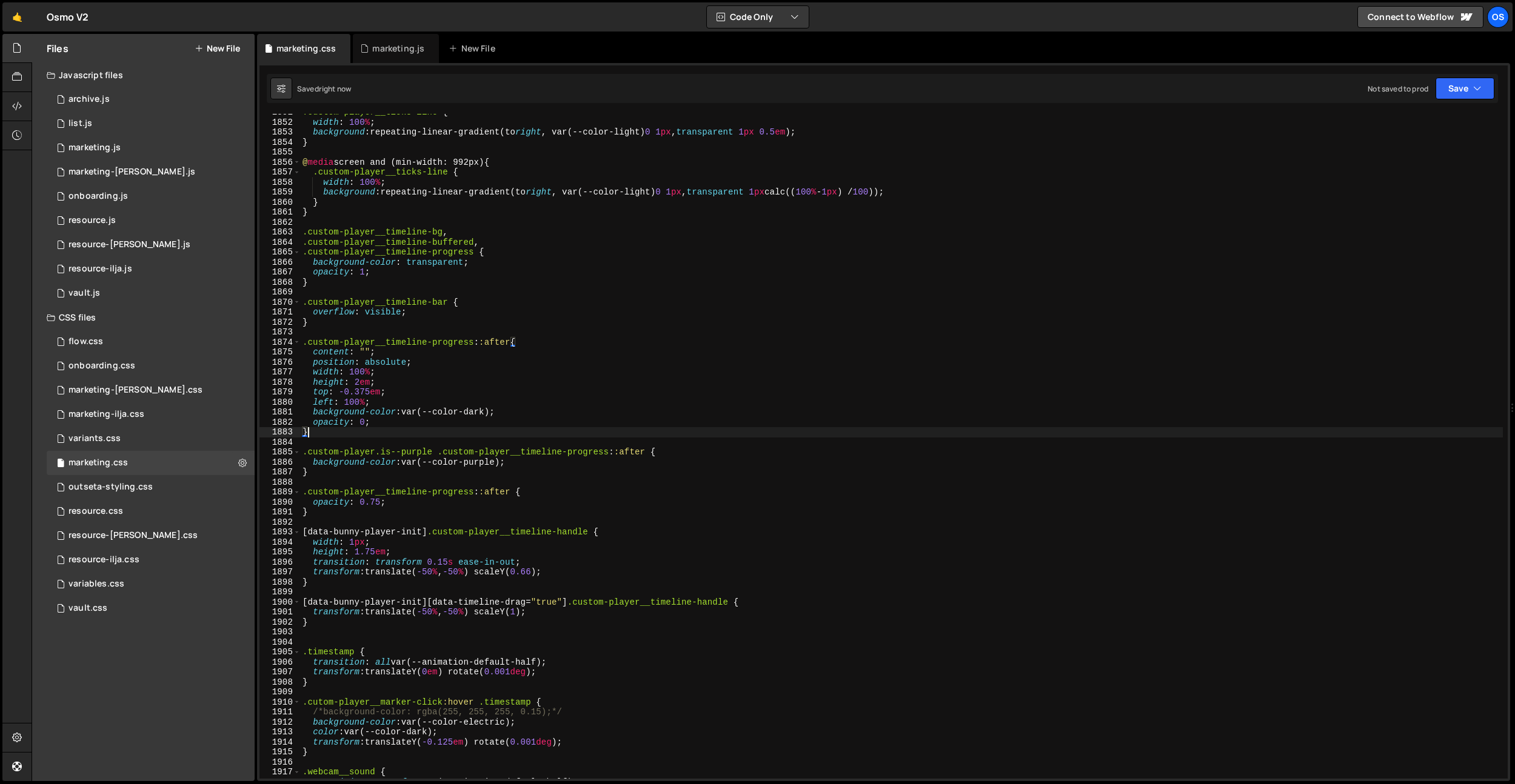
click at [338, 638] on div ".custom-player__ticks-line { width : 100 % ; background : repeating-linear-grad…" at bounding box center [901, 450] width 1202 height 684
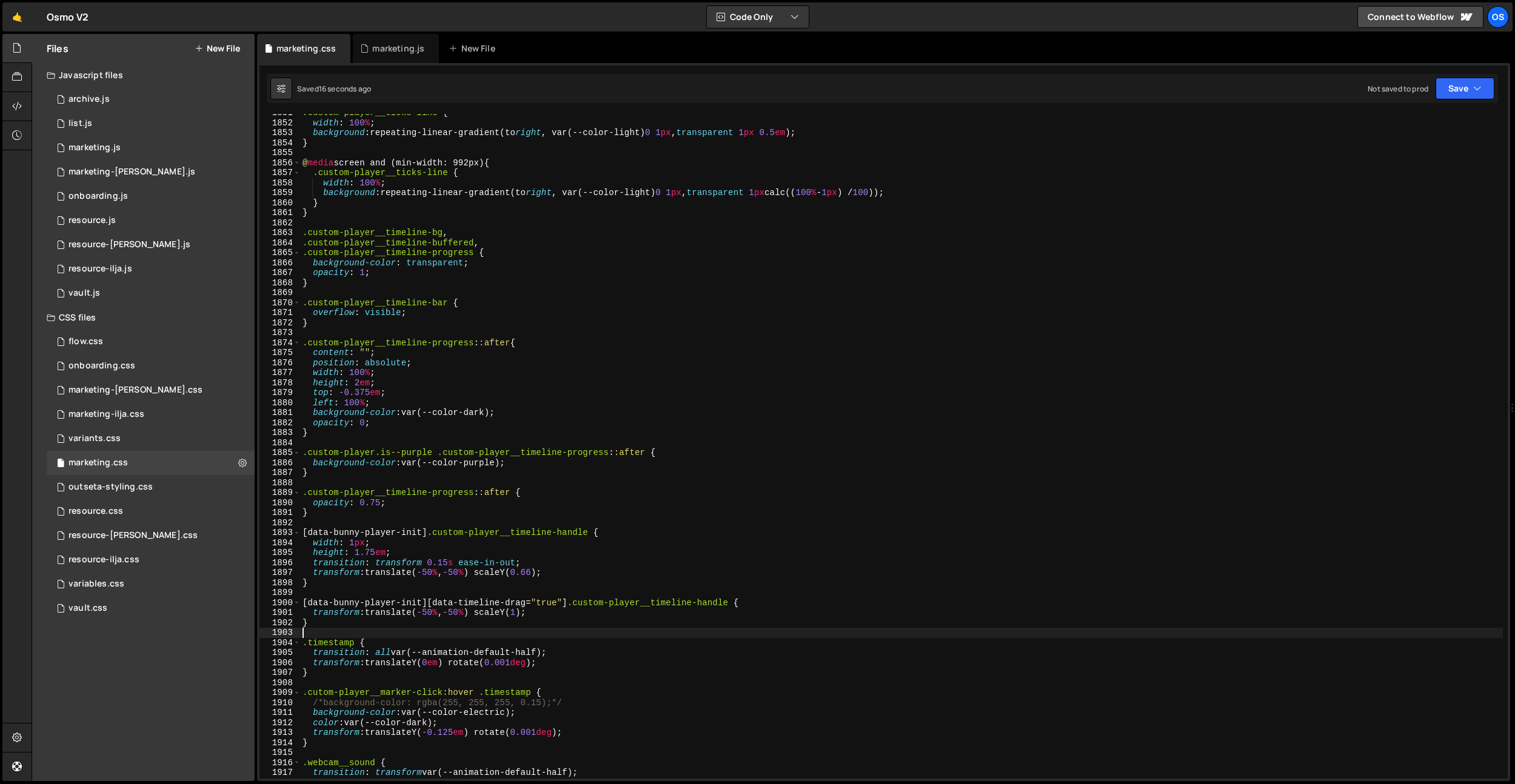
scroll to position [18393, 0]
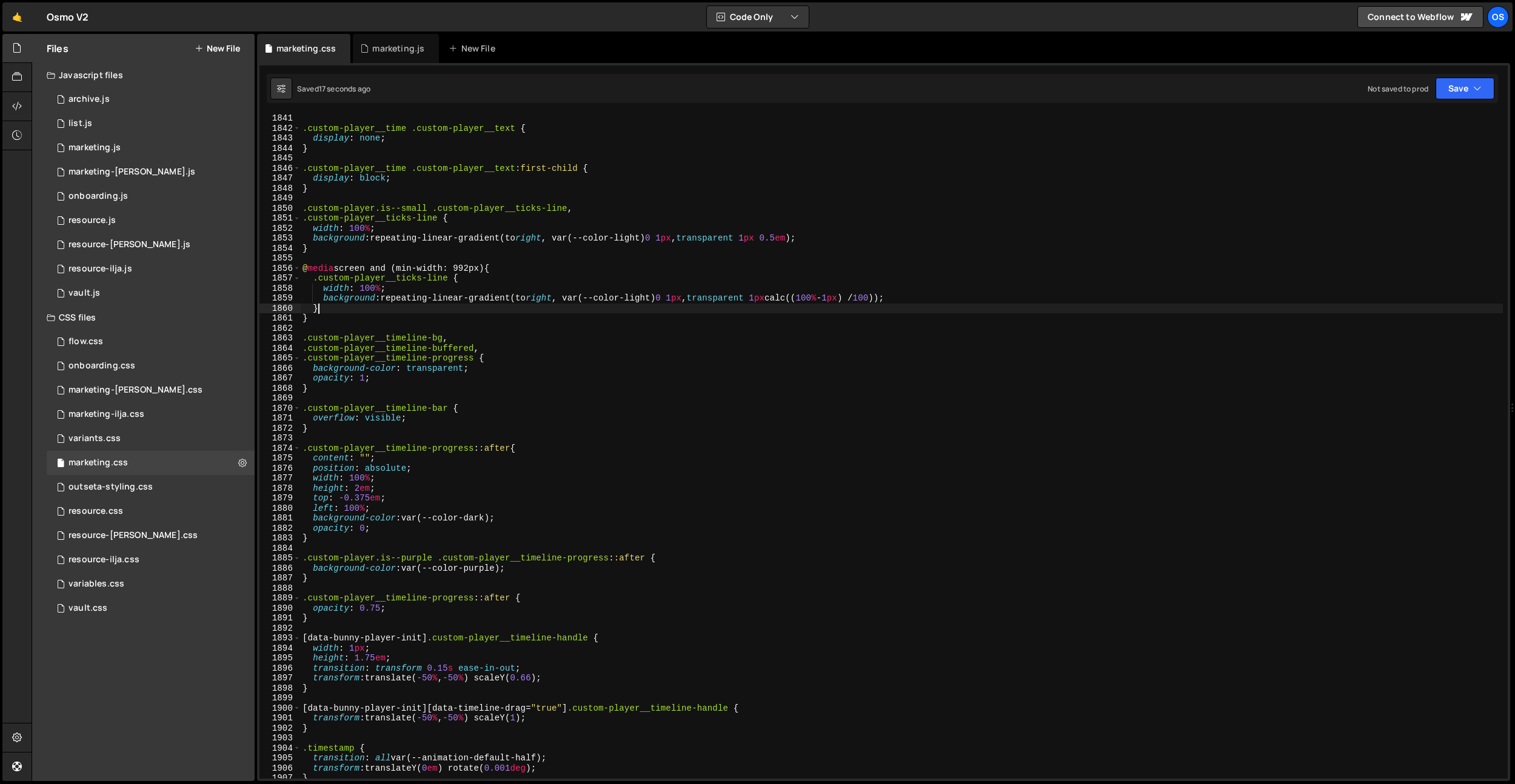
click at [550, 304] on div ".custom-player__time .custom-player__text { display : none ; } .custom-player__…" at bounding box center [901, 455] width 1202 height 684
click at [380, 297] on div ".custom-player__time .custom-player__text { display : none ; } .custom-player__…" at bounding box center [901, 455] width 1202 height 684
click at [370, 238] on div ".custom-player__time .custom-player__text { display : none ; } .custom-player__…" at bounding box center [901, 454] width 1202 height 684
click at [592, 336] on div ".custom-player__time .custom-player__text { display : none ; } .custom-player__…" at bounding box center [901, 454] width 1202 height 684
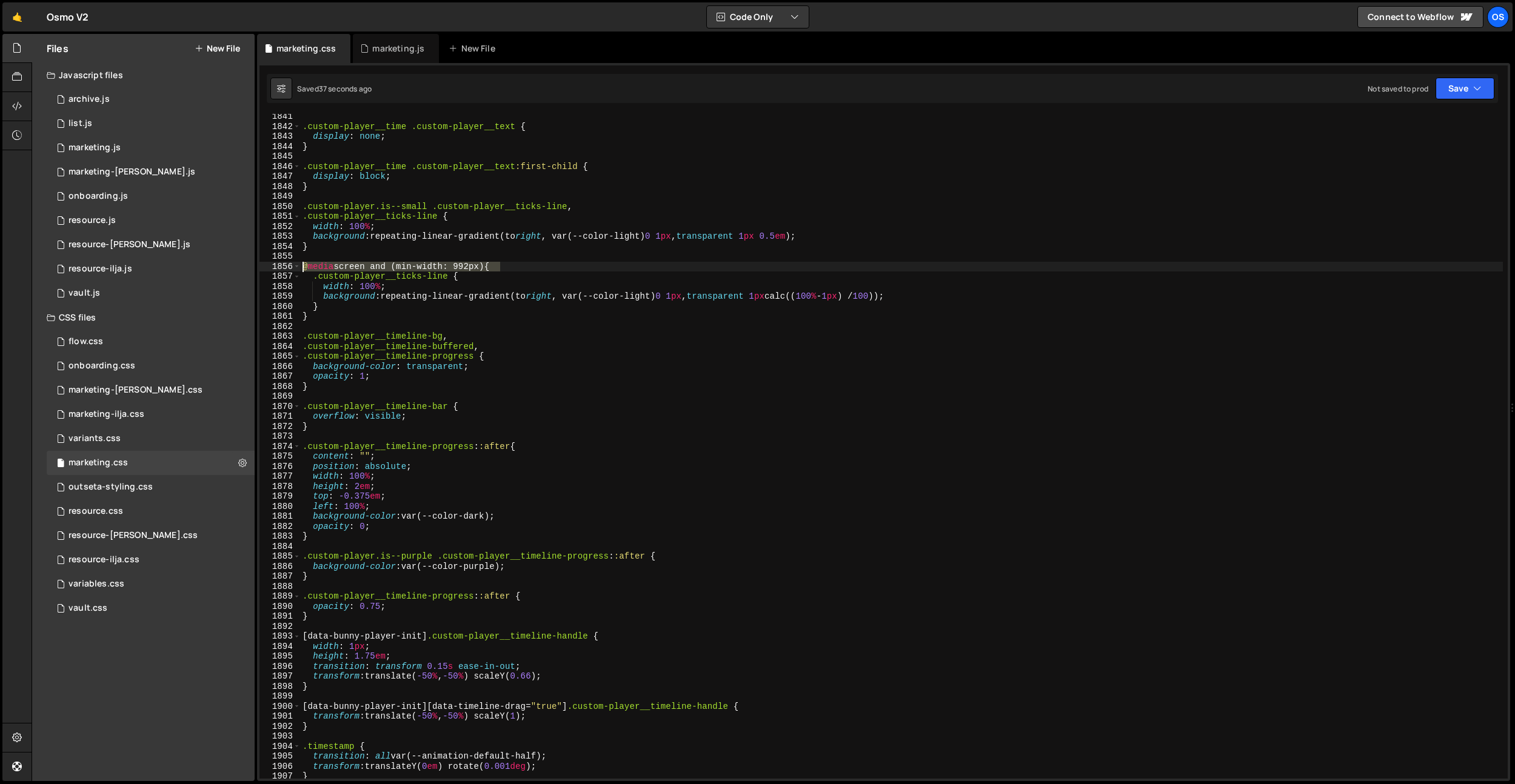
drag, startPoint x: 504, startPoint y: 263, endPoint x: 287, endPoint y: 264, distance: 217.0
click at [287, 264] on div ".custom-player__timeline-bg, 1841 1842 1843 1844 1845 1846 1847 1848 1849 1850 …" at bounding box center [883, 446] width 1248 height 665
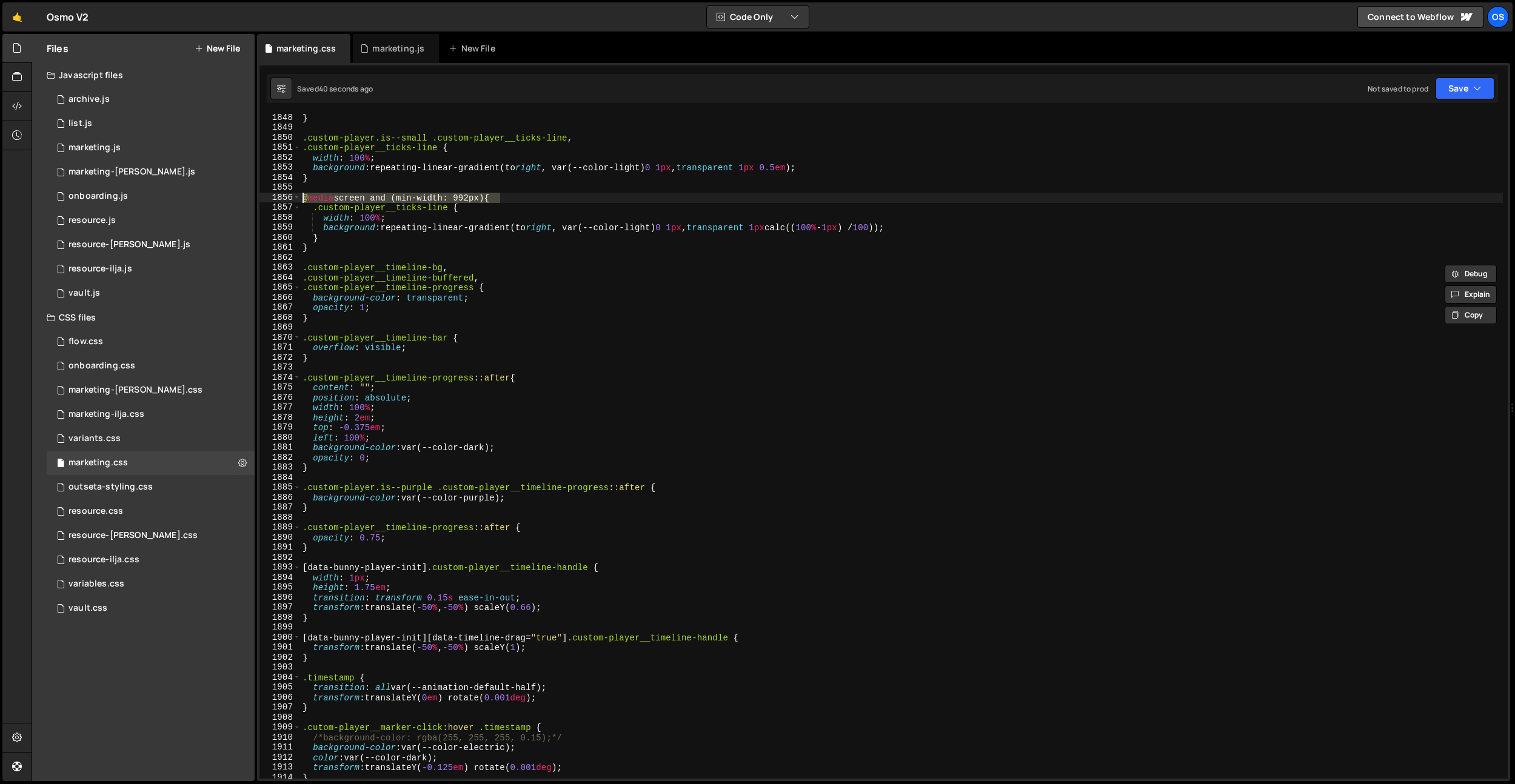
scroll to position [18390, 0]
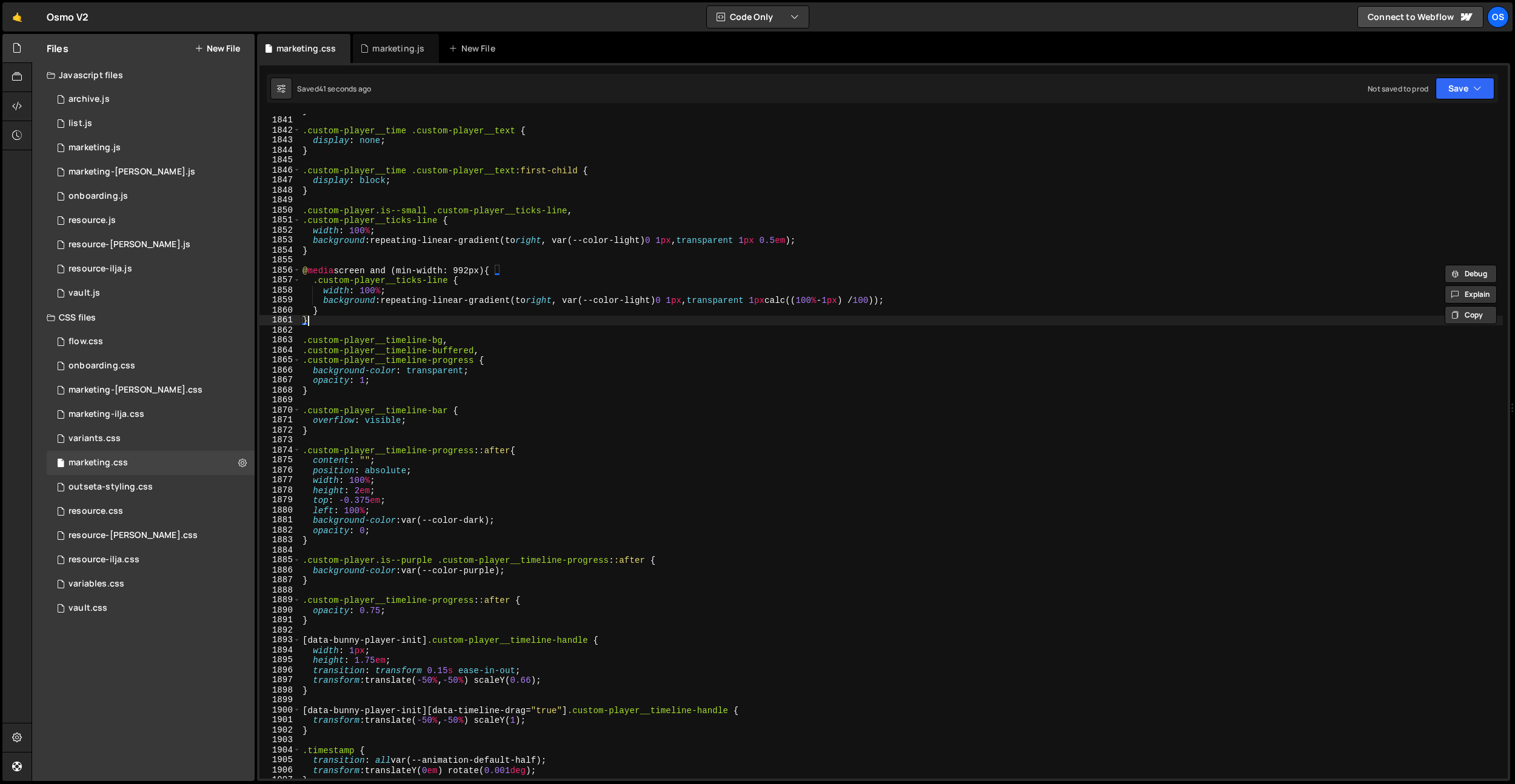
click at [329, 317] on div "} .custom-player__time .custom-player__text { display : none ; } .custom-player…" at bounding box center [901, 447] width 1202 height 684
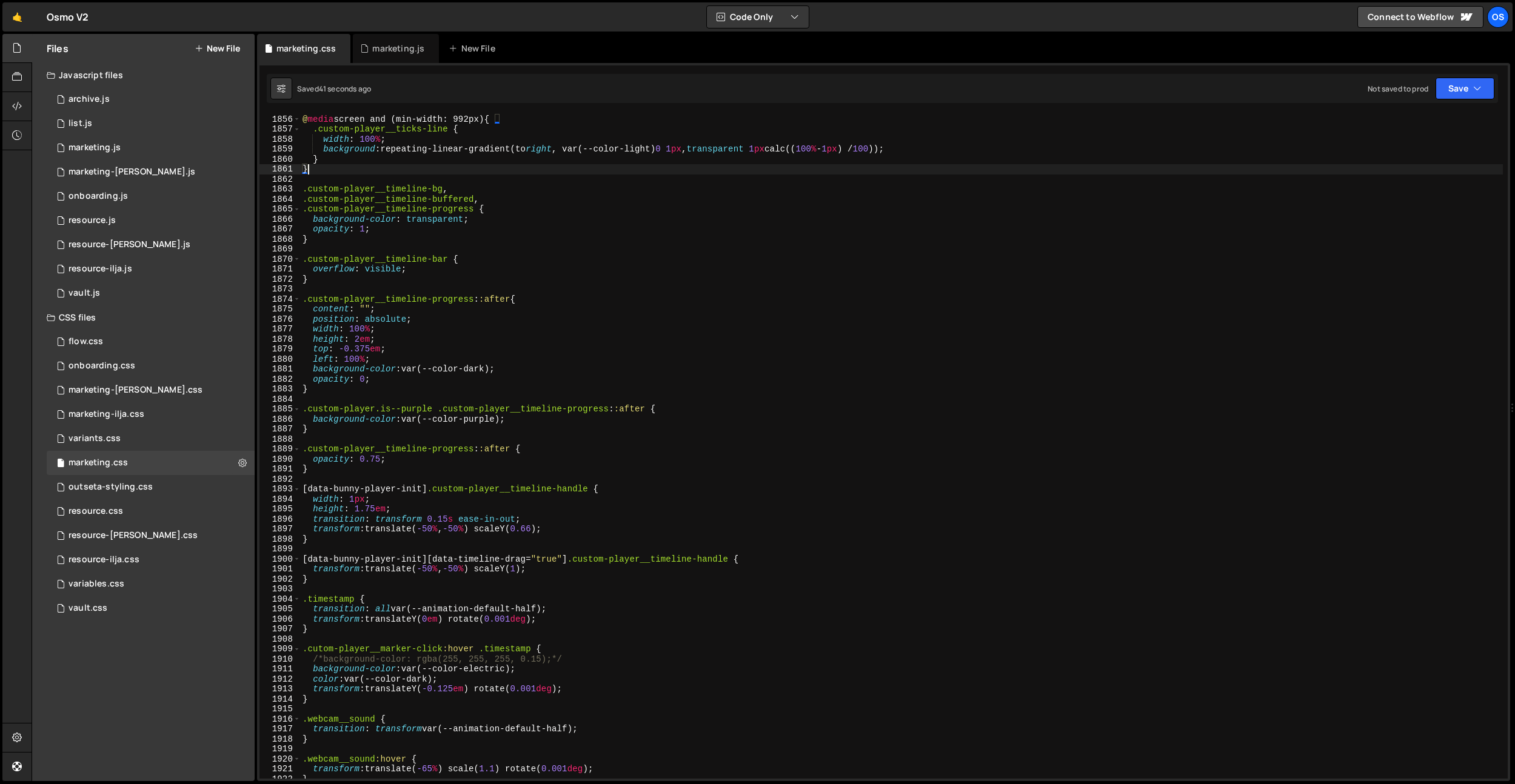
scroll to position [18579, 0]
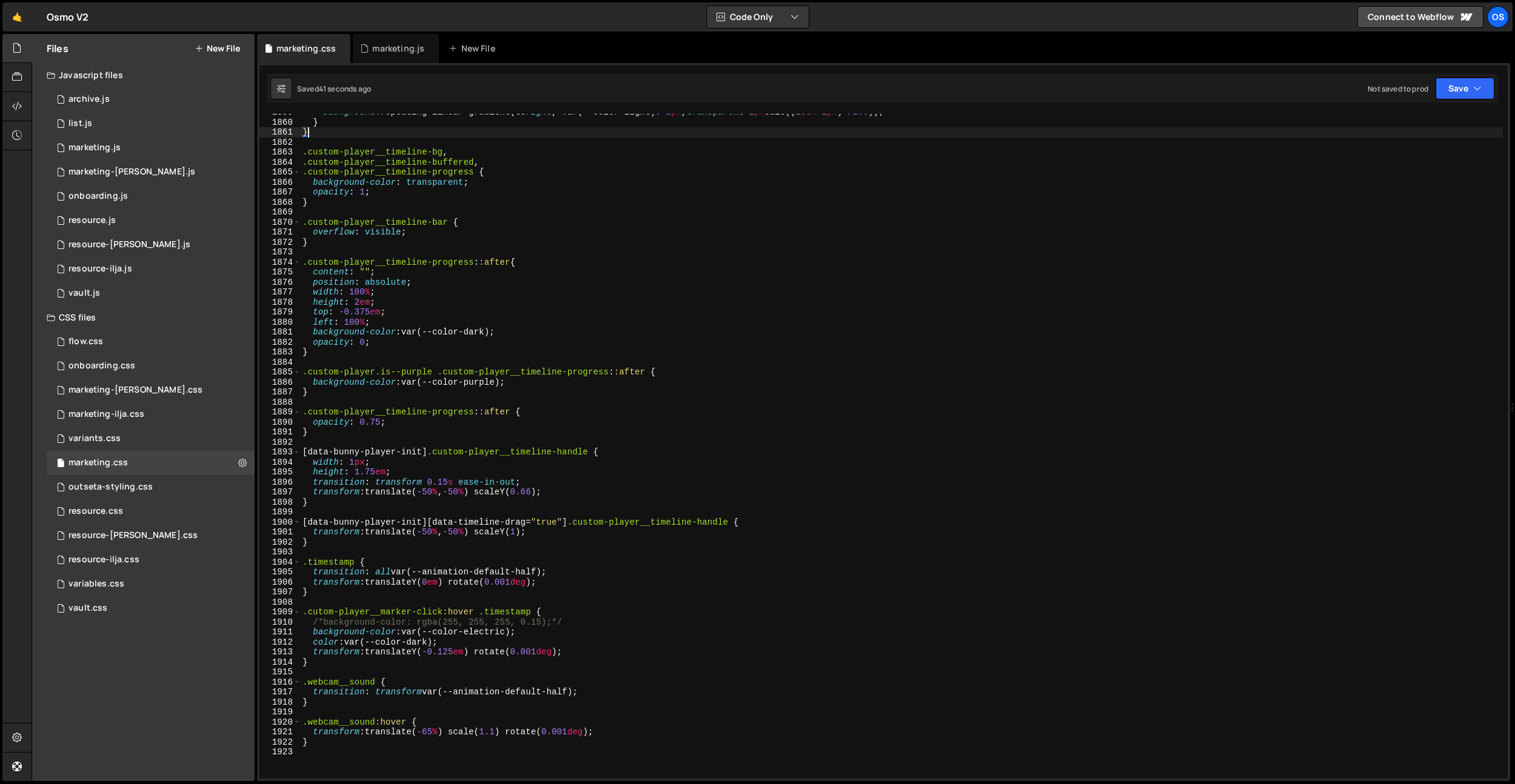
click at [449, 680] on div "background : repeating-linear-gradient(to right , var(--color-light) 0 1 px , t…" at bounding box center [901, 450] width 1202 height 684
click at [391, 735] on div "background : repeating-linear-gradient(to right , var(--color-light) 0 1 px , t…" at bounding box center [901, 450] width 1202 height 684
type textarea "}"
paste textarea "@media screen and (min-width: 992px) {"
type textarea "@media screen and (min-width: 992px) {}"
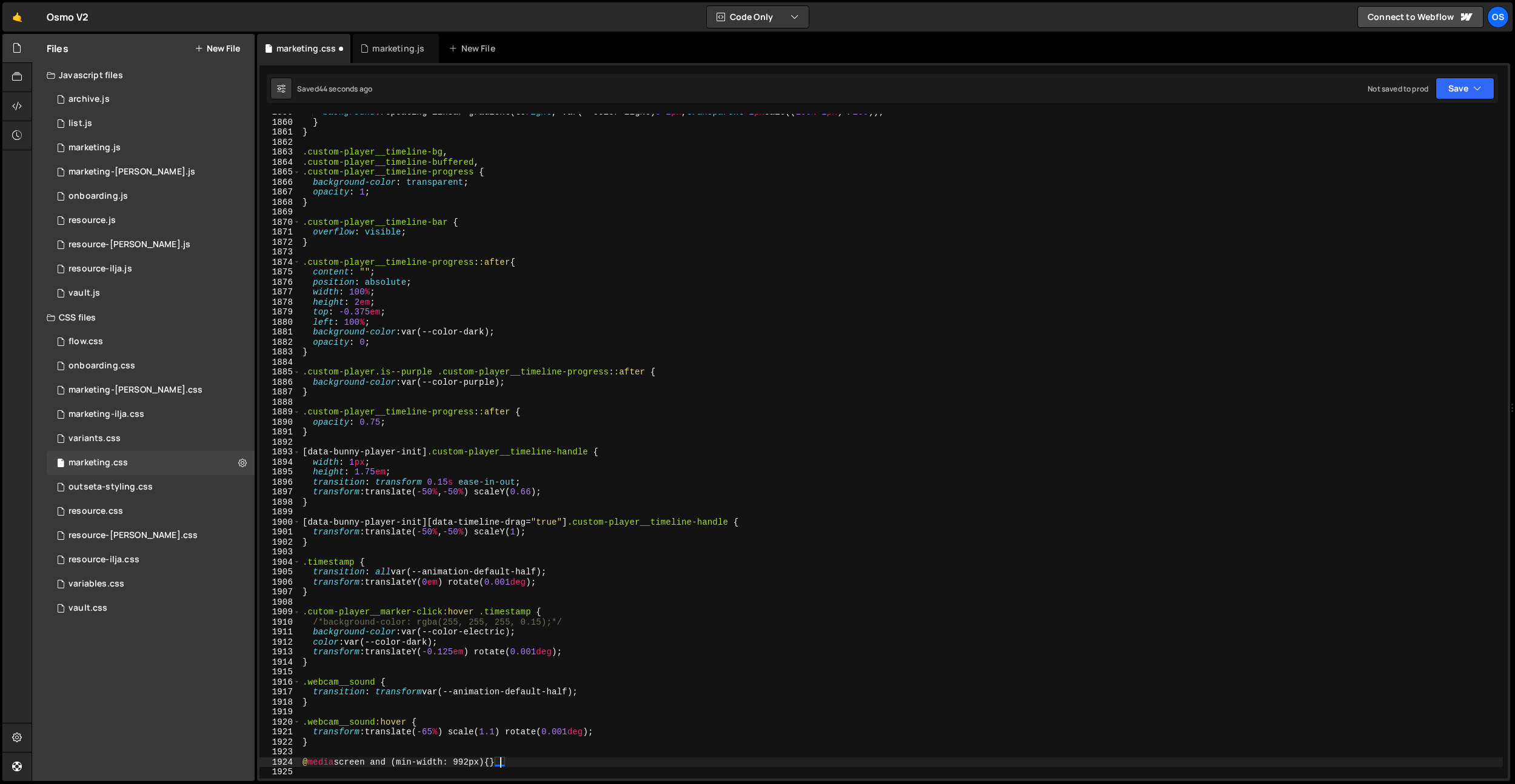
scroll to position [0, 0]
click at [412, 757] on div "background : repeating-linear-gradient(to right , var(--color-light) 0 1 px , t…" at bounding box center [901, 450] width 1202 height 684
click at [414, 760] on div "background : repeating-linear-gradient(to right , var(--color-light) 0 1 px , t…" at bounding box center [901, 450] width 1202 height 684
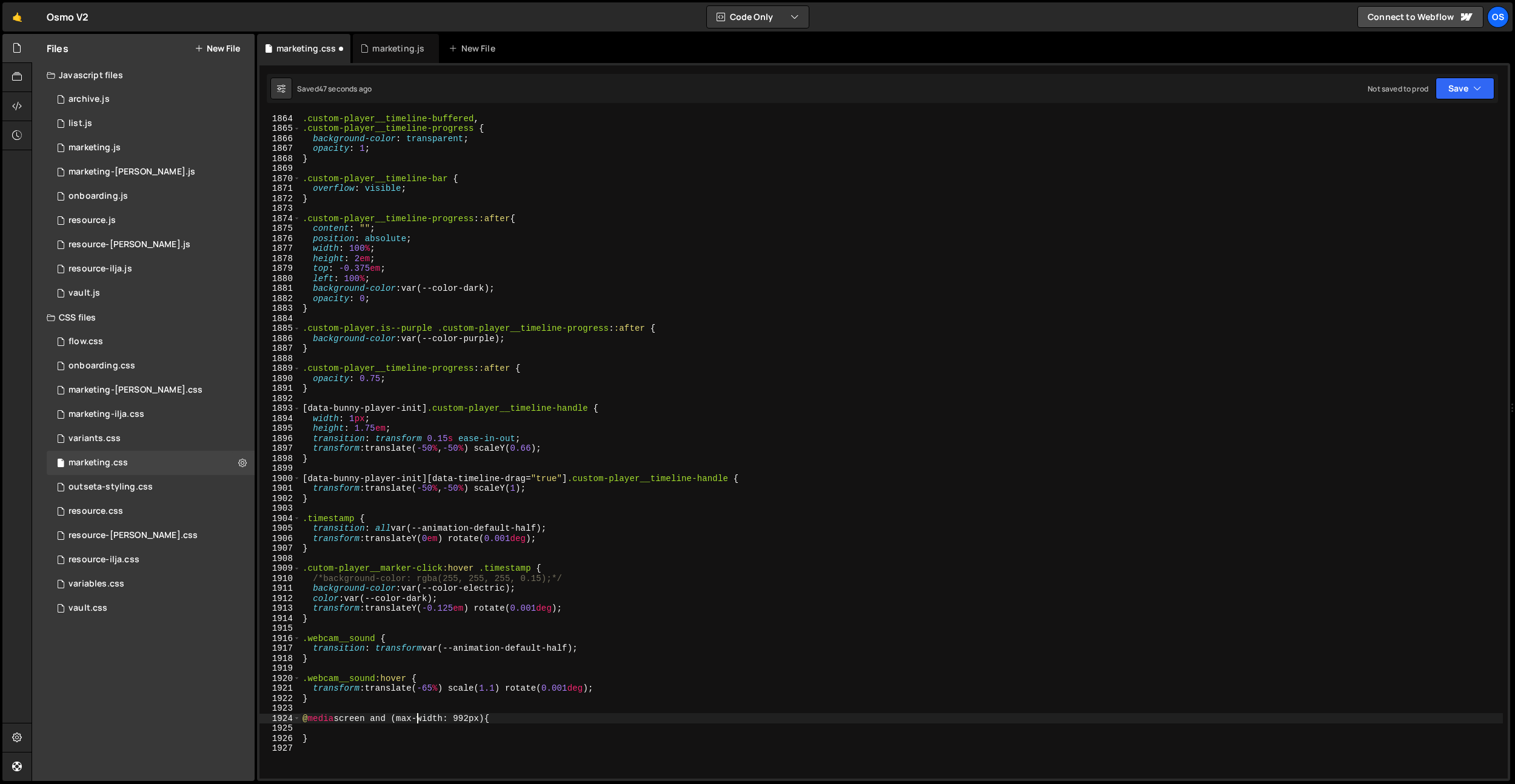
scroll to position [18628, 0]
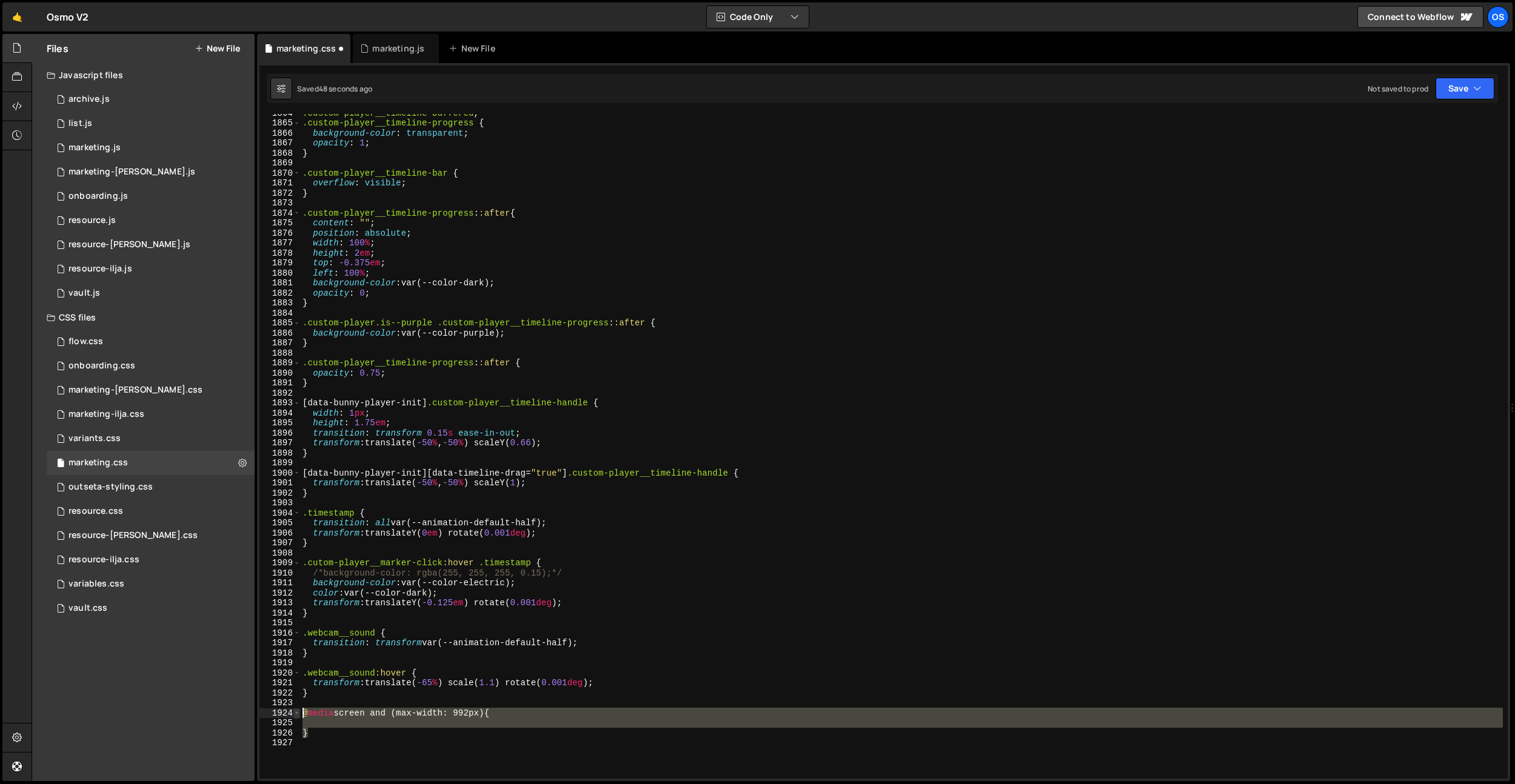
drag, startPoint x: 317, startPoint y: 729, endPoint x: 294, endPoint y: 709, distance: 30.5
click at [294, 709] on div "@media screen and (max-width: 992px) { 1864 1865 1866 1867 1868 1869 1870 1871 …" at bounding box center [883, 446] width 1248 height 665
type textarea "@media screen and (max-width: 992px) {"
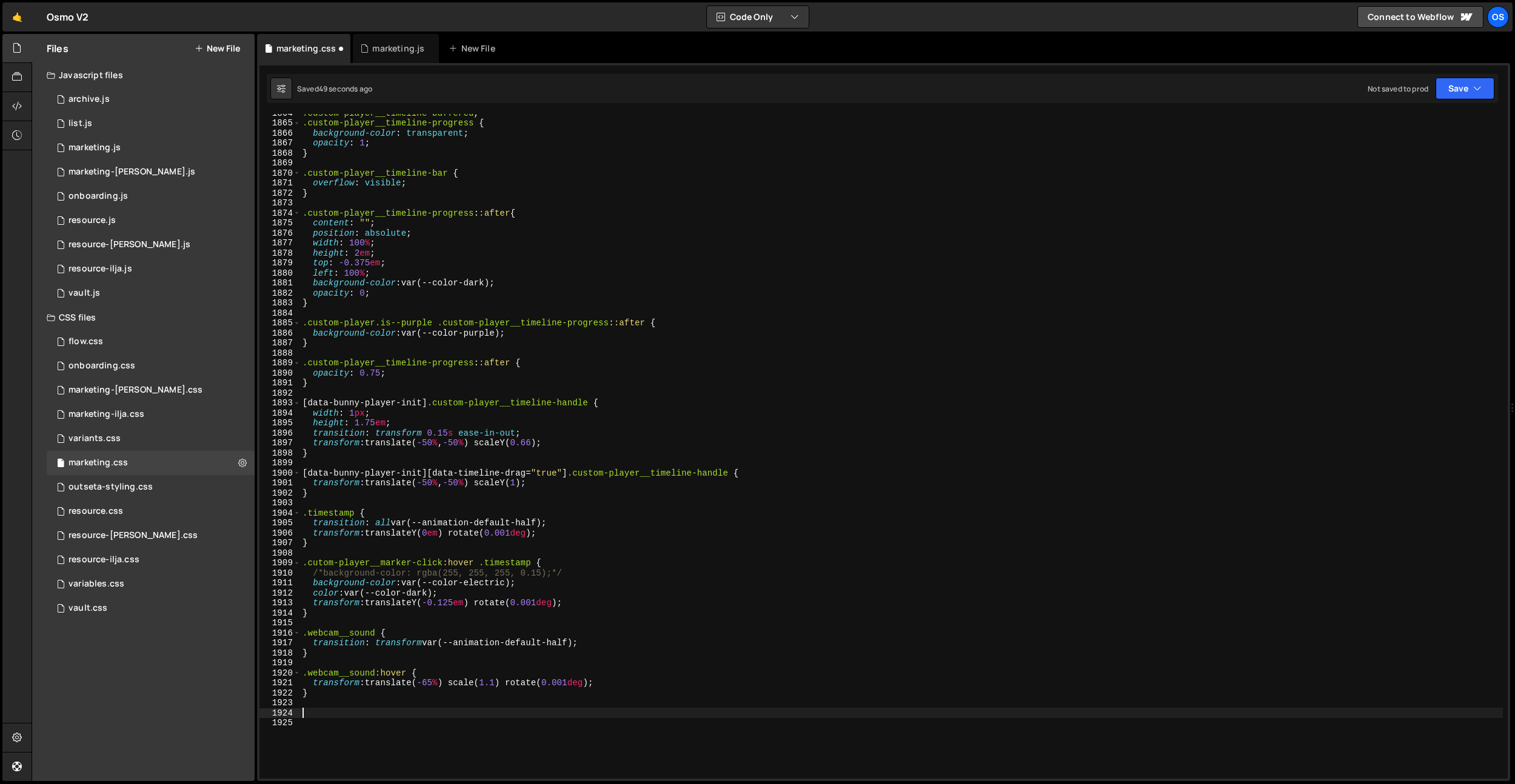
scroll to position [0, 0]
click at [342, 614] on div ".custom-player__timeline-buffered , .custom-player__timeline-progress { backgro…" at bounding box center [901, 450] width 1202 height 684
type textarea "}"
click at [388, 704] on div ".custom-player__timeline-buffered , .custom-player__timeline-progress { backgro…" at bounding box center [901, 450] width 1202 height 684
paste textarea "}"
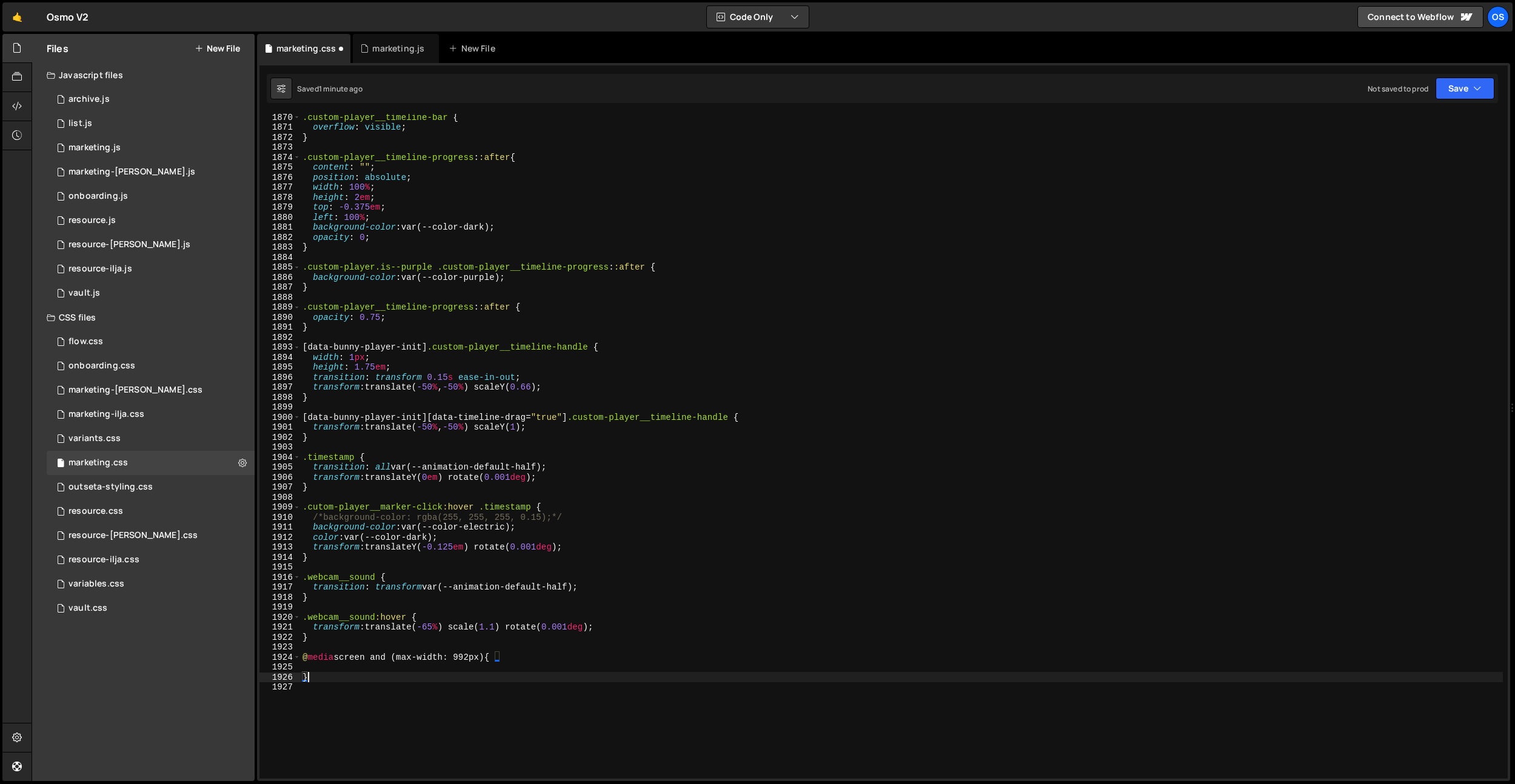
scroll to position [18684, 0]
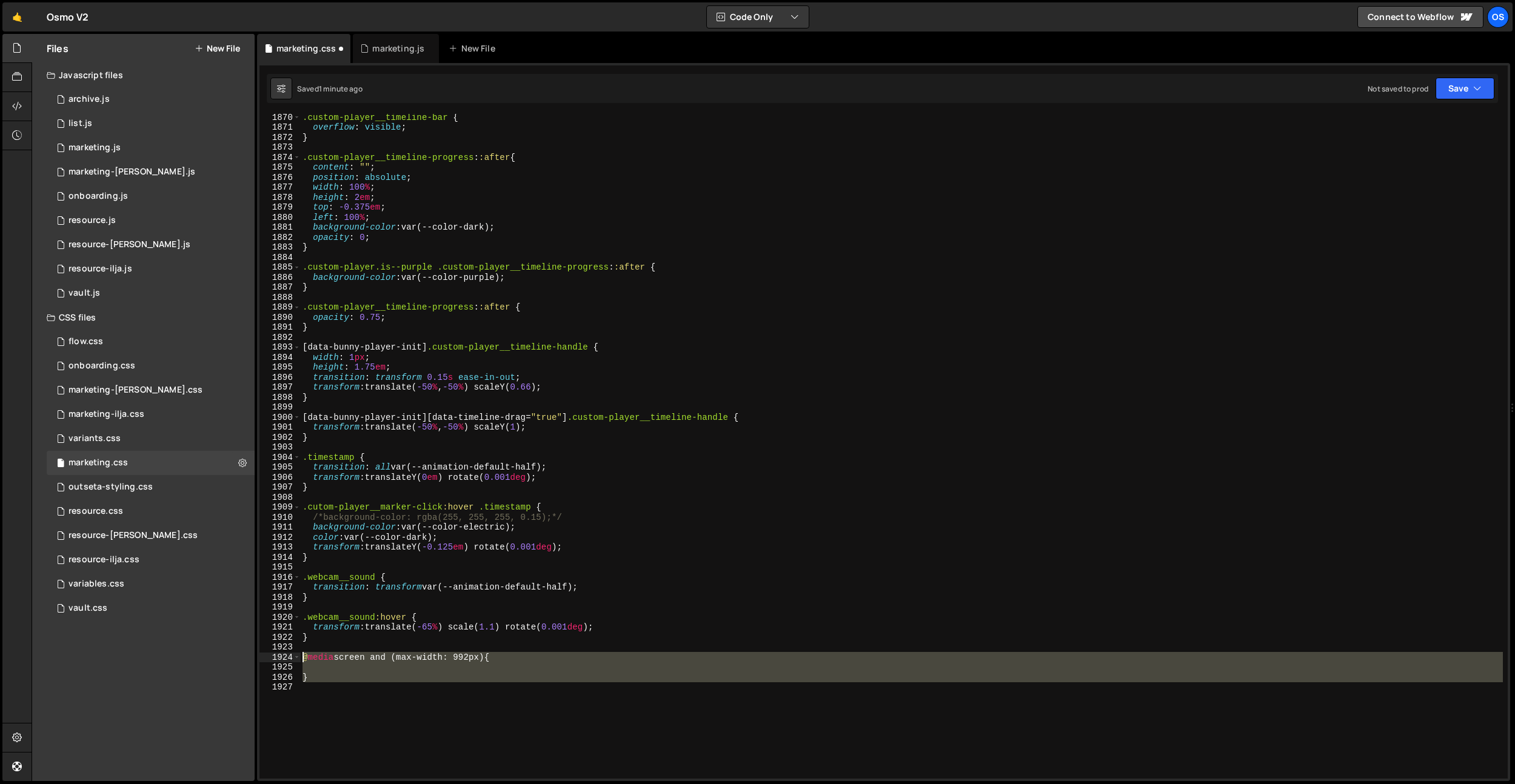
drag, startPoint x: 381, startPoint y: 680, endPoint x: 302, endPoint y: 658, distance: 82.0
click at [302, 658] on div ".custom-player__timeline-bar { overflow : visible ; } .custom-player__timeline-…" at bounding box center [901, 454] width 1202 height 684
type textarea "@media screen and (max-width: 992px) {"
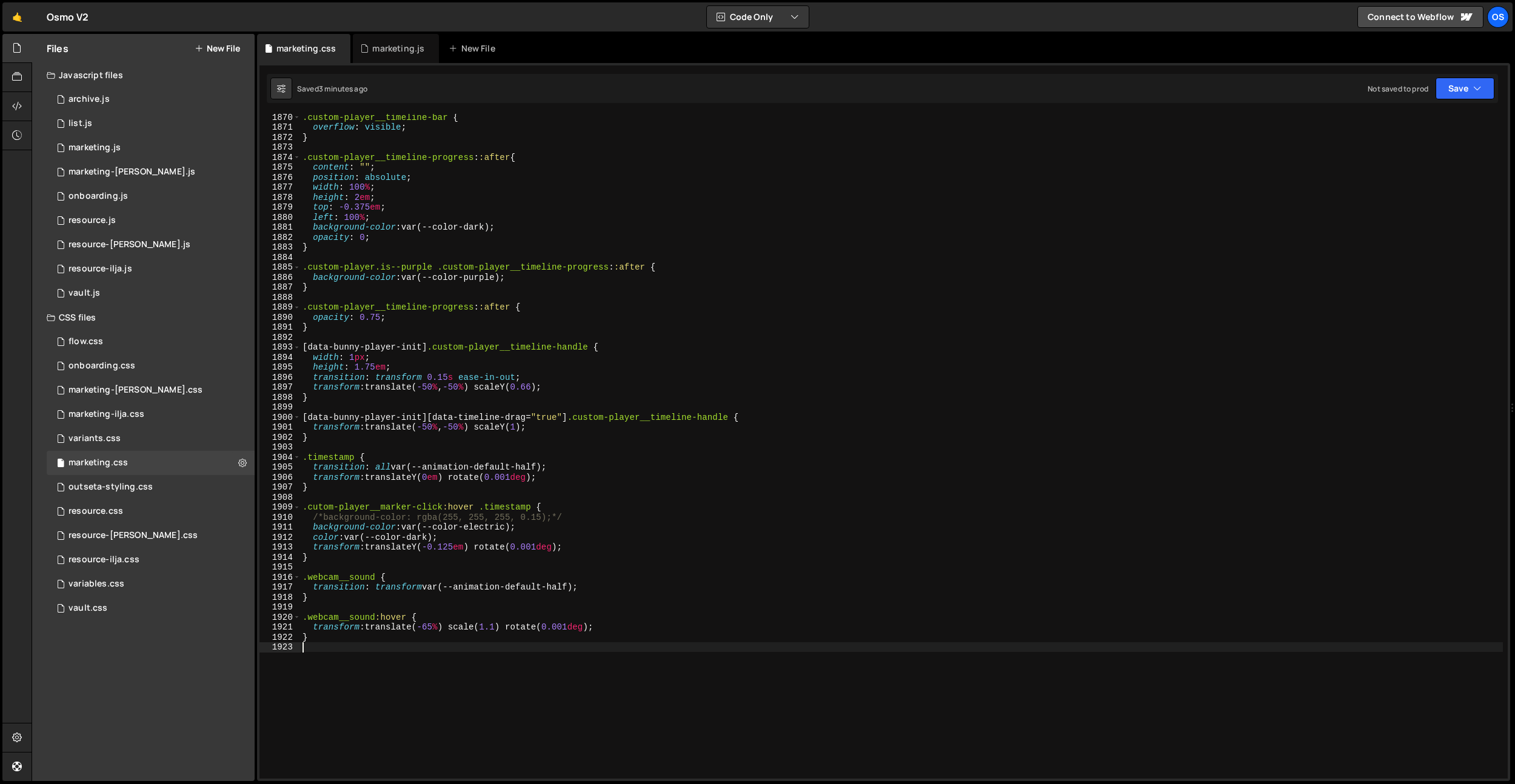
click at [464, 268] on div ".custom-player__timeline-bar { overflow : visible ; } .custom-player__timeline-…" at bounding box center [901, 454] width 1202 height 684
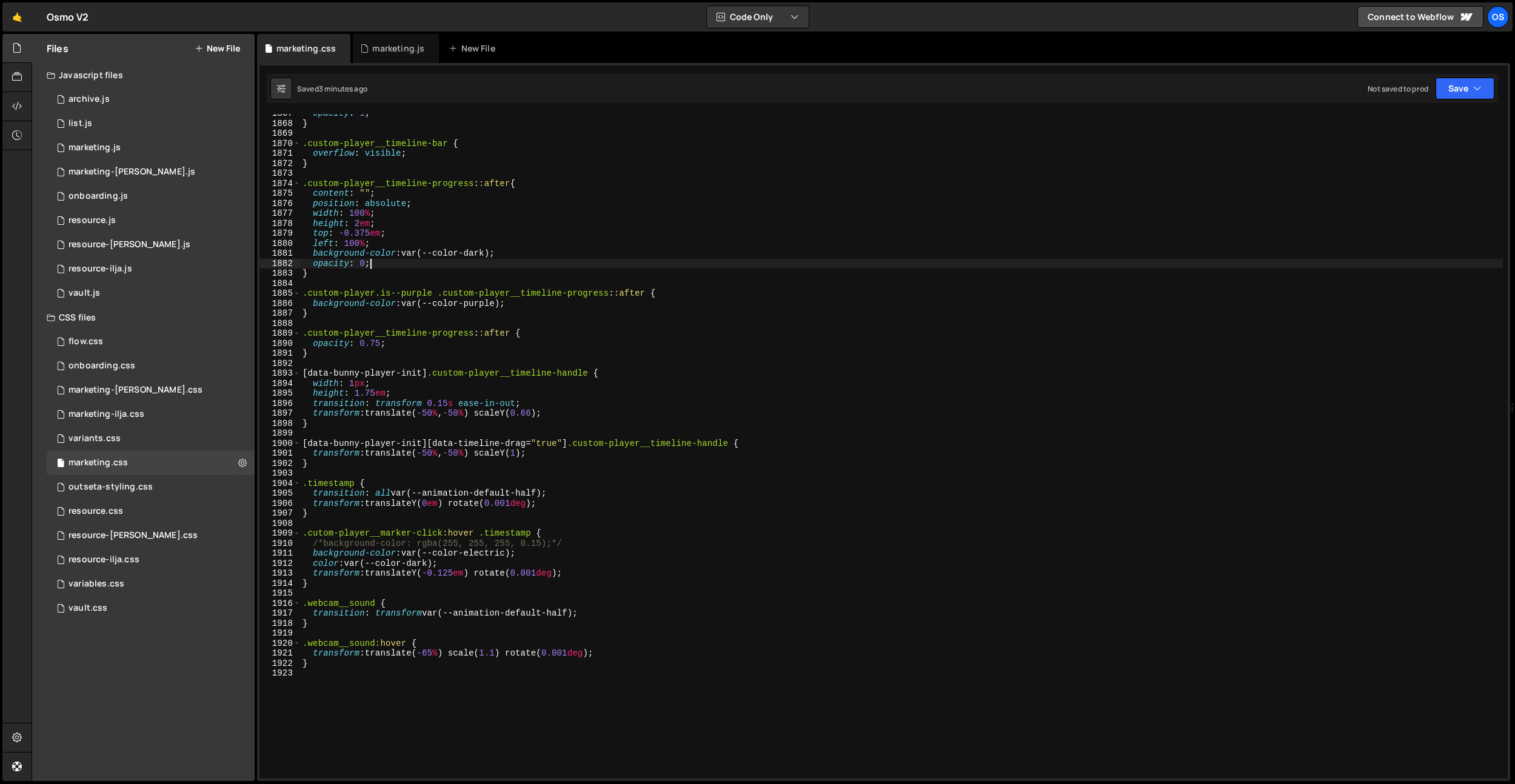
click at [447, 265] on div "opacity : 1 ; } .custom-player__timeline-bar { overflow : visible ; } .custom-p…" at bounding box center [901, 450] width 1202 height 684
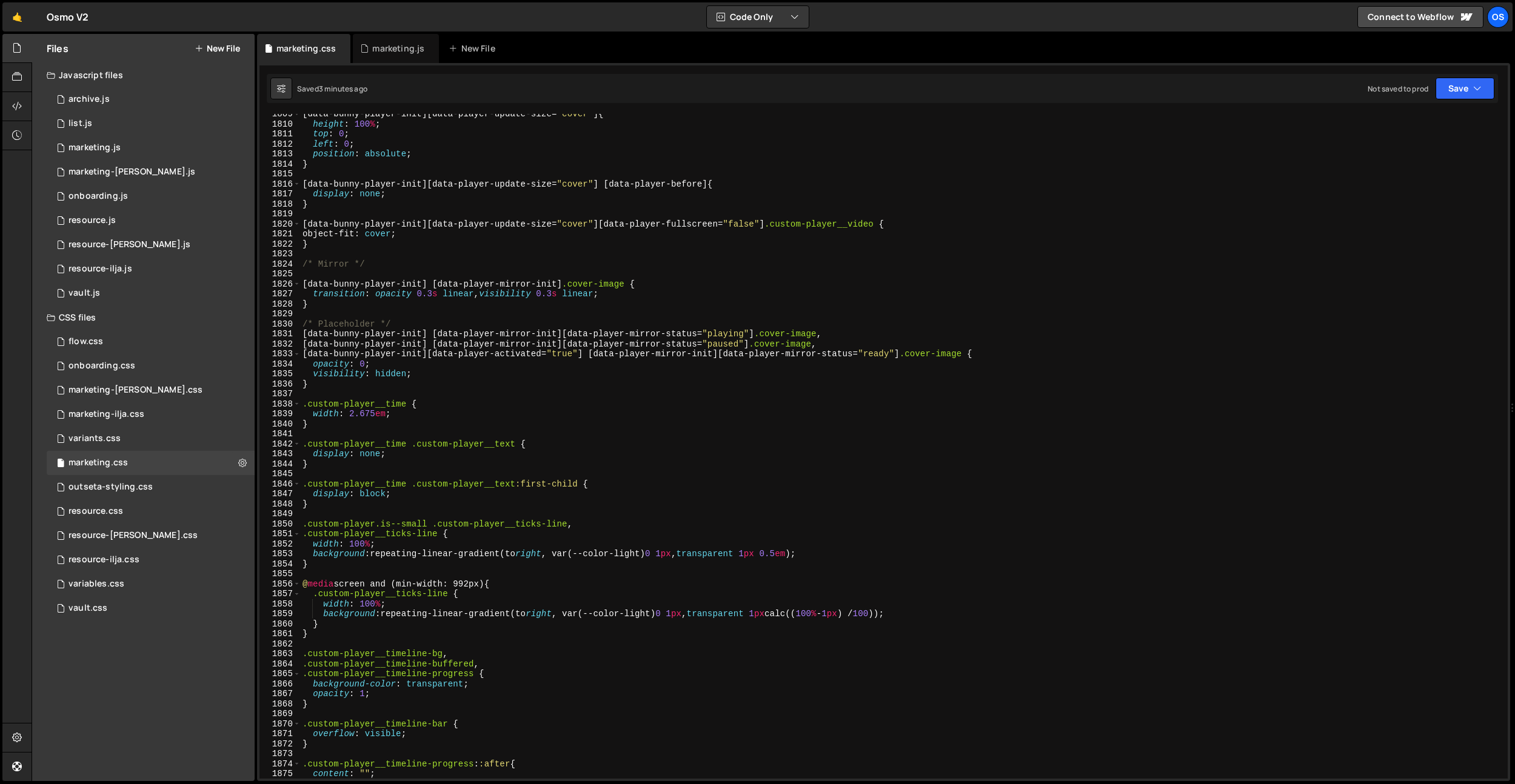
scroll to position [18077, 0]
drag, startPoint x: 391, startPoint y: 265, endPoint x: 287, endPoint y: 265, distance: 104.0
click at [287, 265] on div "opacity: 0; 1809 1810 1811 1812 1813 1814 1815 1816 1817 1818 1819 1820 1821 18…" at bounding box center [883, 446] width 1248 height 665
type textarea "/* Mirror */"
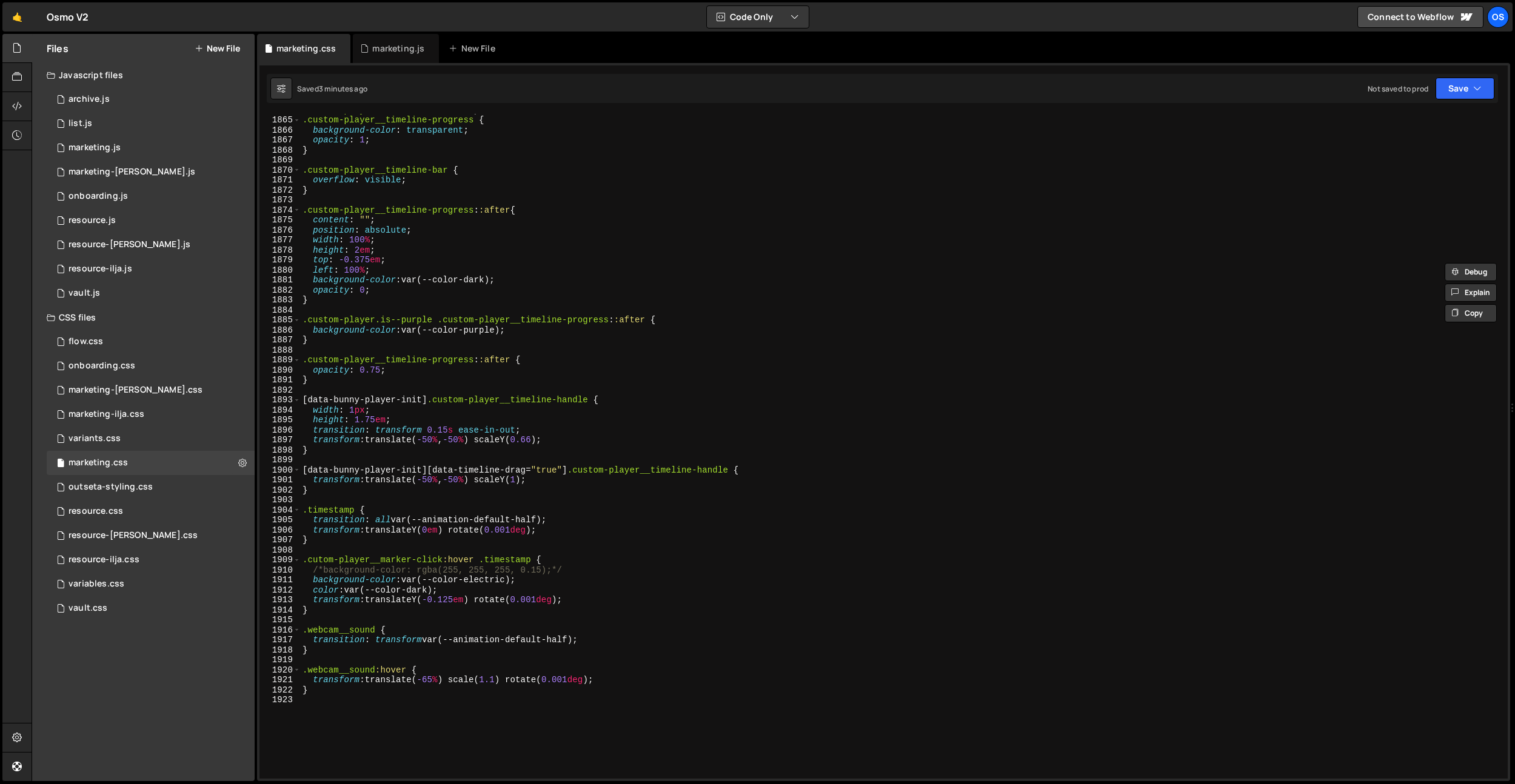
scroll to position [18805, 0]
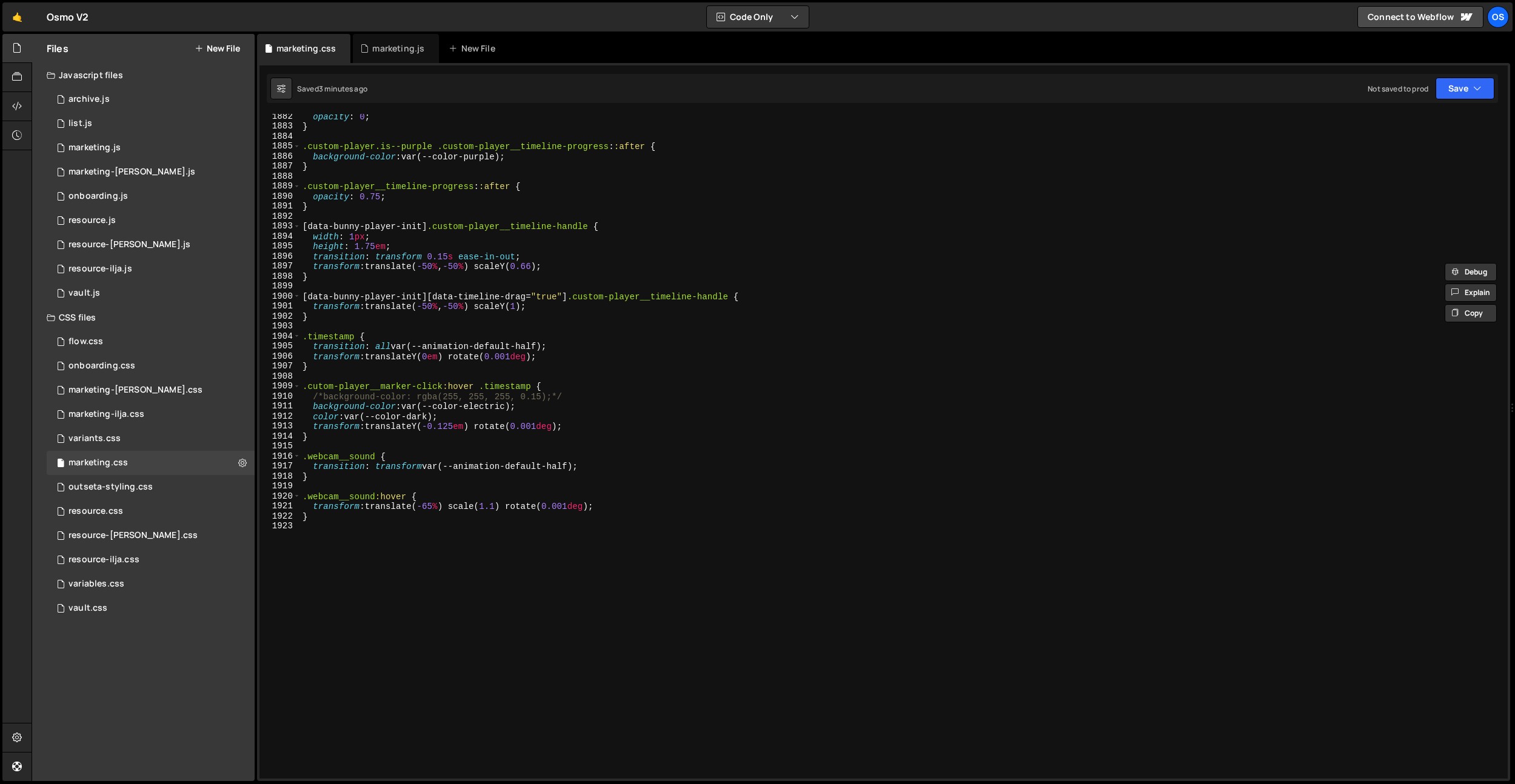
click at [429, 538] on div "opacity : 0 ; } .custom-player.is--purple .custom-player__timeline-progress : :…" at bounding box center [901, 454] width 1202 height 684
paste textarea "/* Mirror */"
click at [335, 543] on div "opacity : 0 ; } .custom-player.is--purple .custom-player__timeline-progress : :…" at bounding box center [901, 454] width 1202 height 684
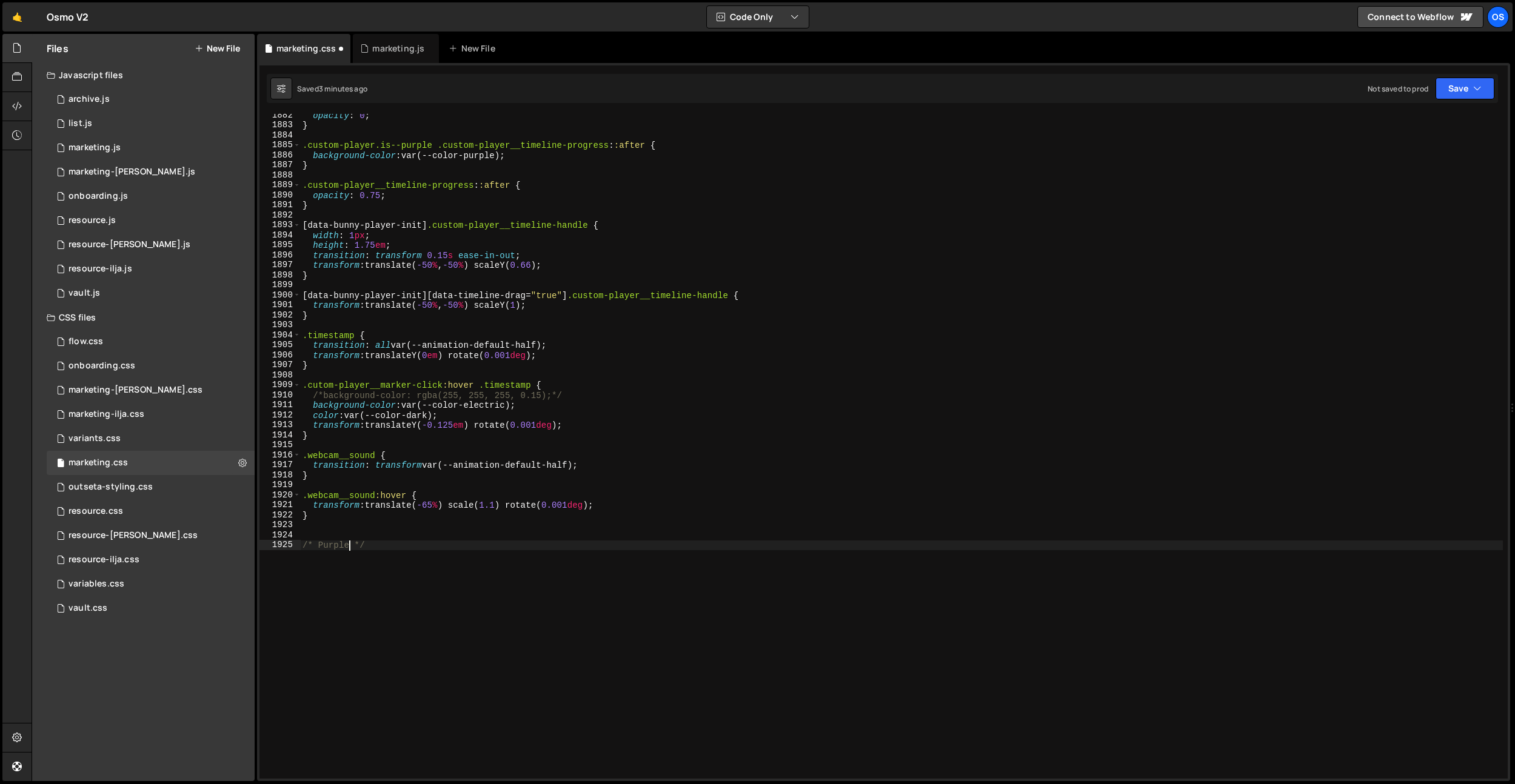
click at [338, 542] on div "opacity : 0 ; } .custom-player.is--purple .custom-player__timeline-progress : :…" at bounding box center [901, 452] width 1202 height 684
drag, startPoint x: 369, startPoint y: 543, endPoint x: 290, endPoint y: 545, distance: 79.0
click at [290, 545] on div "/* Purple */ 1882 1883 1884 1885 1886 1887 1888 1889 1890 1891 1892 1893 1894 1…" at bounding box center [883, 446] width 1248 height 665
click at [322, 516] on div "opacity : 0 ; } .custom-player.is--purple .custom-player__timeline-progress : :…" at bounding box center [901, 452] width 1202 height 684
type textarea "}"
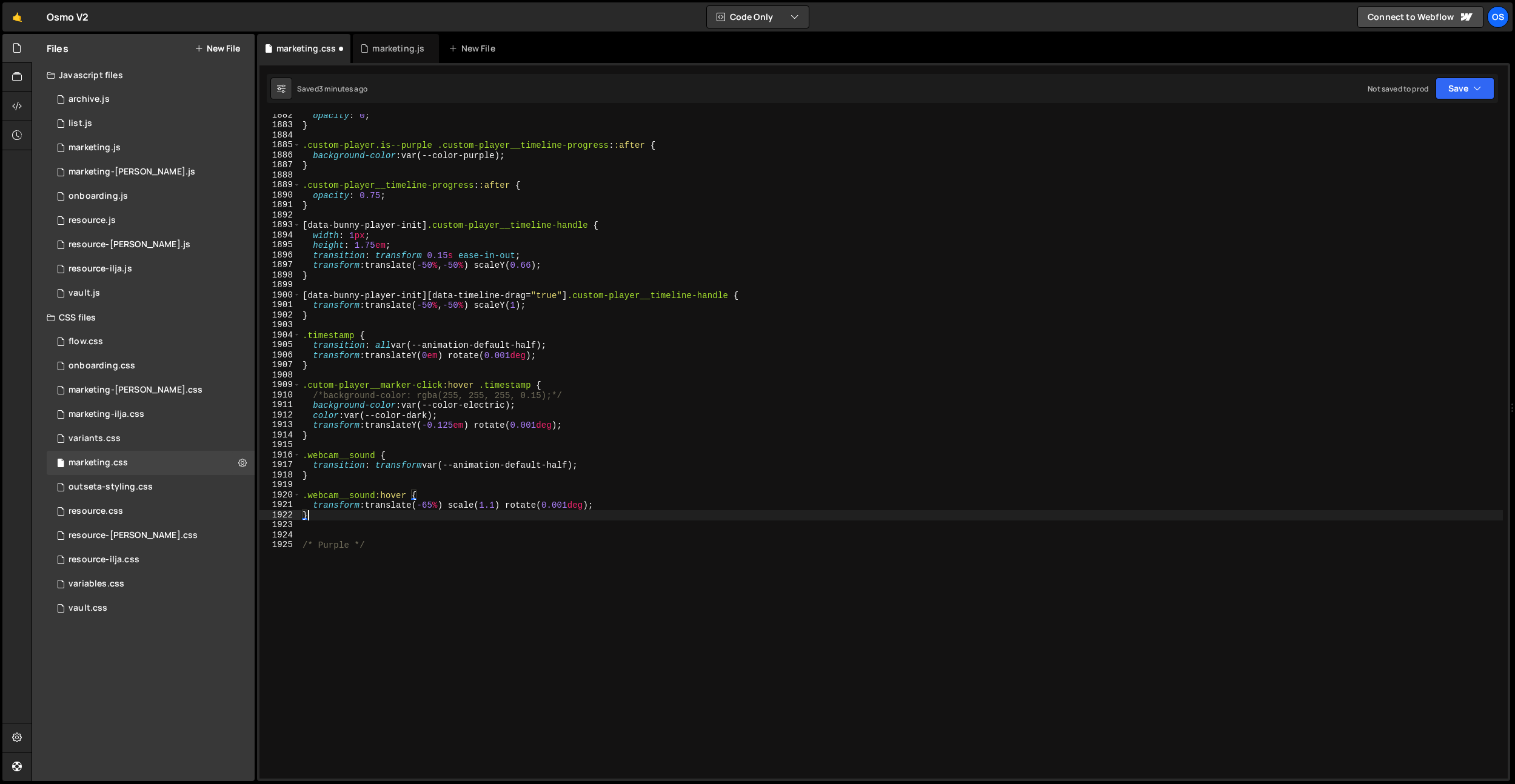
scroll to position [0, 0]
paste textarea "/* Purple */"
type textarea "/* Purple */"
click at [338, 527] on div "opacity : 0 ; } .custom-player.is--purple .custom-player__timeline-progress : :…" at bounding box center [901, 452] width 1202 height 684
click at [336, 529] on div "opacity : 0 ; } .custom-player.is--purple .custom-player__timeline-progress : :…" at bounding box center [901, 452] width 1202 height 684
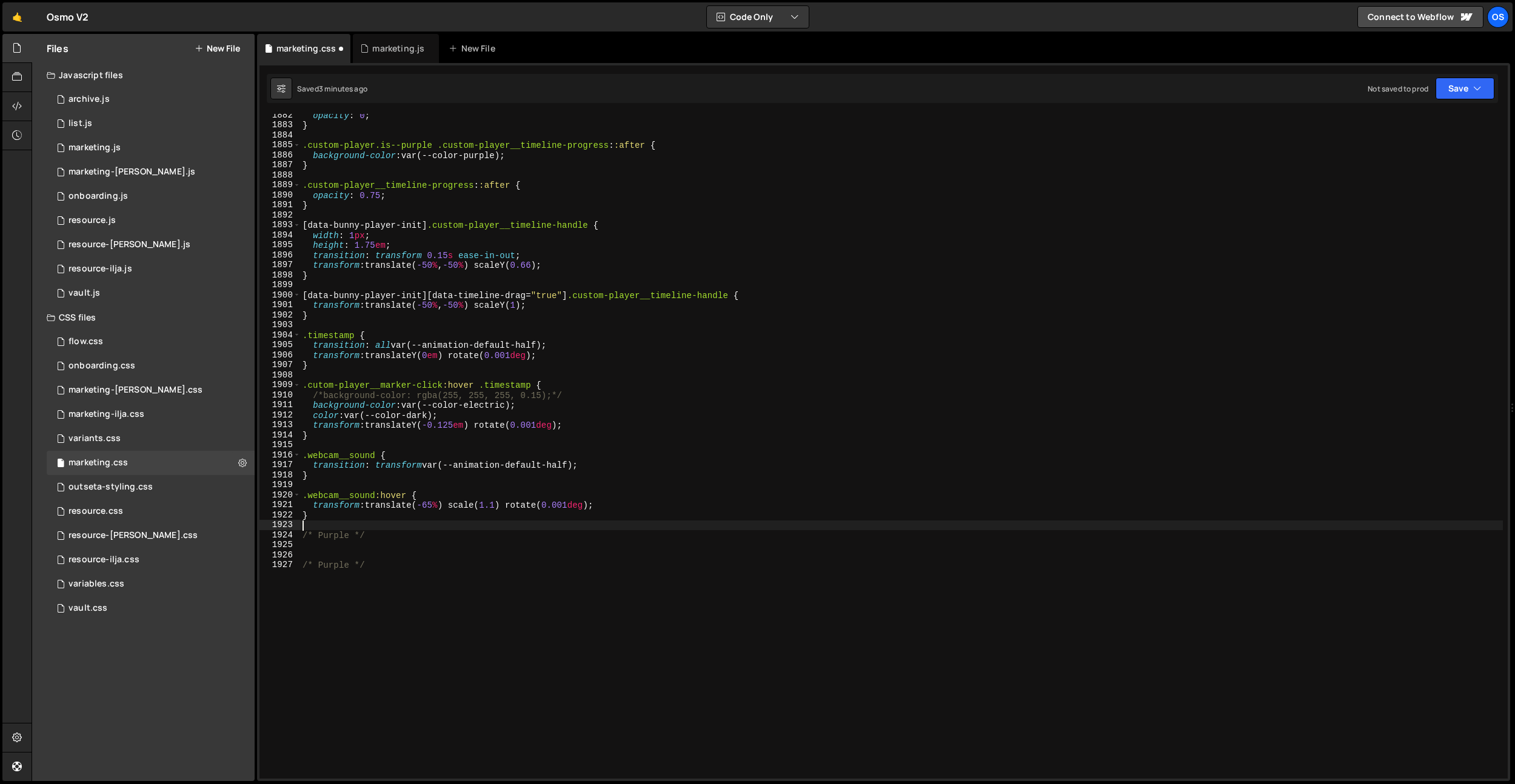
click at [336, 529] on div "opacity : 0 ; } .custom-player.is--purple .custom-player__timeline-progress : :…" at bounding box center [901, 452] width 1202 height 684
click at [334, 534] on div "opacity : 0 ; } .custom-player.is--purple .custom-player__timeline-progress : :…" at bounding box center [901, 452] width 1202 height 684
drag, startPoint x: 516, startPoint y: 456, endPoint x: 509, endPoint y: 461, distance: 8.6
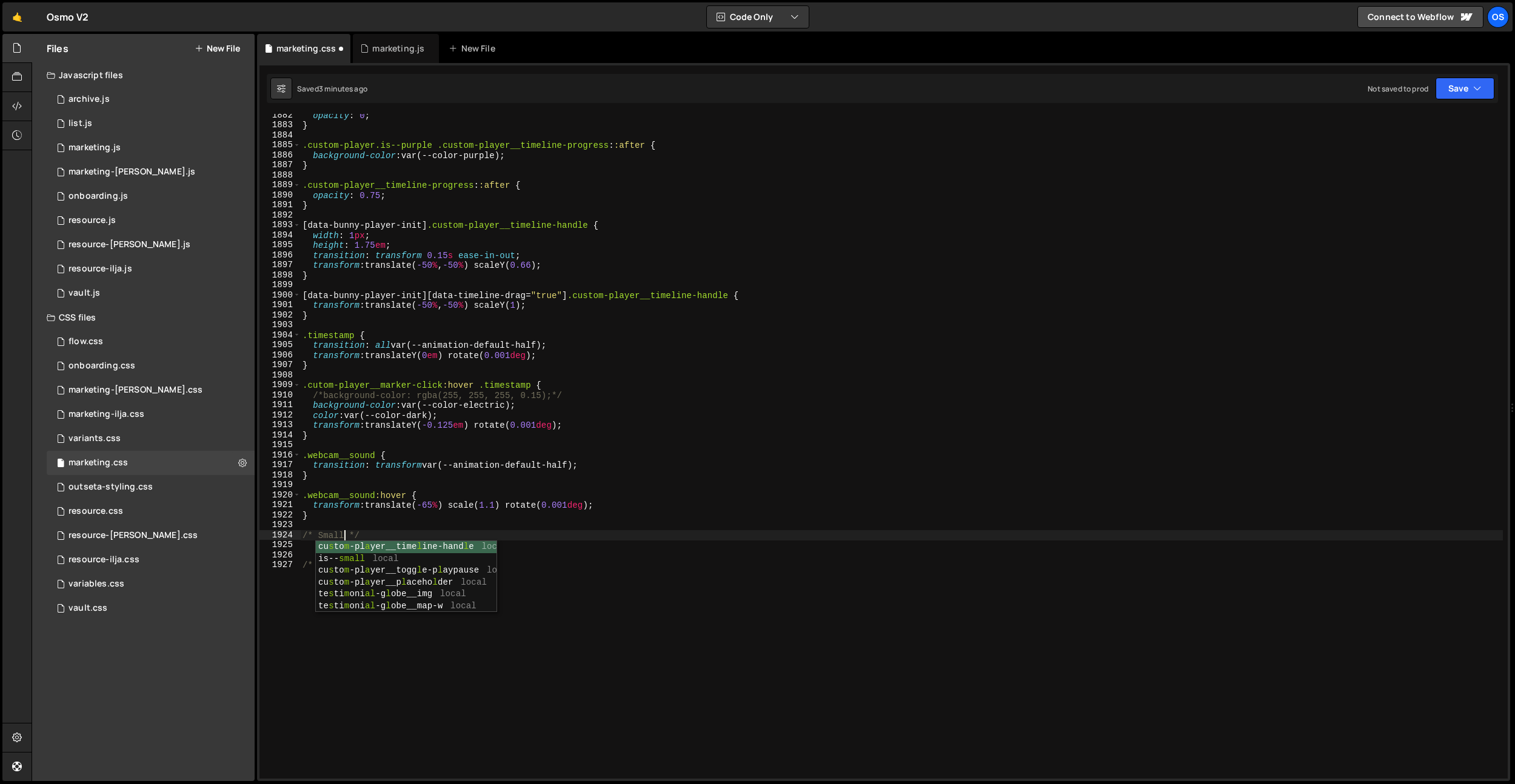
click at [516, 456] on div "opacity : 0 ; } .custom-player.is--purple .custom-player__timeline-progress : :…" at bounding box center [901, 452] width 1202 height 684
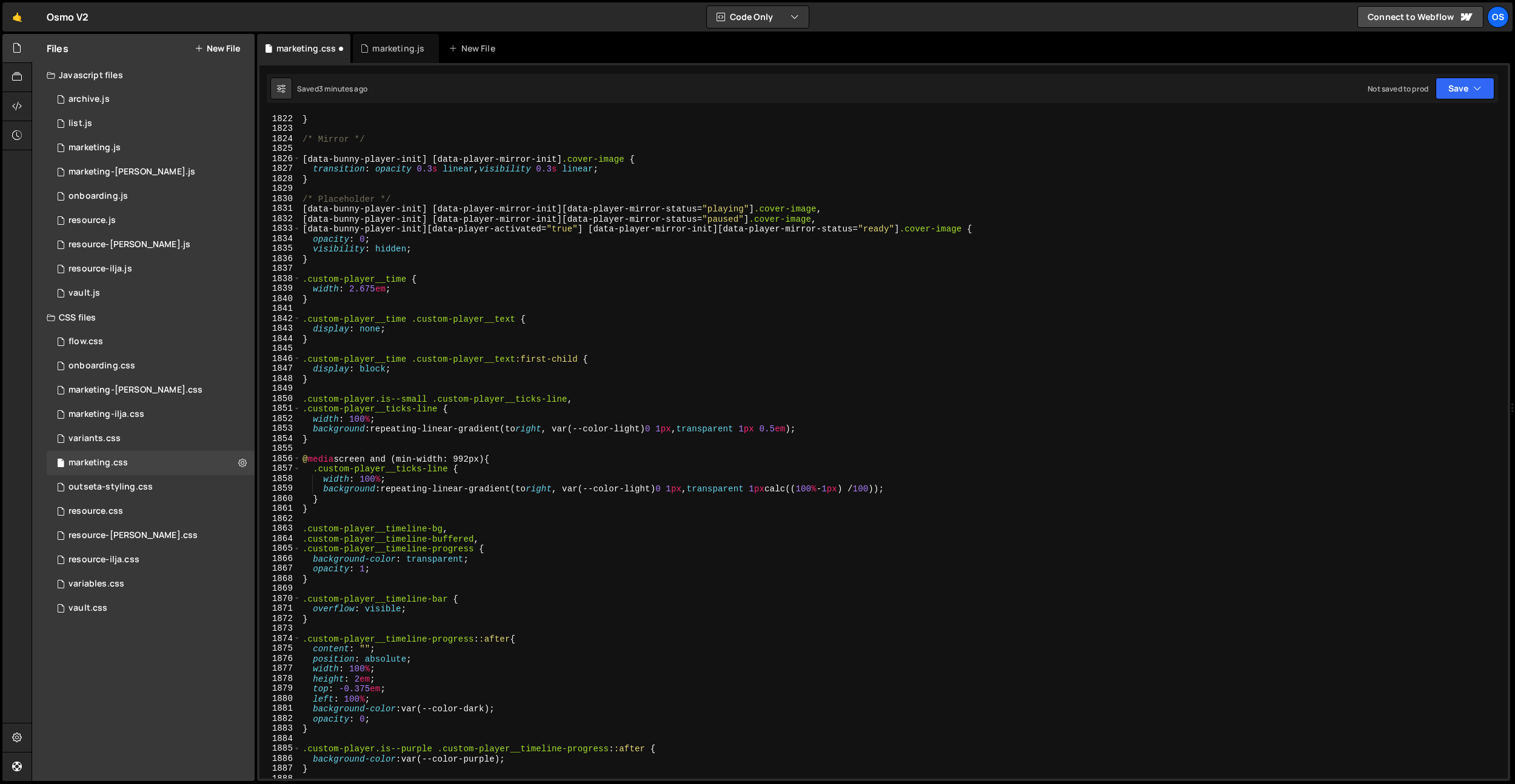
scroll to position [18202, 0]
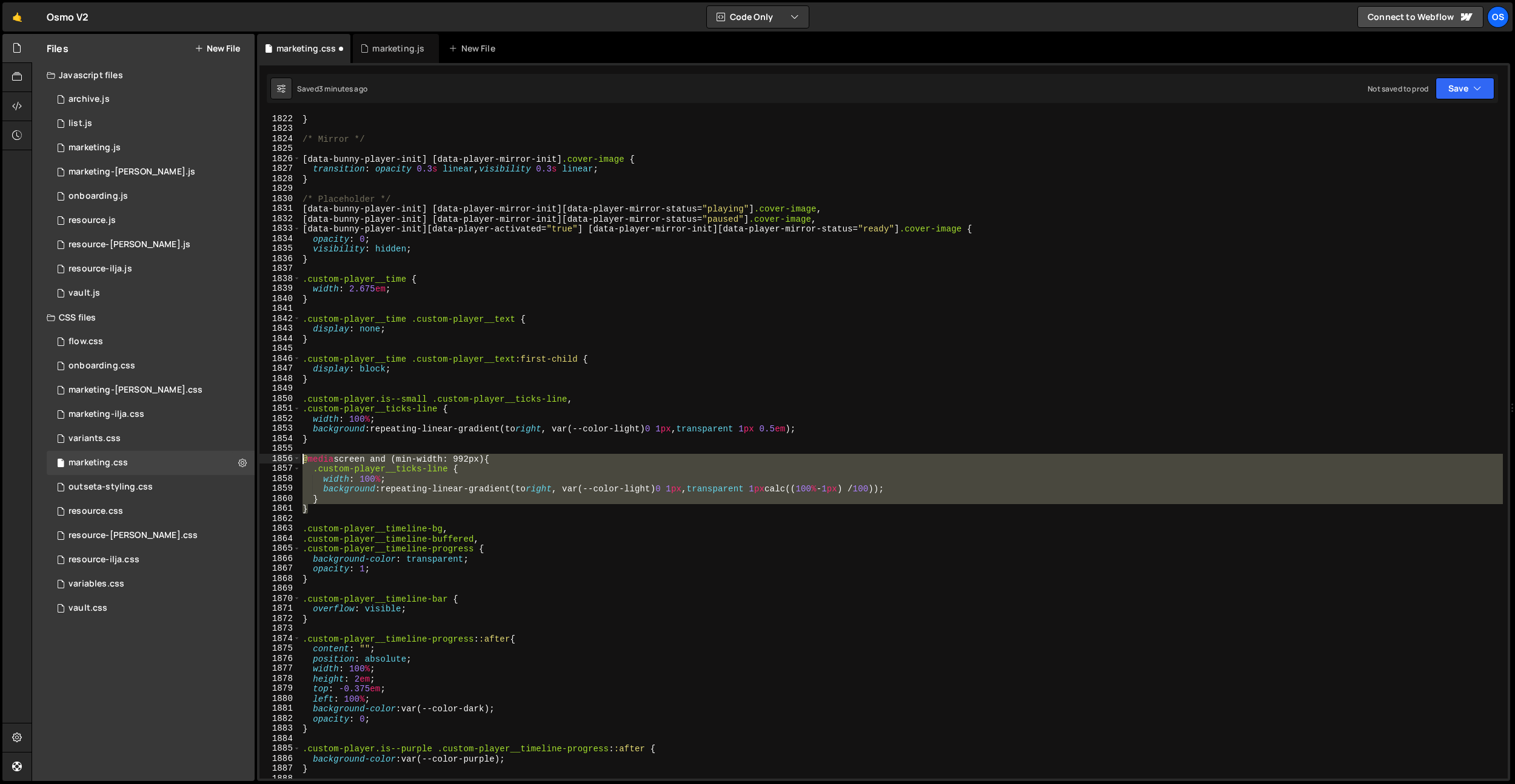
drag, startPoint x: 326, startPoint y: 510, endPoint x: 285, endPoint y: 458, distance: 66.2
click at [285, 458] on div ".webcam__sound { 1822 1823 1824 1825 1826 1827 1828 1829 1830 1831 1832 1833 18…" at bounding box center [883, 446] width 1248 height 665
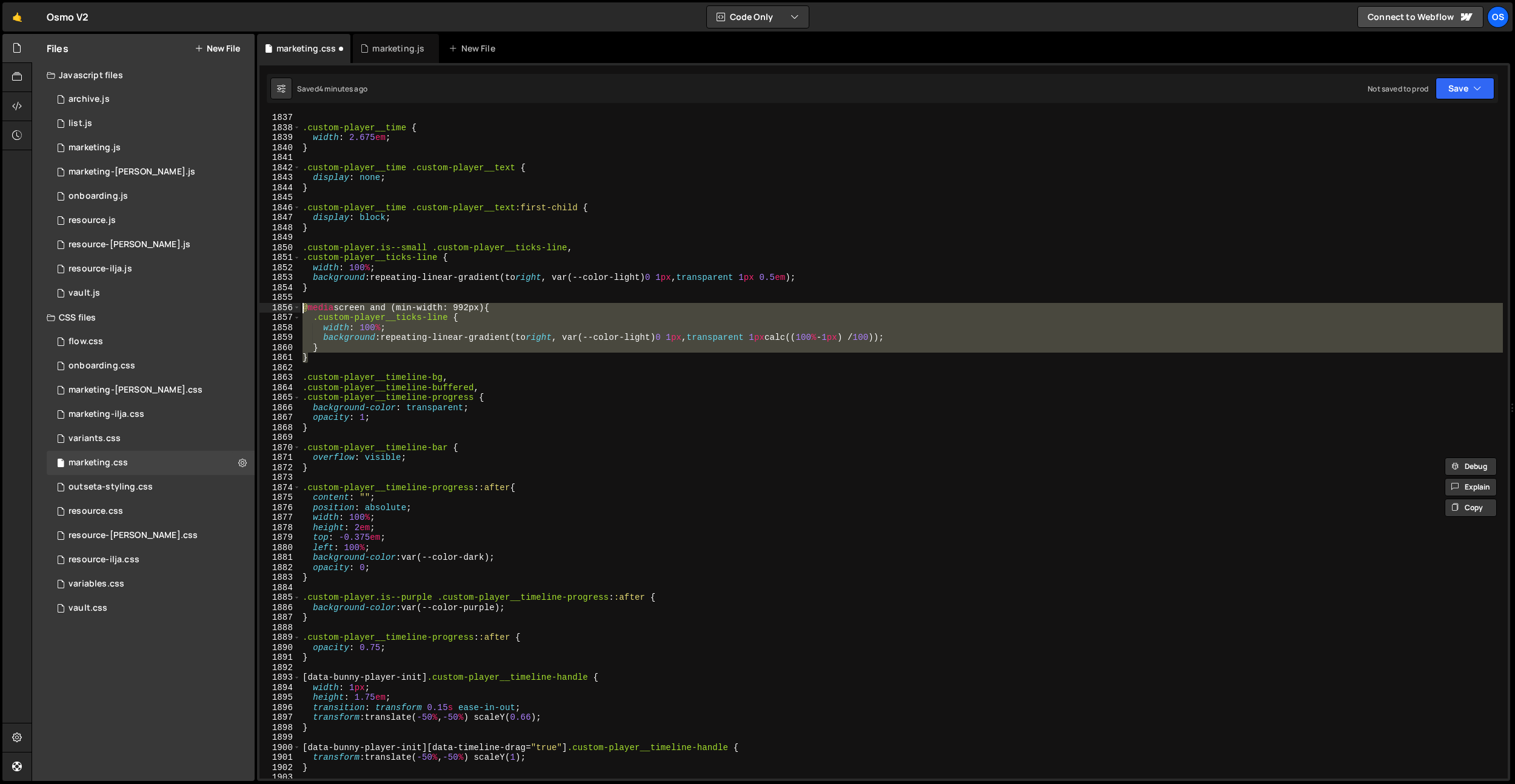
scroll to position [18401, 0]
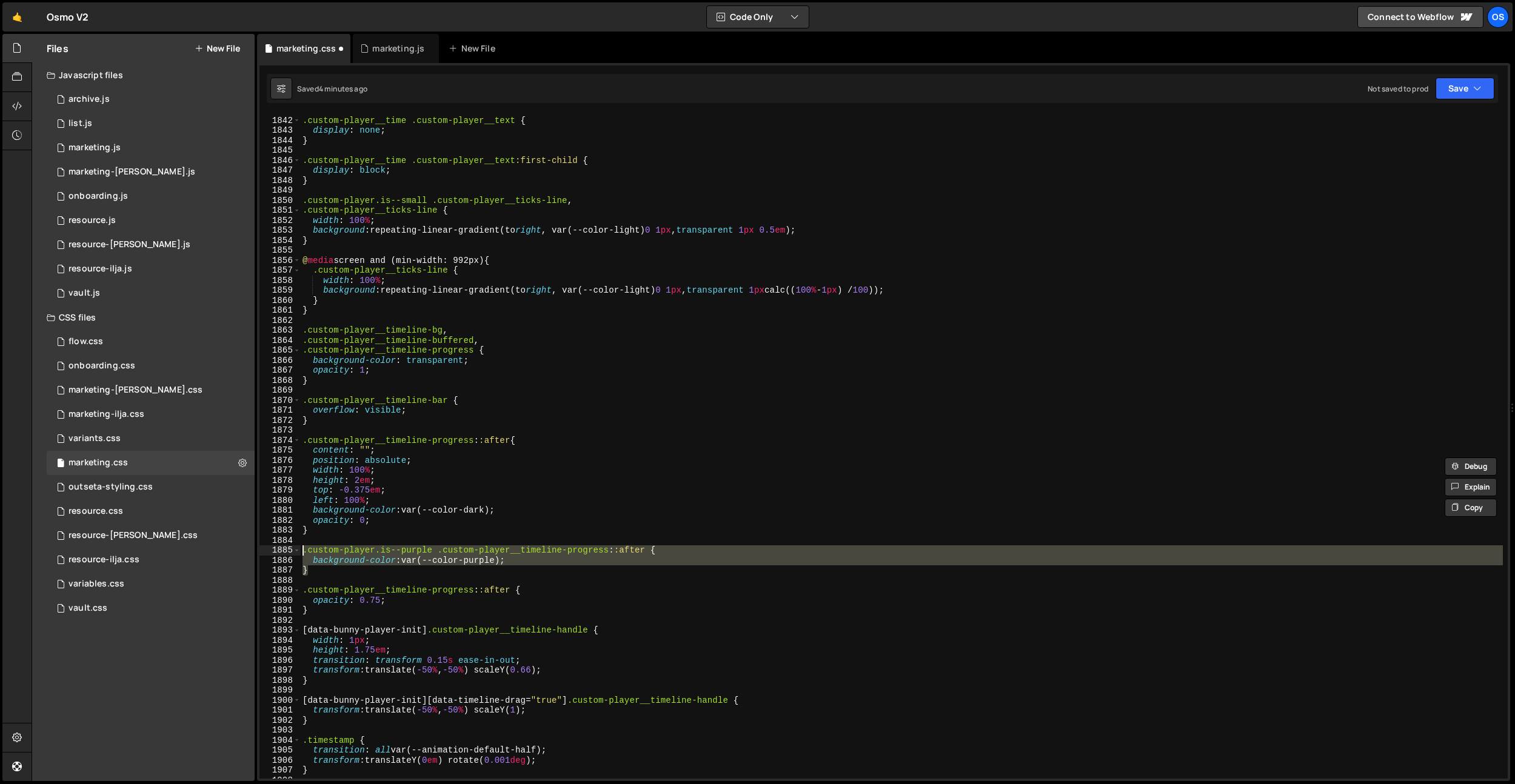
drag, startPoint x: 323, startPoint y: 573, endPoint x: 285, endPoint y: 553, distance: 42.9
click at [287, 553] on div "@media screen and (min-width: 992px) { .custom-player__ticks-line { 1841 1842 1…" at bounding box center [883, 446] width 1248 height 665
type textarea ".custom-player.is--purple .custom-player__timeline-progress::after { background…"
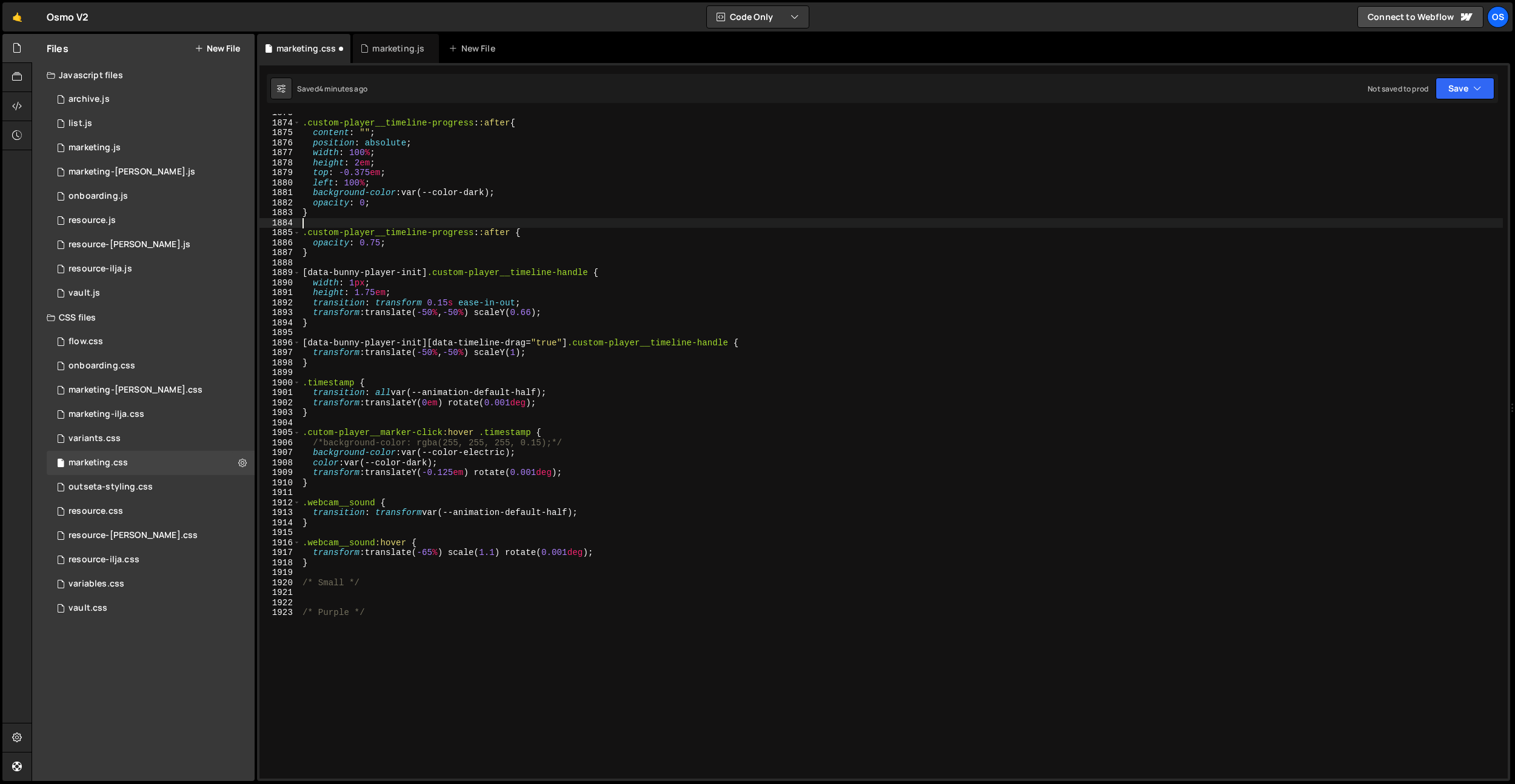
scroll to position [18718, 0]
click at [401, 643] on div ".custom-player__timeline-progress : :after { content : " " ; position : absolut…" at bounding box center [901, 450] width 1202 height 684
type textarea "/* Purple */"
paste textarea "}"
type textarea "}"
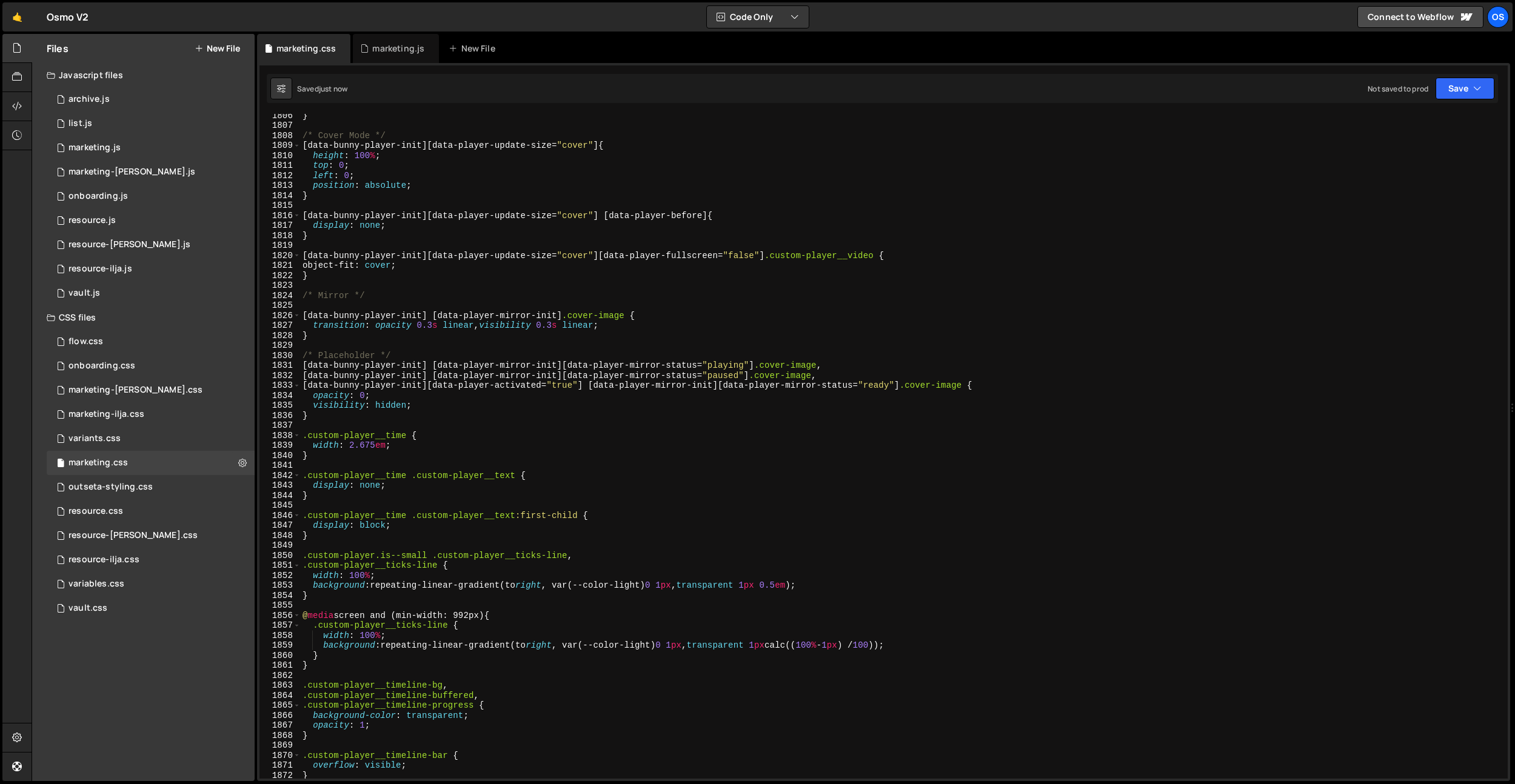
scroll to position [18126, 0]
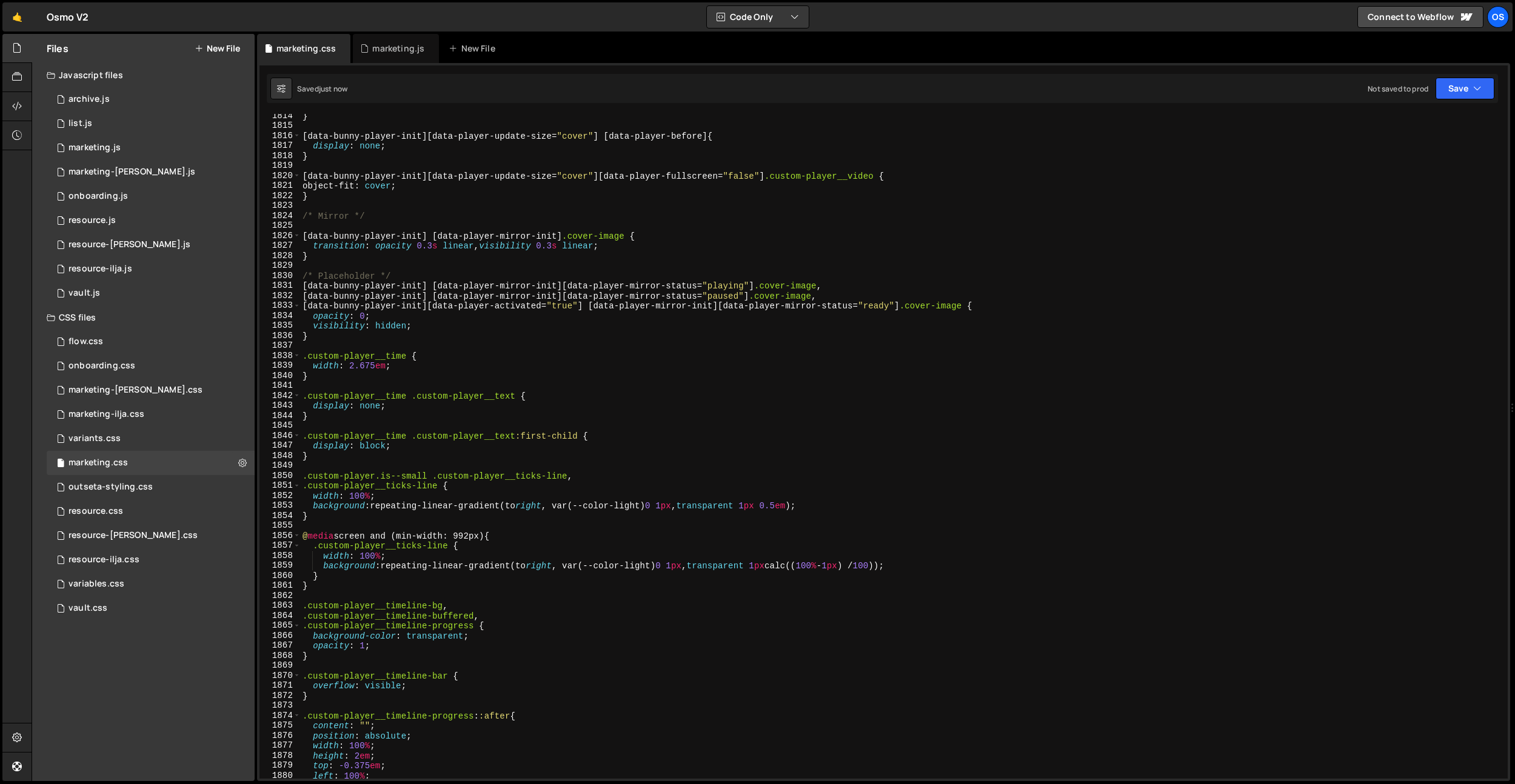
click at [427, 528] on div "} [ data-bunny-player-init ][ data-player-update-size = " cover " ] [ data-play…" at bounding box center [901, 453] width 1202 height 684
drag, startPoint x: 604, startPoint y: 476, endPoint x: 494, endPoint y: 489, distance: 110.8
click at [604, 476] on div "} [ data-bunny-player-init ][ data-player-update-size = " cover " ] [ data-play…" at bounding box center [901, 453] width 1202 height 684
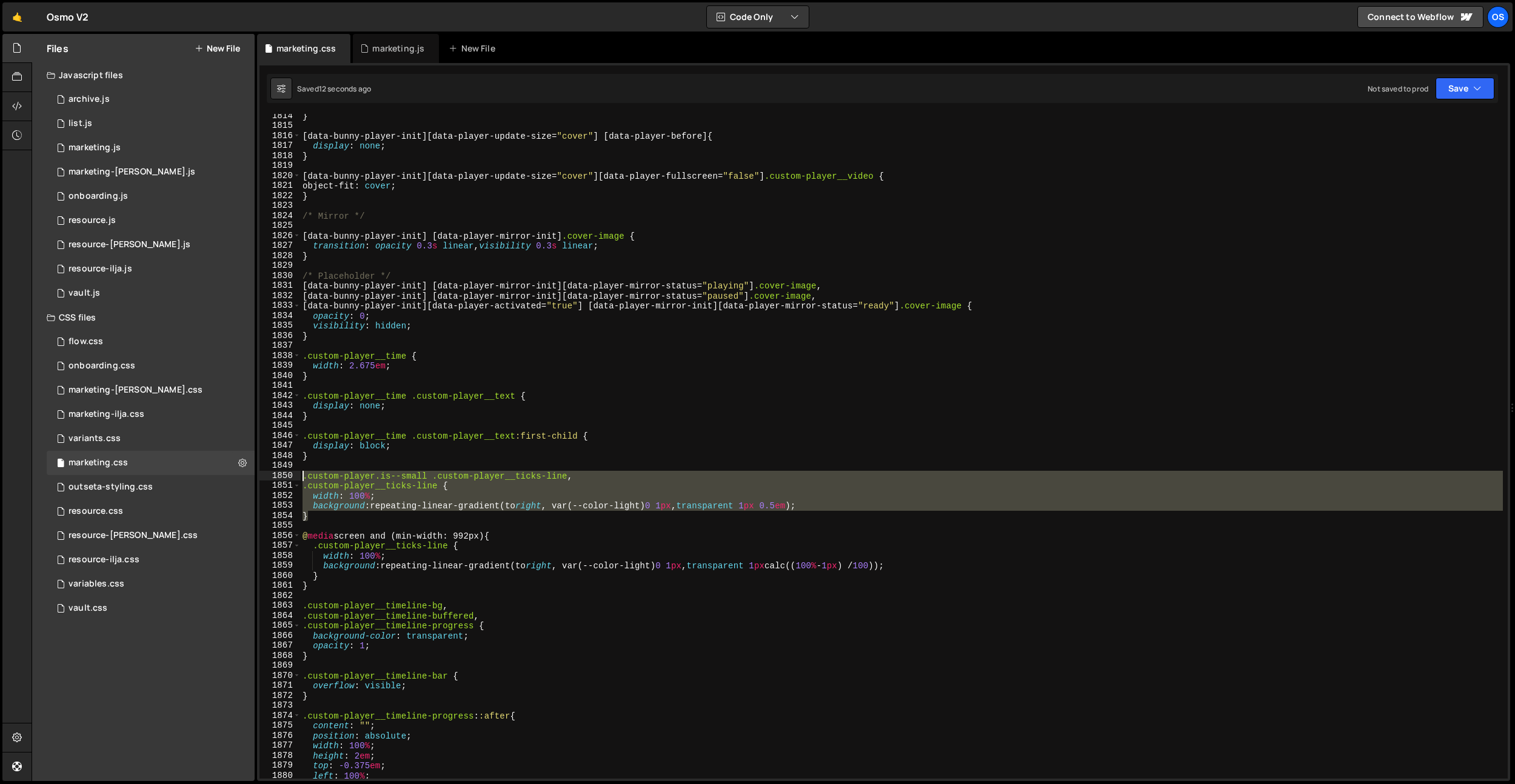
drag, startPoint x: 365, startPoint y: 519, endPoint x: 266, endPoint y: 476, distance: 107.9
click at [266, 476] on div ".custom-player.is--small .custom-player__ticks-line, 1814 1815 1816 1817 1818 1…" at bounding box center [883, 446] width 1248 height 665
click at [608, 483] on div "} [ data-bunny-player-init ][ data-player-update-size = " cover " ] [ data-play…" at bounding box center [901, 446] width 1202 height 665
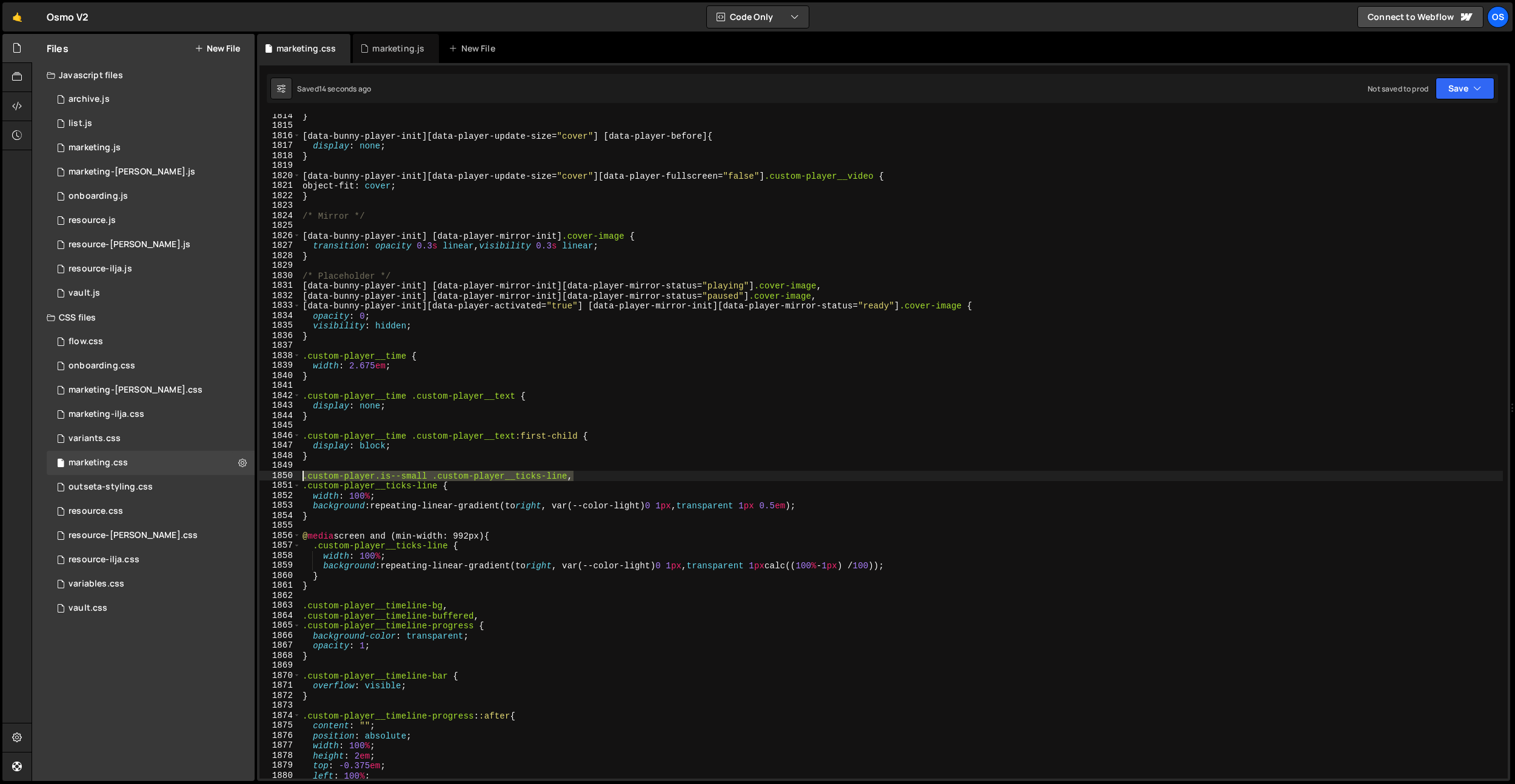
drag, startPoint x: 598, startPoint y: 478, endPoint x: 283, endPoint y: 471, distance: 315.1
click at [283, 471] on div ".custom-player__ticks-line { 1814 1815 1816 1817 1818 1819 1820 1821 1822 1823 …" at bounding box center [883, 446] width 1248 height 665
type textarea ".custom-player.is--small .custom-player__ticks-line,"
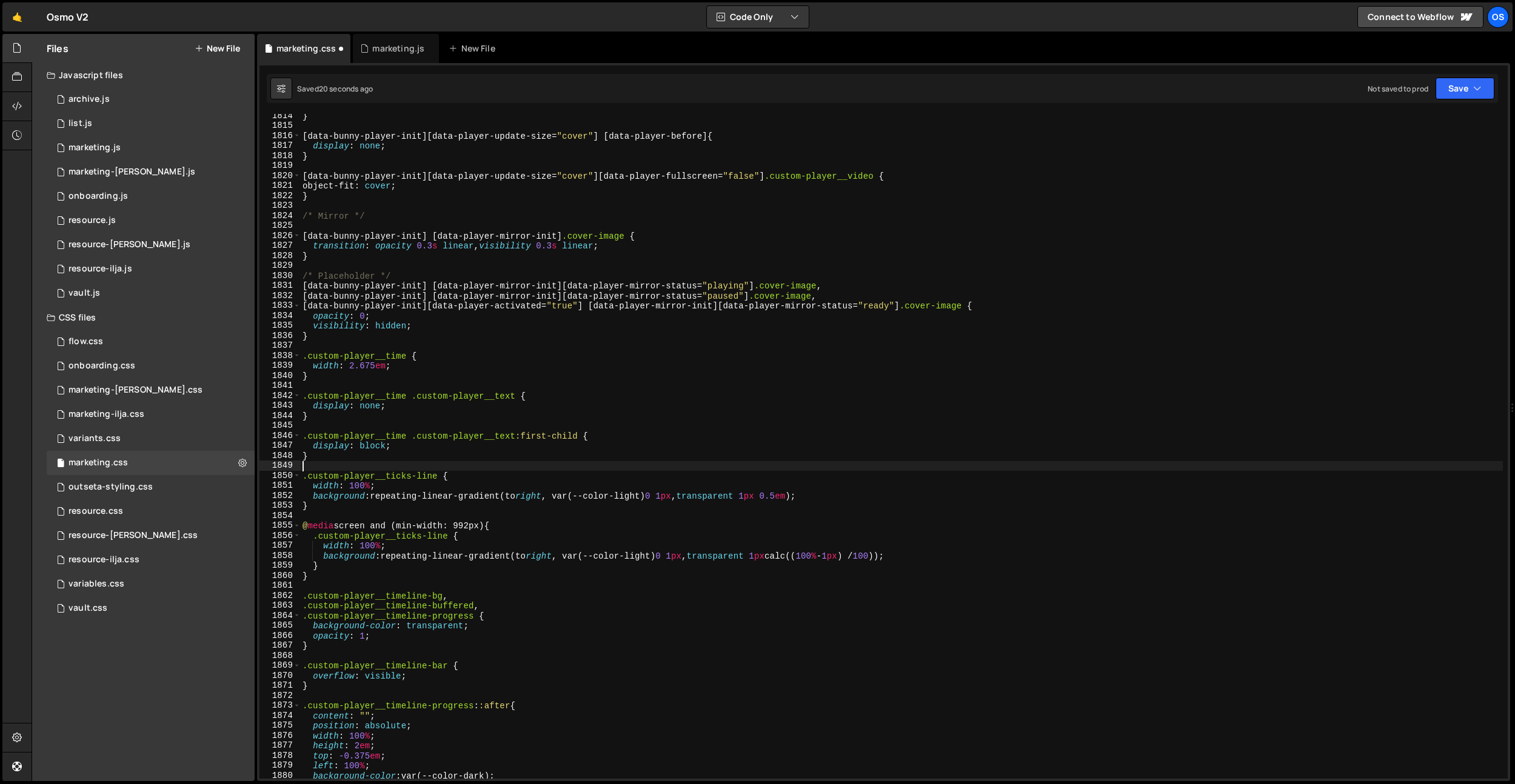
click at [441, 474] on div "} [ data-bunny-player-init ][ data-player-update-size = " cover " ] [ data-play…" at bounding box center [901, 453] width 1202 height 684
paste textarea ".custom-player.is--small .custom-player__ticks-line,"
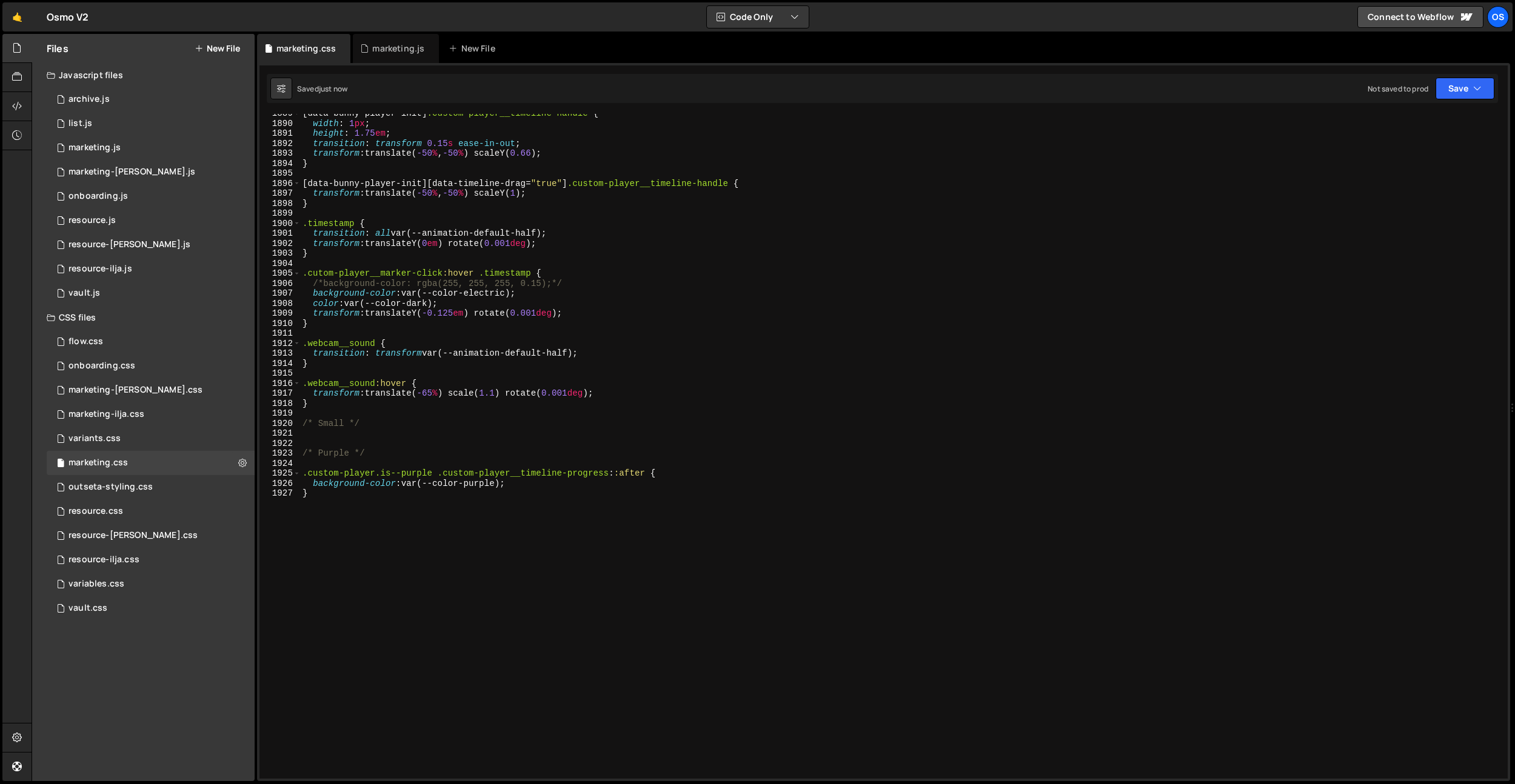
scroll to position [18878, 0]
click at [453, 525] on div "[ data-bunny-player-init ] .custom-player__timeline-handle { width : 1 px ; hei…" at bounding box center [901, 450] width 1202 height 684
click at [433, 500] on div "[ data-bunny-player-init ] .custom-player__timeline-handle { width : 1 px ; hei…" at bounding box center [901, 450] width 1202 height 684
drag, startPoint x: 433, startPoint y: 473, endPoint x: 377, endPoint y: 473, distance: 56.0
click at [377, 473] on div "[ data-bunny-player-init ] .custom-player__timeline-handle { width : 1 px ; hei…" at bounding box center [901, 450] width 1202 height 684
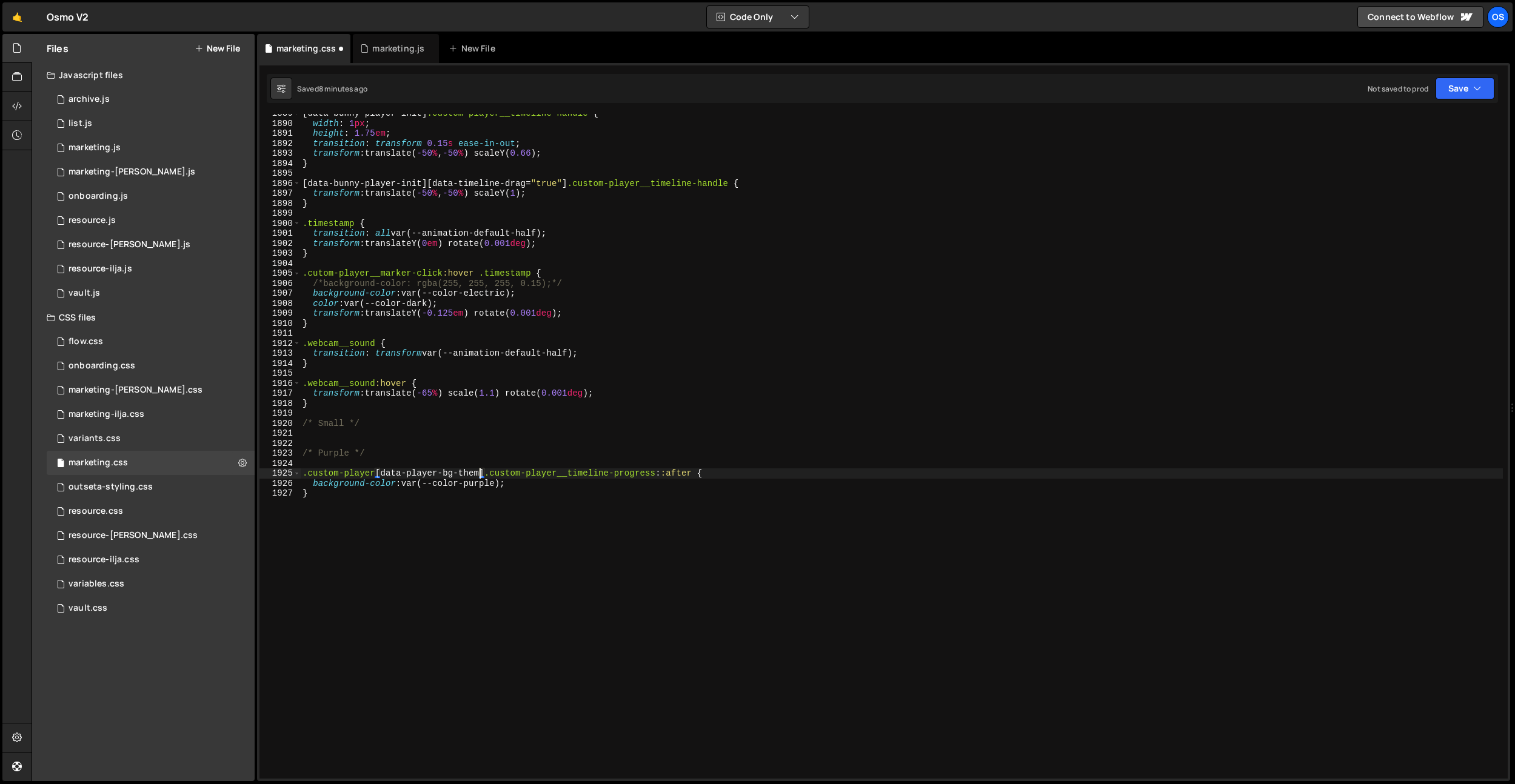
scroll to position [0, 12]
click at [561, 428] on div "[ data-bunny-player-init ] .custom-player__timeline-handle { width : 1 px ; hei…" at bounding box center [901, 450] width 1202 height 684
click at [547, 500] on div "[ data-bunny-player-init ] .custom-player__timeline-handle { width : 1 px ; hei…" at bounding box center [901, 450] width 1202 height 684
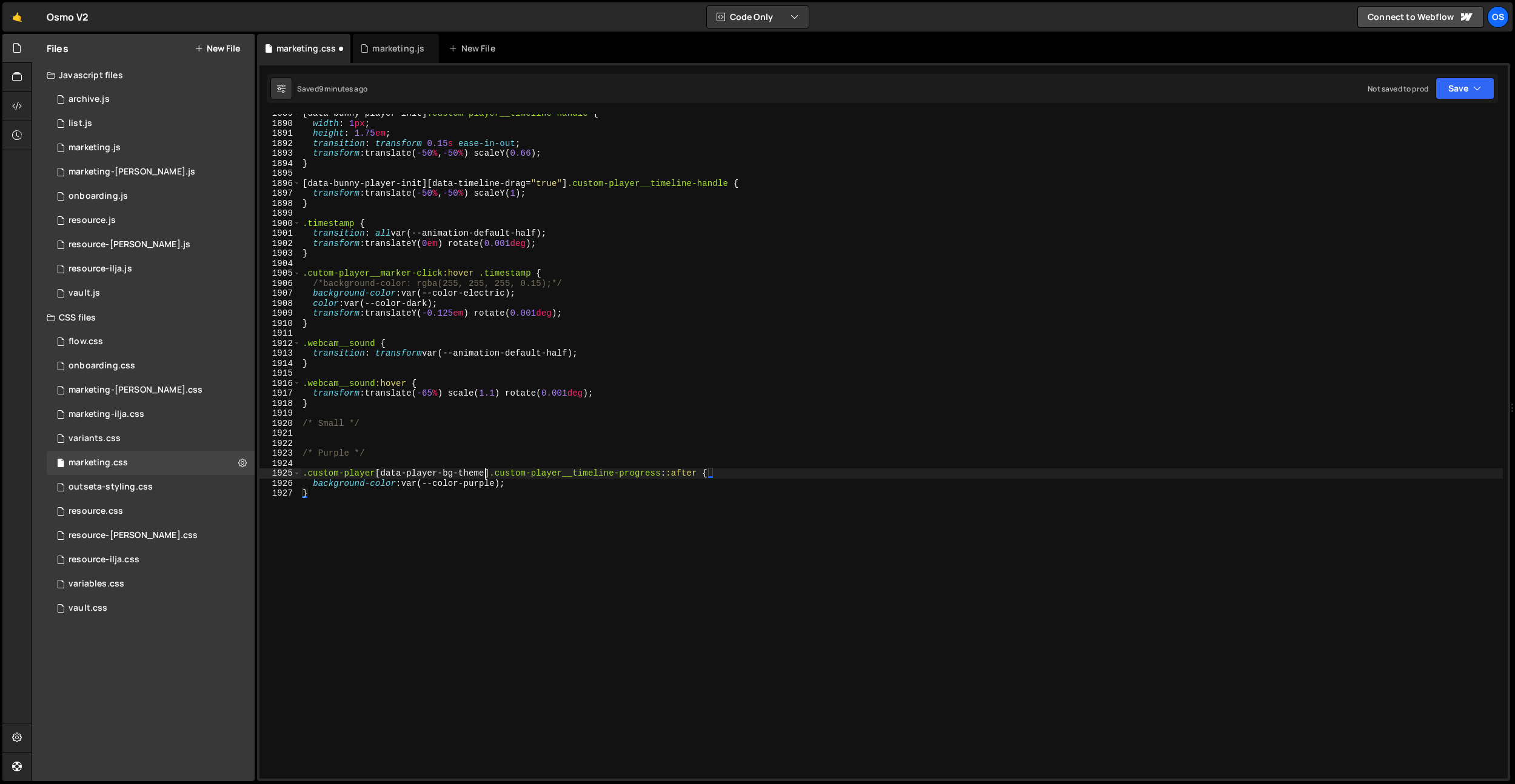
click at [486, 475] on div "[ data-bunny-player-init ] .custom-player__timeline-handle { width : 1 px ; hei…" at bounding box center [901, 450] width 1202 height 684
click at [518, 363] on div "[ data-bunny-player-init ] .custom-player__timeline-handle { width : 1 px ; hei…" at bounding box center [901, 450] width 1202 height 684
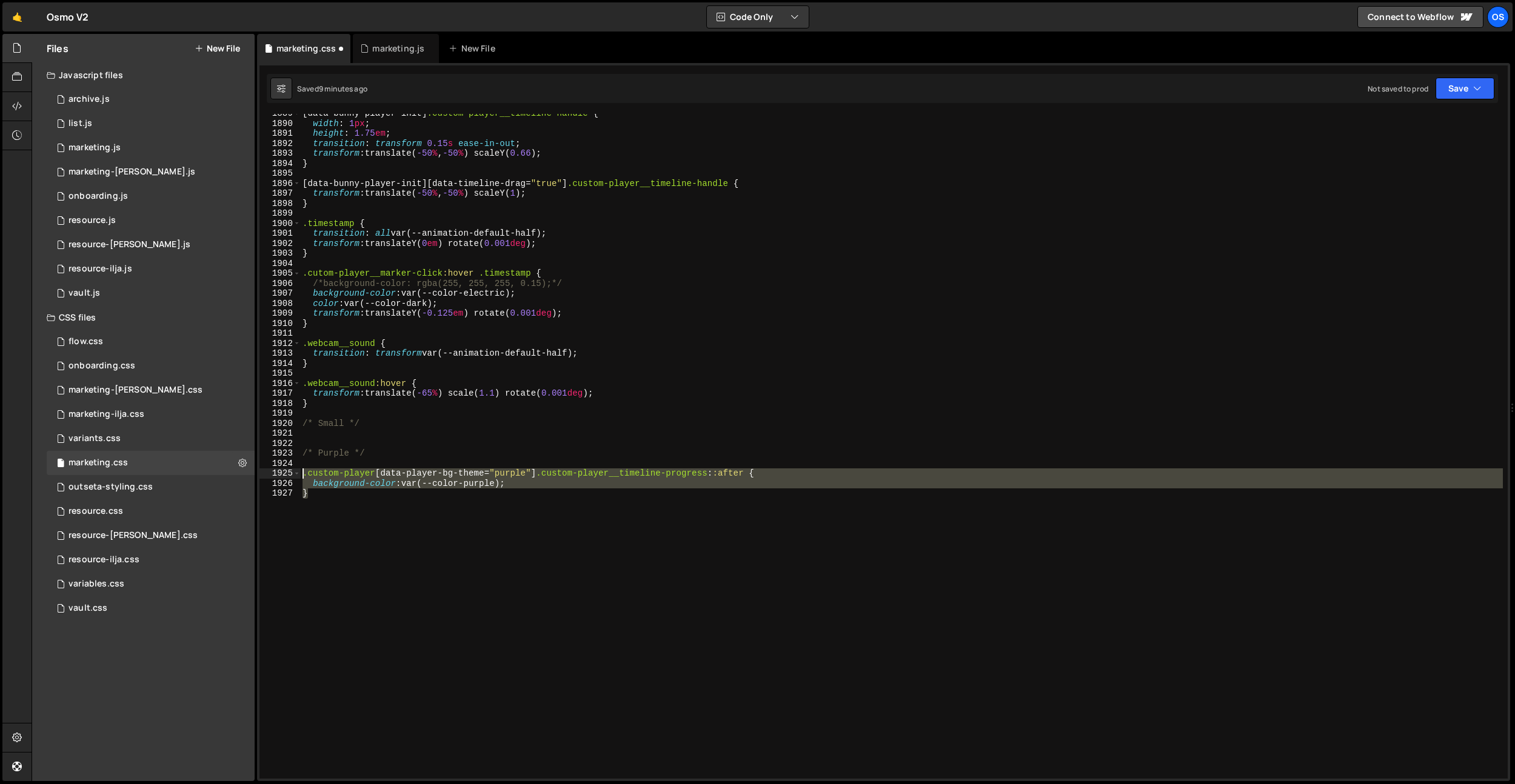
drag, startPoint x: 372, startPoint y: 498, endPoint x: 288, endPoint y: 474, distance: 87.4
click at [288, 474] on div "} 1889 1890 1891 1892 1893 1894 1895 1896 1897 1898 1899 1900 1901 1902 1903 19…" at bounding box center [883, 446] width 1248 height 665
click at [444, 513] on div "[ data-bunny-player-init ] .custom-player__timeline-handle { width : 1 px ; hei…" at bounding box center [901, 446] width 1202 height 665
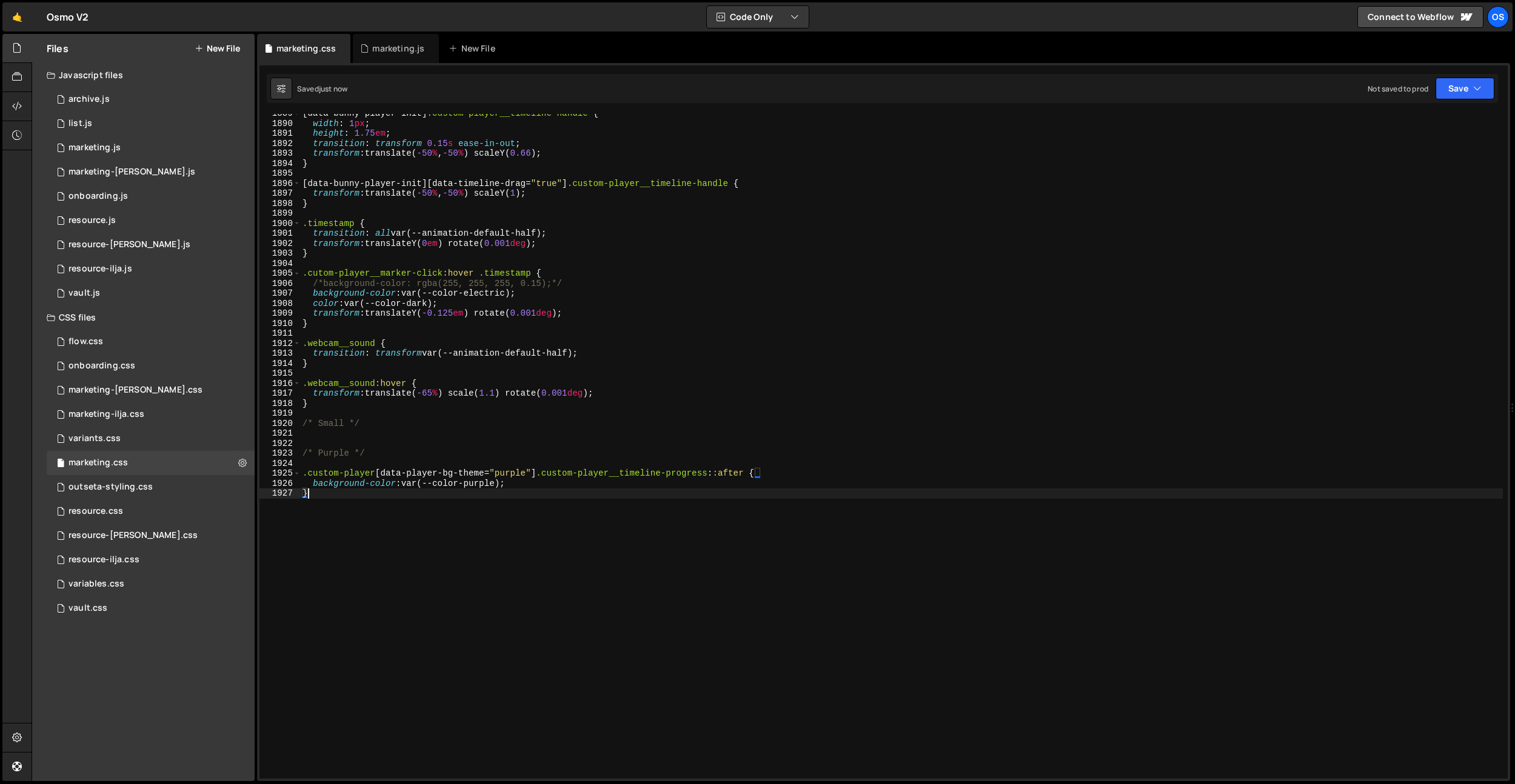
click at [497, 383] on div "[ data-bunny-player-init ] .custom-player__timeline-handle { width : 1 px ; hei…" at bounding box center [901, 450] width 1202 height 684
drag, startPoint x: 537, startPoint y: 474, endPoint x: 480, endPoint y: 433, distance: 70.2
click at [278, 478] on div ".webcam__sound:hover { 1889 1890 1891 1892 1893 1894 1895 1896 1897 1898 1899 1…" at bounding box center [883, 446] width 1248 height 665
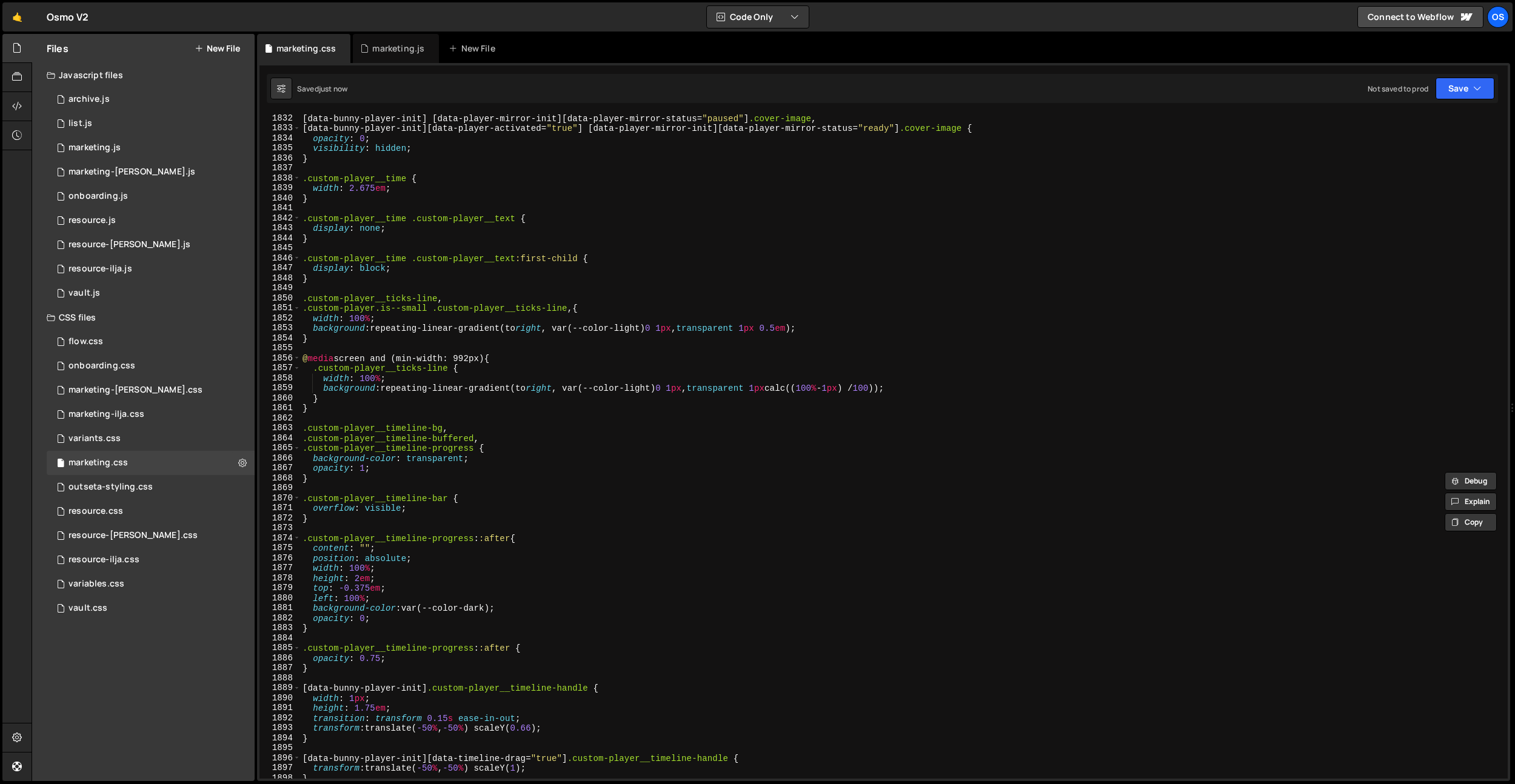
scroll to position [18285, 0]
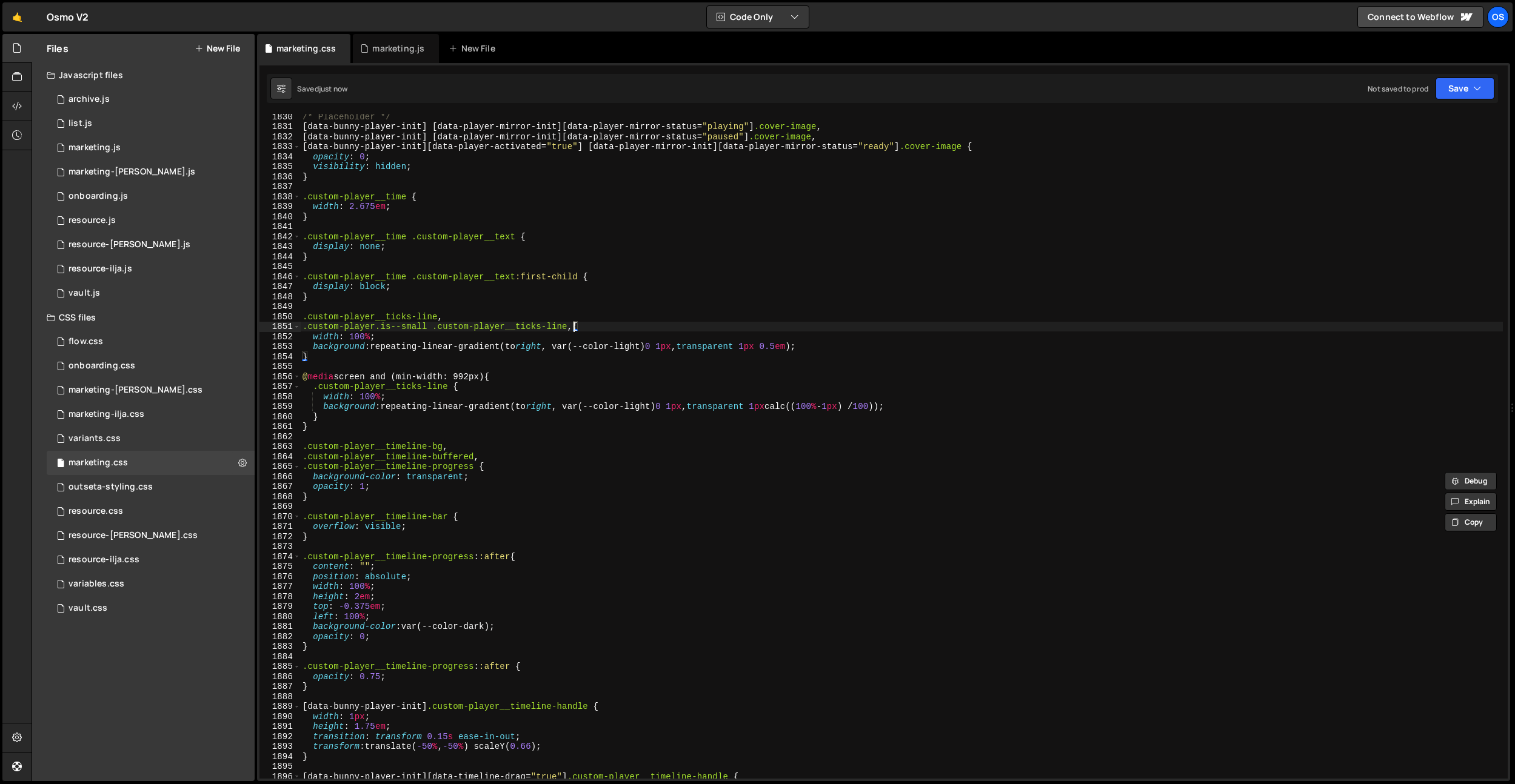
click at [575, 328] on div "/* Placeholder */ [ data-bunny-player-init ] [ data-player-mirror-init ][ data-…" at bounding box center [901, 454] width 1202 height 684
drag, startPoint x: 429, startPoint y: 329, endPoint x: 280, endPoint y: 324, distance: 149.1
click at [280, 324] on div ".custom-player.is--small .custom-player__ticks-line{ 1830 1831 1832 1833 1834 1…" at bounding box center [883, 446] width 1248 height 665
paste textarea "[data-player-bg-theme="purple"]"
click at [462, 325] on div "/* Placeholder */ [ data-bunny-player-init ] [ data-player-mirror-init ][ data-…" at bounding box center [901, 454] width 1202 height 684
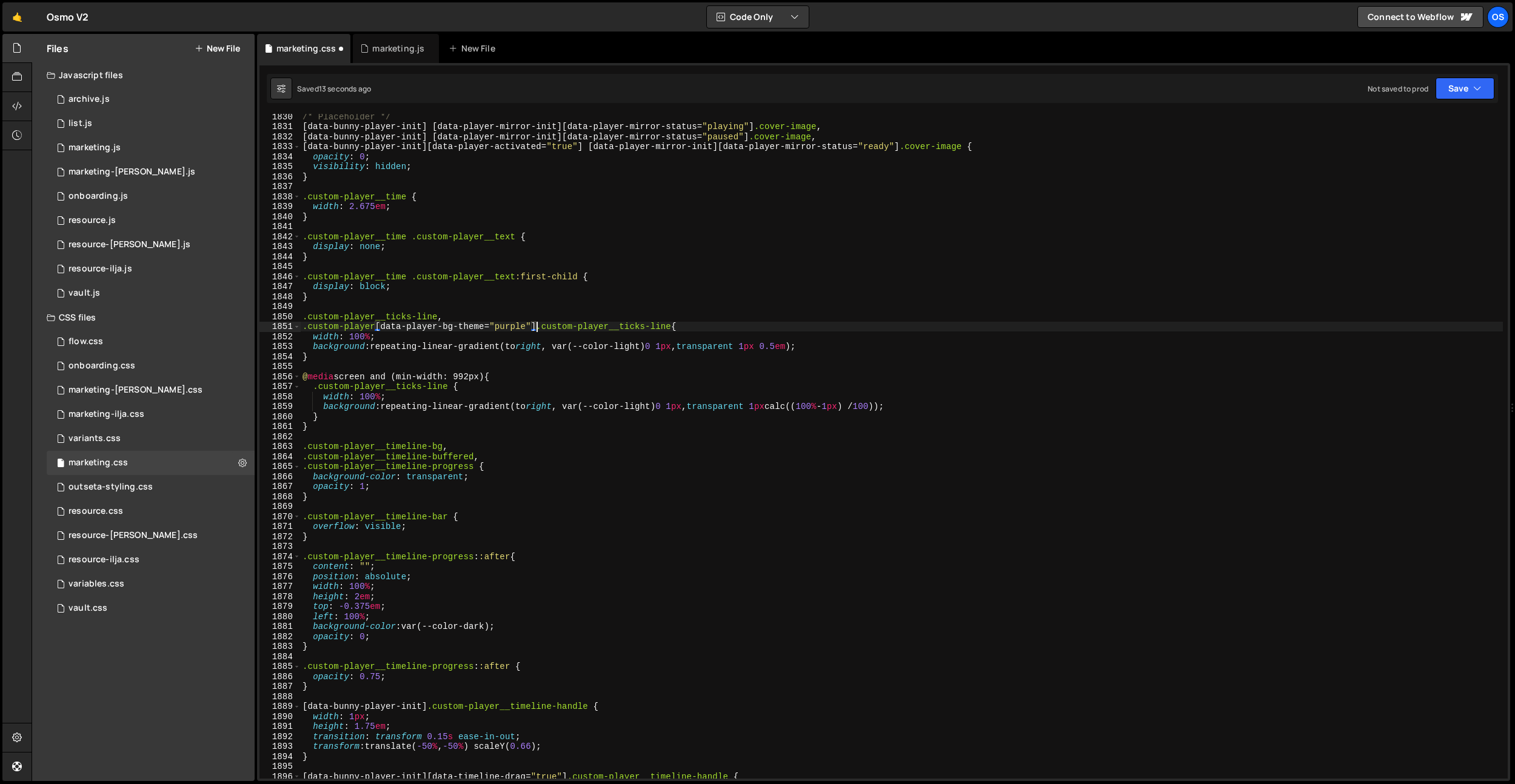
click at [462, 325] on div "/* Placeholder */ [ data-bunny-player-init ] [ data-player-mirror-init ][ data-…" at bounding box center [901, 454] width 1202 height 684
click at [491, 327] on div "/* Placeholder */ [ data-bunny-player-init ] [ data-player-mirror-init ][ data-…" at bounding box center [901, 454] width 1202 height 684
click at [788, 249] on div "/* Placeholder */ [ data-bunny-player-init ] [ data-player-mirror-init ][ data-…" at bounding box center [901, 454] width 1202 height 684
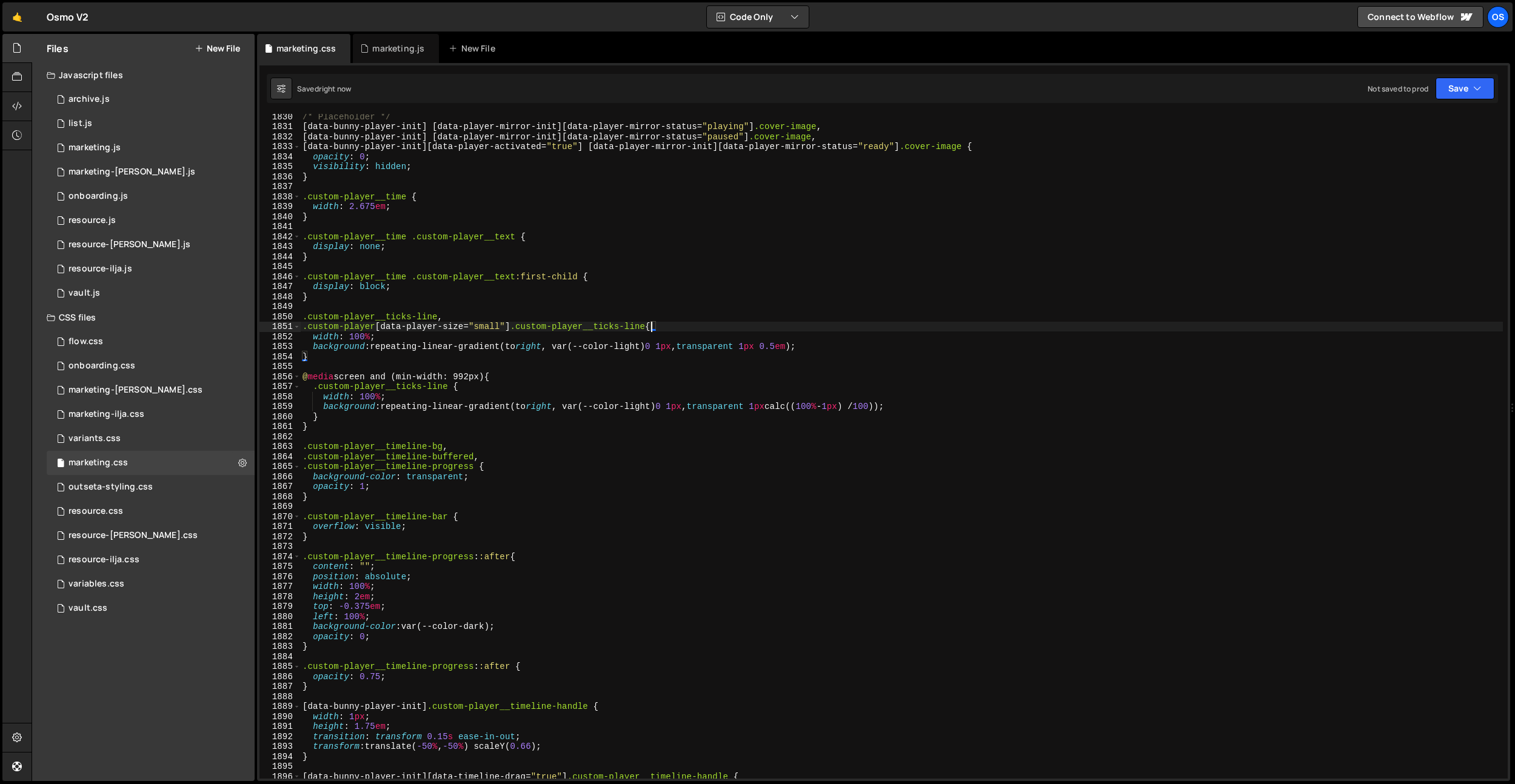
click at [650, 322] on div "/* Placeholder */ [ data-bunny-player-init ] [ data-player-mirror-init ][ data-…" at bounding box center [901, 454] width 1202 height 684
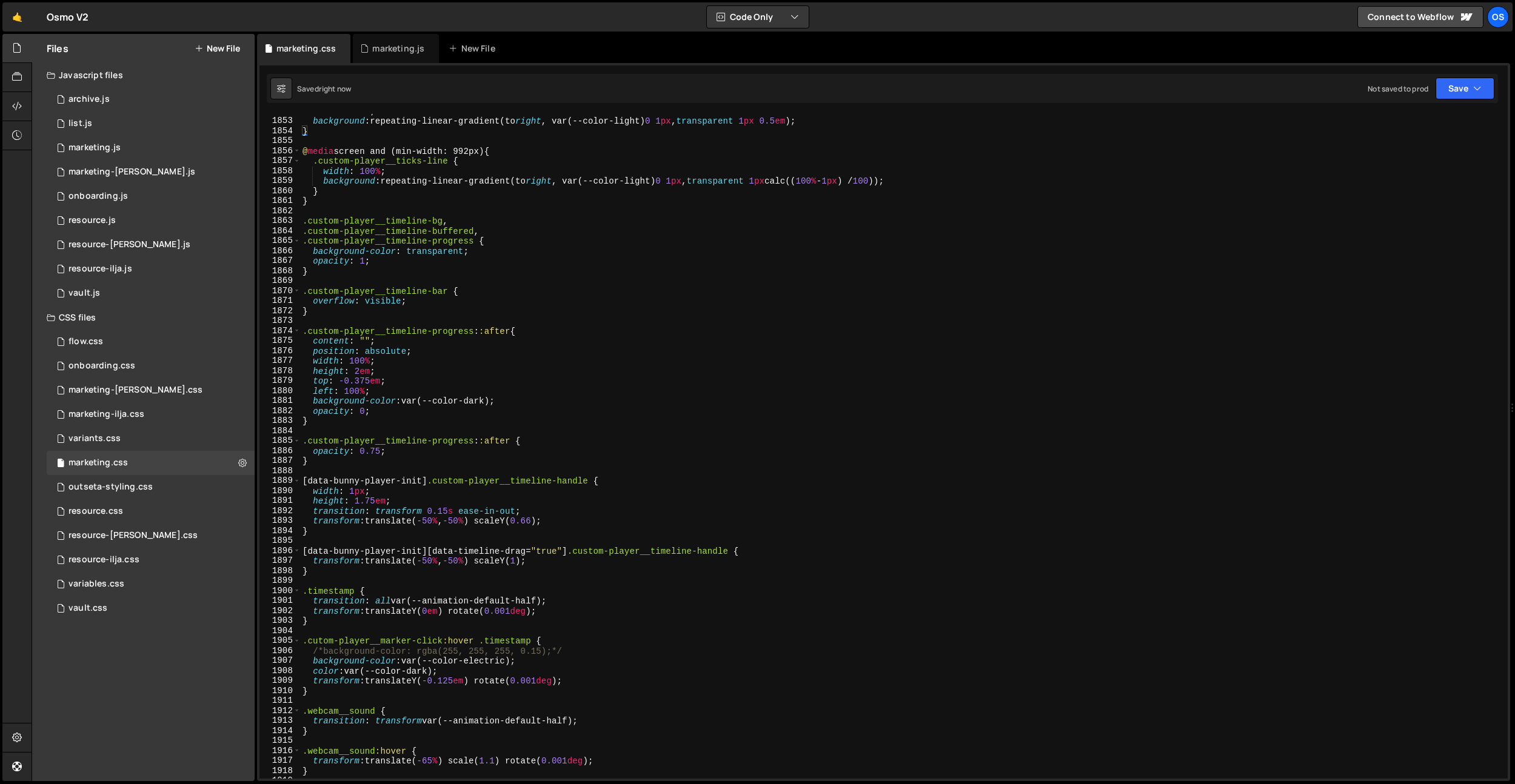
scroll to position [18925, 0]
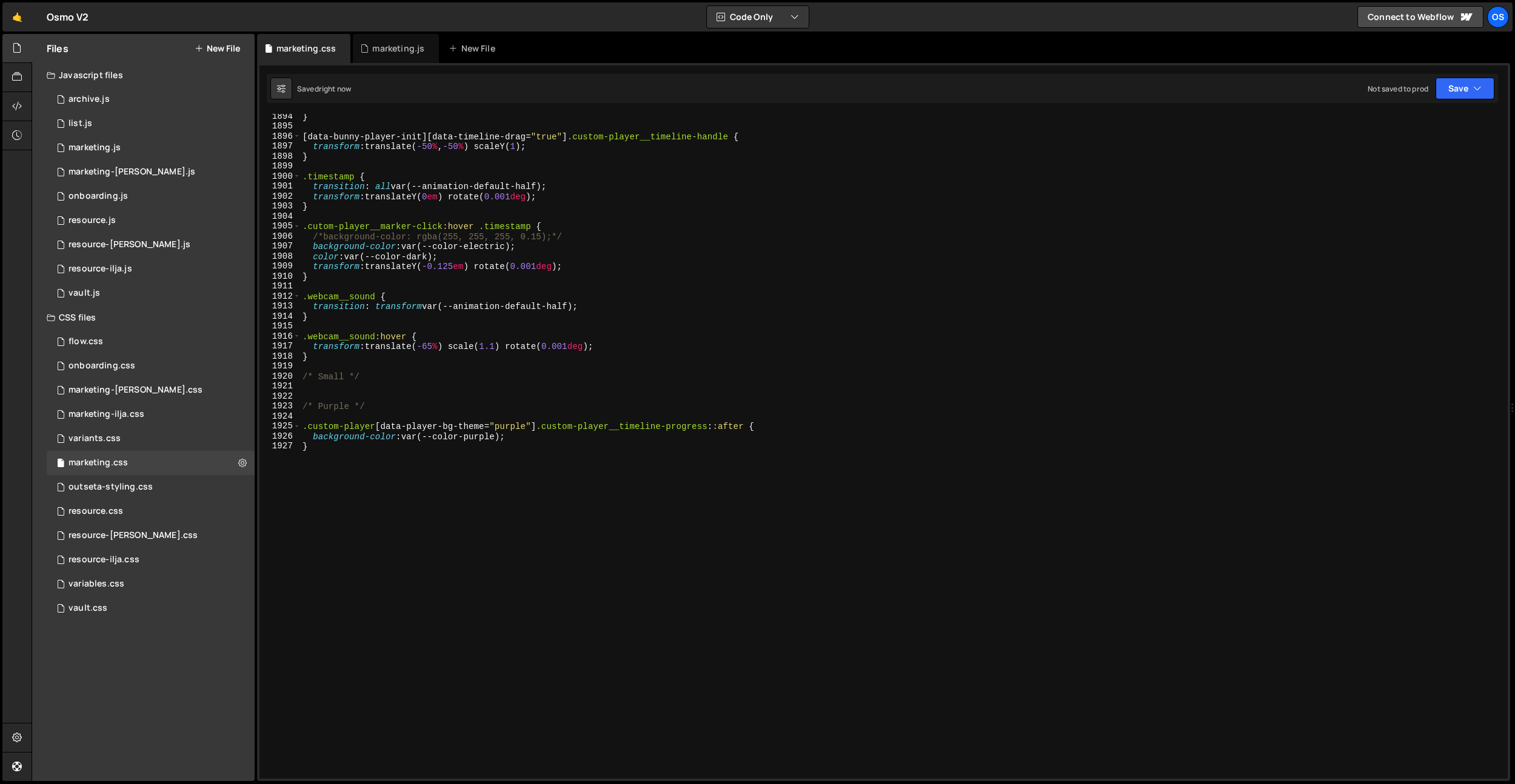
click at [710, 528] on div "} [ data-bunny-player-init ][ data-timeline-drag = " true " ] .custom-player__t…" at bounding box center [901, 454] width 1202 height 684
click at [516, 476] on div "} [ data-bunny-player-init ][ data-timeline-drag = " true " ] .custom-player__t…" at bounding box center [901, 454] width 1202 height 684
click at [356, 376] on div "} [ data-bunny-player-init ][ data-timeline-drag = " true " ] .custom-player__t…" at bounding box center [901, 454] width 1202 height 684
type textarea "/* Small */"
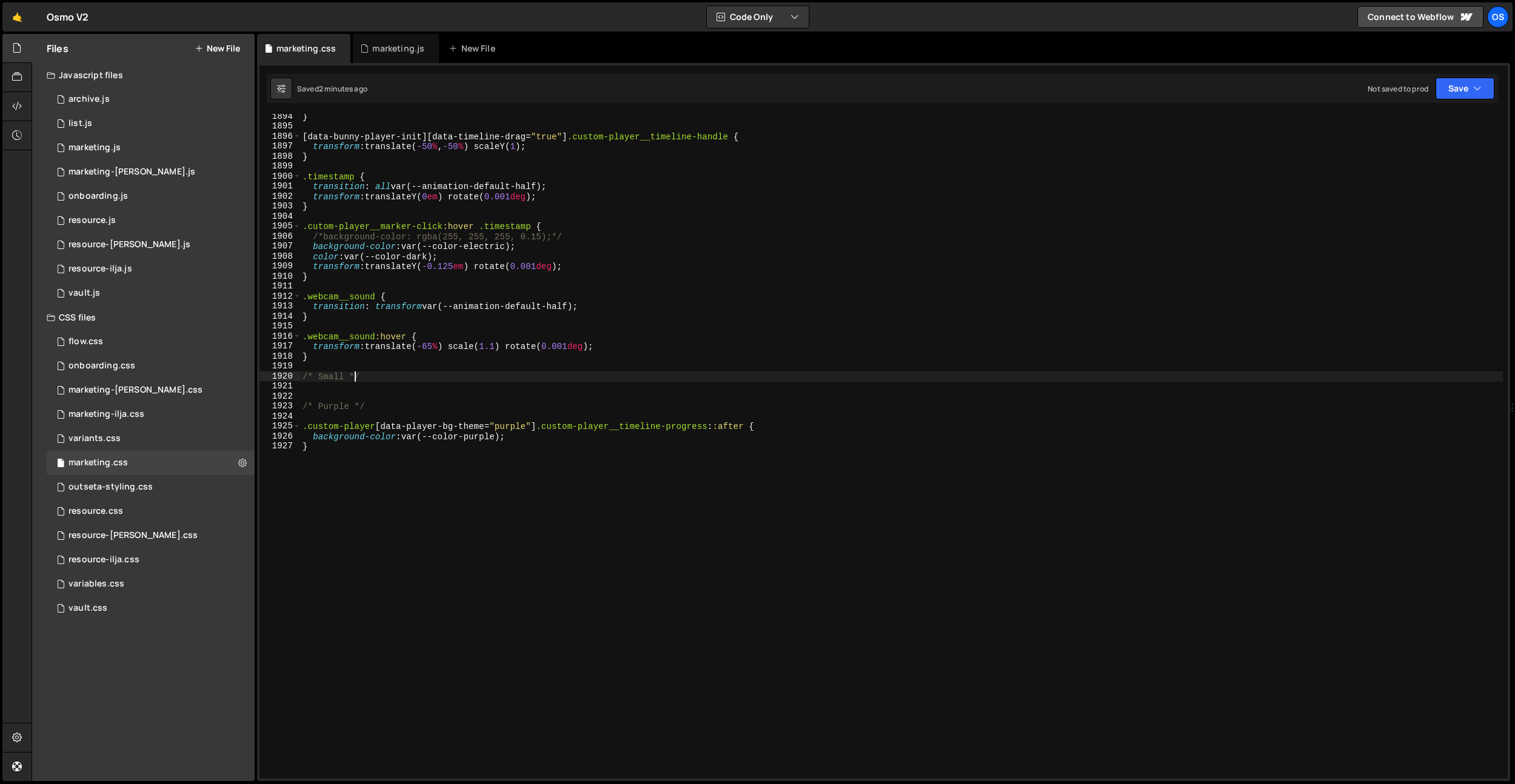
click at [366, 380] on div "} [ data-bunny-player-init ][ data-timeline-drag = " true " ] .custom-player__t…" at bounding box center [901, 454] width 1202 height 684
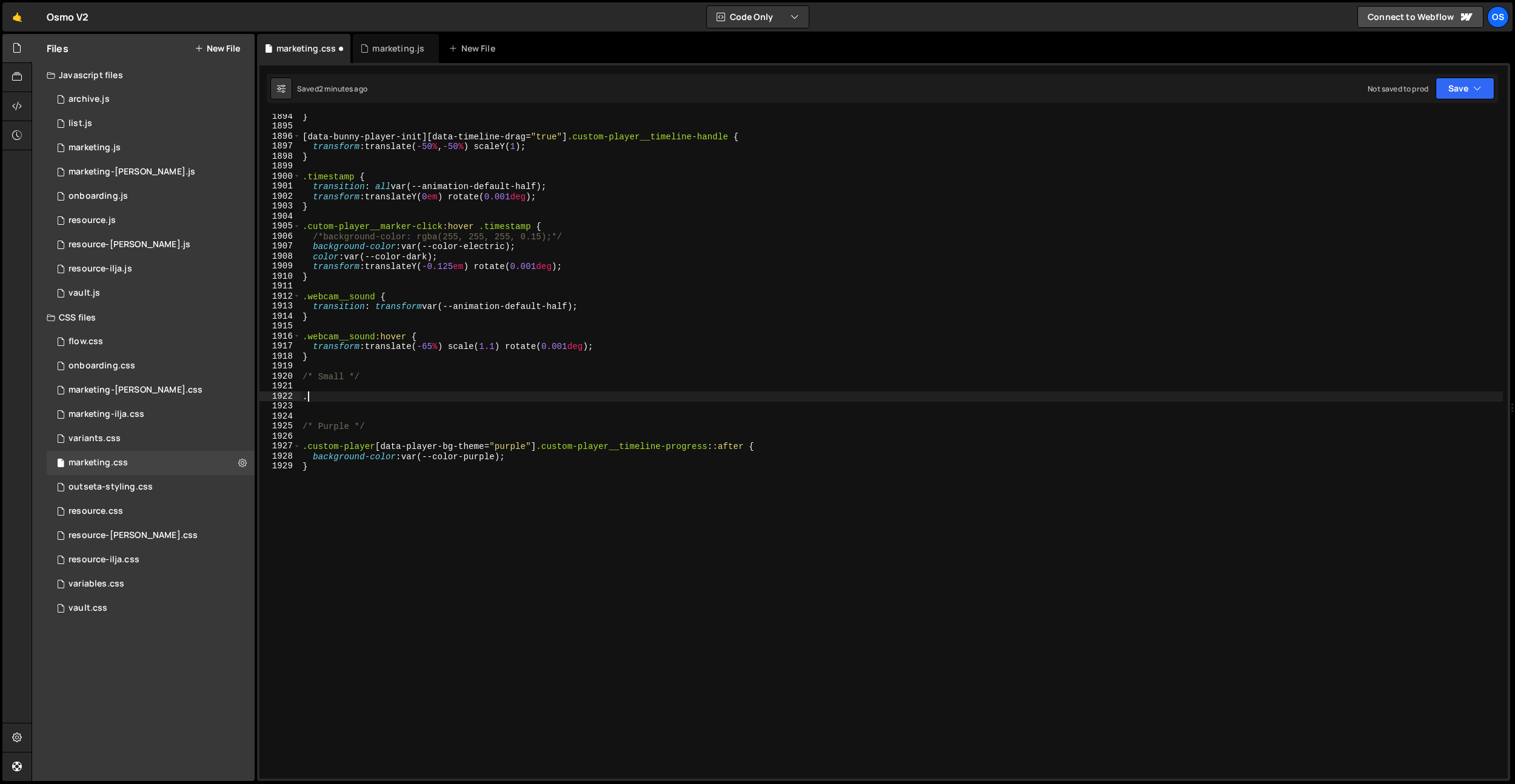
paste textarea "custom-player__markers"
type textarea ".custom-player__markers:empty {}"
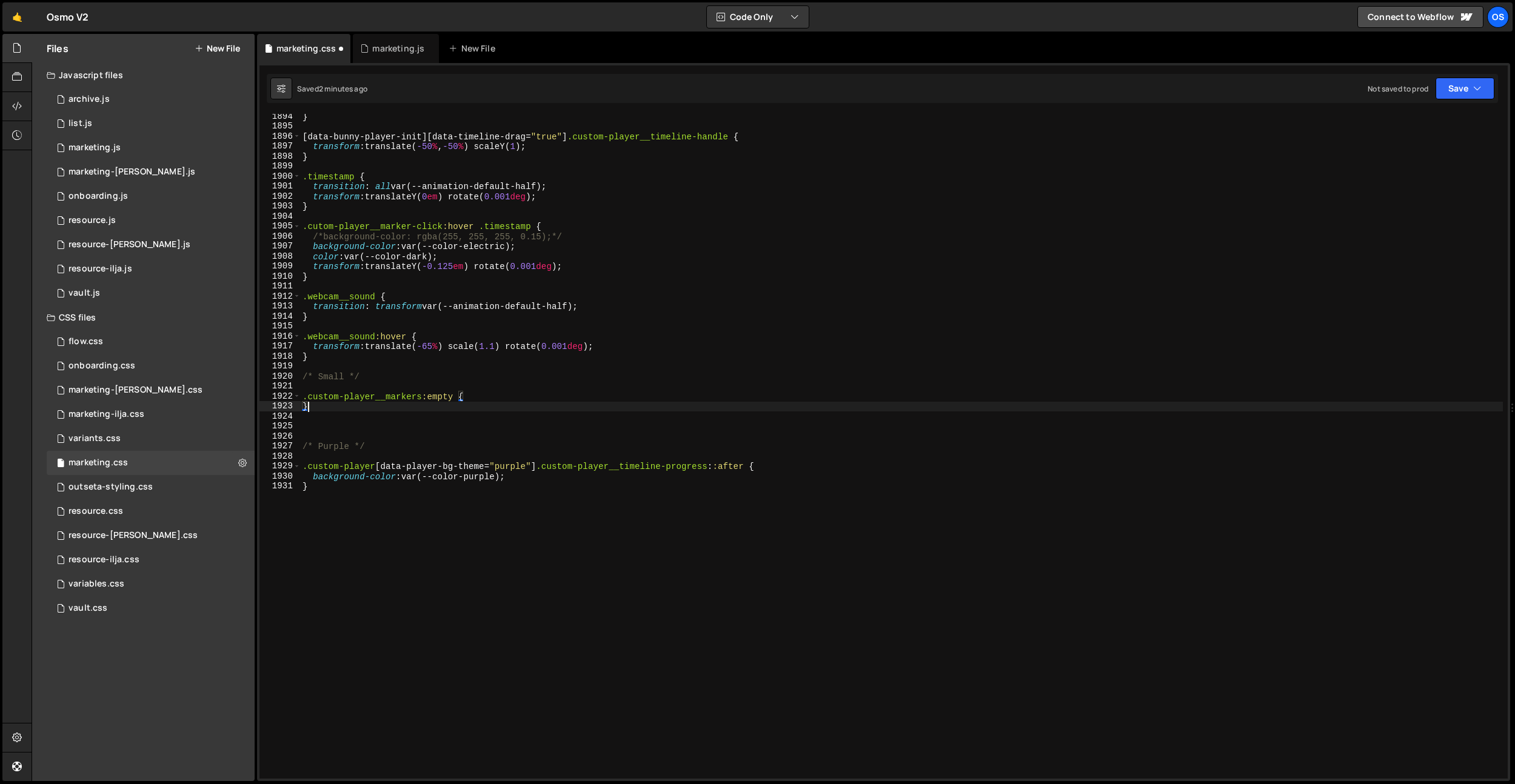
click at [562, 396] on div "} [ data-bunny-player-init ][ data-timeline-drag = " true " ] .custom-player__t…" at bounding box center [901, 454] width 1202 height 684
type textarea ".custom-player__markers:empty {"
type textarea "}"
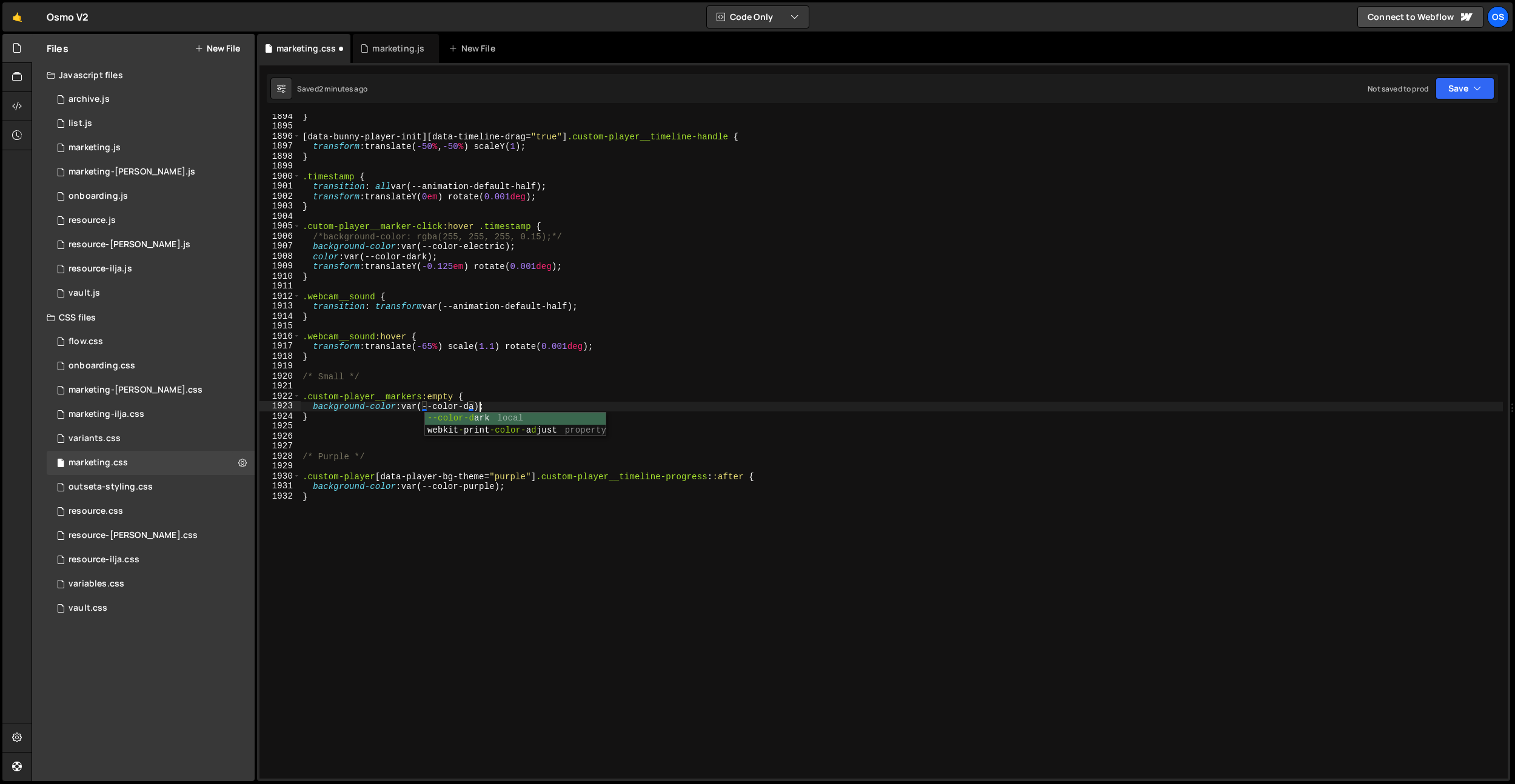
scroll to position [0, 12]
type textarea "background-color: var(--color-dark);"
type textarea "l"
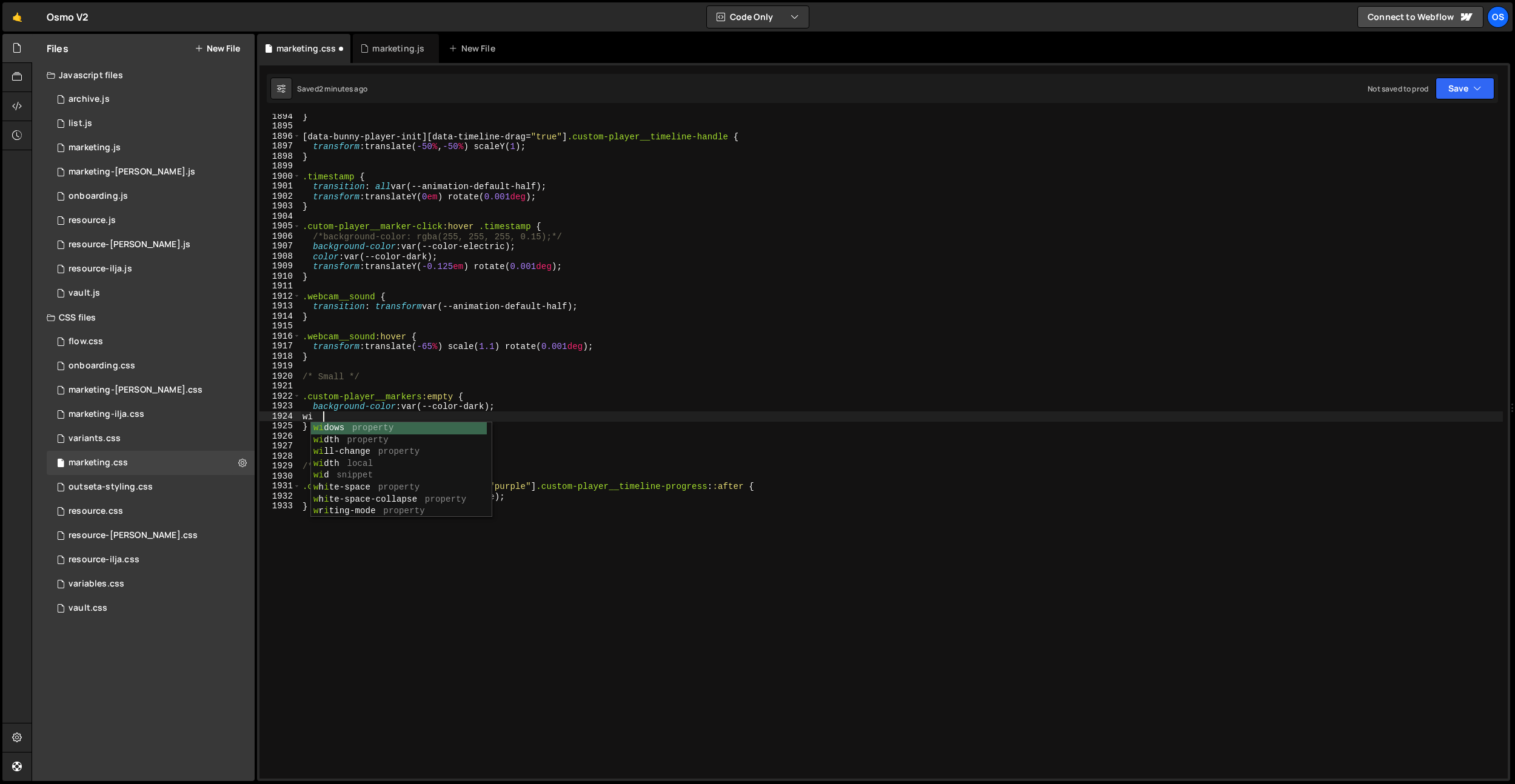
scroll to position [0, 2]
type textarea "width: unset;"
type textarea "left: 0.25em;"
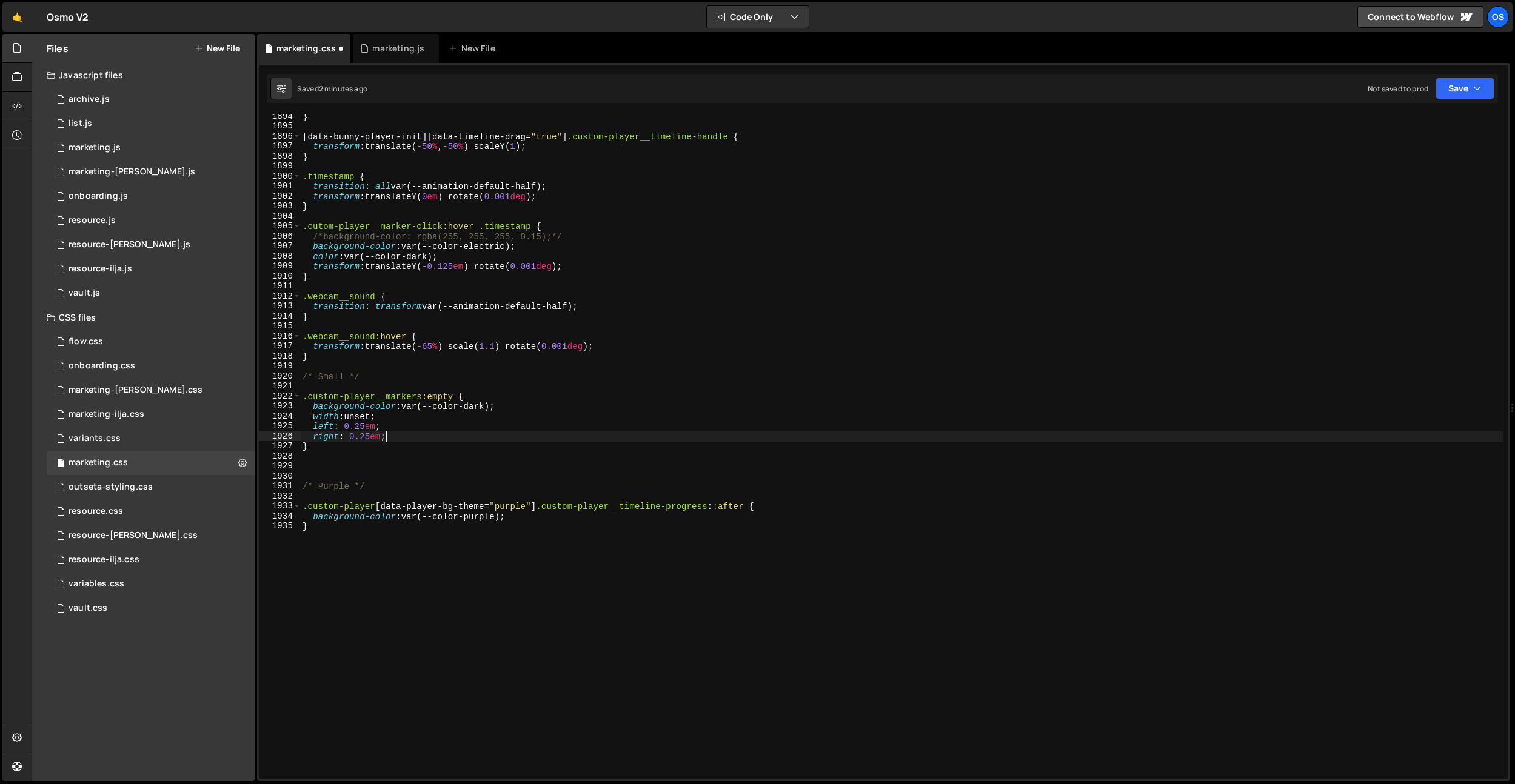
scroll to position [0, 5]
type textarea "right: 0.25em;"
click at [320, 474] on div "} [ data-bunny-player-init ][ data-timeline-drag = " true " ] .custom-player__t…" at bounding box center [901, 454] width 1202 height 684
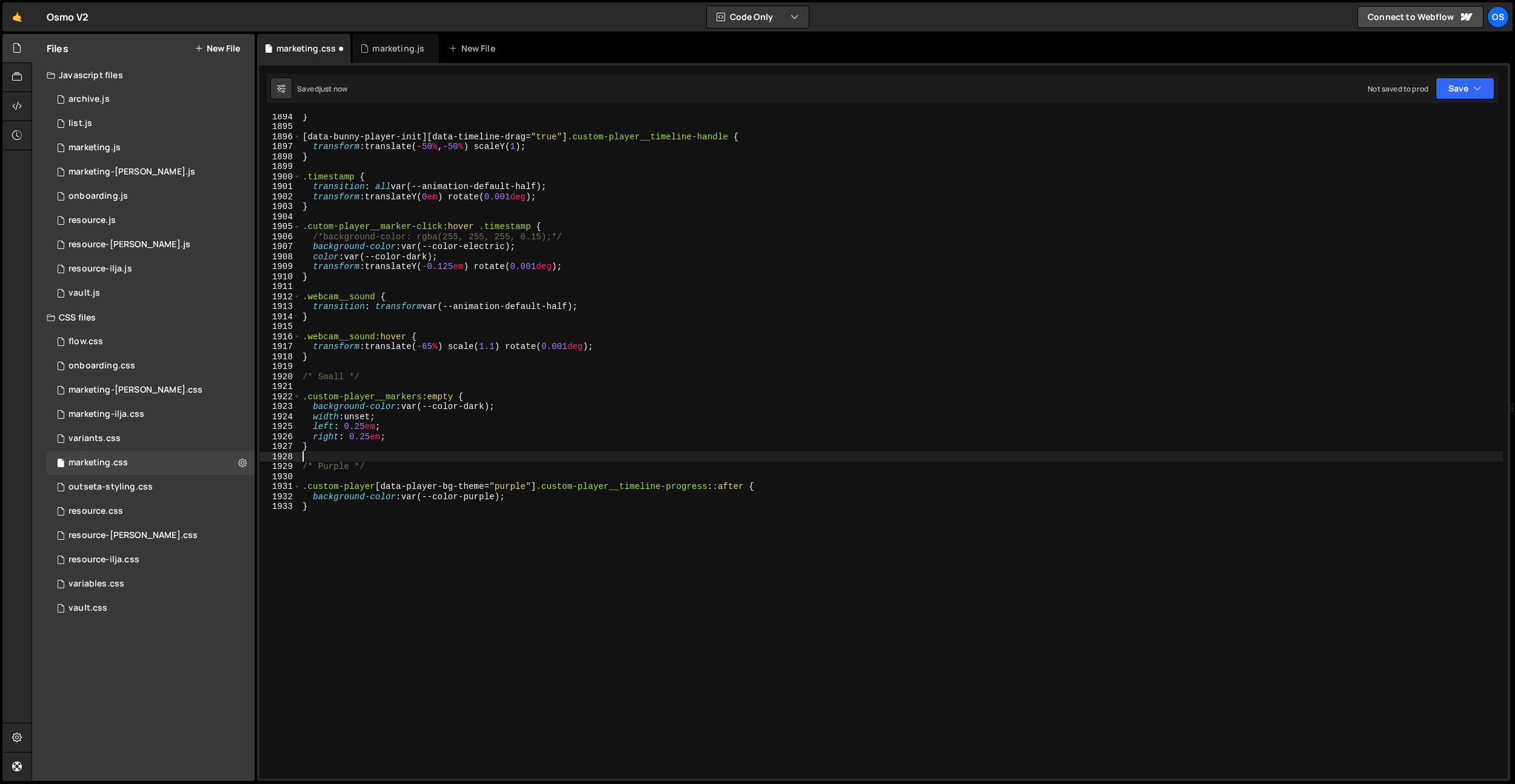
scroll to position [18924, 0]
drag, startPoint x: 422, startPoint y: 399, endPoint x: 304, endPoint y: 398, distance: 118.0
click at [274, 398] on div "1894 1895 1896 1897 1898 1899 1900 1901 1902 1903 1904 1905 1906 1907 1908 1909…" at bounding box center [883, 446] width 1248 height 665
click at [450, 394] on div "} [ data-bunny-player-init ][ data-timeline-drag = " true " ] .custom-player__t…" at bounding box center [901, 454] width 1202 height 684
drag, startPoint x: 422, startPoint y: 397, endPoint x: 260, endPoint y: 398, distance: 162.0
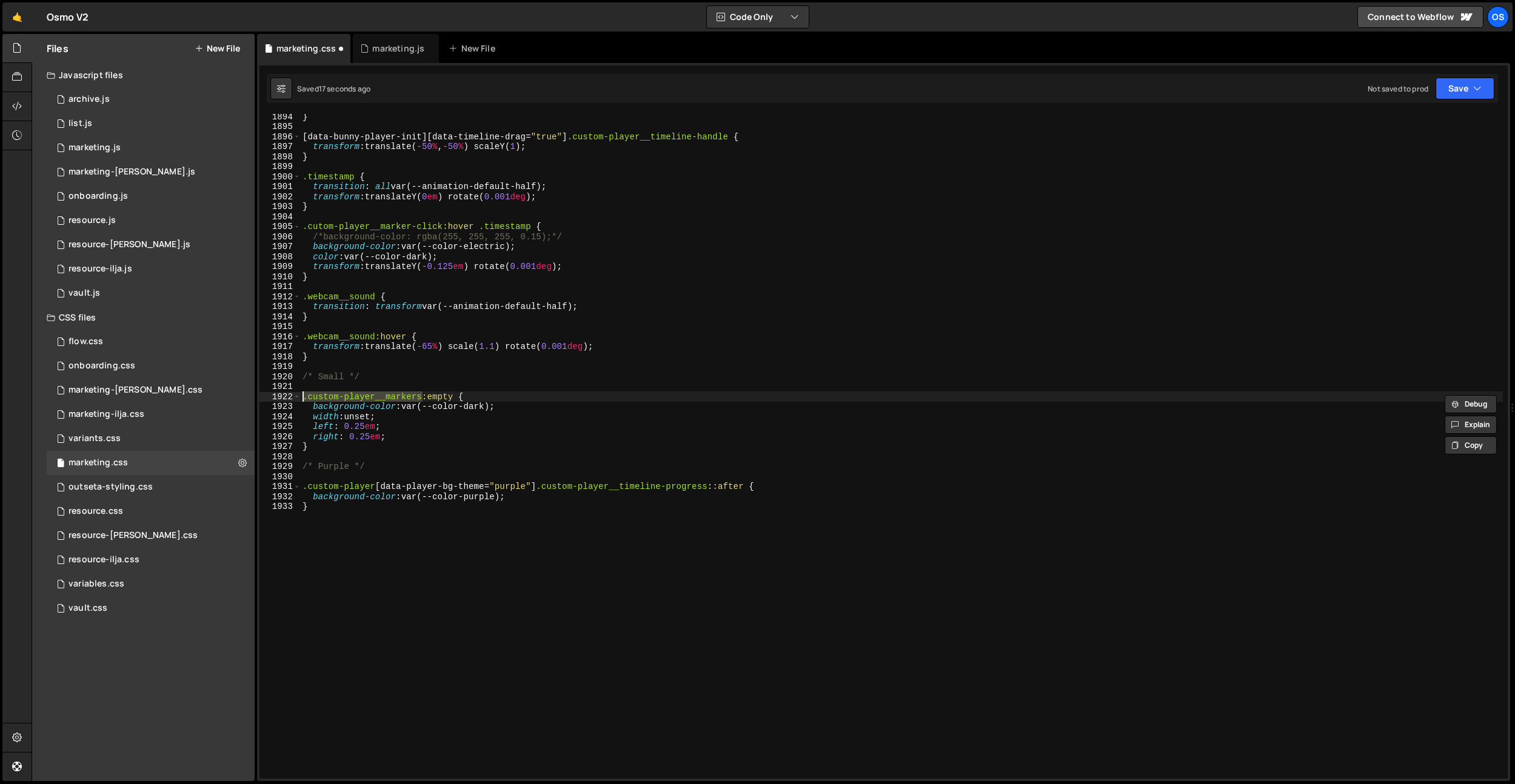
click at [260, 398] on div ".custom-player__markers:empty { 1894 1895 1896 1897 1898 1899 1900 1901 1902 19…" at bounding box center [883, 446] width 1248 height 665
drag, startPoint x: 326, startPoint y: 434, endPoint x: 321, endPoint y: 445, distance: 12.1
click at [326, 434] on div "} [ data-bunny-player-init ][ data-timeline-drag = " true " ] .custom-player__t…" at bounding box center [901, 454] width 1202 height 684
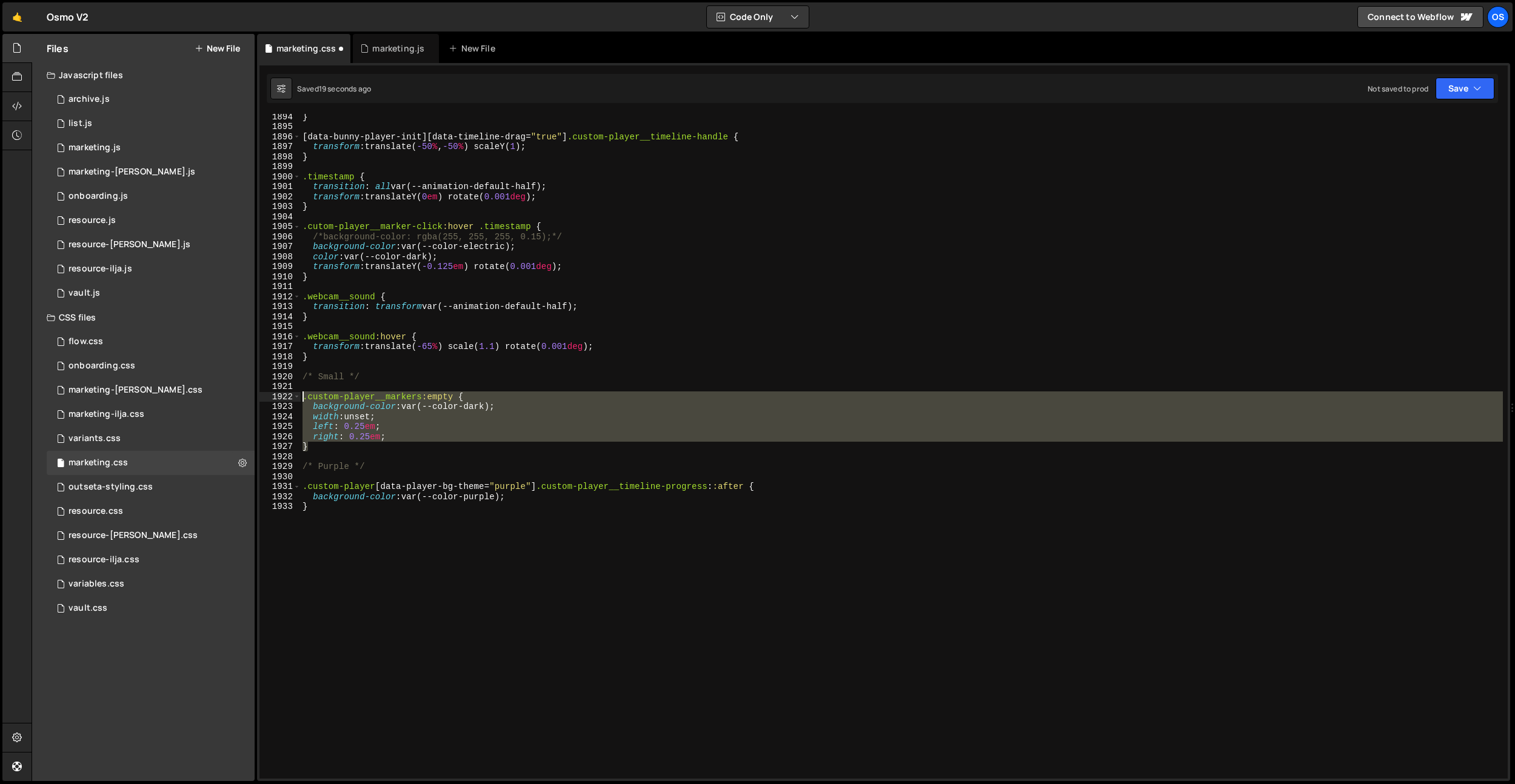
drag, startPoint x: 319, startPoint y: 450, endPoint x: 331, endPoint y: 493, distance: 44.6
click at [299, 397] on div "right: 0.25em; 1894 1895 1896 1897 1898 1899 1900 1901 1902 1903 1904 1905 1906…" at bounding box center [883, 446] width 1248 height 665
click at [328, 504] on div "} [ data-bunny-player-init ][ data-timeline-drag = " true " ] .custom-player__t…" at bounding box center [901, 454] width 1202 height 684
type textarea "}"
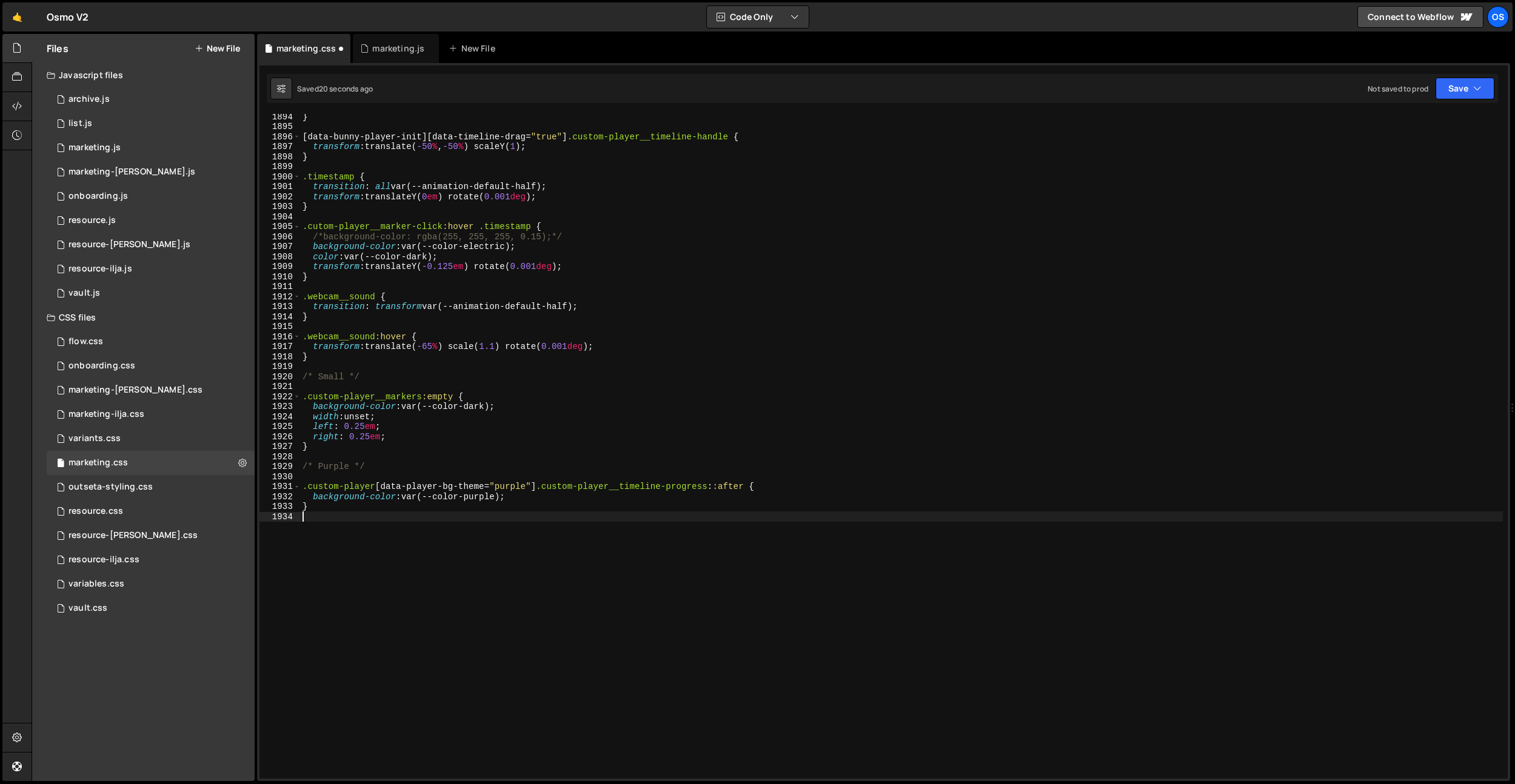
paste textarea "}"
click at [540, 487] on div "} [ data-bunny-player-init ][ data-timeline-drag = " true " ] .custom-player__t…" at bounding box center [901, 454] width 1202 height 684
drag, startPoint x: 538, startPoint y: 488, endPoint x: 225, endPoint y: 488, distance: 313.0
click at [225, 488] on div "Files New File Javascript files 0 archive.js 0 0 list.js 0 0 marketing.js 0 0 0…" at bounding box center [773, 408] width 1483 height 747
drag, startPoint x: 303, startPoint y: 527, endPoint x: 423, endPoint y: 580, distance: 131.2
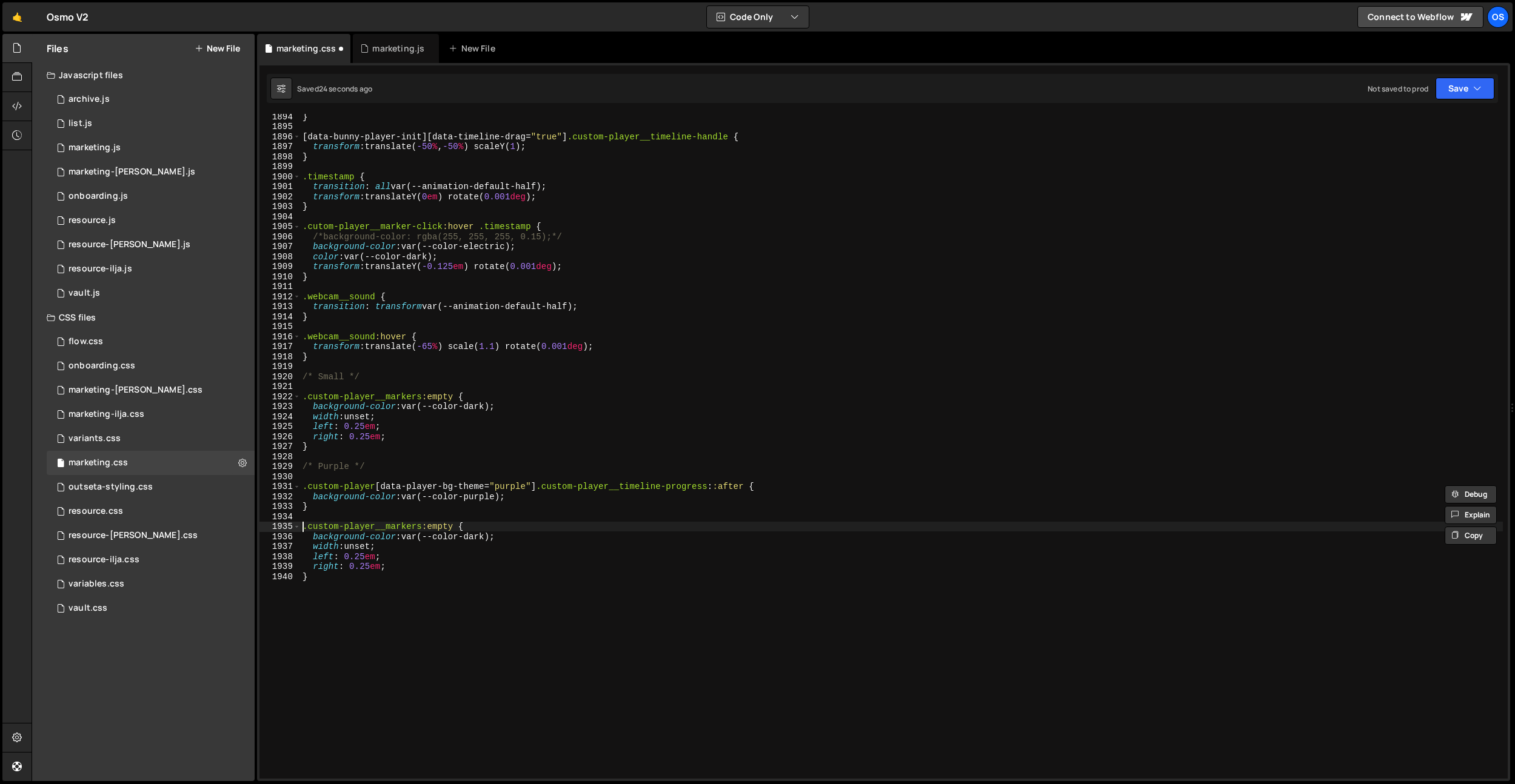
click at [305, 528] on div "} [ data-bunny-player-init ][ data-timeline-drag = " true " ] .custom-player__t…" at bounding box center [901, 454] width 1202 height 684
paste textarea ".custom-player[data-player-bg-theme="purple"]"
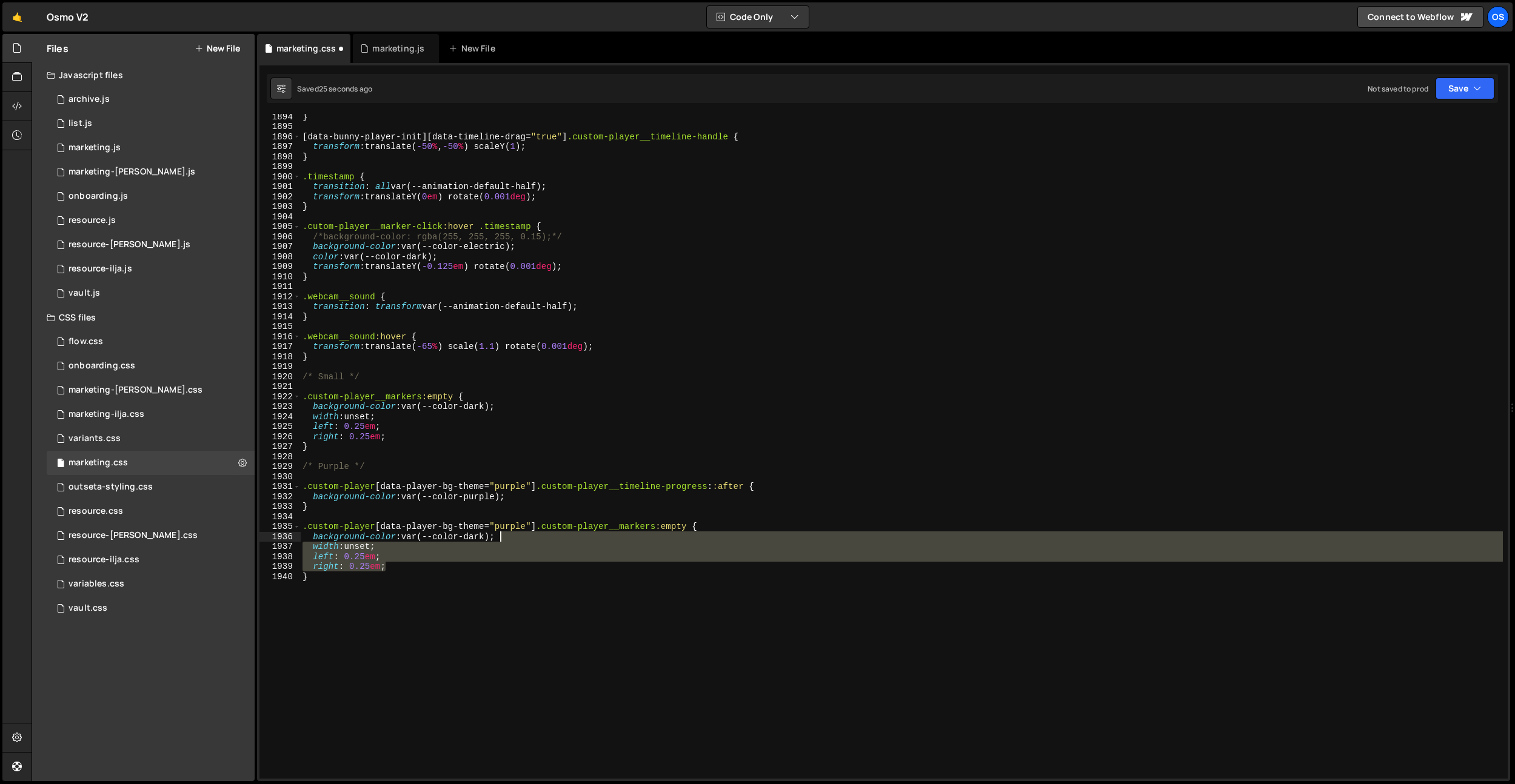
drag, startPoint x: 423, startPoint y: 564, endPoint x: 506, endPoint y: 535, distance: 87.9
click at [506, 535] on div "} [ data-bunny-player-init ][ data-timeline-drag = " true " ] .custom-player__t…" at bounding box center [901, 454] width 1202 height 684
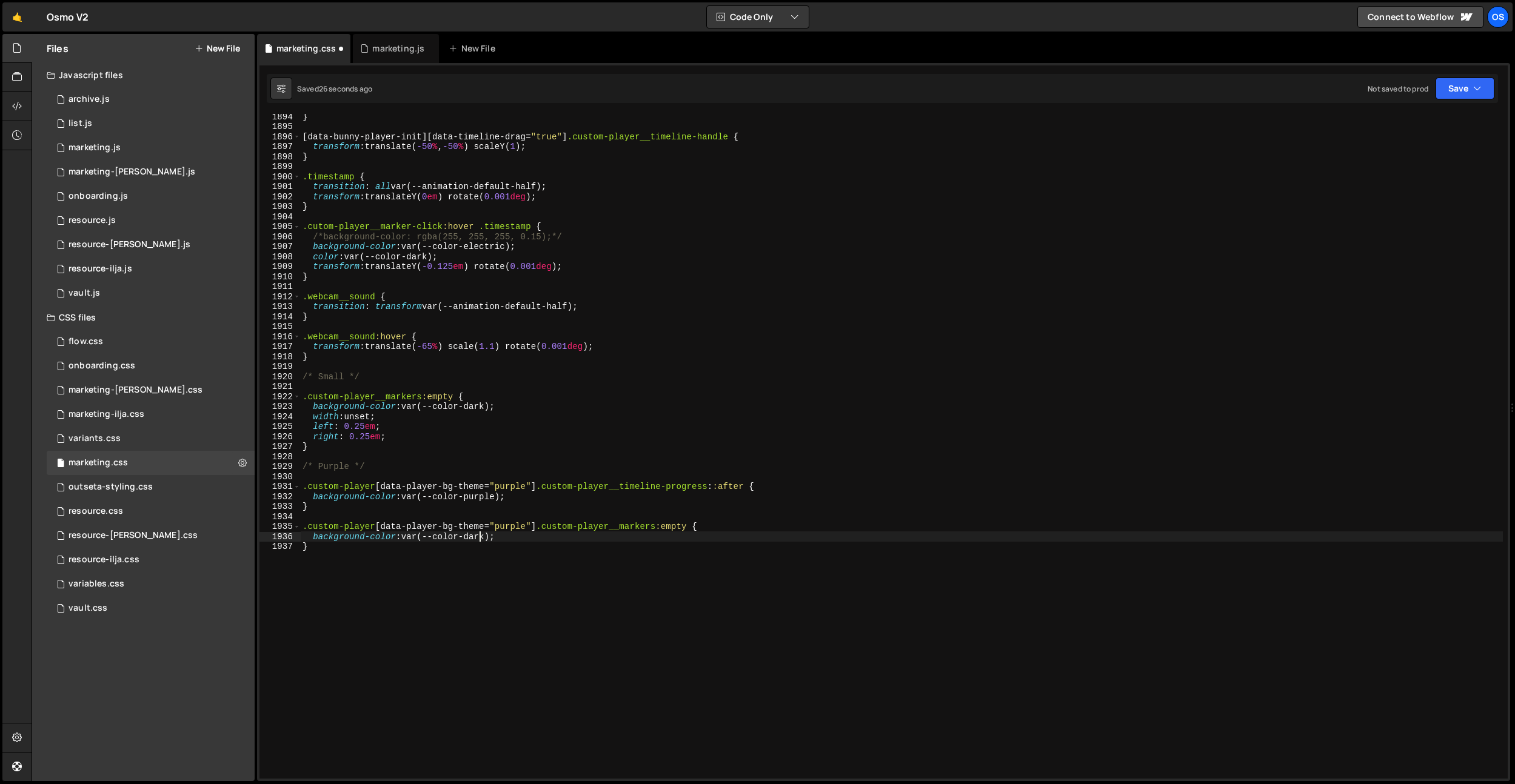
click at [480, 538] on div "} [ data-bunny-player-init ][ data-timeline-drag = " true " ] .custom-player__t…" at bounding box center [901, 454] width 1202 height 684
click at [556, 433] on div "} [ data-bunny-player-init ][ data-timeline-drag = " true " ] .custom-player__t…" at bounding box center [901, 454] width 1202 height 684
type textarea "right: 0.25em;"
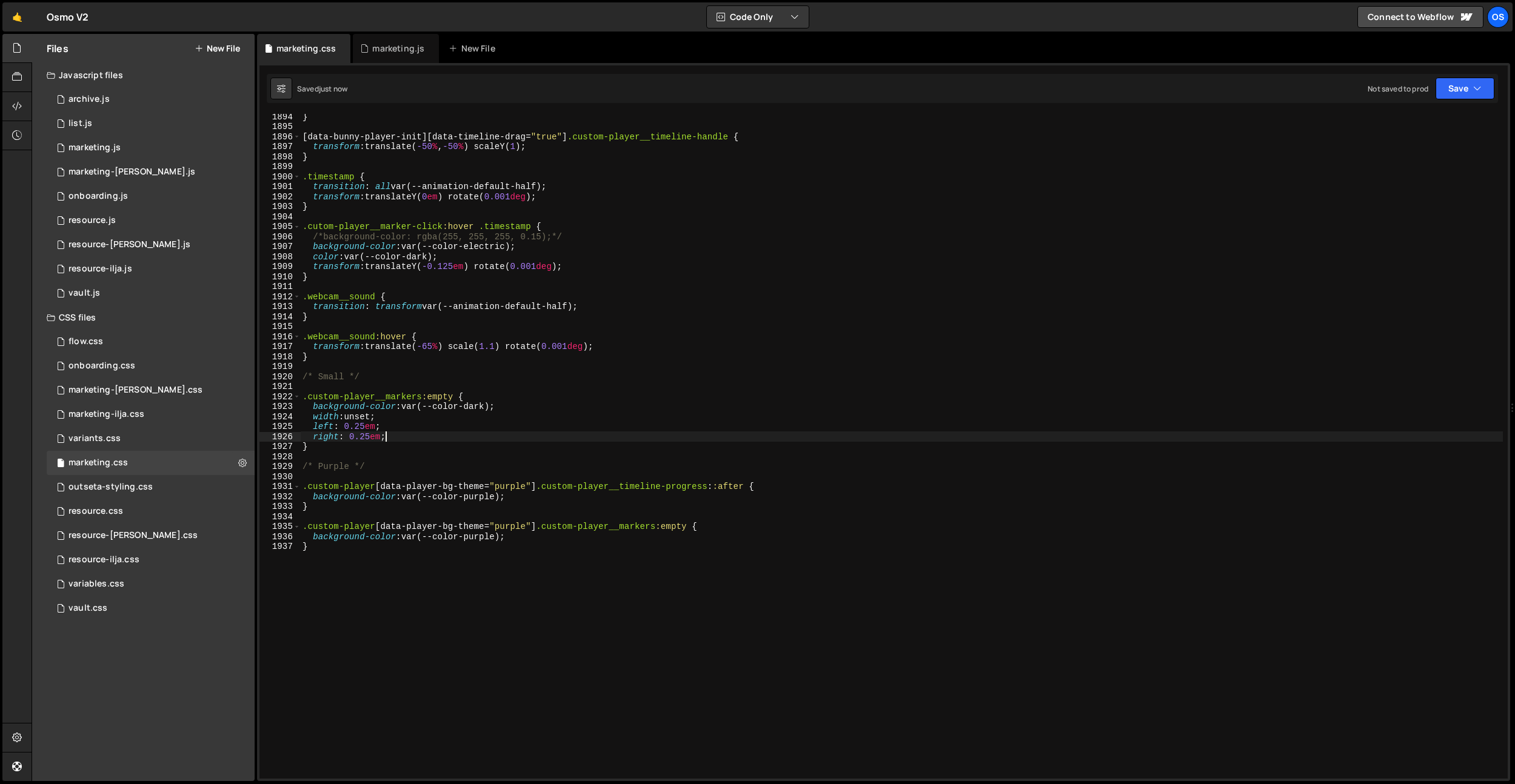
click at [424, 453] on div "} [ data-bunny-player-init ][ data-timeline-drag = " true " ] .custom-player__t…" at bounding box center [901, 454] width 1202 height 684
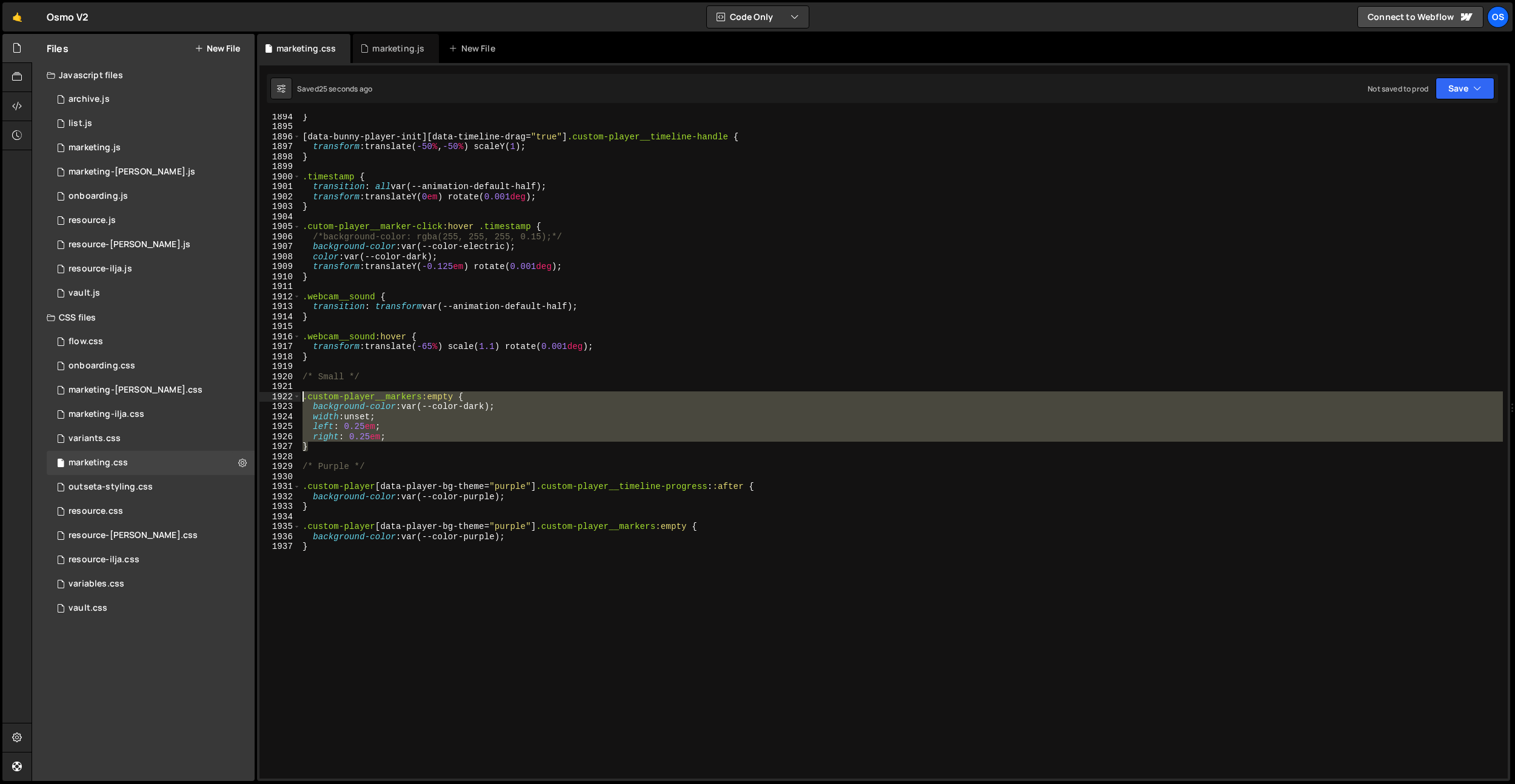
drag, startPoint x: 350, startPoint y: 443, endPoint x: 285, endPoint y: 395, distance: 80.8
click at [285, 395] on div "1894 1895 1896 1897 1898 1899 1900 1901 1902 1903 1904 1905 1906 1907 1908 1909…" at bounding box center [883, 446] width 1248 height 665
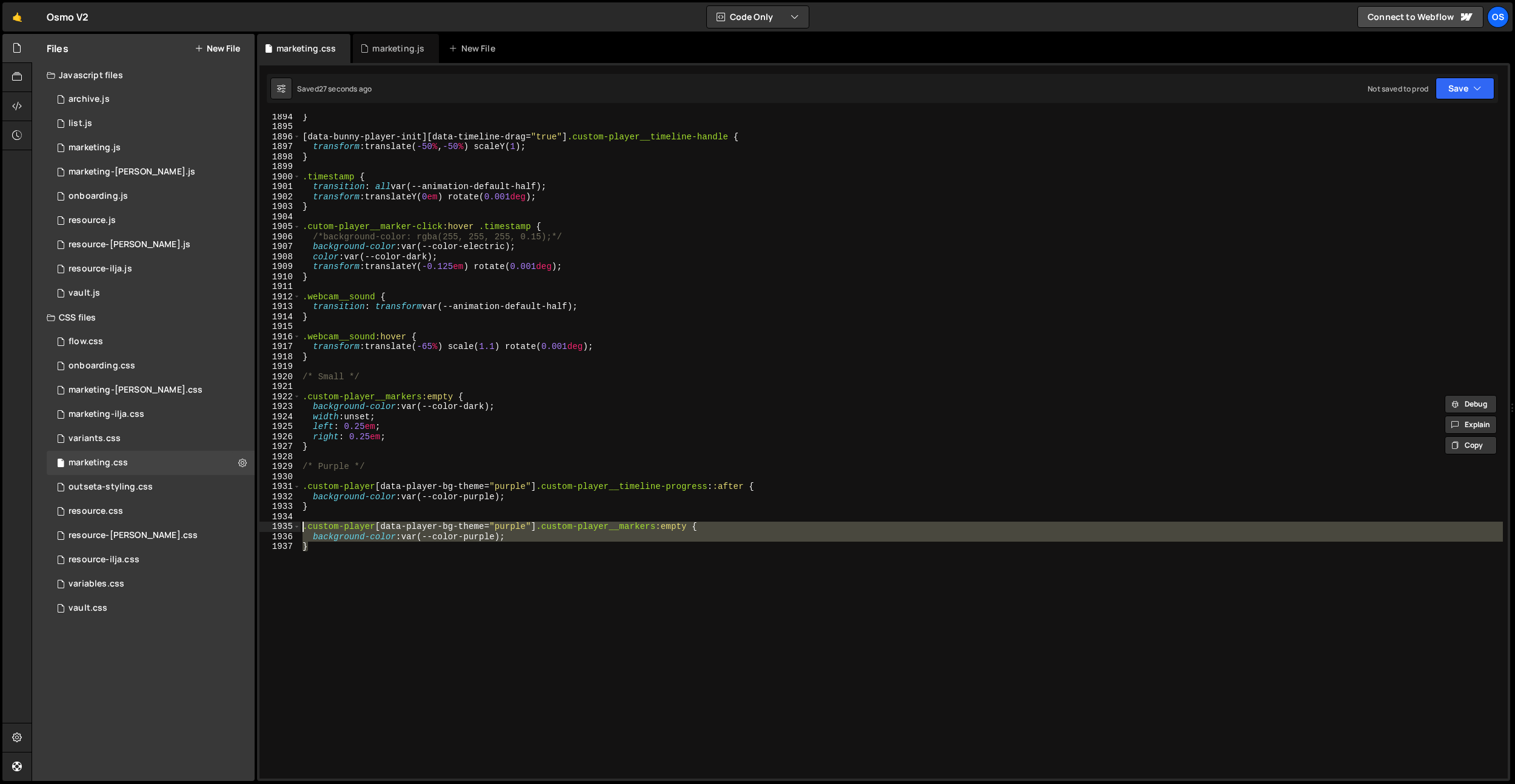
drag, startPoint x: 331, startPoint y: 597, endPoint x: 281, endPoint y: 524, distance: 88.5
click at [281, 524] on div ".custom-player__markers:empty { background-color: var(--color-dark); 1894 1895 …" at bounding box center [883, 446] width 1248 height 665
type textarea ".custom-player[data-player-bg-theme="purple"] .custom-player__markers:empty { b…"
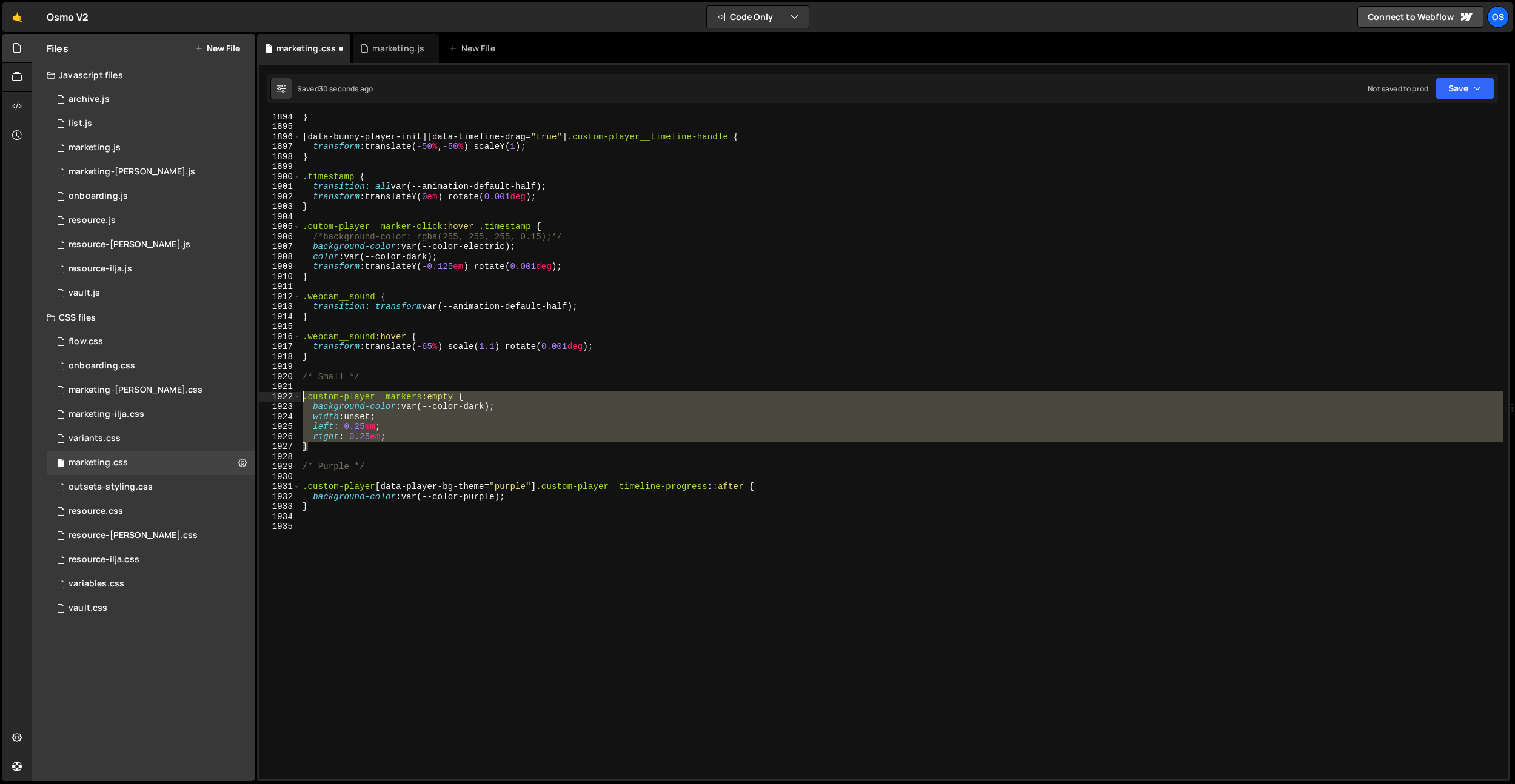
drag, startPoint x: 335, startPoint y: 442, endPoint x: 288, endPoint y: 397, distance: 65.1
click at [288, 397] on div "1894 1895 1896 1897 1898 1899 1900 1901 1902 1903 1904 1905 1906 1907 1908 1909…" at bounding box center [883, 446] width 1248 height 665
type textarea ".custom-player__markers:empty { background-color: var(--color-dark);"
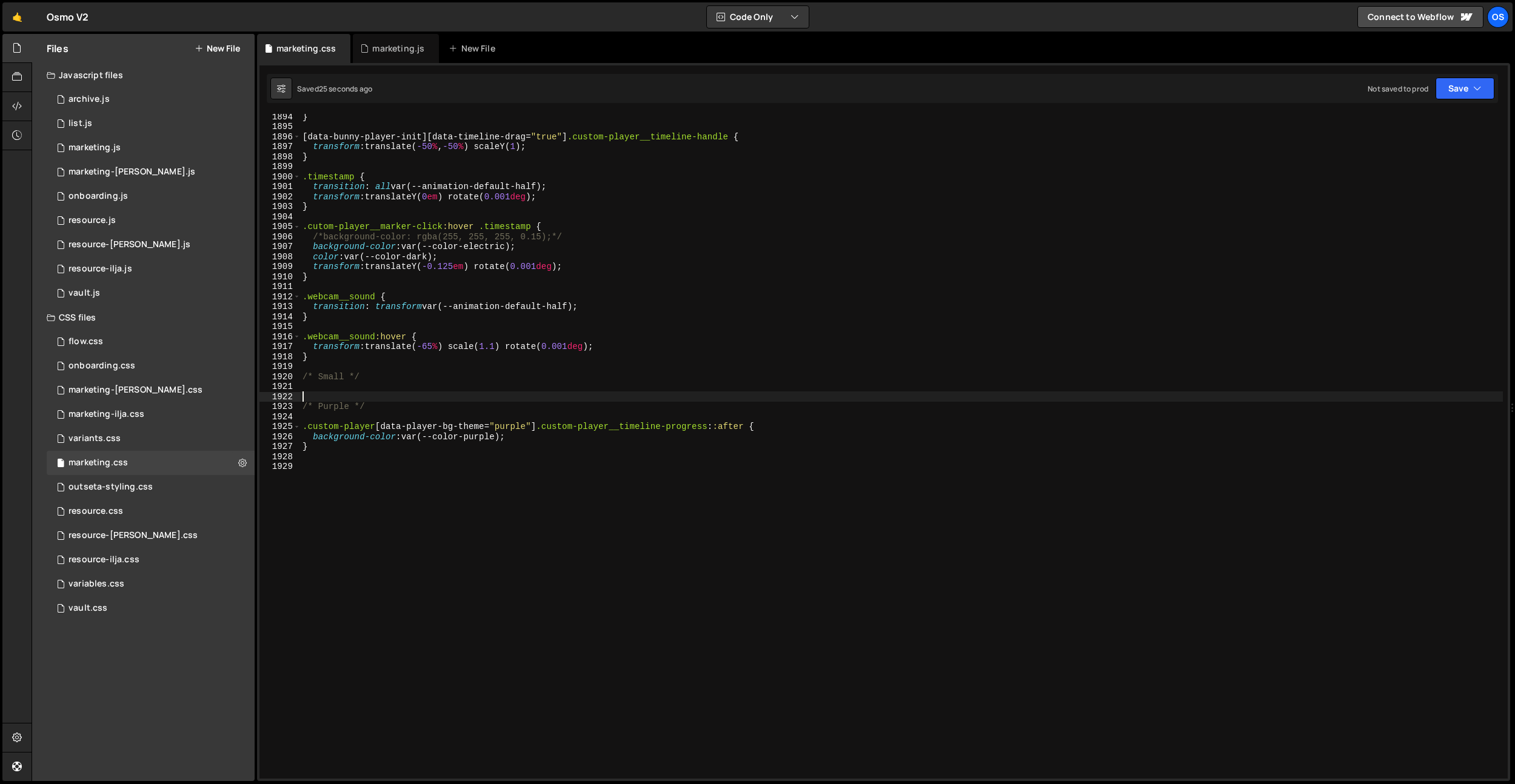
click at [423, 399] on div "} [ data-bunny-player-init ][ data-timeline-drag = " true " ] .custom-player__t…" at bounding box center [901, 454] width 1202 height 684
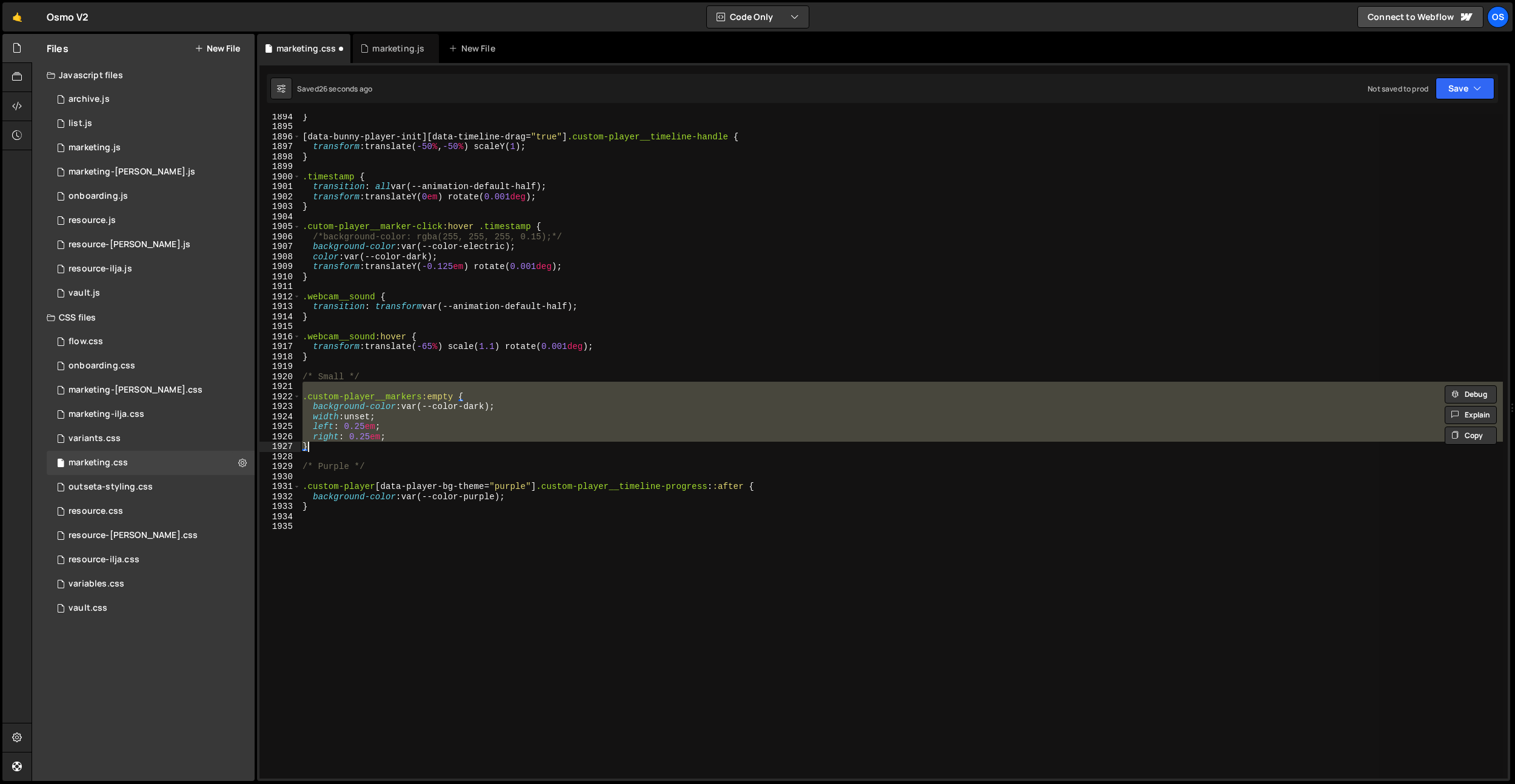
click at [481, 406] on div "} [ data-bunny-player-init ][ data-timeline-drag = " true " ] .custom-player__t…" at bounding box center [901, 446] width 1202 height 665
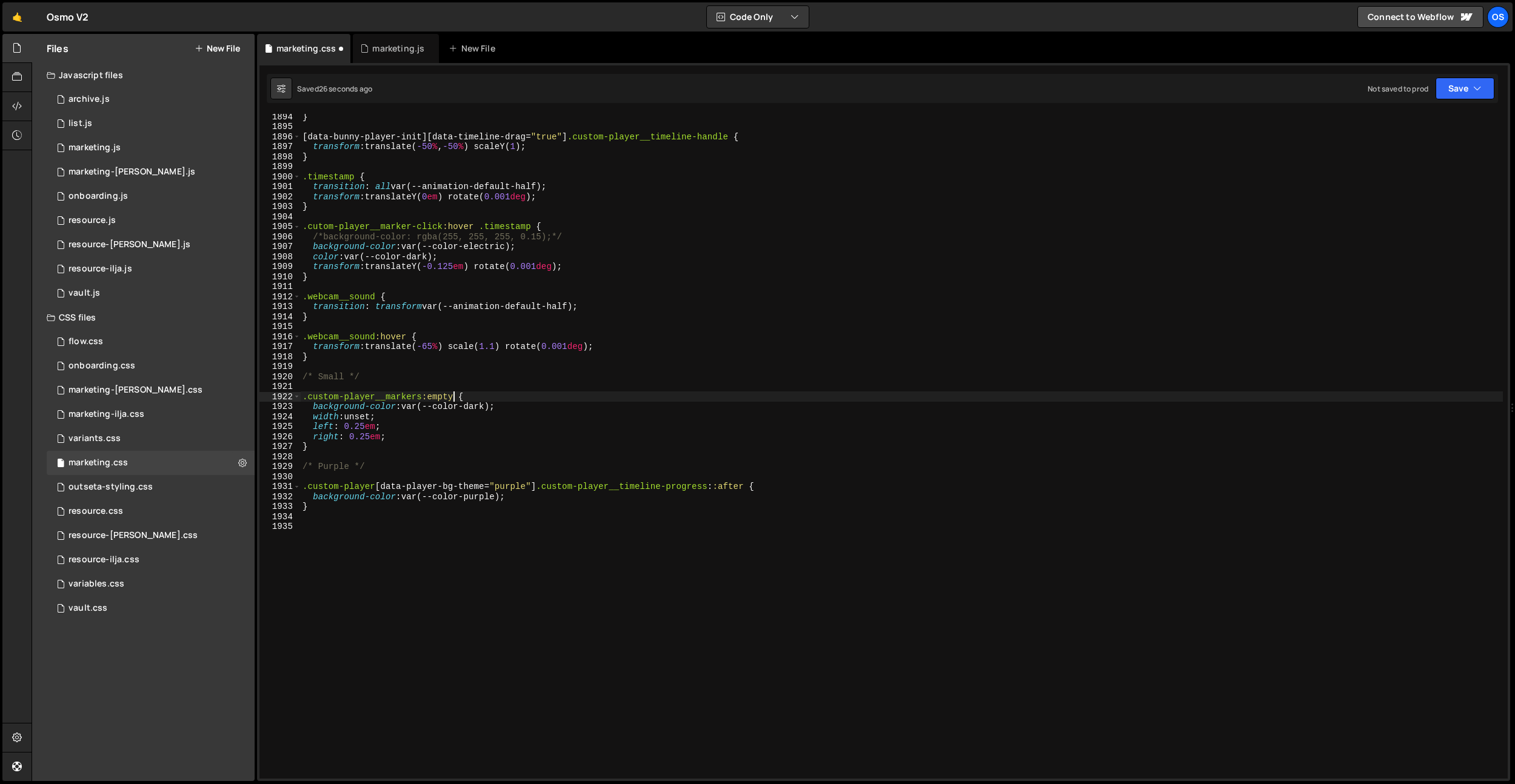
click at [452, 396] on div "} [ data-bunny-player-init ][ data-timeline-drag = " true " ] .custom-player__t…" at bounding box center [901, 454] width 1202 height 684
click at [313, 398] on div "} [ data-bunny-player-init ][ data-timeline-drag = " true " ] .custom-player__t…" at bounding box center [901, 454] width 1202 height 684
click at [624, 397] on div "} [ data-bunny-player-init ][ data-timeline-drag = " true " ] .custom-player__t…" at bounding box center [901, 454] width 1202 height 684
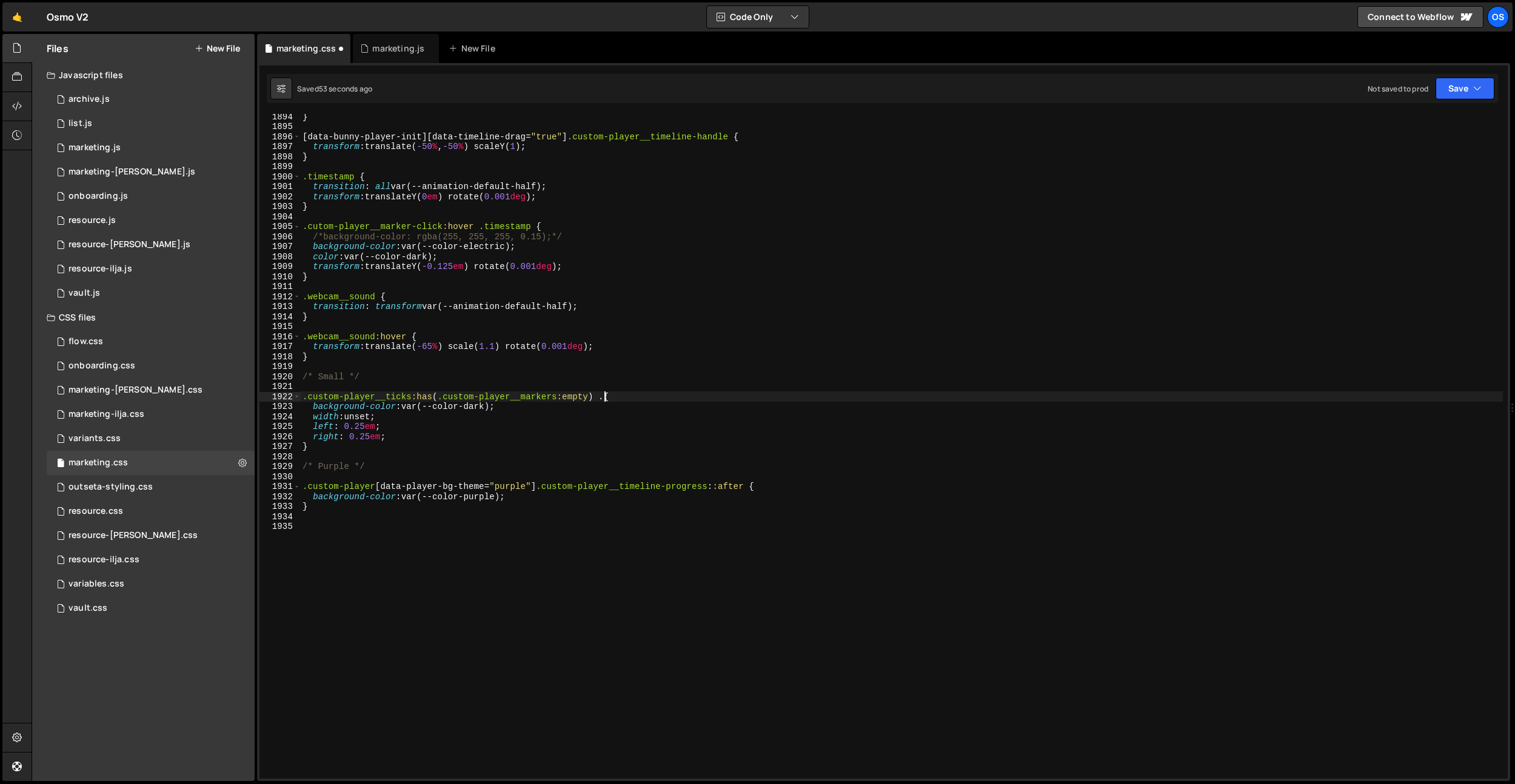
paste textarea ".custom-player__ticks-line"
click at [605, 399] on div "} [ data-bunny-player-init ][ data-timeline-drag = " true " ] .custom-player__t…" at bounding box center [901, 454] width 1202 height 684
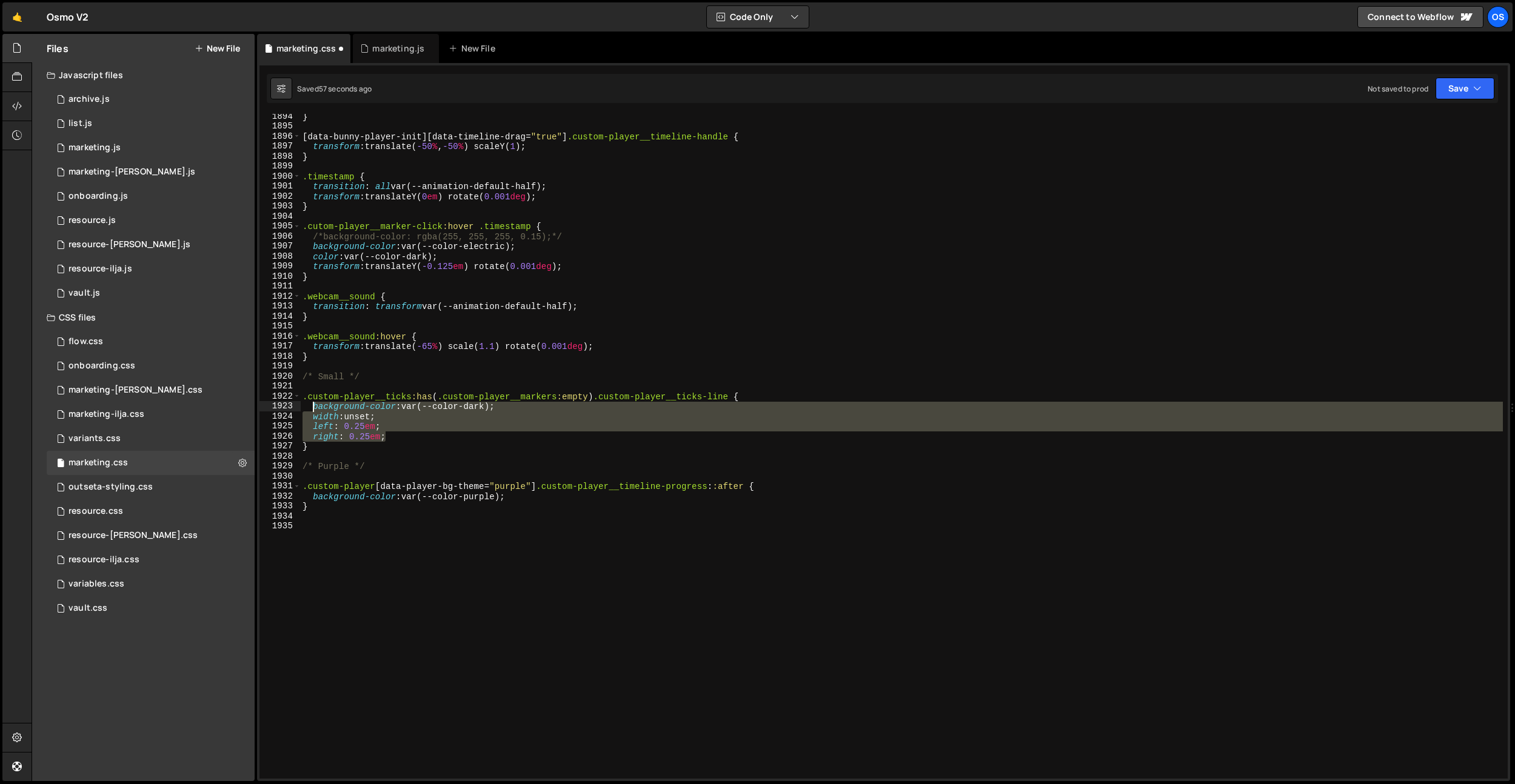
drag, startPoint x: 391, startPoint y: 436, endPoint x: 313, endPoint y: 409, distance: 82.5
click at [313, 409] on div "} [ data-bunny-player-init ][ data-timeline-drag = " true " ] .custom-player__t…" at bounding box center [901, 454] width 1202 height 684
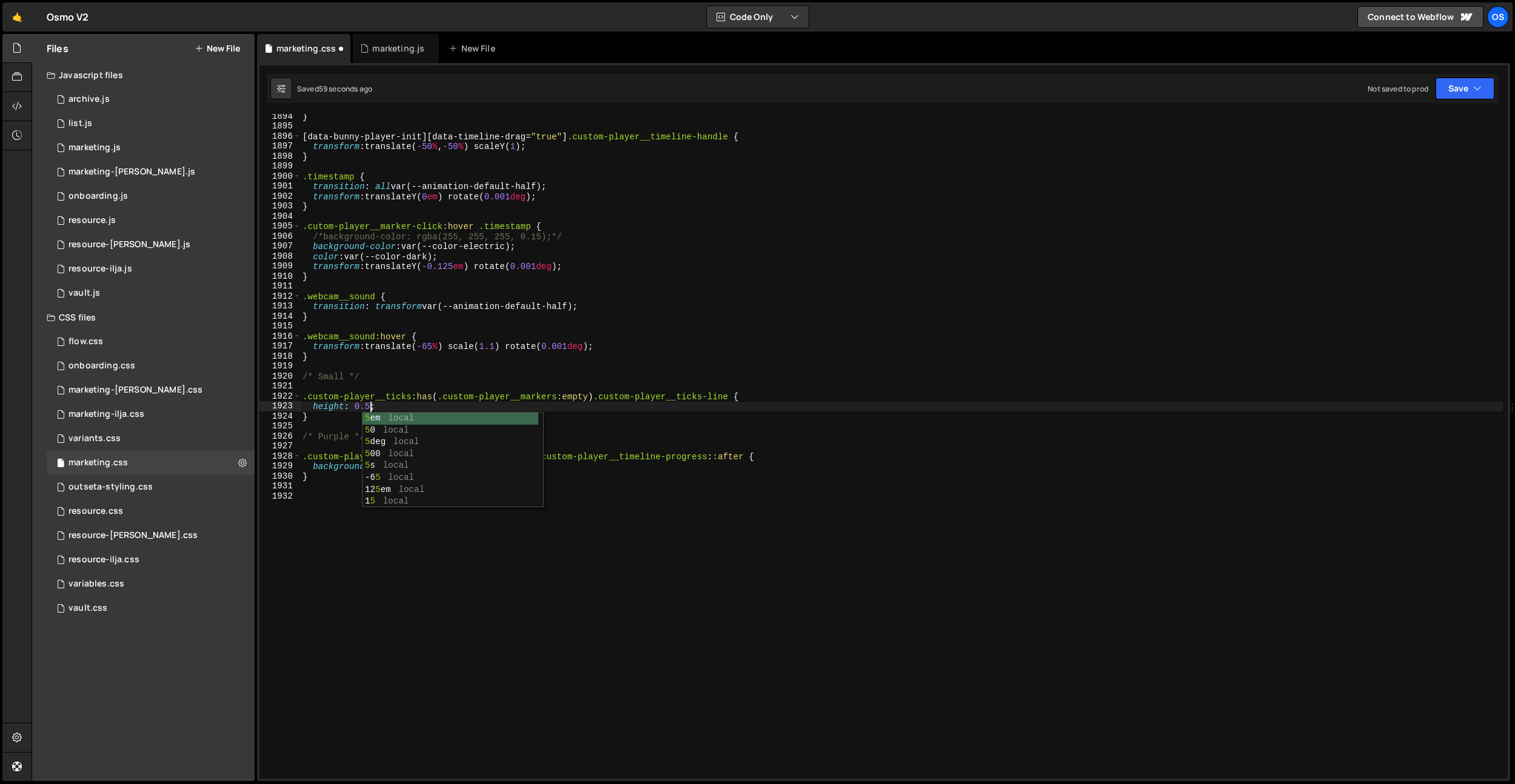
scroll to position [0, 5]
click at [440, 352] on div "} [ data-bunny-player-init ][ data-timeline-drag = " true " ] .custom-player__t…" at bounding box center [901, 454] width 1202 height 684
type textarea "}"
drag, startPoint x: 480, startPoint y: 489, endPoint x: 464, endPoint y: 483, distance: 17.1
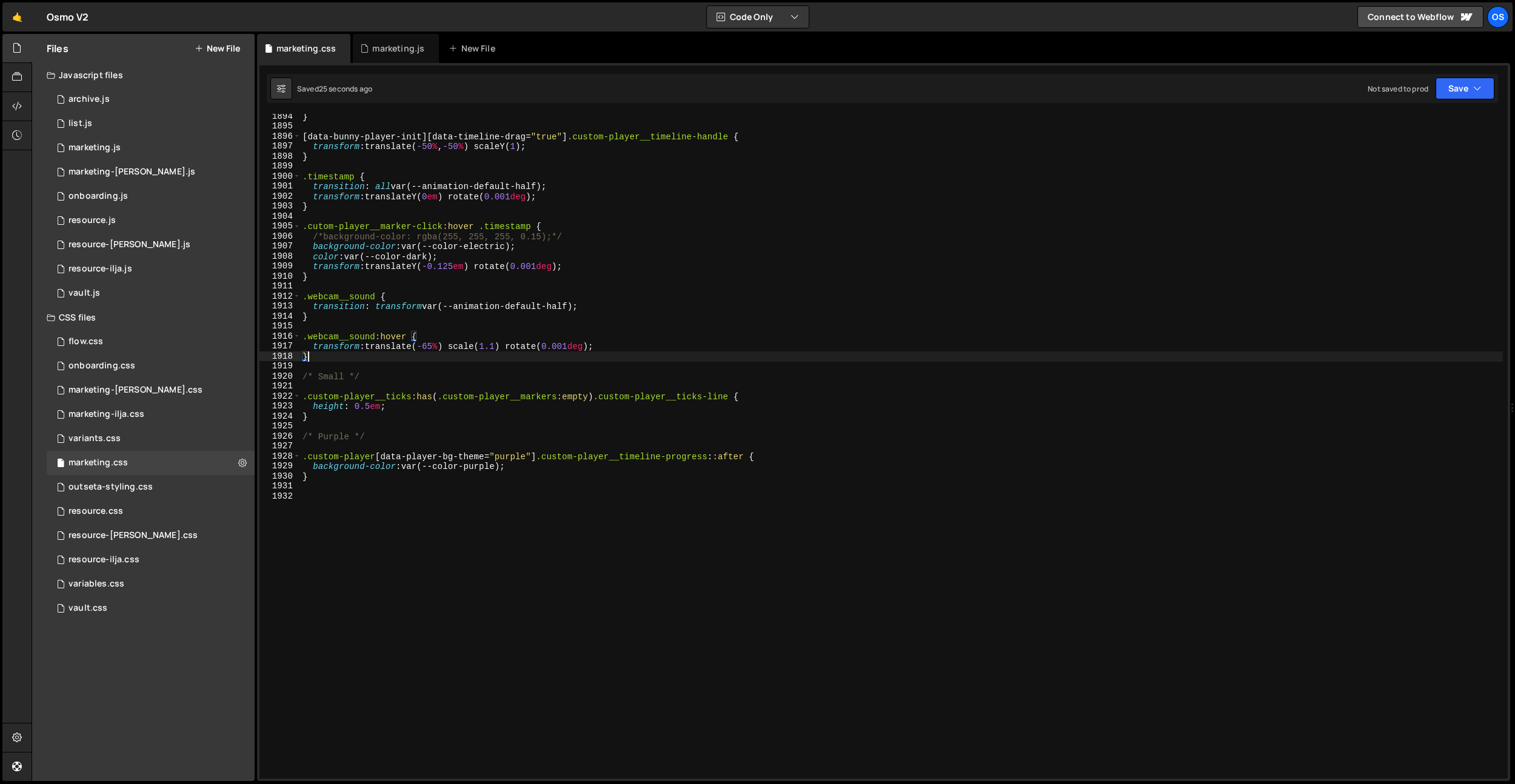
click at [480, 489] on div "} [ data-bunny-player-init ][ data-timeline-drag = " true " ] .custom-player__t…" at bounding box center [901, 454] width 1202 height 684
click at [394, 412] on div "} [ data-bunny-player-init ][ data-timeline-drag = " true " ] .custom-player__t…" at bounding box center [901, 454] width 1202 height 684
type textarea "}"
paste textarea ".custom-player__interface-bottom"
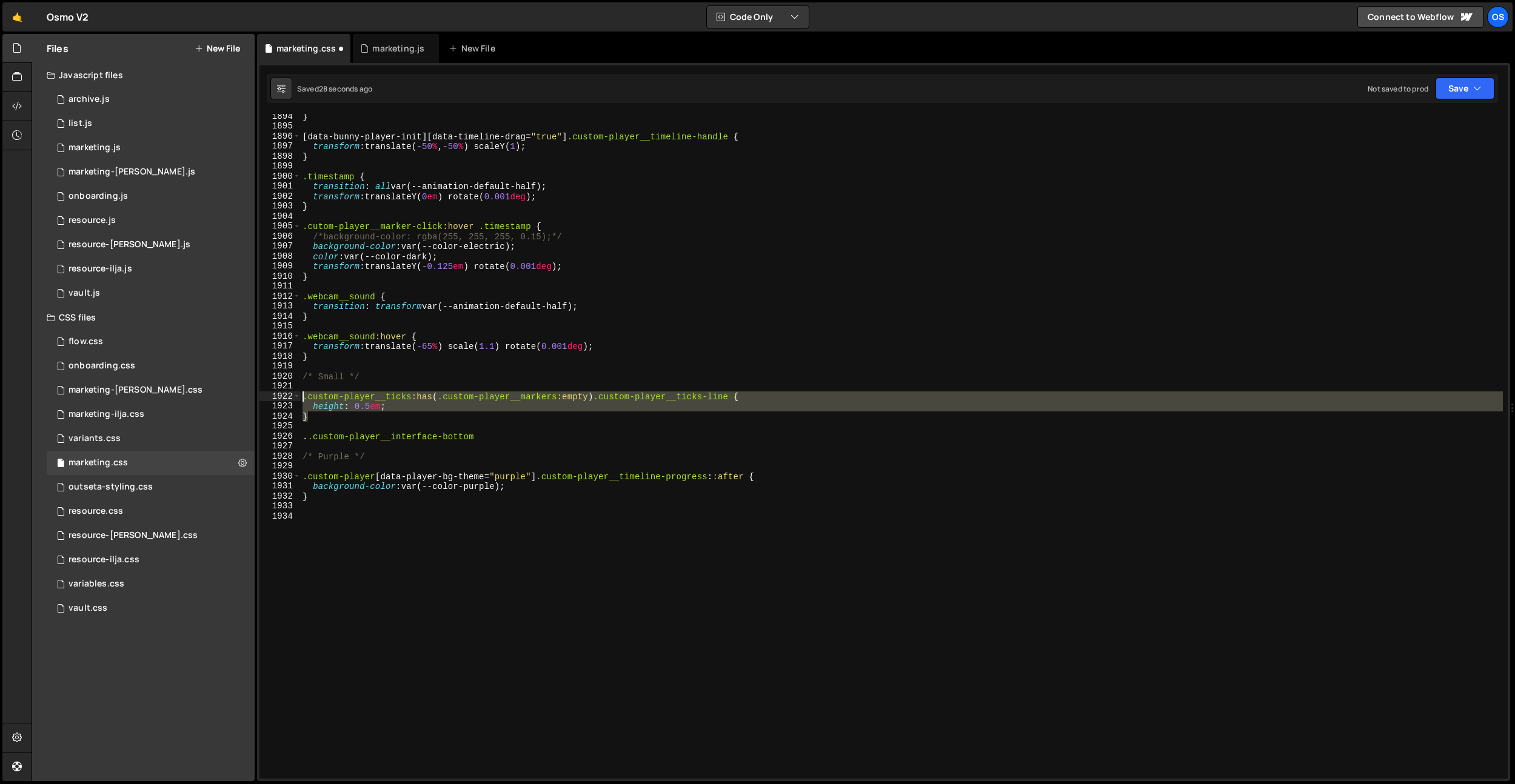
drag, startPoint x: 317, startPoint y: 418, endPoint x: 292, endPoint y: 397, distance: 32.6
click at [292, 397] on div "..custom-player__interface-bottom 1894 1895 1896 1897 1898 1899 1900 1901 1902 …" at bounding box center [883, 446] width 1248 height 665
type textarea ".custom-player__ticks:has(.custom-player__markers:empty) .custom-player__ticks-…"
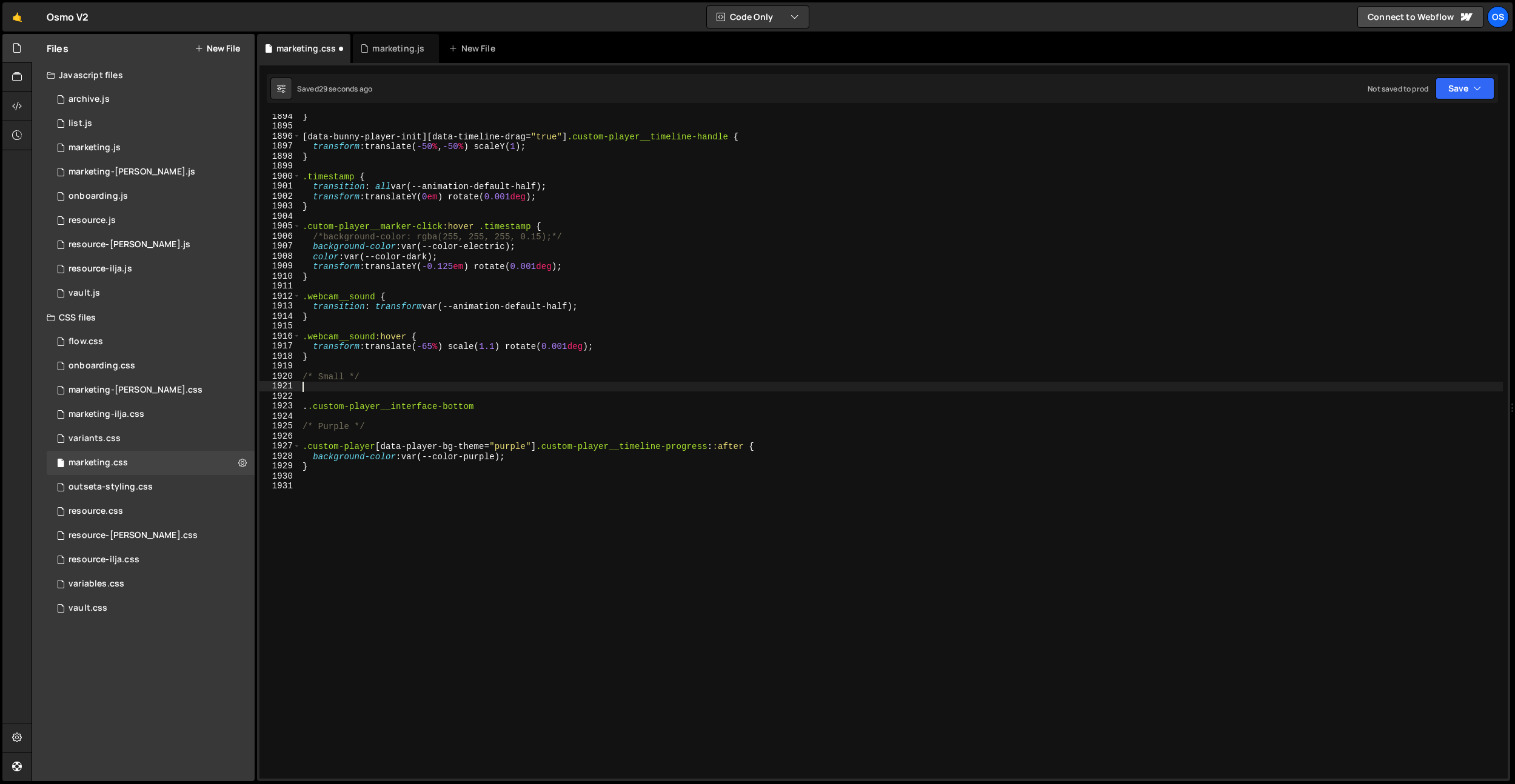
click at [320, 358] on div "} [ data-bunny-player-init ][ data-timeline-drag = " true " ] .custom-player__t…" at bounding box center [901, 454] width 1202 height 684
type textarea "}"
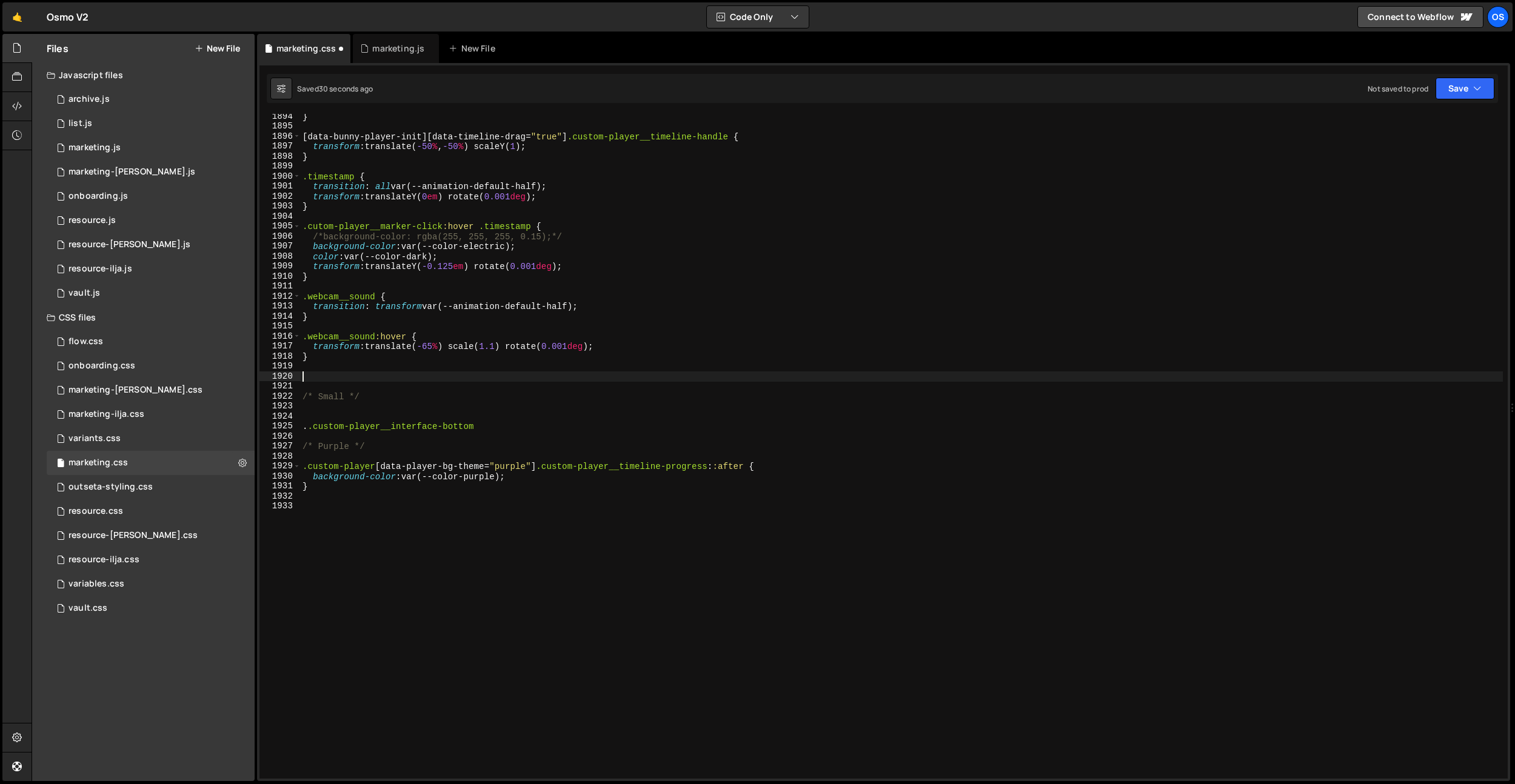
paste textarea "}"
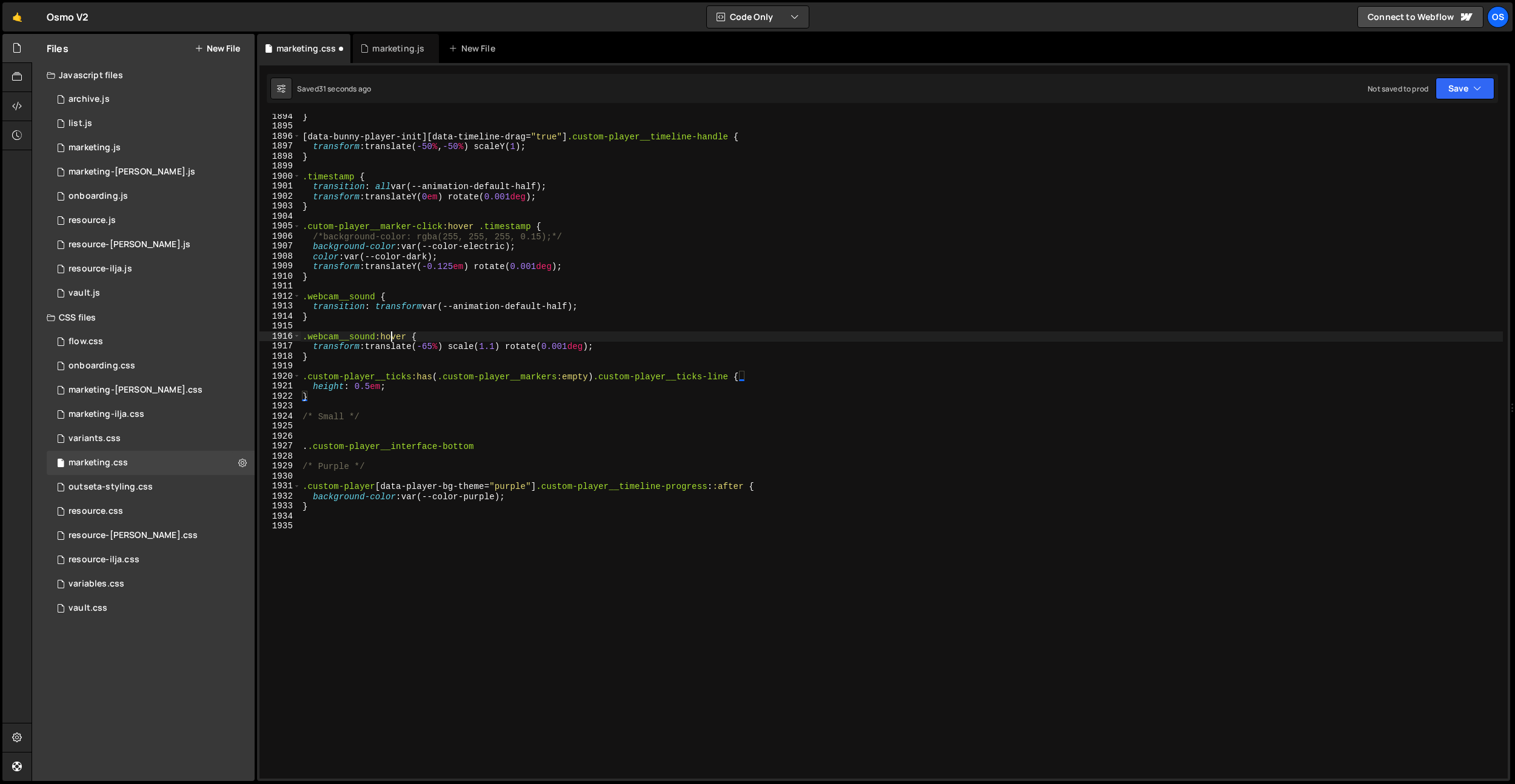
click at [391, 339] on div "} [ data-bunny-player-init ][ data-timeline-drag = " true " ] .custom-player__t…" at bounding box center [901, 454] width 1202 height 684
type textarea ".webcam__sound:hover {"
click at [515, 456] on div "} [ data-bunny-player-init ][ data-timeline-drag = " true " ] .custom-player__t…" at bounding box center [901, 454] width 1202 height 684
click at [303, 450] on div "} [ data-bunny-player-init ][ data-timeline-drag = " true " ] .custom-player__t…" at bounding box center [901, 454] width 1202 height 684
click at [448, 399] on div "} [ data-bunny-player-init ][ data-timeline-drag = " true " ] .custom-player__t…" at bounding box center [901, 454] width 1202 height 684
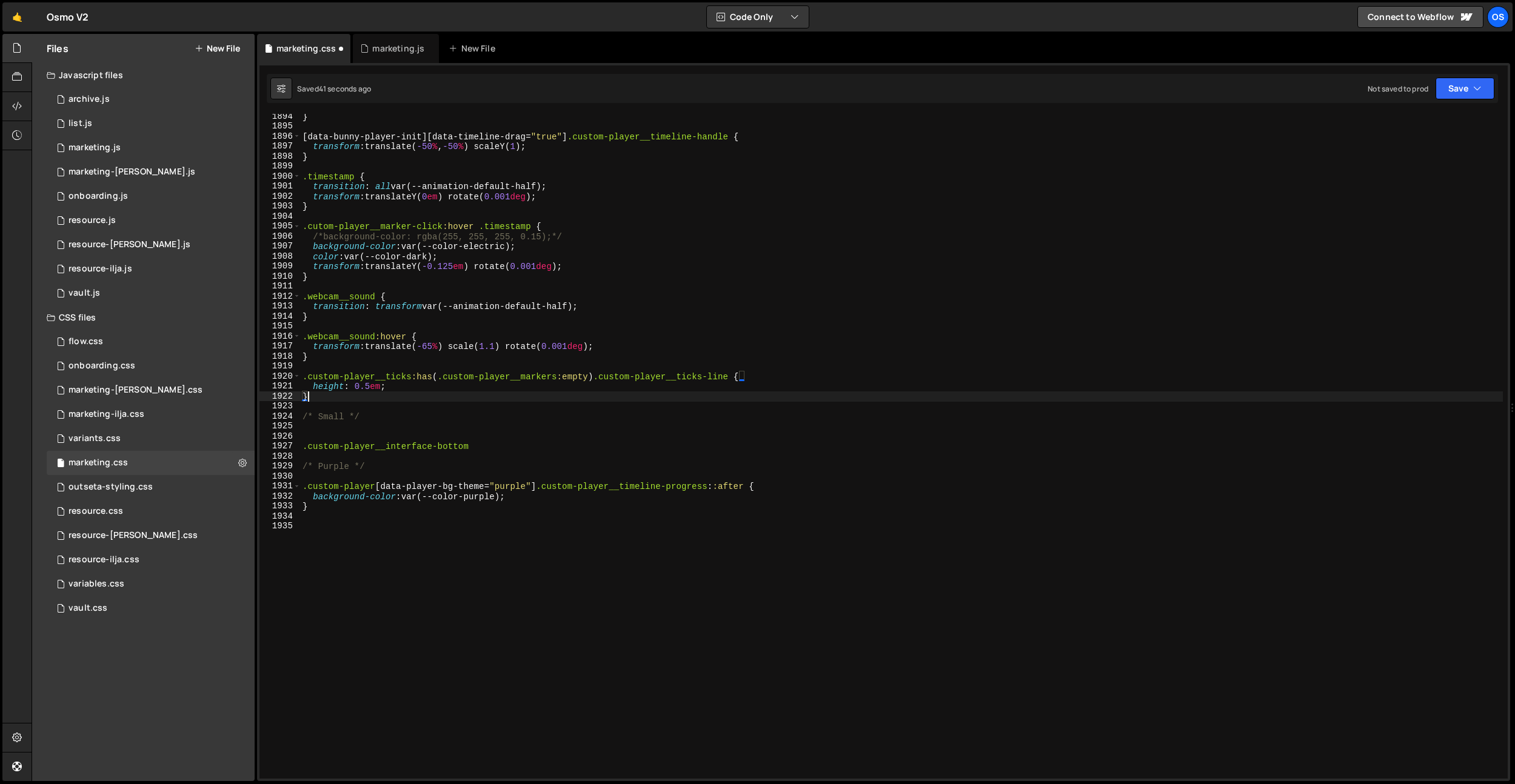
click at [489, 467] on div "} [ data-bunny-player-init ][ data-timeline-drag = " true " ] .custom-player__t…" at bounding box center [901, 454] width 1202 height 684
click at [486, 445] on div "} [ data-bunny-player-init ][ data-timeline-drag = " true " ] .custom-player__t…" at bounding box center [901, 454] width 1202 height 684
type textarea ".custom-player__interface-bottom {}"
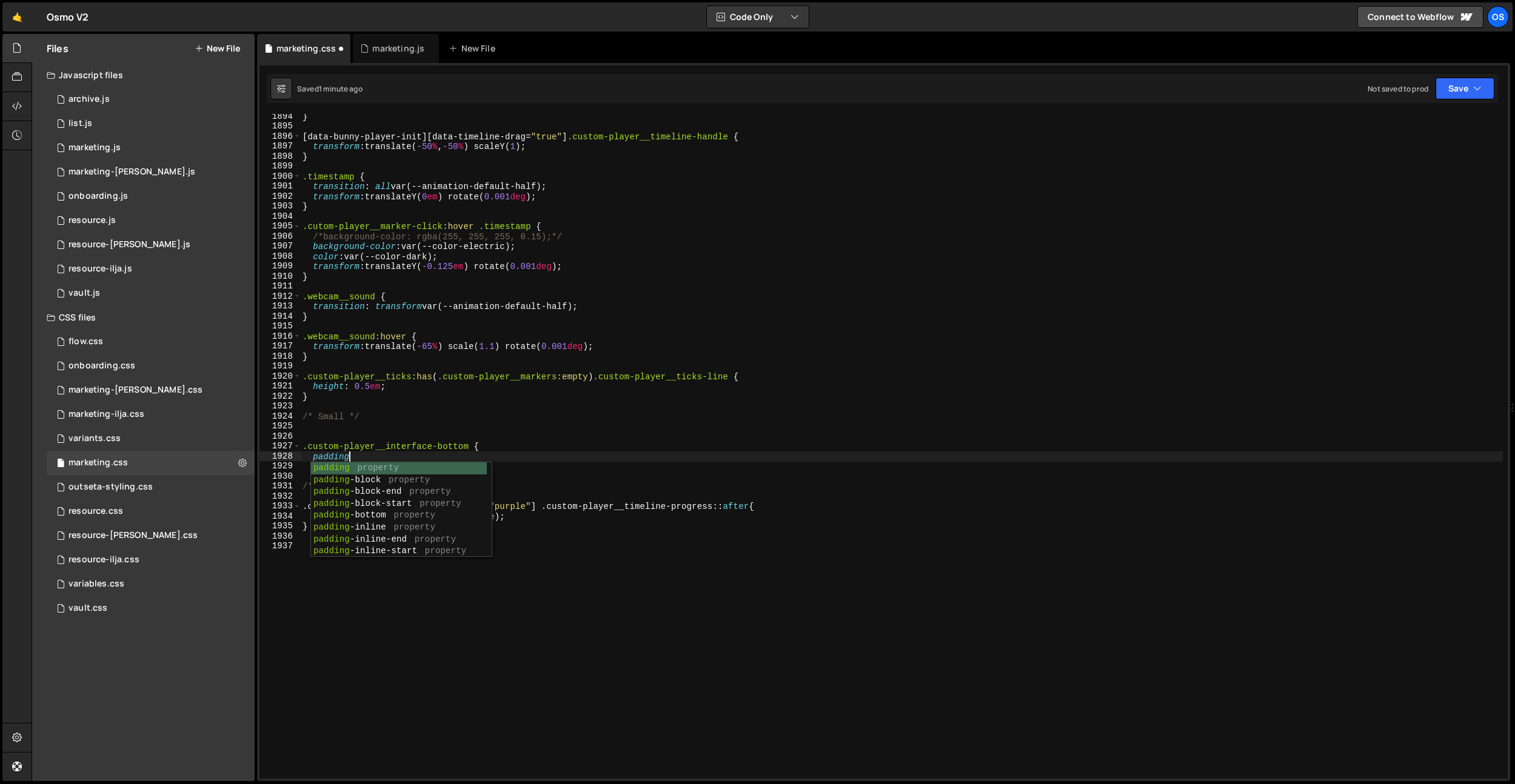
scroll to position [0, 3]
type textarea "padding-bottom: 1.5em;"
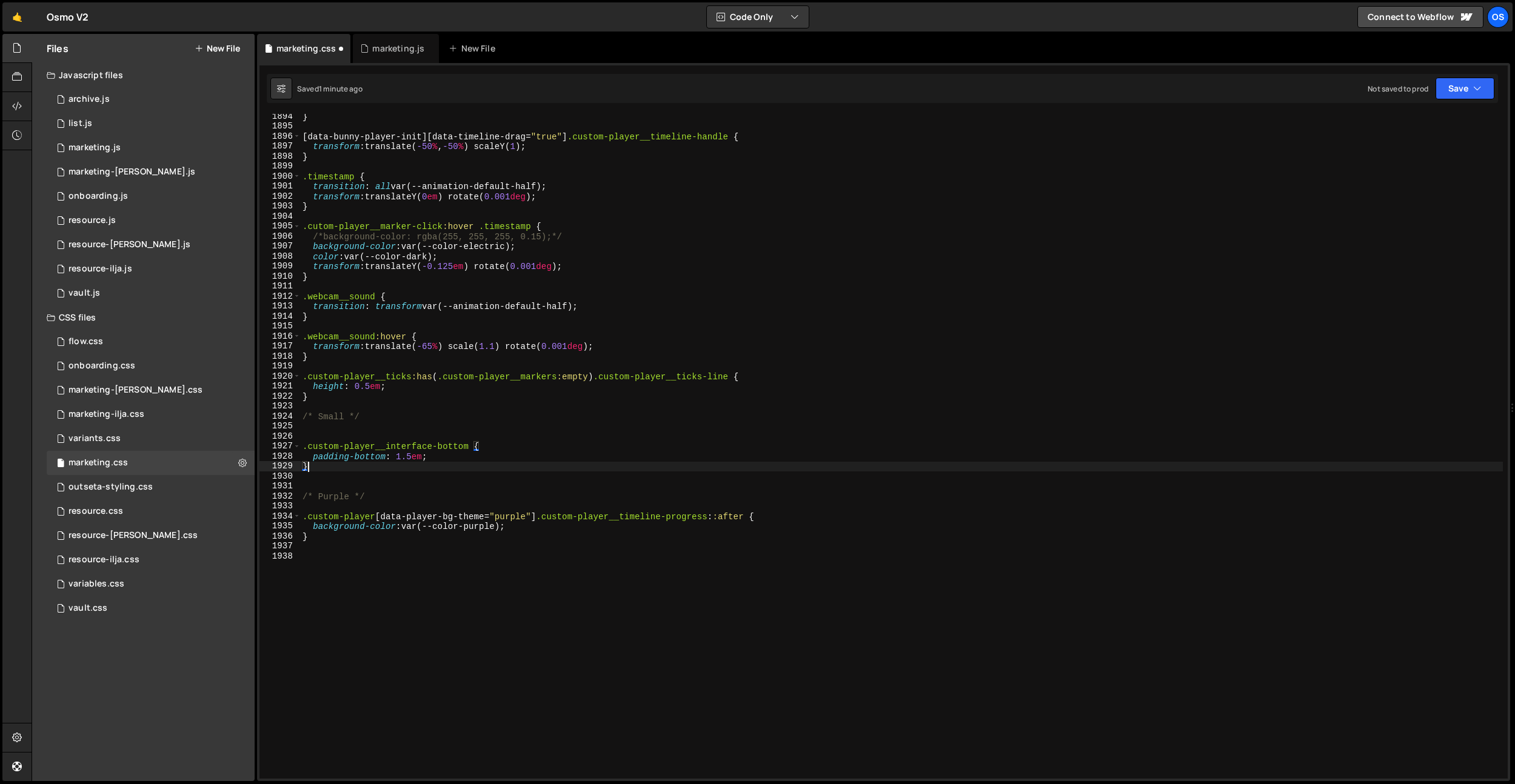
type textarea "}"
click at [349, 480] on div "} [ data-bunny-player-init ][ data-timeline-drag = " true " ] .custom-player__t…" at bounding box center [901, 454] width 1202 height 684
click at [301, 447] on div "} [ data-bunny-player-init ][ data-timeline-drag = " true " ] .custom-player__t…" at bounding box center [901, 454] width 1202 height 684
drag, startPoint x: 538, startPoint y: 517, endPoint x: 312, endPoint y: 453, distance: 234.9
click at [255, 514] on div "Files New File Javascript files 0 archive.js 0 0 list.js 0 0 marketing.js 0 0 0…" at bounding box center [773, 408] width 1483 height 747
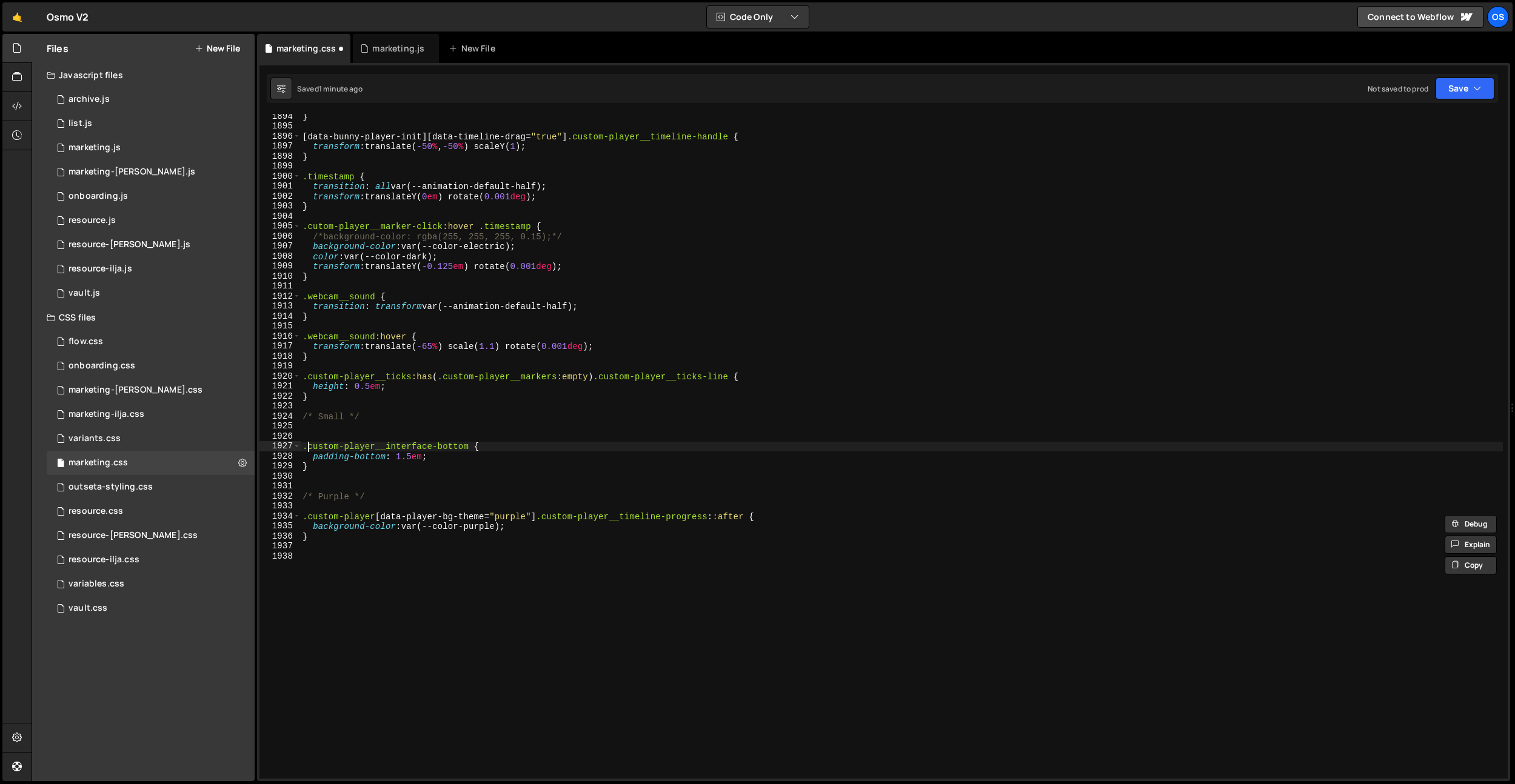
click at [306, 446] on div "} [ data-bunny-player-init ][ data-timeline-drag = " true " ] .custom-player__t…" at bounding box center [901, 454] width 1202 height 684
paste textarea ".custom-player[data-player-bg-theme="purple"]"
drag, startPoint x: 486, startPoint y: 447, endPoint x: 442, endPoint y: 447, distance: 44.0
click at [442, 447] on div "} [ data-bunny-player-init ][ data-timeline-drag = " true " ] .custom-player__t…" at bounding box center [901, 454] width 1202 height 684
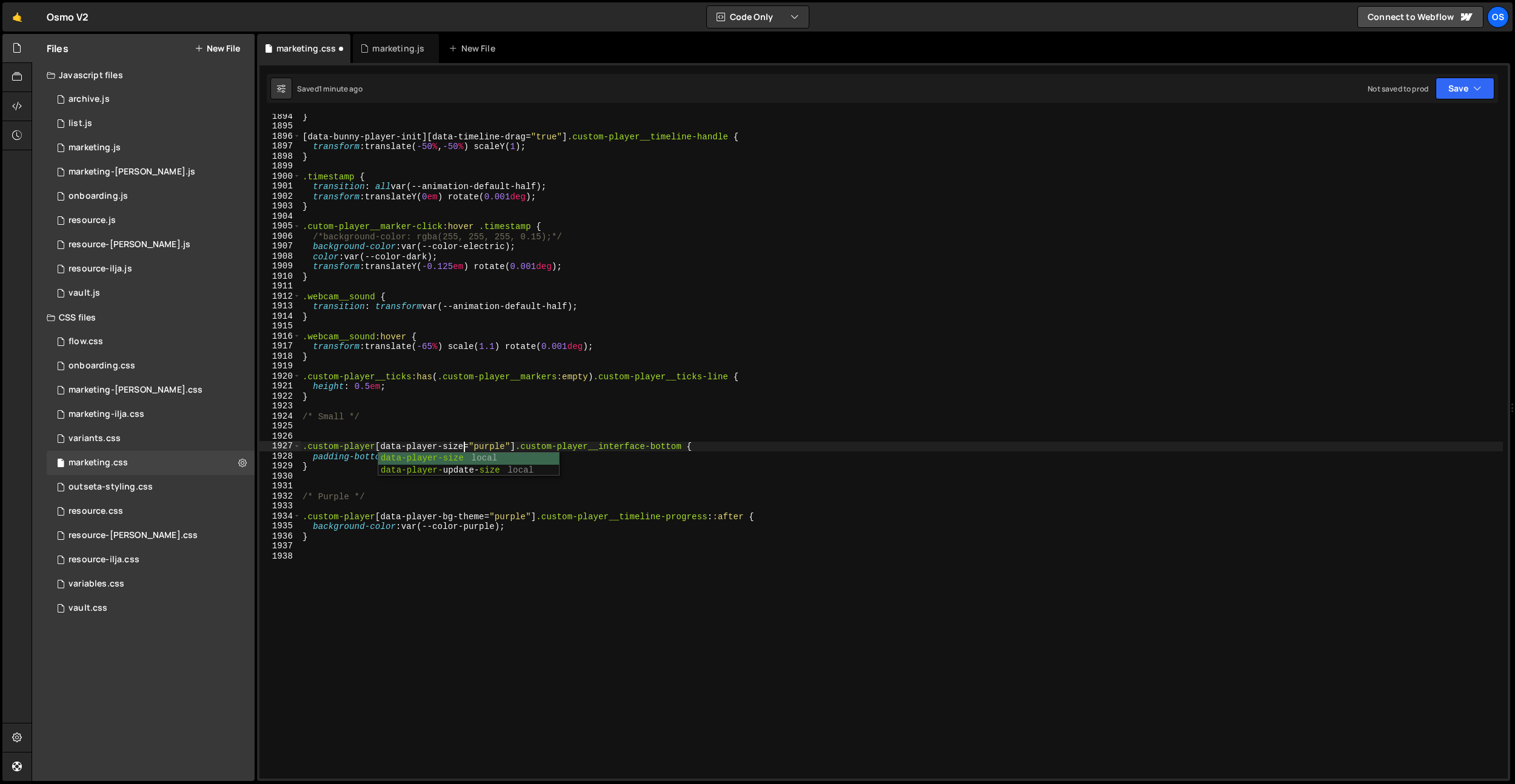
scroll to position [0, 11]
click at [475, 446] on div "} [ data-bunny-player-init ][ data-timeline-drag = " true " ] .custom-player__t…" at bounding box center [901, 454] width 1202 height 684
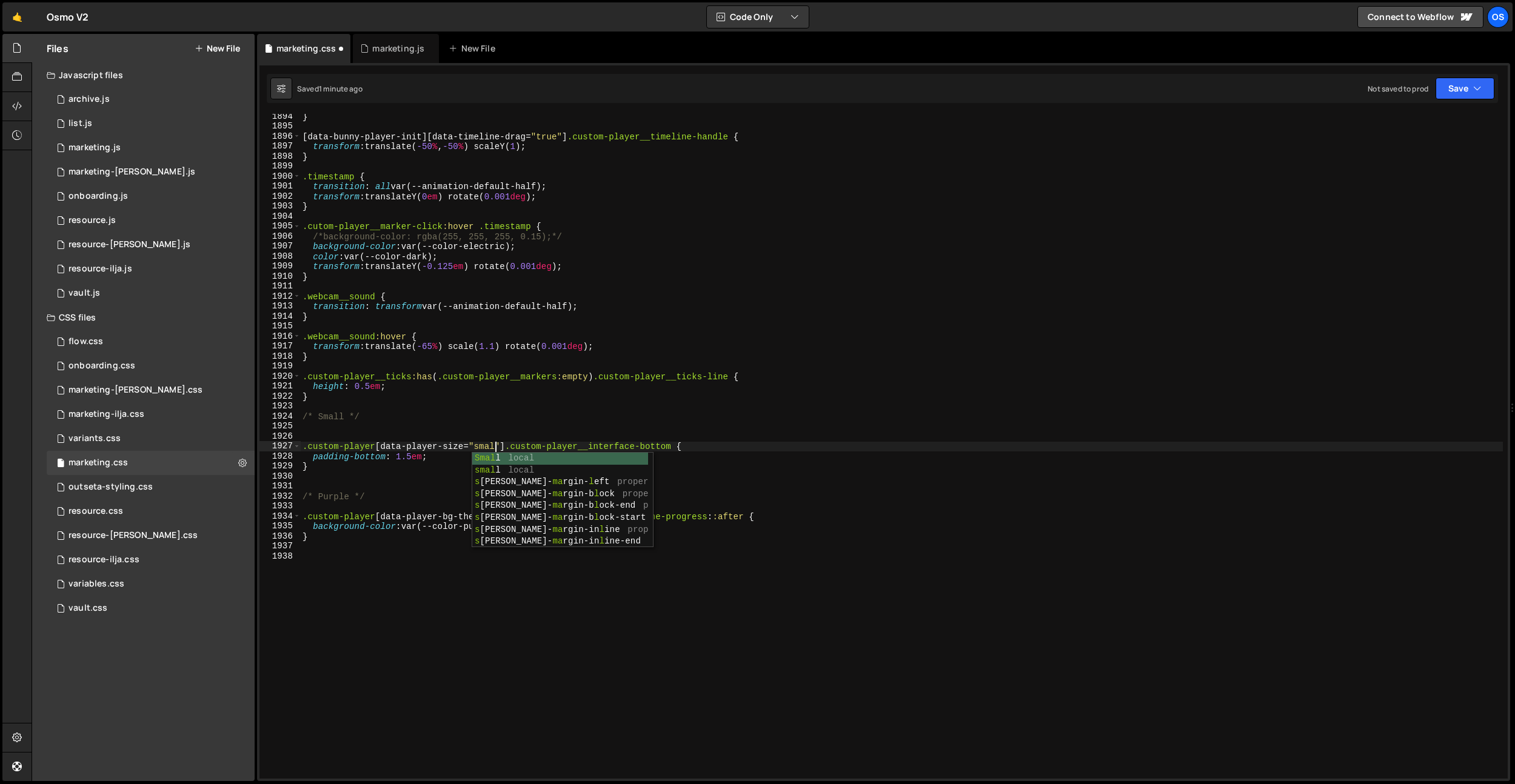
scroll to position [0, 13]
click at [854, 317] on div "} [ data-bunny-player-init ][ data-timeline-drag = " true " ] .custom-player__t…" at bounding box center [901, 454] width 1202 height 684
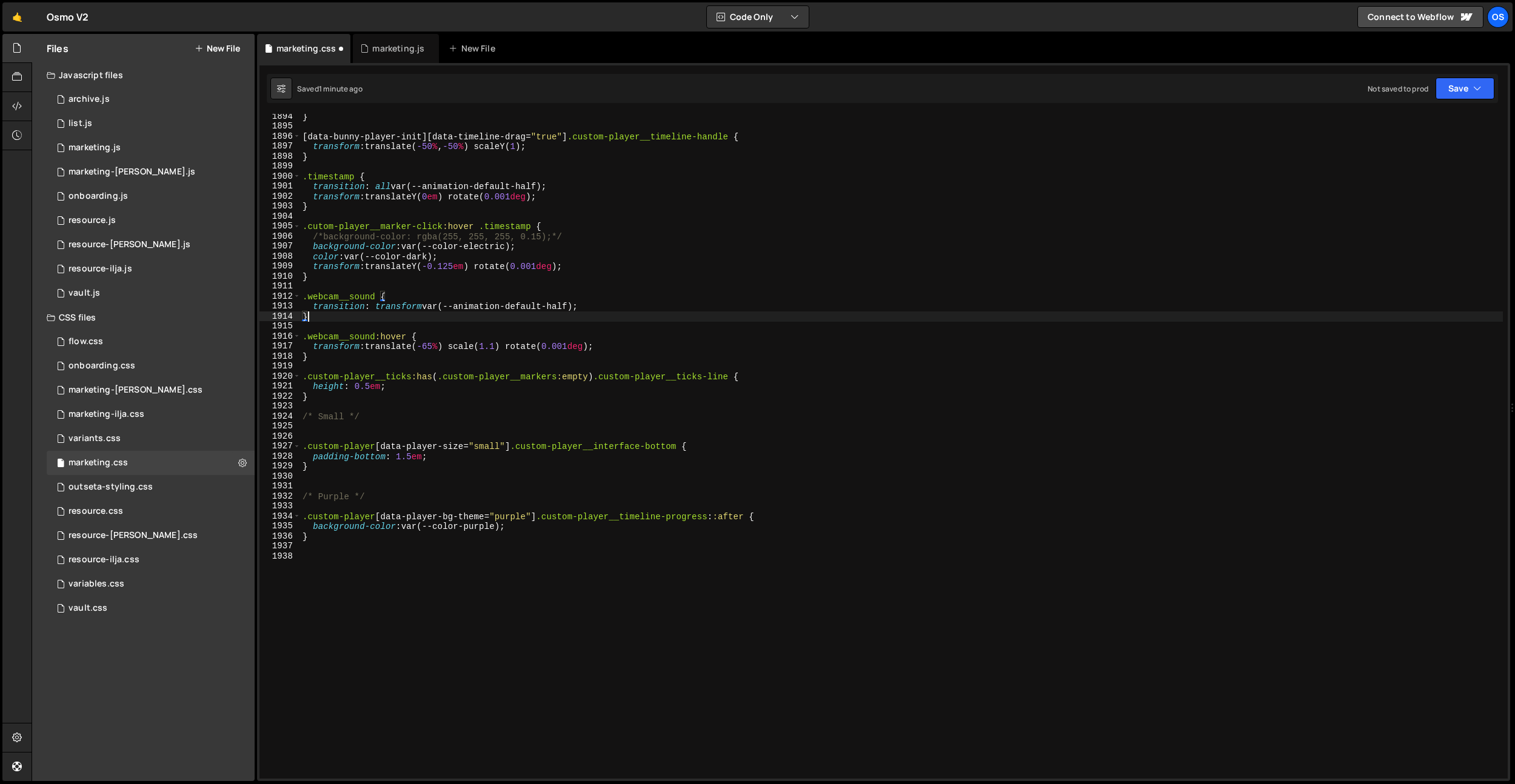
click at [327, 516] on div "} [ data-bunny-player-init ][ data-timeline-drag = " true " ] .custom-player__t…" at bounding box center [901, 454] width 1202 height 684
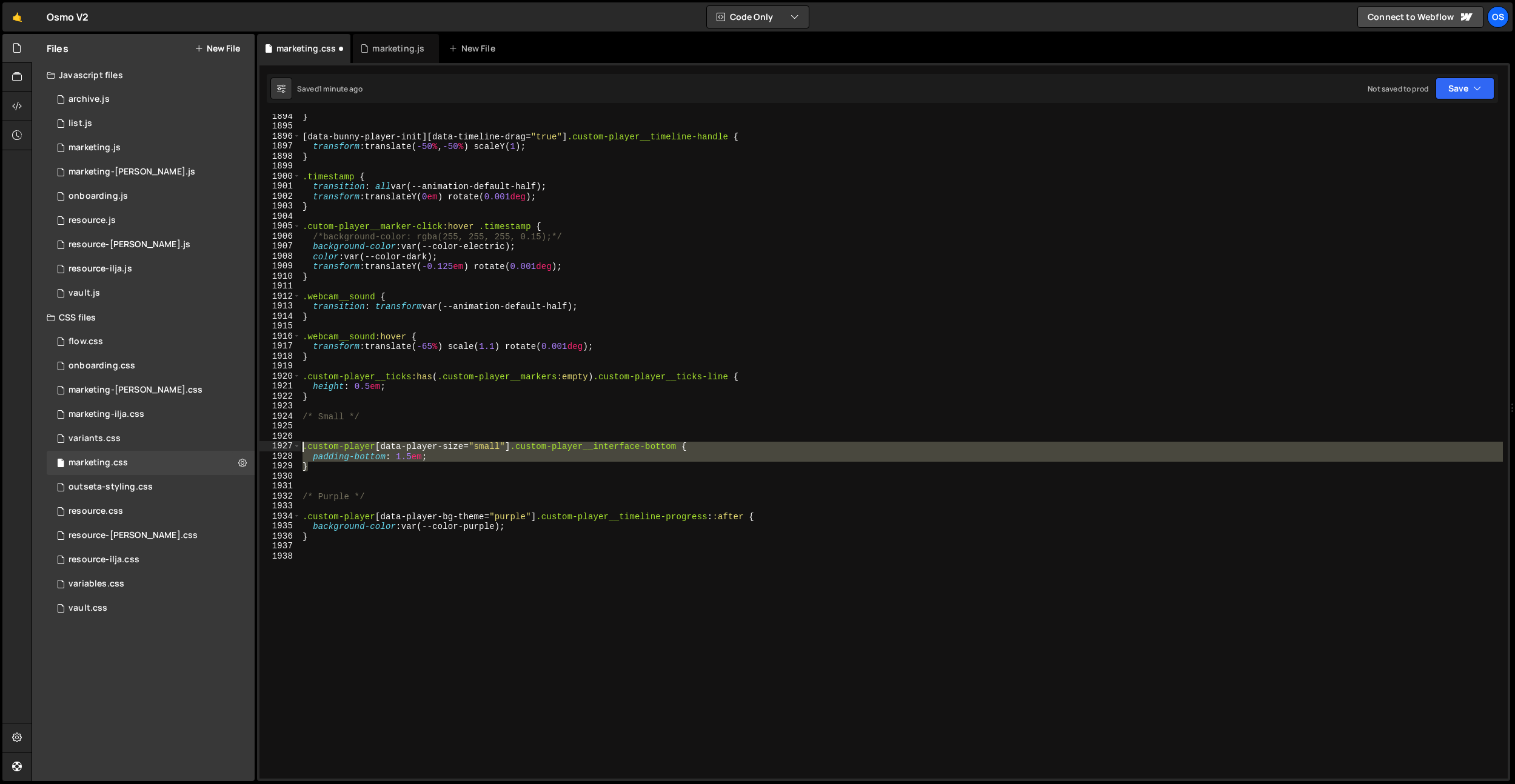
drag, startPoint x: 317, startPoint y: 467, endPoint x: 300, endPoint y: 449, distance: 24.8
click at [300, 449] on div ".custom-player[data-player-bg-theme="purple"] .custom-player__timeline-progress…" at bounding box center [883, 446] width 1248 height 665
type textarea "}"
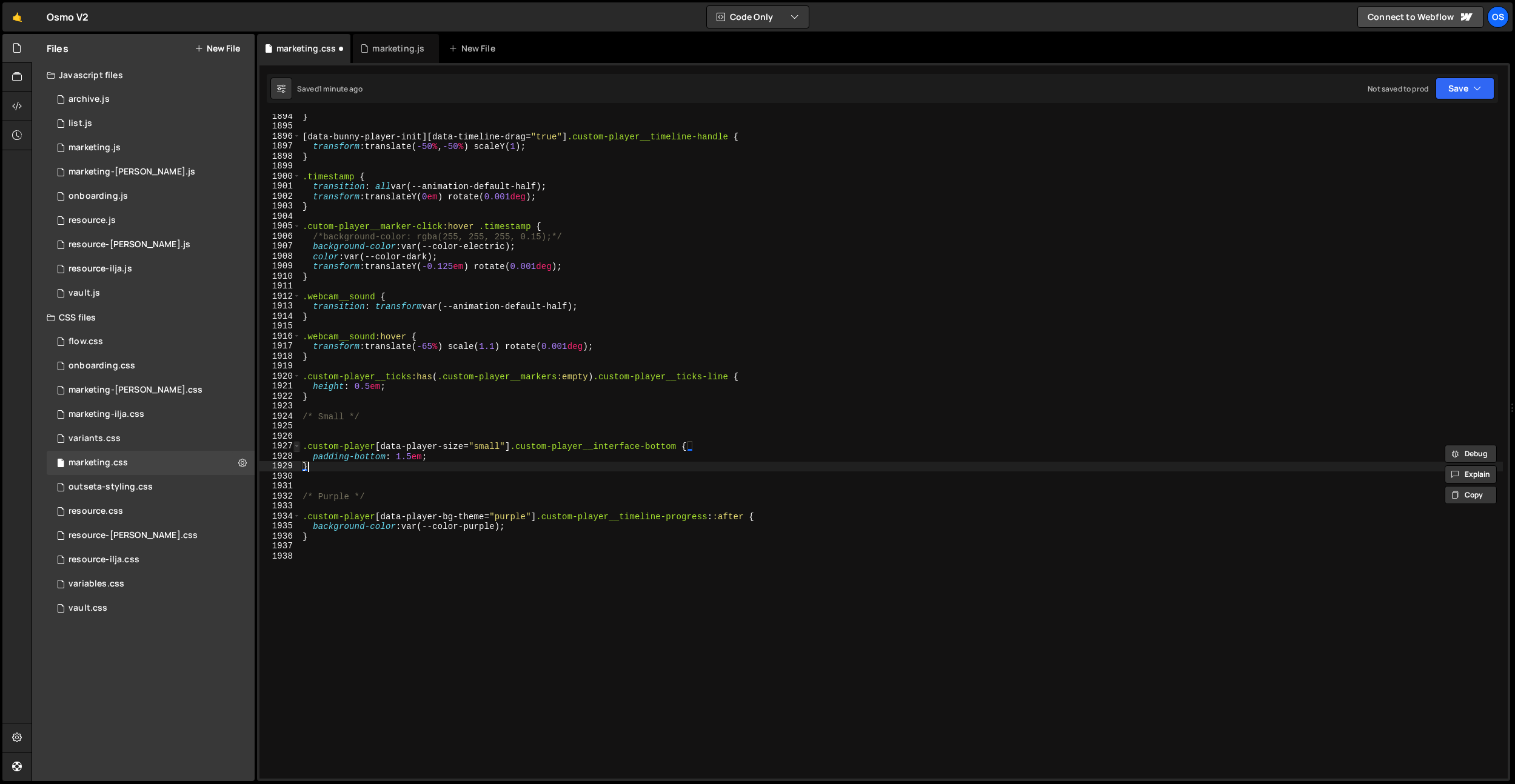
paste textarea "}"
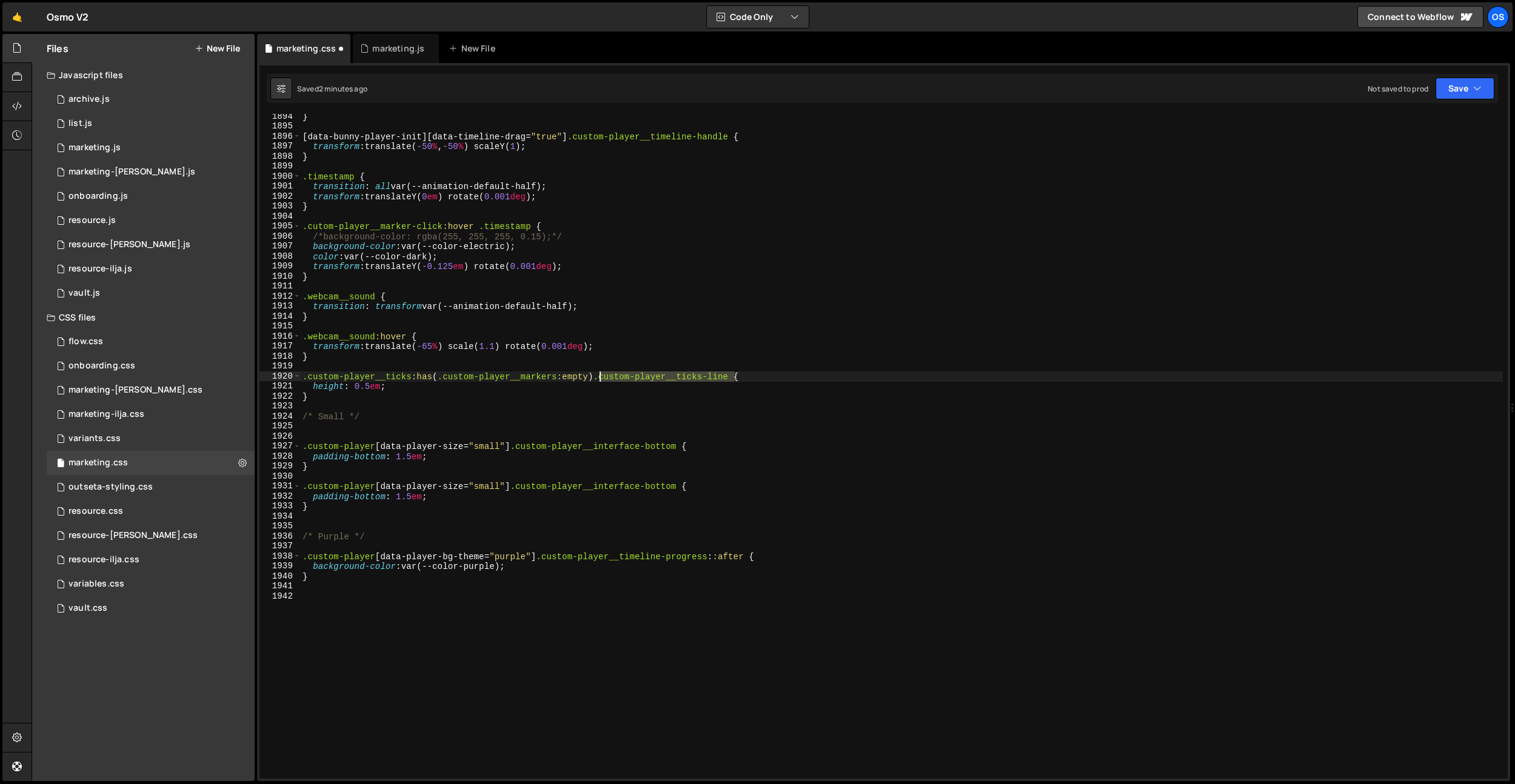
drag, startPoint x: 735, startPoint y: 375, endPoint x: 646, endPoint y: 461, distance: 123.8
click at [600, 377] on div "} [ data-bunny-player-init ][ data-timeline-drag = " true " ] .custom-player__t…" at bounding box center [901, 454] width 1202 height 684
drag, startPoint x: 682, startPoint y: 485, endPoint x: 533, endPoint y: 517, distance: 152.4
click at [518, 489] on div "} [ data-bunny-player-init ][ data-timeline-drag = " true " ] .custom-player__t…" at bounding box center [901, 454] width 1202 height 684
paste textarea "ticks-line"
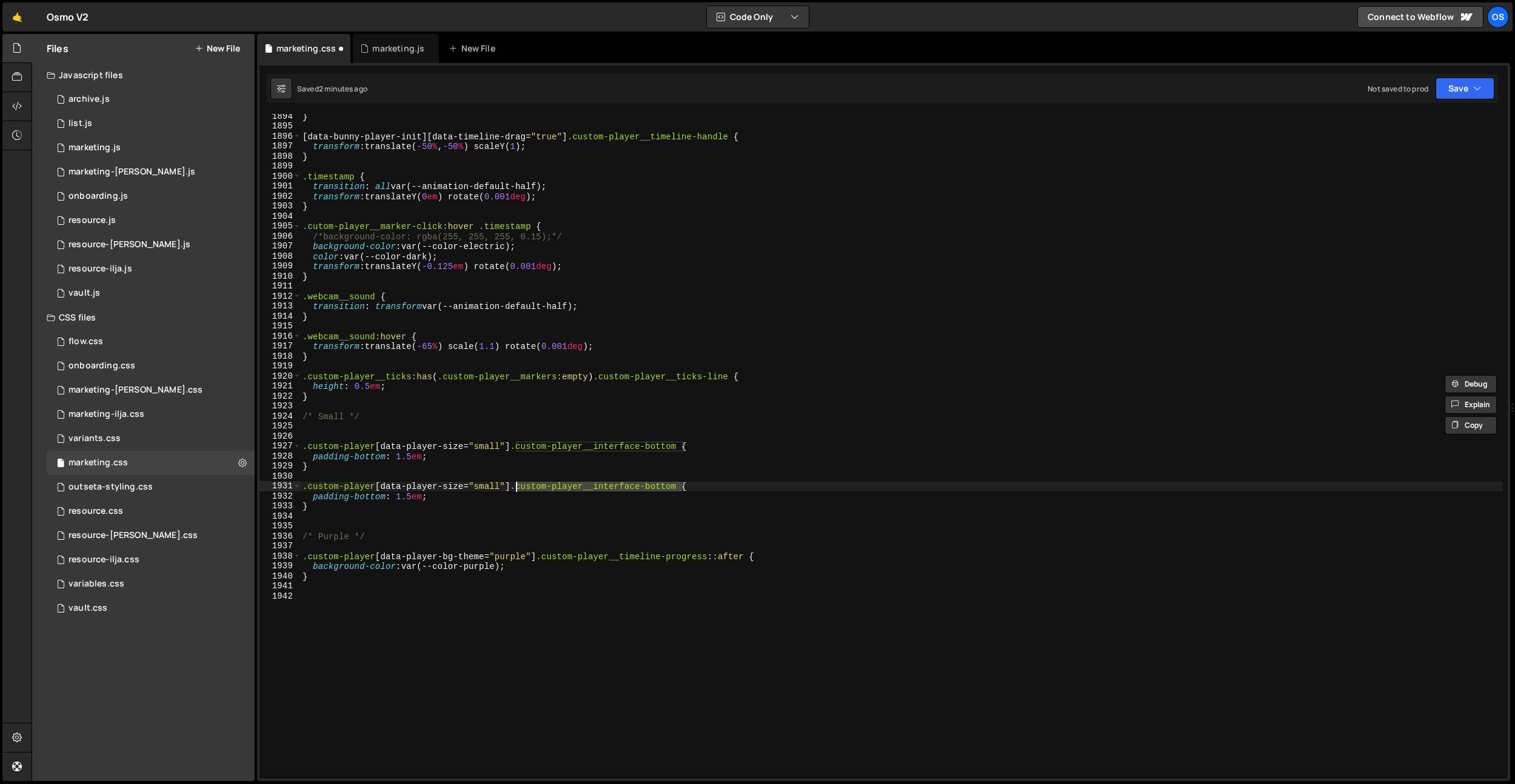
type textarea ".custom-player[data-player-size="small"] .custom-player__ticks-line {"
click at [533, 518] on div "} [ data-bunny-player-init ][ data-timeline-drag = " true " ] .custom-player__t…" at bounding box center [901, 454] width 1202 height 684
click at [412, 407] on div "} [ data-bunny-player-init ][ data-timeline-drag = " true " ] .custom-player__t…" at bounding box center [901, 454] width 1202 height 684
click at [338, 432] on div "} [ data-bunny-player-init ][ data-timeline-drag = " true " ] .custom-player__t…" at bounding box center [901, 454] width 1202 height 684
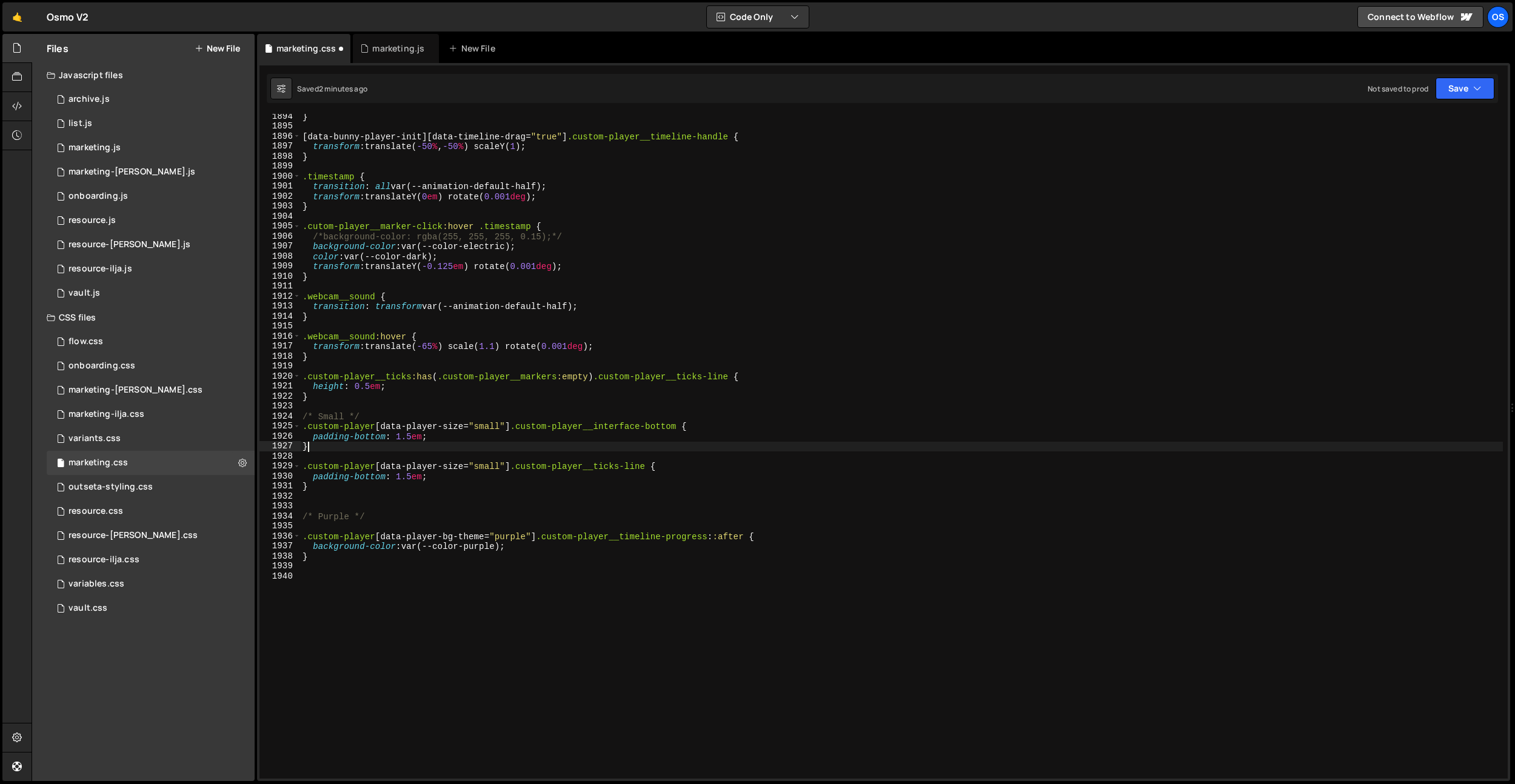
click at [520, 450] on div "} [ data-bunny-player-init ][ data-timeline-drag = " true " ] .custom-player__t…" at bounding box center [901, 454] width 1202 height 684
click at [489, 461] on div "} [ data-bunny-player-init ][ data-timeline-drag = " true " ] .custom-player__t…" at bounding box center [901, 454] width 1202 height 684
click at [483, 393] on div "} [ data-bunny-player-init ][ data-timeline-drag = " true " ] .custom-player__t…" at bounding box center [901, 454] width 1202 height 684
click at [373, 477] on div "} [ data-bunny-player-init ][ data-timeline-drag = " true " ] .custom-player__t…" at bounding box center [901, 454] width 1202 height 684
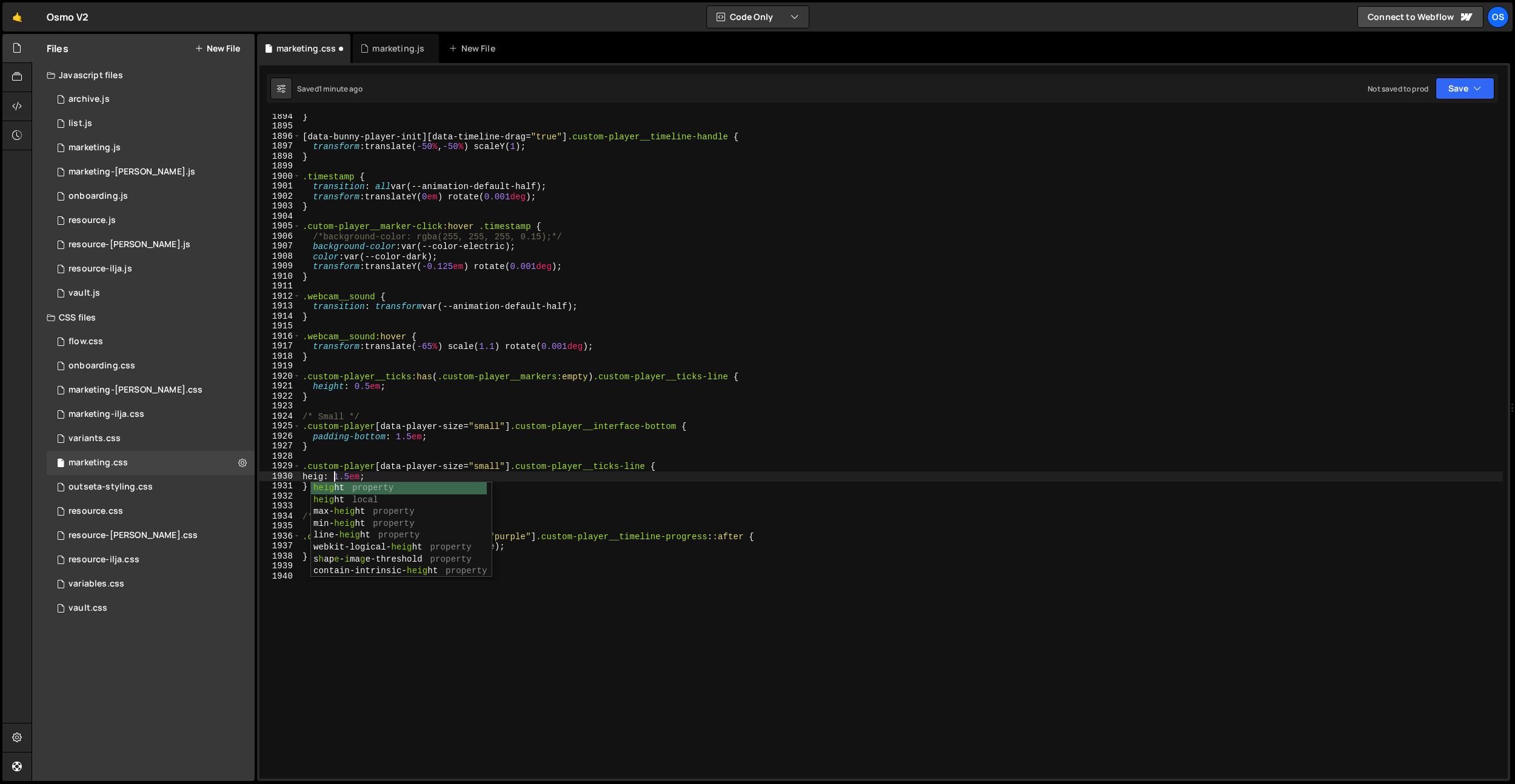
scroll to position [0, 2]
type textarea "height: 1.5em;"
click at [584, 506] on div "} [ data-bunny-player-init ][ data-timeline-drag = " true " ] .custom-player__t…" at bounding box center [901, 454] width 1202 height 684
click at [462, 436] on div "} [ data-bunny-player-init ][ data-timeline-drag = " true " ] .custom-player__t…" at bounding box center [901, 454] width 1202 height 684
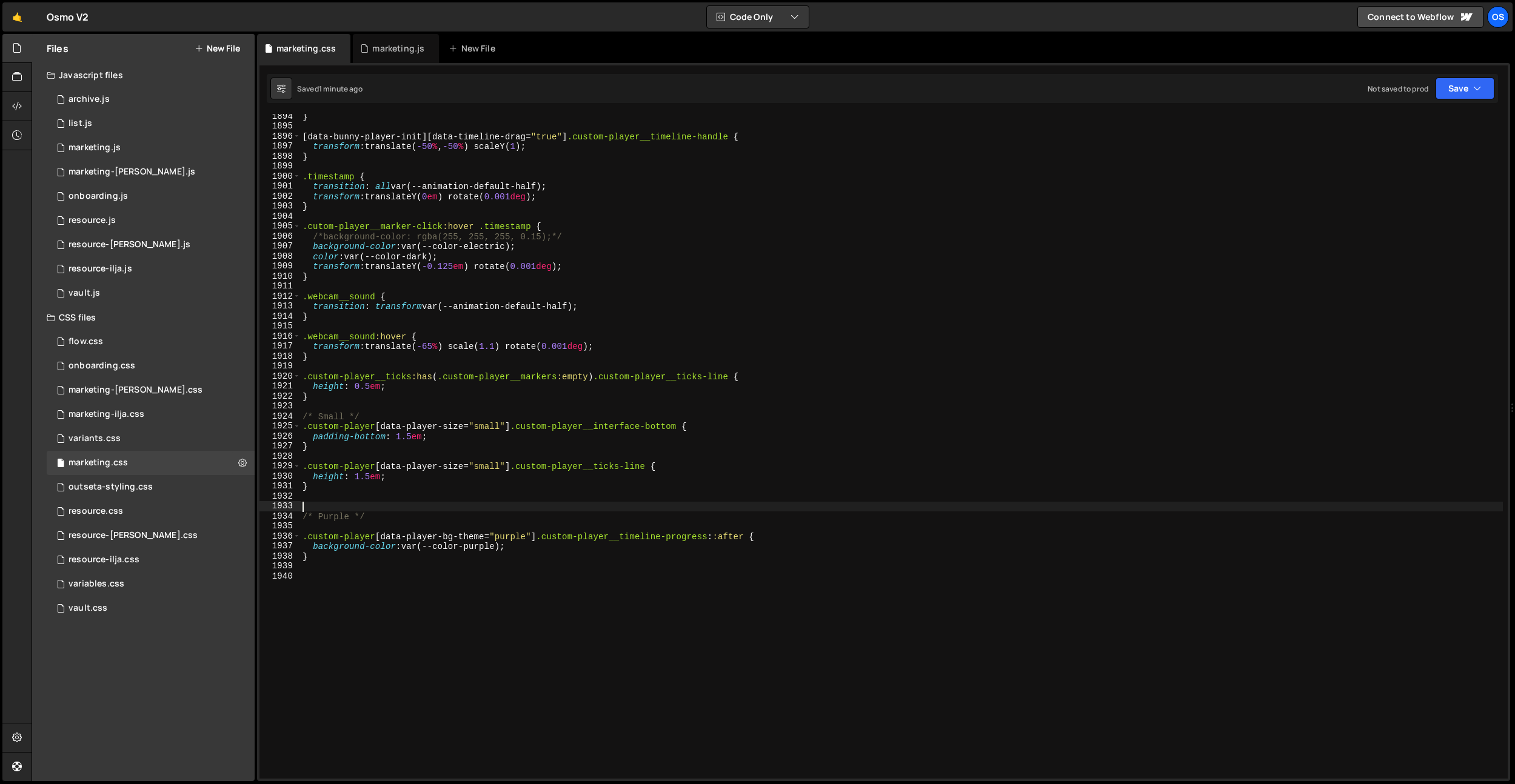
type textarea "padding-bottom: 1.5em;"
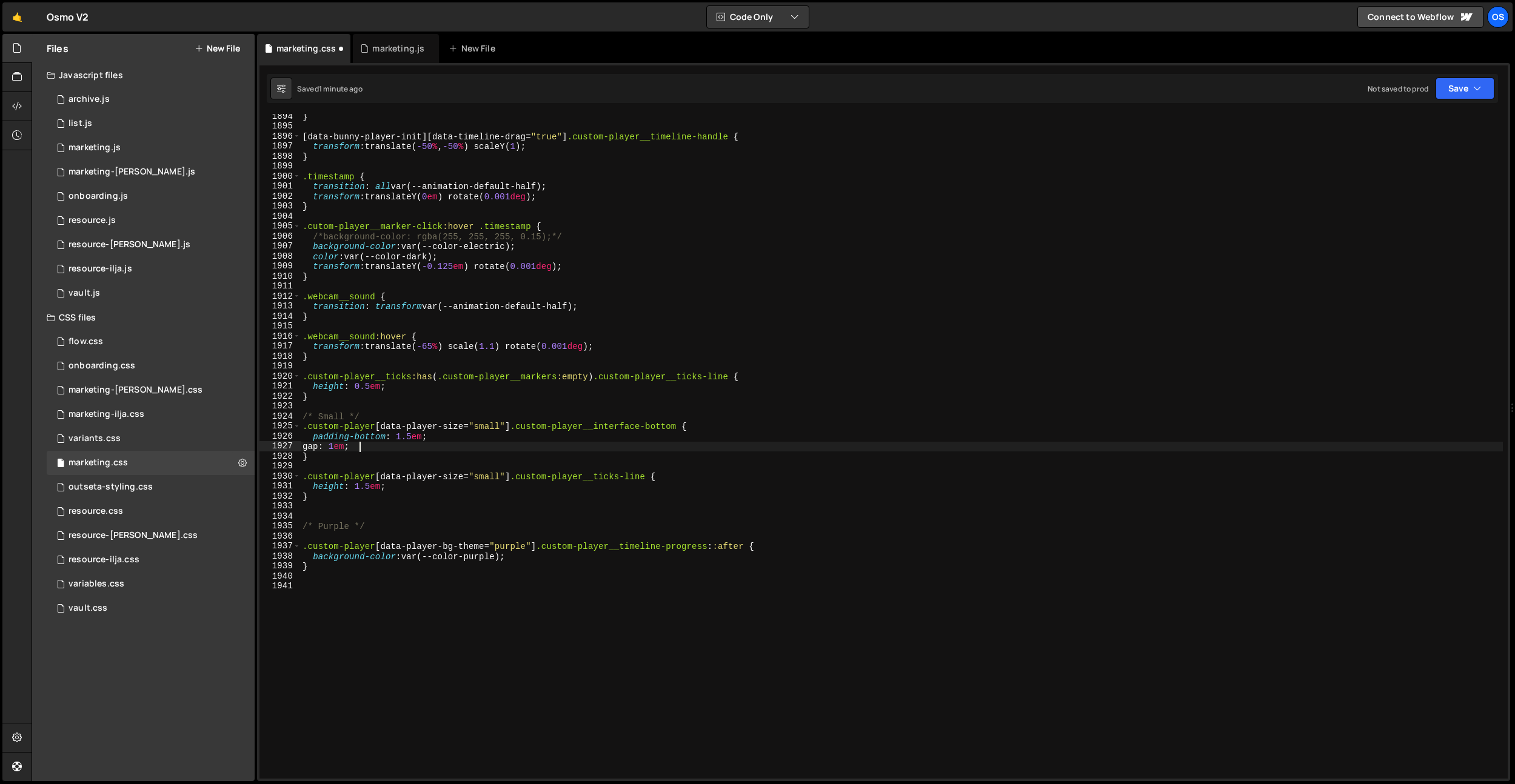
scroll to position [0, 3]
click at [345, 443] on div "} [ data-bunny-player-init ][ data-timeline-drag = " true " ] .custom-player__t…" at bounding box center [901, 454] width 1202 height 684
click at [412, 341] on div "} [ data-bunny-player-init ][ data-timeline-drag = " true " ] .custom-player__t…" at bounding box center [901, 454] width 1202 height 684
click at [362, 569] on div "} [ data-bunny-player-init ][ data-timeline-drag = " true " ] .custom-player__t…" at bounding box center [901, 454] width 1202 height 684
type textarea "}"
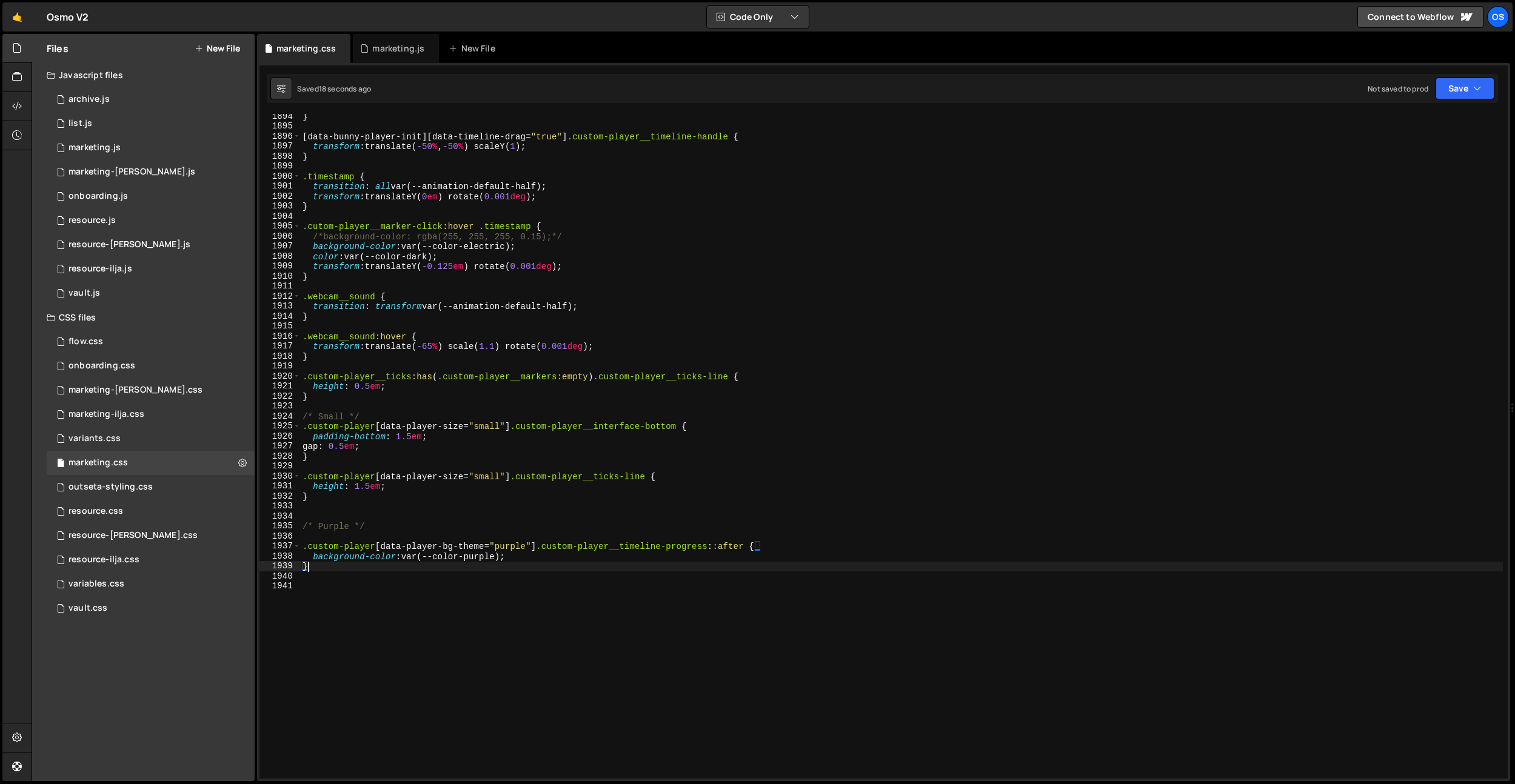
scroll to position [0, 0]
paste textarea ".webcam__shadow"
drag, startPoint x: 538, startPoint y: 546, endPoint x: 304, endPoint y: 568, distance: 235.0
click at [273, 550] on div "..webcam__shadow 1894 1895 1896 1897 1898 1899 1900 1901 1902 1903 1904 1905 19…" at bounding box center [883, 446] width 1248 height 665
click at [301, 586] on div "} [ data-bunny-player-init ][ data-timeline-drag = " true " ] .custom-player__t…" at bounding box center [901, 454] width 1202 height 684
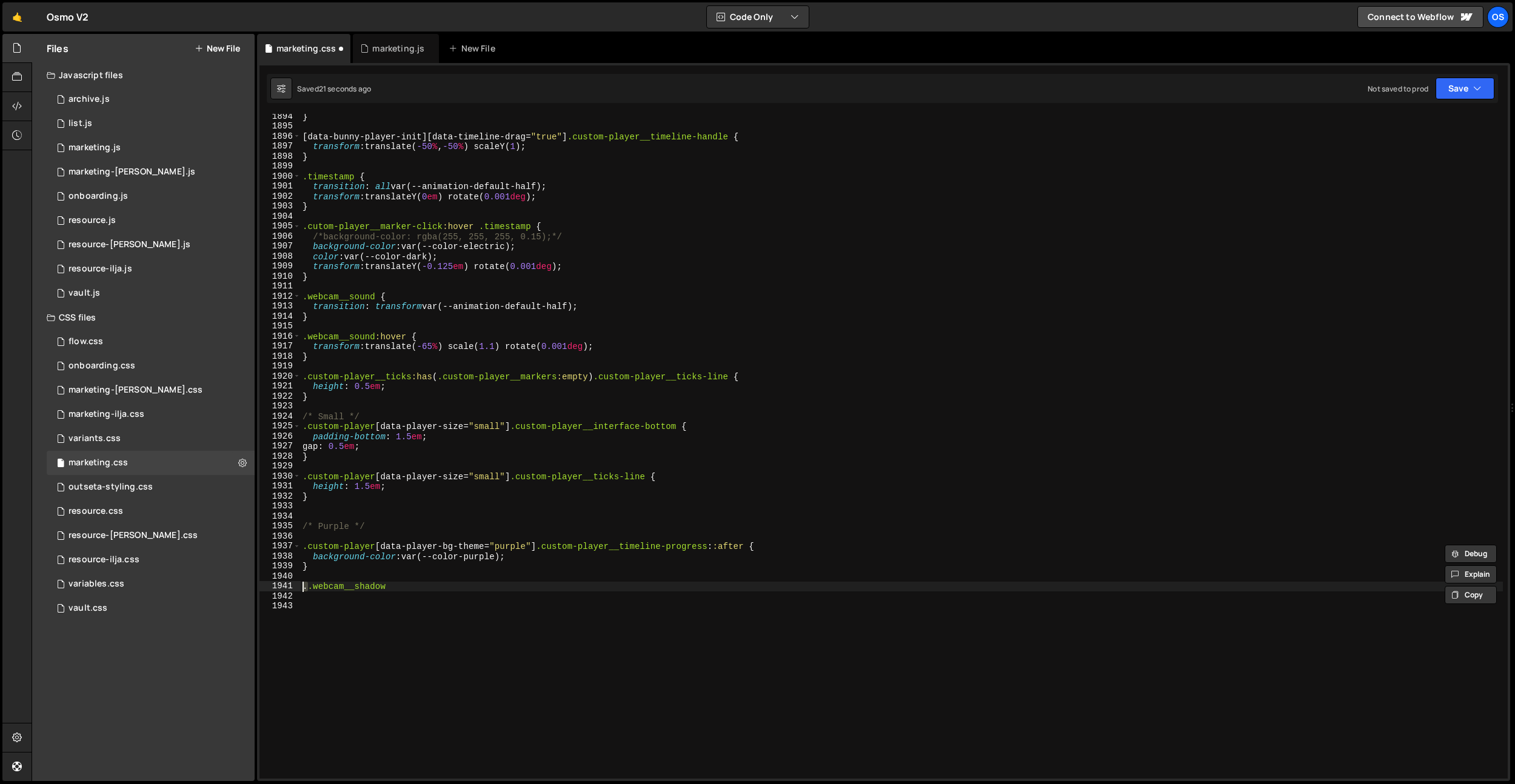
paste textarea "custom-player[data-player-bg-theme="purple"]"
click at [686, 590] on div "} [ data-bunny-player-init ][ data-timeline-drag = " true " ] .custom-player__t…" at bounding box center [901, 454] width 1202 height 684
type textarea ".custom-player[data-player-bg-theme="purple"] .webcam__shadow {}"
drag, startPoint x: 552, startPoint y: 557, endPoint x: 314, endPoint y: 555, distance: 238.0
click at [314, 555] on div "} [ data-bunny-player-init ][ data-timeline-drag = " true " ] .custom-player__t…" at bounding box center [901, 454] width 1202 height 684
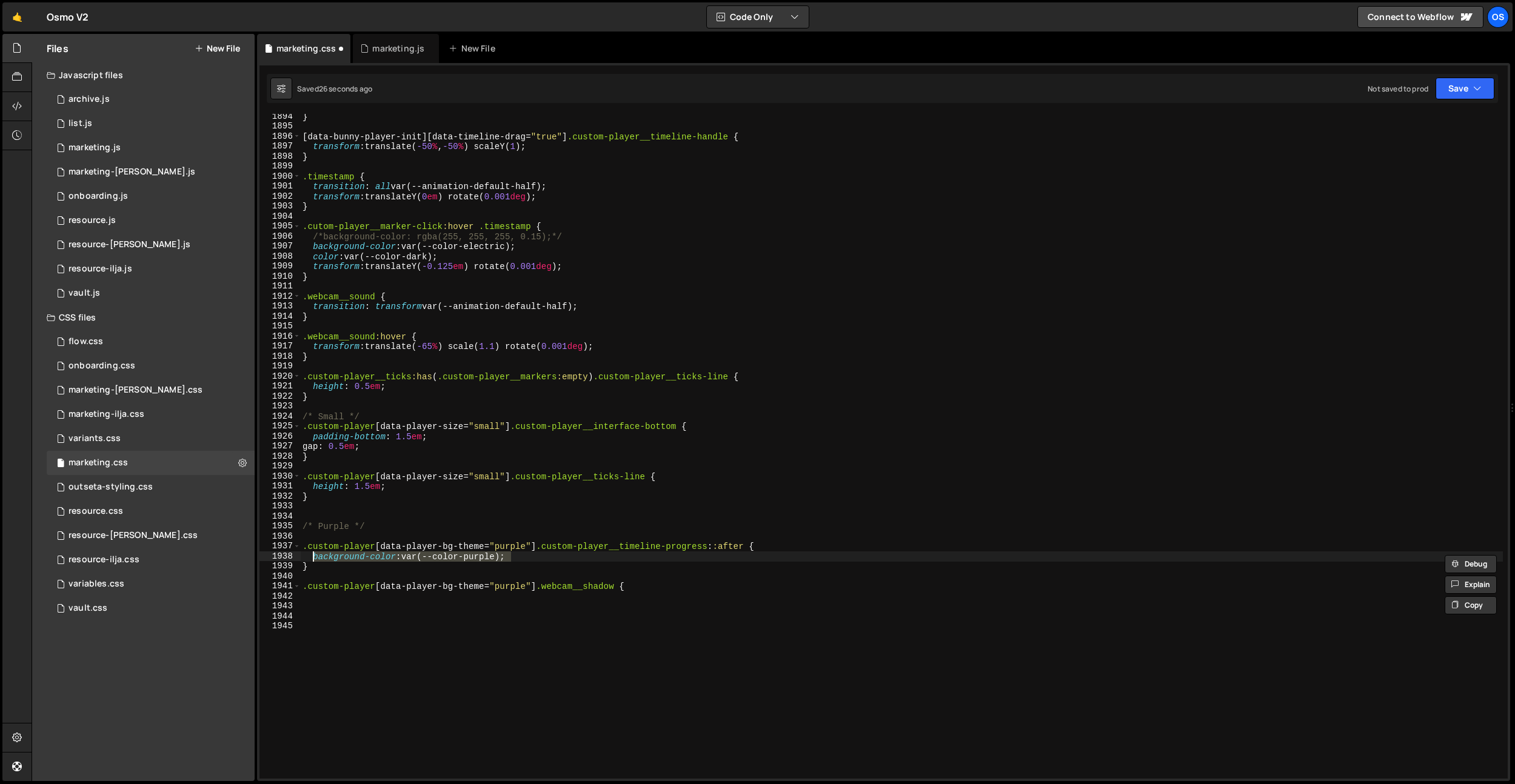
click at [710, 589] on div "} [ data-bunny-player-init ][ data-timeline-drag = " true " ] .custom-player__t…" at bounding box center [901, 454] width 1202 height 684
type textarea ".custom-player[data-player-bg-theme="purple"] .webcam__shadow {}"
paste textarea "background-color: var(--color-purple);"
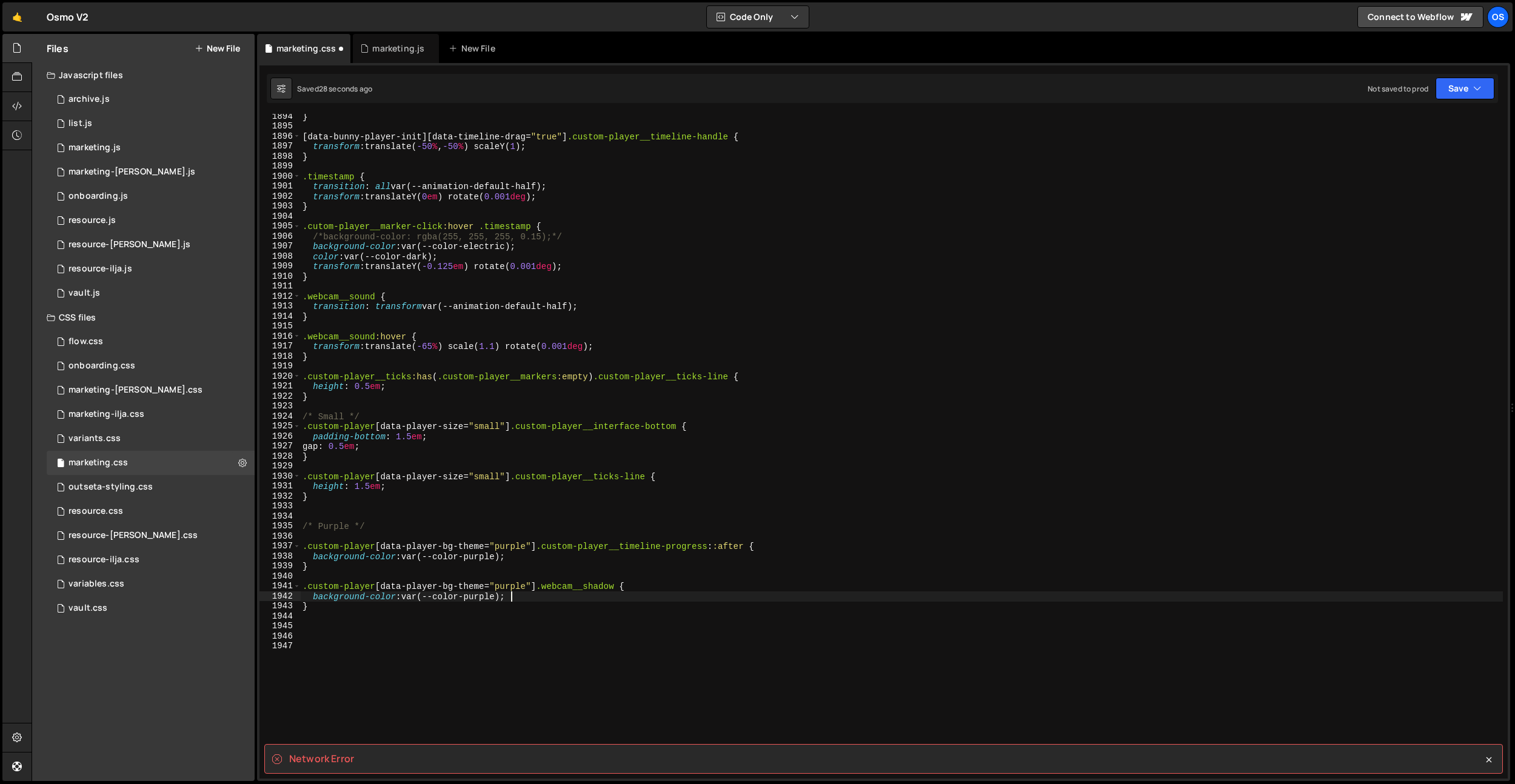
click at [606, 474] on div "} [ data-bunny-player-init ][ data-timeline-drag = " true " ] .custom-player__t…" at bounding box center [901, 454] width 1202 height 684
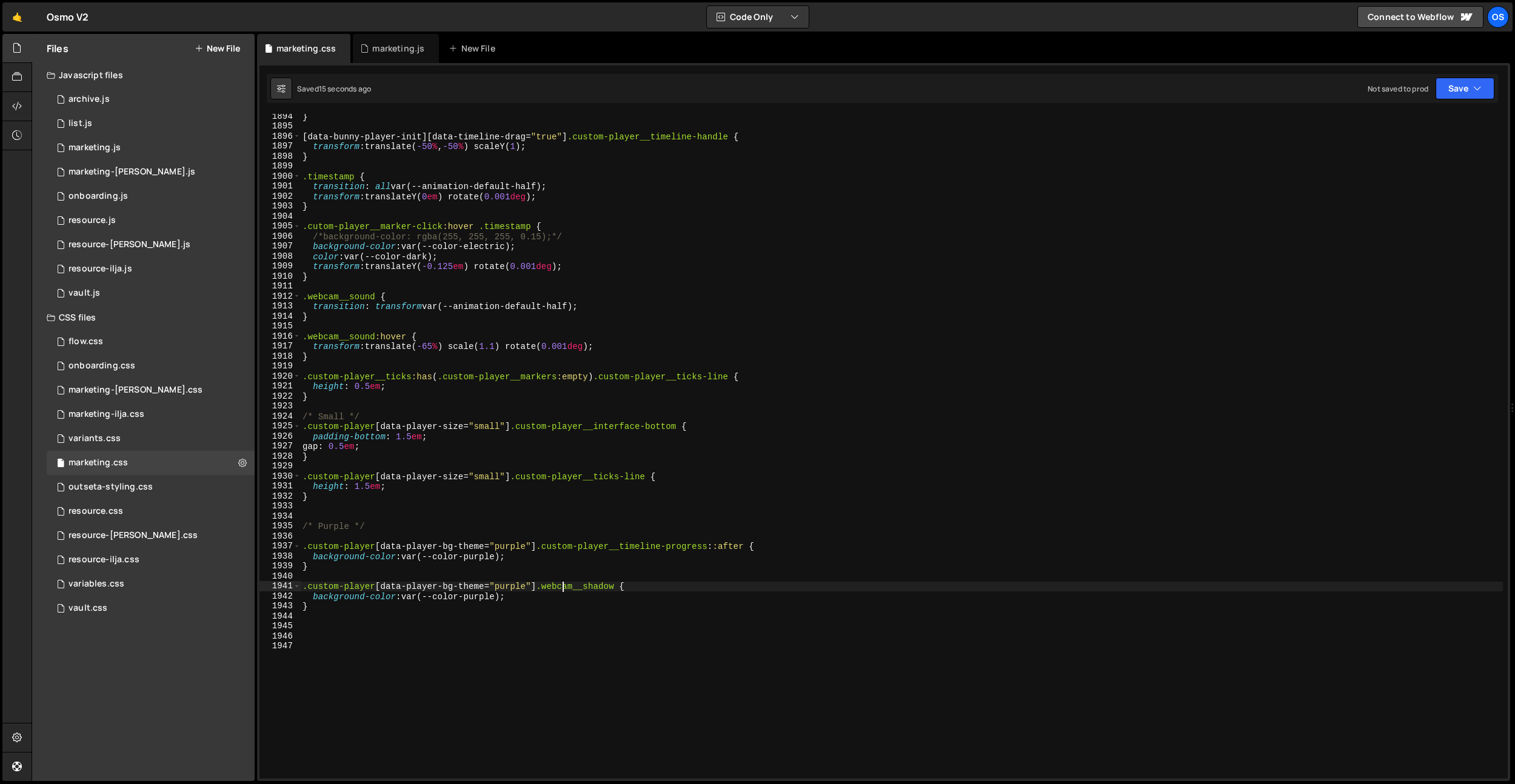
click at [561, 590] on div "} [ data-bunny-player-init ][ data-timeline-drag = " true " ] .custom-player__t…" at bounding box center [901, 454] width 1202 height 684
click at [542, 596] on div "} [ data-bunny-player-init ][ data-timeline-drag = " true " ] .custom-player__t…" at bounding box center [901, 454] width 1202 height 684
type textarea "background-color: var(--color-purple);"
type textarea "}"
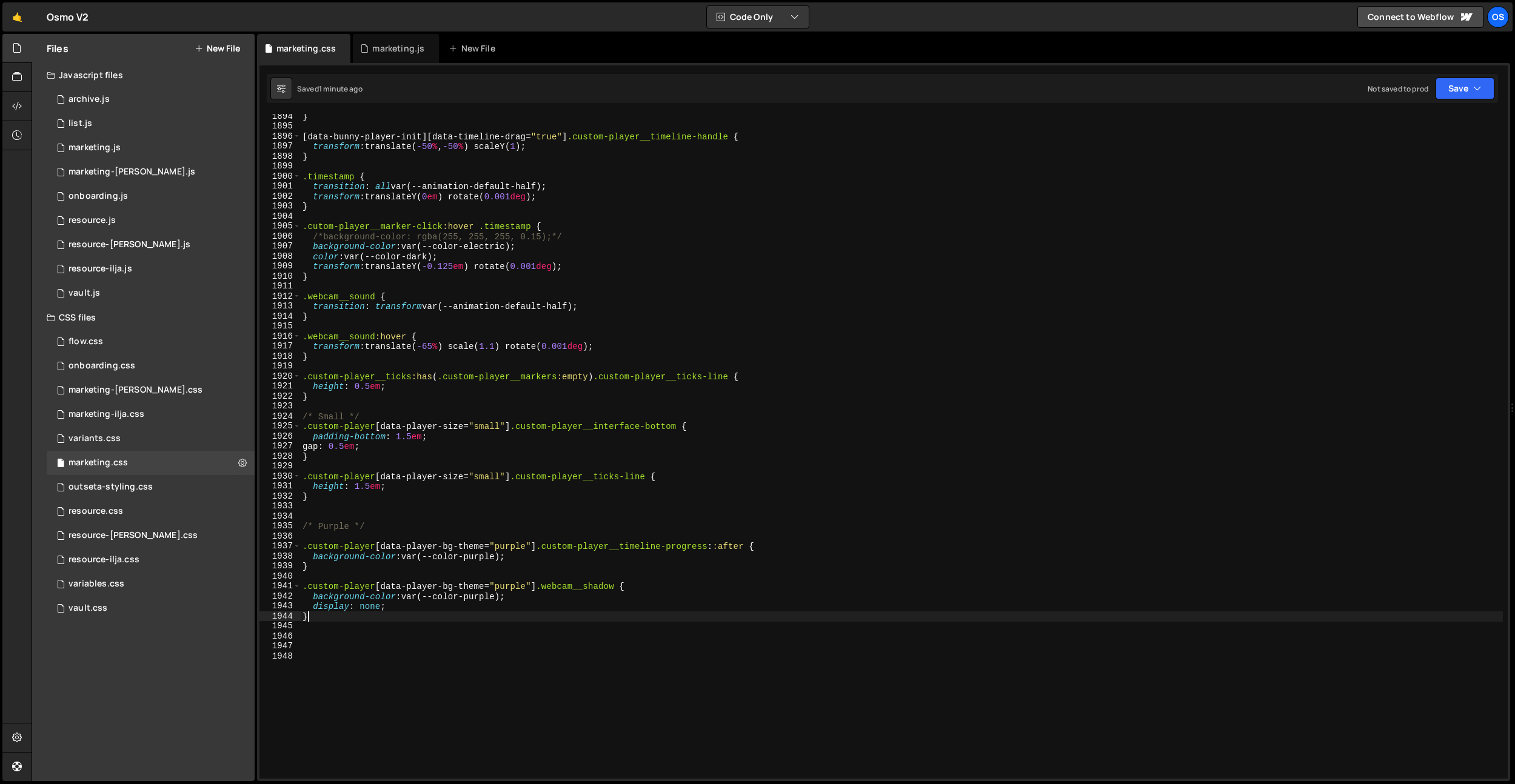
scroll to position [0, 0]
click at [358, 506] on div "} [ data-bunny-player-init ][ data-timeline-drag = " true " ] .custom-player__t…" at bounding box center [901, 454] width 1202 height 684
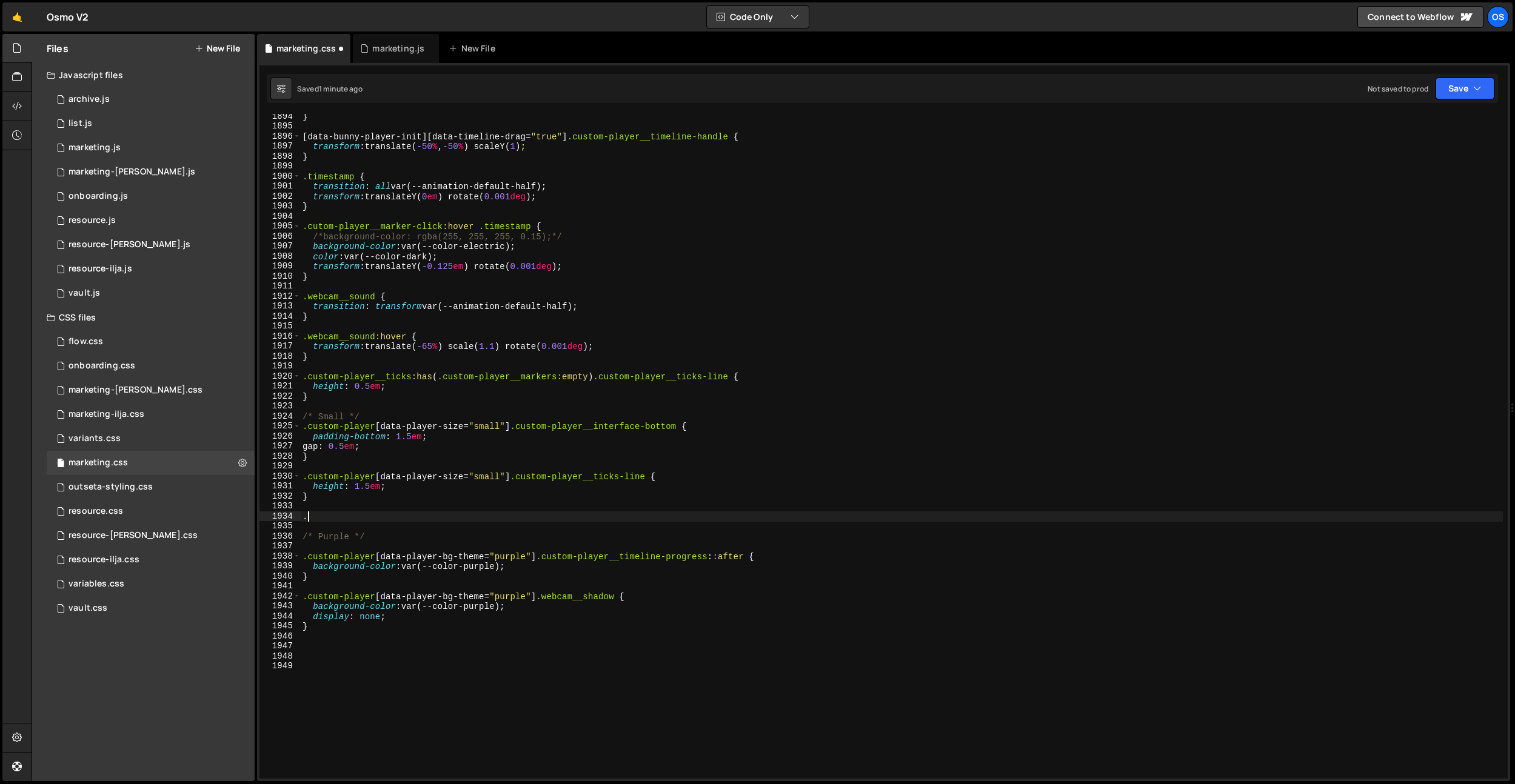
paste textarea "custom-player__float"
drag, startPoint x: 510, startPoint y: 478, endPoint x: 313, endPoint y: 516, distance: 200.6
click at [291, 478] on div ".custom-player__float 1894 1895 1896 1897 1898 1899 1900 1901 1902 1903 1904 19…" at bounding box center [883, 446] width 1248 height 665
click at [304, 518] on div "} [ data-bunny-player-init ][ data-timeline-drag = " true " ] .custom-player__t…" at bounding box center [901, 454] width 1202 height 684
paste textarea ".custom-player[data-player-size="small"]"
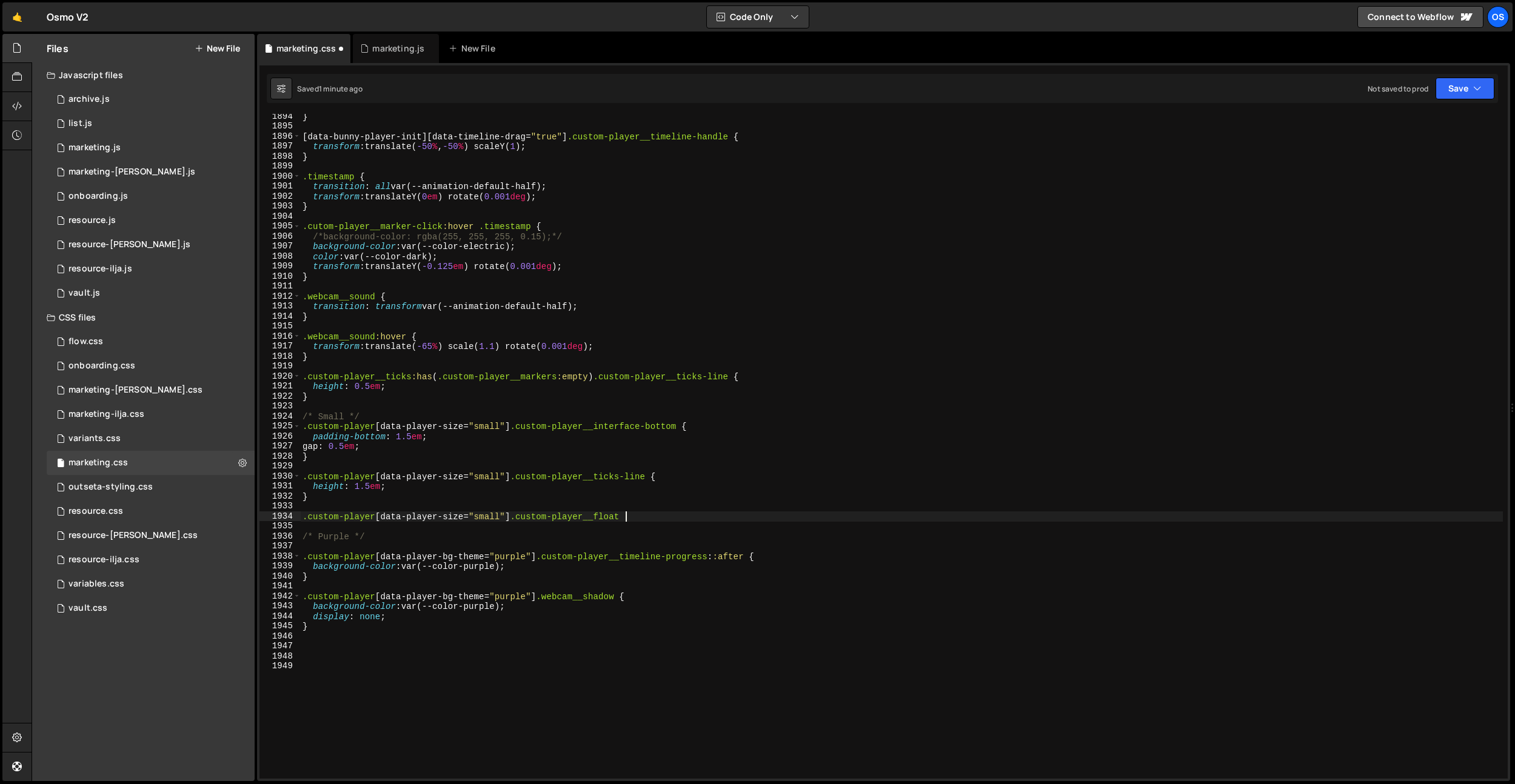
click at [679, 519] on div "} [ data-bunny-player-init ][ data-timeline-drag = " true " ] .custom-player__t…" at bounding box center [901, 454] width 1202 height 684
type textarea ".custom-player[data-player-size="small"] .custom-player__float {}"
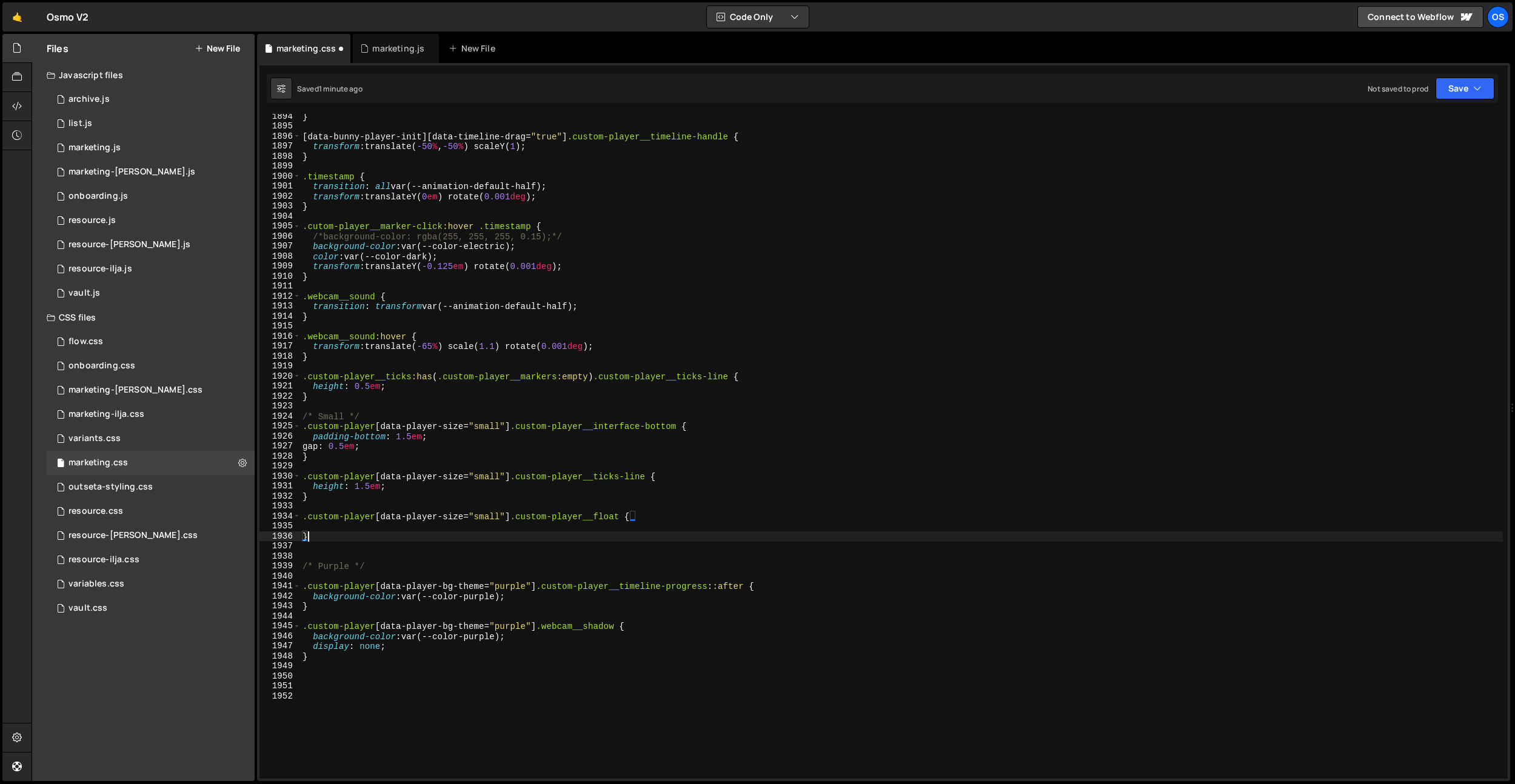
type textarea "}"
type textarea "left: 50%;;"
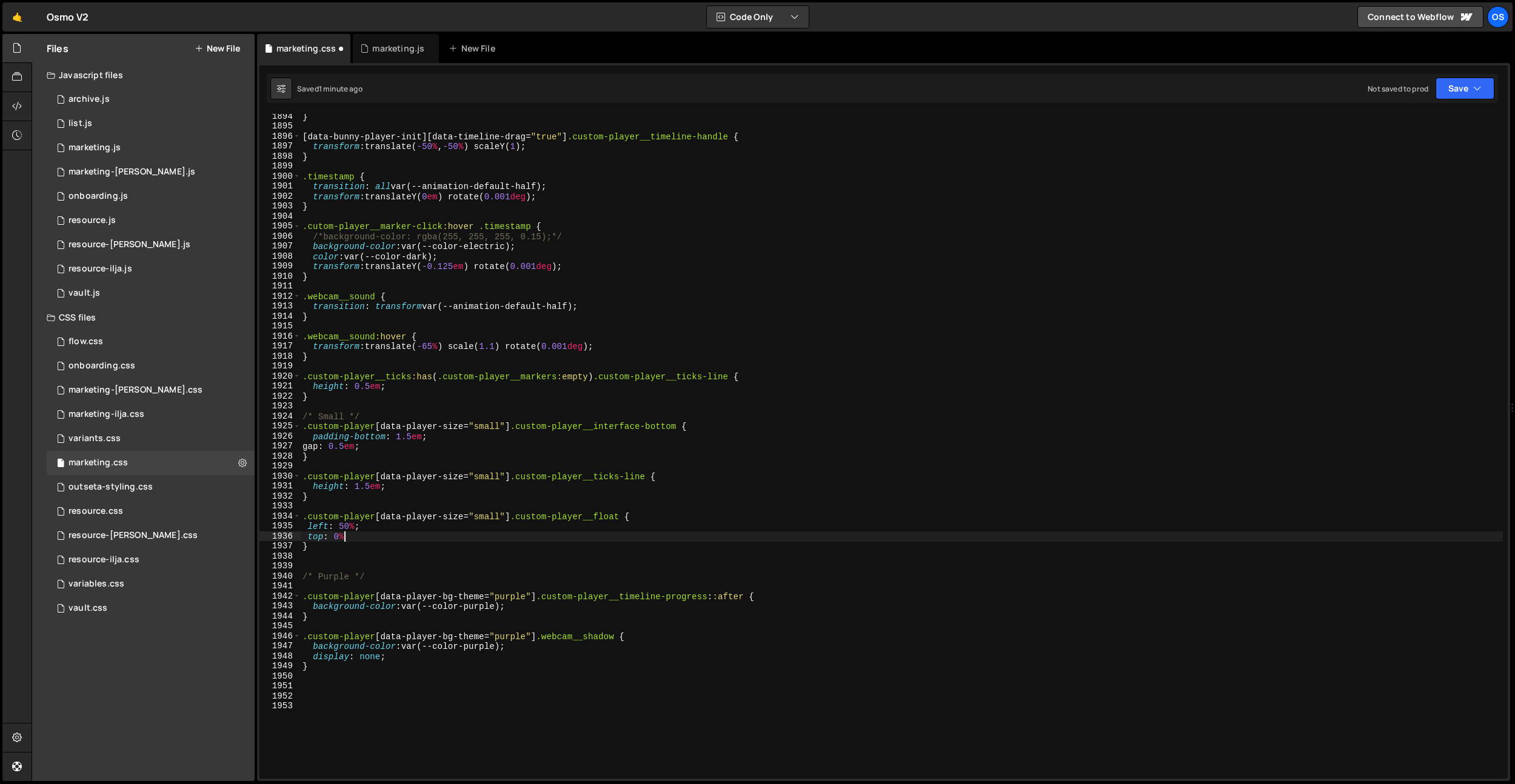
scroll to position [0, 2]
type textarea "top: 0%;"
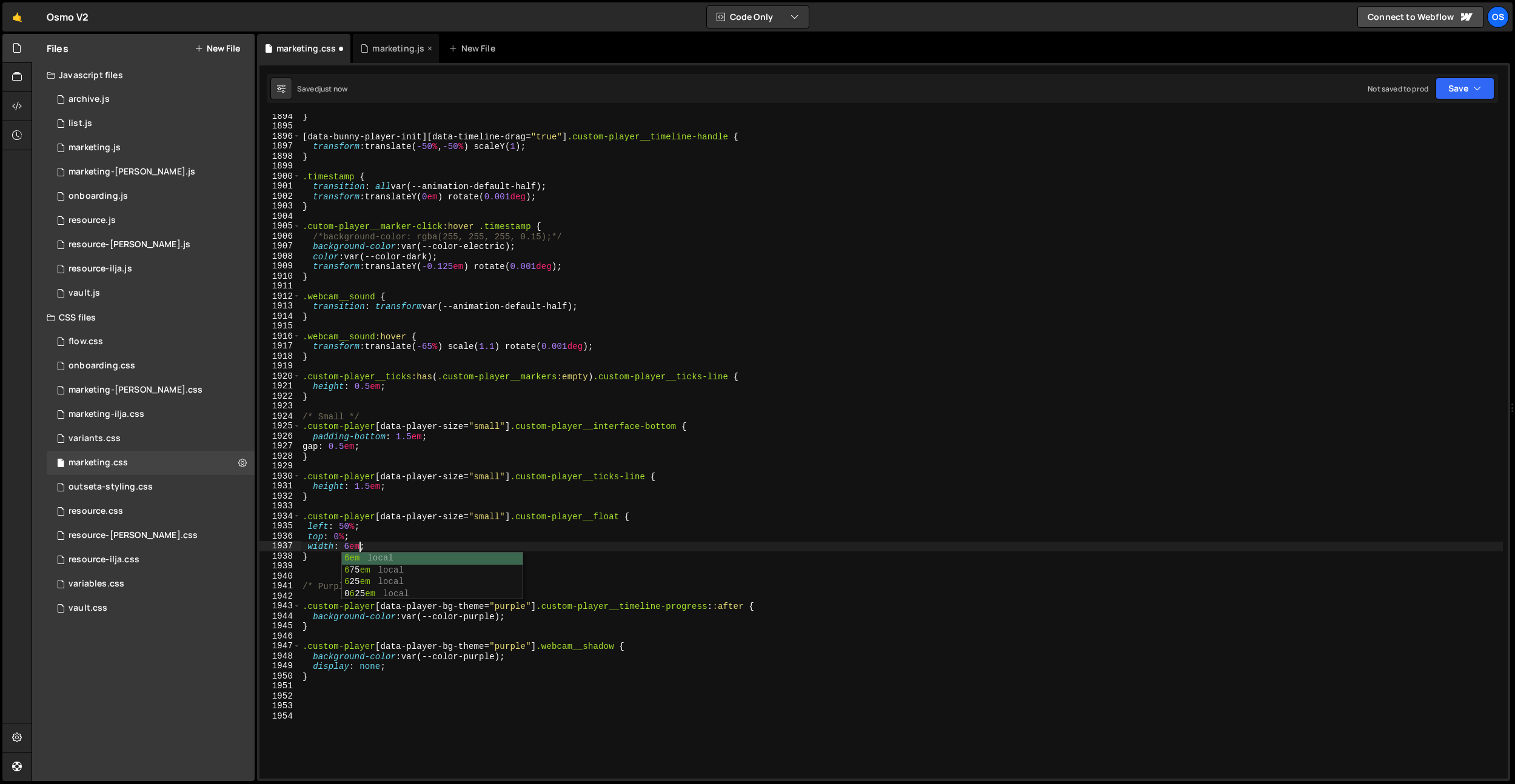
scroll to position [0, 4]
click at [352, 531] on div "} [ data-bunny-player-init ][ data-timeline-drag = " true " ] .custom-player__t…" at bounding box center [901, 454] width 1202 height 684
drag, startPoint x: 310, startPoint y: 528, endPoint x: 293, endPoint y: 527, distance: 17.0
click at [292, 527] on div "top: 0%; 1894 1895 1896 1897 1898 1899 1900 1901 1902 1903 1904 1905 1906 1907 …" at bounding box center [883, 446] width 1248 height 665
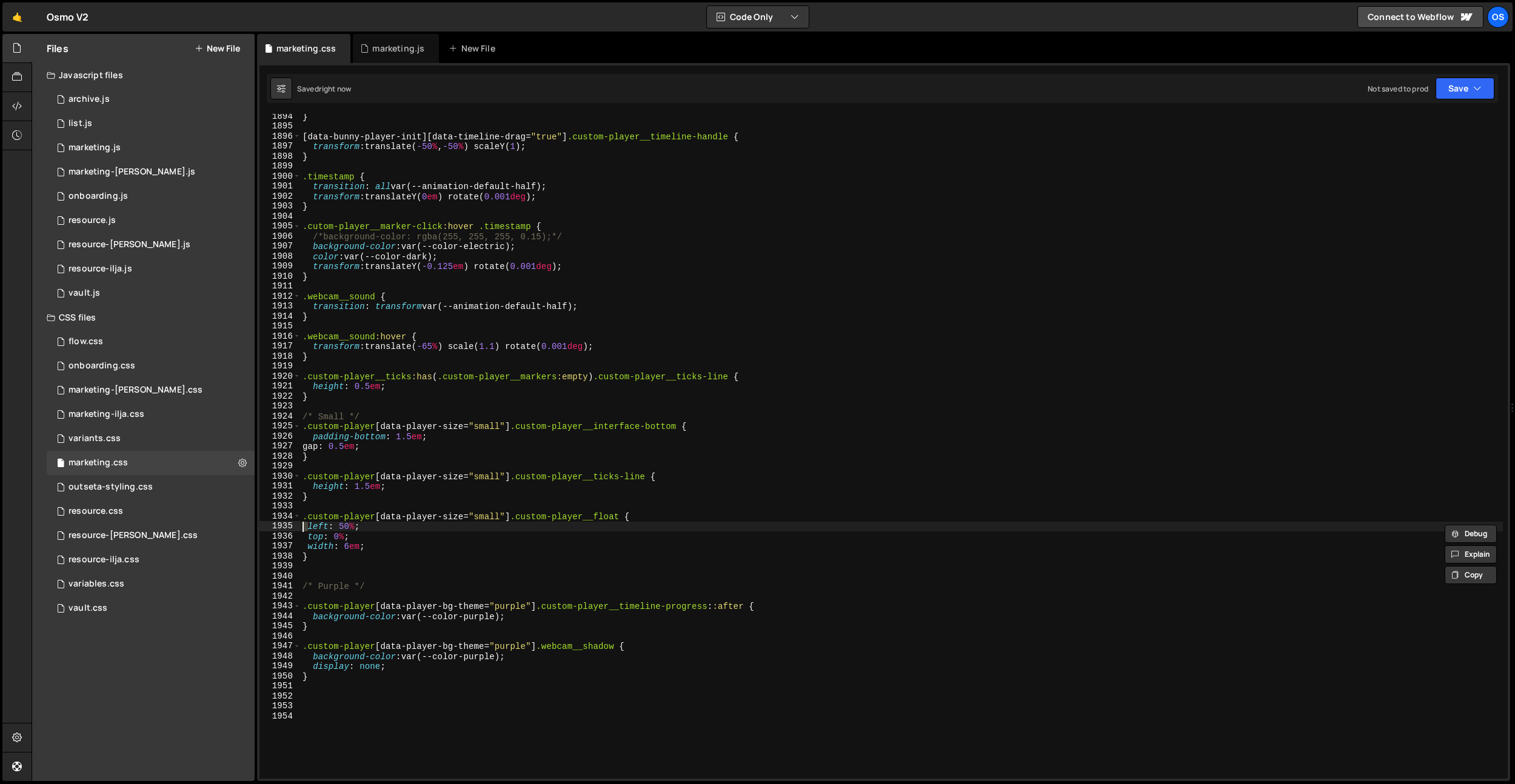
scroll to position [0, 1]
drag, startPoint x: 309, startPoint y: 537, endPoint x: 289, endPoint y: 536, distance: 20.0
click at [289, 536] on div "left: 50%; 1894 1895 1896 1897 1898 1899 1900 1901 1902 1903 1904 1905 1906 190…" at bounding box center [883, 446] width 1248 height 665
drag, startPoint x: 306, startPoint y: 546, endPoint x: 290, endPoint y: 546, distance: 16.0
click at [290, 546] on div "top: 0%; 1894 1895 1896 1897 1898 1899 1900 1901 1902 1903 1904 1905 1906 1907 …" at bounding box center [883, 446] width 1248 height 665
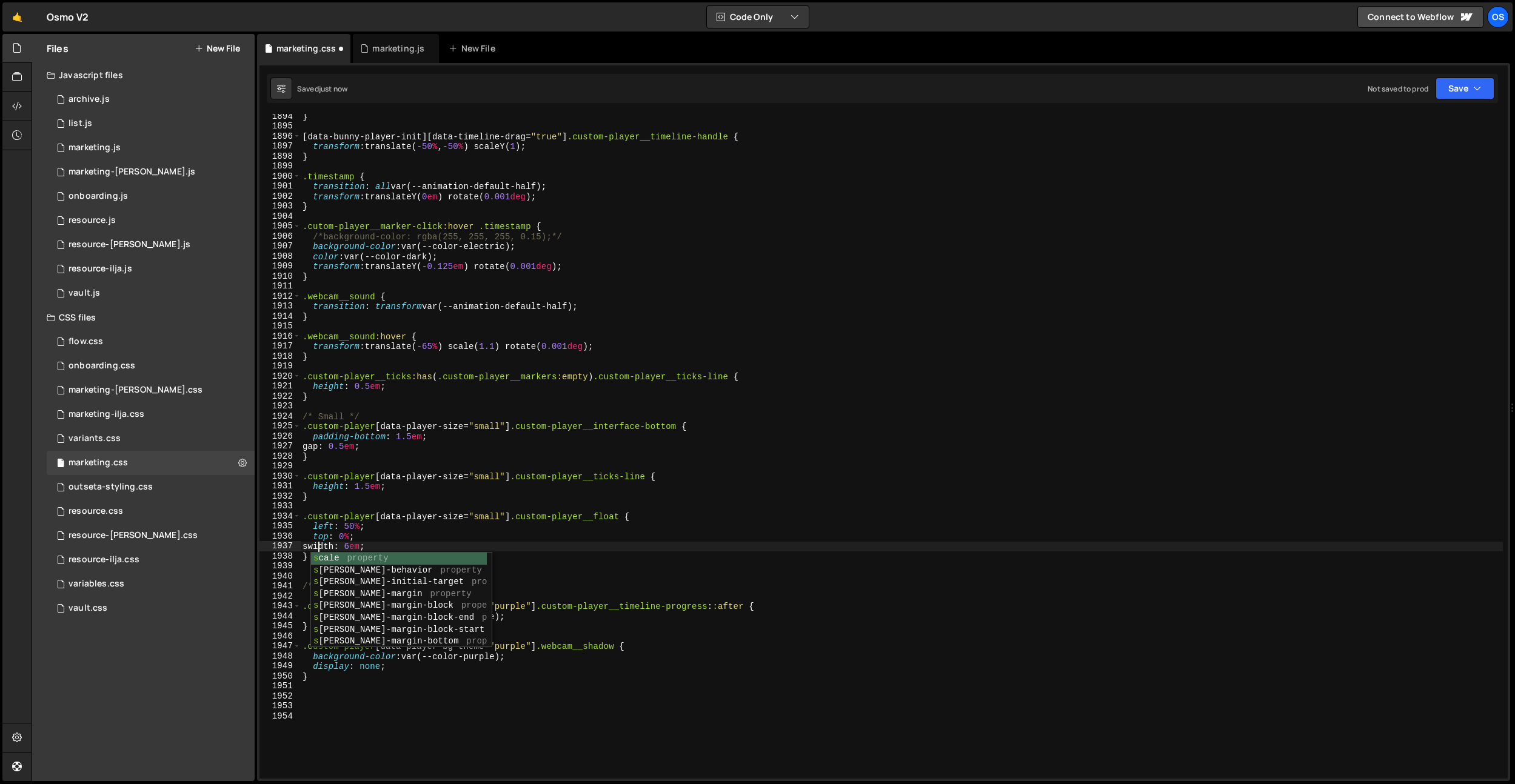
type textarea "width: 6em;"
click at [370, 570] on div "} [ data-bunny-player-init ][ data-timeline-drag = " true " ] .custom-player__t…" at bounding box center [901, 454] width 1202 height 684
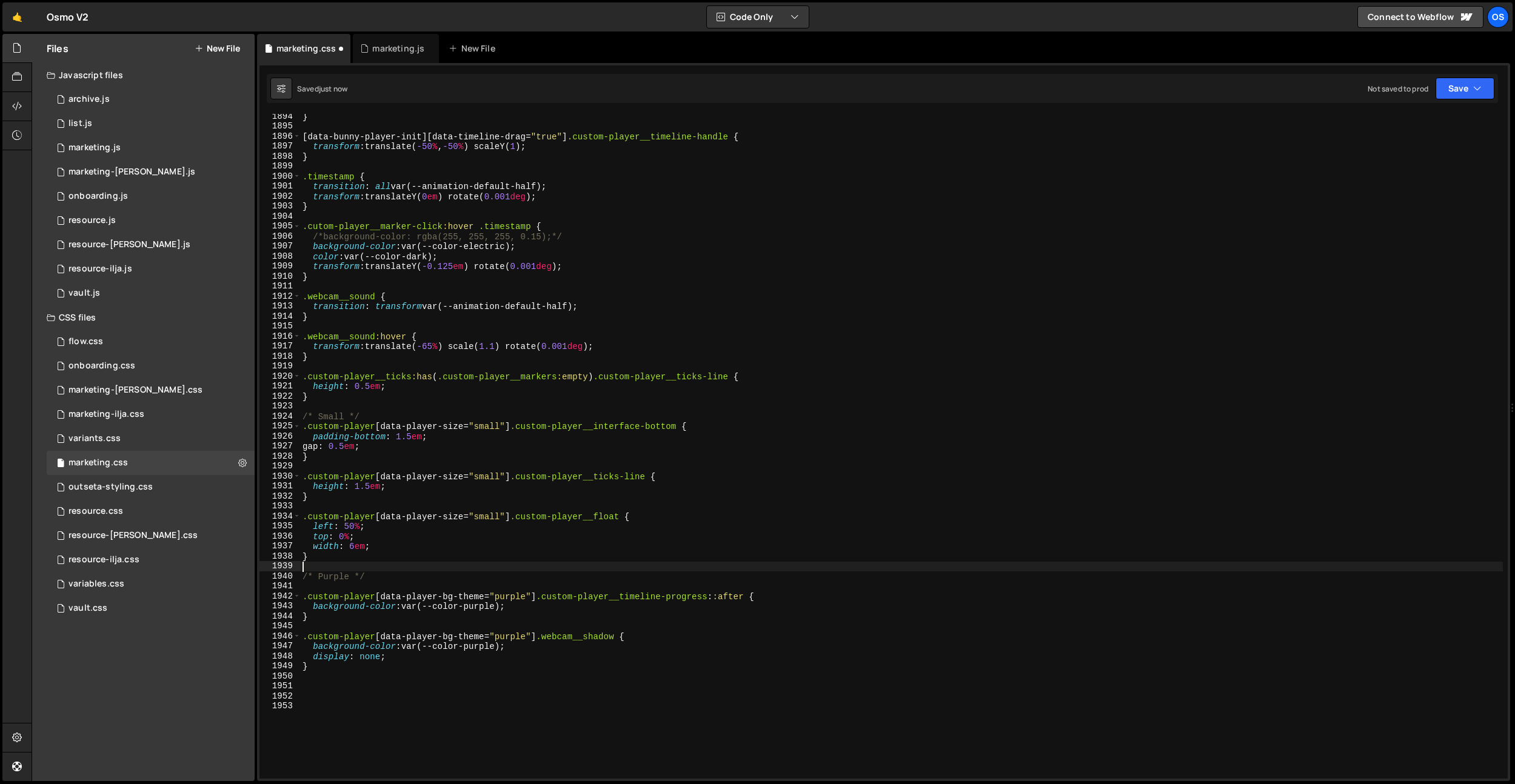
click at [372, 586] on div "} [ data-bunny-player-init ][ data-timeline-drag = " true " ] .custom-player__t…" at bounding box center [901, 454] width 1202 height 684
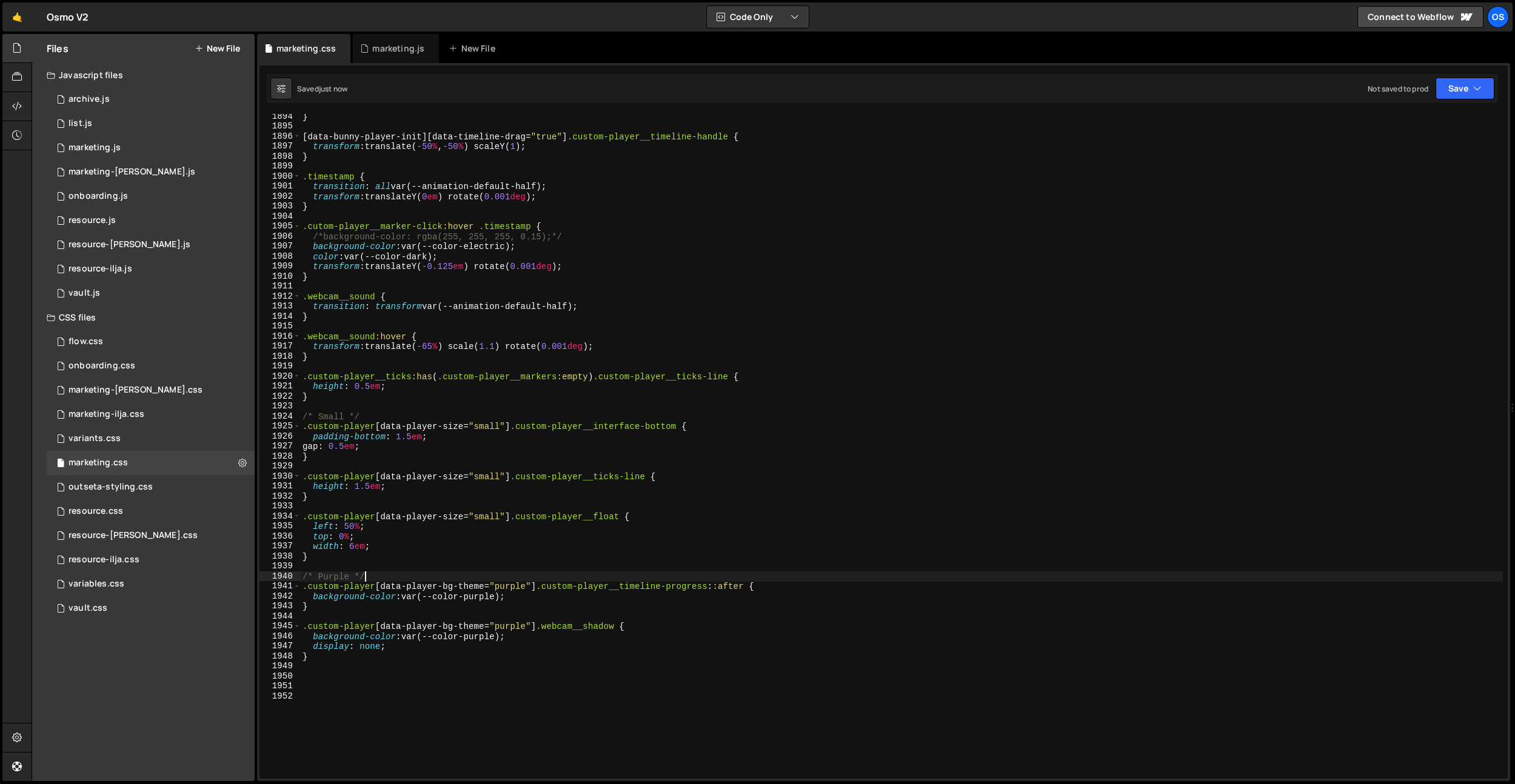
click at [352, 578] on div "} [ data-bunny-player-init ][ data-timeline-drag = " true " ] .custom-player__t…" at bounding box center [901, 454] width 1202 height 684
click at [358, 547] on div "} [ data-bunny-player-init ][ data-timeline-drag = " true " ] .custom-player__t…" at bounding box center [901, 454] width 1202 height 684
type textarea "width: 6.25em;"
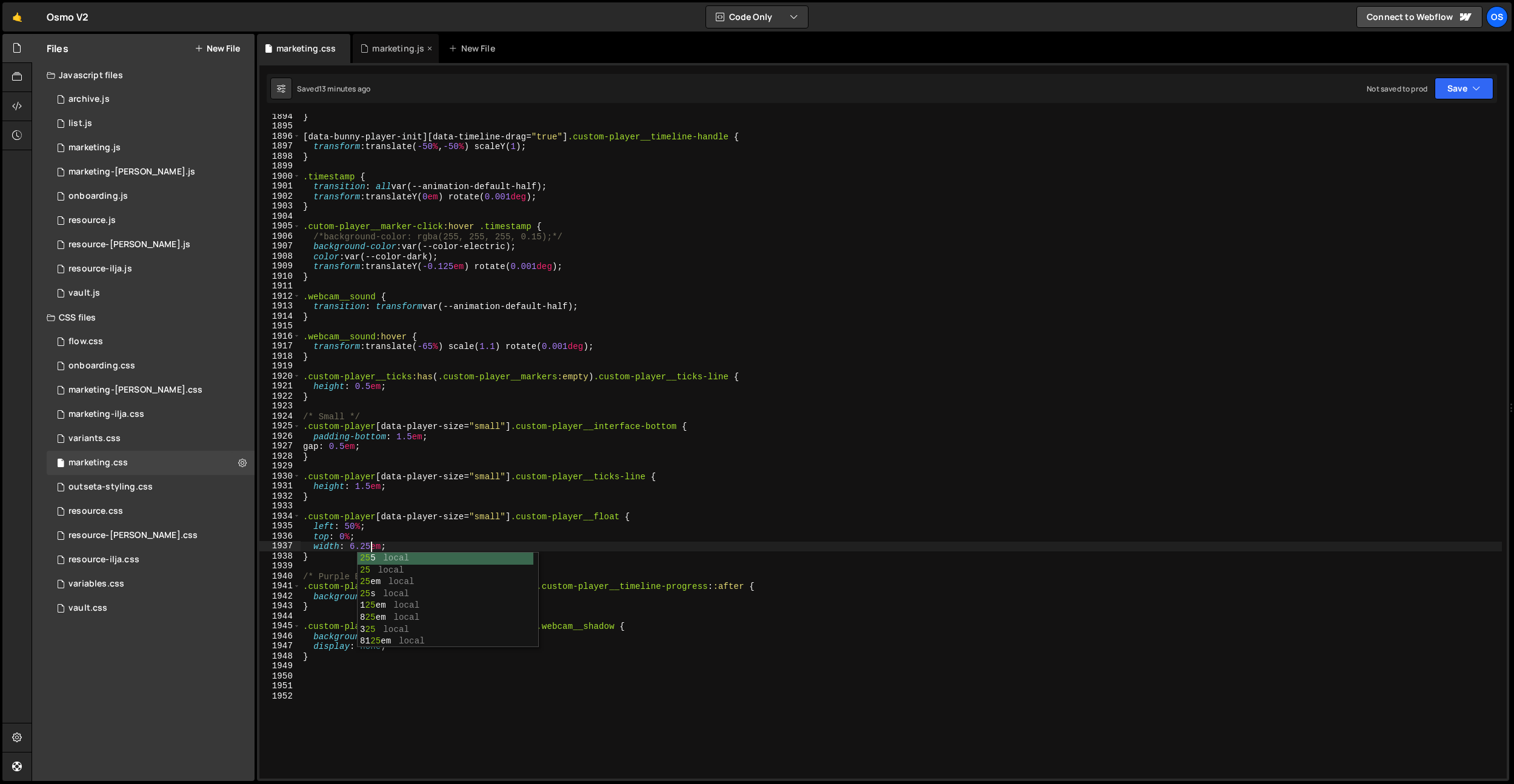
click at [371, 49] on div "marketing.js" at bounding box center [392, 48] width 64 height 12
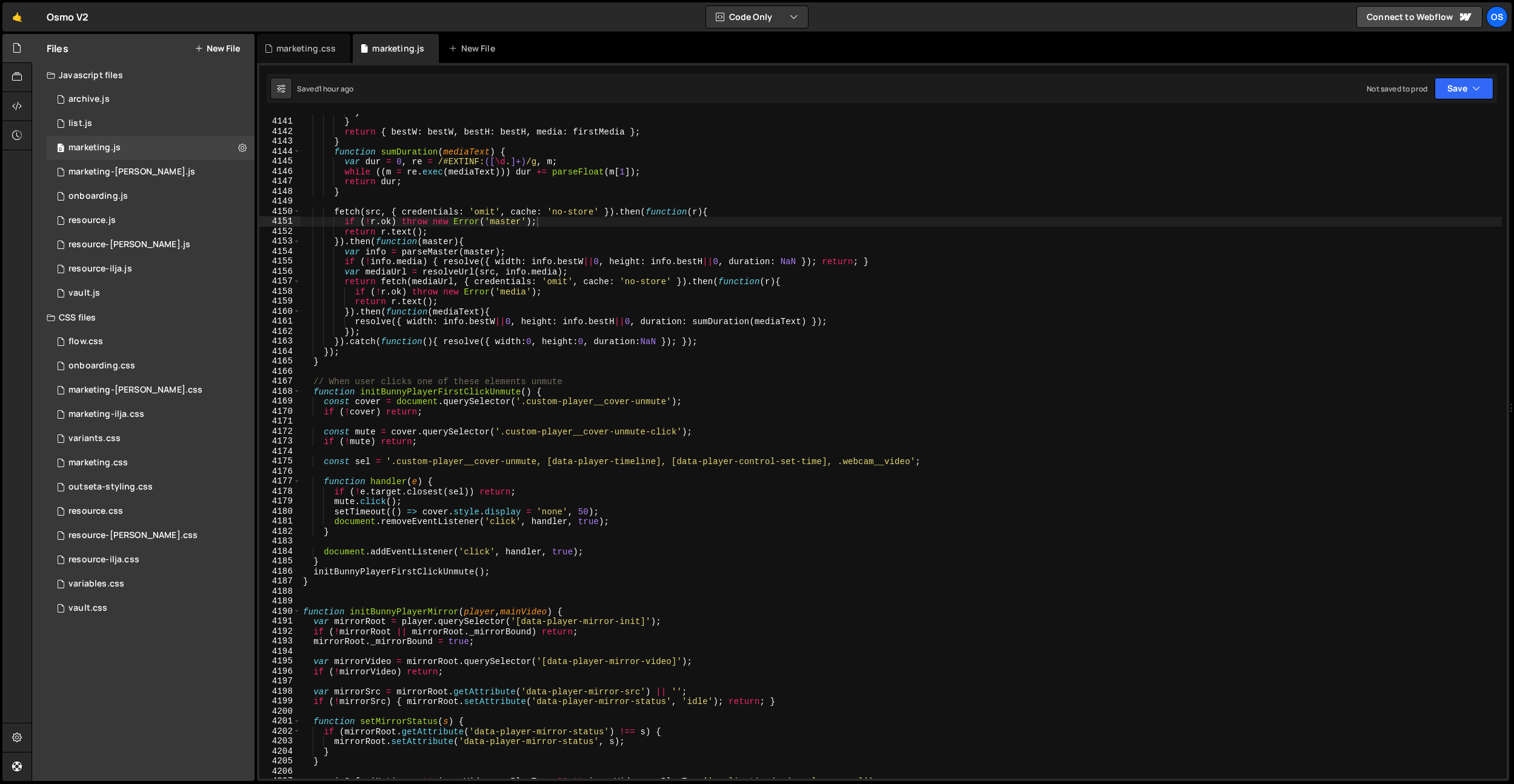
type textarea "function initBunnyPlayerFirstClickUnmute() {"
click at [515, 390] on div "} } return { bestW : bestW , bestH : bestH , media : firstMedia } ; } function …" at bounding box center [901, 449] width 1201 height 684
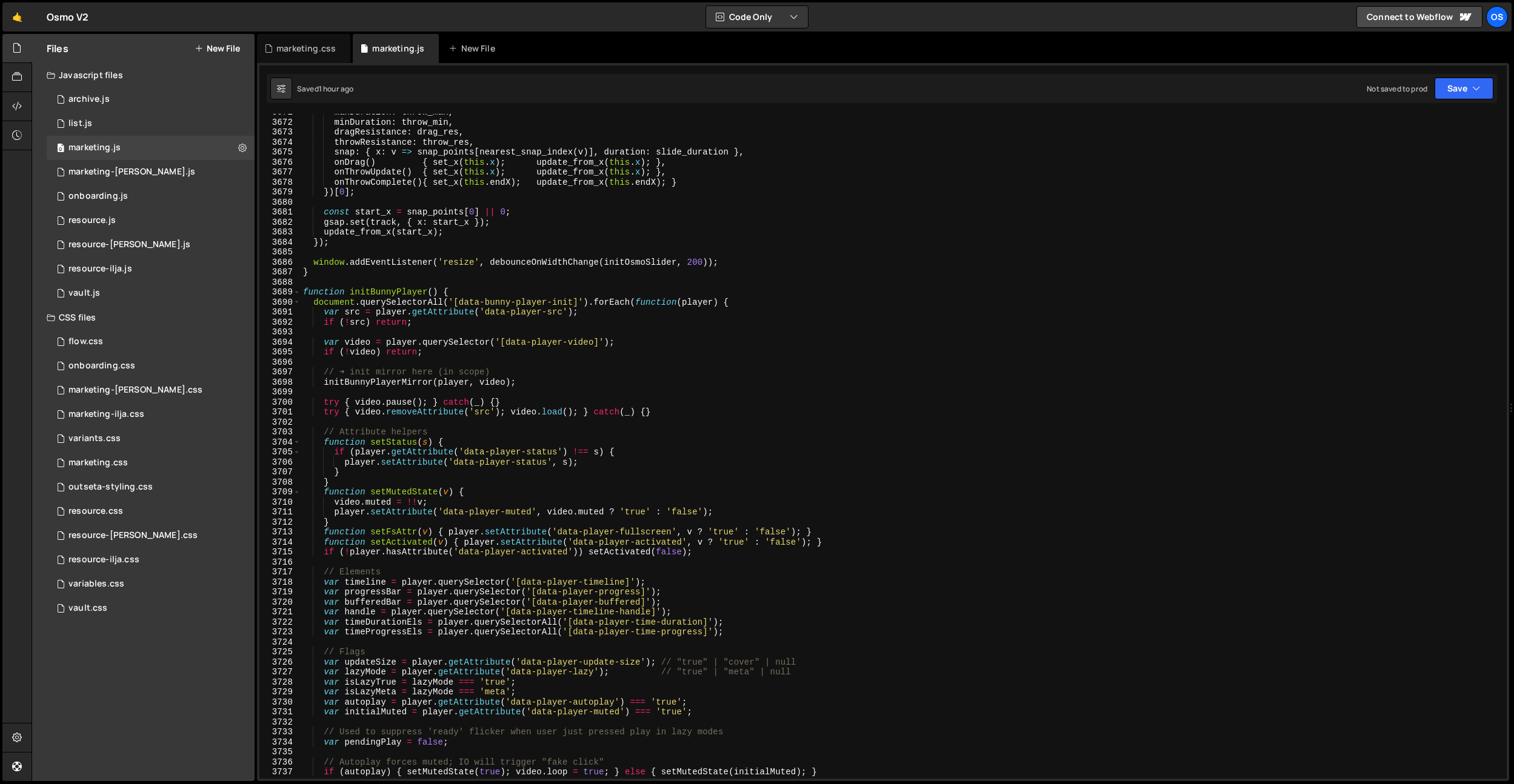
scroll to position [16547, 0]
click at [296, 294] on span at bounding box center [296, 291] width 7 height 10
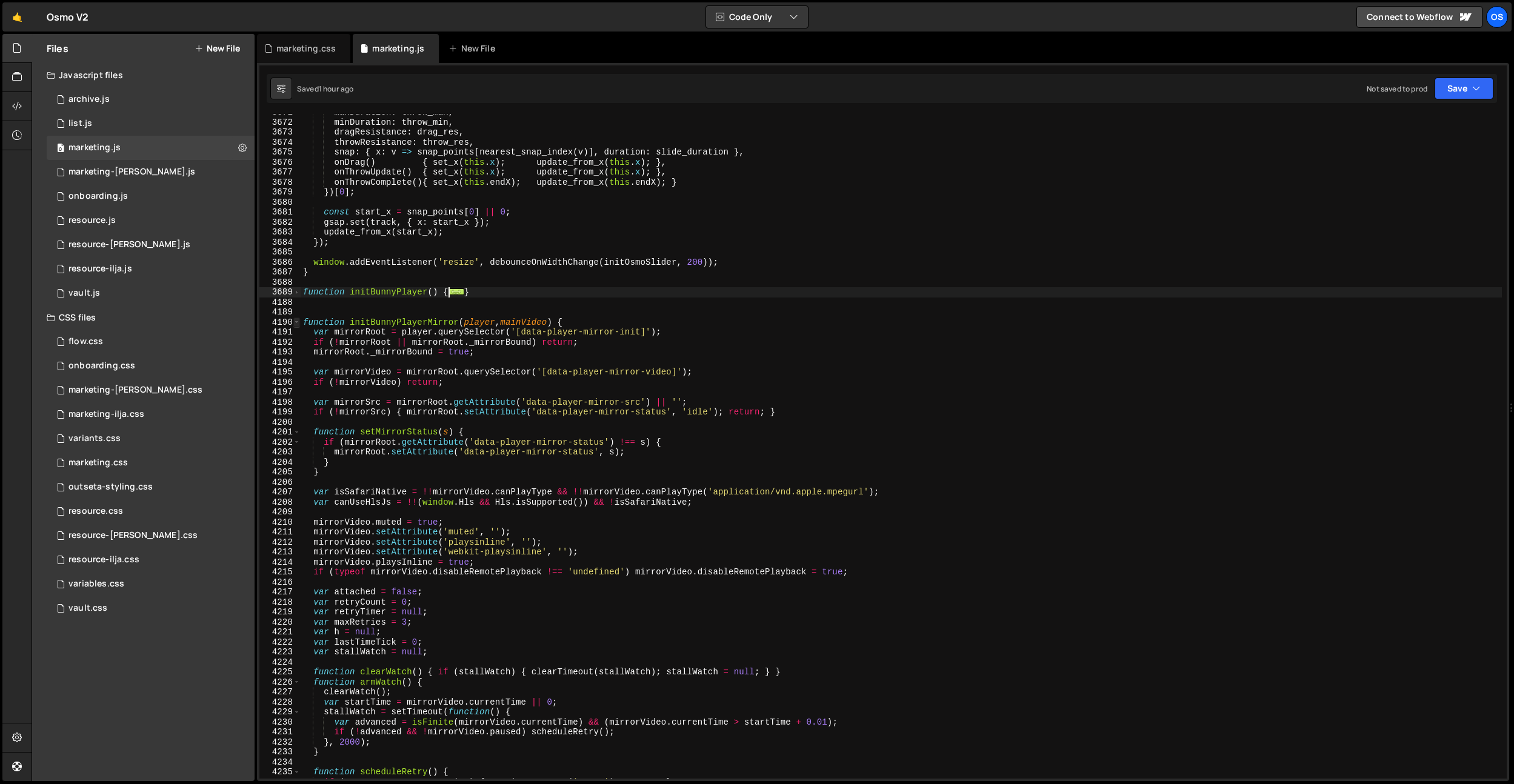
click at [296, 323] on span at bounding box center [296, 322] width 7 height 10
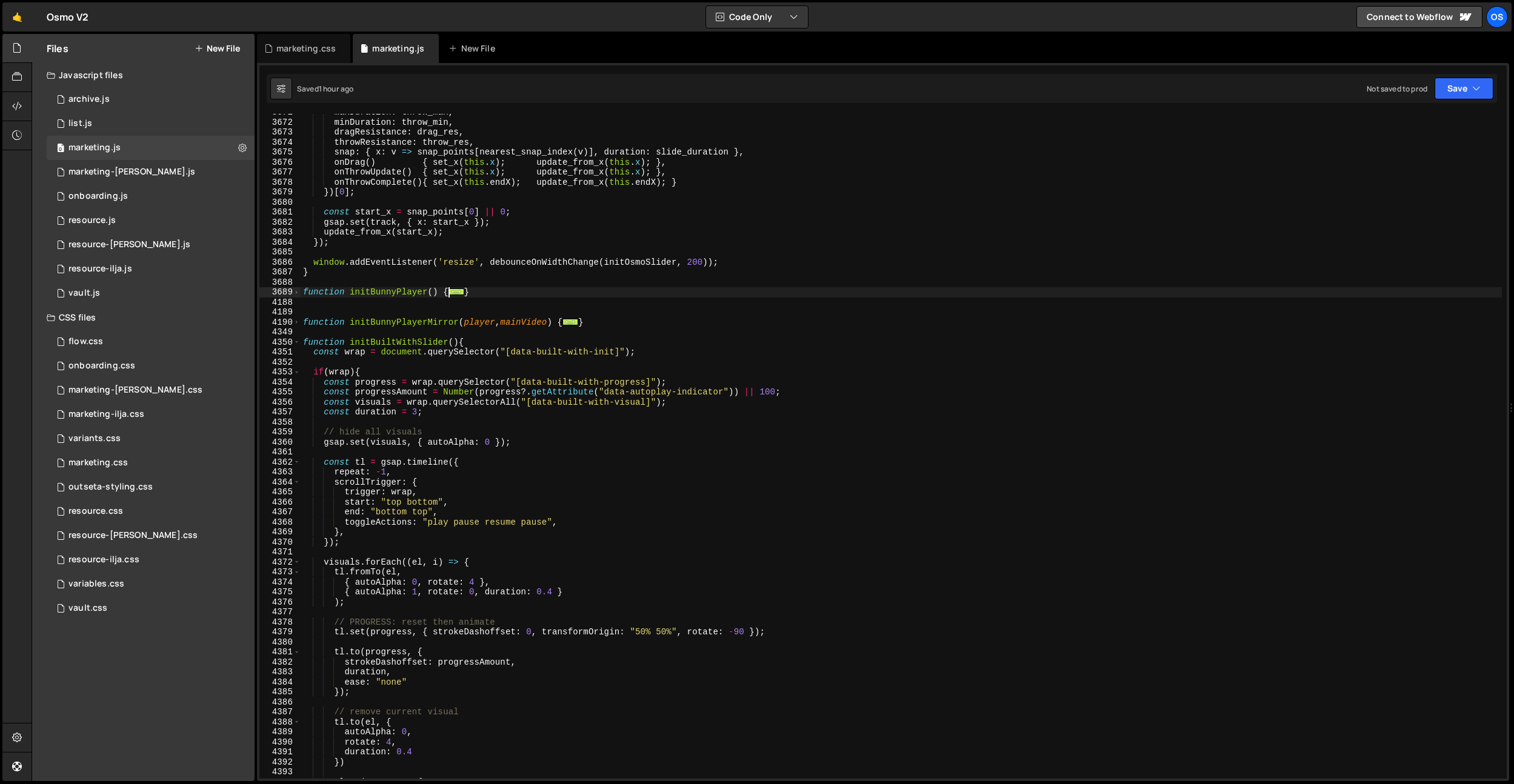
scroll to position [19187, 0]
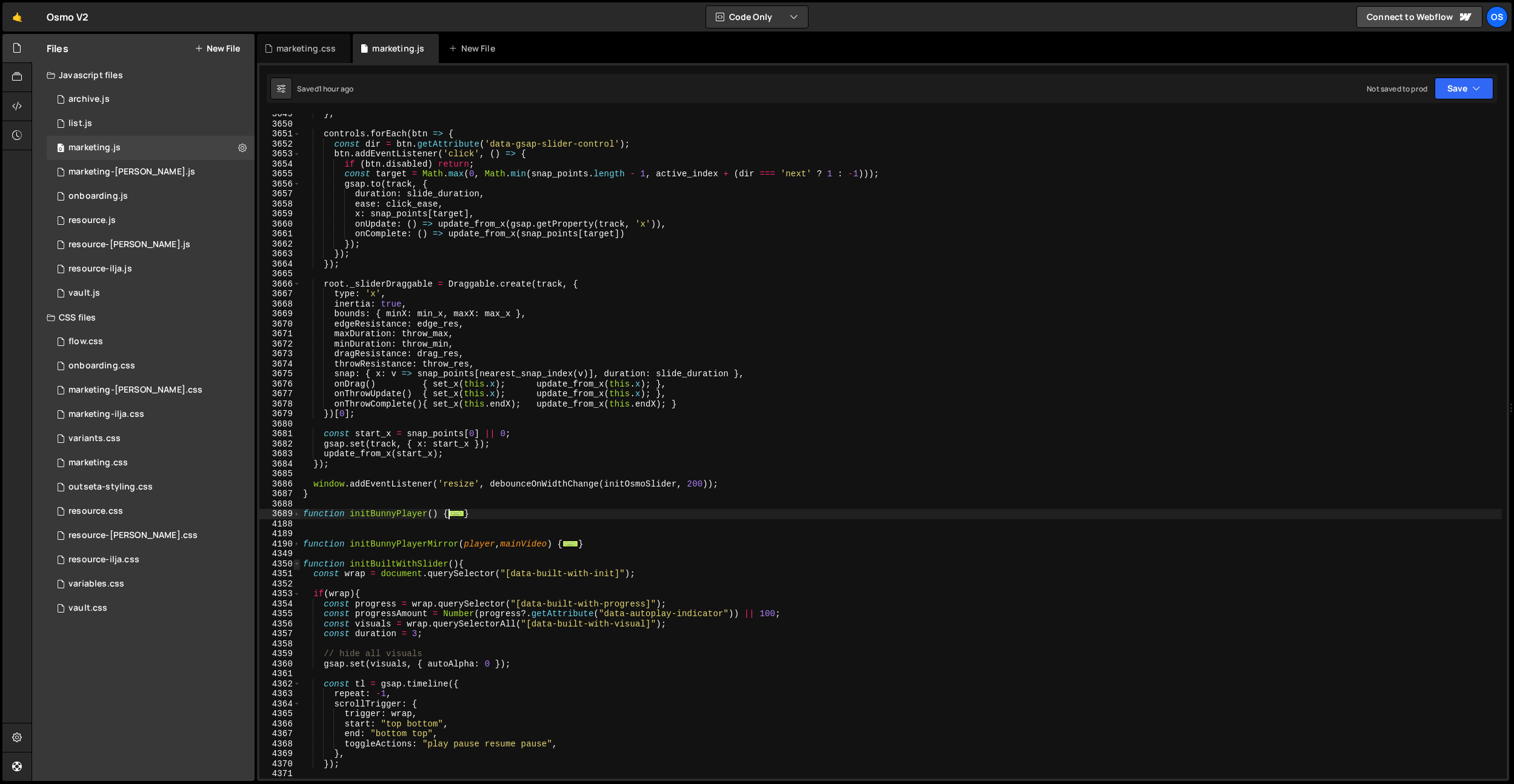
click at [295, 562] on span at bounding box center [296, 563] width 7 height 10
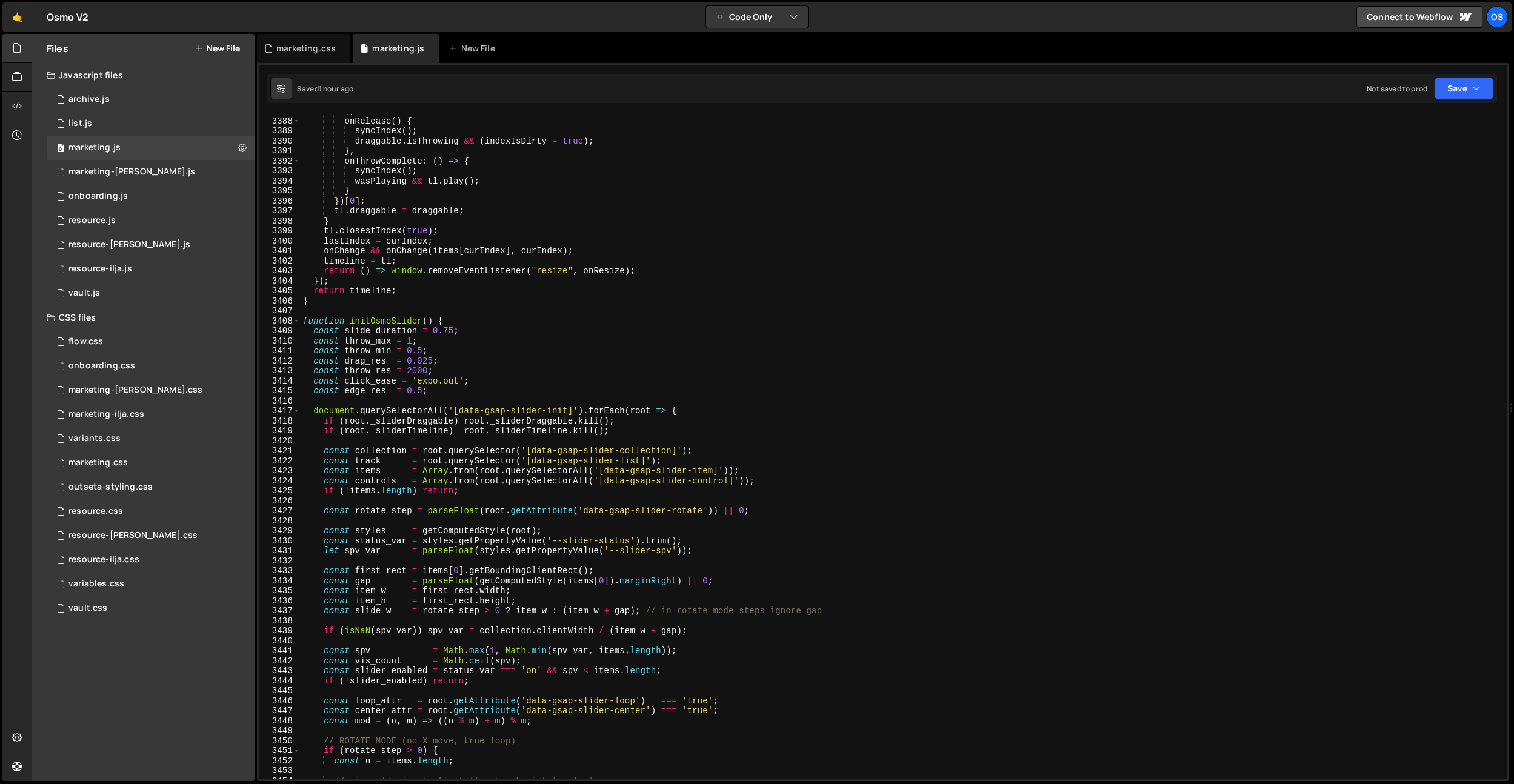
scroll to position [18200, 0]
click at [295, 323] on span at bounding box center [296, 324] width 7 height 10
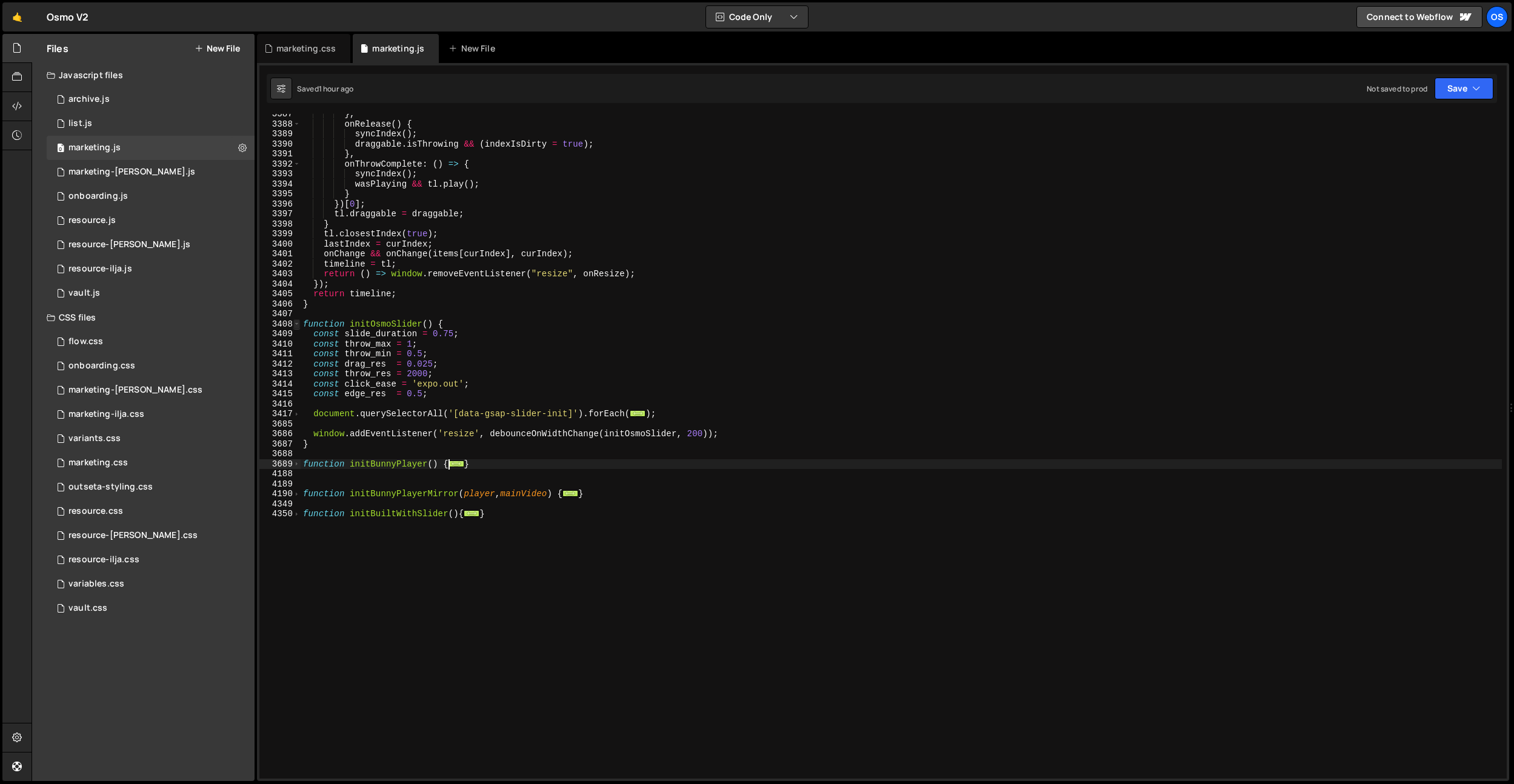
click at [295, 323] on span at bounding box center [296, 324] width 7 height 10
click at [296, 324] on span at bounding box center [296, 324] width 7 height 10
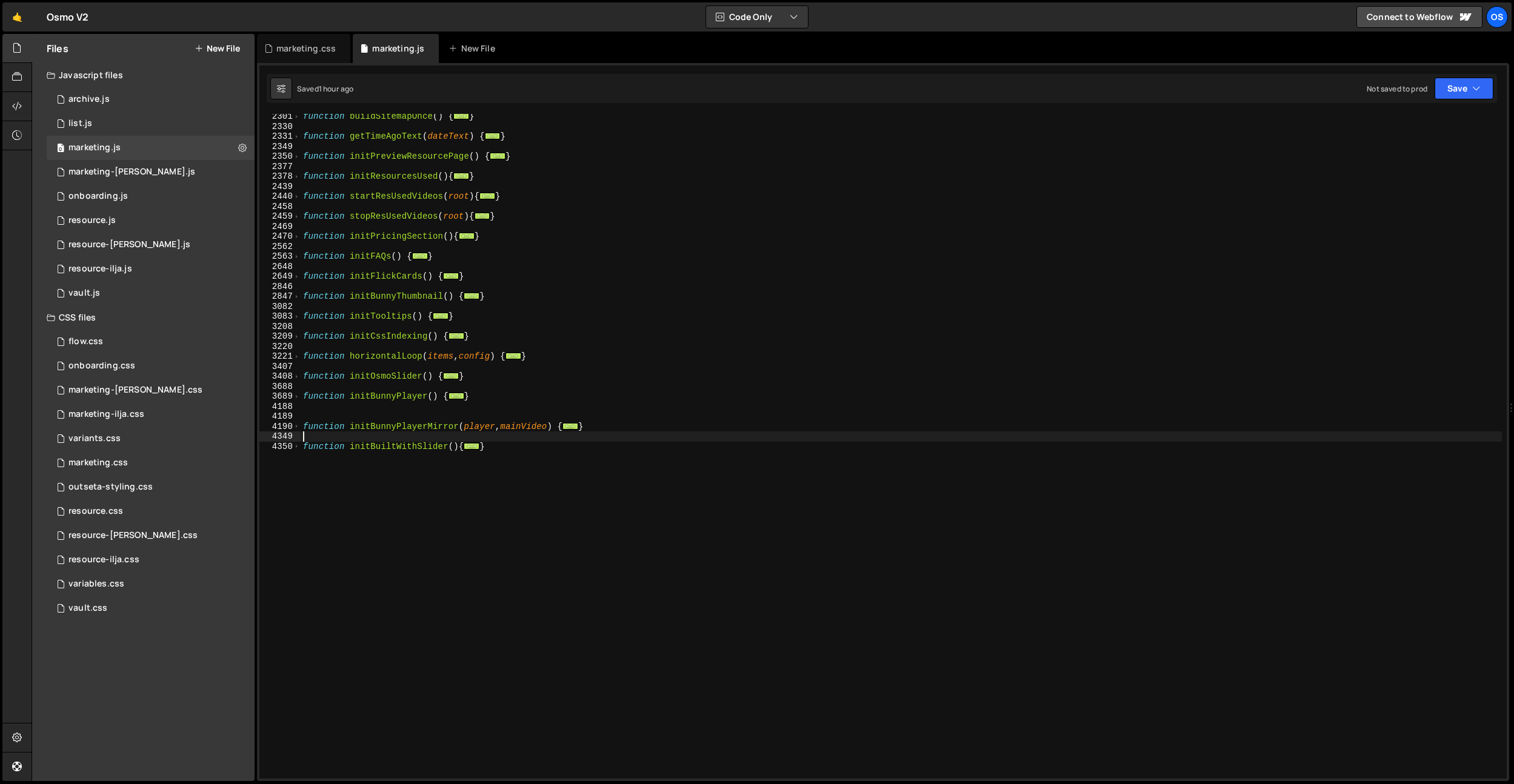
click at [602, 440] on div "function buildSitemapOnce ( ) { ... } function getTimeAgoText ( dateText ) { ..…" at bounding box center [901, 454] width 1201 height 684
click at [508, 408] on div "function buildSitemapOnce ( ) { ... } function getTimeAgoText ( dateText ) { ..…" at bounding box center [901, 454] width 1201 height 684
type textarea "}"
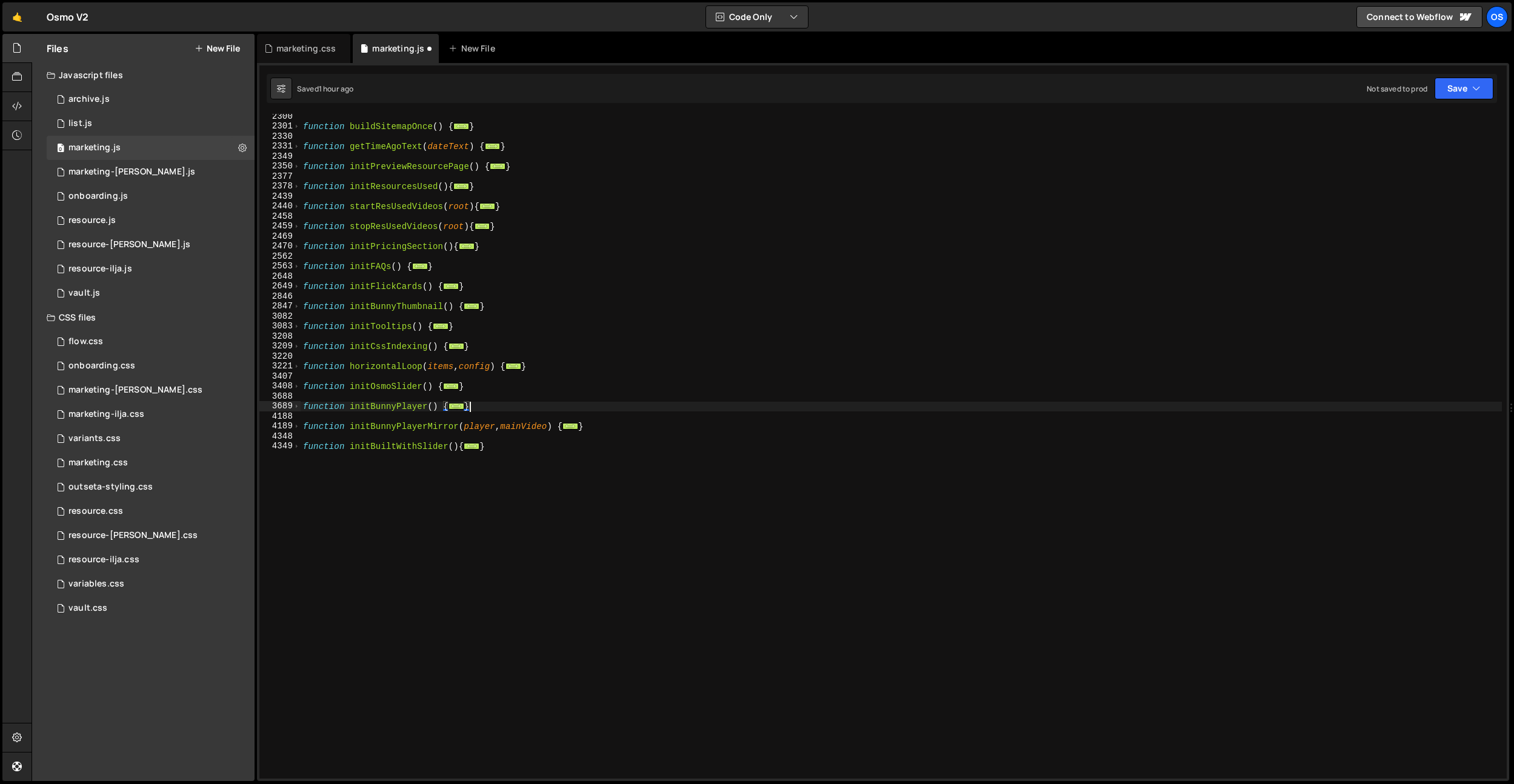
click at [557, 472] on div "function buildSitemapOnce ( ) { ... } function getTimeAgoText ( dateText ) { ..…" at bounding box center [901, 454] width 1201 height 684
click at [323, 45] on div "marketing.css" at bounding box center [306, 48] width 59 height 12
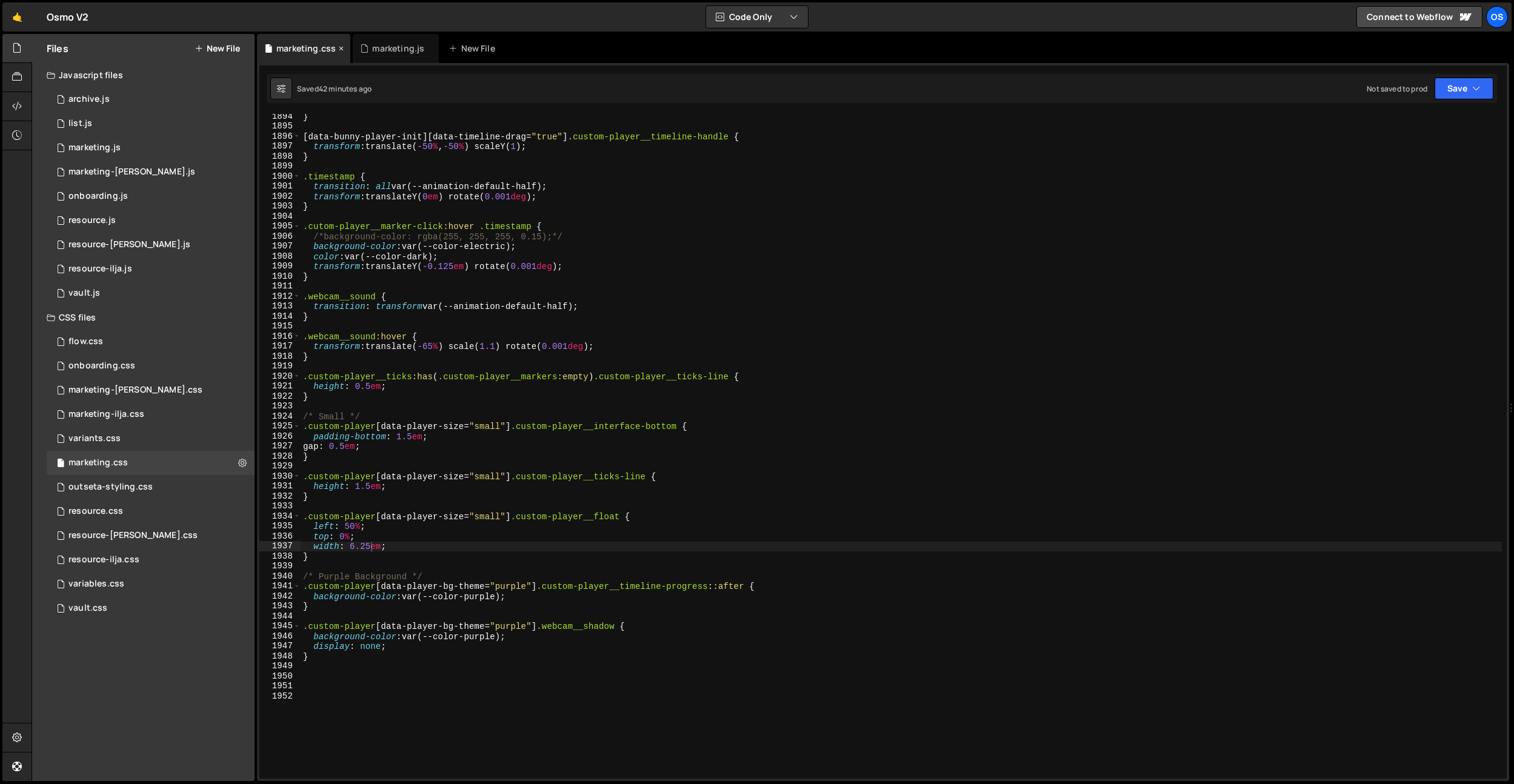
click at [341, 49] on icon at bounding box center [341, 48] width 9 height 12
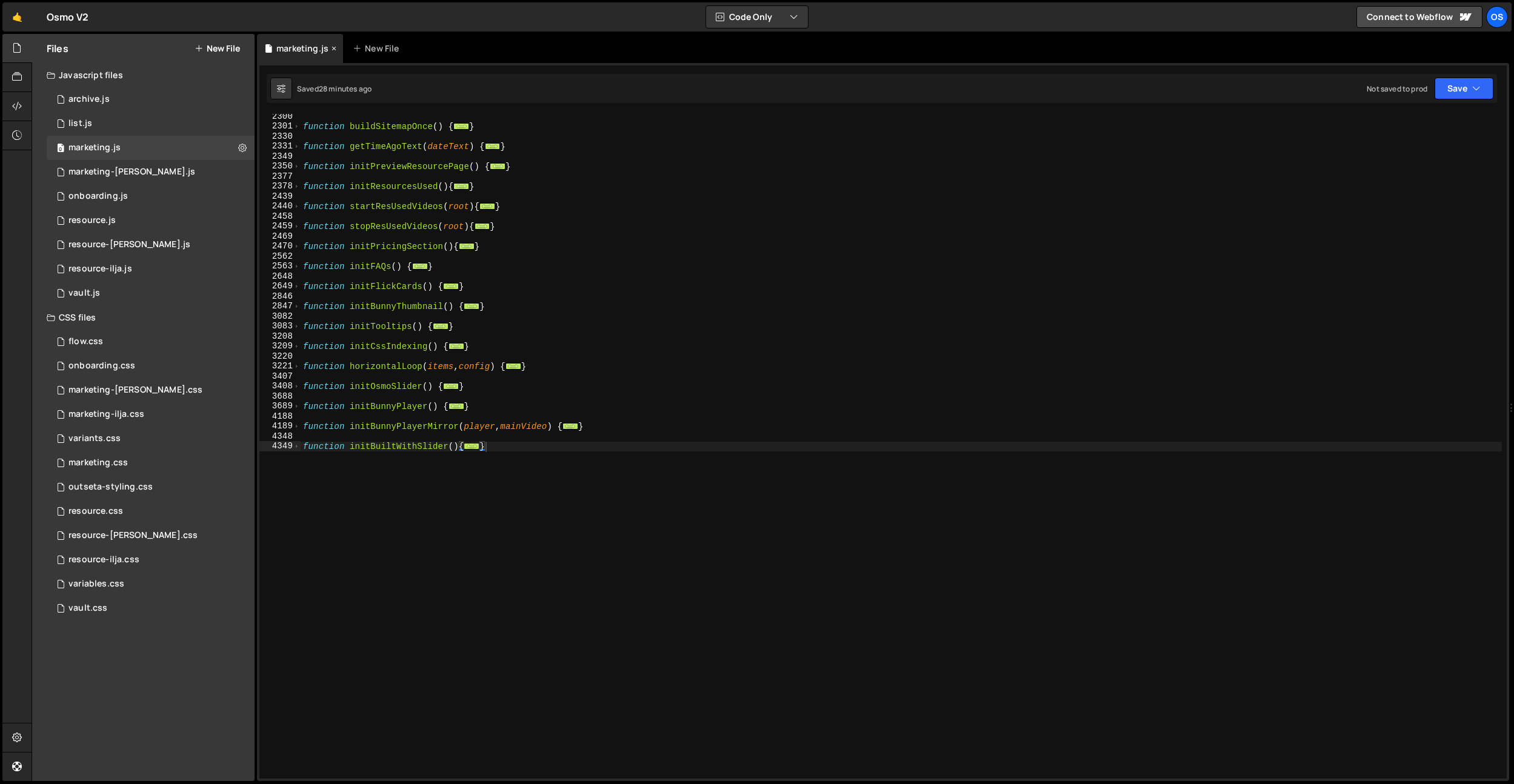
click at [336, 49] on icon at bounding box center [334, 48] width 9 height 12
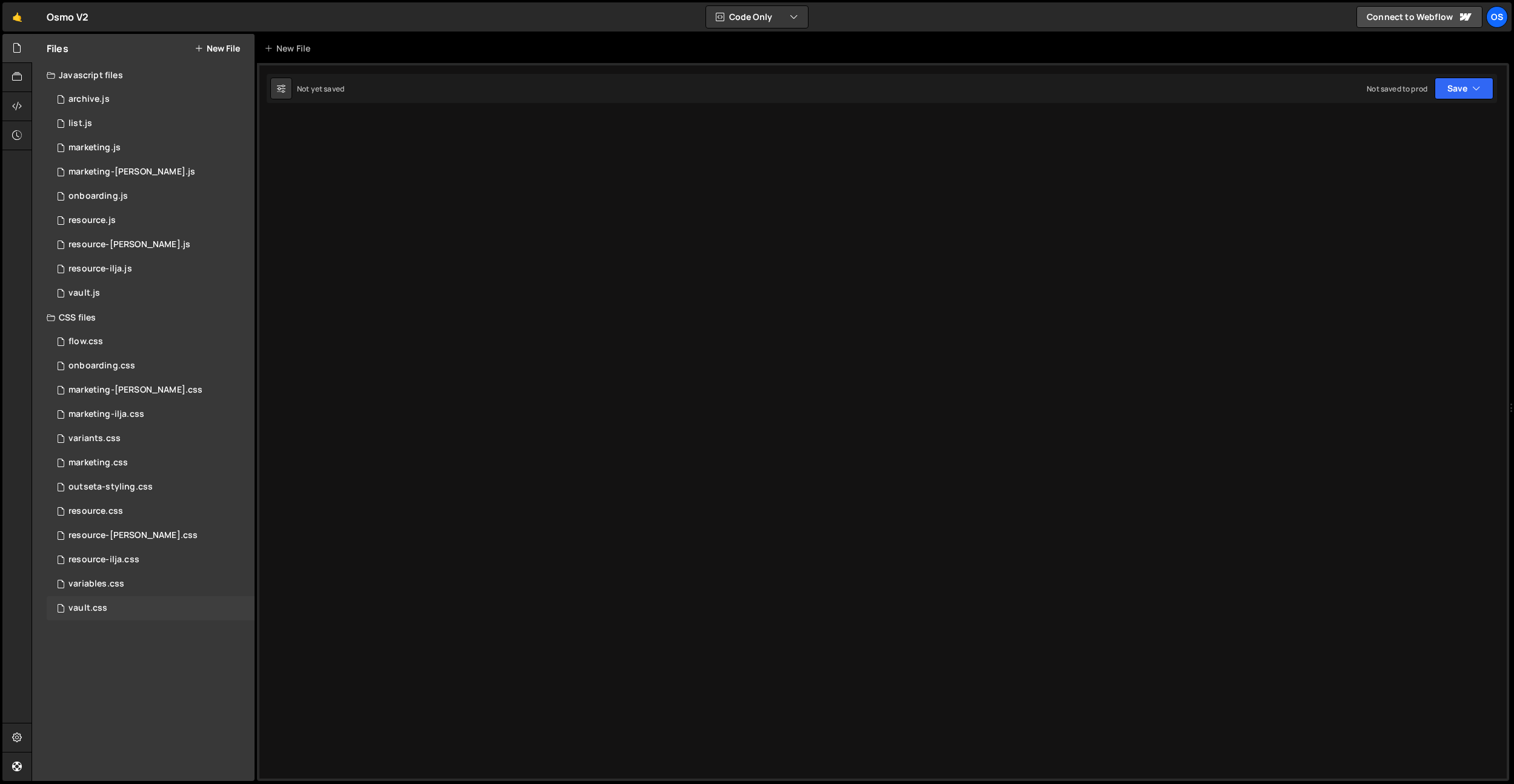
click at [106, 606] on div "vault.css 0" at bounding box center [150, 608] width 208 height 24
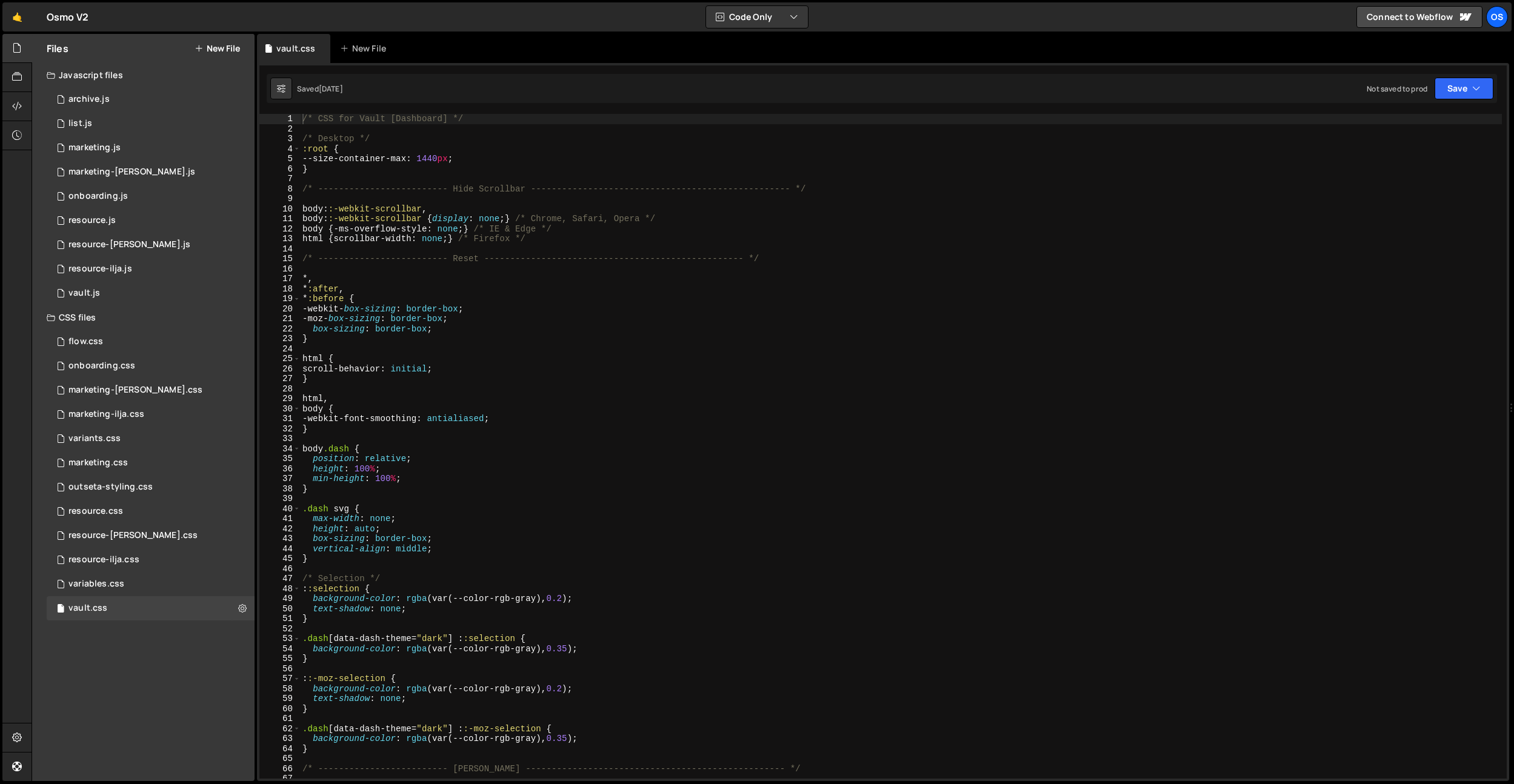
click at [495, 206] on div "/* CSS for Vault [Dashboard] */ /* Desktop */ :root { --size-container-max : 14…" at bounding box center [900, 456] width 1201 height 684
click at [467, 256] on div "/* CSS for Vault [Dashboard] */ /* Desktop */ :root { --size-container-max : 14…" at bounding box center [900, 456] width 1201 height 684
type textarea "/* ------------------------- Reset --------------------------------------------…"
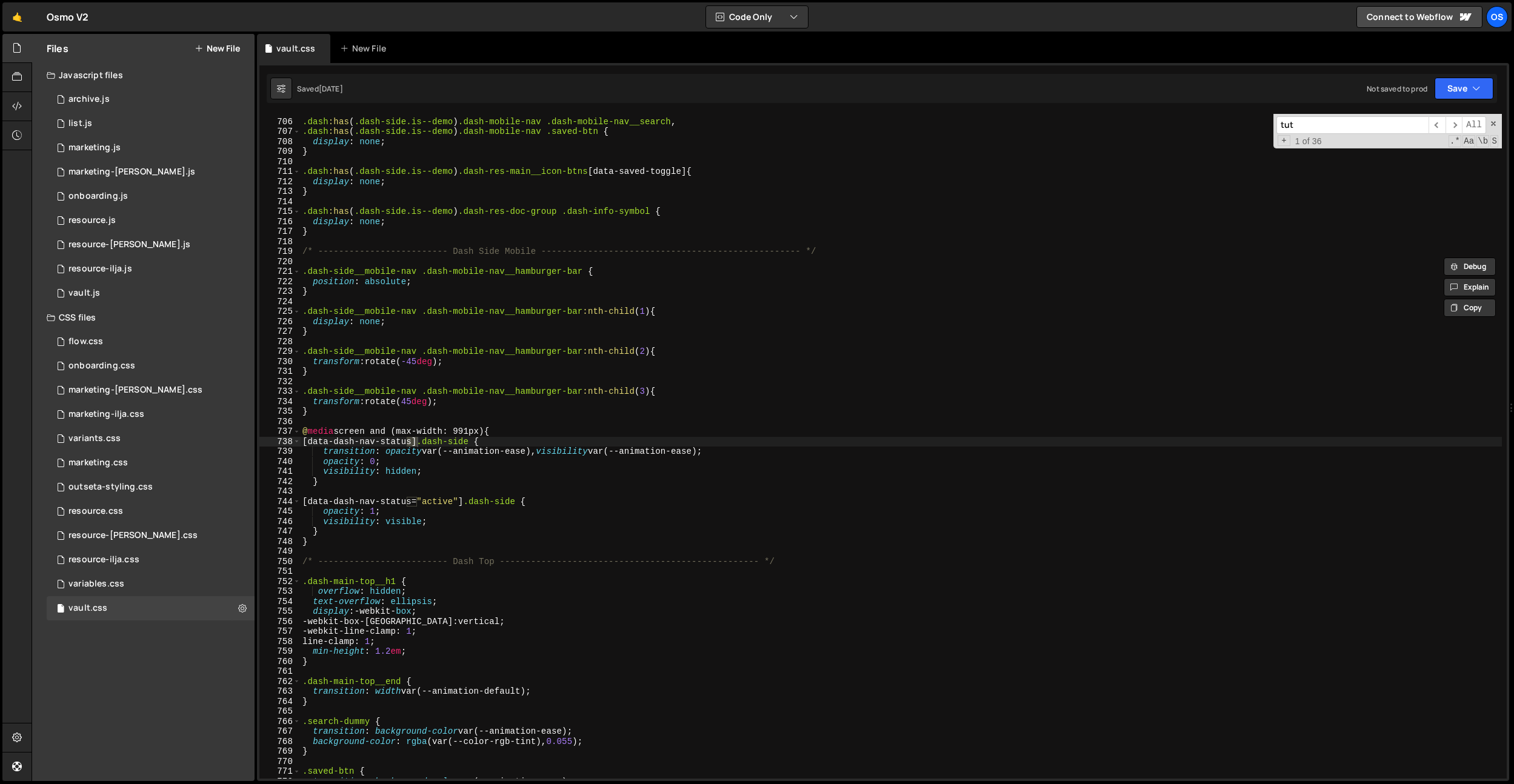
scroll to position [18041, 0]
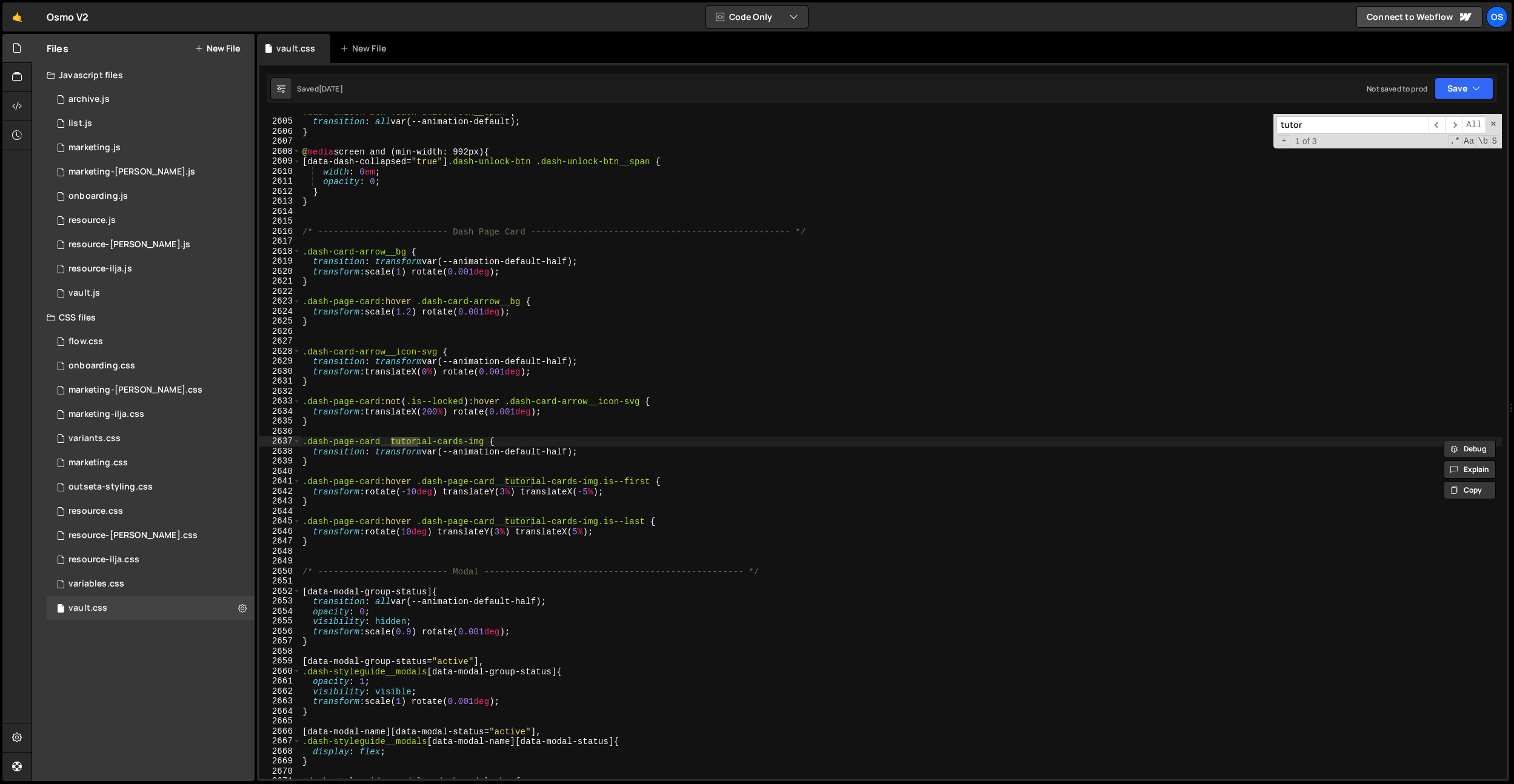
type input "tutor"
drag, startPoint x: 554, startPoint y: 348, endPoint x: 555, endPoint y: 373, distance: 25.0
click at [554, 348] on div ".dash-unlock-btn .dash-unlock-btn__span { transition : all var(--animation-defa…" at bounding box center [900, 449] width 1201 height 684
click at [561, 446] on div ".dash-unlock-btn .dash-unlock-btn__span { transition : all var(--animation-defa…" at bounding box center [900, 449] width 1201 height 684
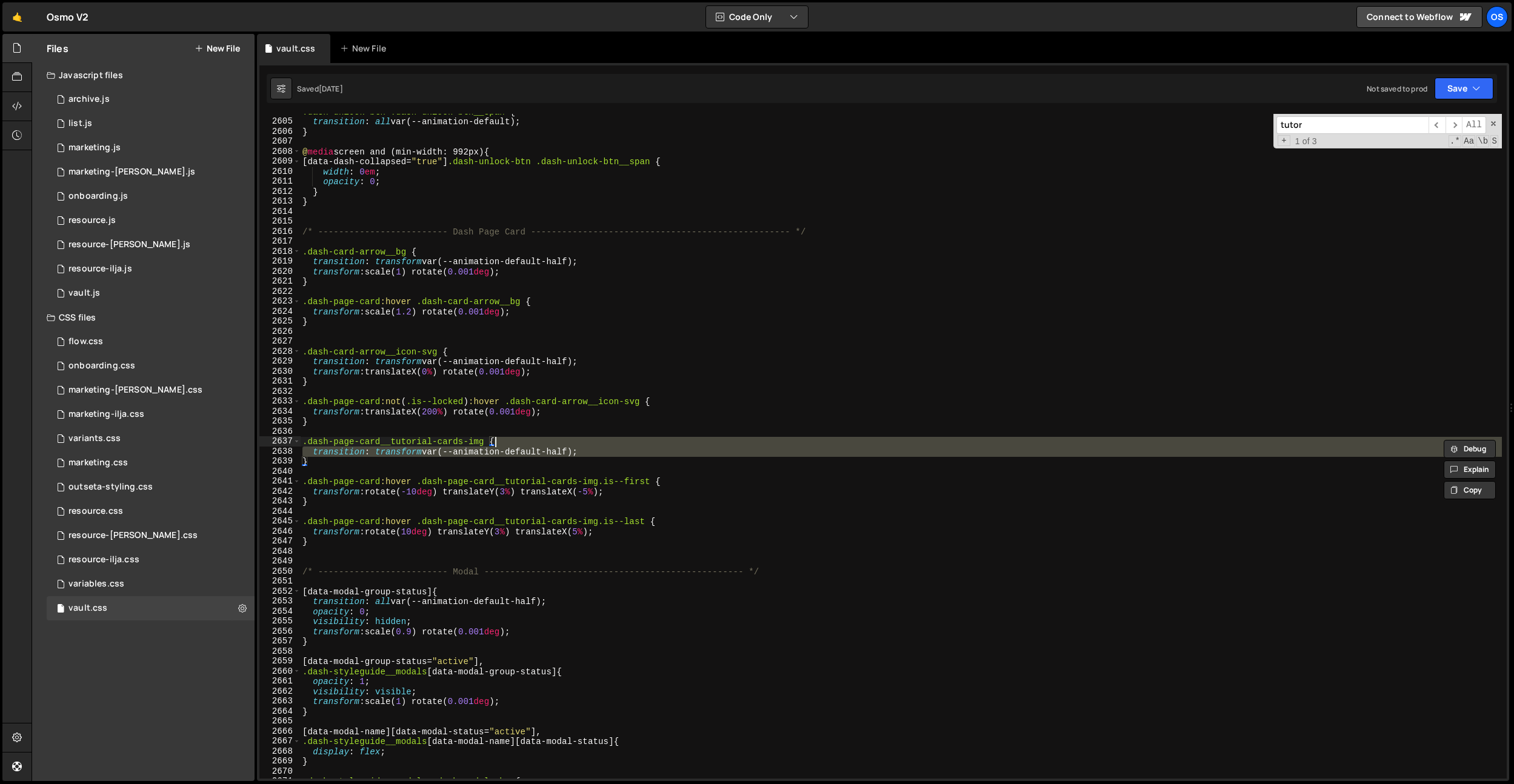
click at [560, 451] on div ".dash-unlock-btn .dash-unlock-btn__span { transition : all var(--animation-defa…" at bounding box center [900, 446] width 1201 height 665
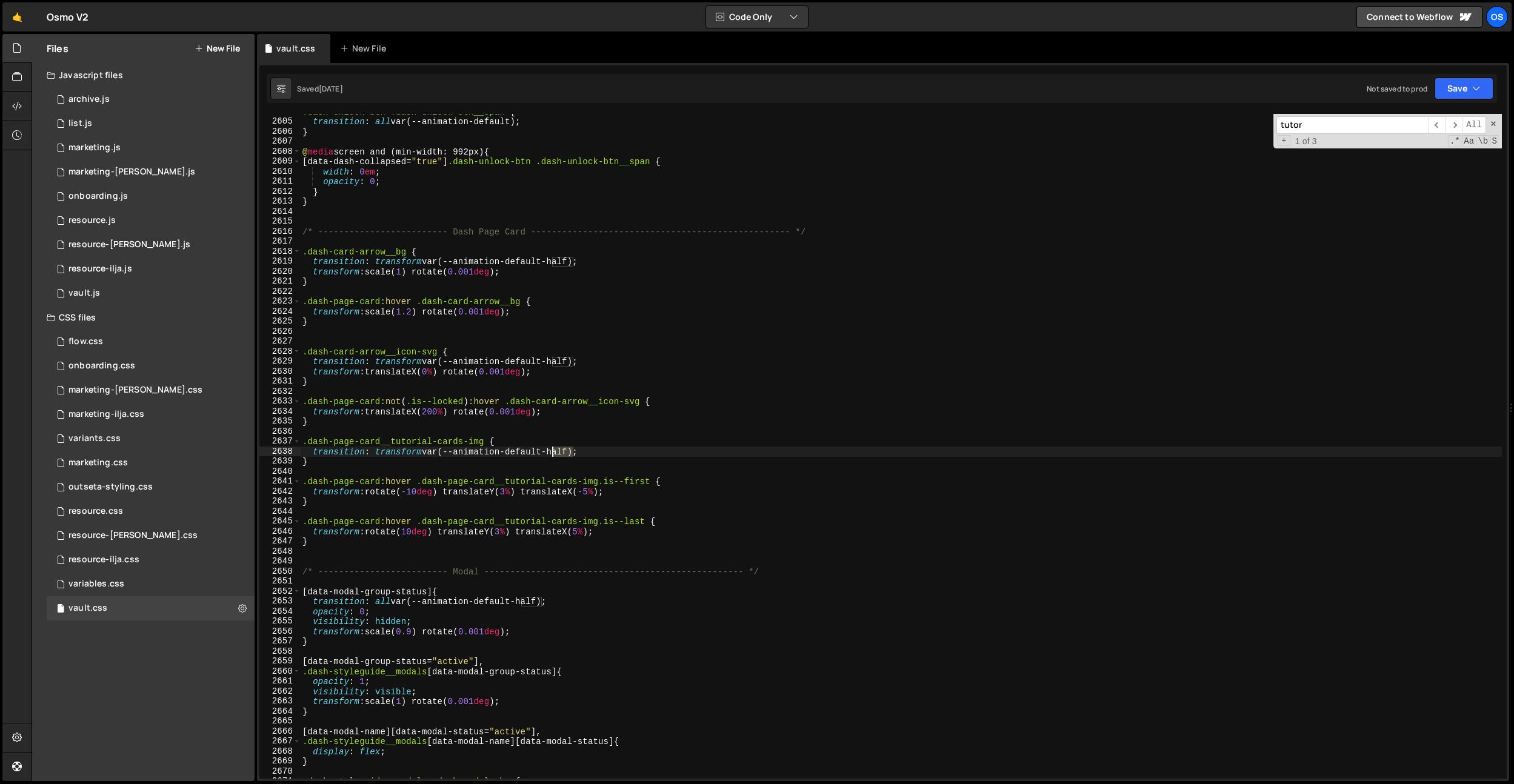
click at [560, 451] on div ".dash-unlock-btn .dash-unlock-btn__span { transition : all var(--animation-defa…" at bounding box center [900, 449] width 1201 height 684
click at [563, 369] on div ".dash-unlock-btn .dash-unlock-btn__span { transition : all var(--animation-defa…" at bounding box center [900, 449] width 1201 height 684
click at [562, 361] on div ".dash-unlock-btn .dash-unlock-btn__span { transition : all var(--animation-defa…" at bounding box center [900, 449] width 1201 height 684
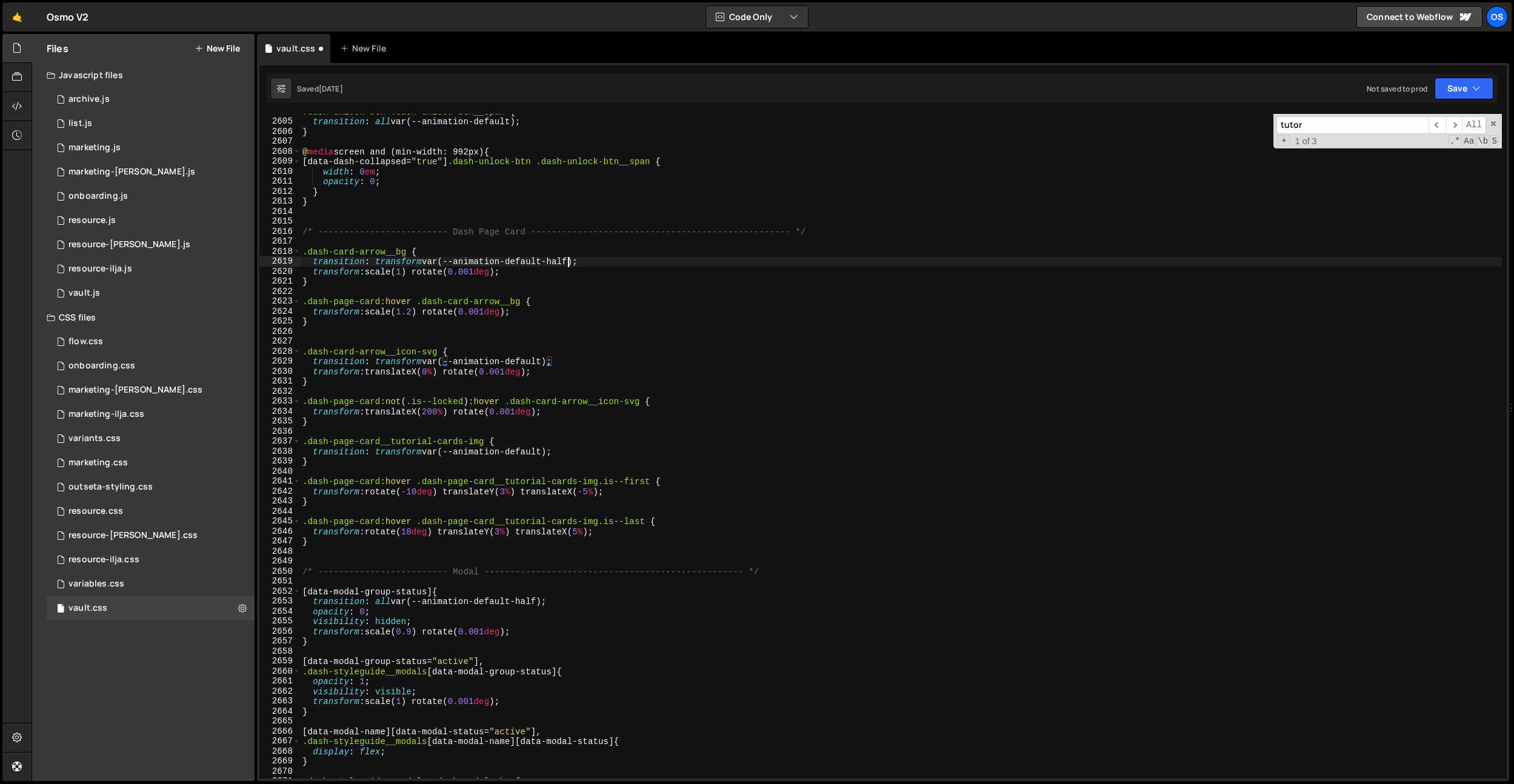
click at [567, 257] on div ".dash-unlock-btn .dash-unlock-btn__span { transition : all var(--animation-defa…" at bounding box center [900, 449] width 1201 height 684
type textarea "transition: transform var(--animation-default);"
